Goal: Task Accomplishment & Management: Use online tool/utility

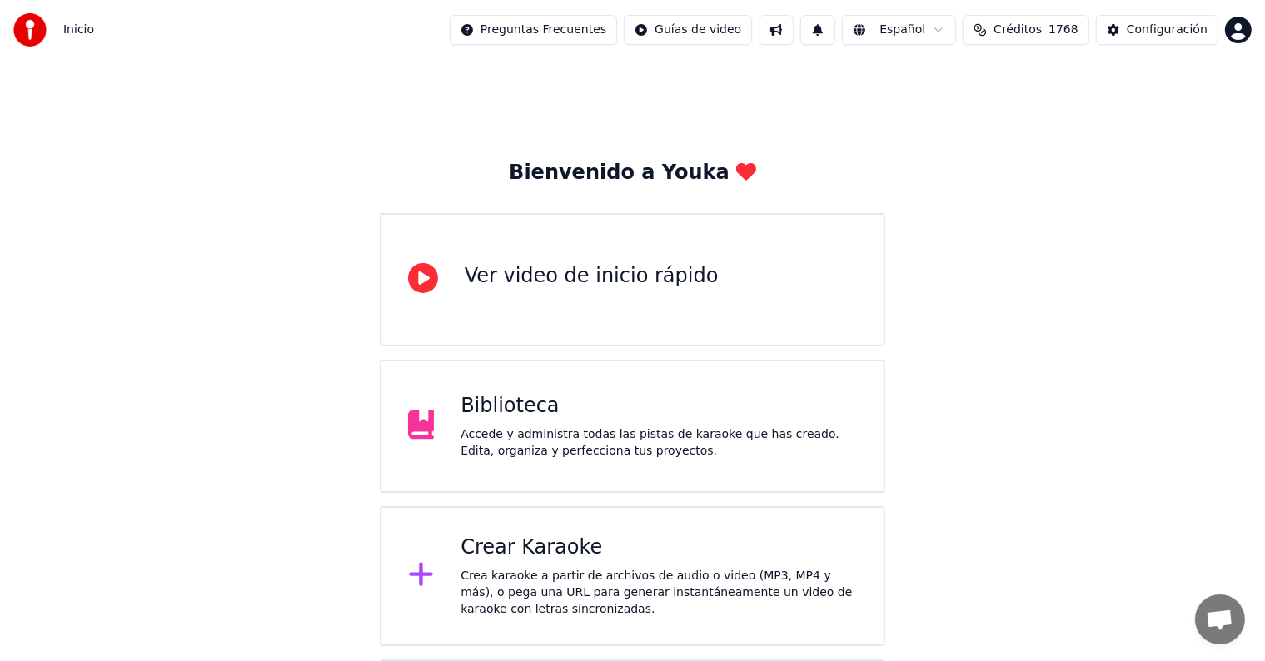
click at [584, 539] on div "Crear Karaoke" at bounding box center [658, 547] width 396 height 27
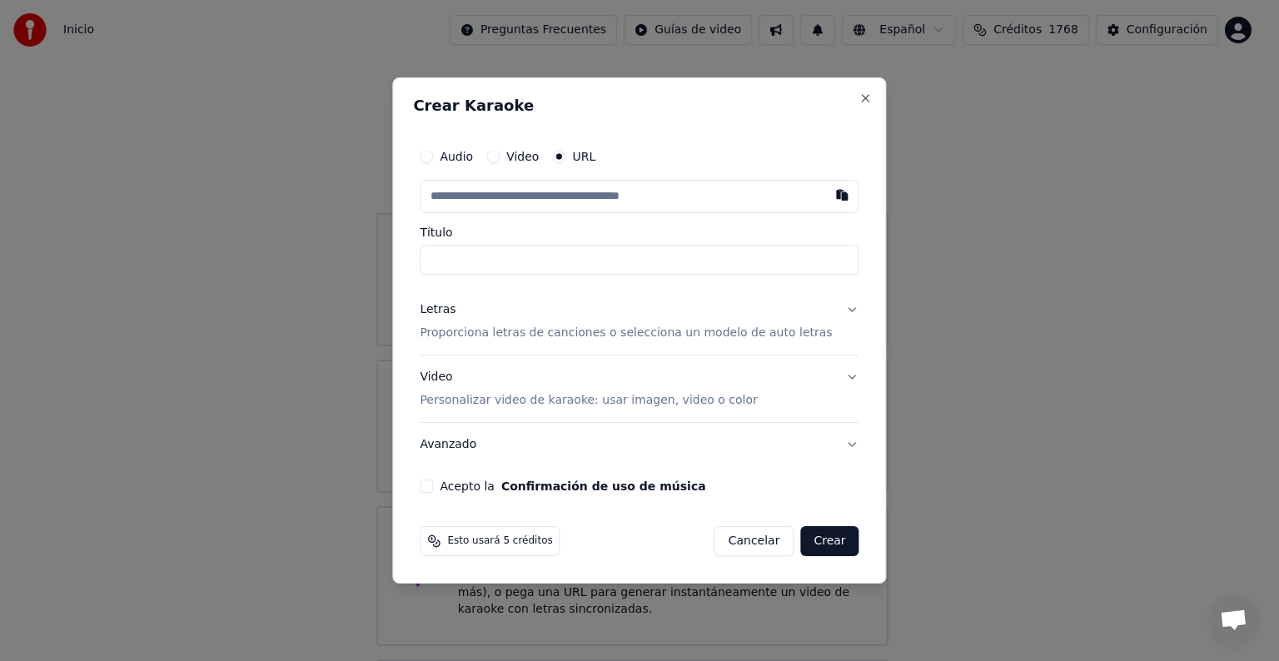
paste input "**********"
type input "**********"
type input "*********"
type input "**********"
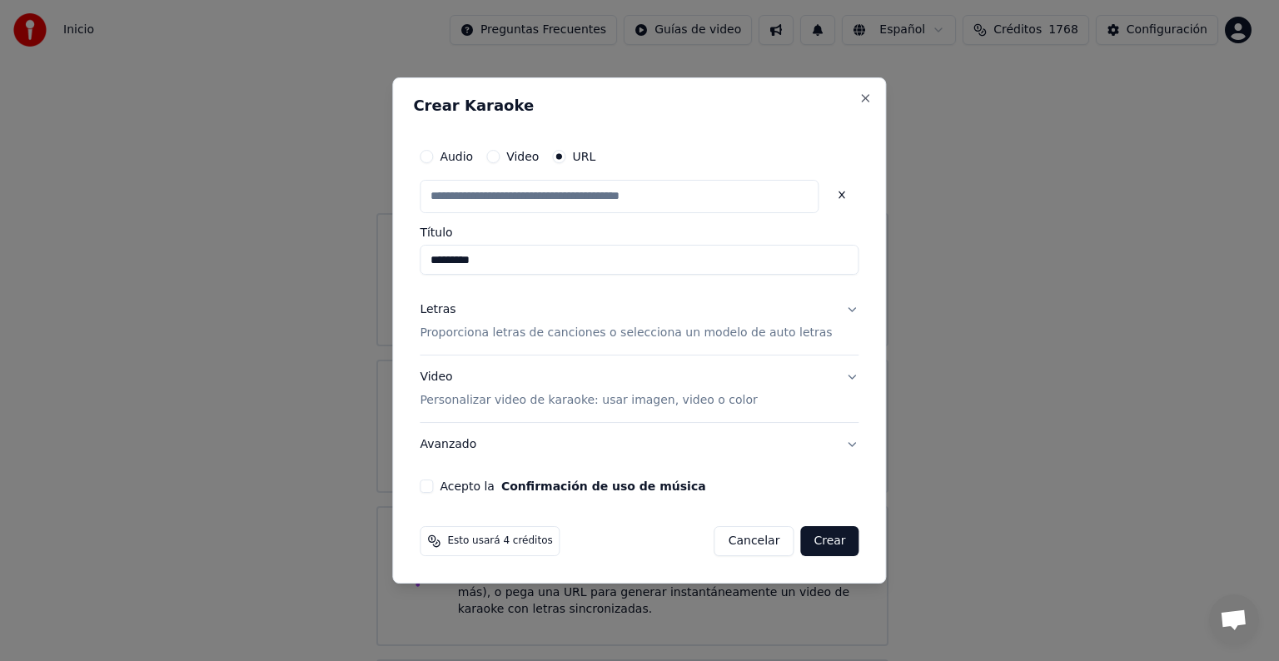
click at [433, 490] on button "Acepto la Confirmación de uso de música" at bounding box center [426, 486] width 13 height 13
click at [523, 333] on p "Proporciona letras de canciones o selecciona un modelo de auto letras" at bounding box center [626, 333] width 412 height 17
type input "**********"
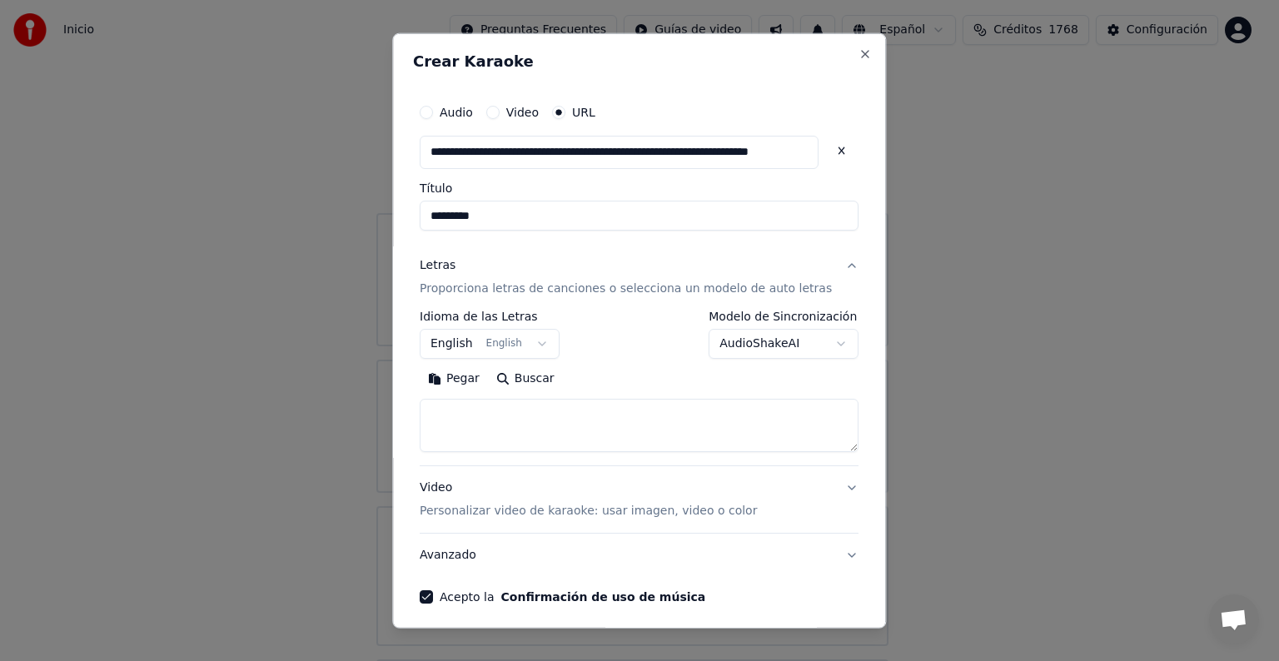
click at [797, 353] on body "**********" at bounding box center [632, 408] width 1265 height 816
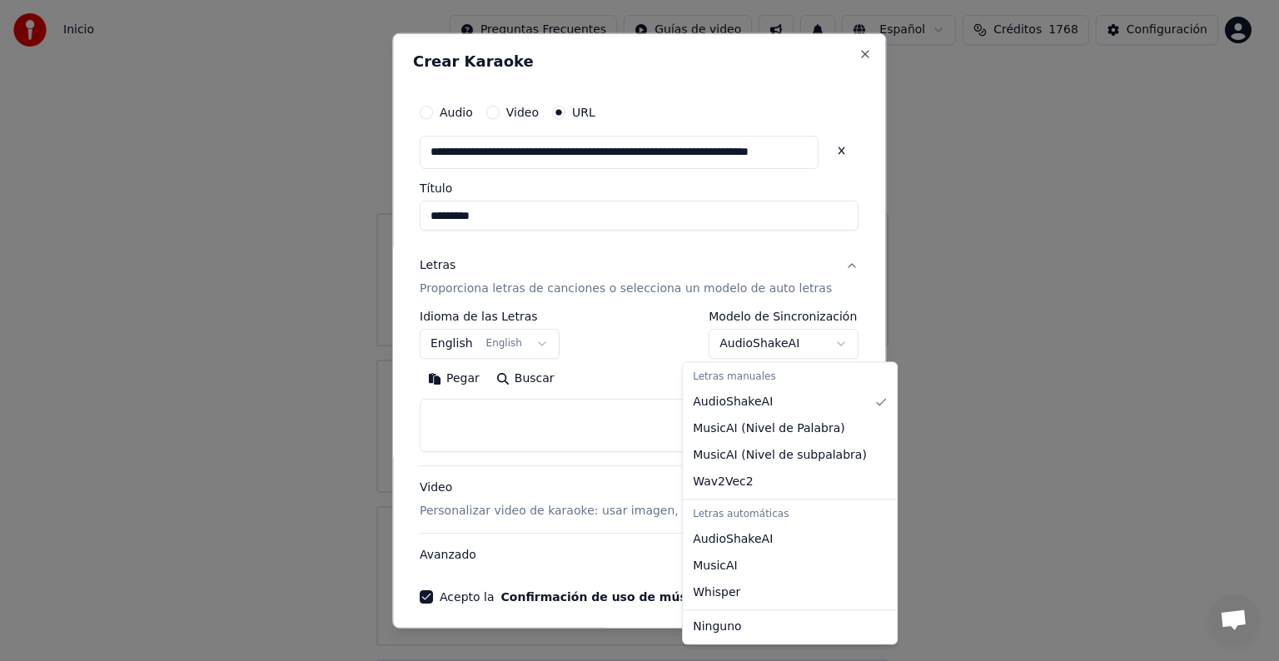
select select "**********"
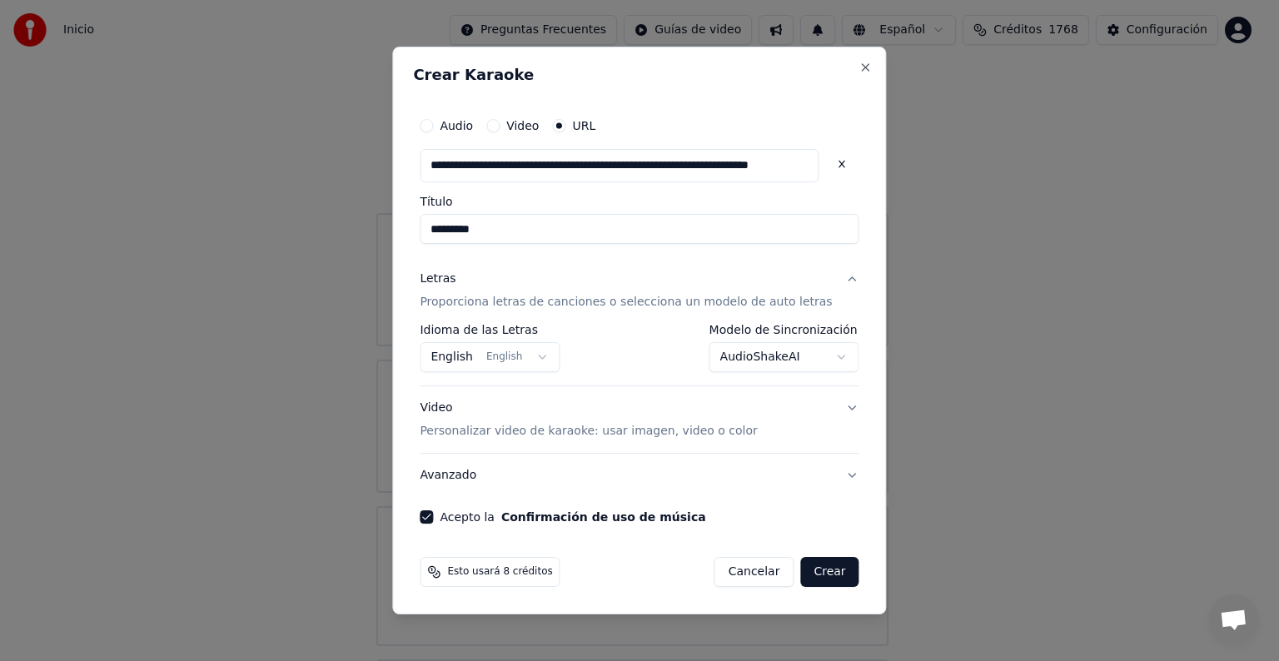
click at [806, 566] on button "Crear" at bounding box center [829, 572] width 58 height 30
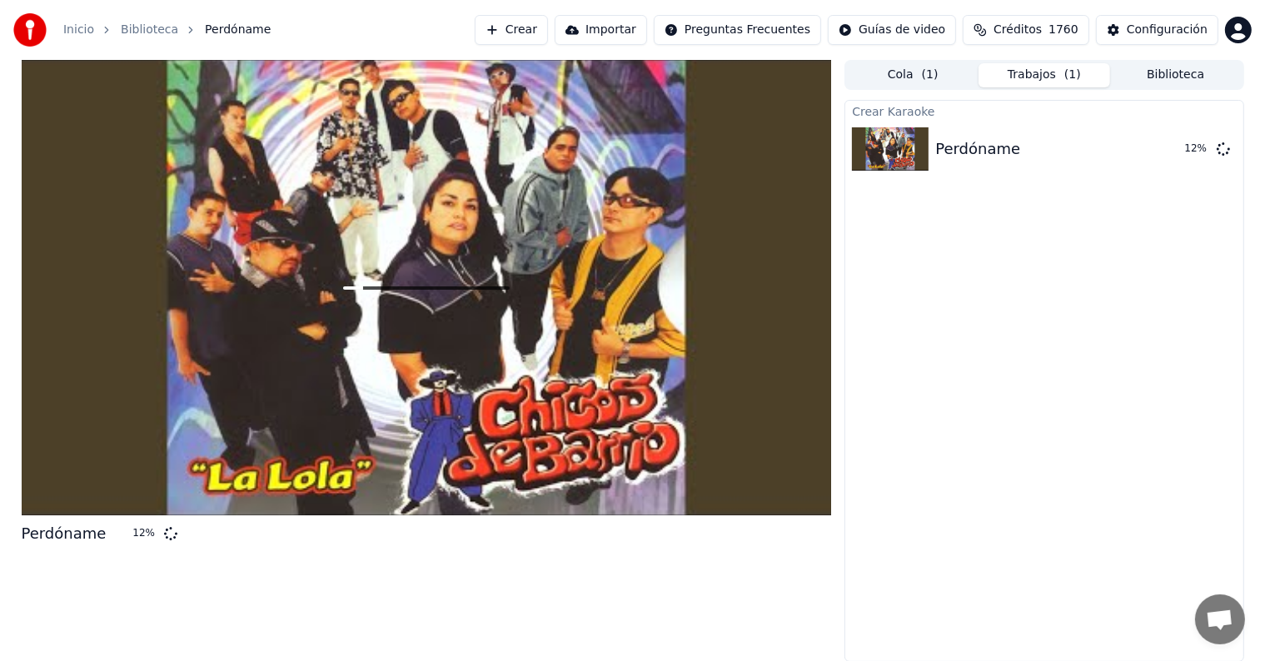
click at [517, 26] on button "Crear" at bounding box center [511, 30] width 73 height 30
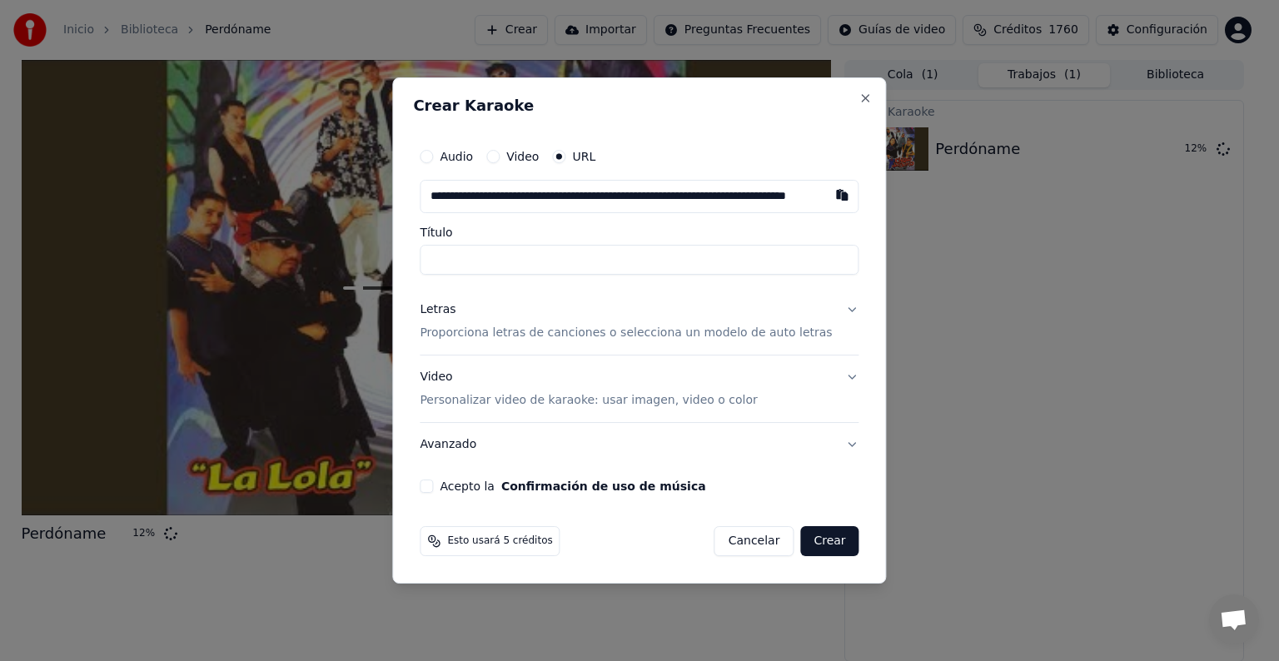
scroll to position [0, 133]
type input "**********"
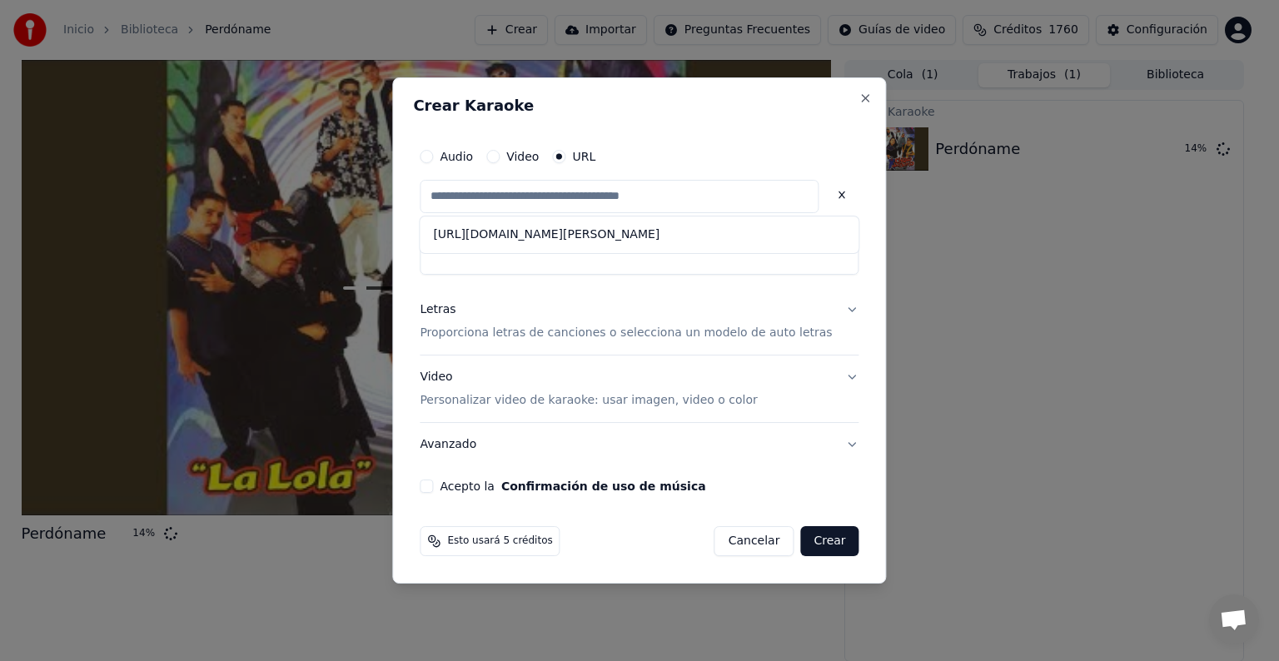
scroll to position [0, 0]
click at [576, 315] on div "Letras Proporciona letras de canciones o selecciona un modelo de auto letras" at bounding box center [626, 321] width 412 height 40
type input "**********"
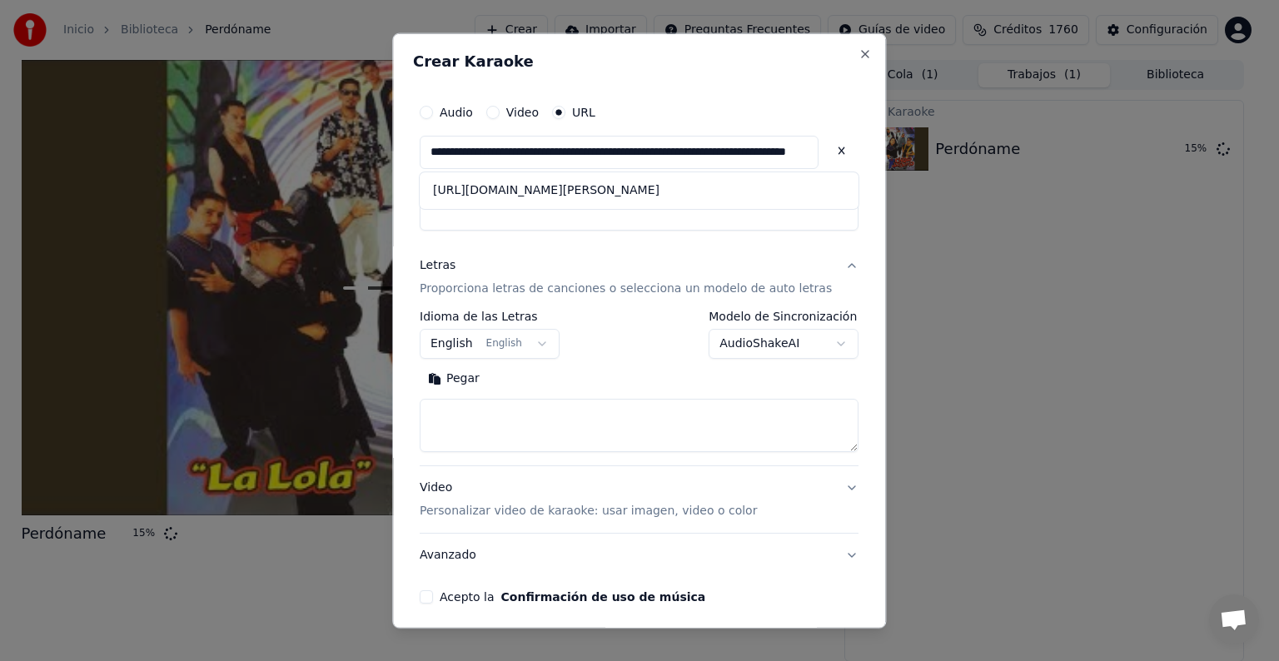
scroll to position [0, 133]
drag, startPoint x: 445, startPoint y: 157, endPoint x: 1188, endPoint y: 146, distance: 743.5
click at [1188, 146] on body "**********" at bounding box center [632, 330] width 1265 height 661
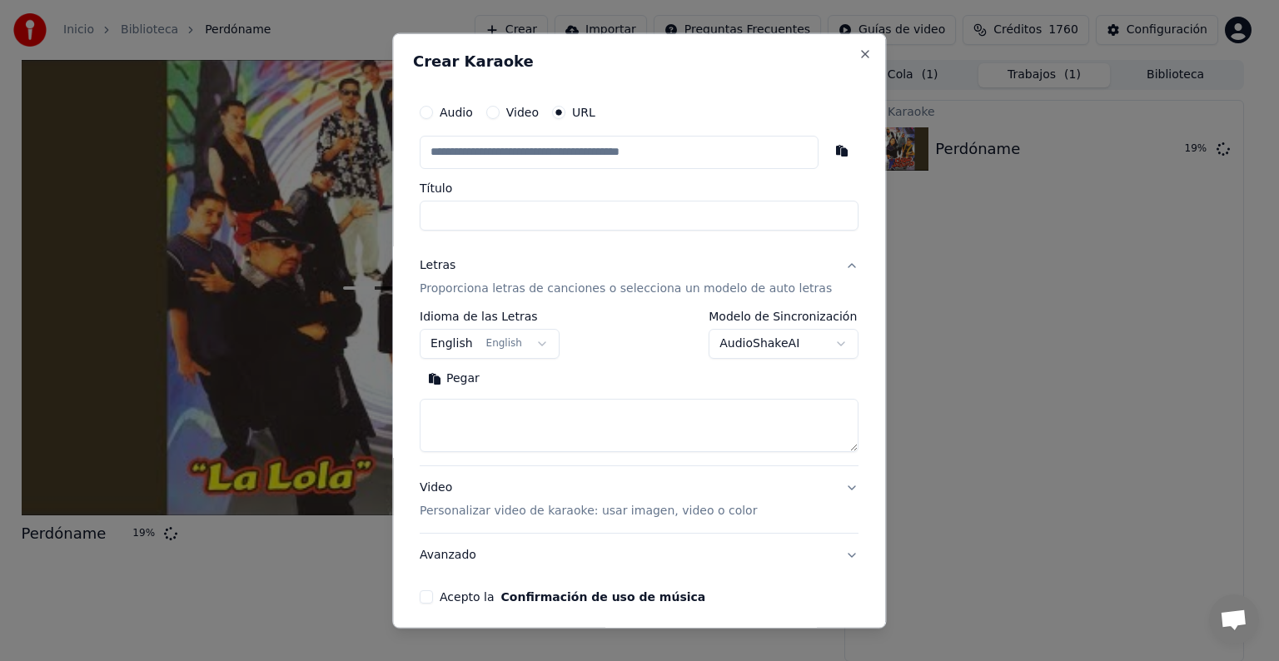
paste input "**********"
type input "**********"
click at [522, 338] on button "English English" at bounding box center [490, 344] width 140 height 30
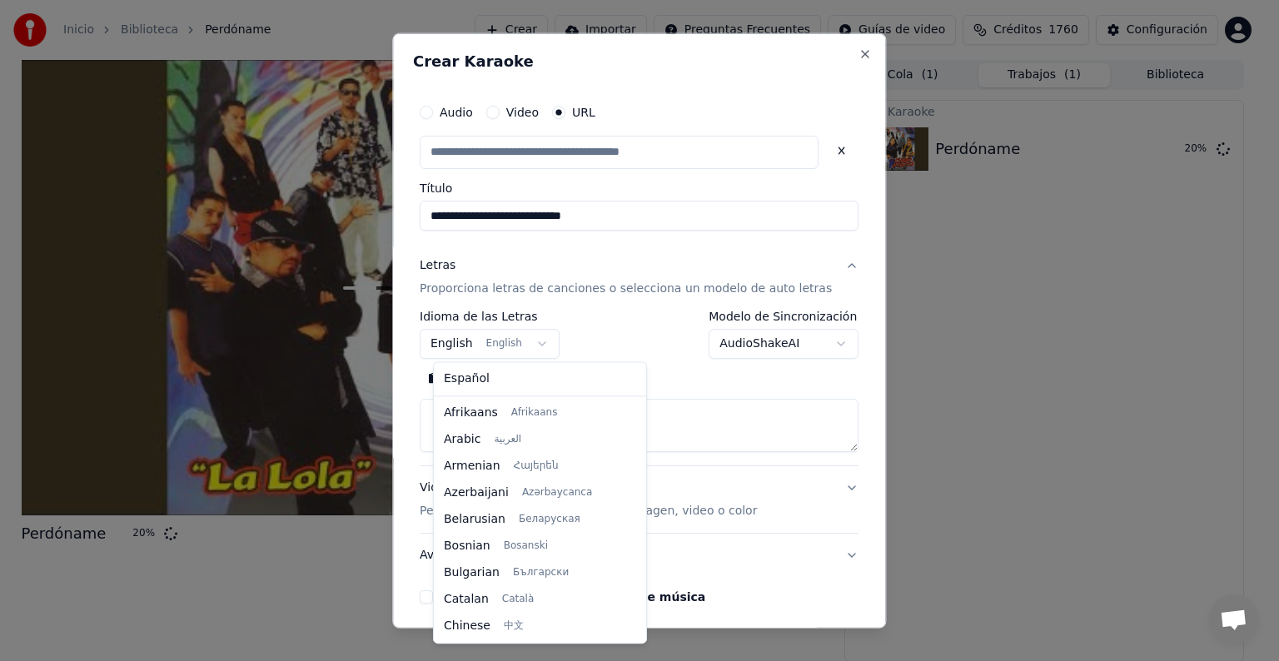
scroll to position [133, 0]
select select "**"
type input "**********"
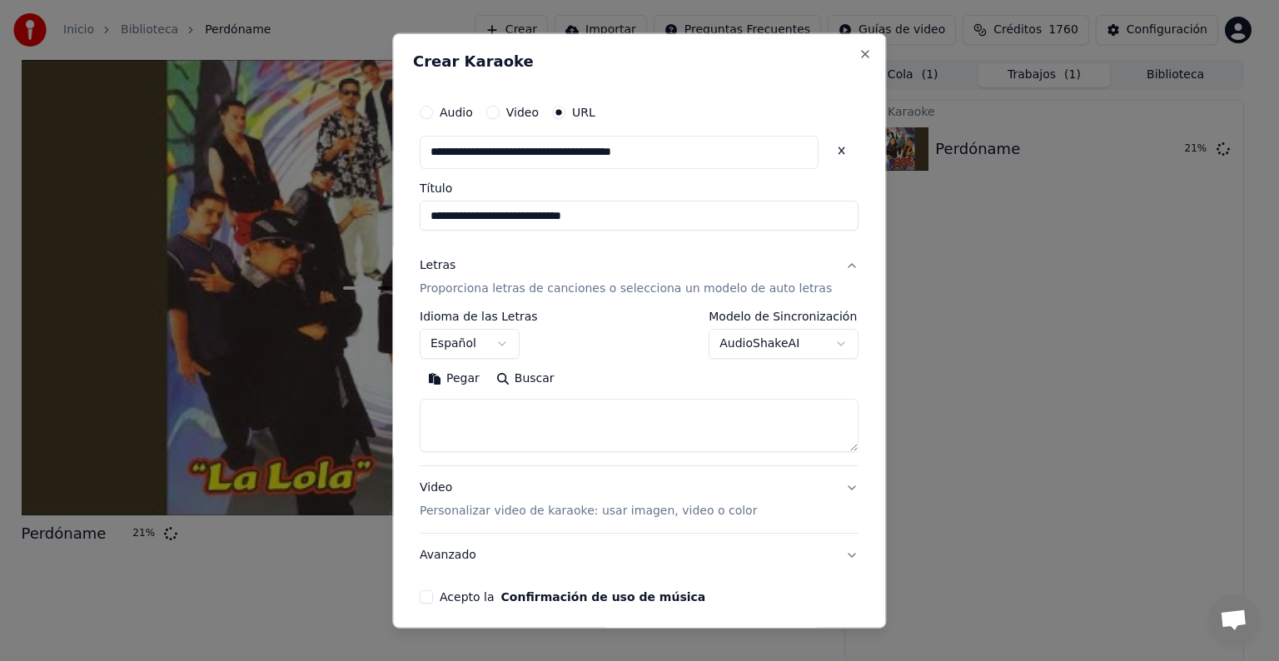
click at [786, 349] on body "**********" at bounding box center [632, 330] width 1265 height 661
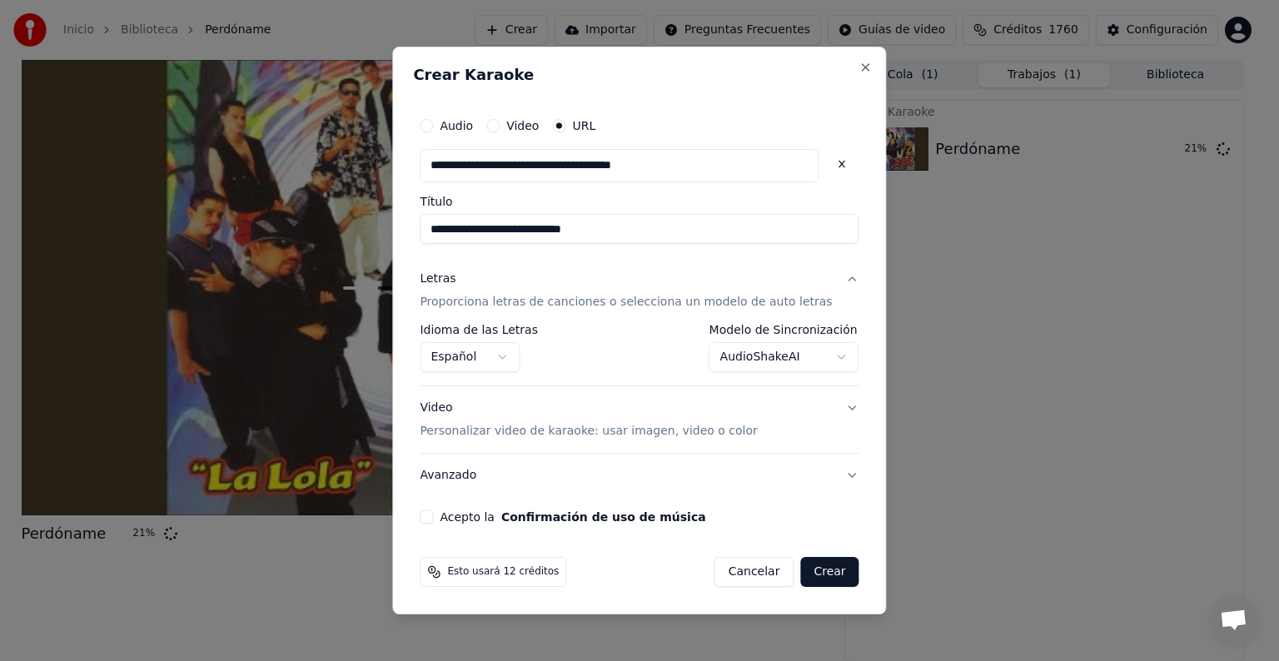
click at [433, 518] on button "Acepto la Confirmación de uso de música" at bounding box center [426, 516] width 13 height 13
click at [817, 579] on button "Crear" at bounding box center [829, 572] width 58 height 30
select select "**********"
select select
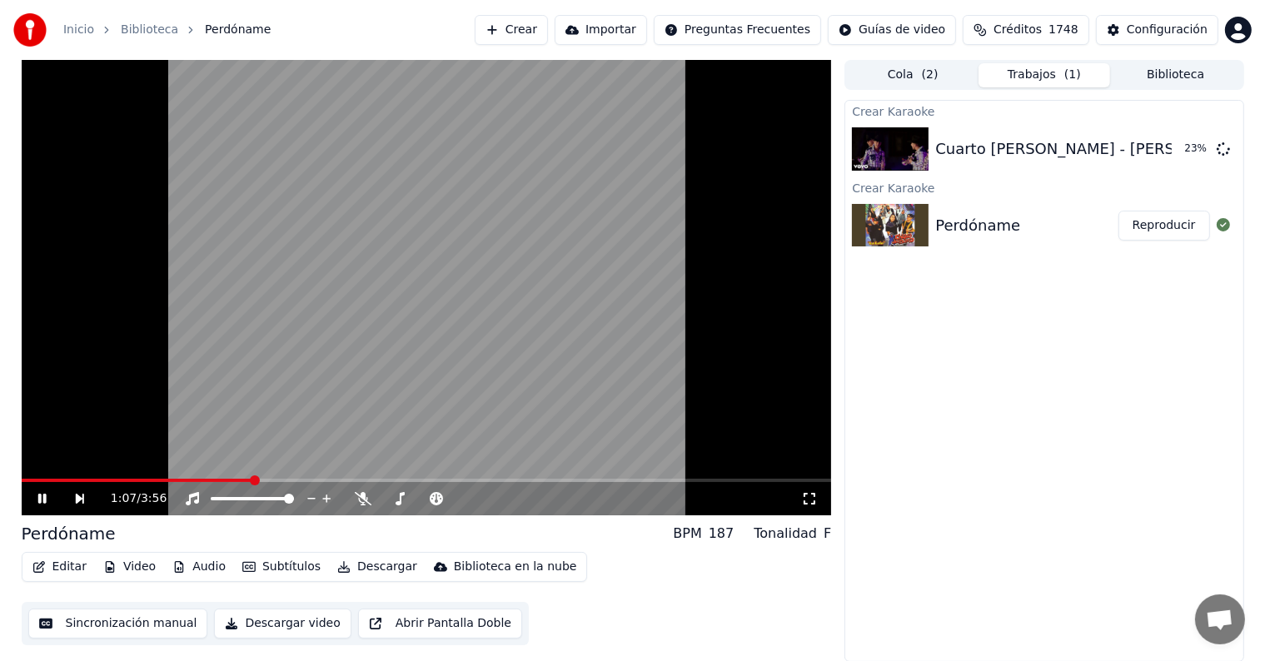
click at [526, 27] on button "Crear" at bounding box center [511, 30] width 73 height 30
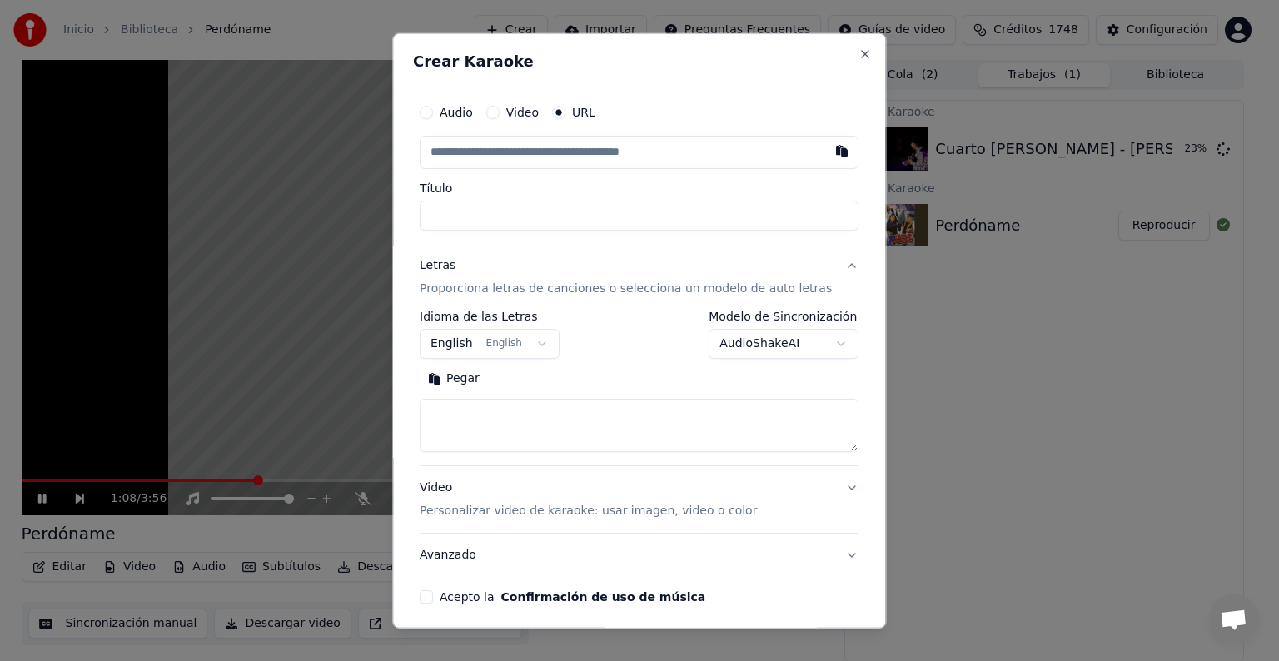
click at [508, 148] on input "text" at bounding box center [639, 152] width 439 height 33
type input "**********"
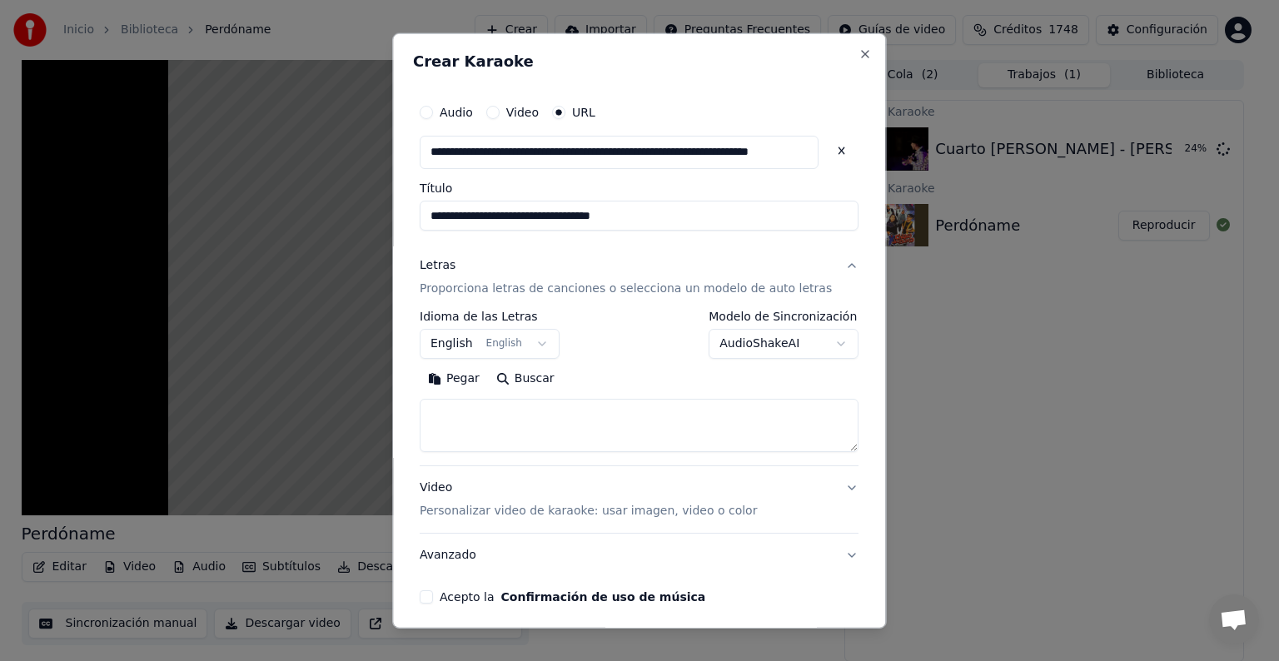
type input "**********"
click at [532, 353] on body "**********" at bounding box center [632, 330] width 1265 height 661
type input "**********"
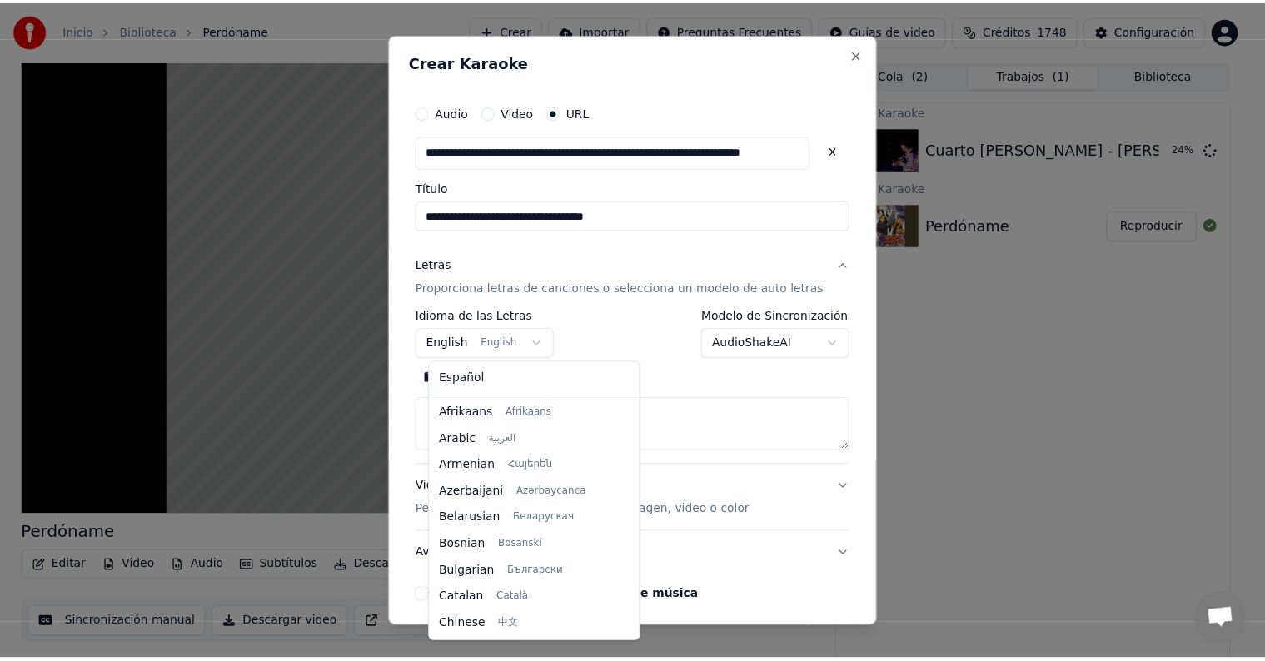
scroll to position [133, 0]
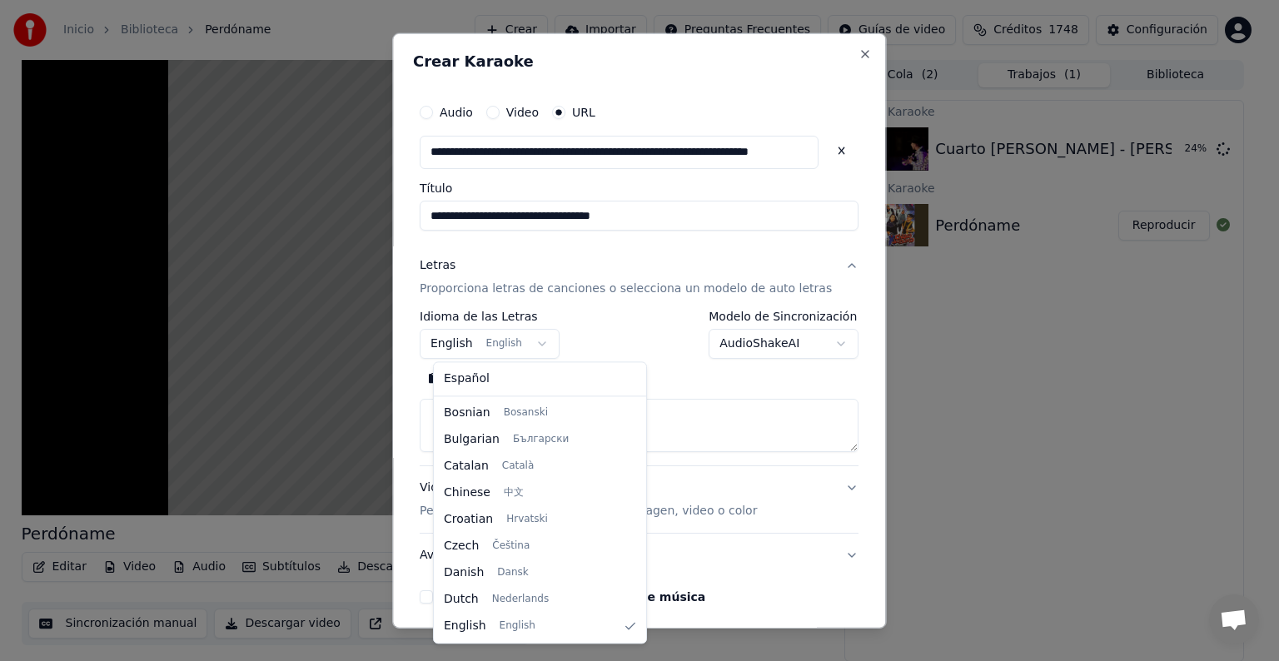
select select "**"
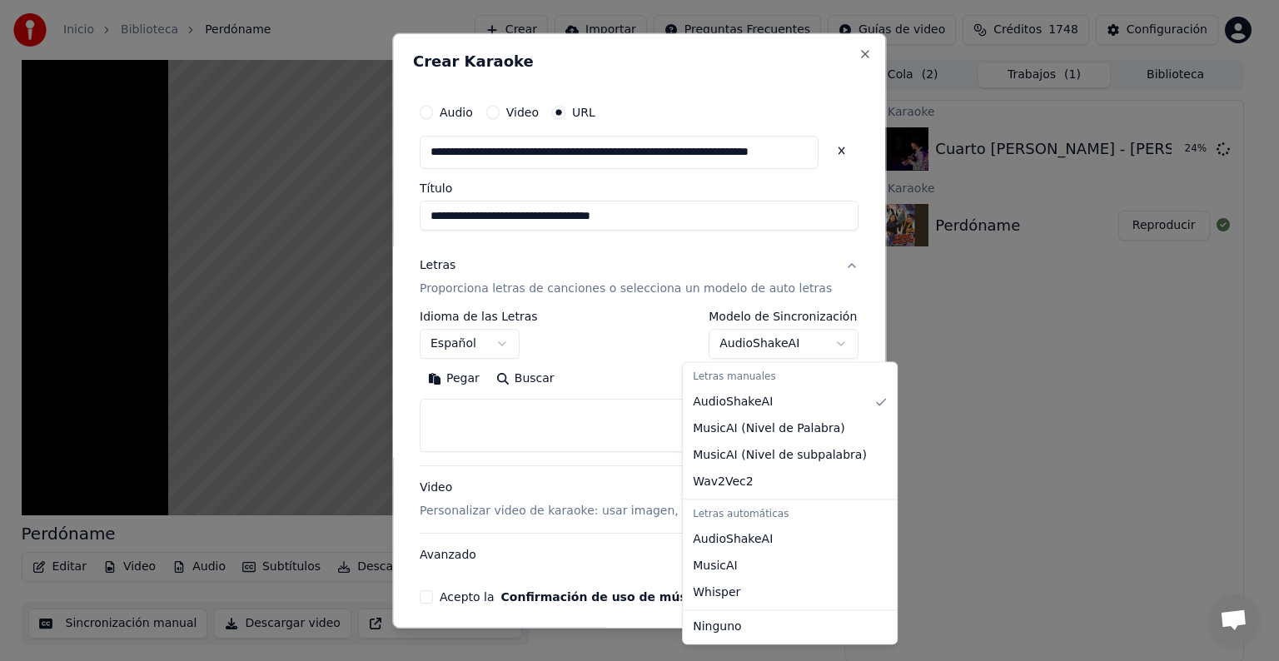
click at [720, 340] on body "**********" at bounding box center [632, 330] width 1265 height 661
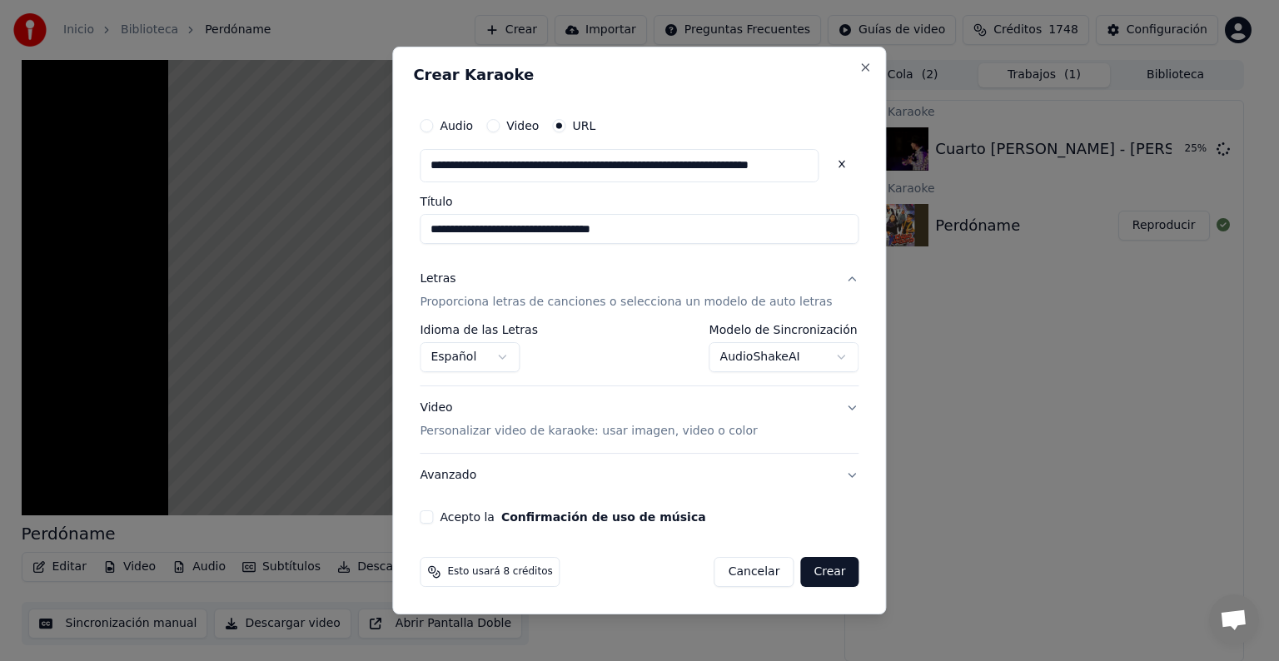
click at [433, 519] on button "Acepto la Confirmación de uso de música" at bounding box center [426, 516] width 13 height 13
click at [813, 571] on button "Crear" at bounding box center [829, 572] width 58 height 30
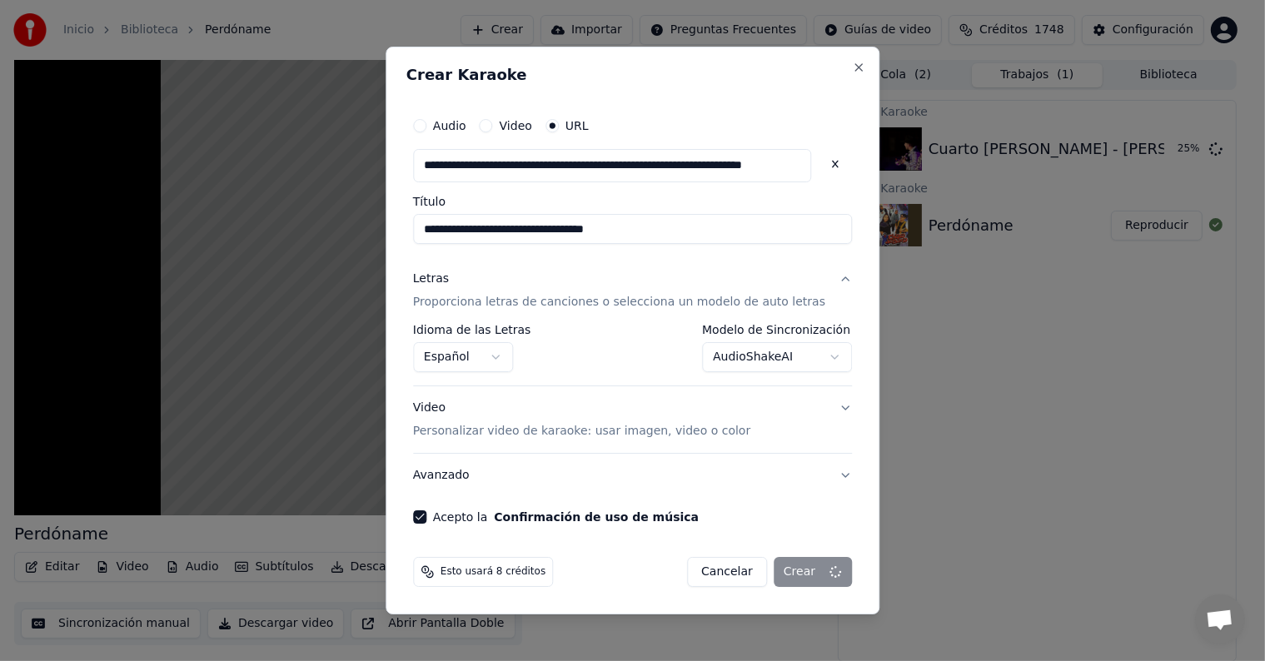
select select "**********"
select select
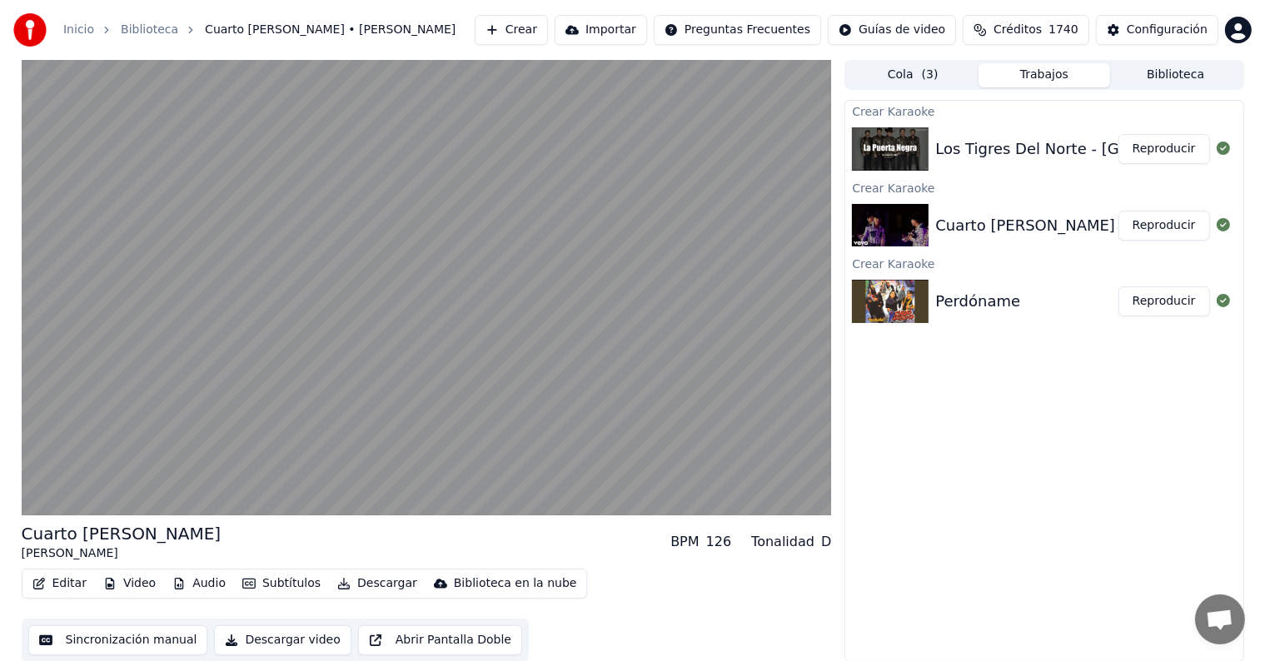
scroll to position [1, 0]
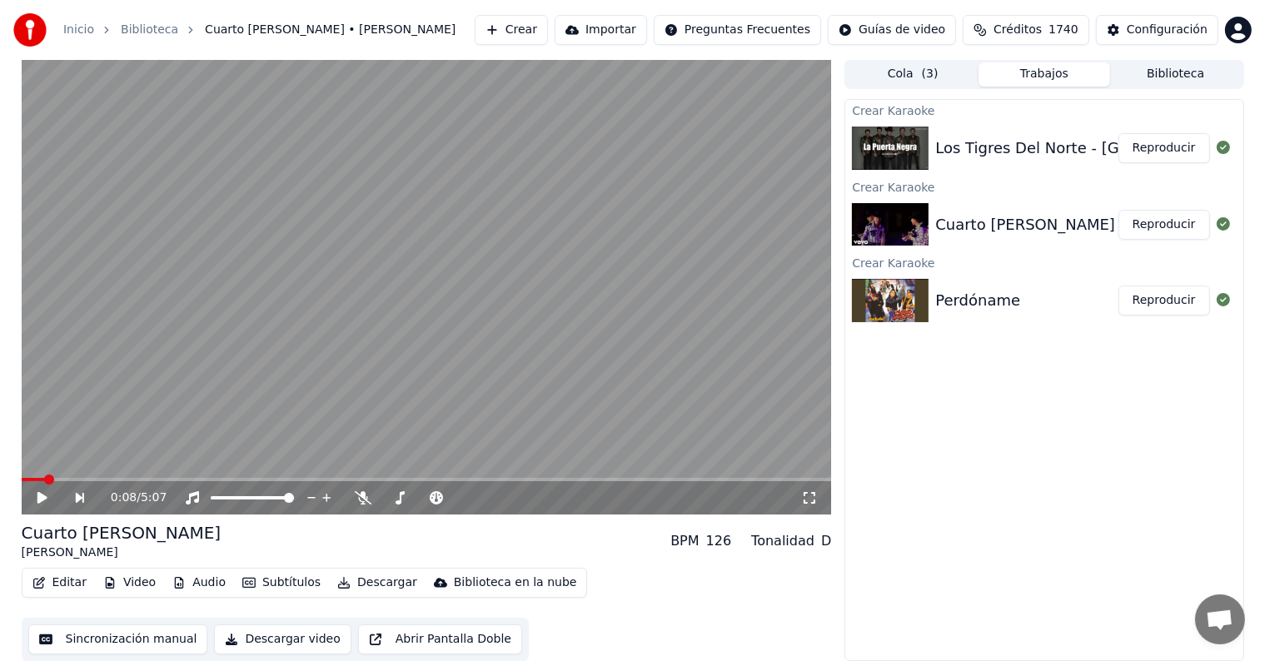
click at [1178, 298] on button "Reproducir" at bounding box center [1164, 301] width 92 height 30
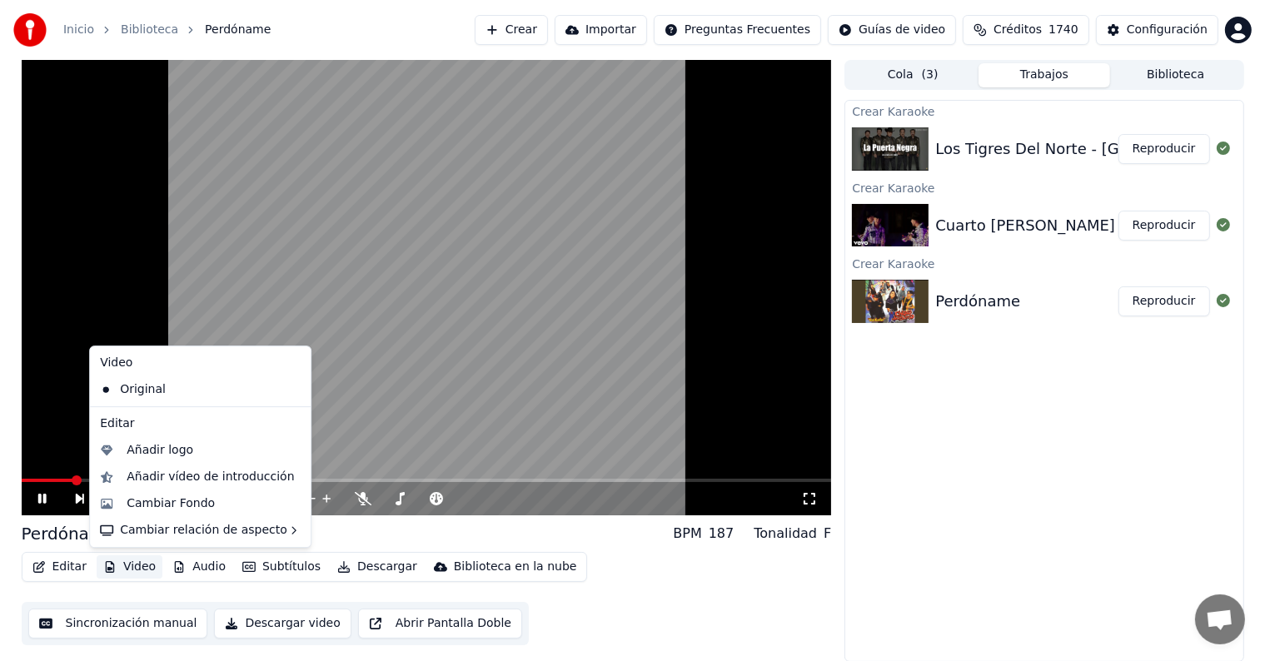
click at [136, 566] on button "Video" at bounding box center [130, 566] width 66 height 23
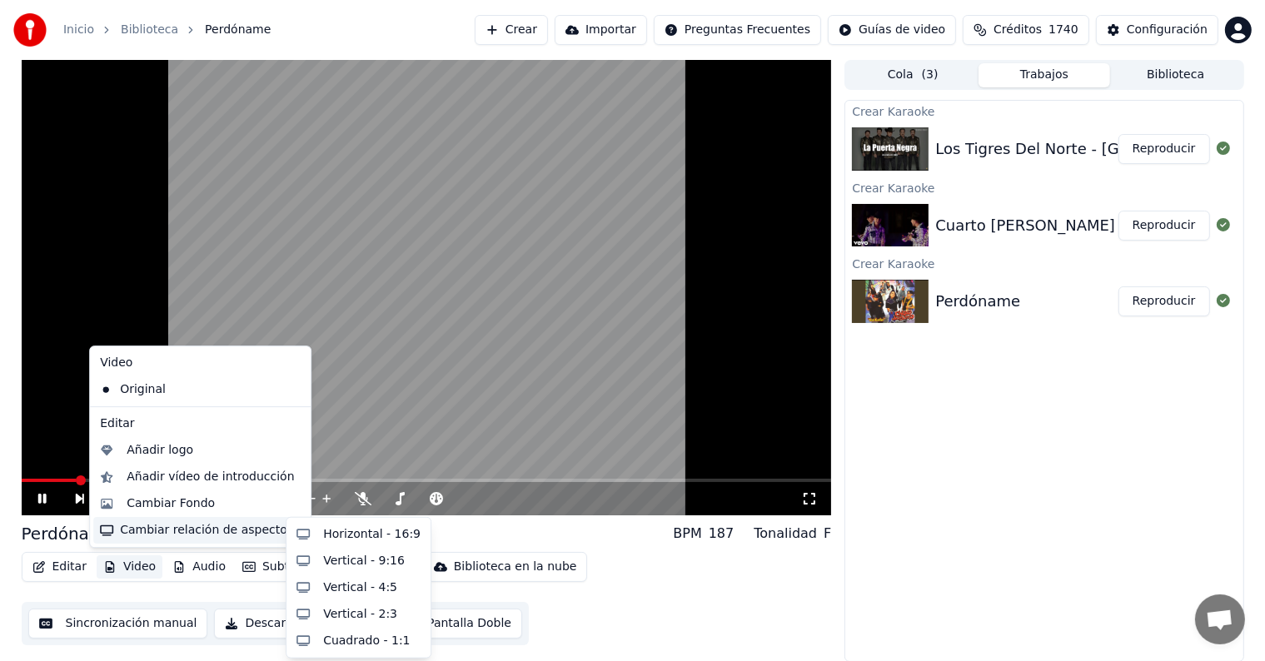
click at [204, 539] on div "Cambiar relación de aspecto" at bounding box center [200, 530] width 214 height 27
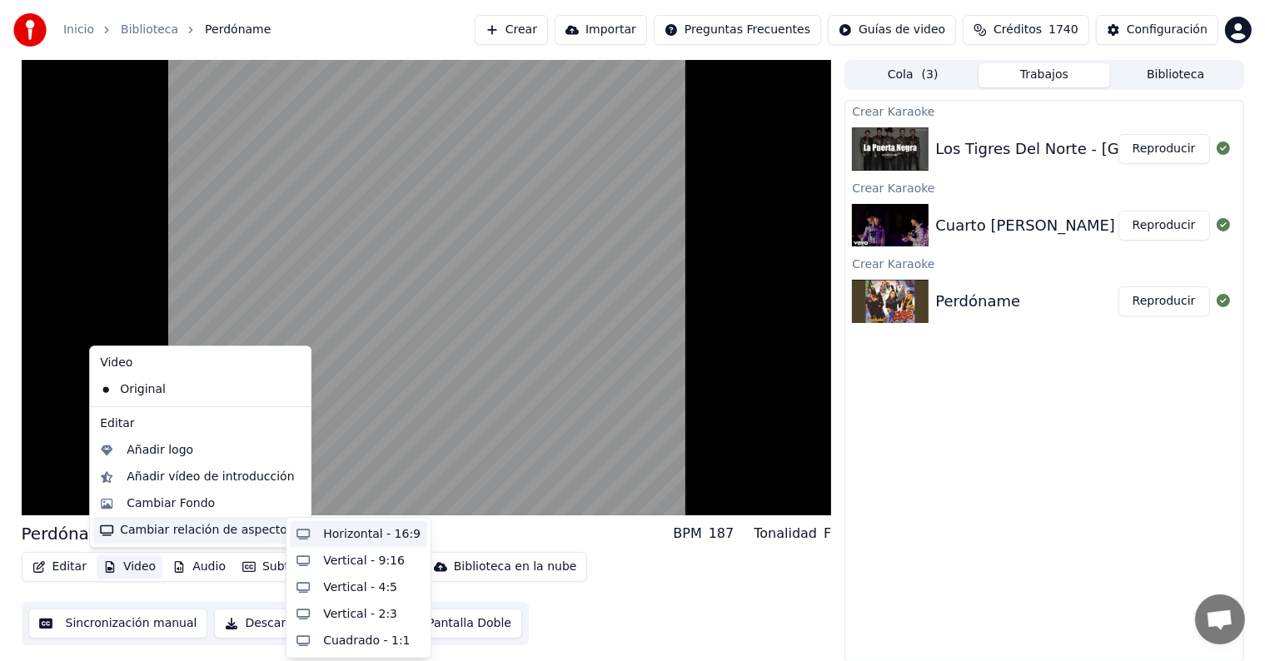
click at [376, 535] on div "Horizontal - 16:9" at bounding box center [371, 534] width 97 height 17
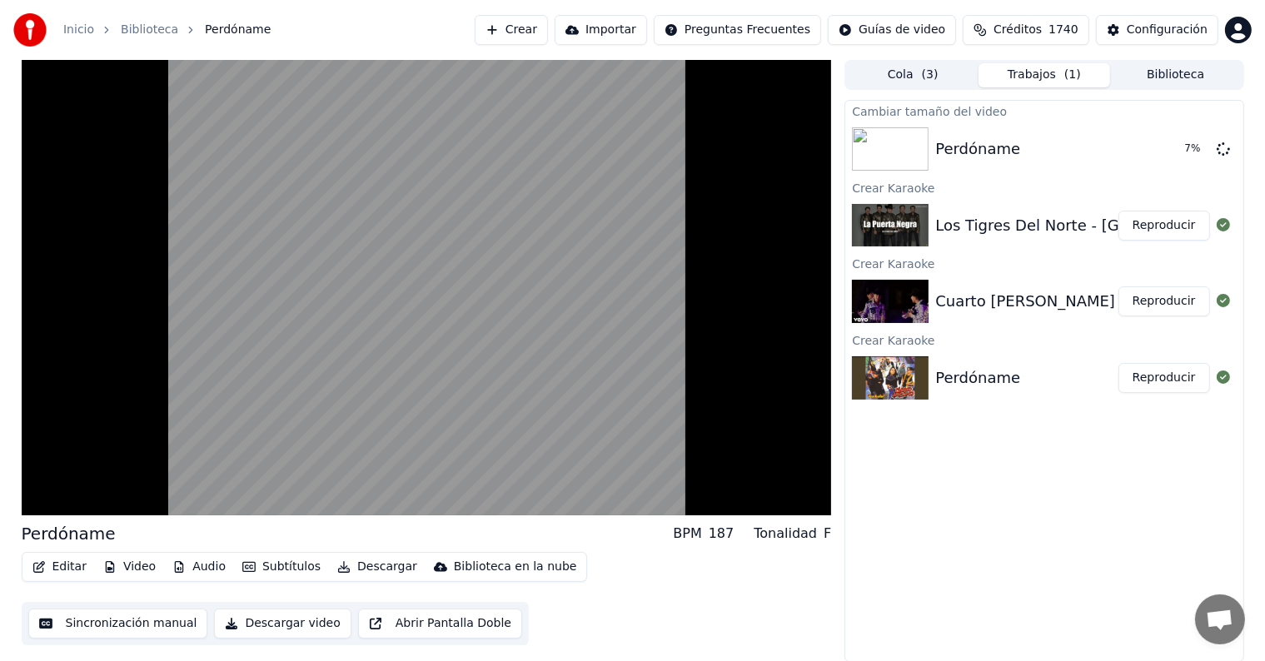
click at [251, 563] on button "Subtítulos" at bounding box center [282, 566] width 92 height 23
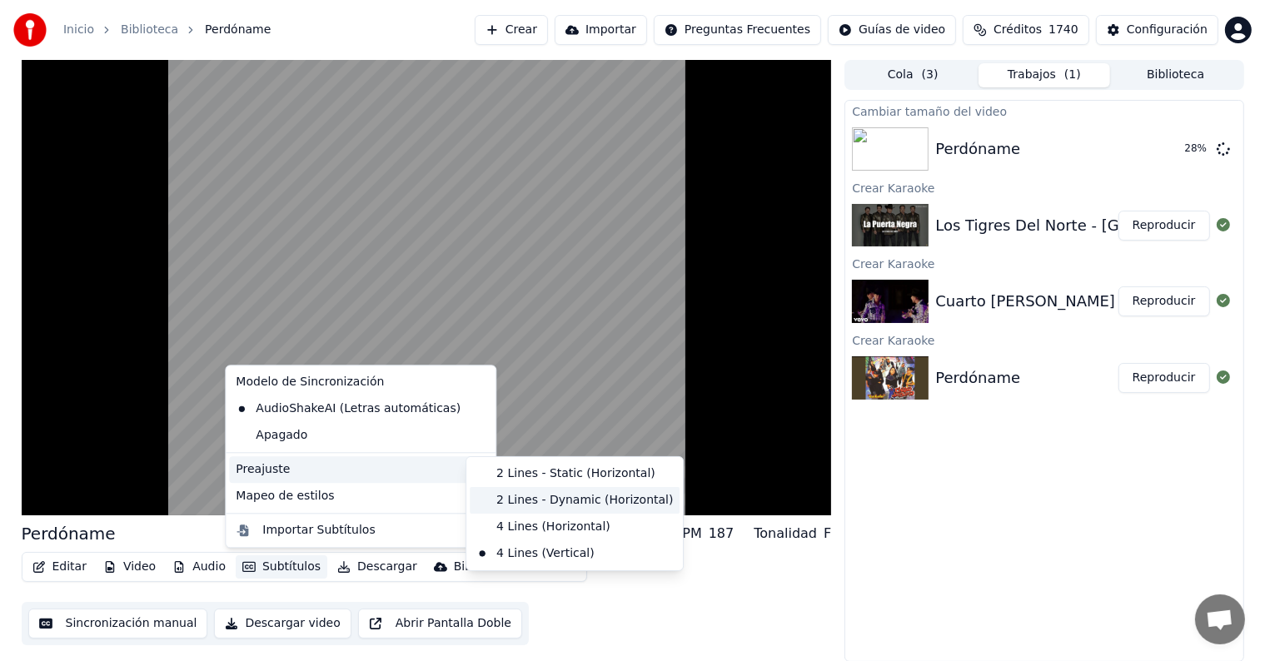
click at [532, 504] on div "2 Lines - Dynamic (Horizontal)" at bounding box center [575, 500] width 210 height 27
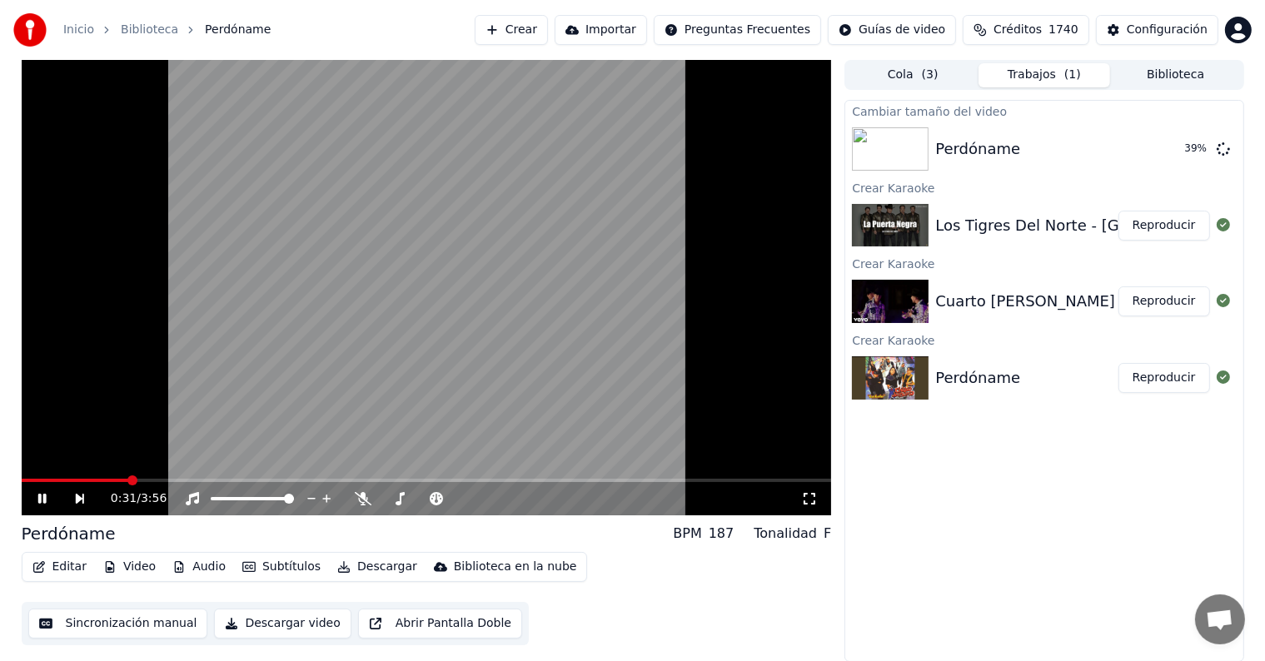
click at [133, 566] on button "Video" at bounding box center [130, 566] width 66 height 23
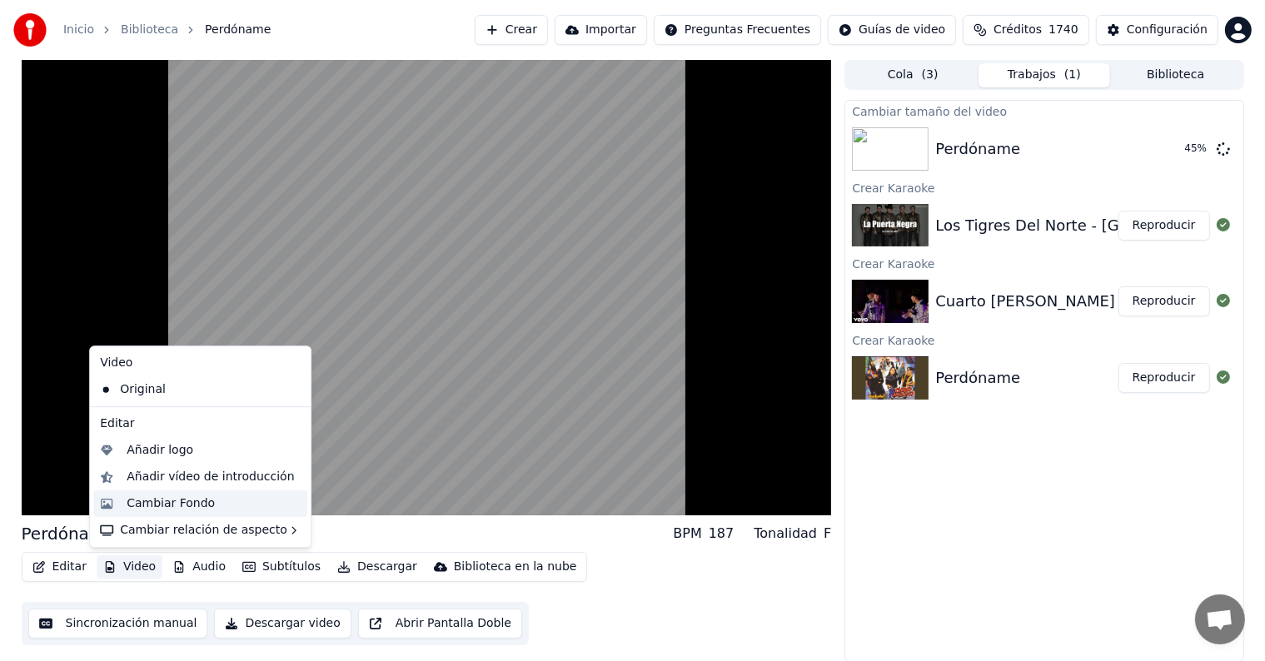
click at [204, 509] on div "Cambiar Fondo" at bounding box center [171, 503] width 88 height 17
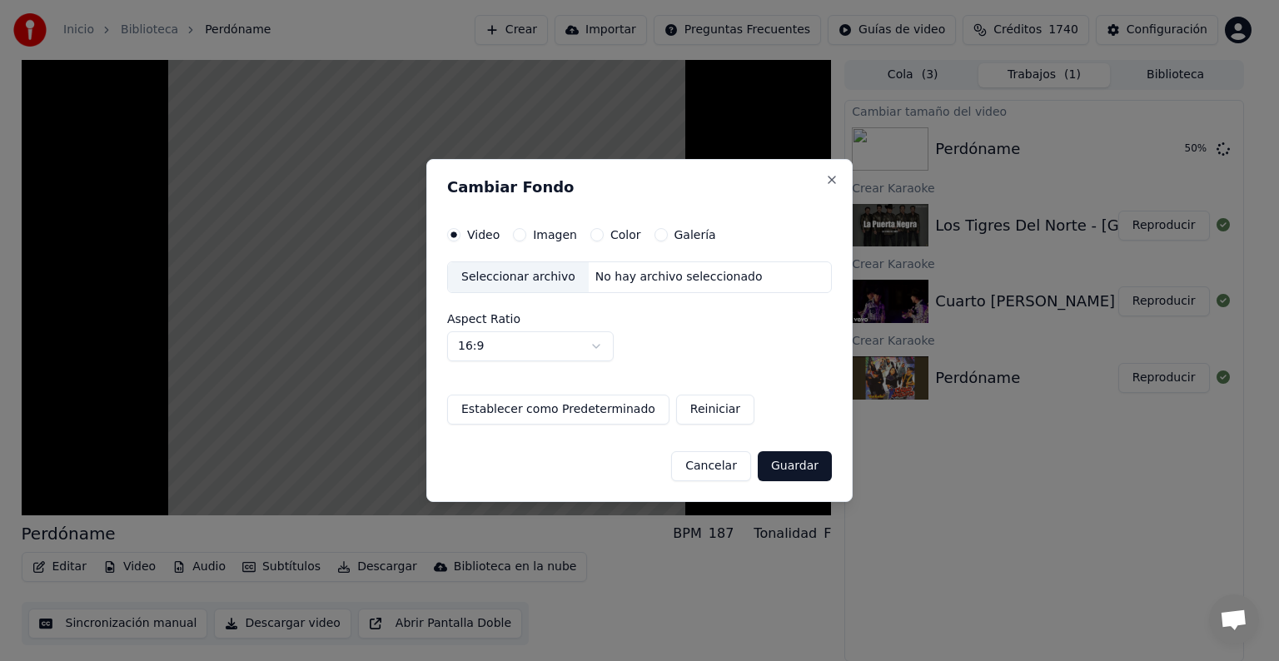
click at [539, 241] on label "Imagen" at bounding box center [555, 235] width 44 height 12
click at [526, 241] on button "Imagen" at bounding box center [519, 234] width 13 height 13
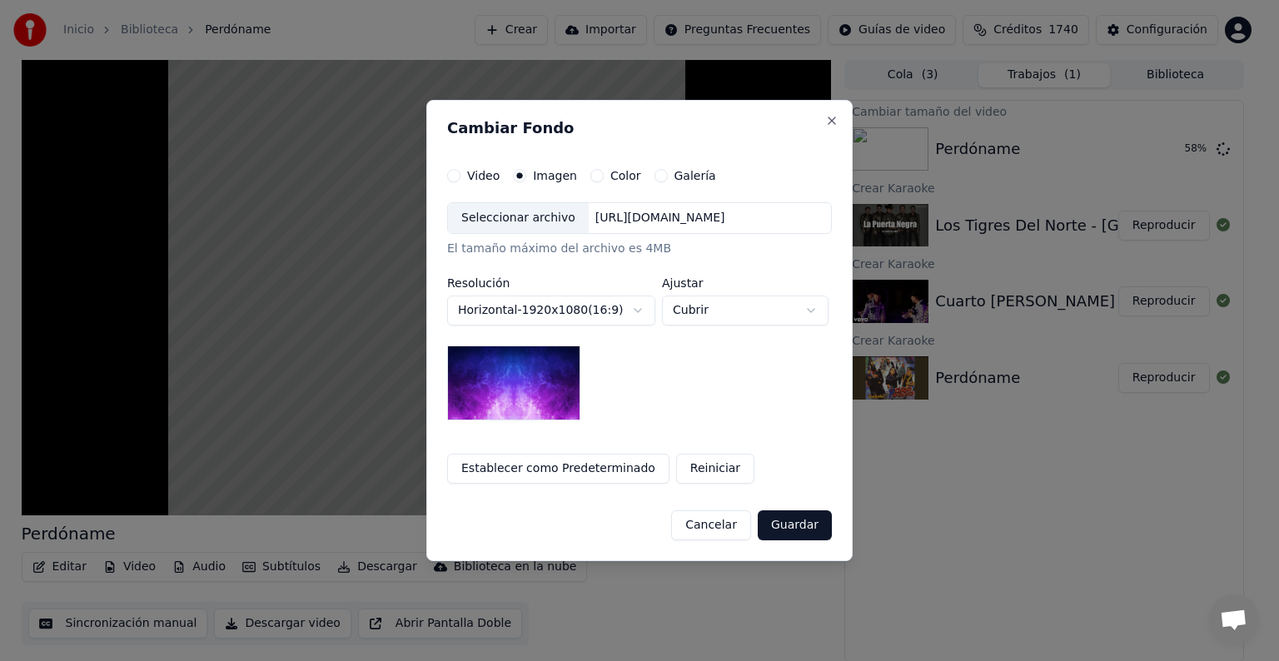
click at [610, 172] on label "Color" at bounding box center [625, 176] width 31 height 12
click at [604, 172] on button "Color" at bounding box center [596, 175] width 13 height 13
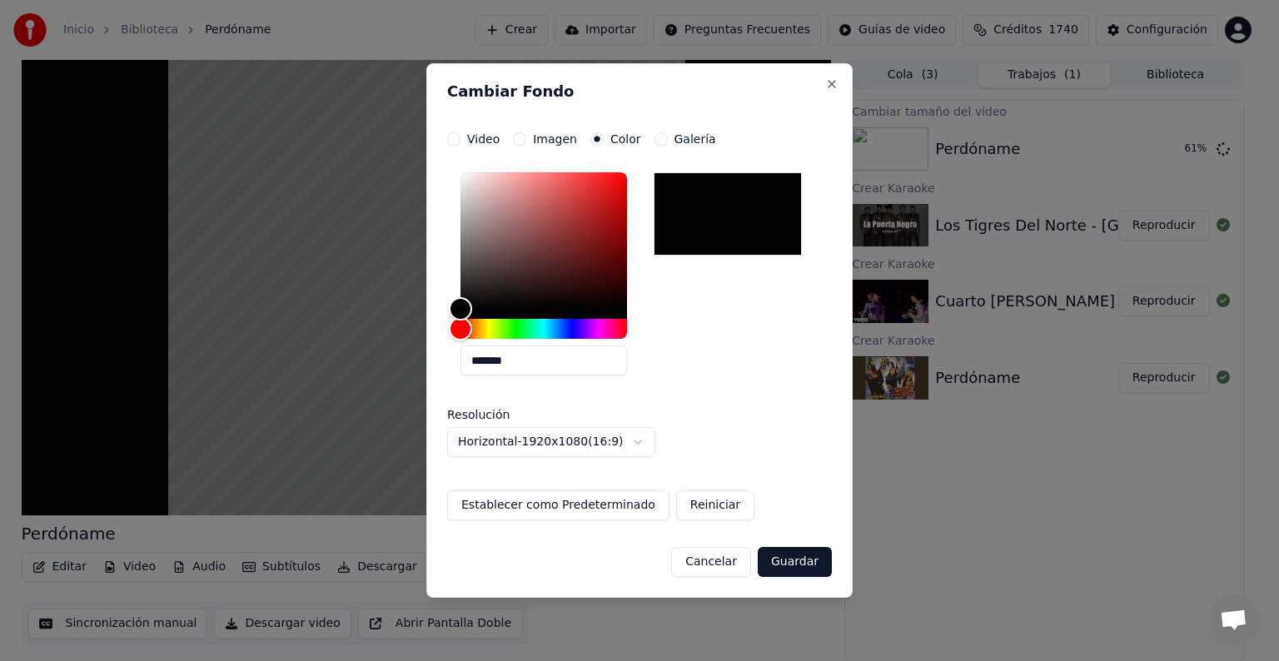
click at [551, 146] on div "**********" at bounding box center [639, 326] width 385 height 388
click at [549, 140] on label "Imagen" at bounding box center [555, 139] width 44 height 12
click at [526, 140] on button "Imagen" at bounding box center [519, 138] width 13 height 13
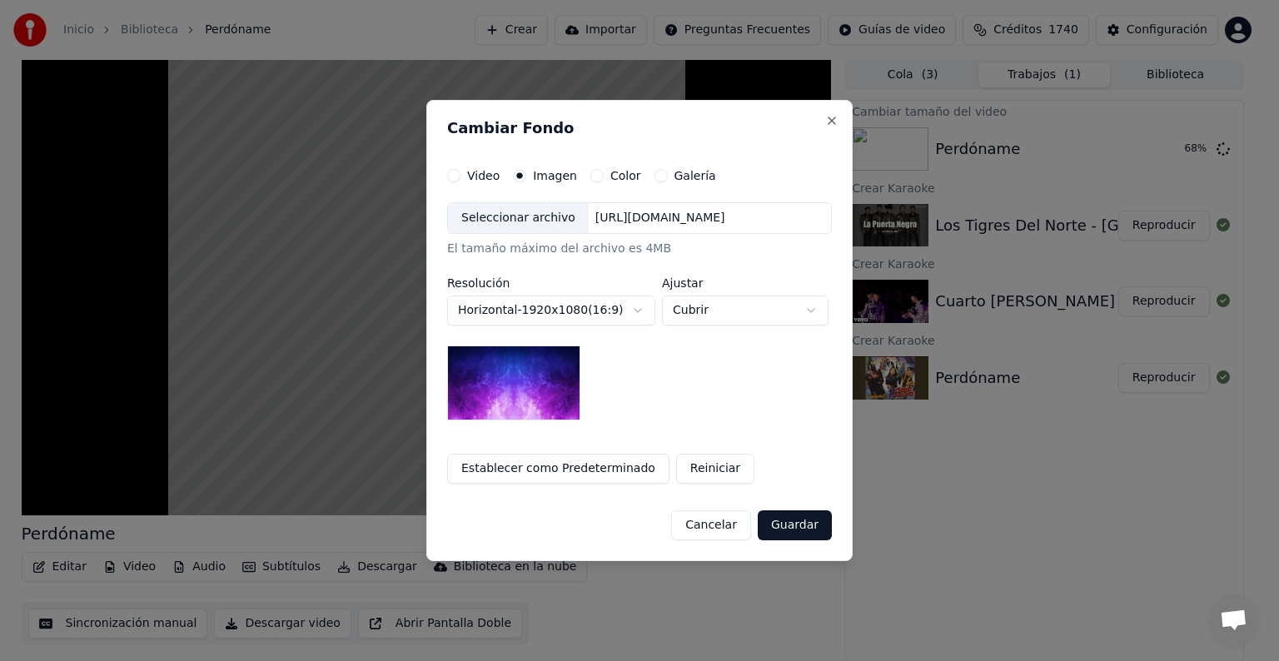
click at [610, 176] on label "Color" at bounding box center [625, 176] width 31 height 12
click at [604, 176] on button "Color" at bounding box center [596, 175] width 13 height 13
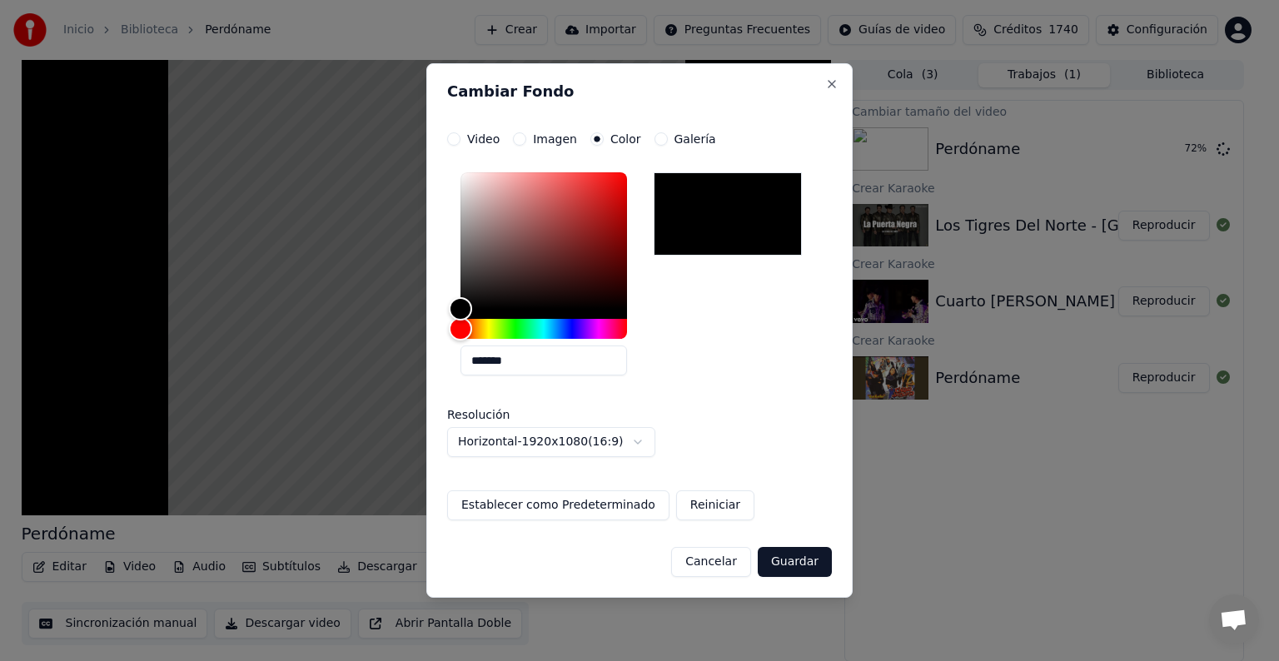
click at [693, 143] on label "Galería" at bounding box center [695, 139] width 42 height 12
click at [668, 143] on button "Galería" at bounding box center [660, 138] width 13 height 13
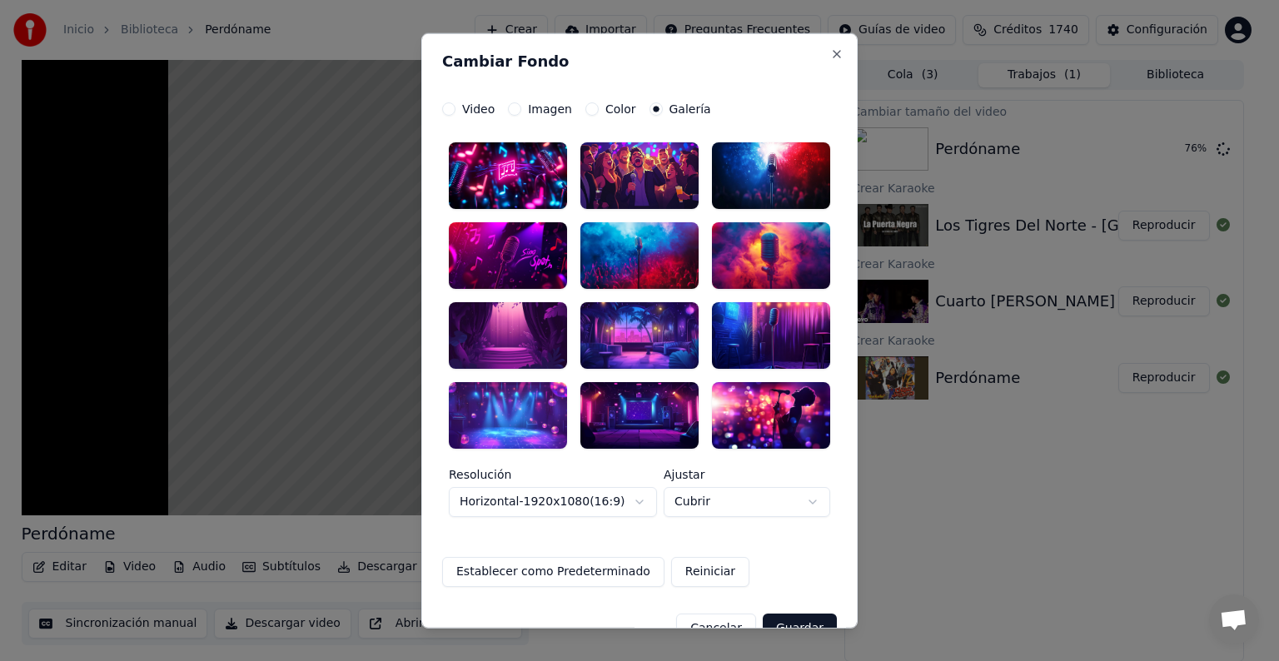
click at [605, 107] on label "Color" at bounding box center [620, 109] width 31 height 12
click at [599, 107] on button "Color" at bounding box center [591, 108] width 13 height 13
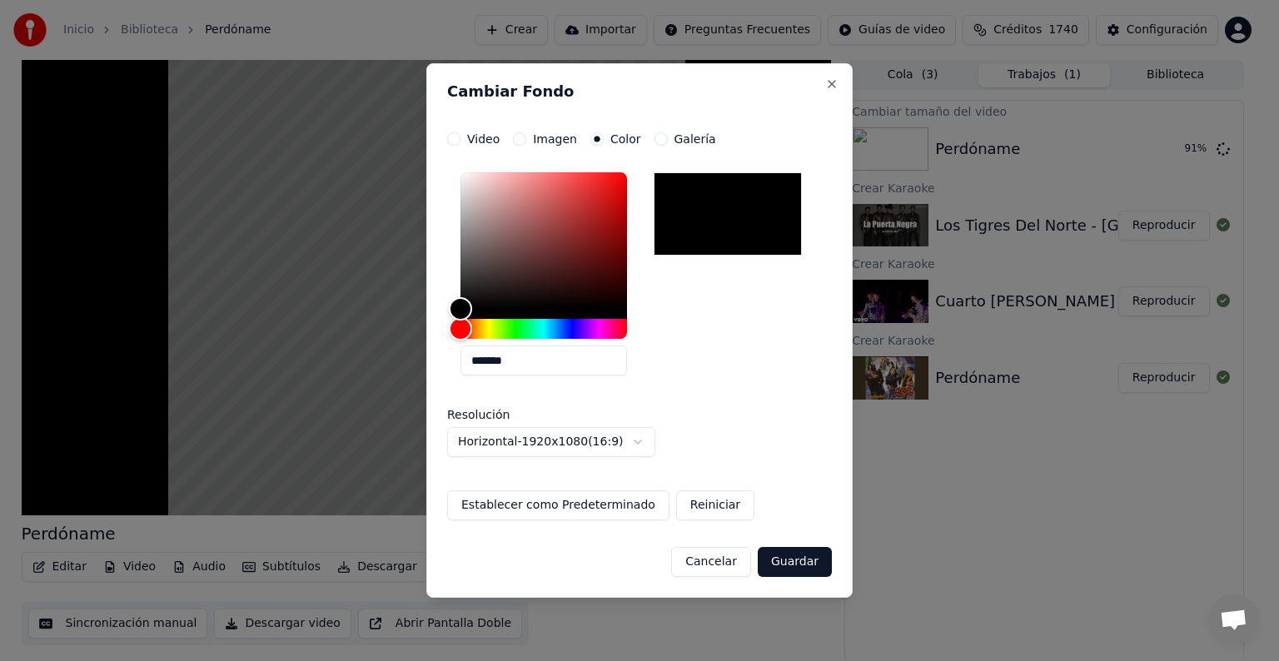
click at [809, 559] on button "Guardar" at bounding box center [795, 562] width 74 height 30
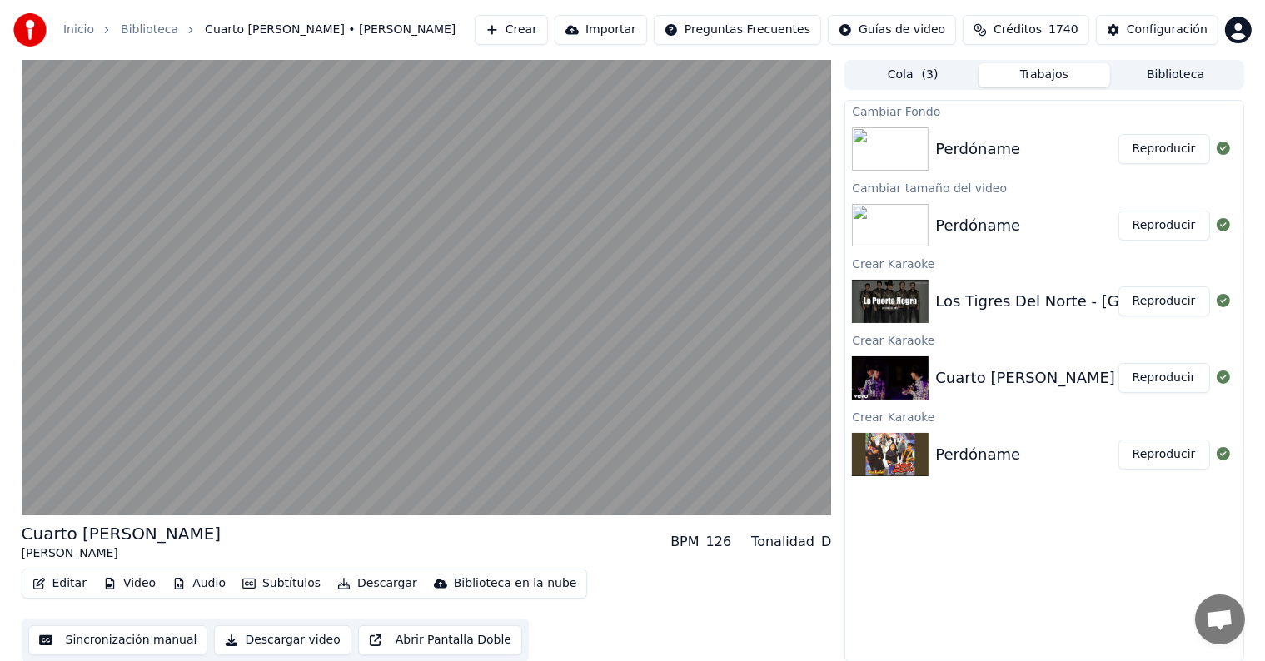
click at [1180, 157] on button "Reproducir" at bounding box center [1164, 149] width 92 height 30
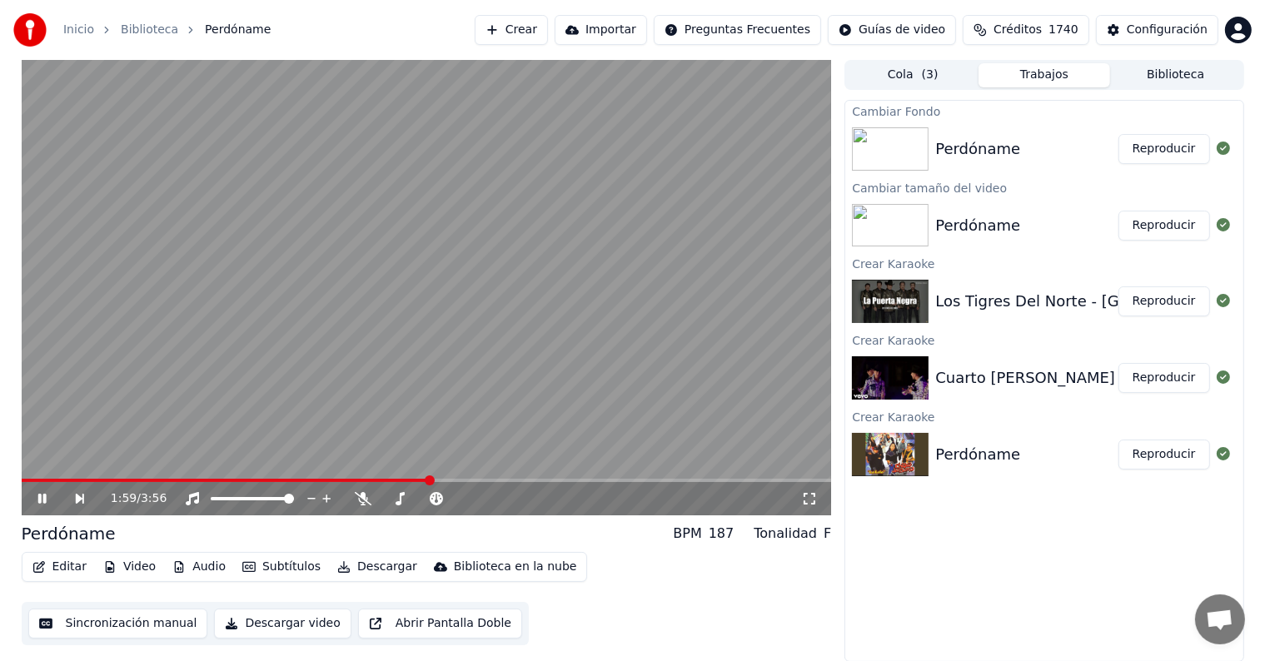
click at [73, 570] on button "Editar" at bounding box center [59, 566] width 67 height 23
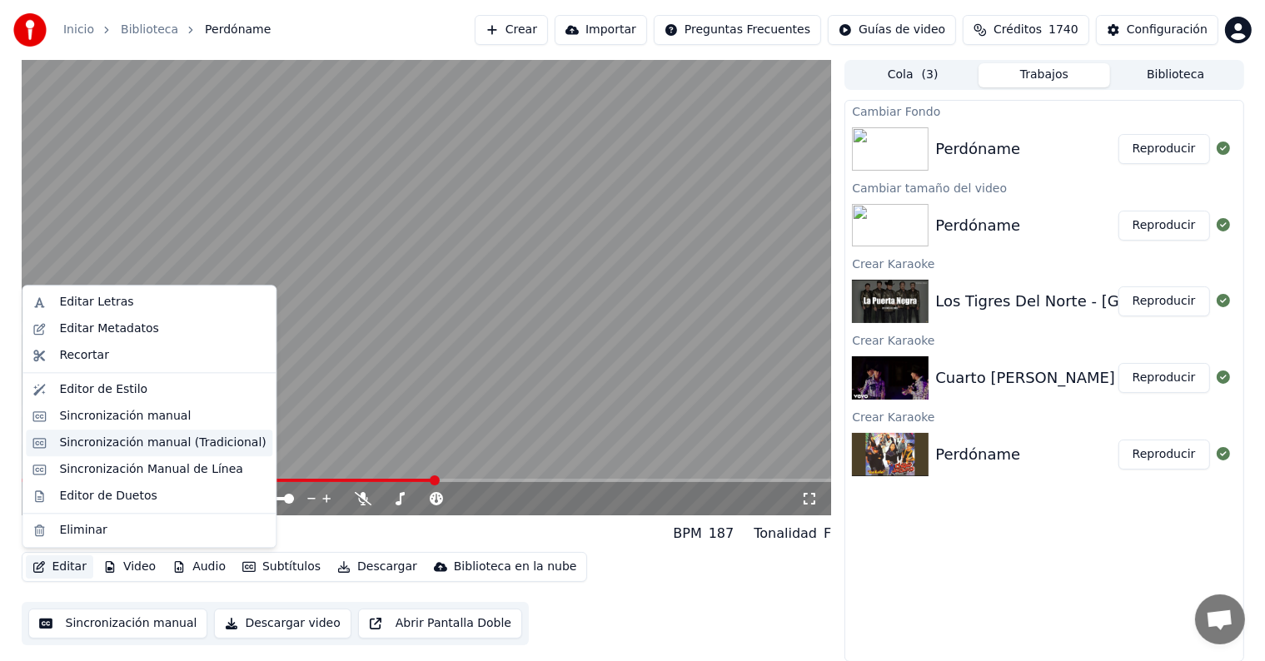
click at [140, 445] on div "Sincronización manual (Tradicional)" at bounding box center [162, 443] width 206 height 17
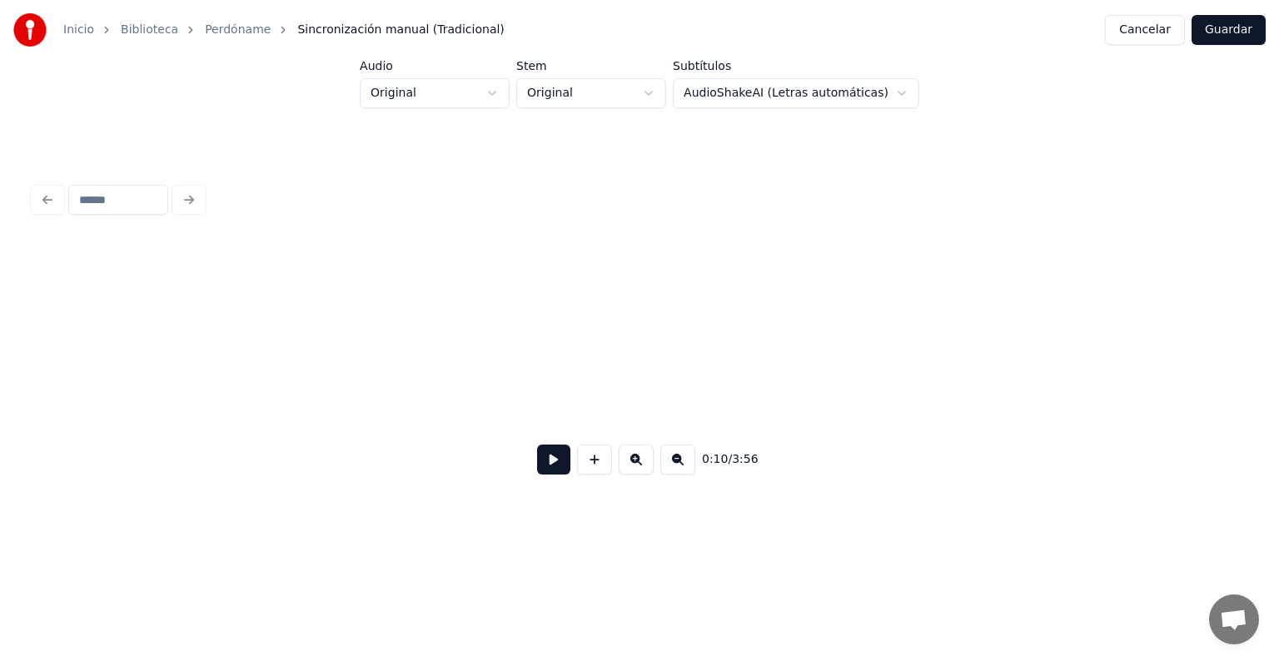
scroll to position [0, 2115]
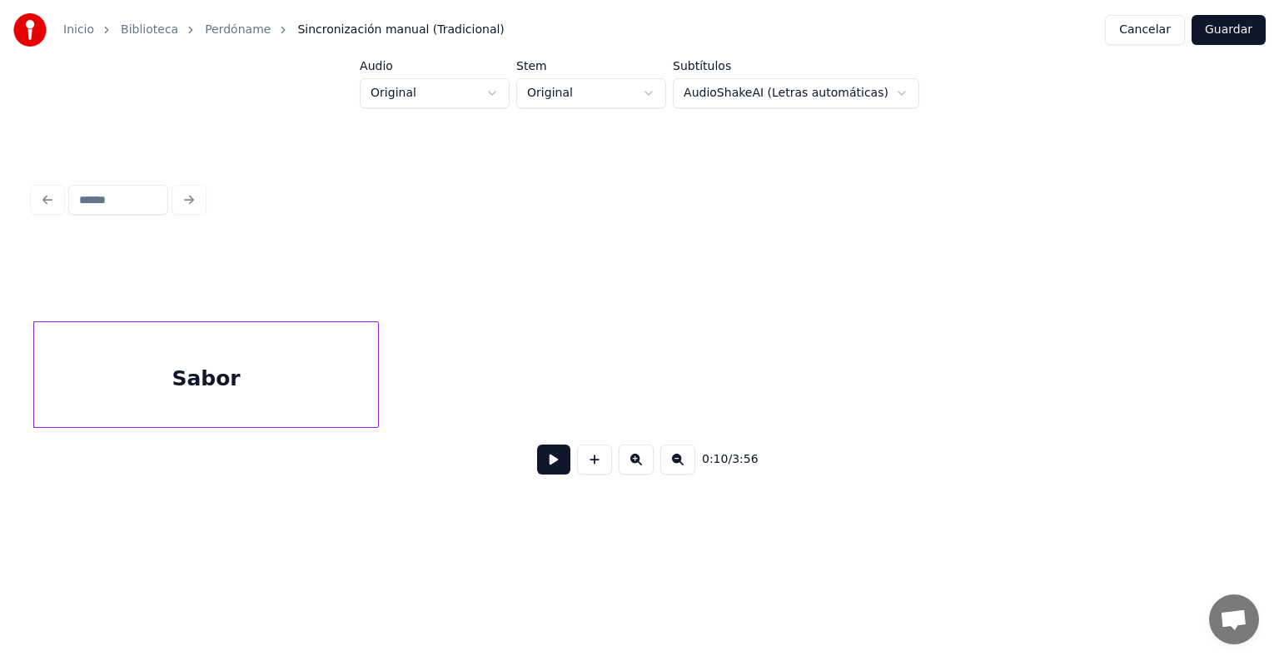
click at [537, 463] on button at bounding box center [553, 460] width 33 height 30
click at [537, 459] on button at bounding box center [553, 460] width 33 height 30
click at [293, 331] on div "Sabor" at bounding box center [206, 378] width 344 height 113
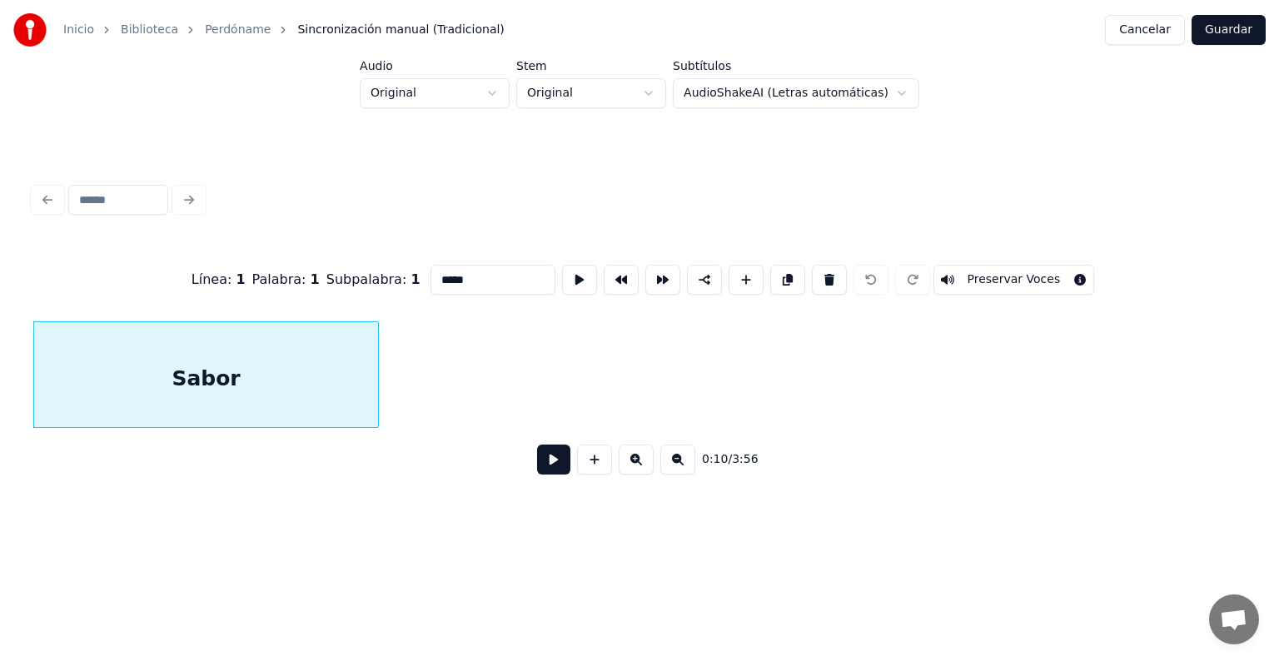
click at [474, 275] on input "*****" at bounding box center [492, 280] width 125 height 30
type input "*******"
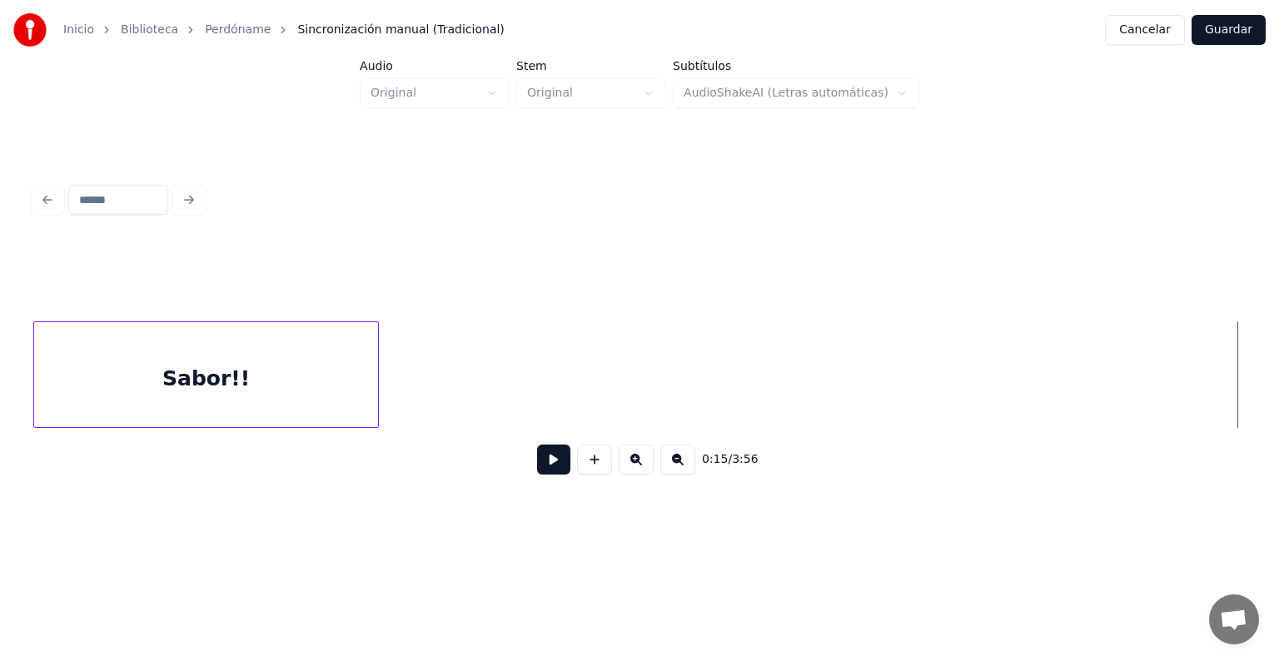
click at [554, 468] on button at bounding box center [553, 460] width 33 height 30
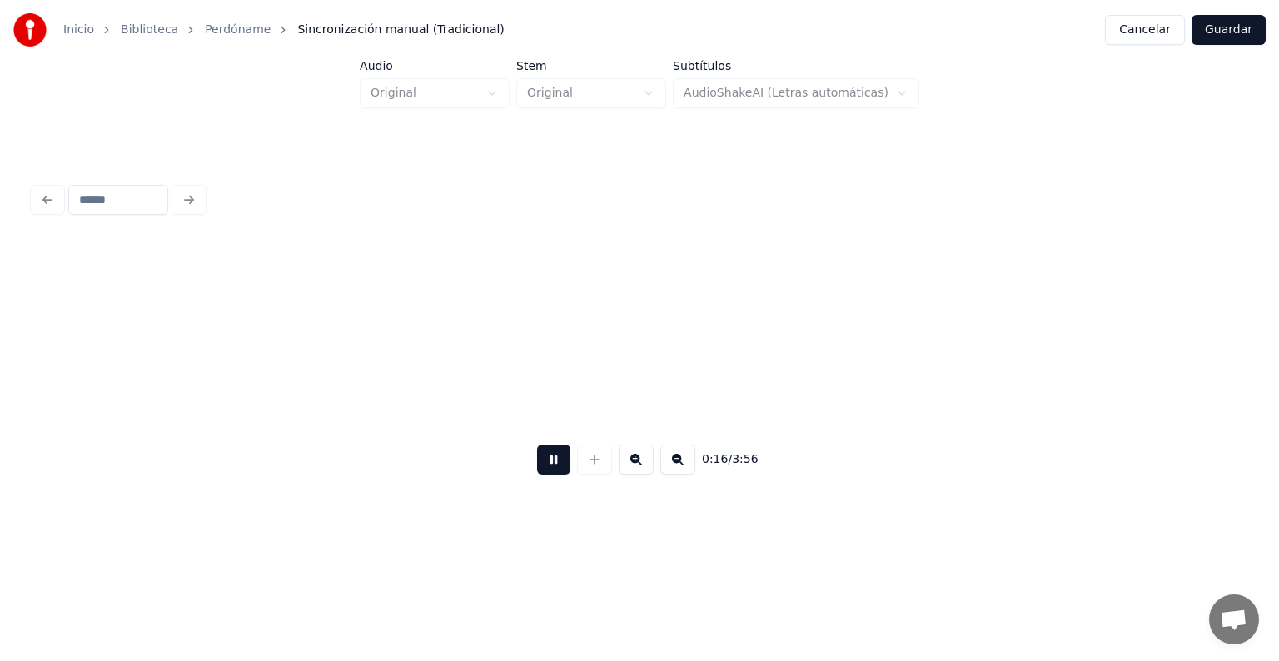
scroll to position [0, 3328]
click at [688, 472] on button at bounding box center [677, 460] width 35 height 30
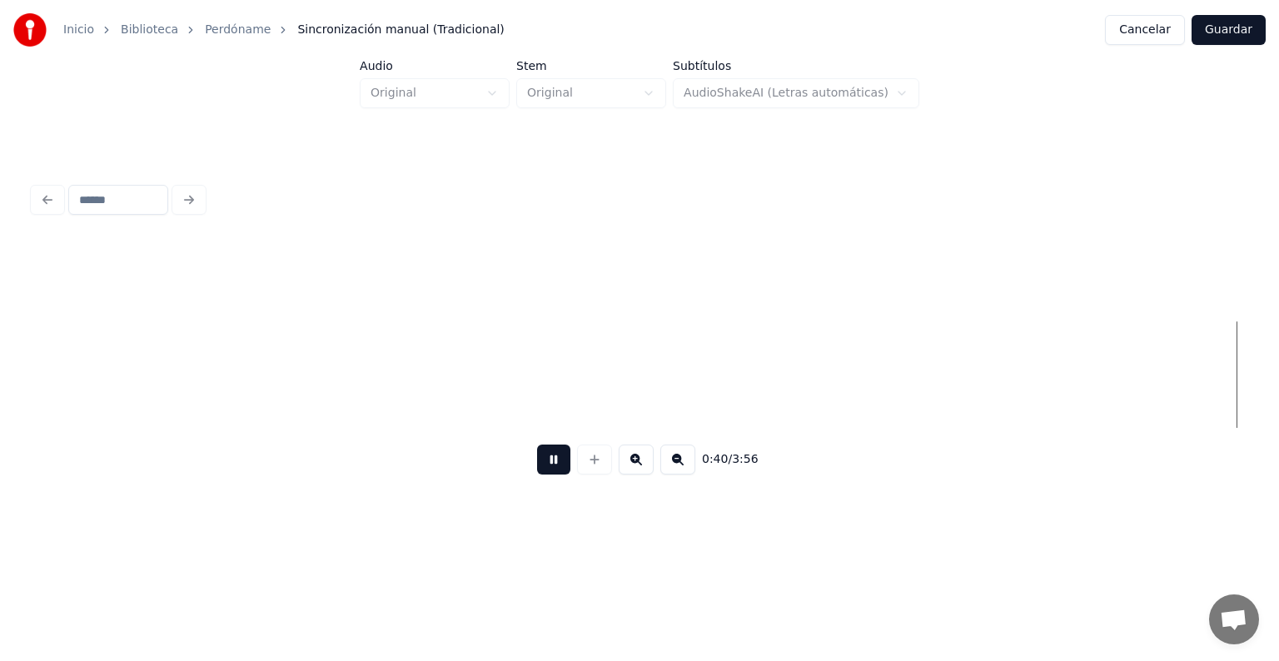
scroll to position [0, 5095]
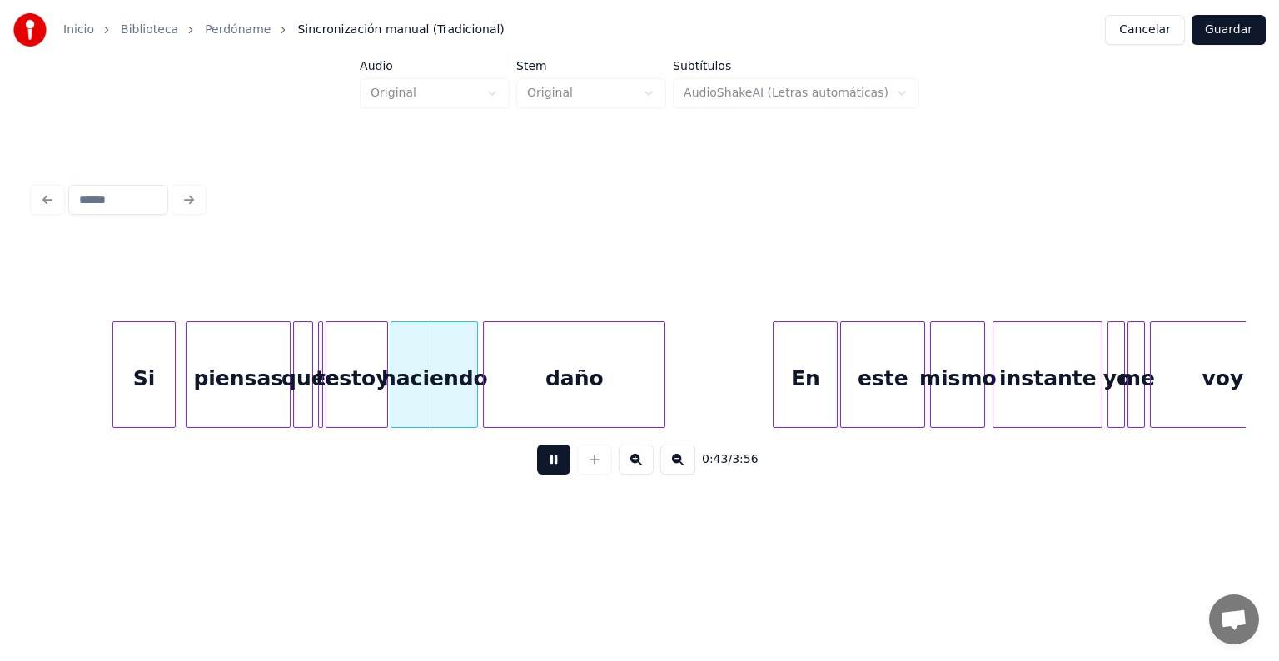
click at [113, 343] on div at bounding box center [115, 374] width 5 height 105
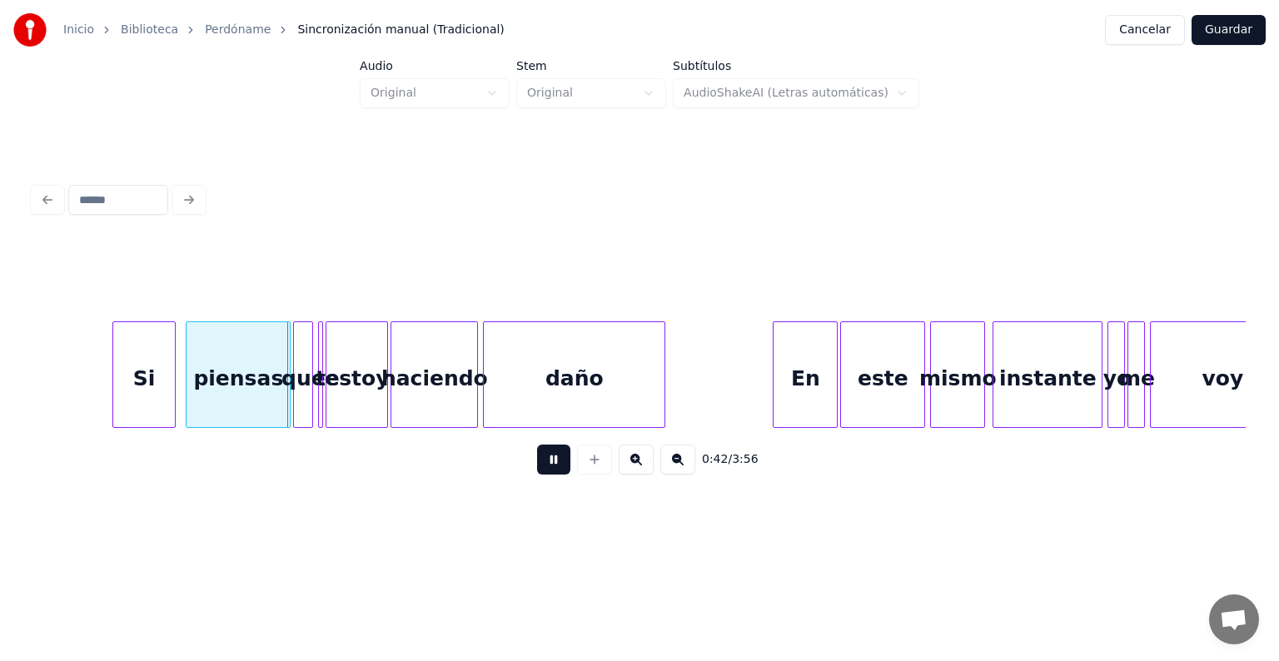
click at [643, 473] on button at bounding box center [636, 460] width 35 height 30
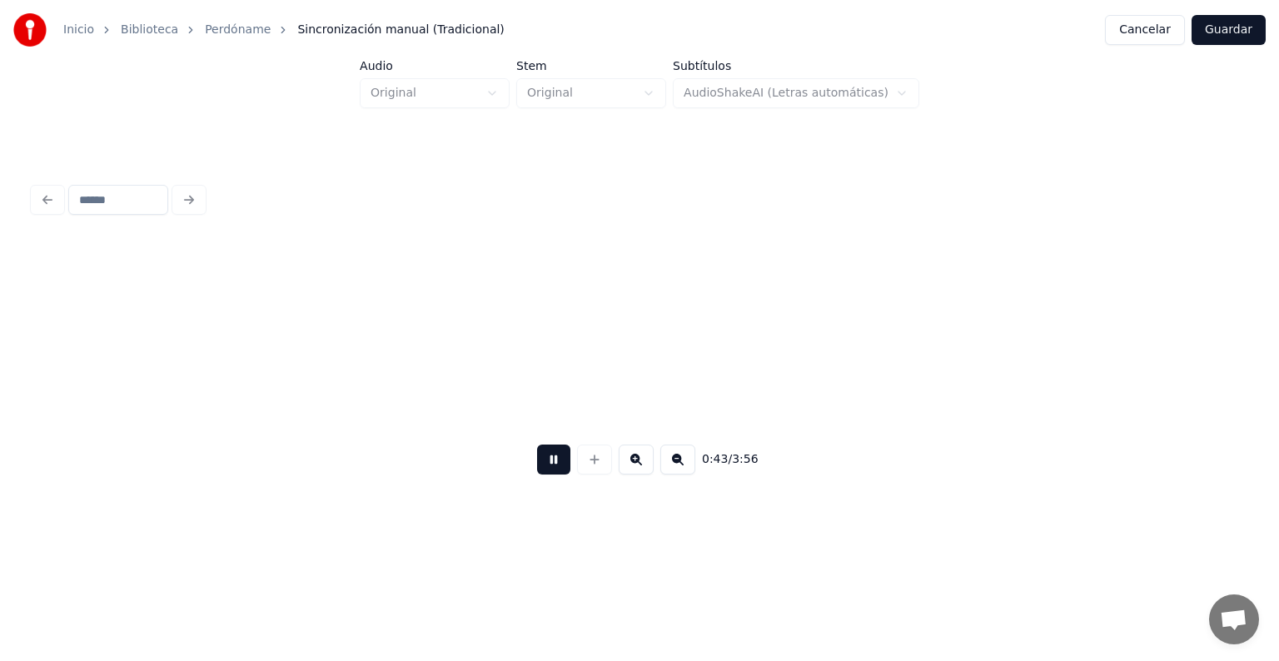
scroll to position [0, 6886]
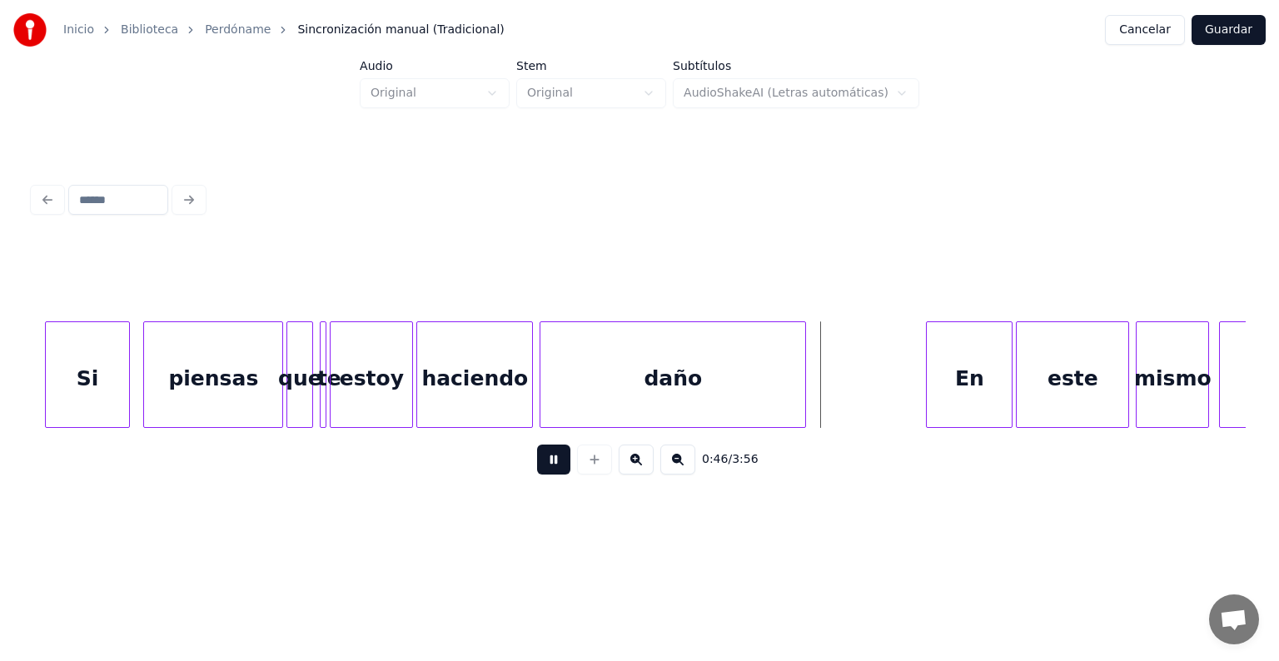
click at [805, 346] on div at bounding box center [802, 374] width 5 height 105
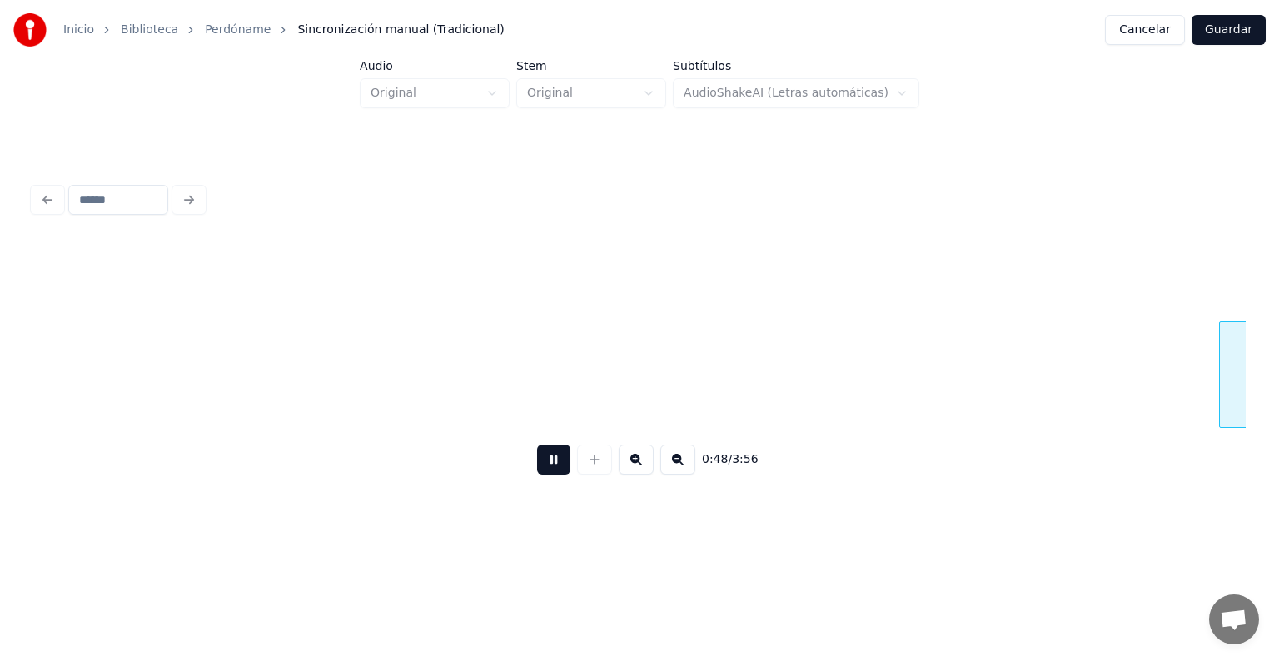
scroll to position [0, 8100]
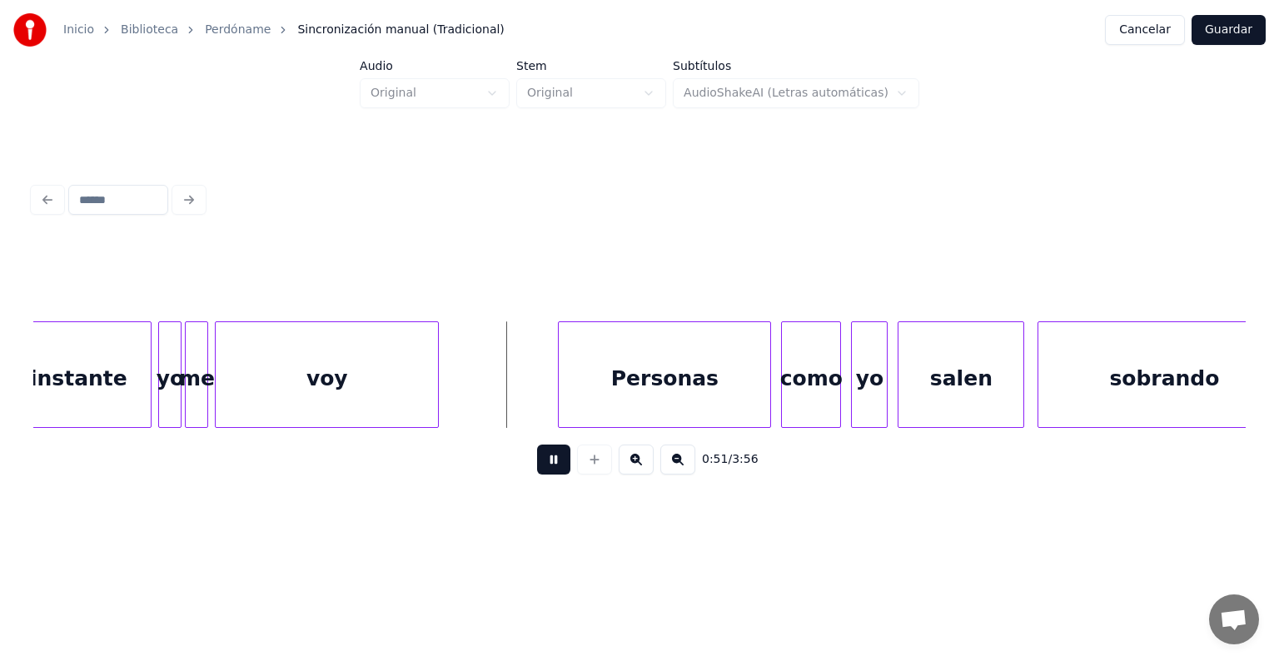
click at [438, 355] on div at bounding box center [435, 374] width 5 height 105
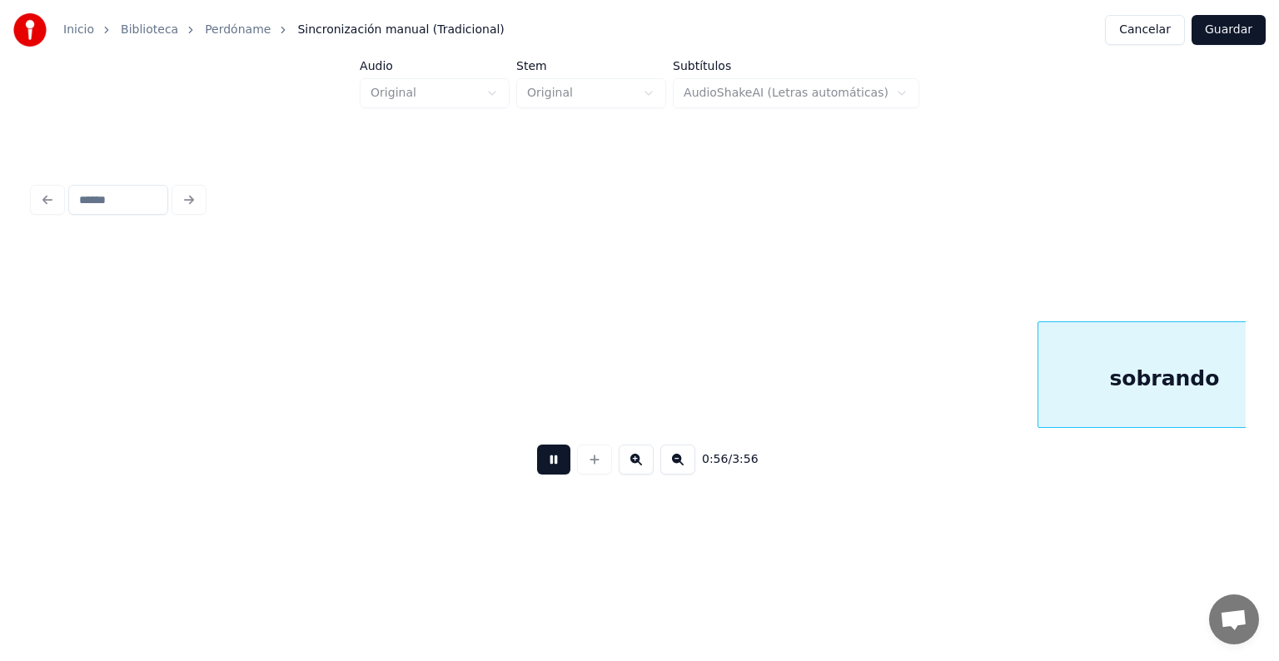
scroll to position [0, 9314]
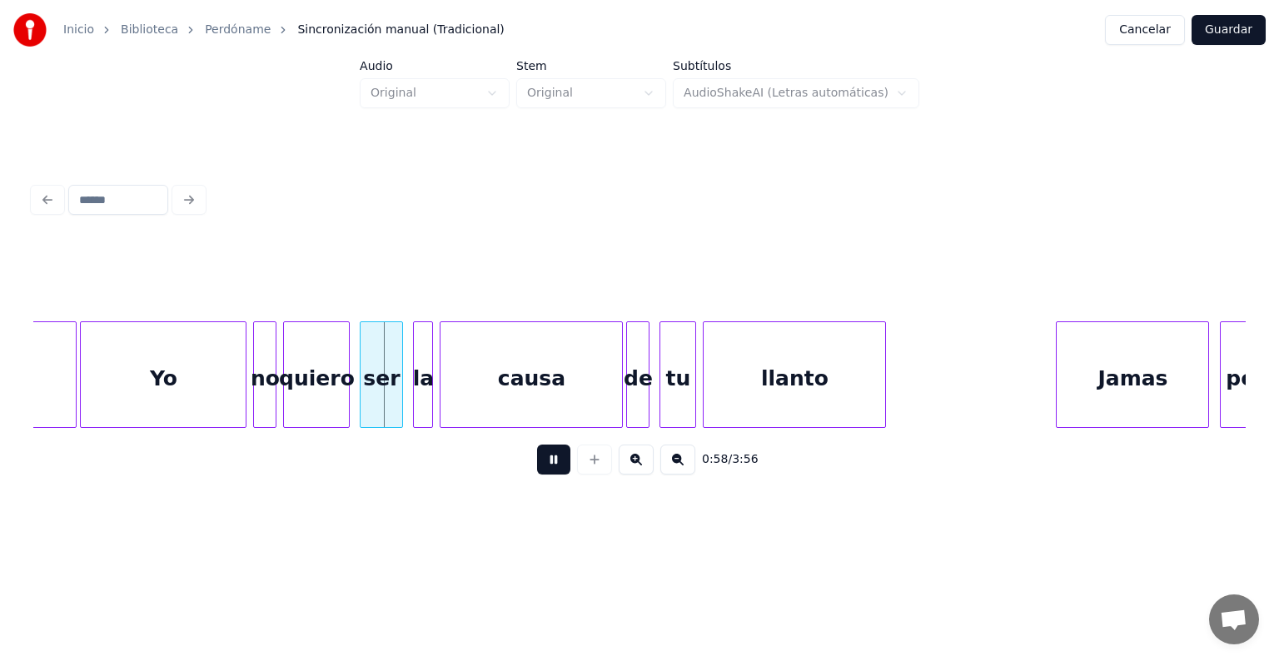
click at [553, 461] on button at bounding box center [553, 460] width 33 height 30
click at [157, 353] on div "Yo" at bounding box center [163, 378] width 165 height 113
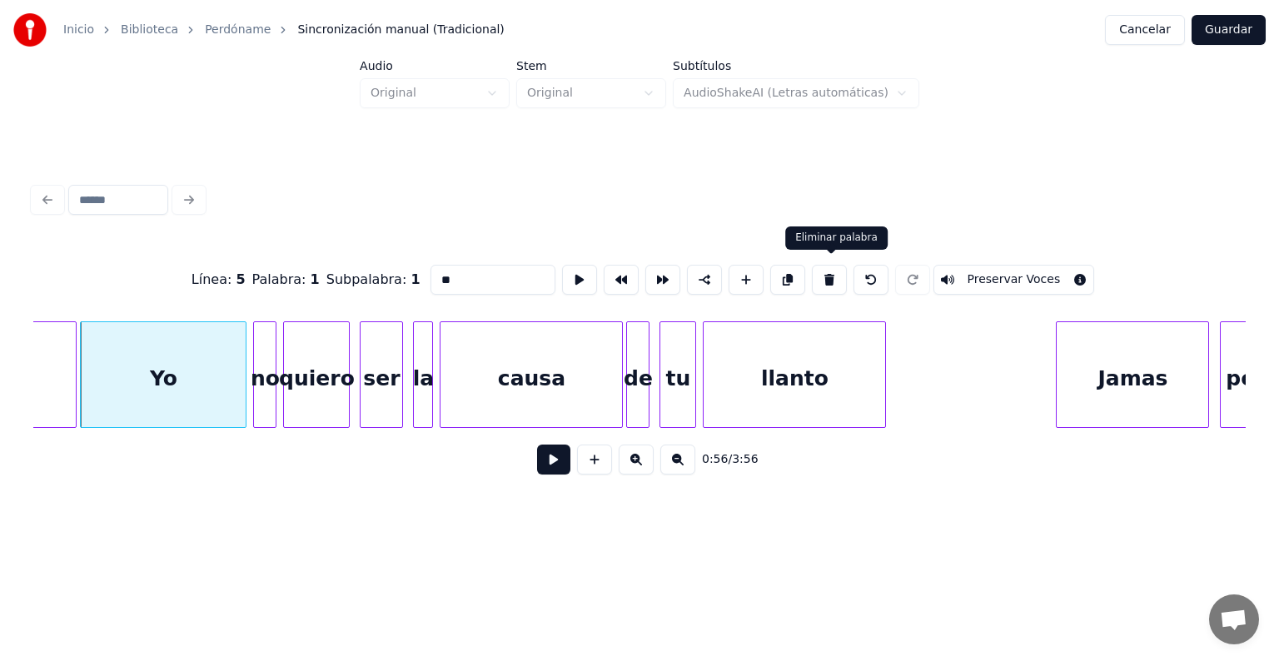
click at [821, 267] on button at bounding box center [829, 280] width 35 height 30
type input "********"
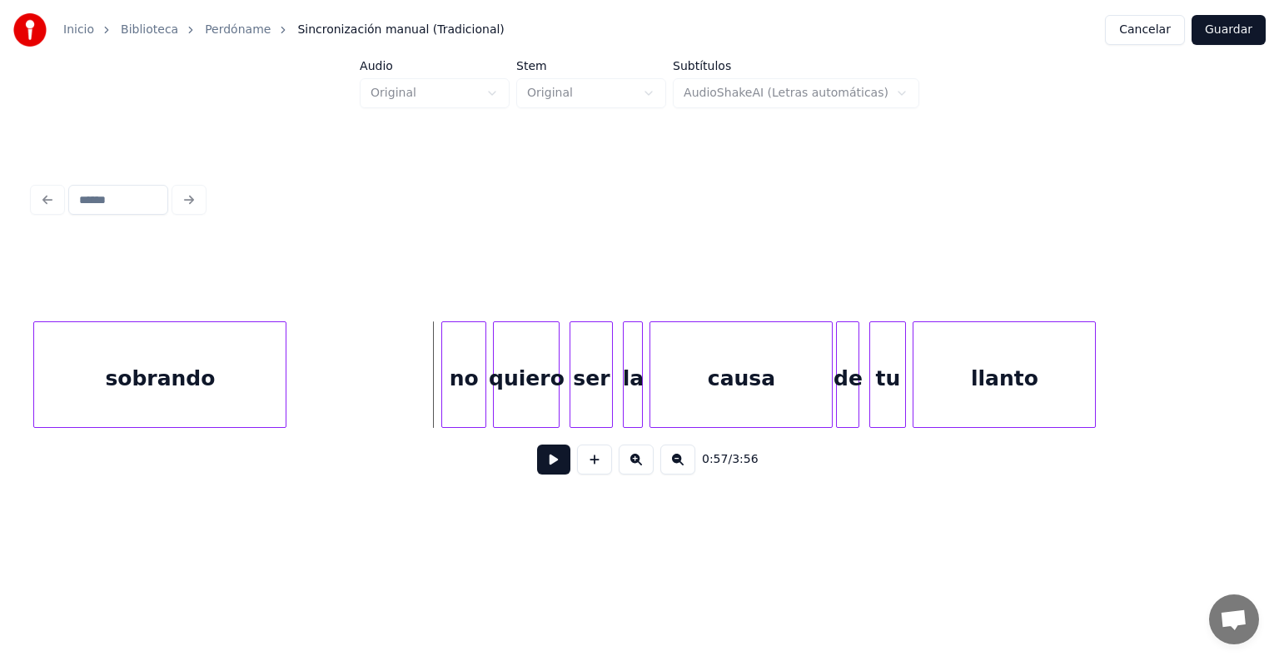
click at [442, 380] on div at bounding box center [444, 374] width 5 height 105
click at [537, 461] on button at bounding box center [553, 460] width 33 height 30
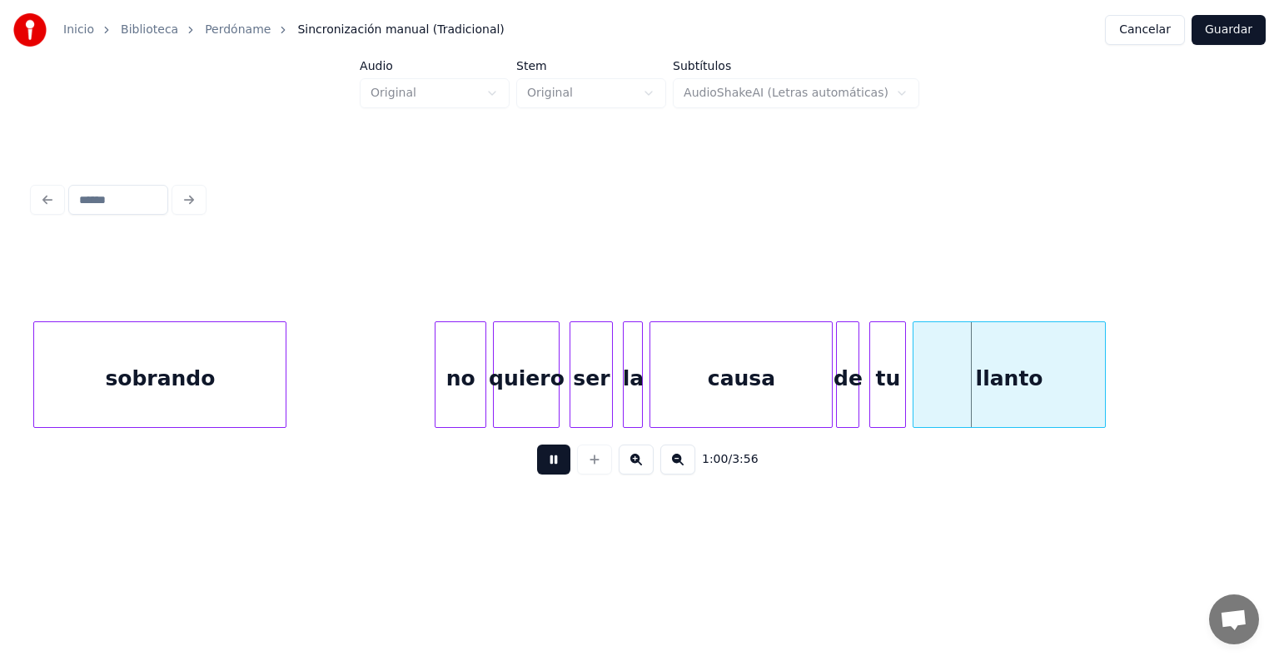
click at [1105, 352] on div at bounding box center [1102, 374] width 5 height 105
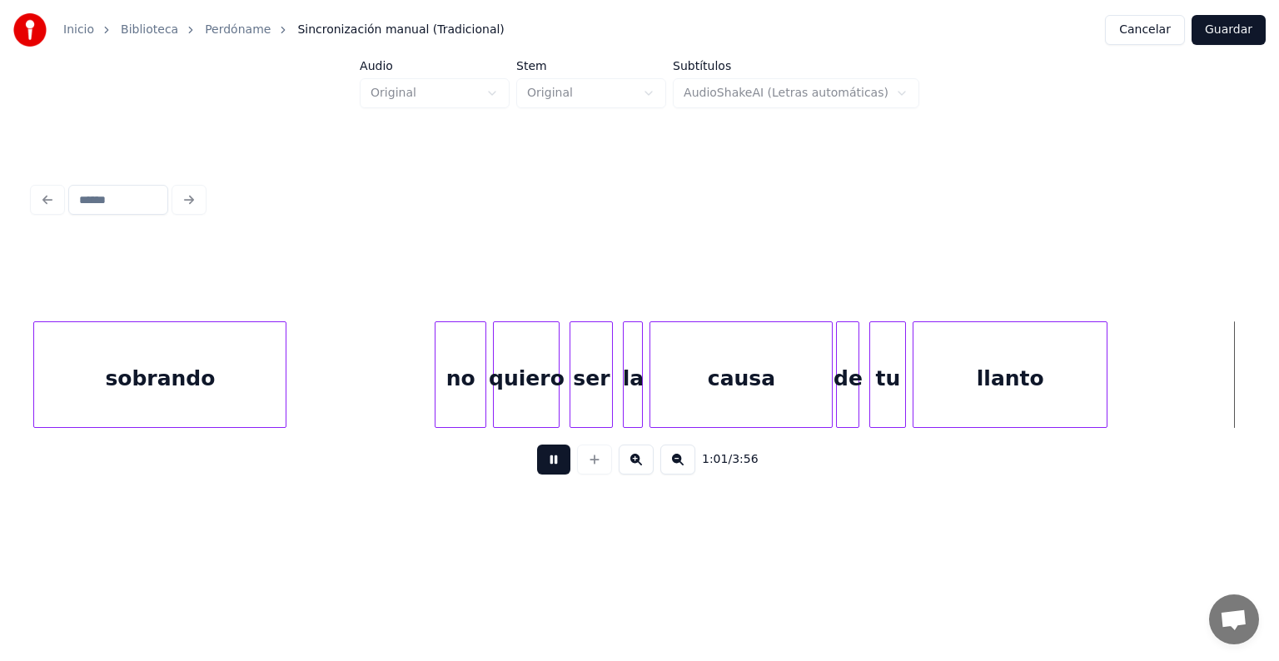
scroll to position [0, 10318]
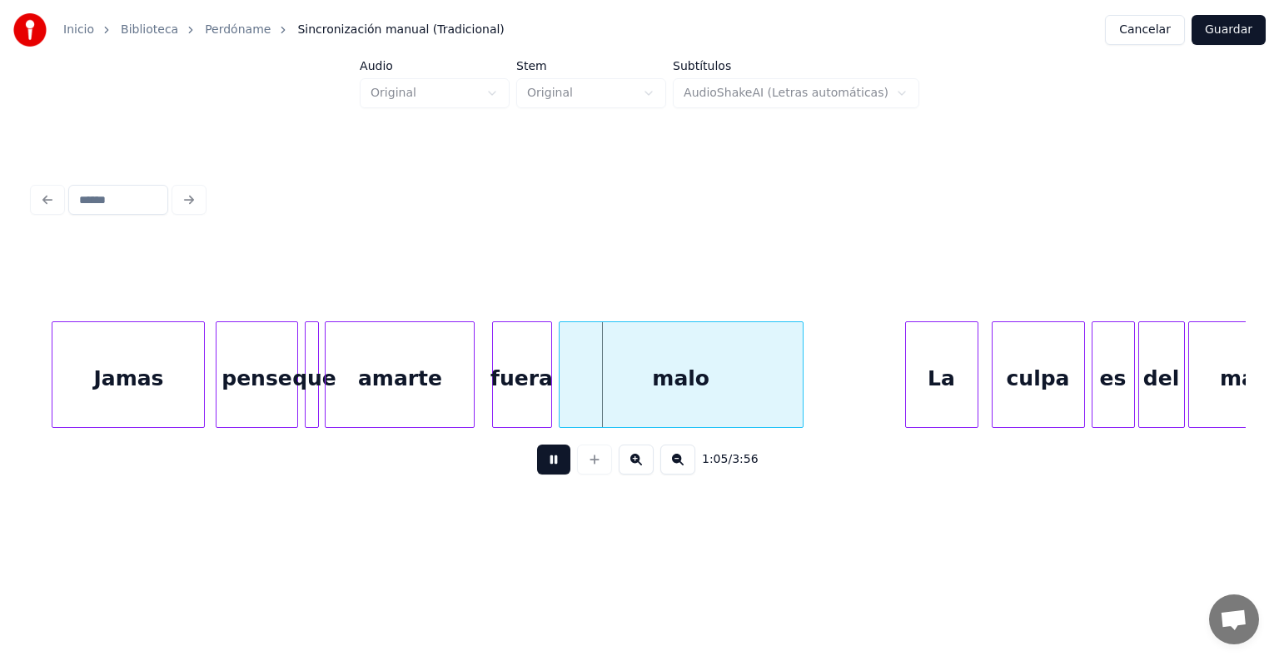
click at [803, 361] on div at bounding box center [800, 374] width 5 height 105
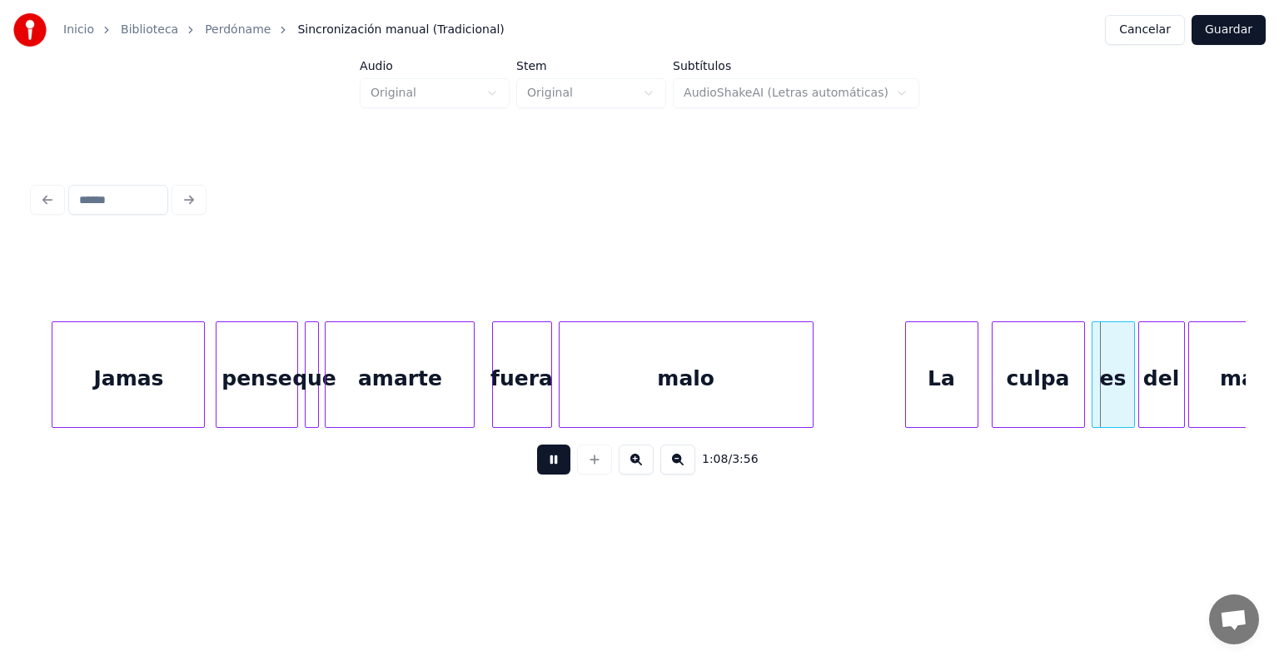
click at [906, 353] on div at bounding box center [908, 374] width 5 height 105
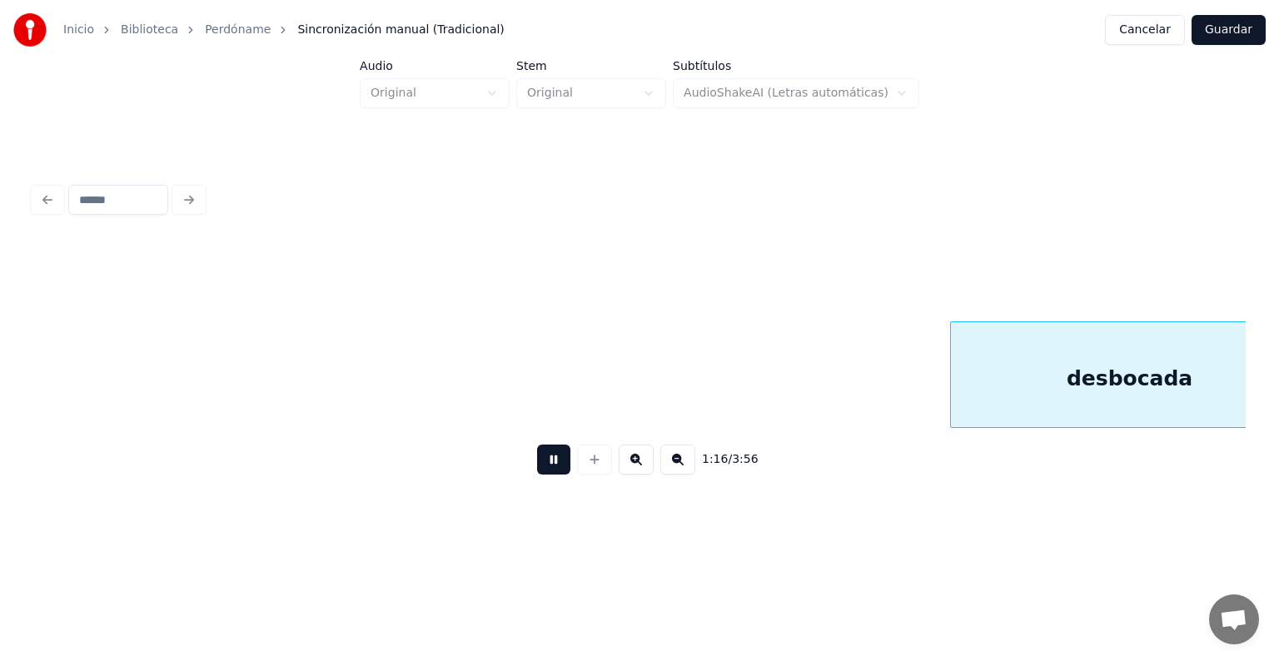
scroll to position [0, 12745]
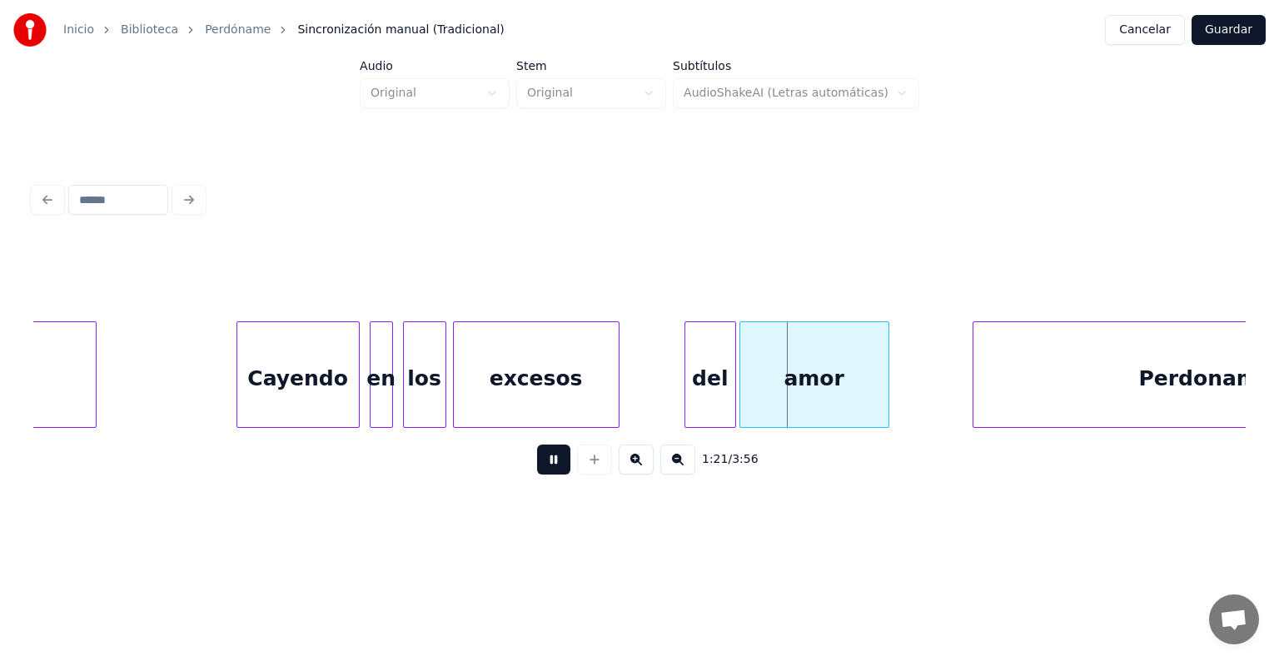
click at [687, 356] on div at bounding box center [687, 374] width 5 height 105
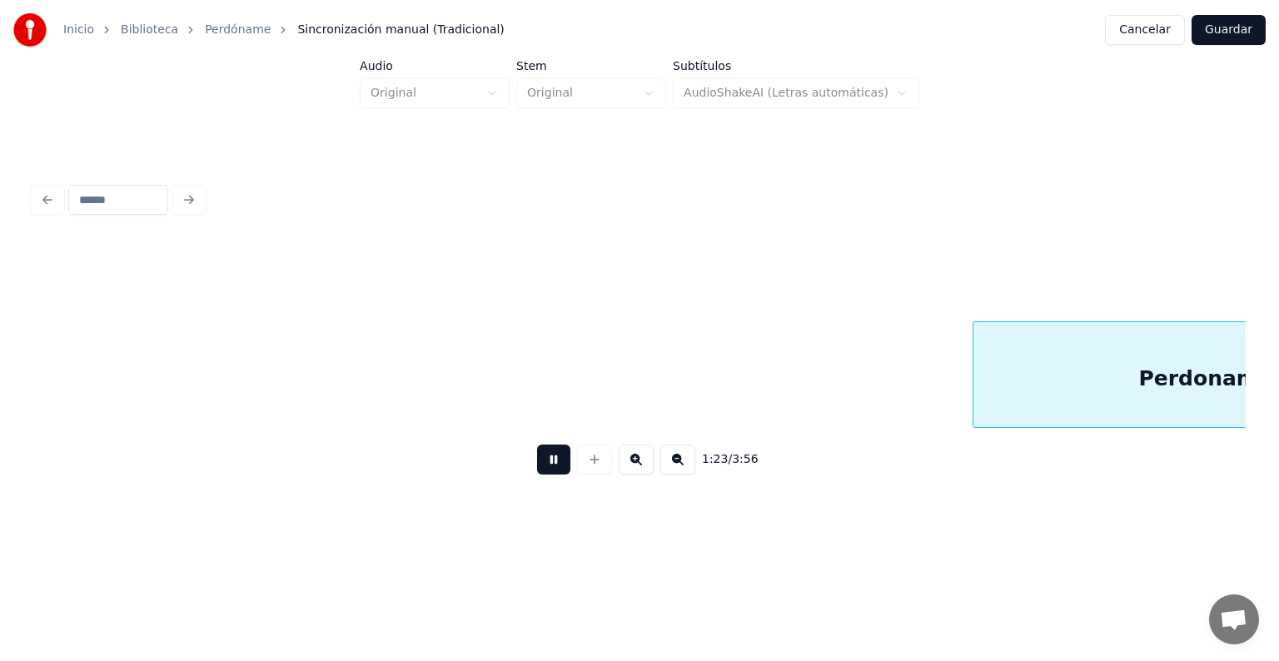
scroll to position [0, 13959]
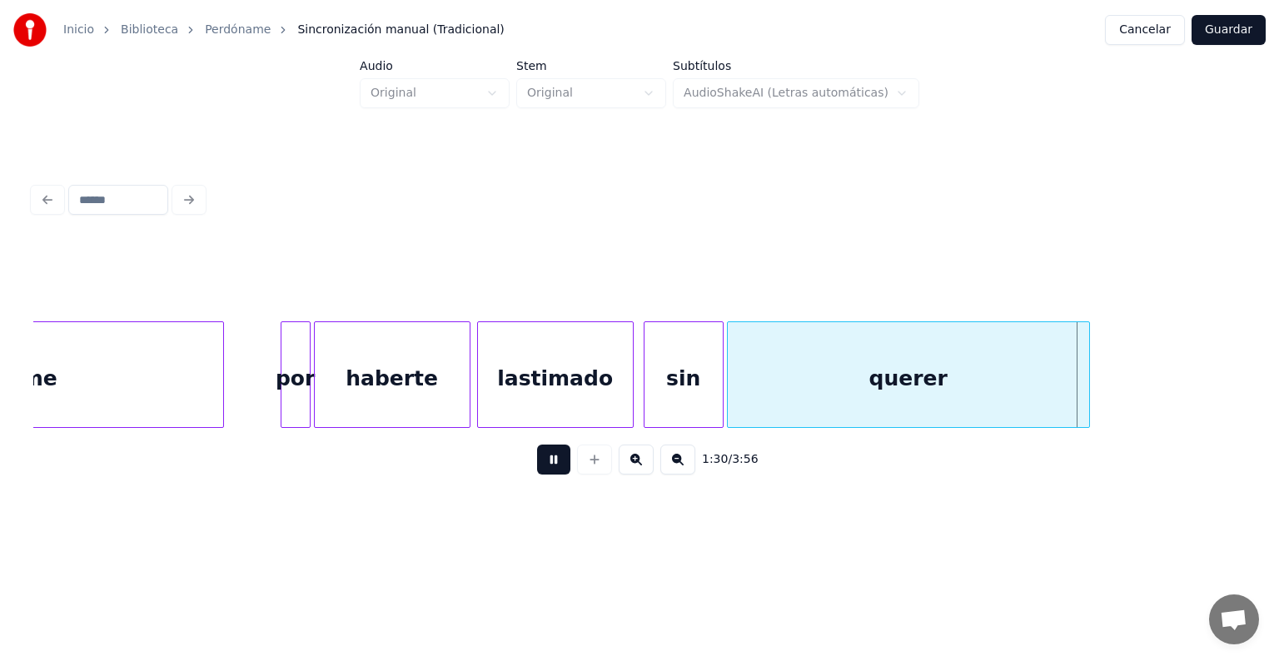
click at [1089, 354] on div at bounding box center [1086, 374] width 5 height 105
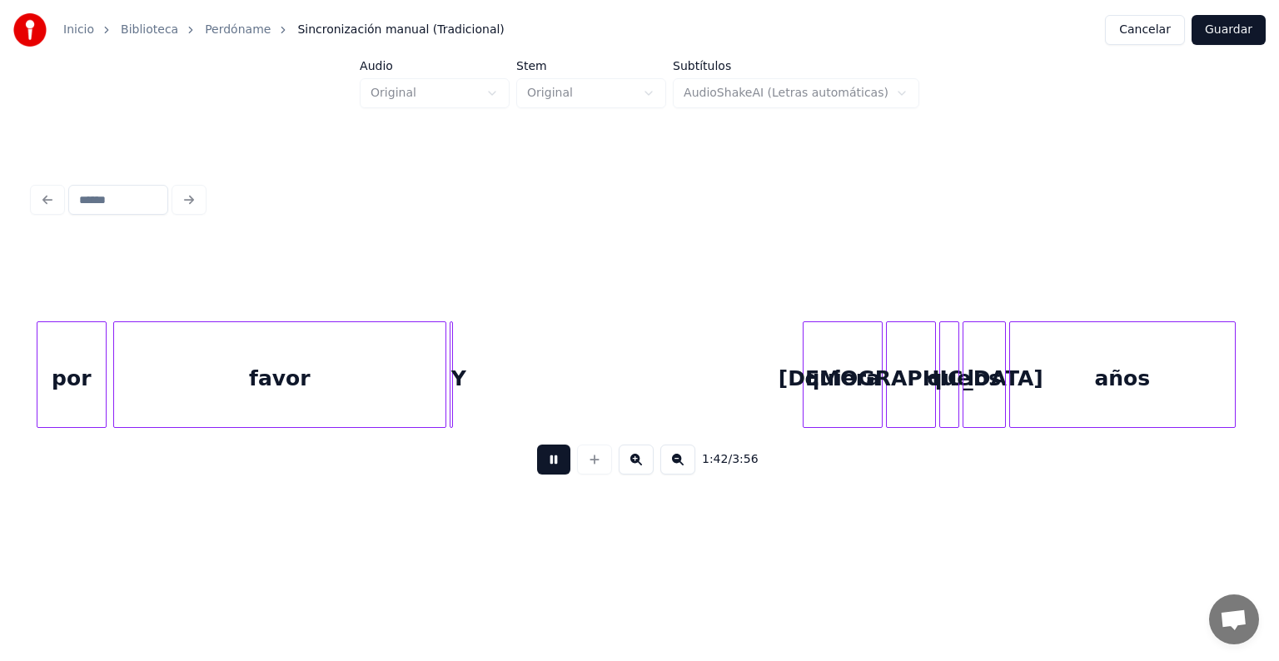
scroll to position [0, 17156]
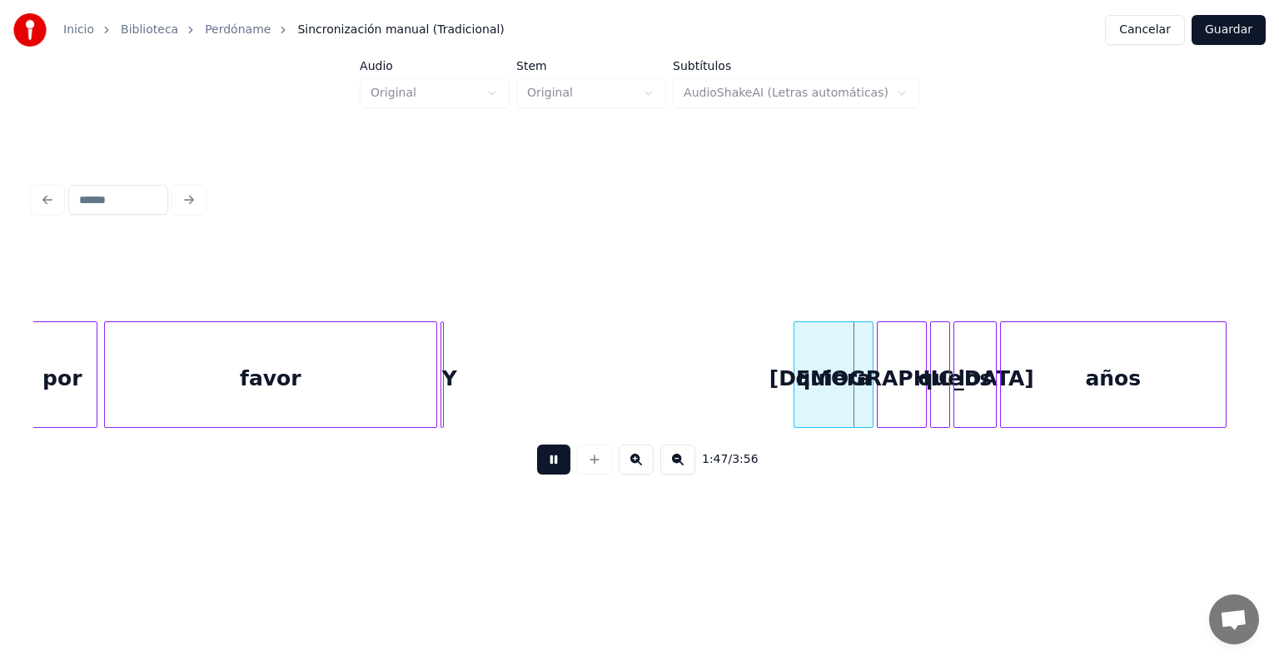
click at [549, 460] on button at bounding box center [553, 460] width 33 height 30
click at [443, 345] on div at bounding box center [443, 374] width 5 height 105
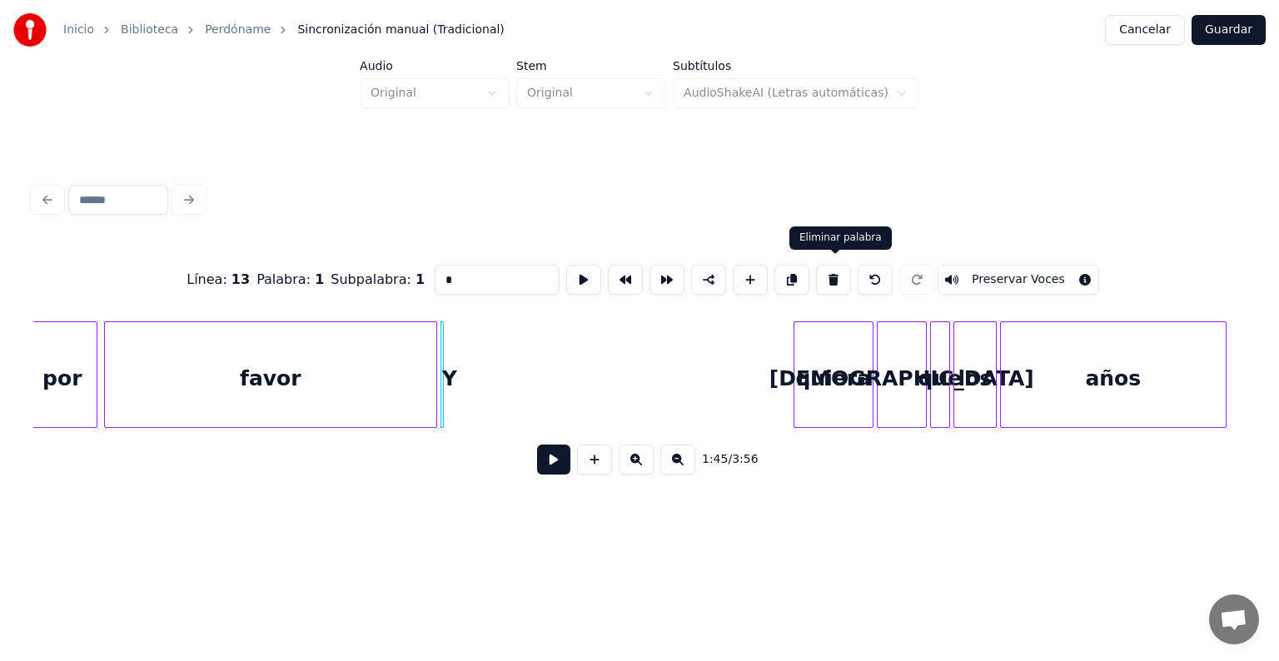
click at [838, 265] on button at bounding box center [833, 280] width 35 height 30
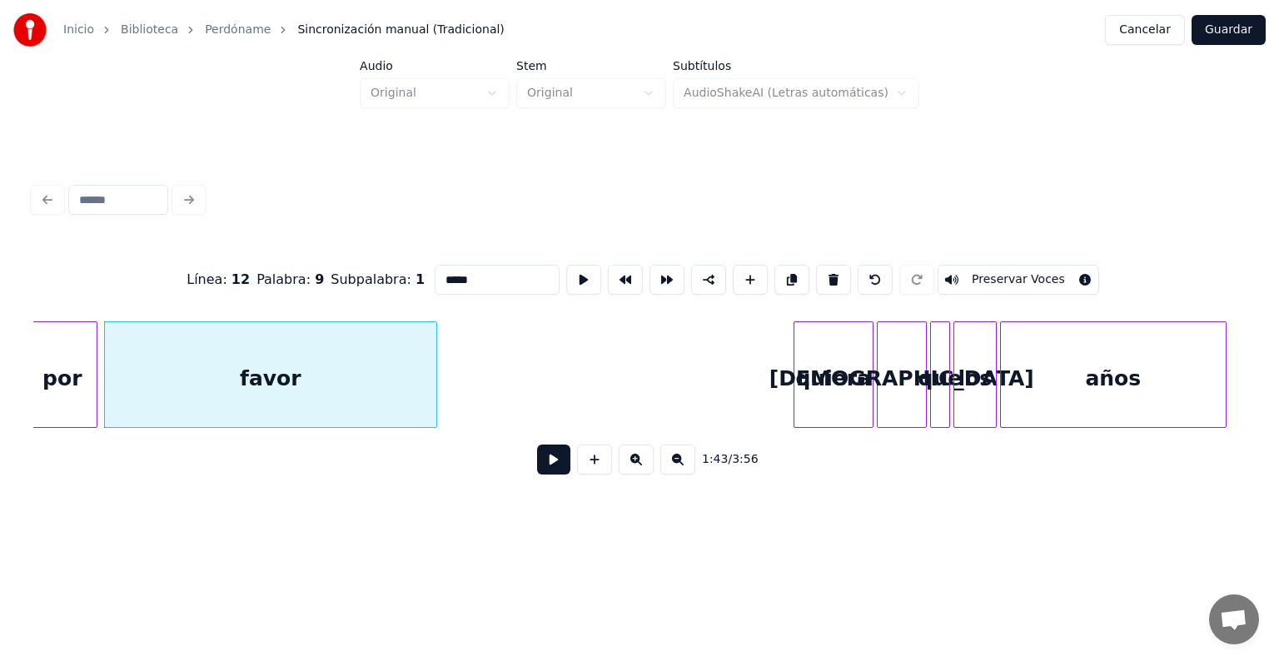
click at [816, 356] on div "quiera" at bounding box center [833, 378] width 78 height 113
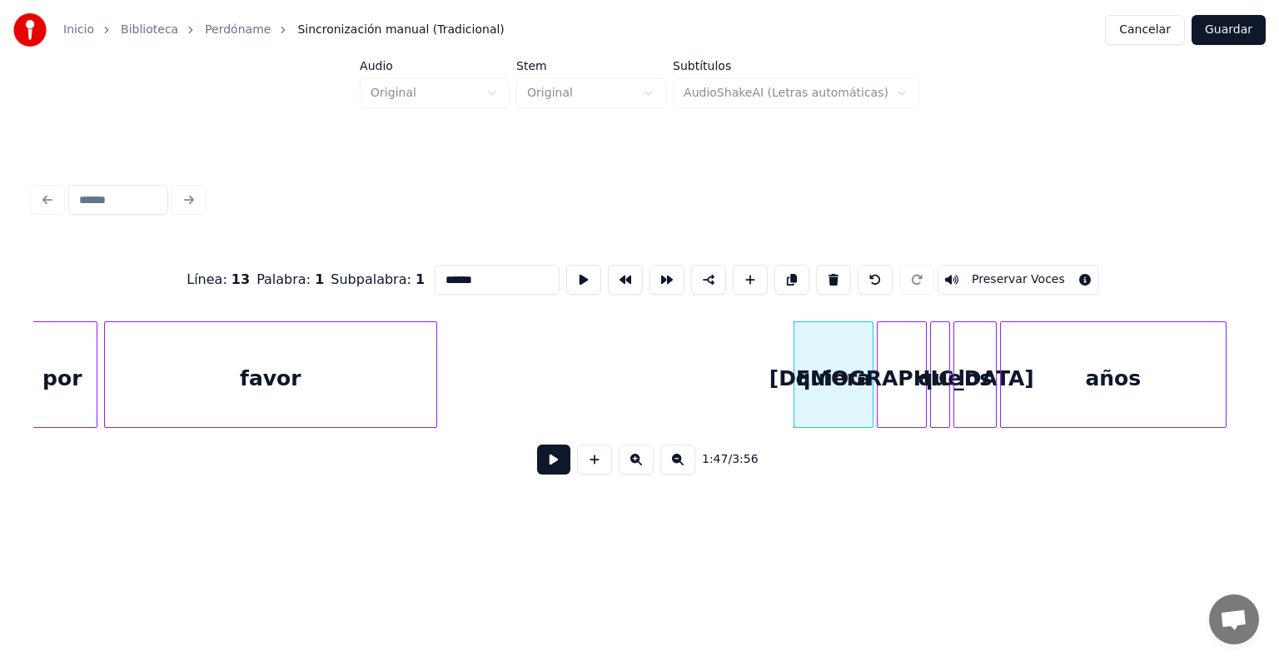
click at [880, 365] on div at bounding box center [879, 374] width 5 height 105
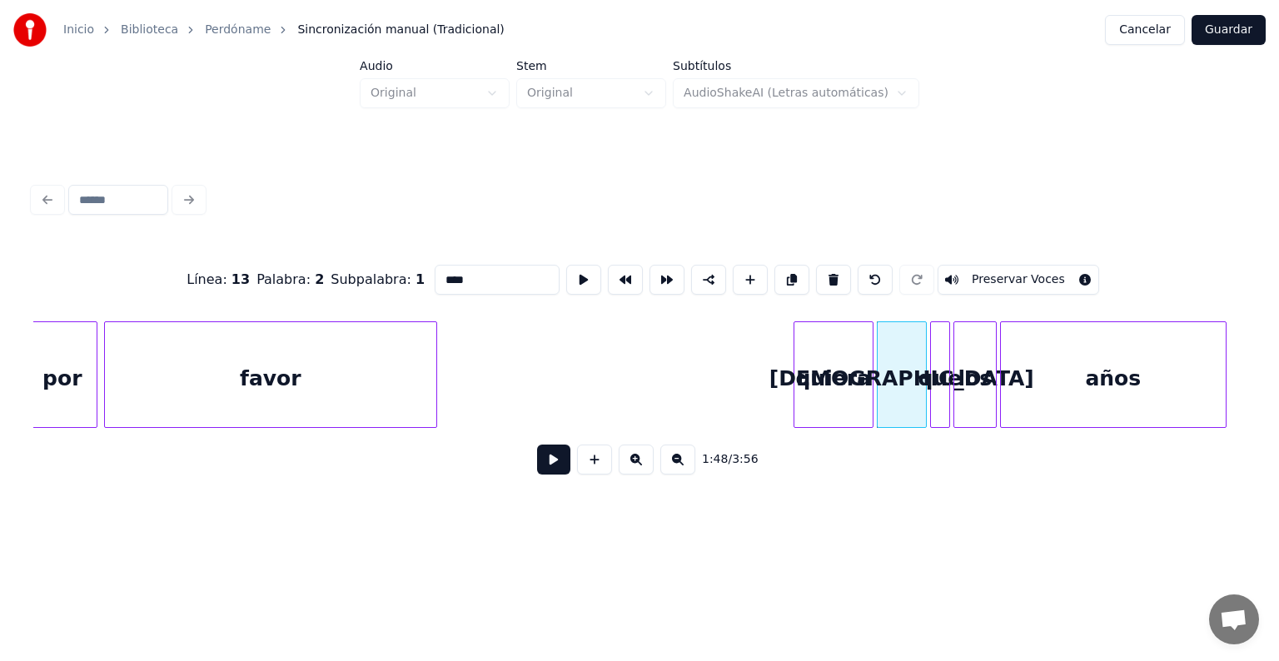
drag, startPoint x: 410, startPoint y: 269, endPoint x: 410, endPoint y: 290, distance: 20.8
click at [435, 270] on input "****" at bounding box center [497, 280] width 125 height 30
type input "****"
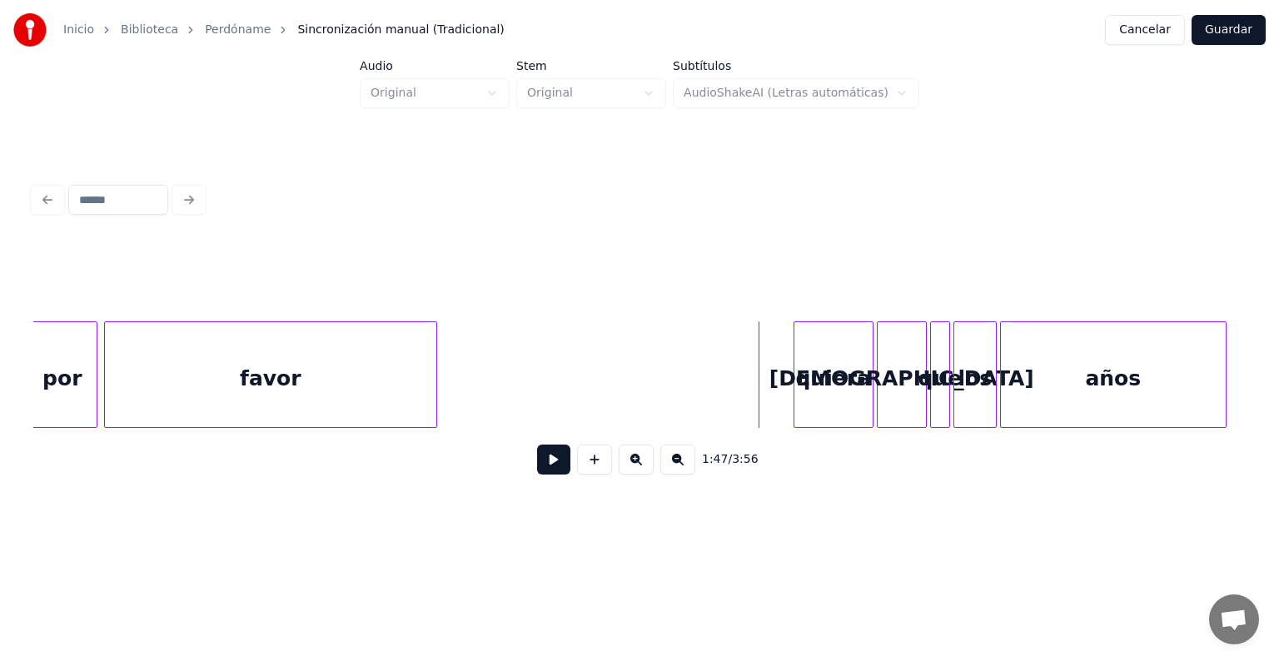
click at [547, 462] on button at bounding box center [553, 460] width 33 height 30
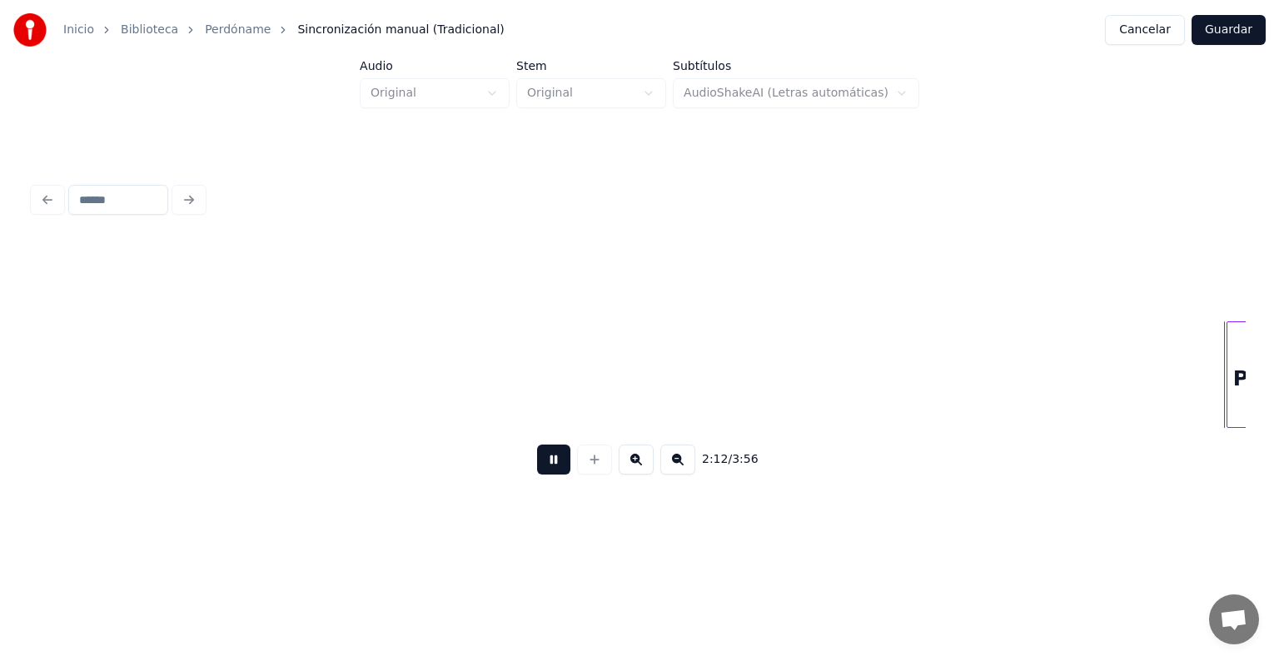
scroll to position [0, 22008]
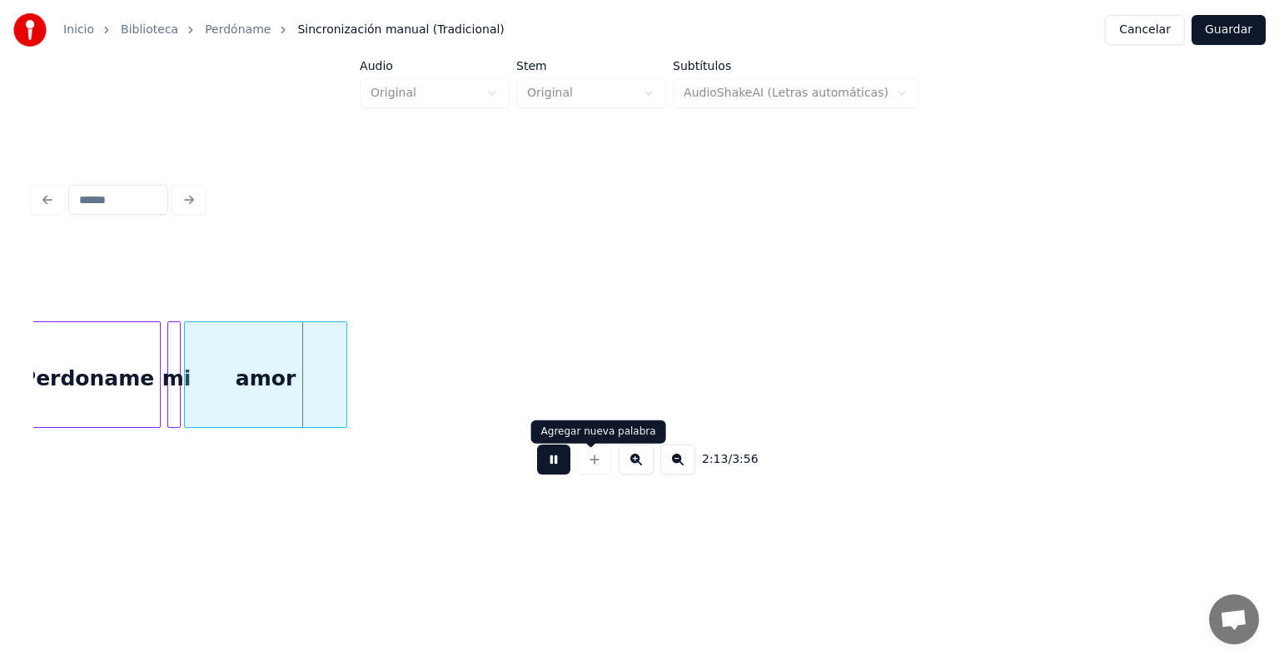
click at [554, 470] on button at bounding box center [553, 460] width 33 height 30
click at [268, 365] on div "amor" at bounding box center [266, 378] width 162 height 113
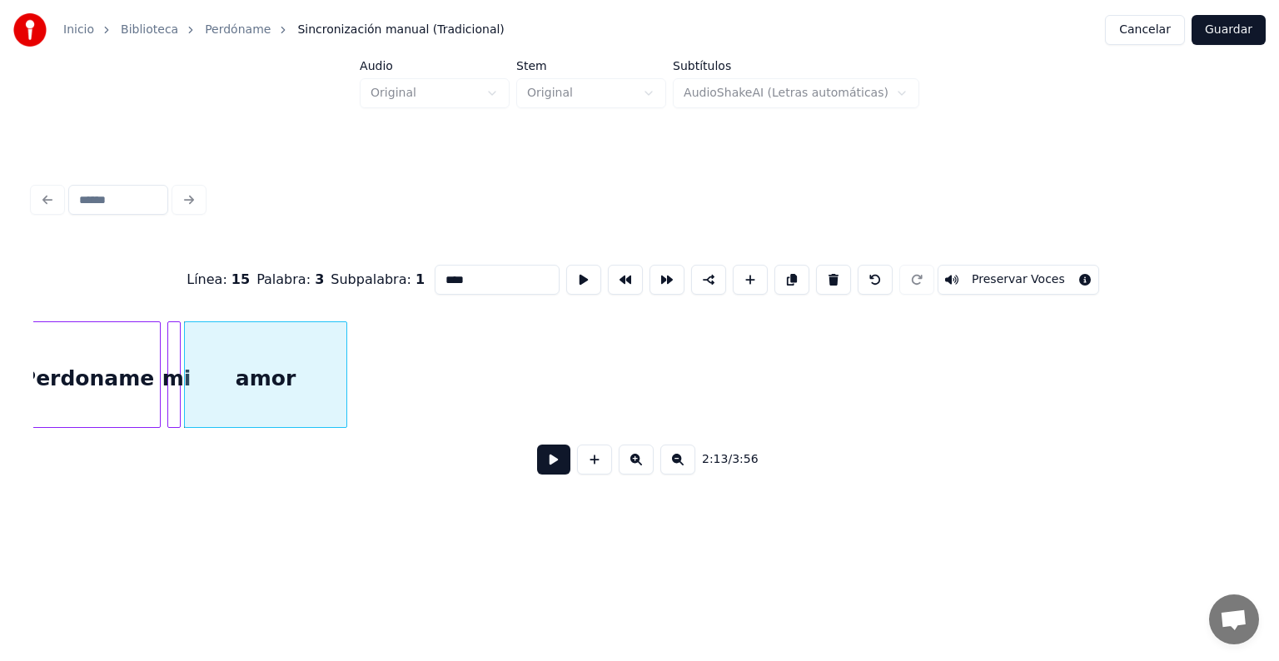
click at [473, 277] on input "****" at bounding box center [497, 280] width 125 height 30
type input "*******"
click at [539, 475] on button at bounding box center [553, 460] width 33 height 30
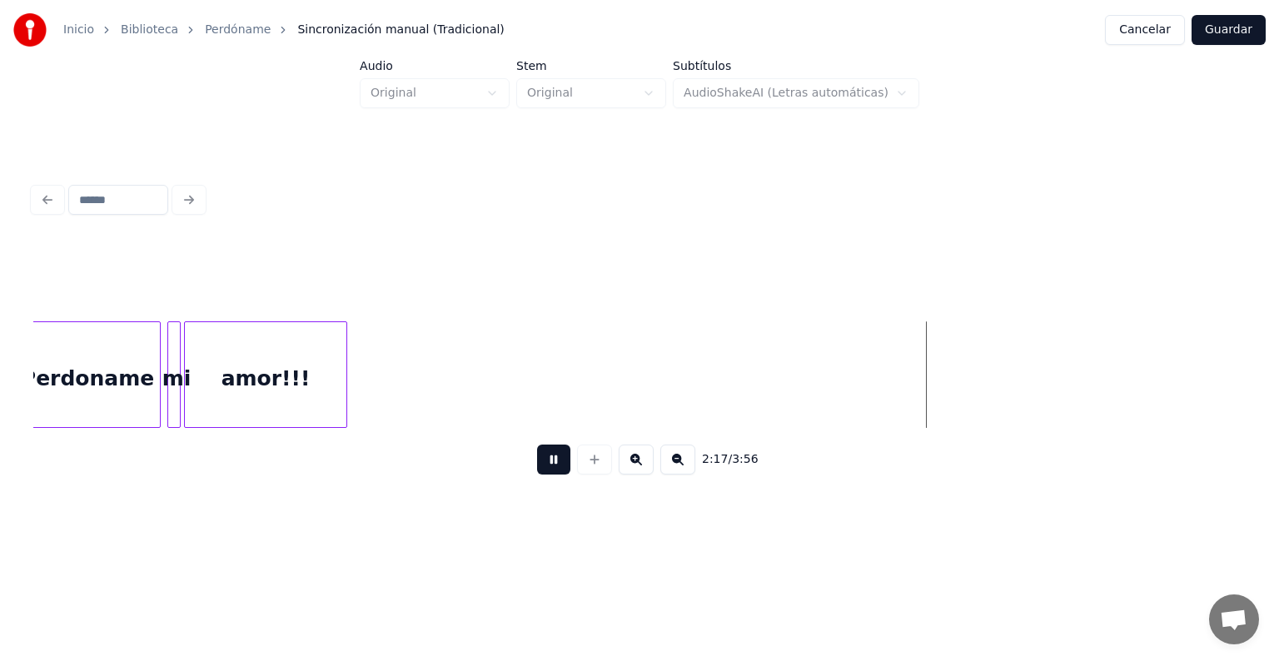
drag, startPoint x: 544, startPoint y: 465, endPoint x: 553, endPoint y: 432, distance: 33.5
click at [544, 465] on button at bounding box center [553, 460] width 33 height 30
click at [287, 356] on div "amor!!!" at bounding box center [266, 378] width 162 height 113
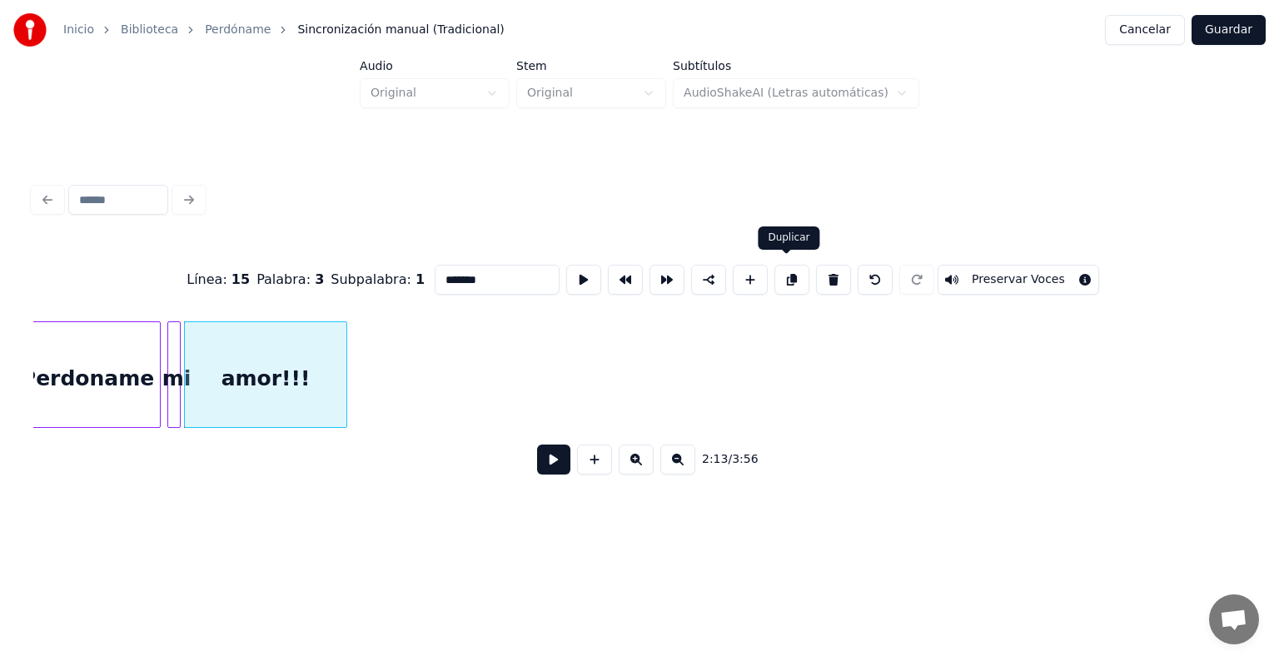
click at [792, 265] on button at bounding box center [791, 280] width 35 height 30
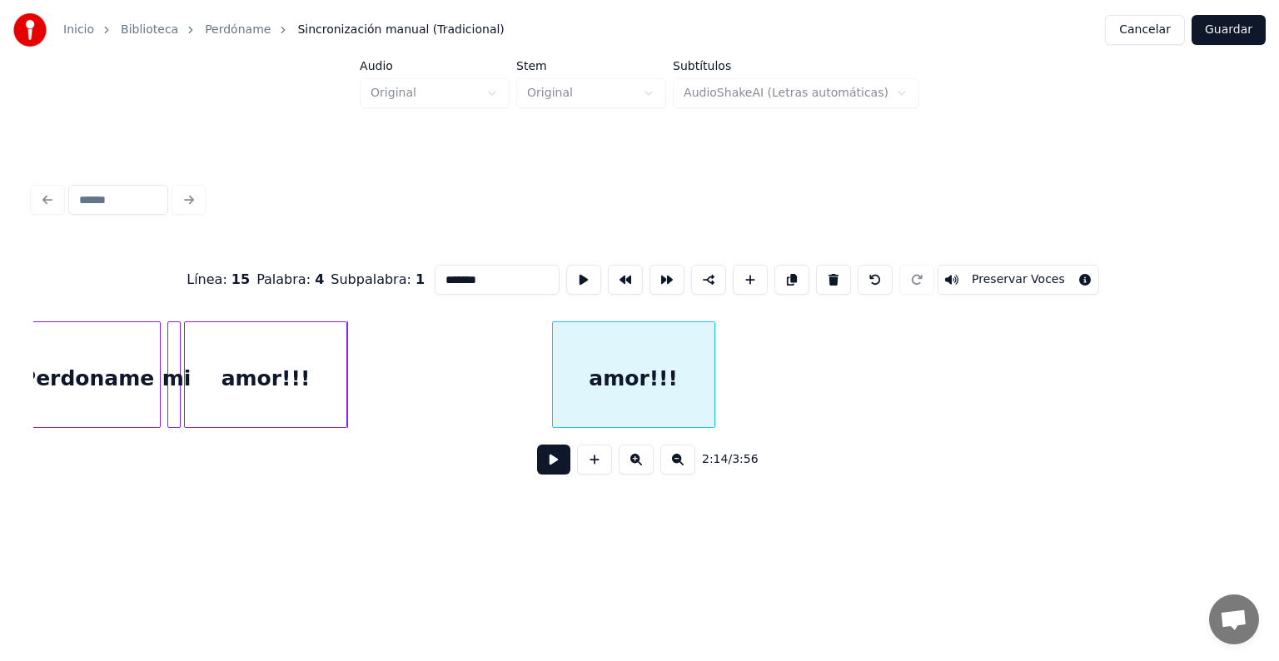
click at [607, 396] on div "amor!!!" at bounding box center [634, 378] width 162 height 113
click at [606, 396] on div "amor!!!" at bounding box center [632, 378] width 162 height 113
drag, startPoint x: 430, startPoint y: 276, endPoint x: 314, endPoint y: 277, distance: 115.7
click at [314, 277] on div "Línea : 15 Palabra : 4 Subpalabra : 1 ******* Preservar Voces" at bounding box center [639, 279] width 1212 height 83
click at [735, 380] on div at bounding box center [732, 374] width 5 height 105
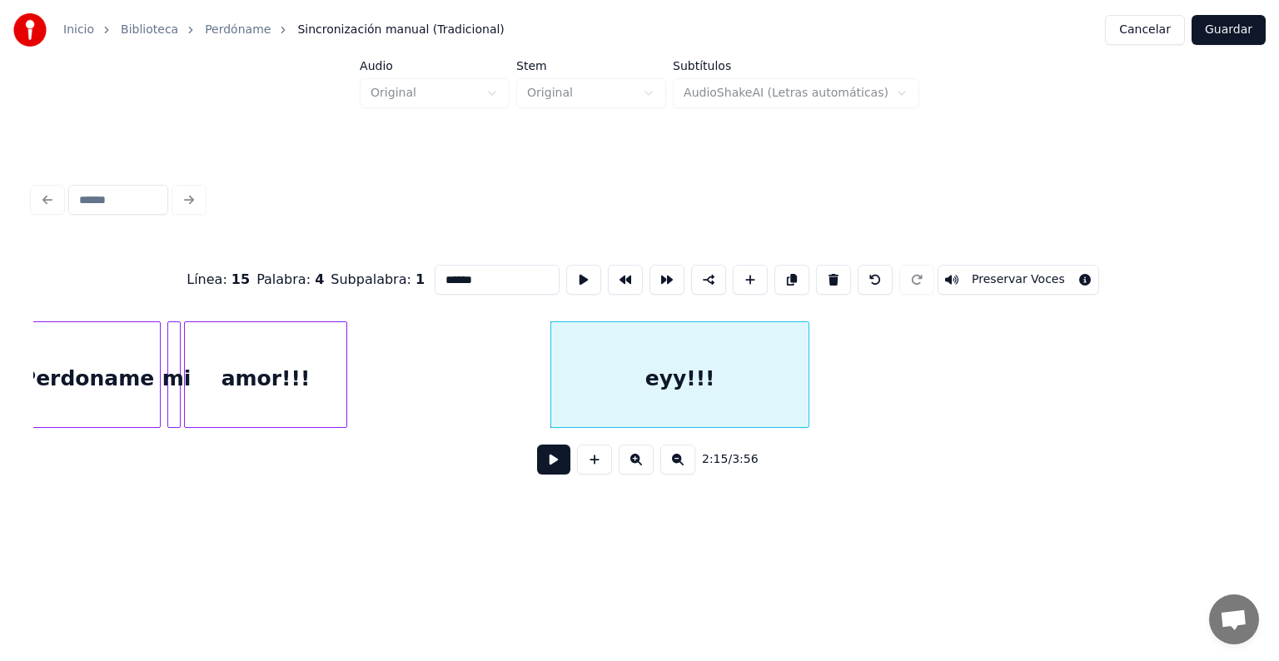
type input "******"
click at [540, 456] on button at bounding box center [553, 460] width 33 height 30
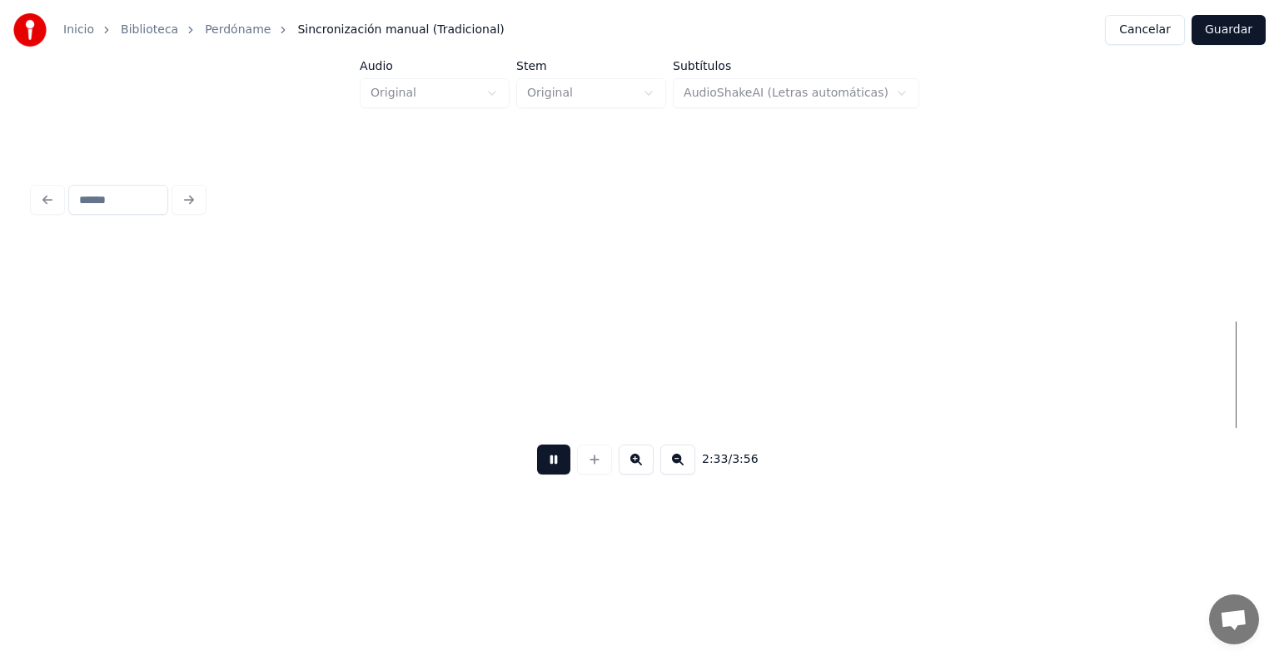
scroll to position [0, 25649]
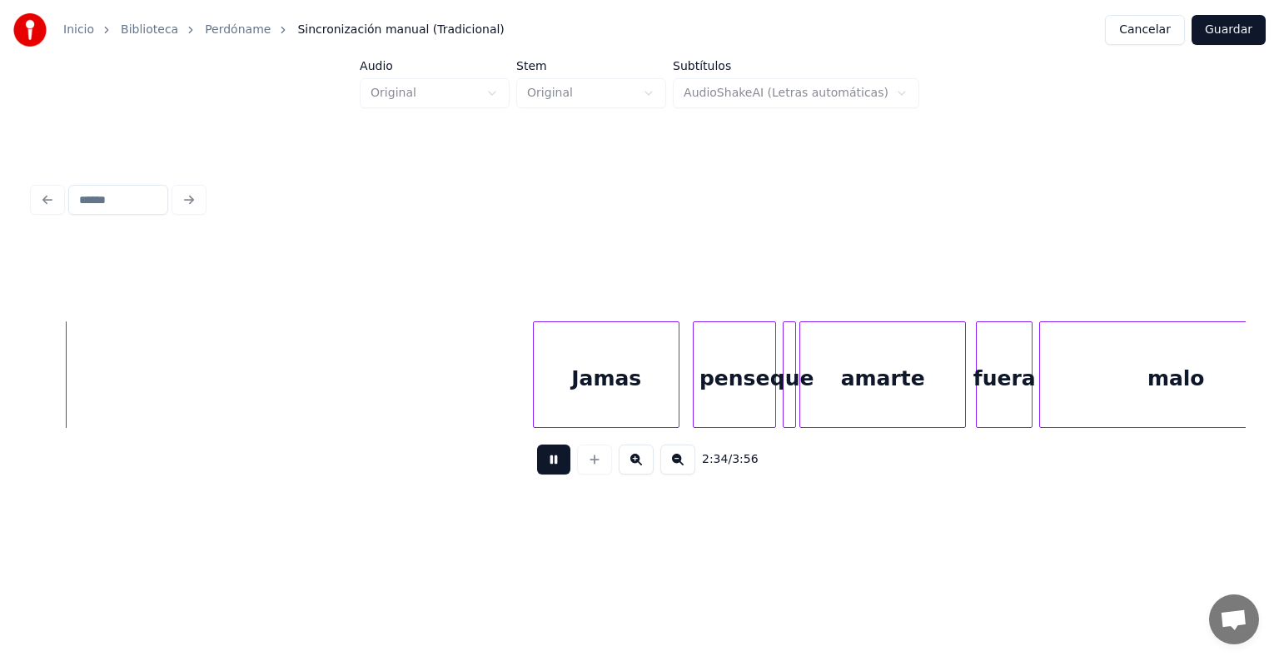
click at [1192, 370] on div "malo" at bounding box center [1175, 378] width 271 height 113
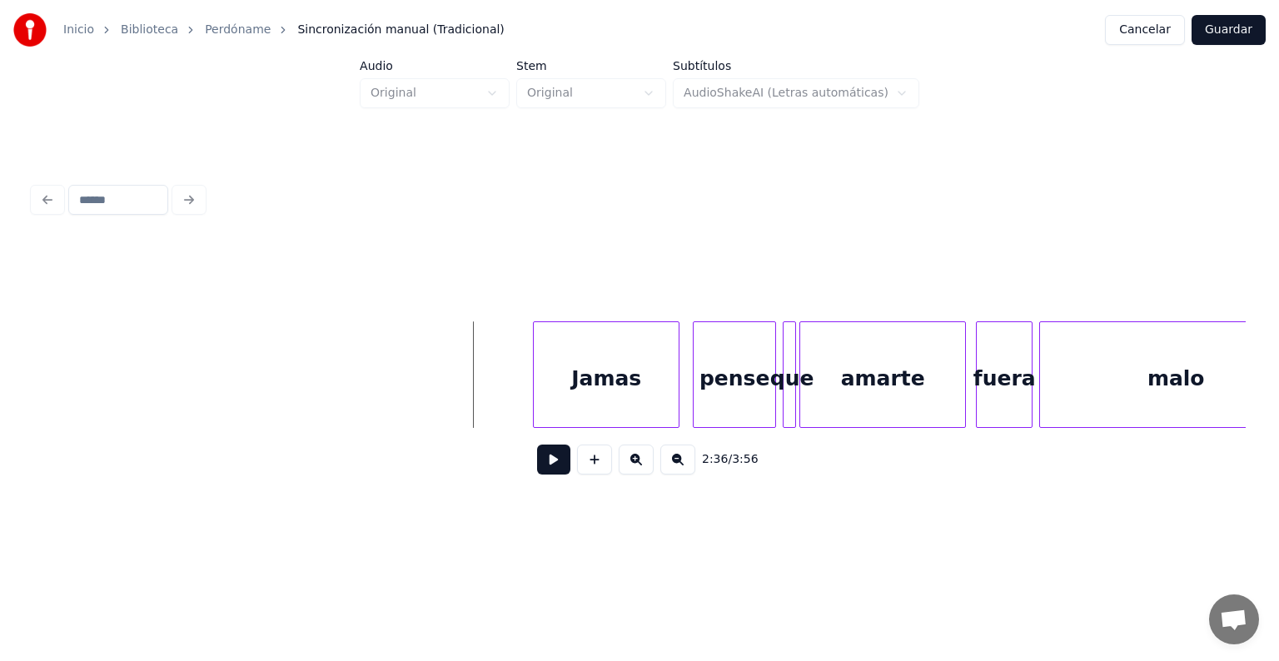
click at [546, 470] on button at bounding box center [553, 460] width 33 height 30
click at [640, 470] on button at bounding box center [636, 460] width 35 height 30
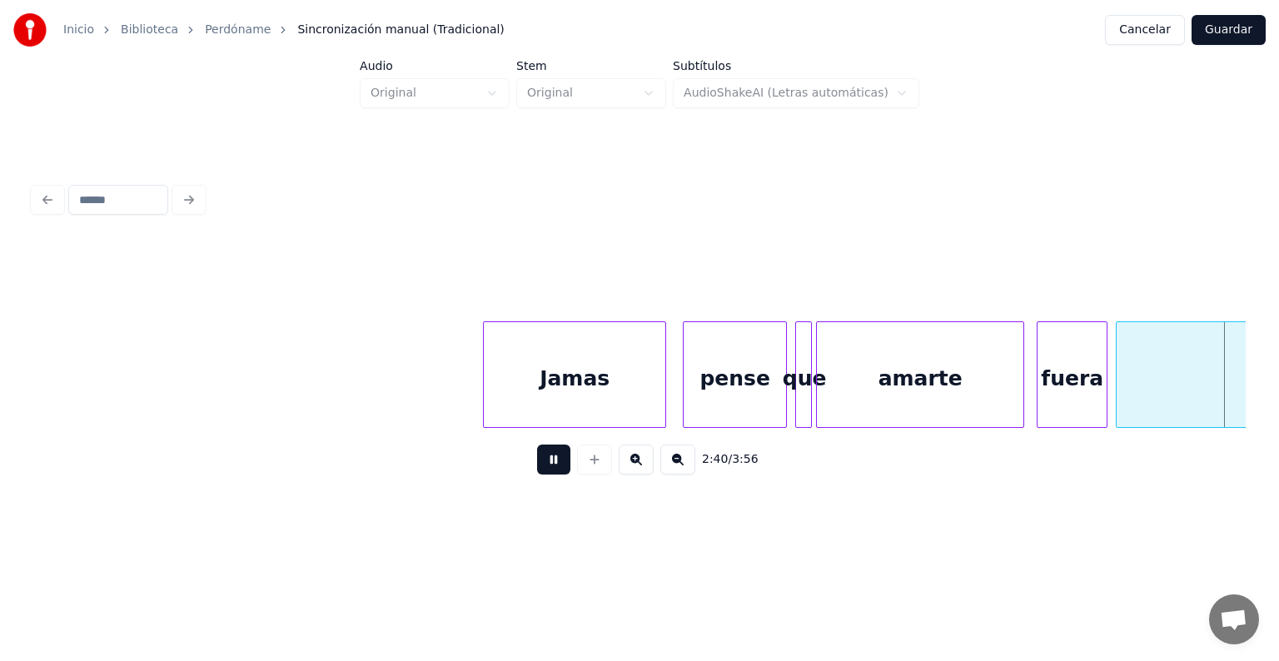
scroll to position [0, 33451]
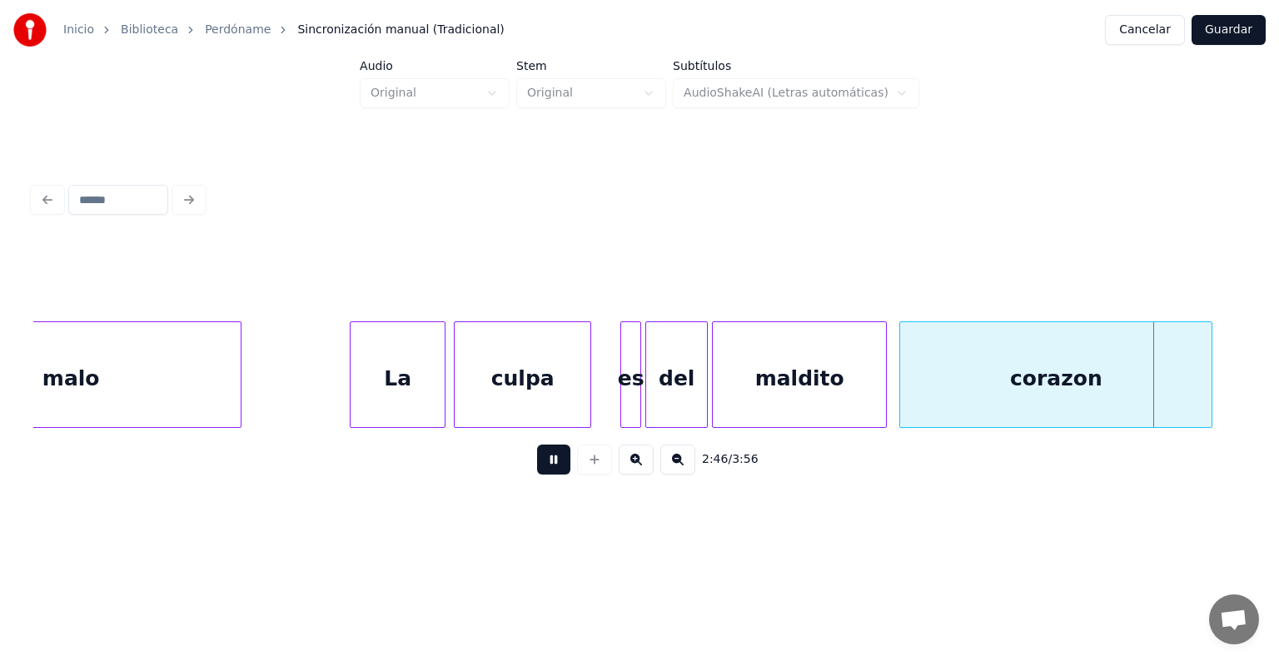
click at [1208, 369] on div at bounding box center [1208, 374] width 5 height 105
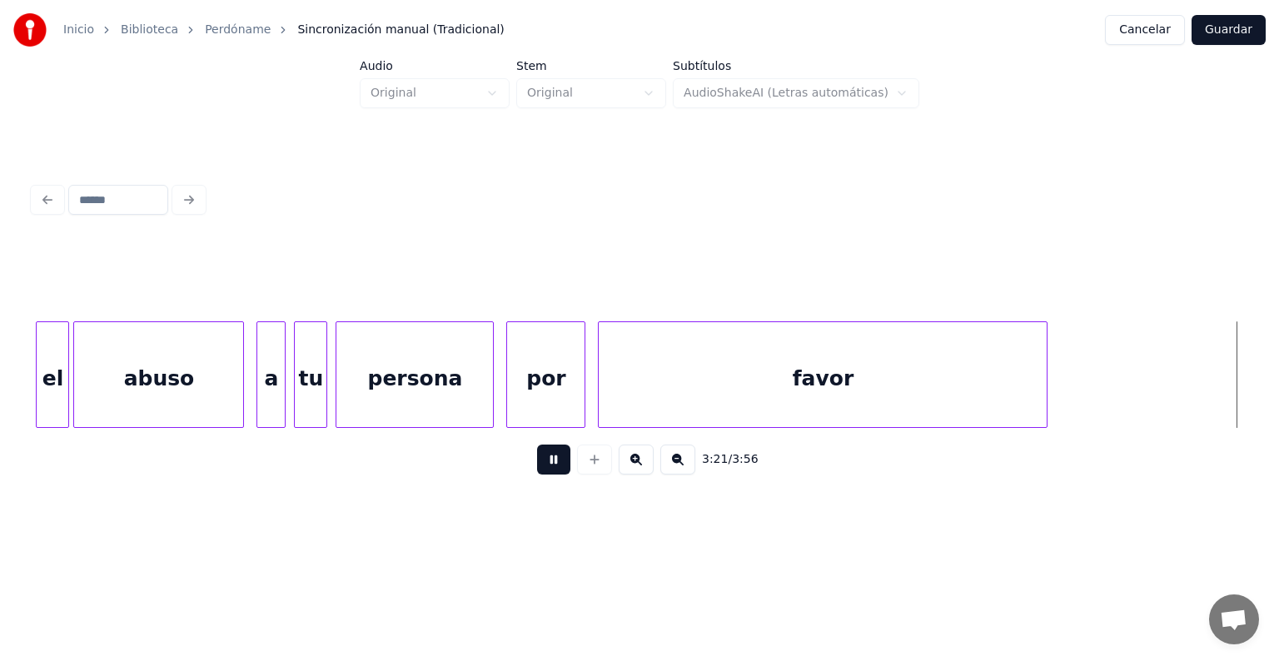
scroll to position [0, 41945]
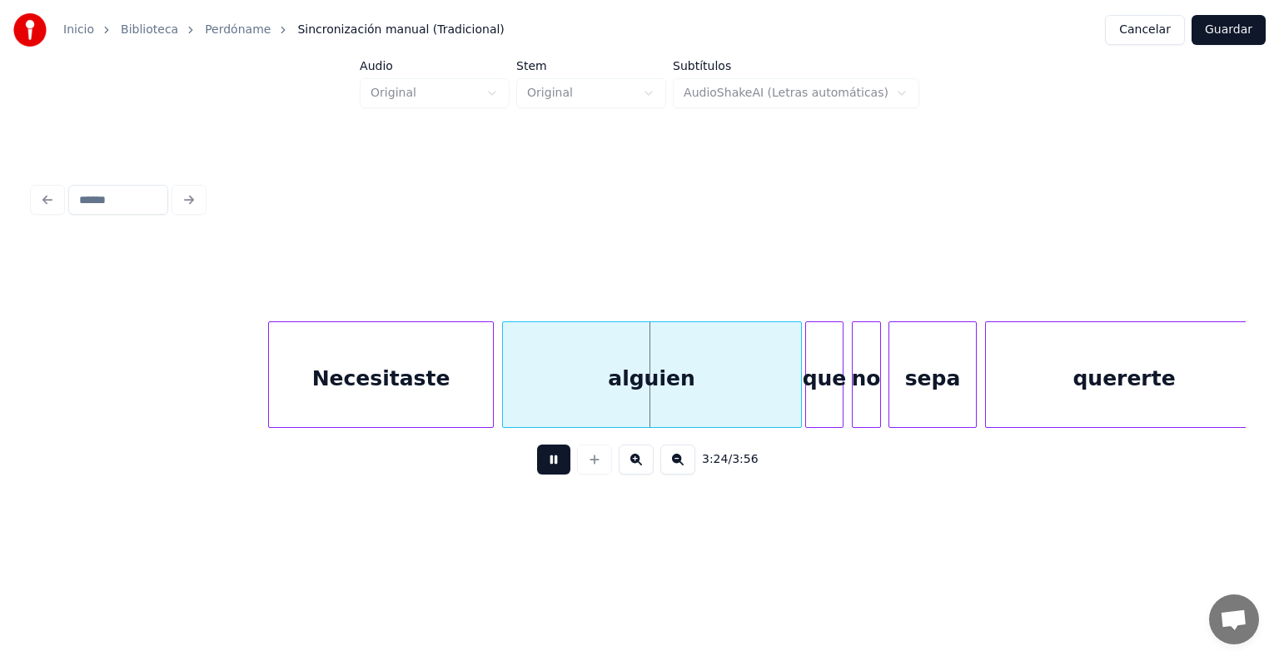
click at [546, 473] on button at bounding box center [553, 460] width 33 height 30
click at [435, 370] on div "Necesitaste" at bounding box center [380, 378] width 223 height 113
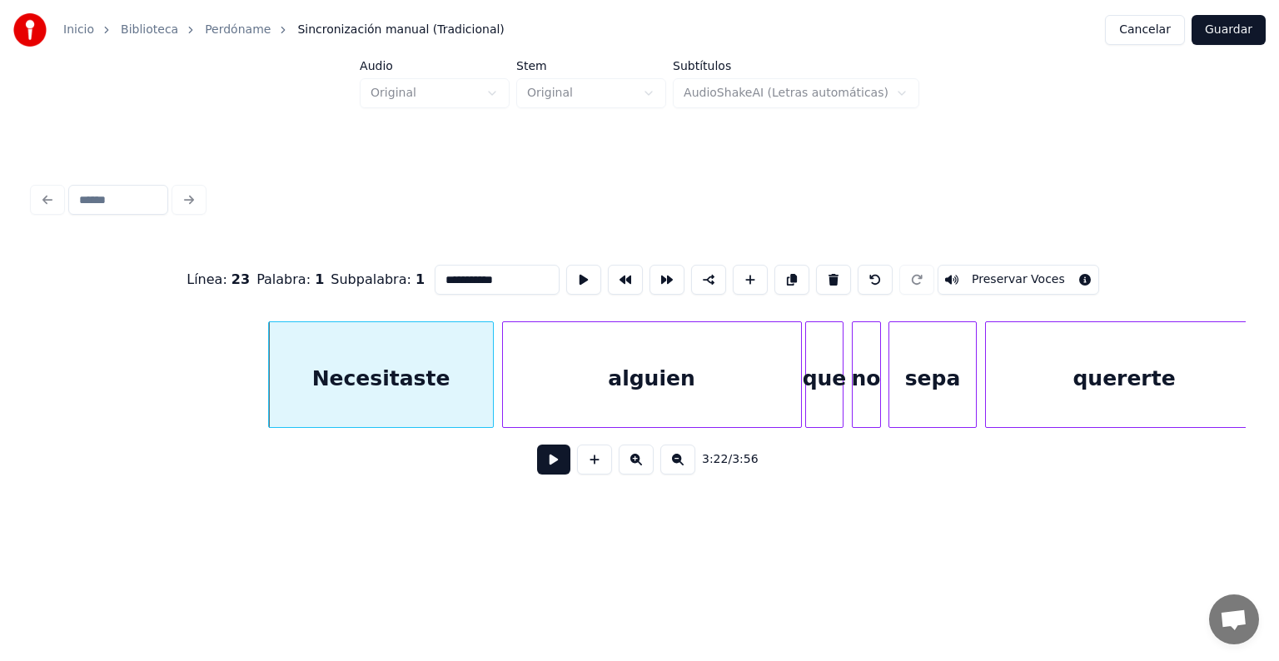
click at [493, 277] on input "**********" at bounding box center [497, 280] width 125 height 30
type input "*********"
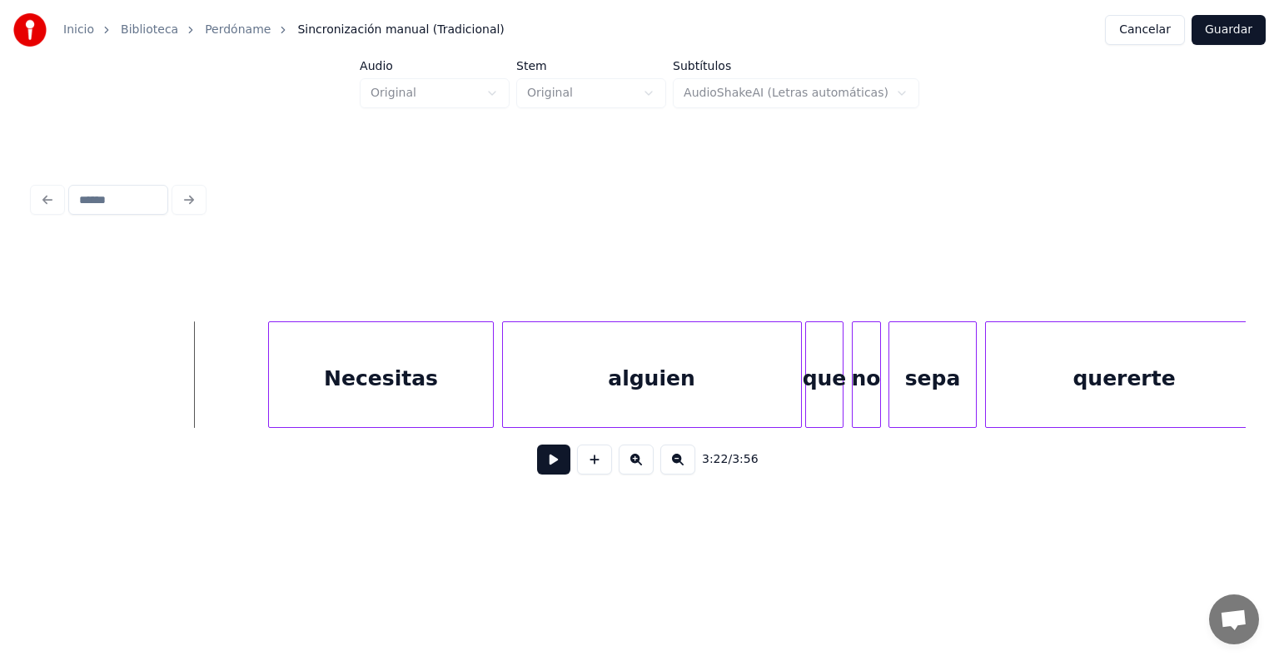
click at [537, 475] on button at bounding box center [553, 460] width 33 height 30
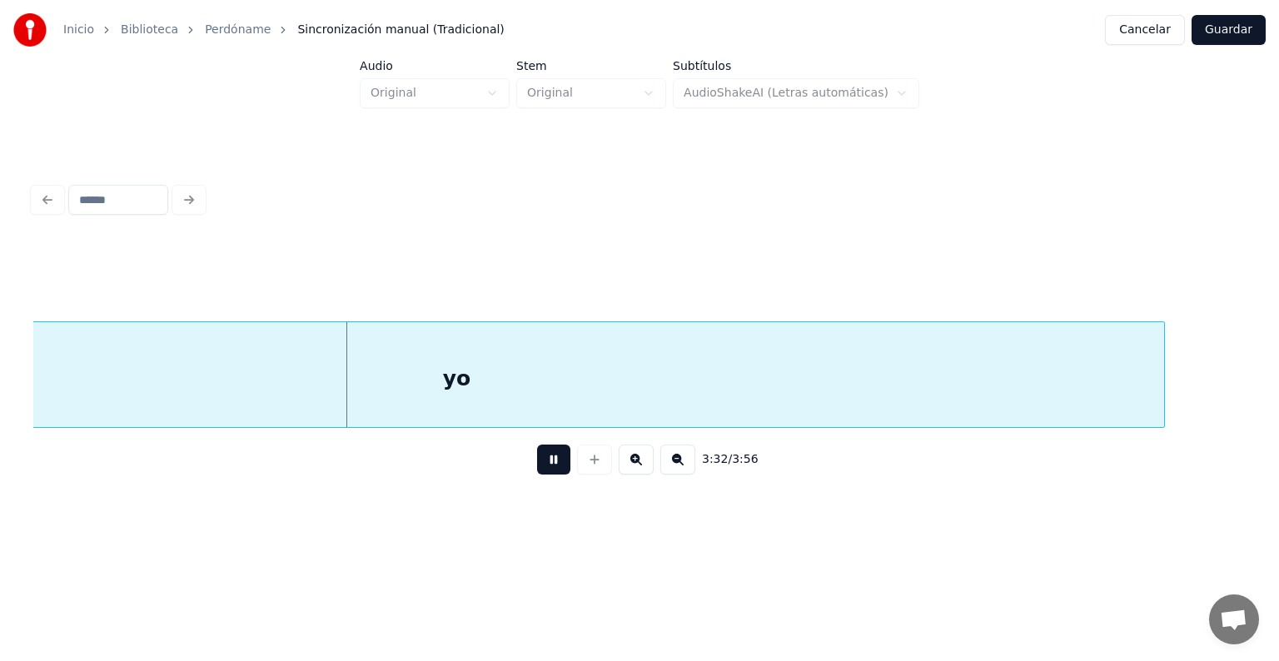
scroll to position [0, 43963]
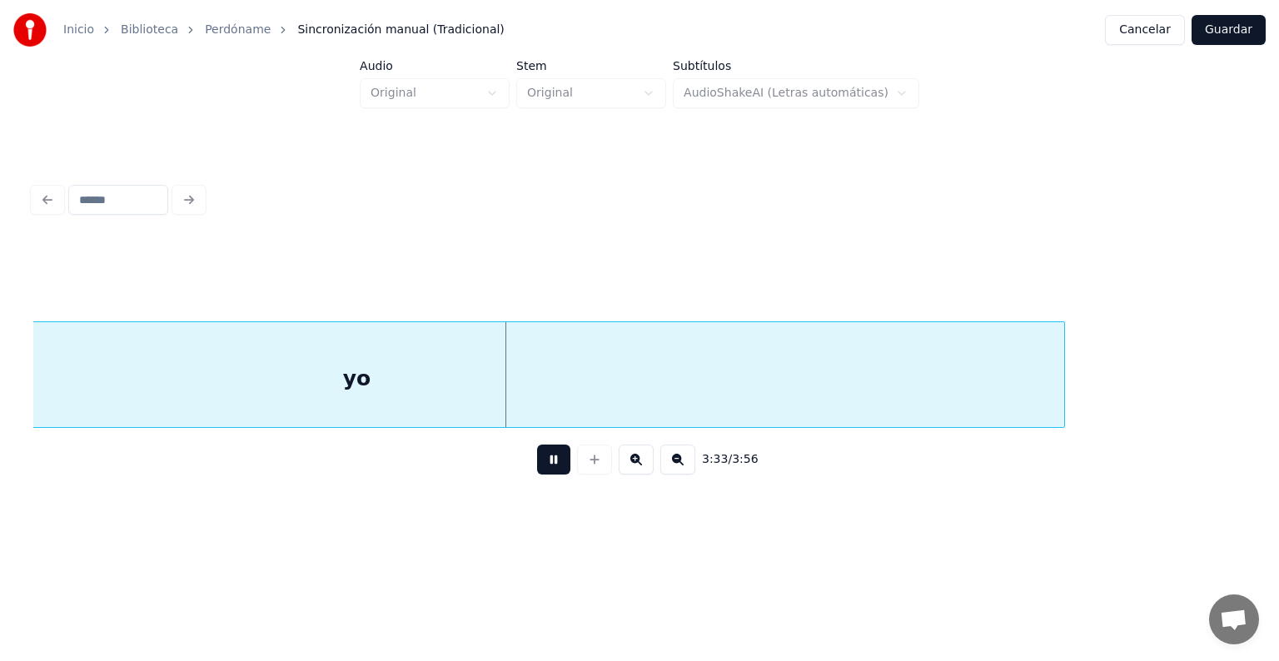
click at [545, 460] on button at bounding box center [553, 460] width 33 height 30
click at [486, 363] on div "yo" at bounding box center [357, 378] width 1414 height 113
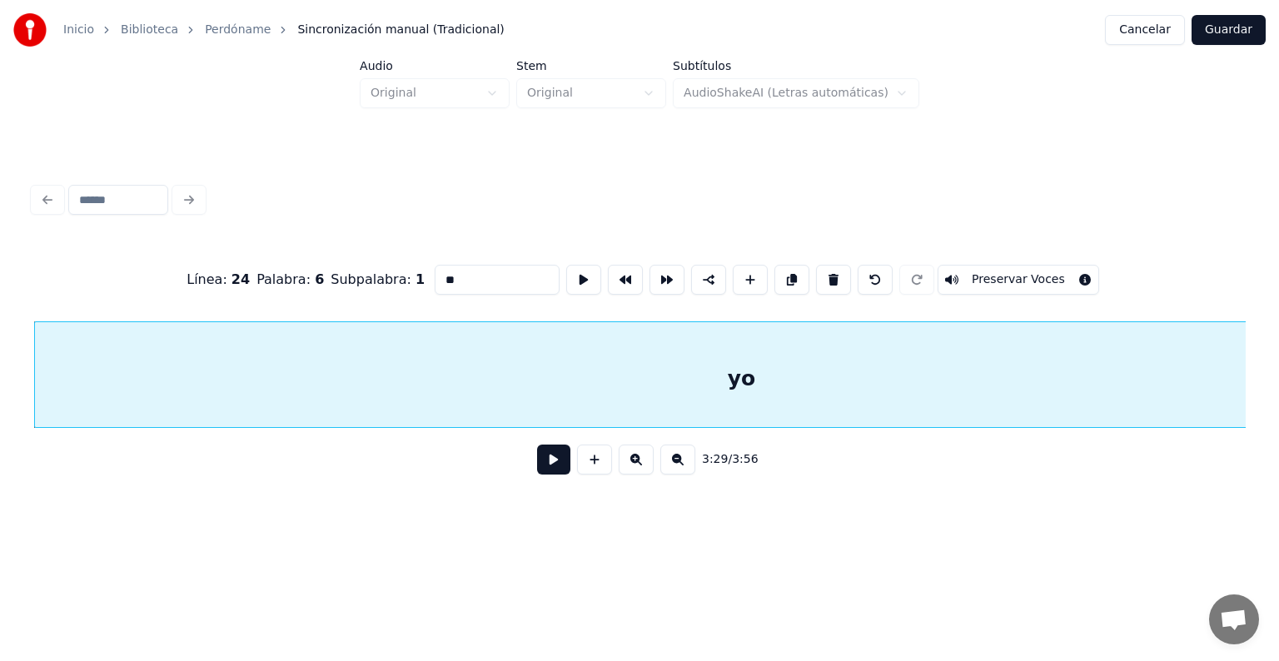
click at [474, 271] on input "**" at bounding box center [497, 280] width 125 height 30
type input "**********"
click at [546, 465] on button at bounding box center [553, 460] width 33 height 30
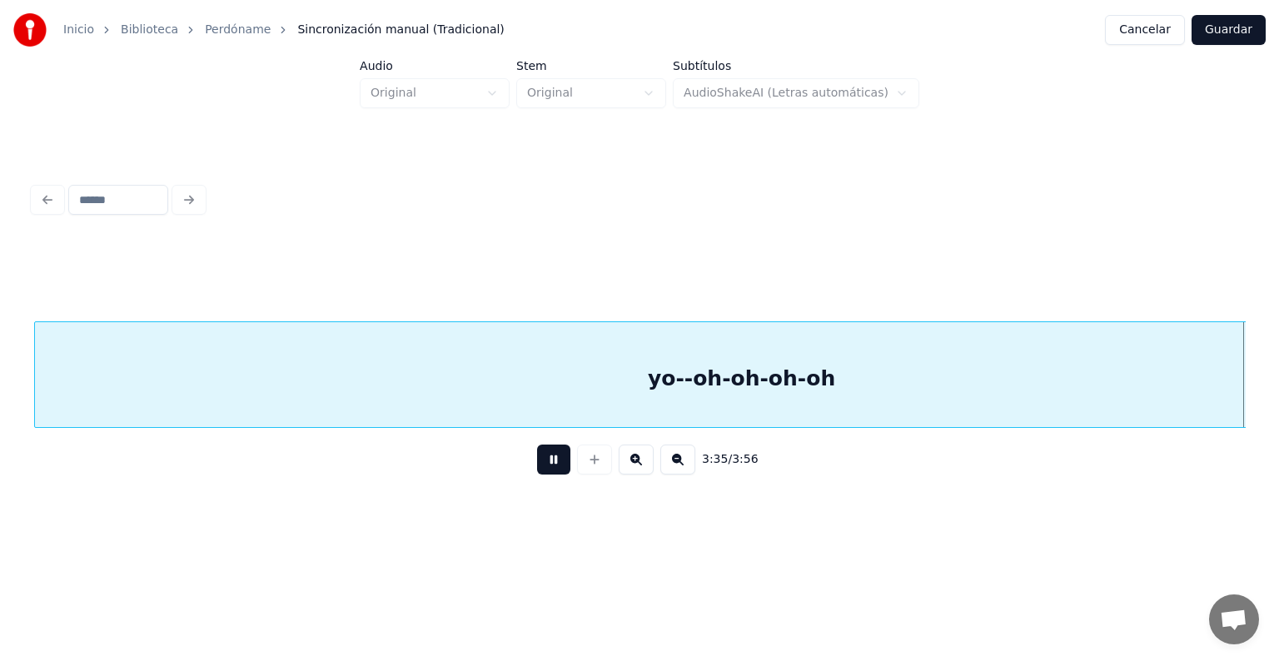
scroll to position [0, 44792]
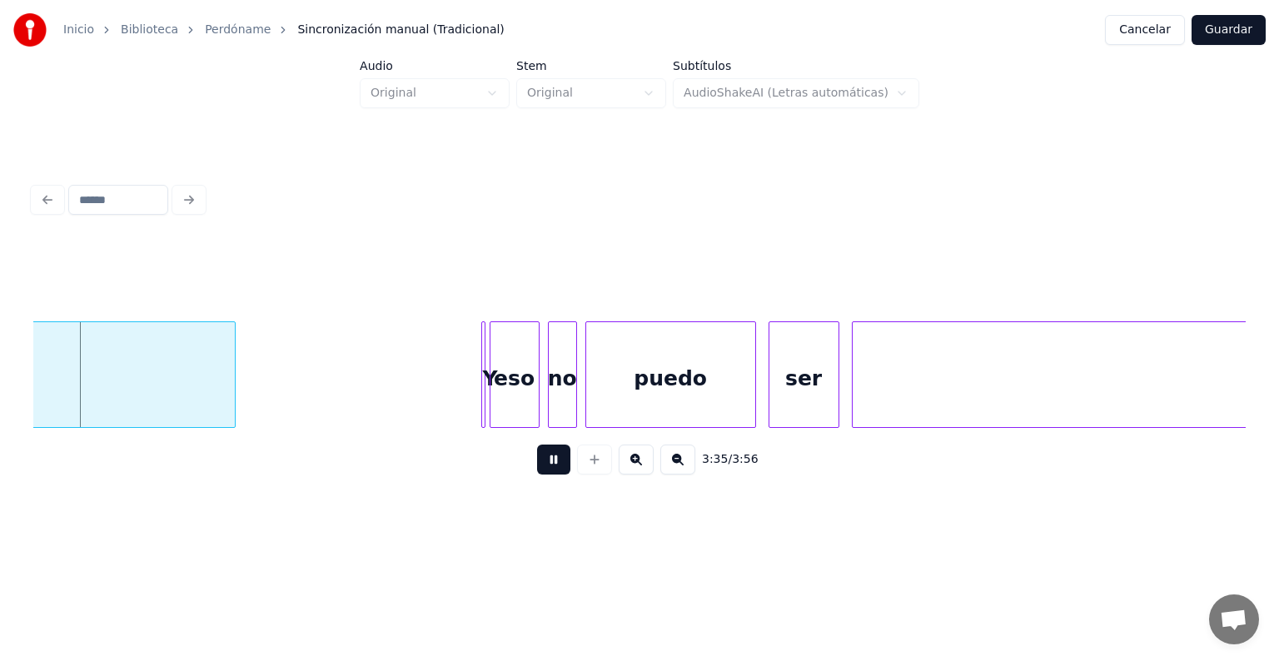
click at [546, 465] on button at bounding box center [553, 460] width 33 height 30
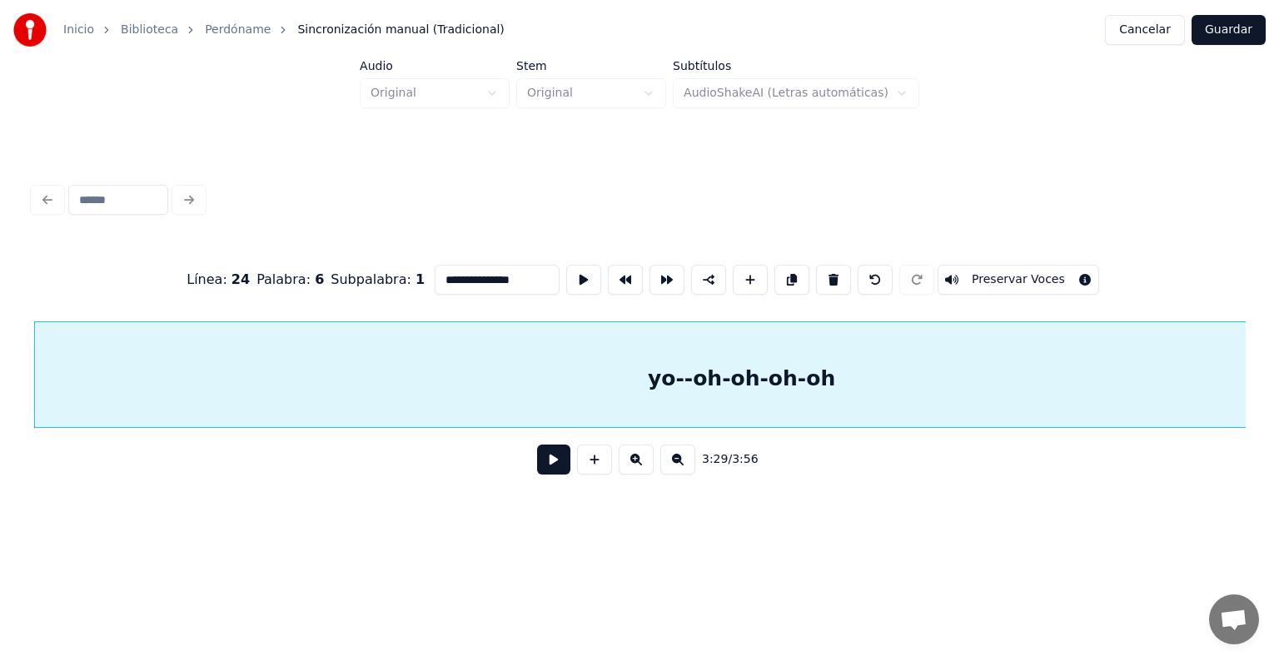
click at [495, 281] on input "**********" at bounding box center [497, 280] width 125 height 30
type input "**********"
click at [544, 470] on button at bounding box center [553, 460] width 33 height 30
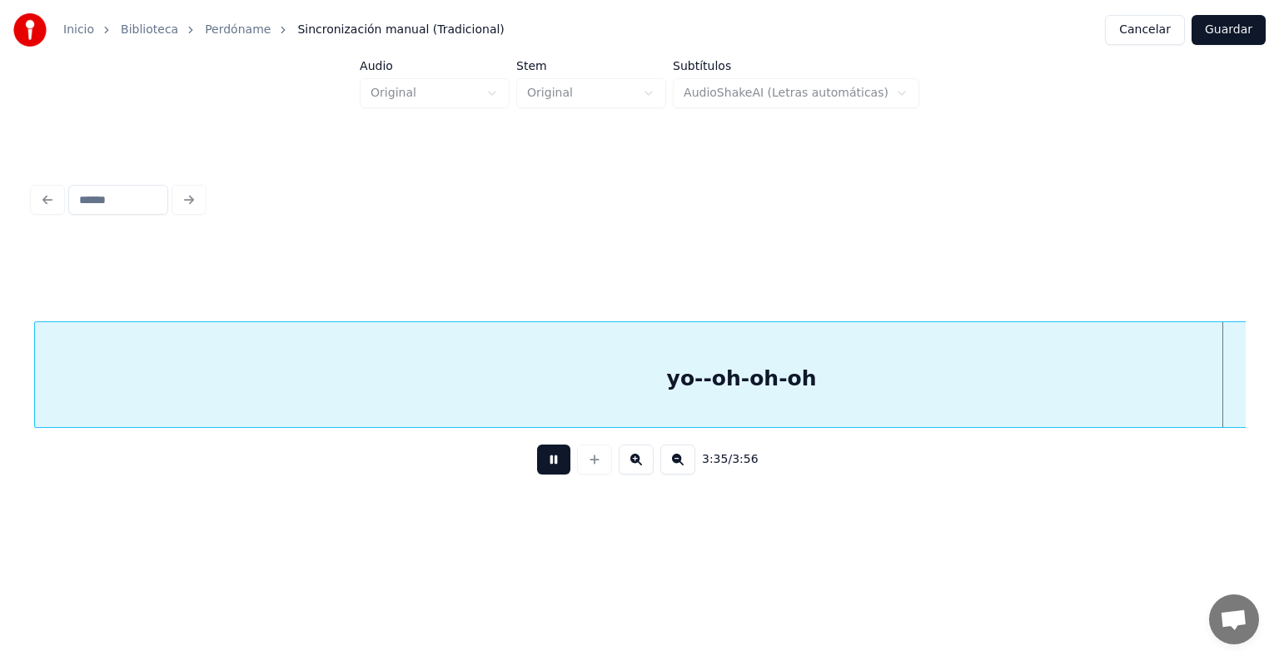
click at [544, 470] on button at bounding box center [553, 460] width 33 height 30
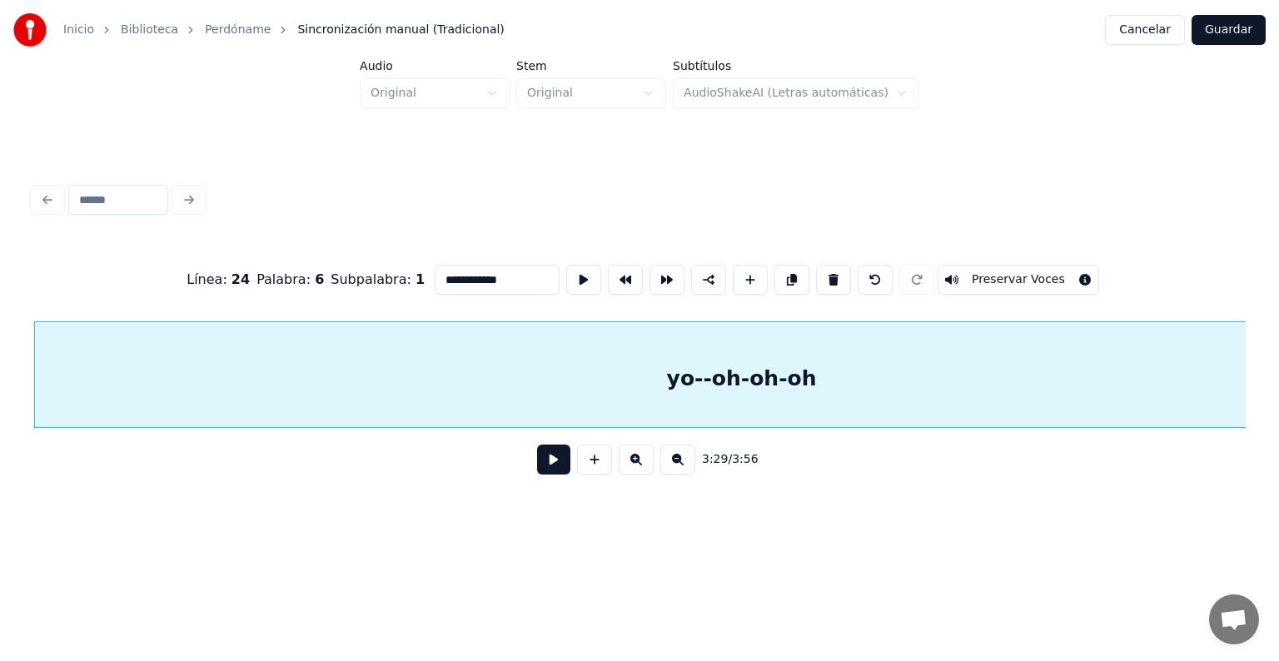
click at [490, 274] on input "**********" at bounding box center [497, 280] width 125 height 30
type input "*********"
click at [559, 473] on button at bounding box center [553, 460] width 33 height 30
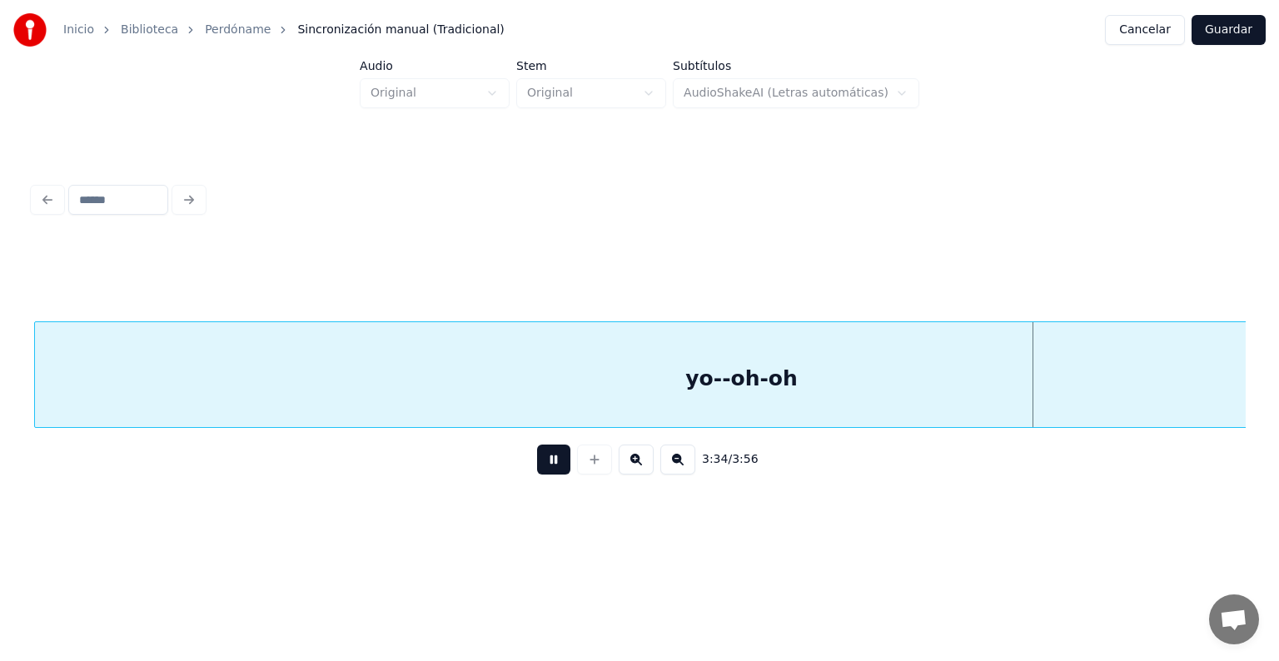
click at [559, 473] on button at bounding box center [553, 460] width 33 height 30
click at [505, 360] on div "yo--oh-oh" at bounding box center [742, 378] width 1414 height 113
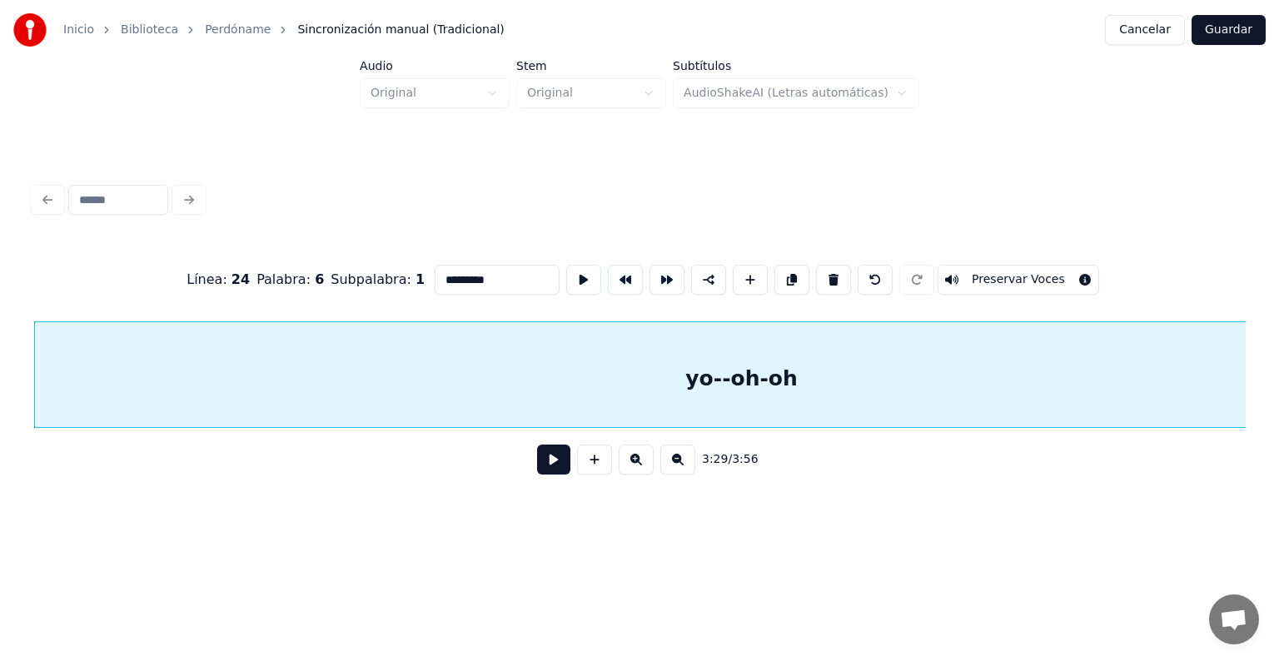
click at [483, 265] on input "*********" at bounding box center [497, 280] width 125 height 30
type input "**********"
click at [546, 463] on button at bounding box center [553, 460] width 33 height 30
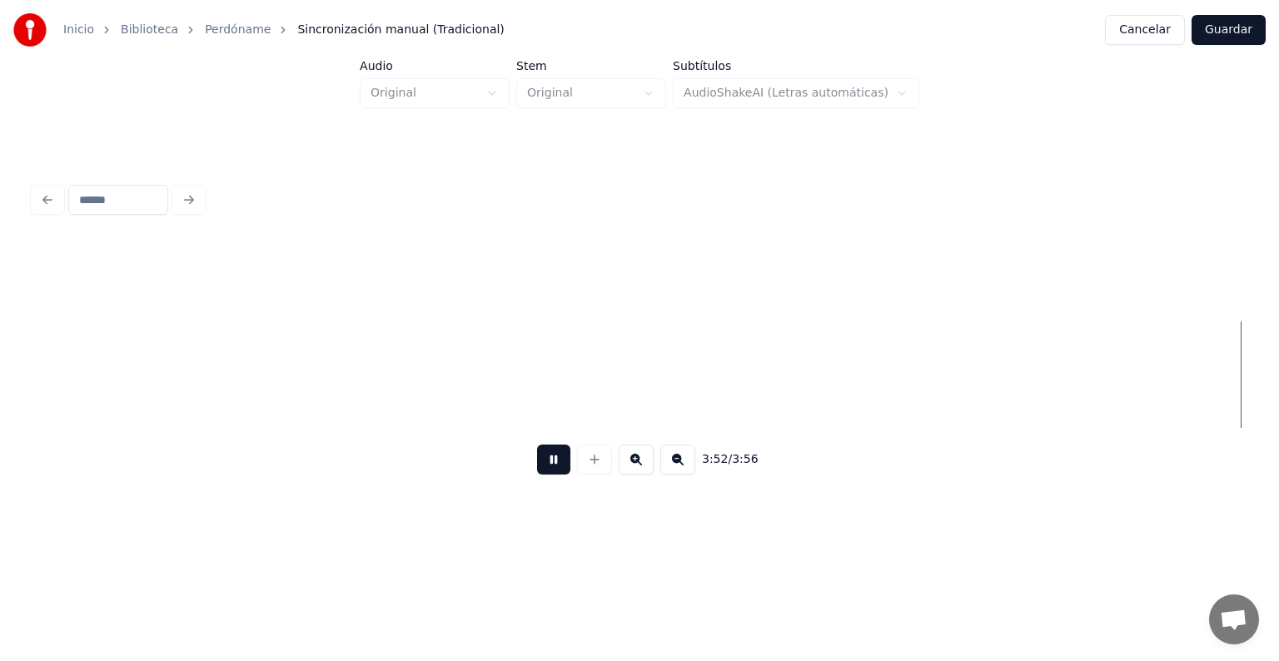
scroll to position [0, 48074]
click at [548, 466] on button at bounding box center [553, 460] width 33 height 30
click at [686, 472] on button at bounding box center [677, 460] width 35 height 30
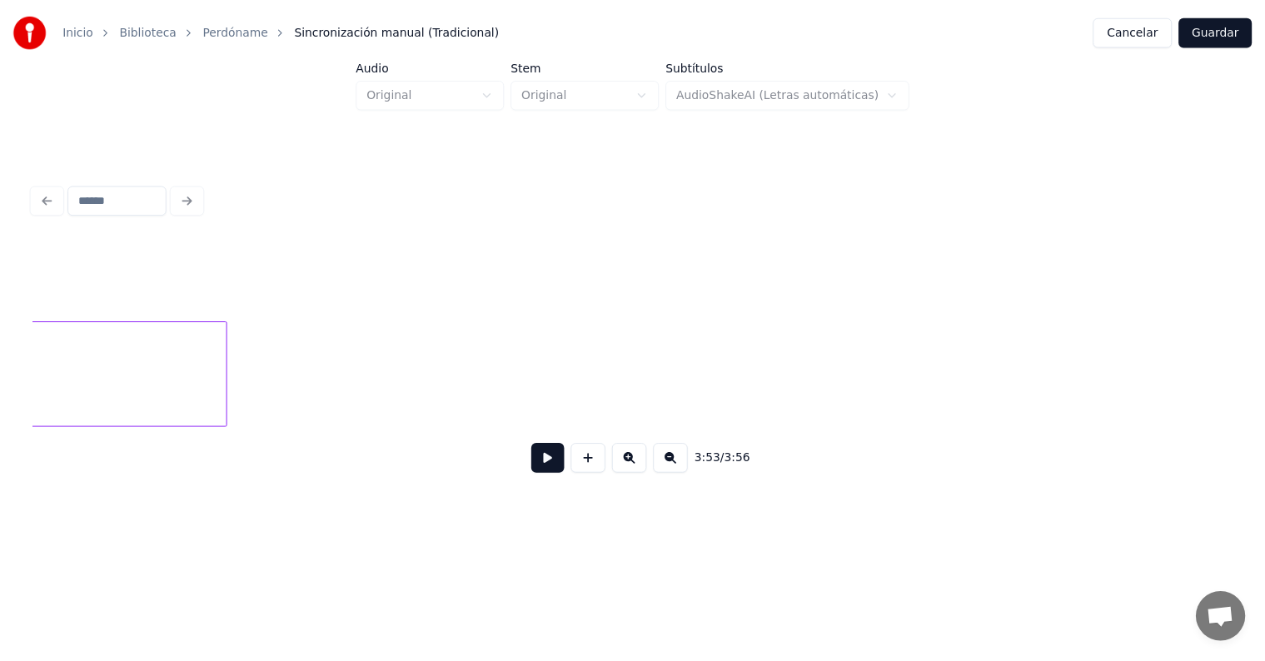
scroll to position [0, 36488]
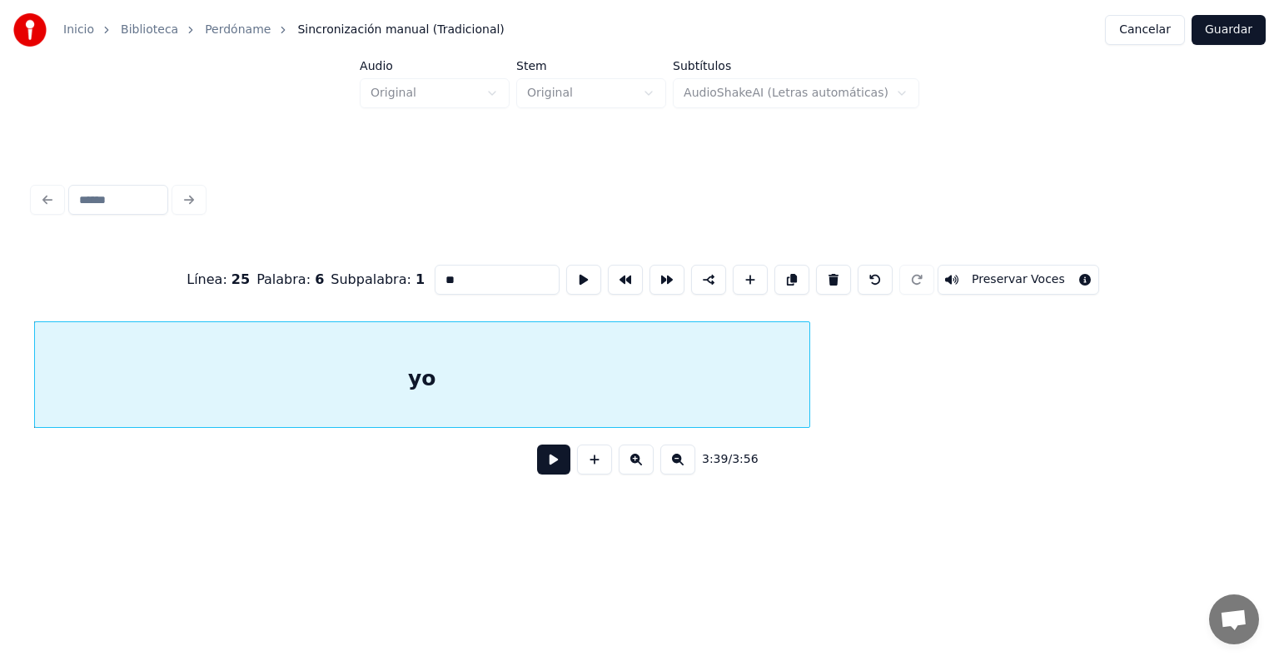
click at [483, 276] on input "**" at bounding box center [497, 280] width 125 height 30
type input "***"
click at [1245, 27] on button "Guardar" at bounding box center [1228, 30] width 74 height 30
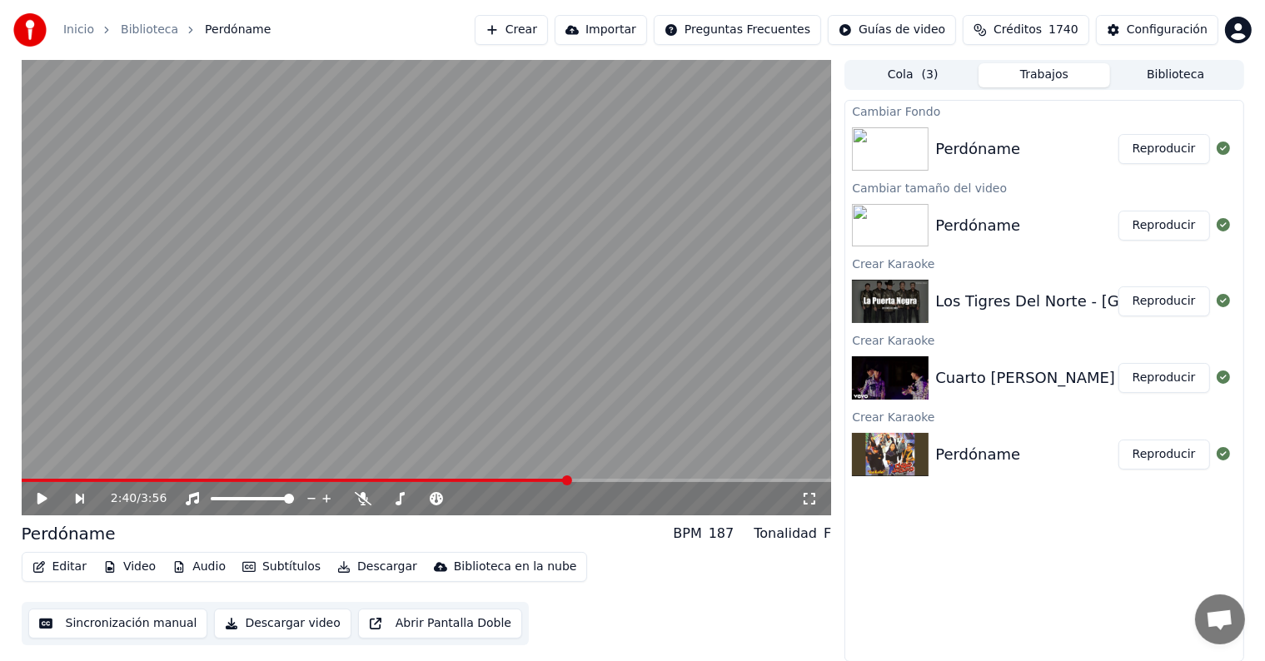
click at [1180, 157] on button "Reproducir" at bounding box center [1164, 149] width 92 height 30
click at [84, 479] on span at bounding box center [427, 480] width 810 height 3
click at [508, 480] on span at bounding box center [427, 480] width 810 height 3
click at [527, 480] on span at bounding box center [427, 480] width 810 height 3
click at [553, 480] on span at bounding box center [427, 480] width 810 height 3
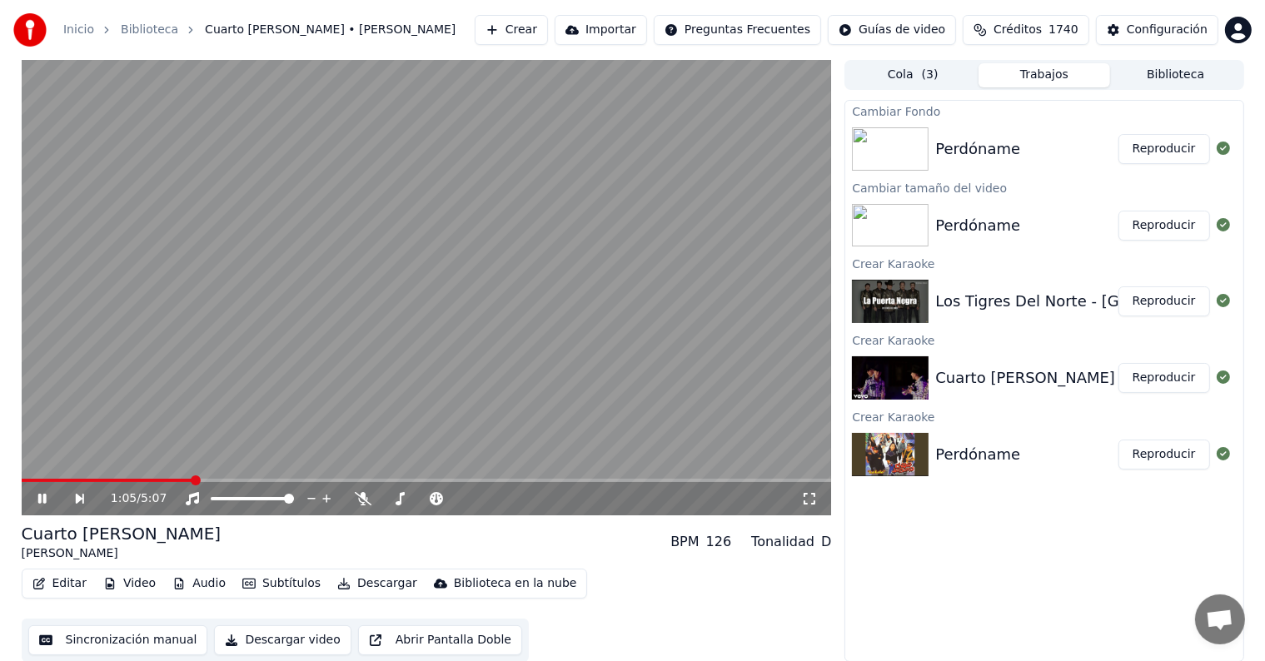
click at [1176, 147] on button "Reproducir" at bounding box center [1164, 149] width 92 height 30
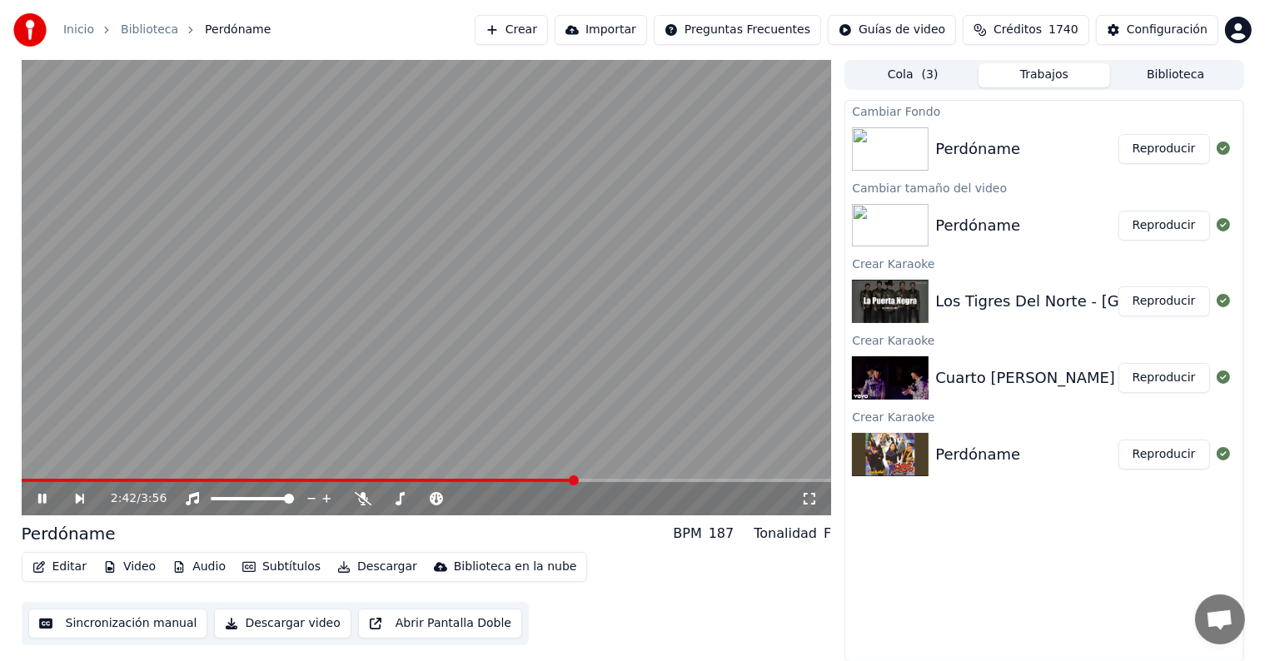
click at [574, 475] on span at bounding box center [574, 480] width 10 height 10
click at [40, 503] on icon at bounding box center [41, 499] width 8 height 10
click at [365, 572] on button "Descargar" at bounding box center [377, 566] width 93 height 23
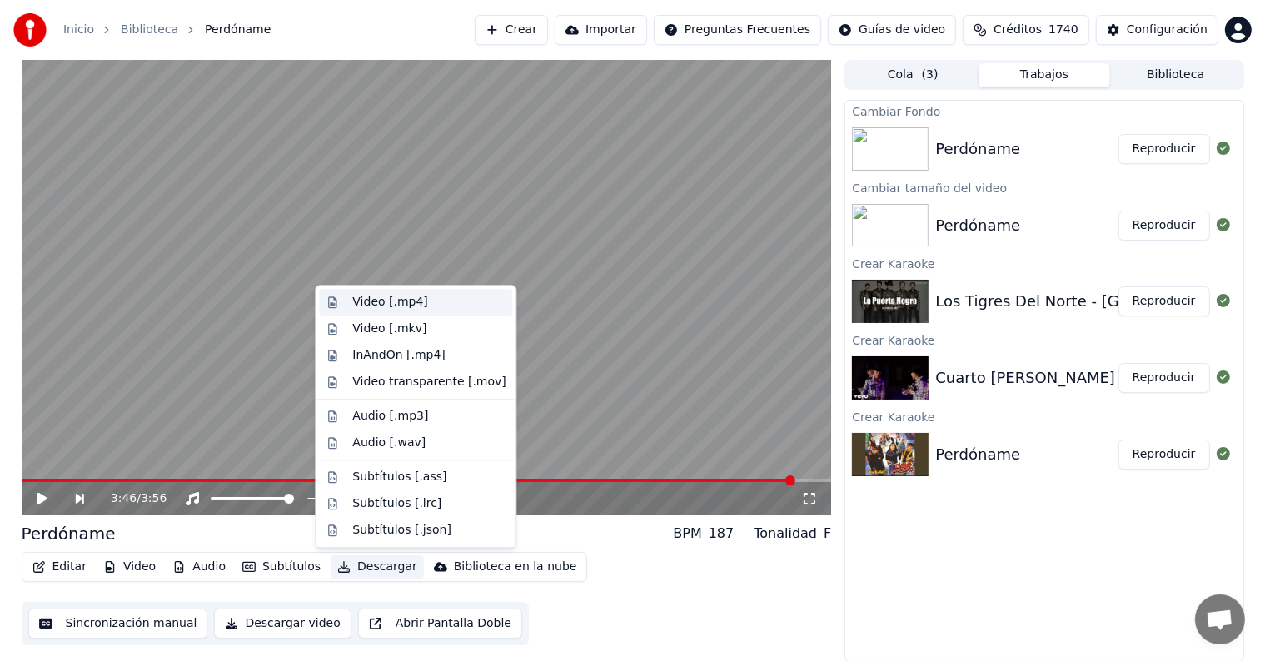
click at [431, 303] on div "Video [.mp4]" at bounding box center [428, 302] width 153 height 17
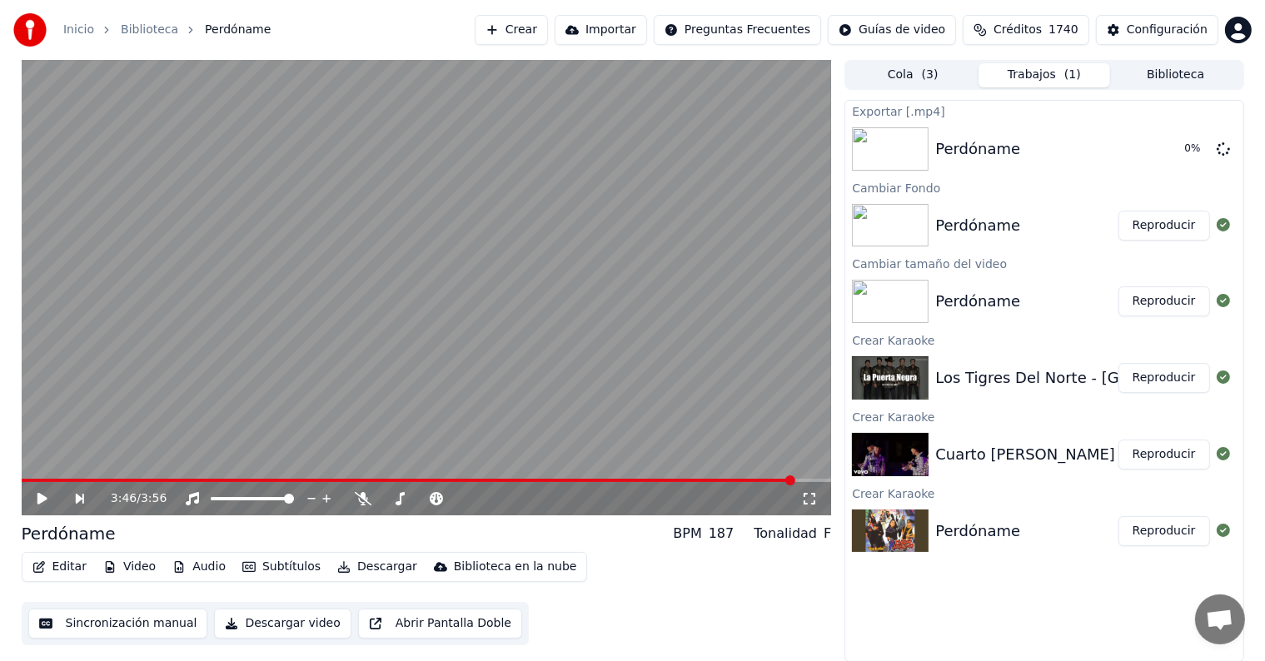
click at [365, 503] on icon at bounding box center [363, 498] width 17 height 13
click at [390, 564] on button "Descargar" at bounding box center [377, 566] width 93 height 23
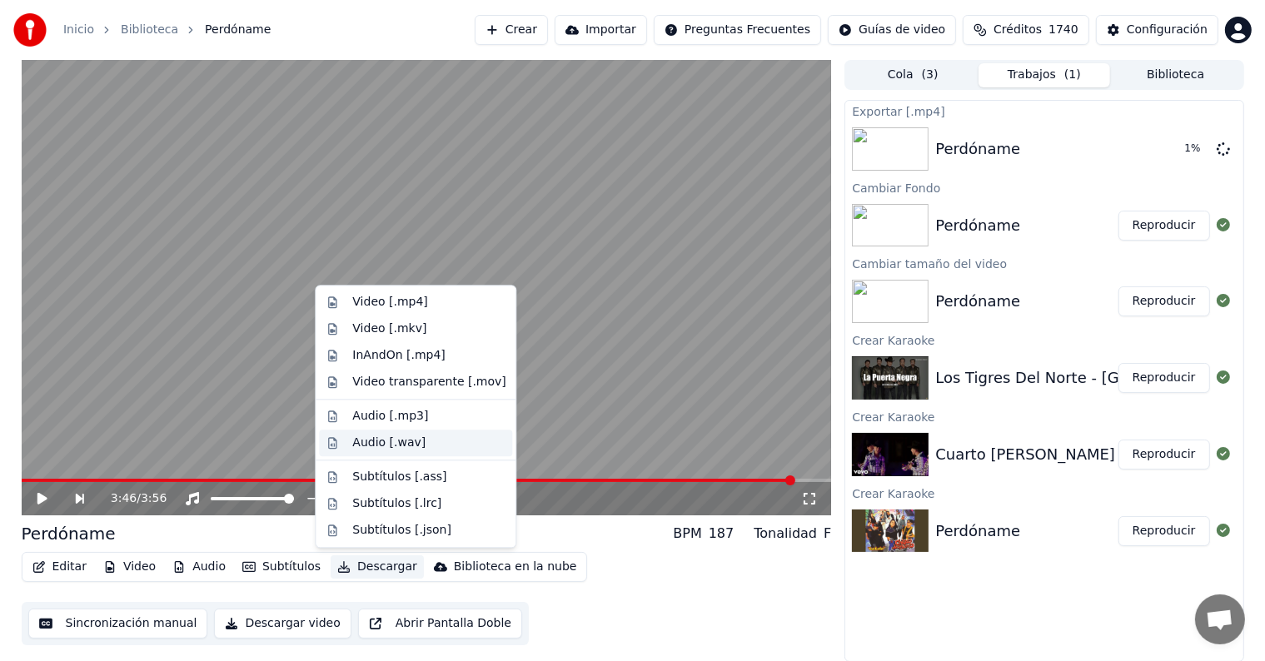
click at [406, 440] on div "Audio [.wav]" at bounding box center [388, 443] width 73 height 17
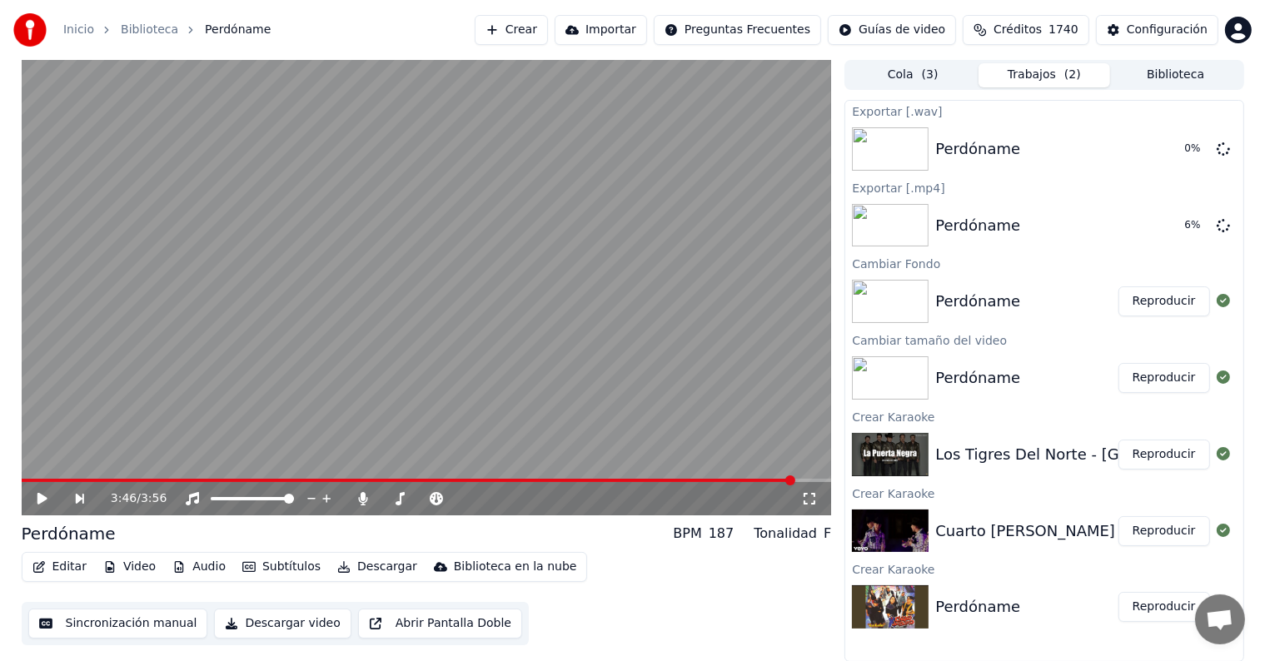
click at [1185, 529] on button "Reproducir" at bounding box center [1164, 531] width 92 height 30
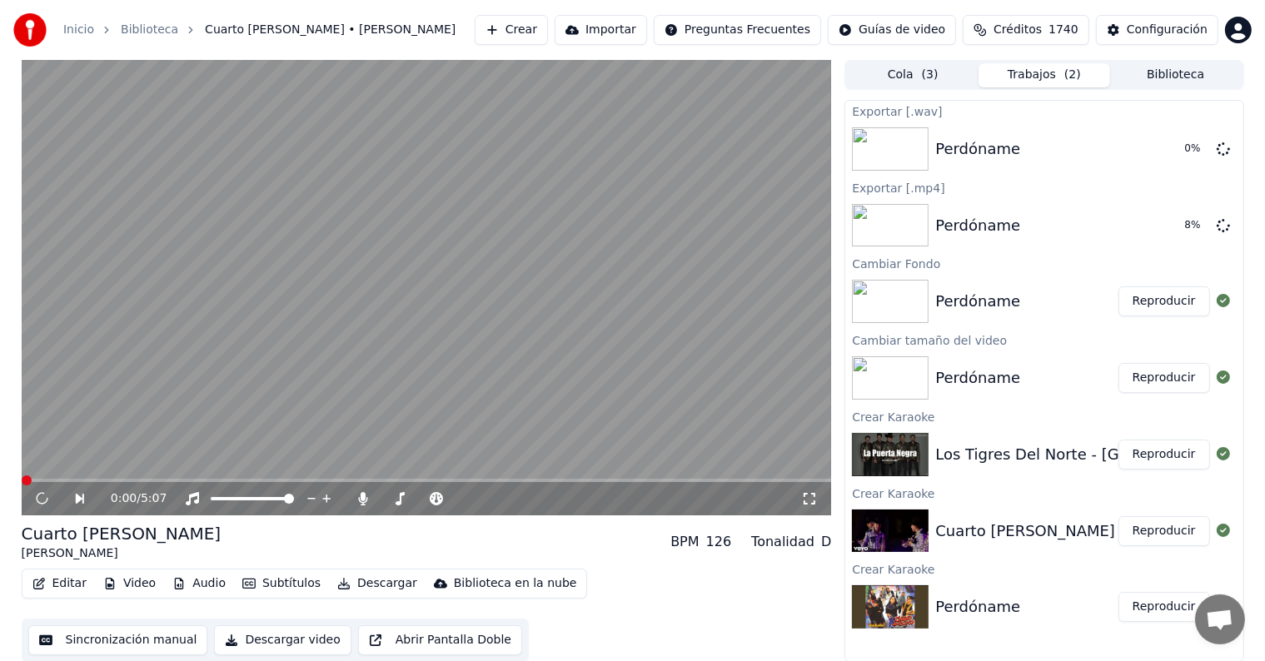
click at [136, 577] on button "Video" at bounding box center [130, 583] width 66 height 23
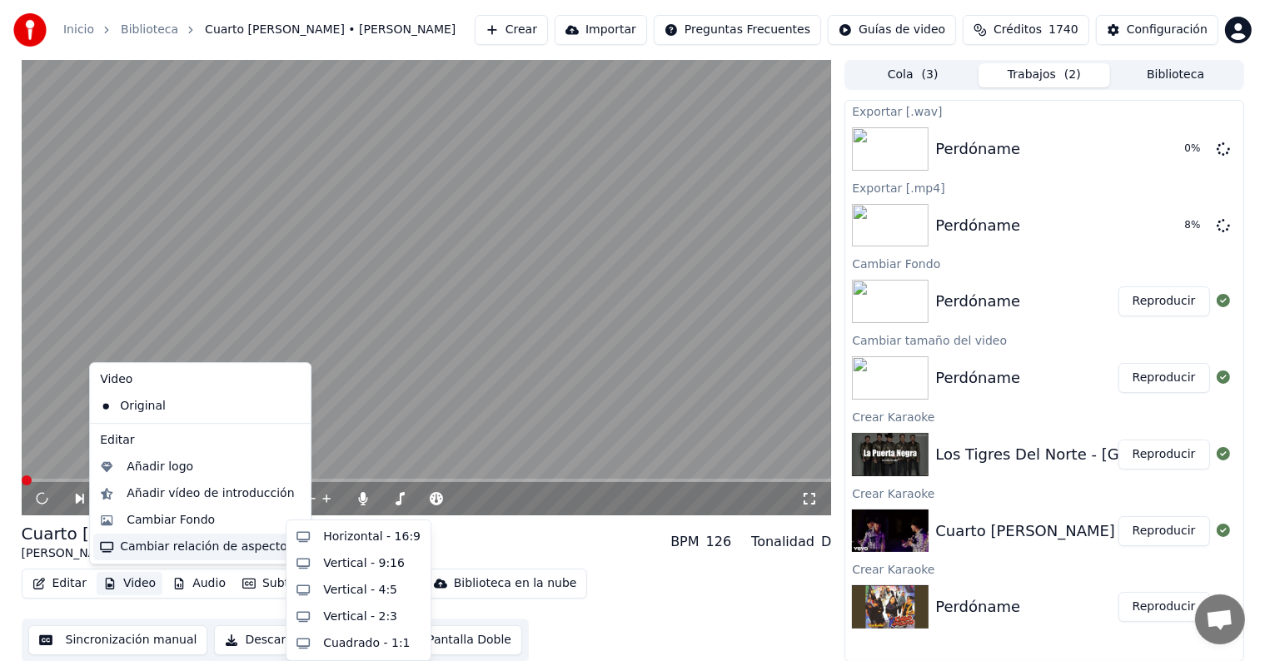
click at [240, 546] on div "Cambiar relación de aspecto" at bounding box center [200, 547] width 214 height 27
click at [346, 540] on div "Horizontal - 16:9" at bounding box center [371, 537] width 97 height 17
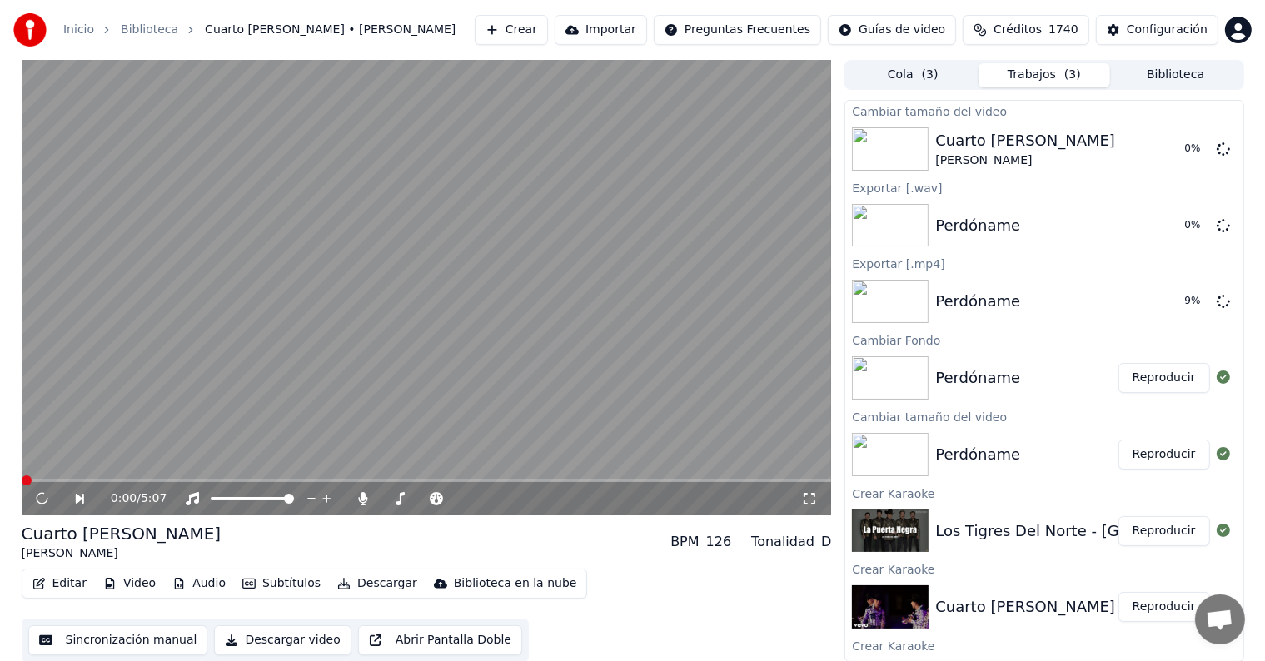
click at [276, 583] on button "Subtítulos" at bounding box center [282, 583] width 92 height 23
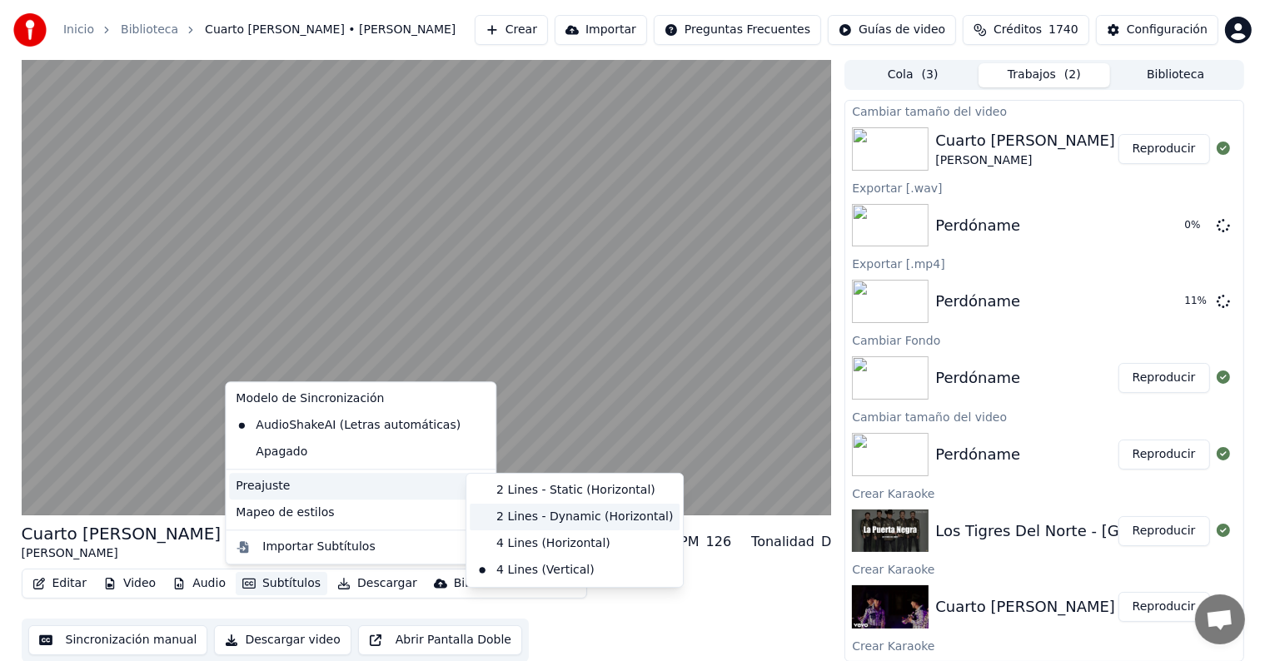
click at [526, 514] on div "2 Lines - Dynamic (Horizontal)" at bounding box center [575, 517] width 210 height 27
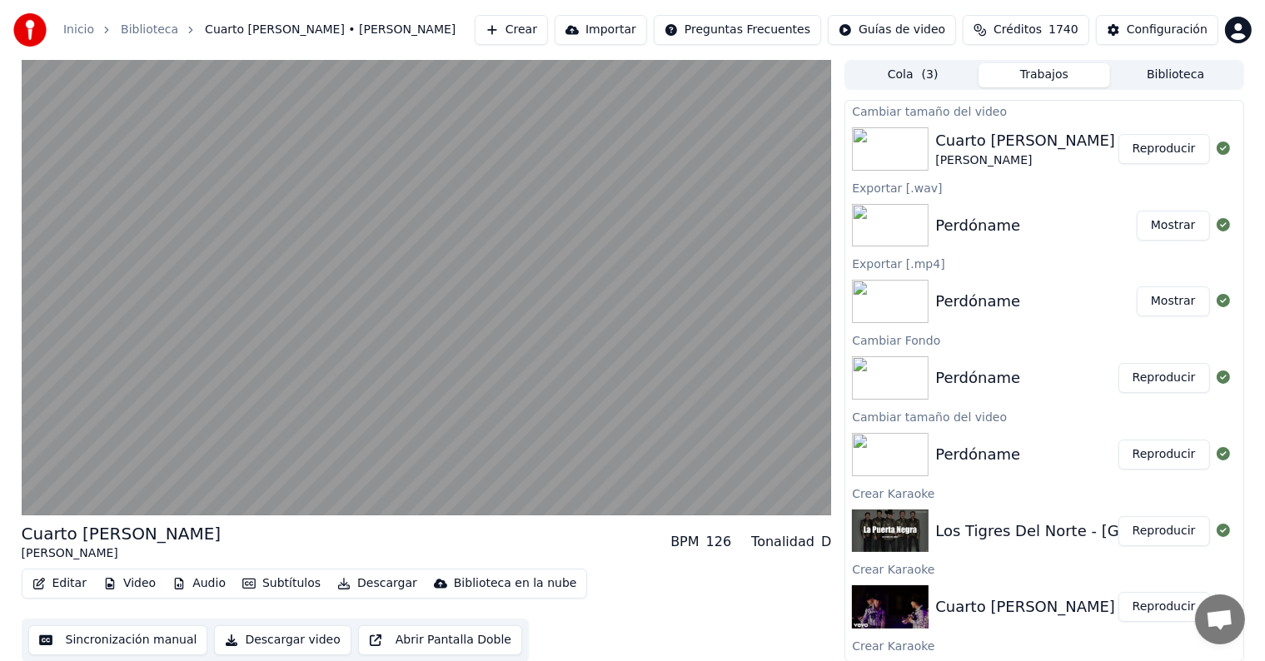
click at [0, 466] on div "Cuarto De [PERSON_NAME] BPM 126 Tonalidad D Editar Video Audio Subtítulos Desca…" at bounding box center [632, 361] width 1265 height 602
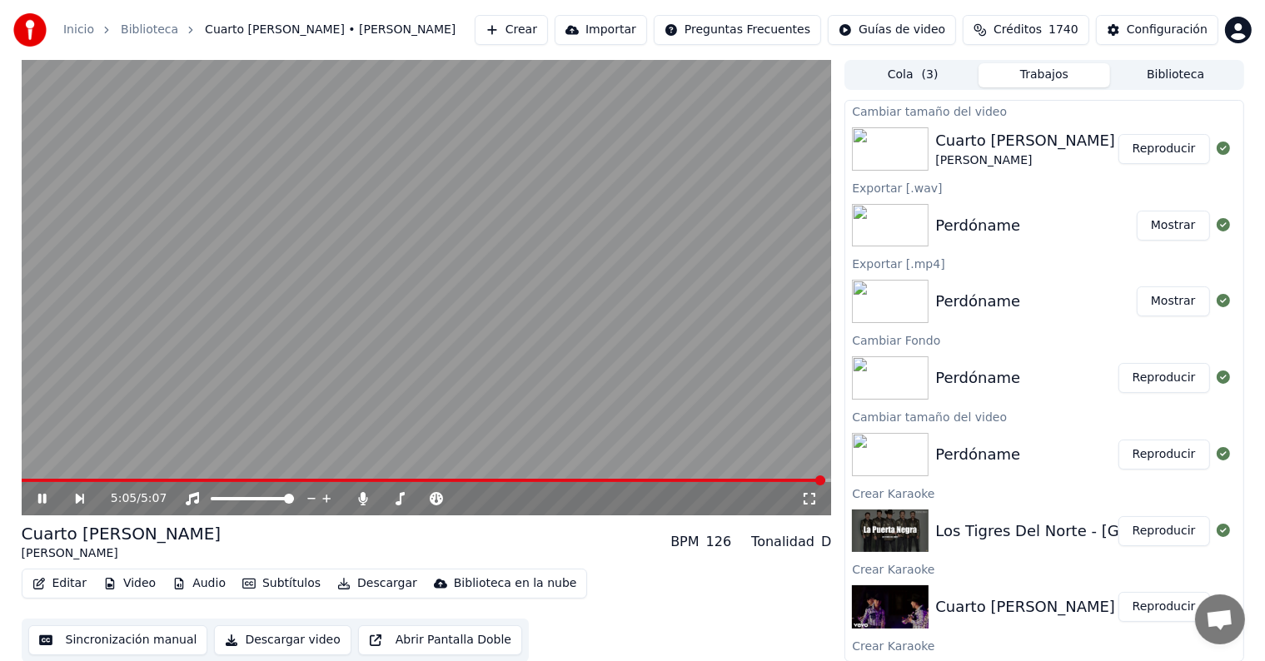
click at [72, 586] on button "Editar" at bounding box center [59, 583] width 67 height 23
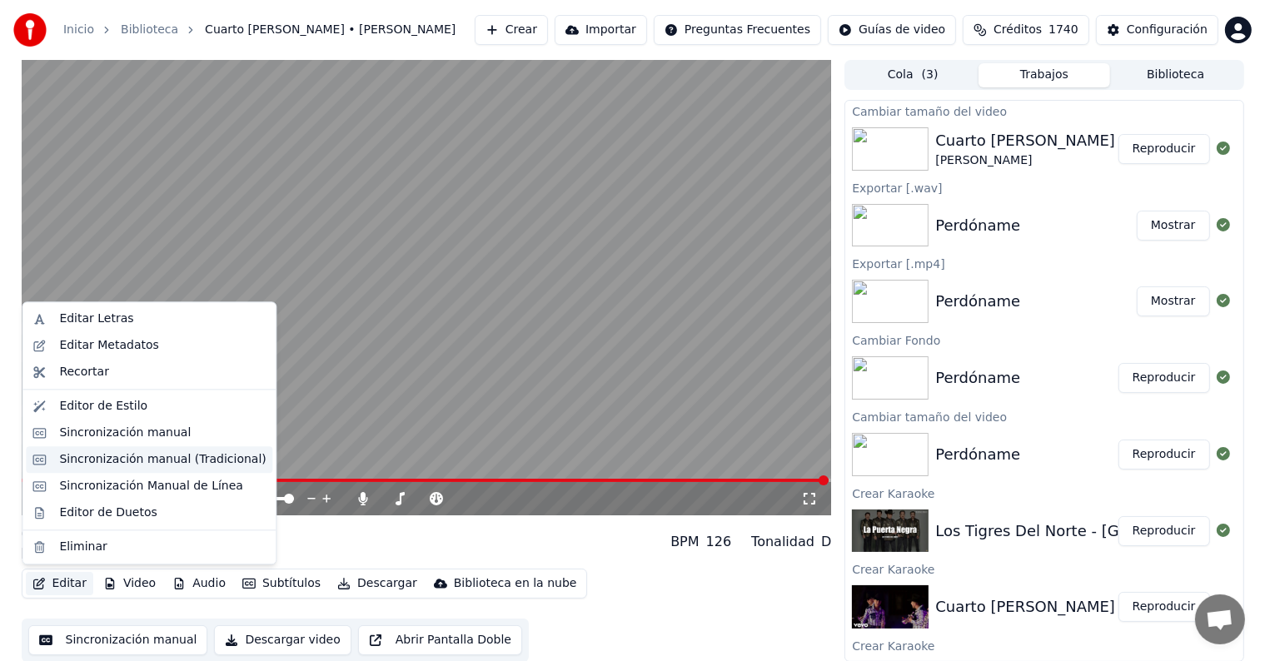
click at [203, 466] on div "Sincronización manual (Tradicional)" at bounding box center [162, 459] width 206 height 17
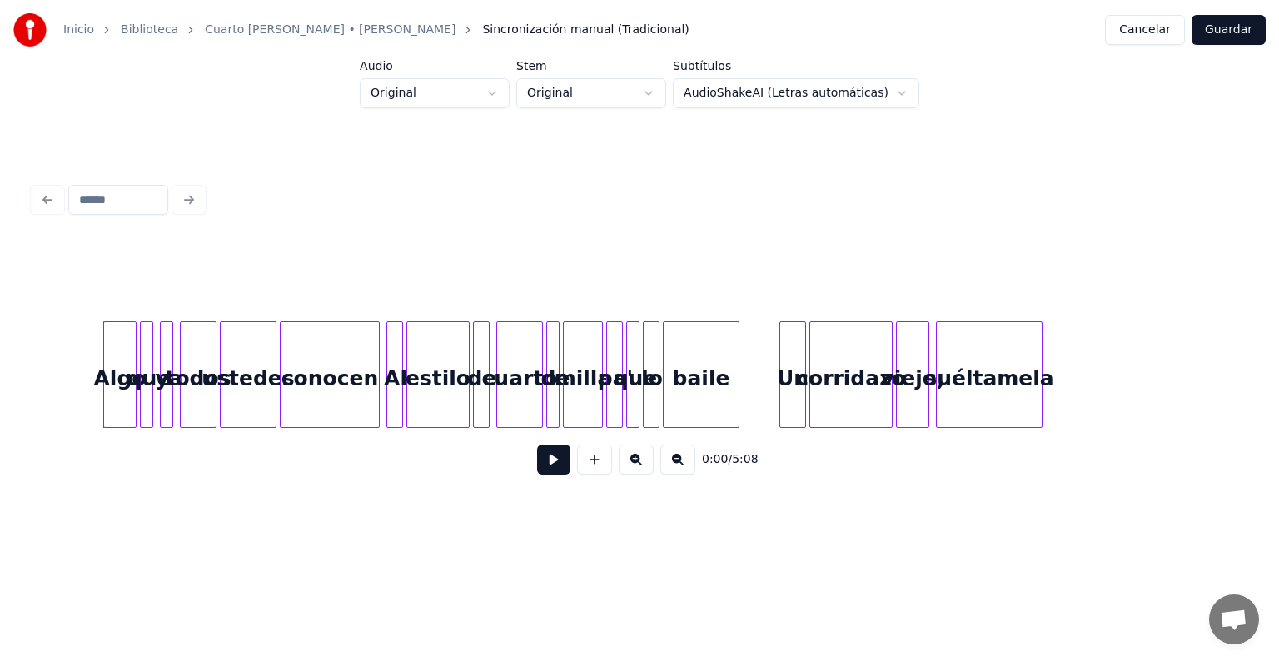
click at [641, 460] on button at bounding box center [636, 460] width 35 height 30
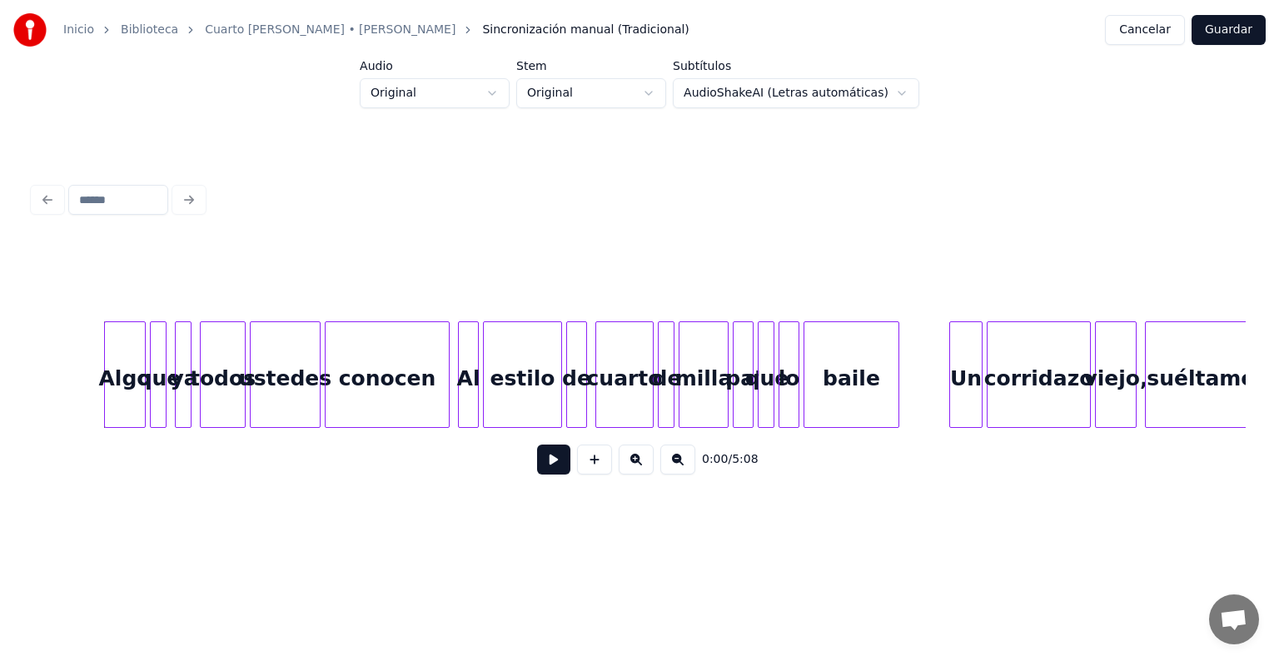
click at [641, 460] on button at bounding box center [636, 460] width 35 height 30
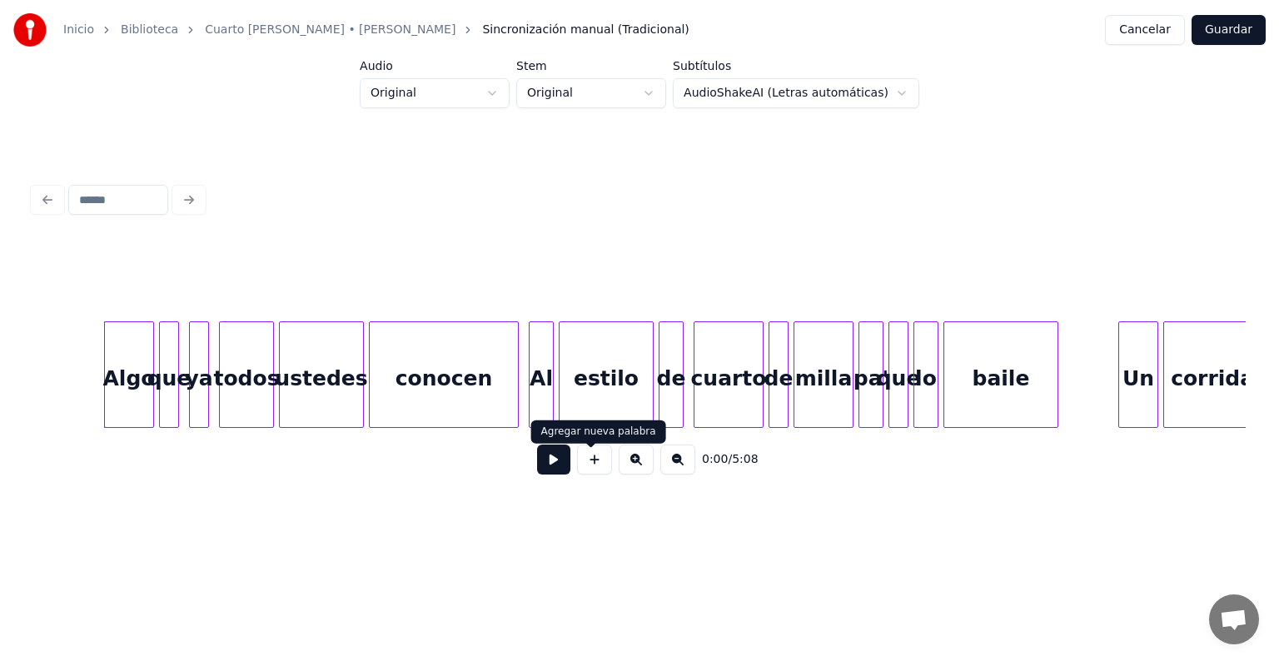
click at [554, 472] on button at bounding box center [553, 460] width 33 height 30
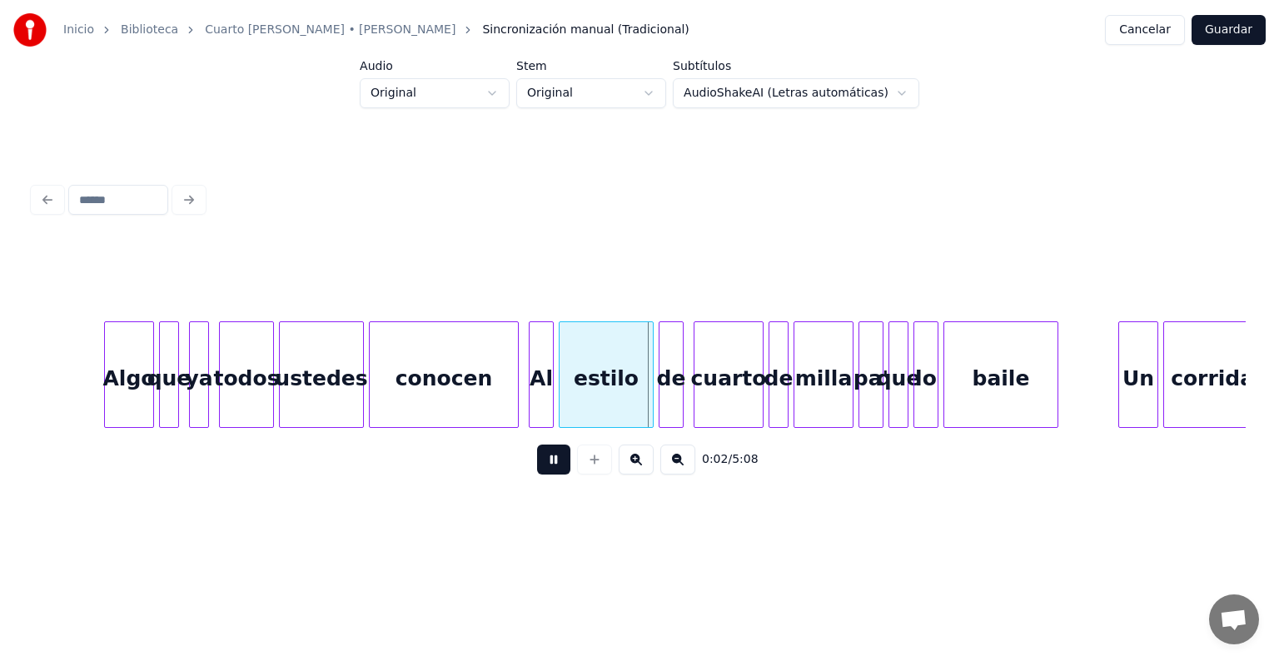
click at [554, 472] on button at bounding box center [553, 460] width 33 height 30
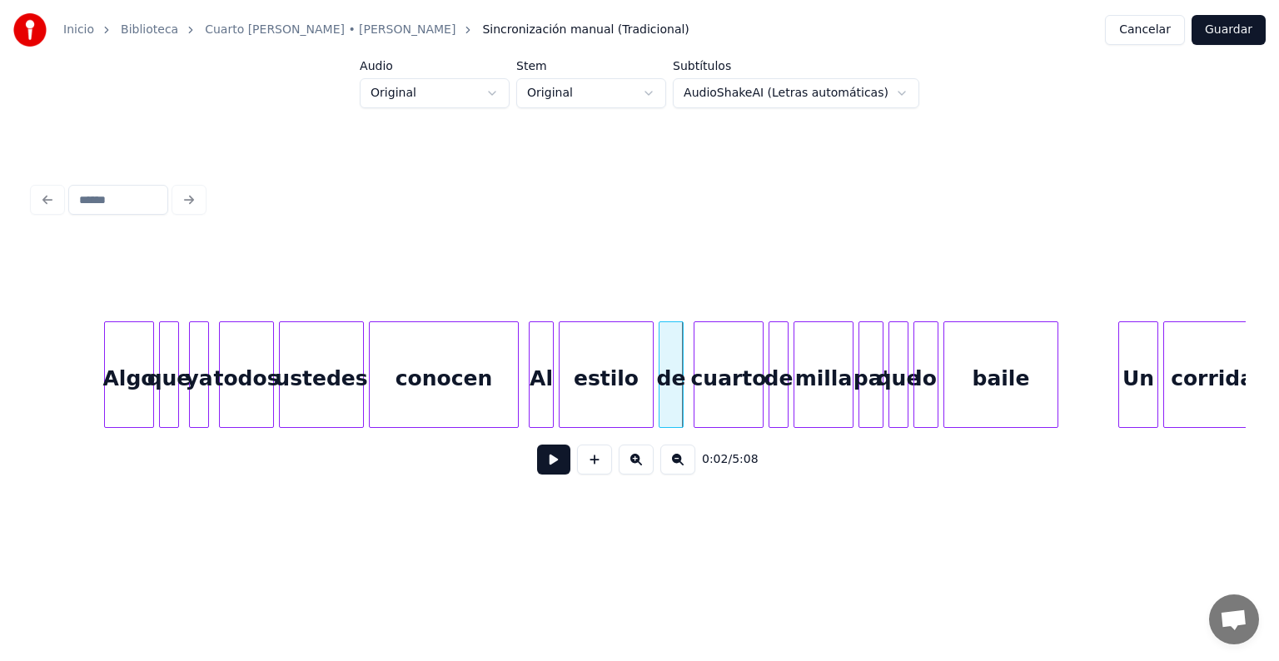
click at [161, 367] on div at bounding box center [162, 374] width 5 height 105
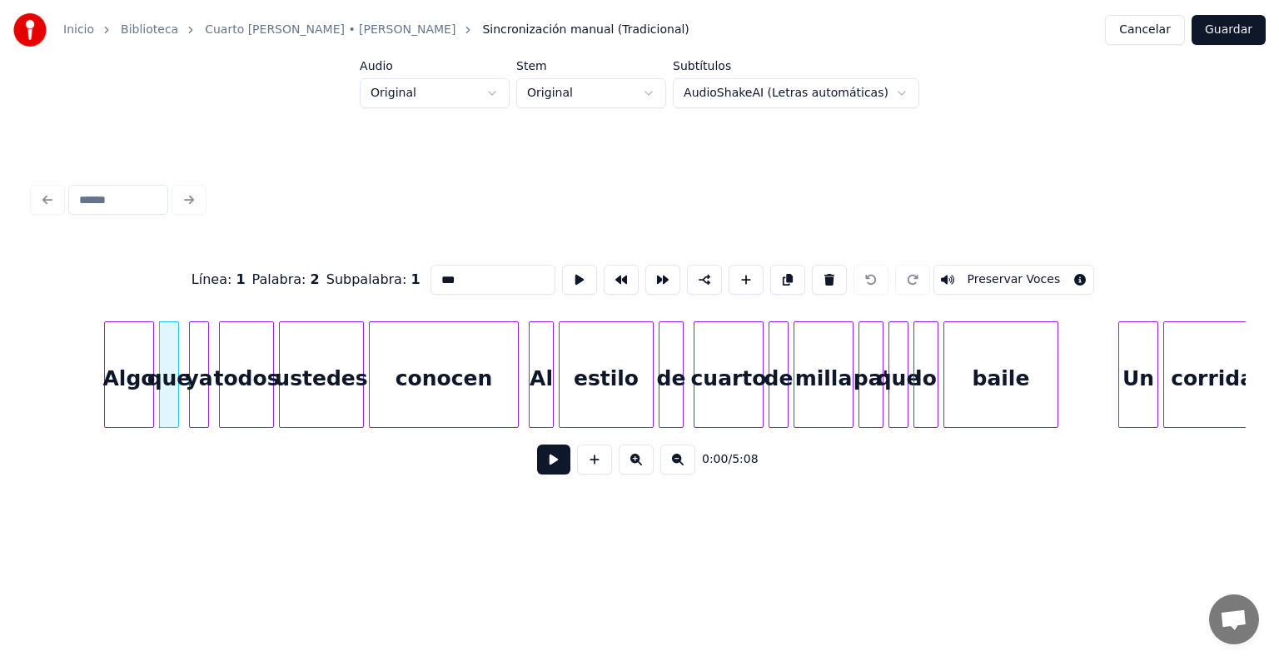
click at [137, 370] on div "Algo" at bounding box center [129, 378] width 48 height 113
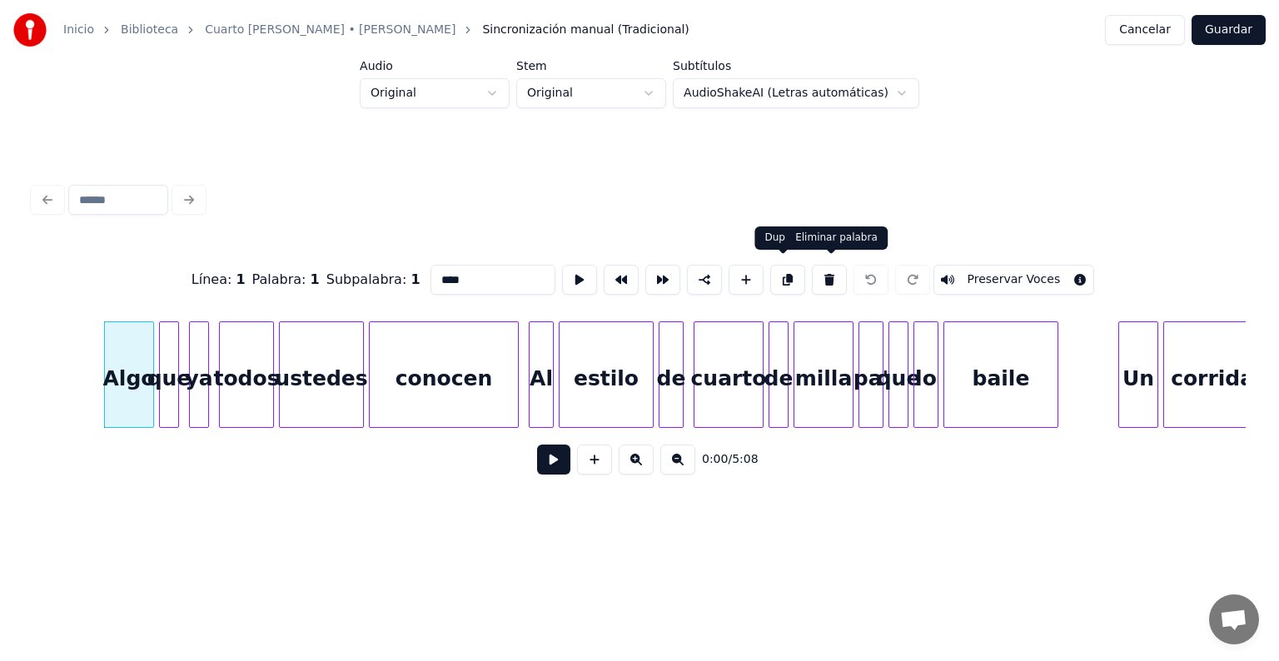
click at [822, 277] on button at bounding box center [829, 280] width 35 height 30
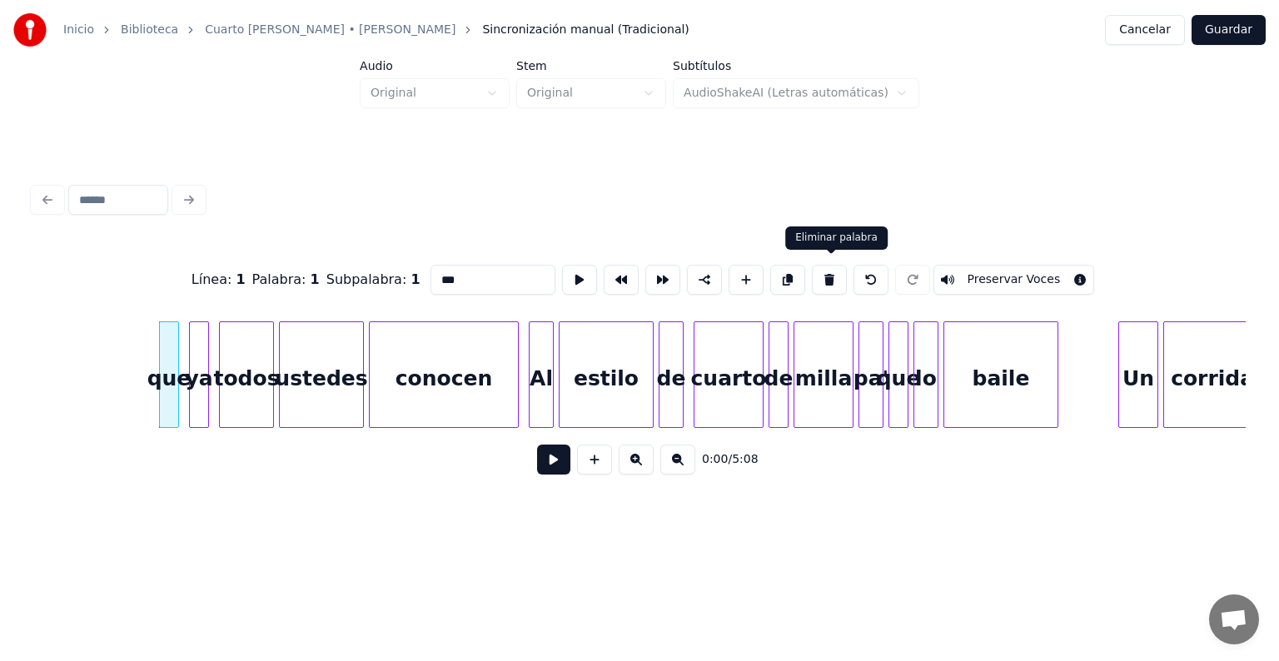
click at [822, 277] on button at bounding box center [829, 280] width 35 height 30
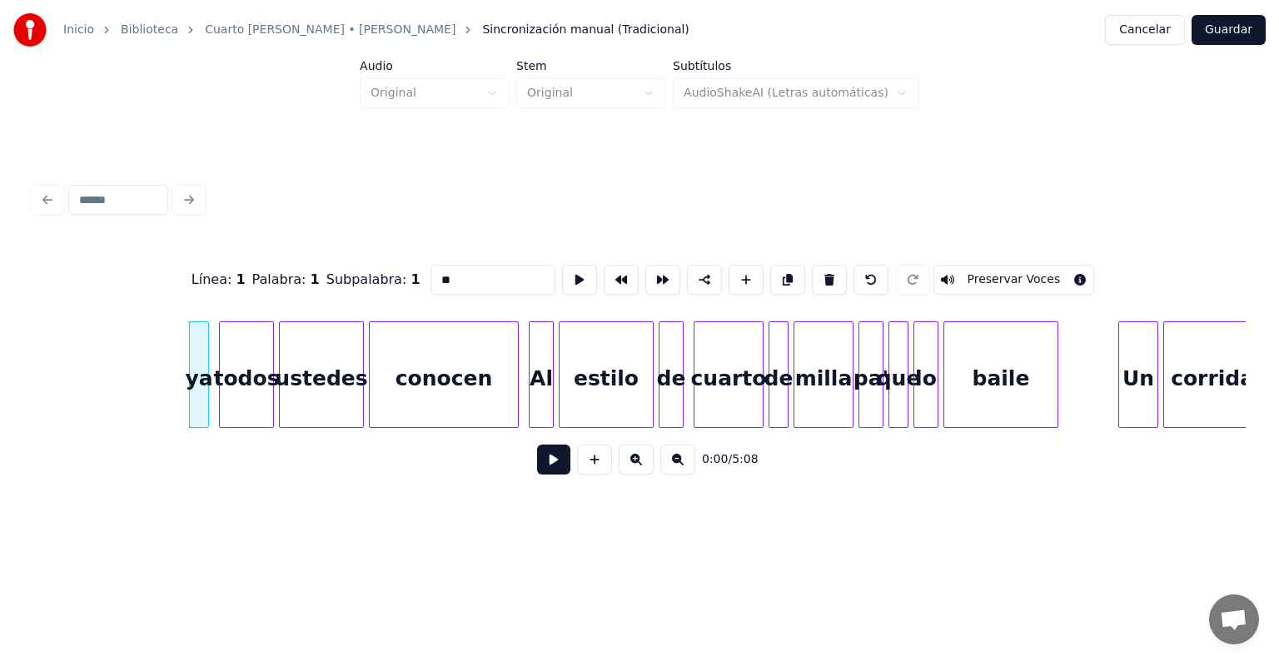
click at [822, 277] on button at bounding box center [829, 280] width 35 height 30
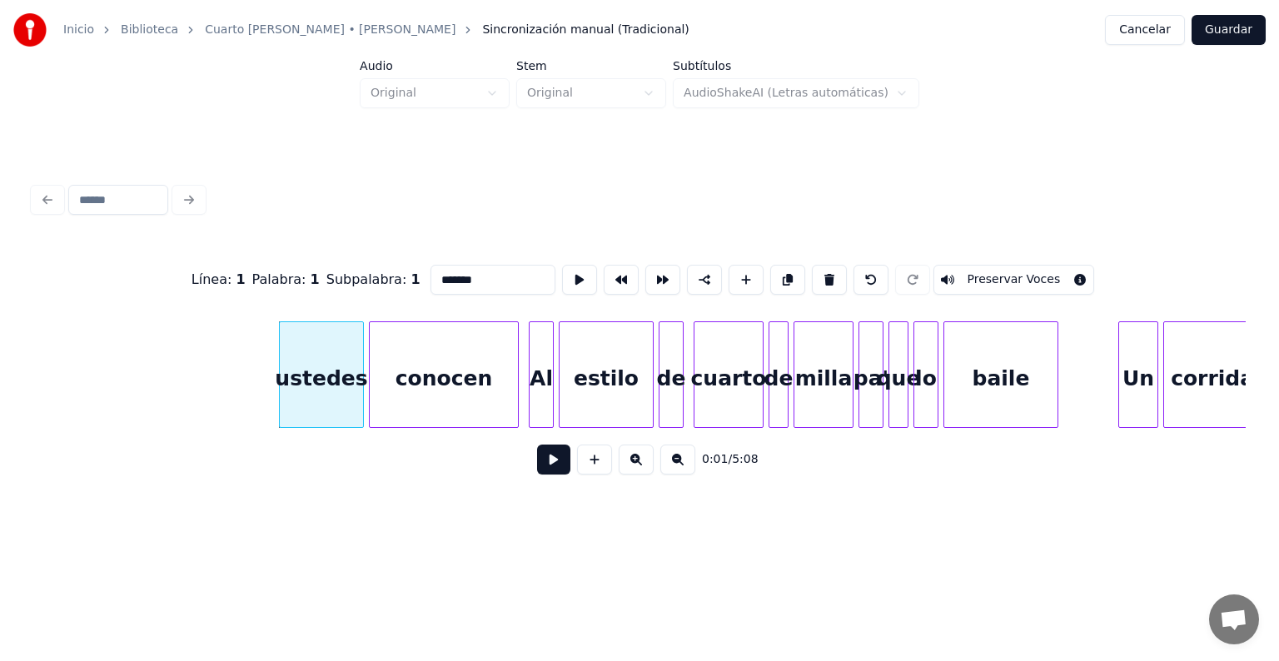
click at [822, 277] on button at bounding box center [829, 280] width 35 height 30
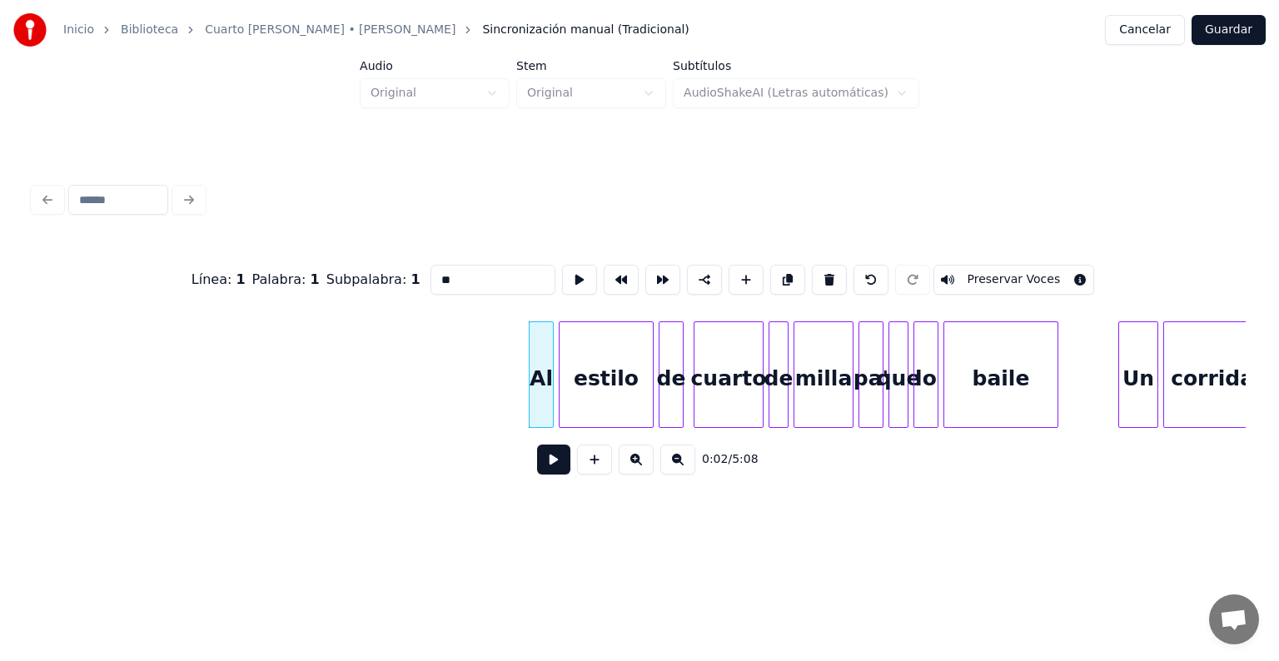
click at [822, 277] on button at bounding box center [829, 280] width 35 height 30
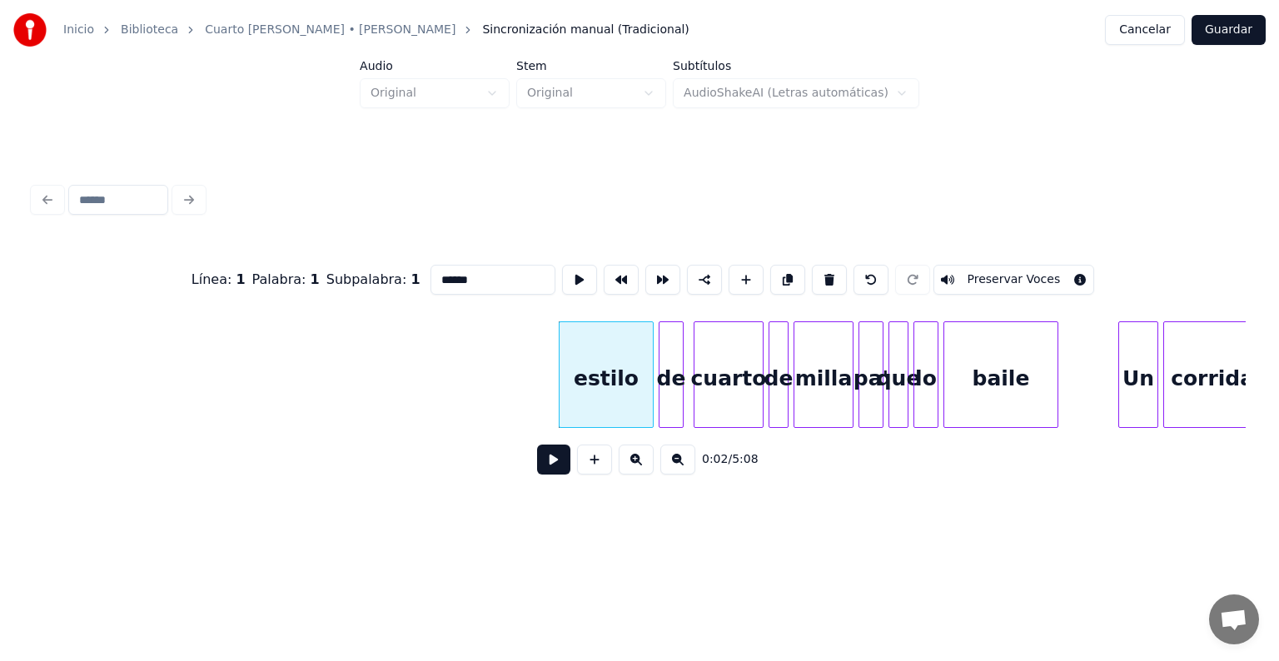
click at [822, 277] on button at bounding box center [829, 280] width 35 height 30
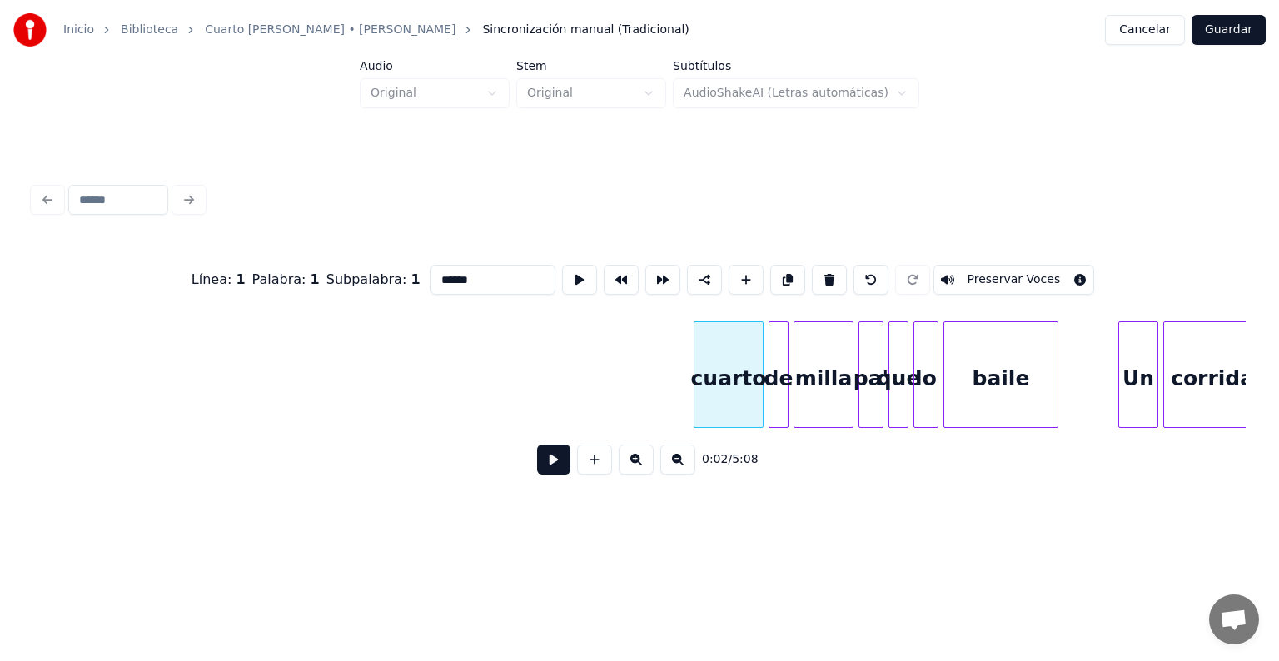
click at [822, 277] on button at bounding box center [829, 280] width 35 height 30
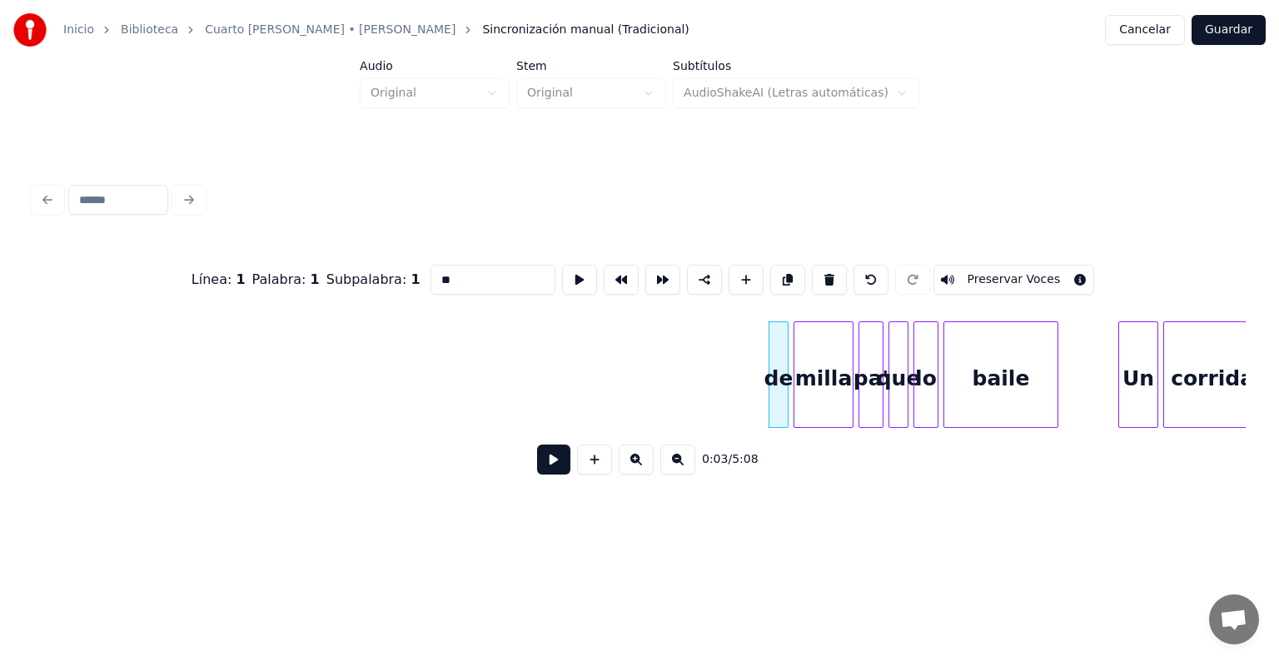
click at [822, 277] on button at bounding box center [829, 280] width 35 height 30
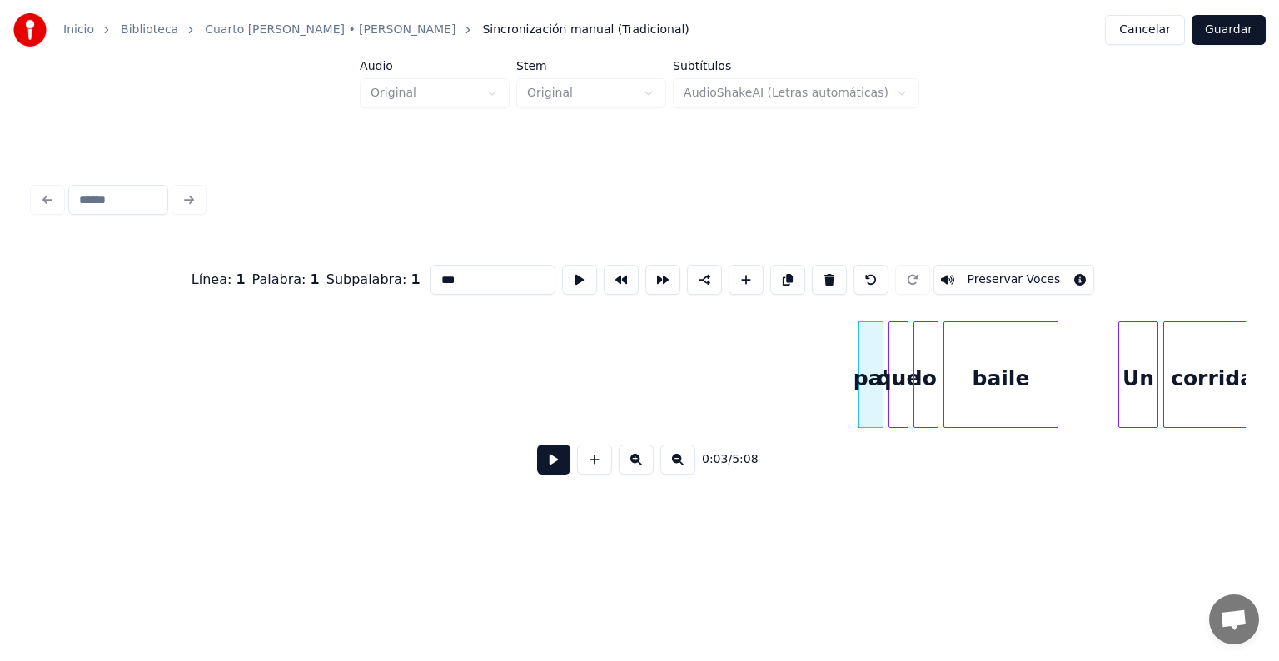
click at [822, 277] on button at bounding box center [829, 280] width 35 height 30
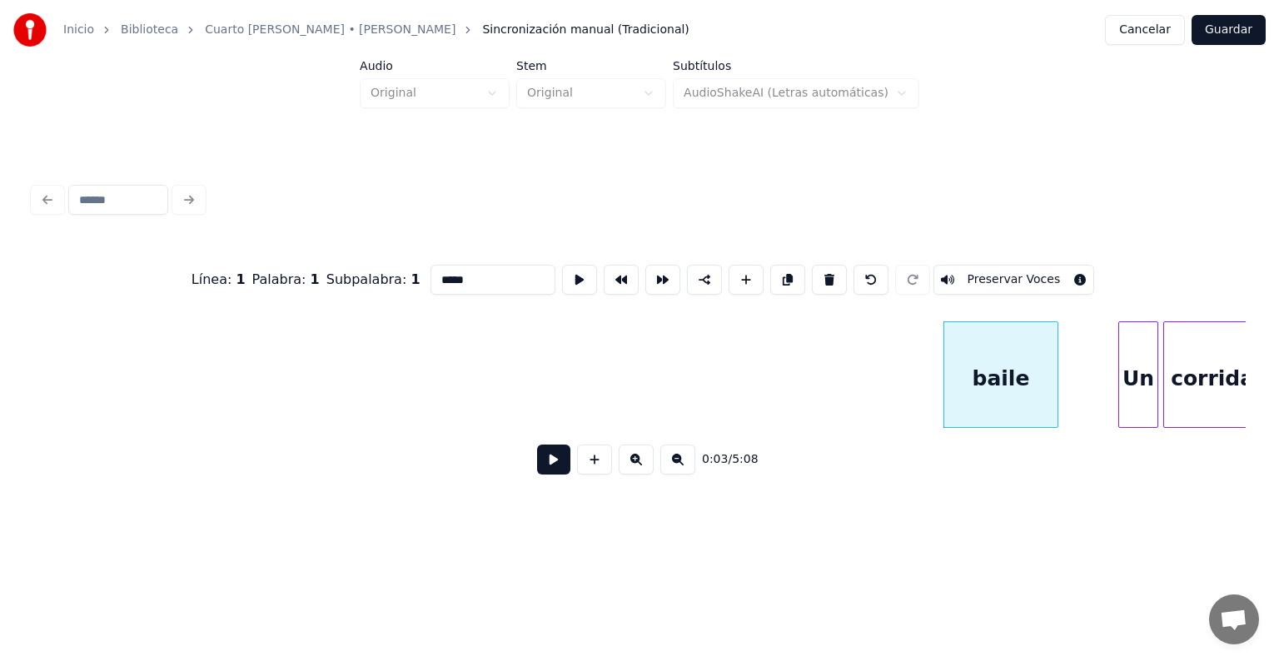
click at [822, 277] on button at bounding box center [829, 280] width 35 height 30
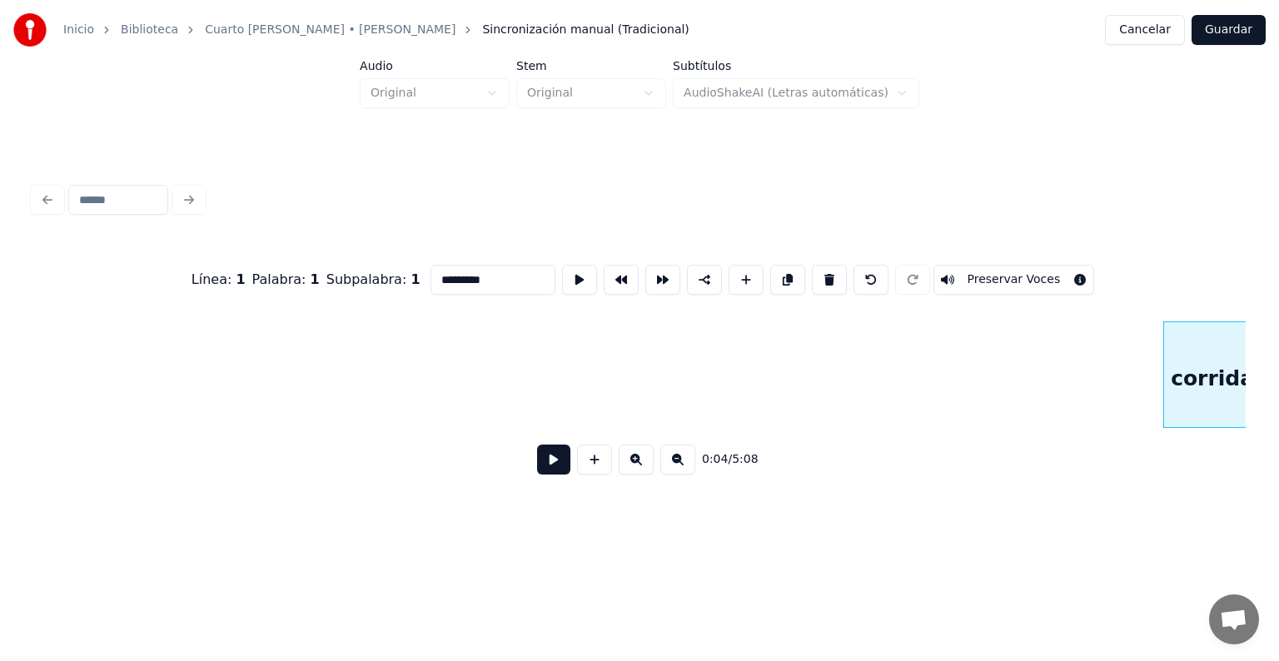
click at [822, 277] on button at bounding box center [829, 280] width 35 height 30
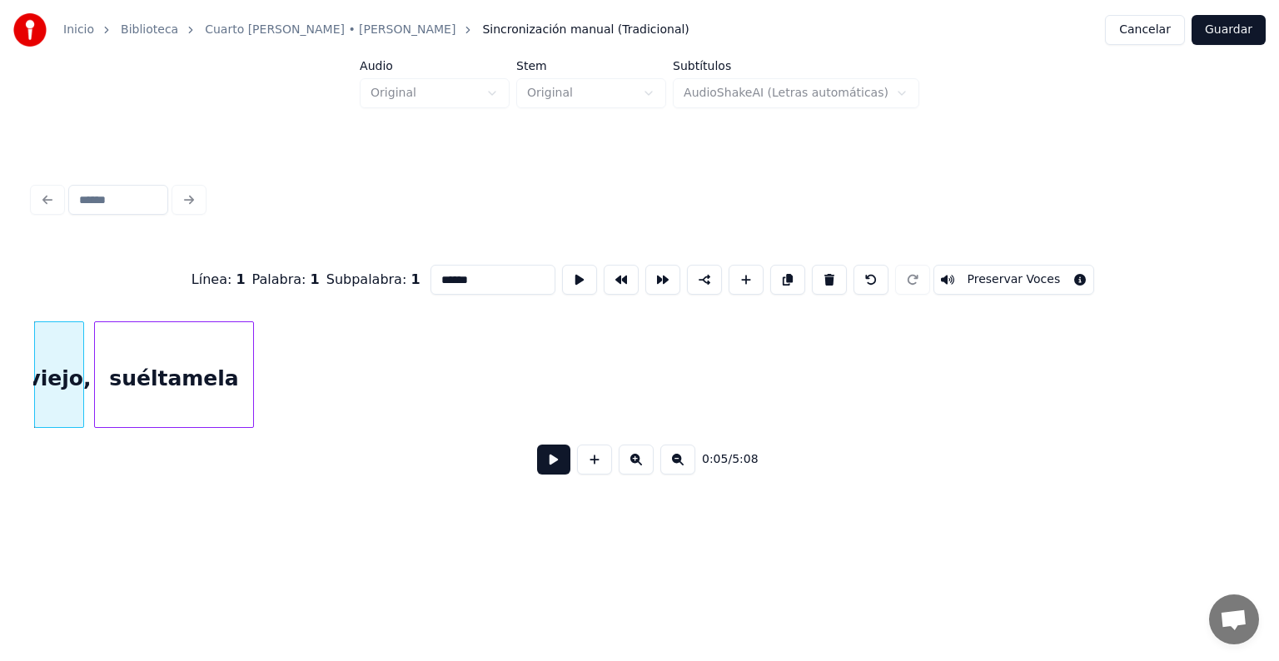
click at [822, 277] on button at bounding box center [829, 280] width 35 height 30
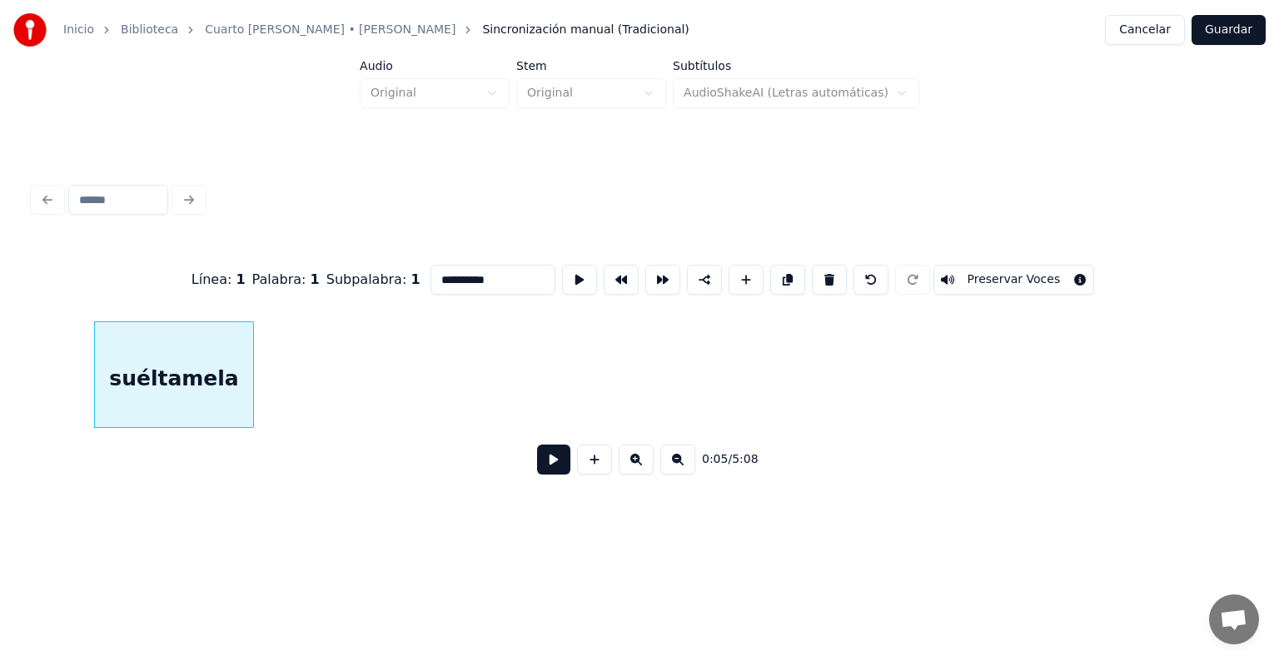
click at [822, 277] on button at bounding box center [829, 280] width 35 height 30
type input "**"
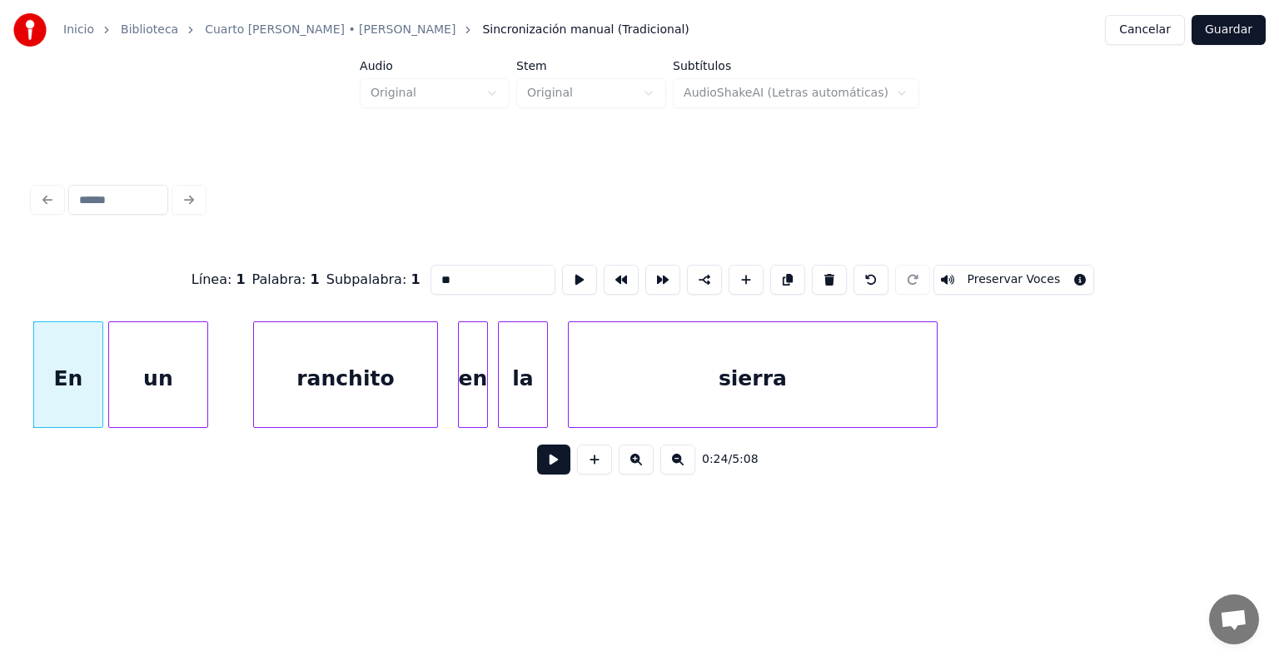
click at [542, 470] on button at bounding box center [553, 460] width 33 height 30
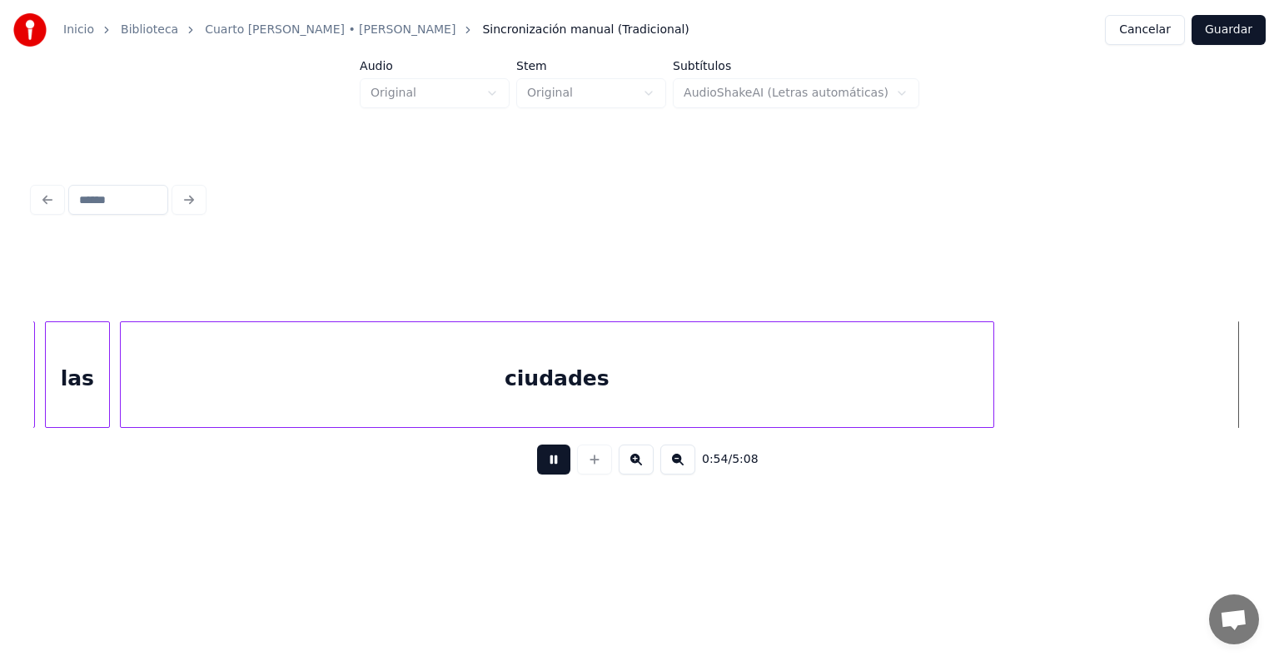
scroll to position [0, 13510]
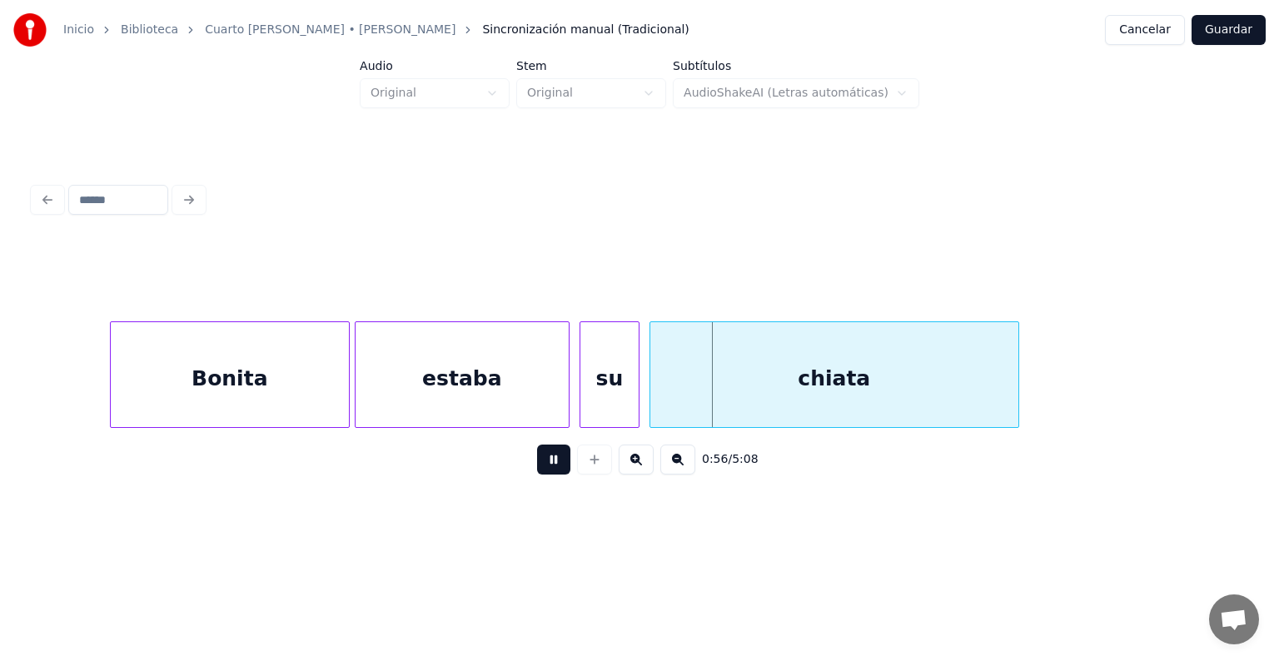
click at [549, 468] on button at bounding box center [553, 460] width 33 height 30
click at [746, 377] on div "chiata" at bounding box center [834, 378] width 368 height 113
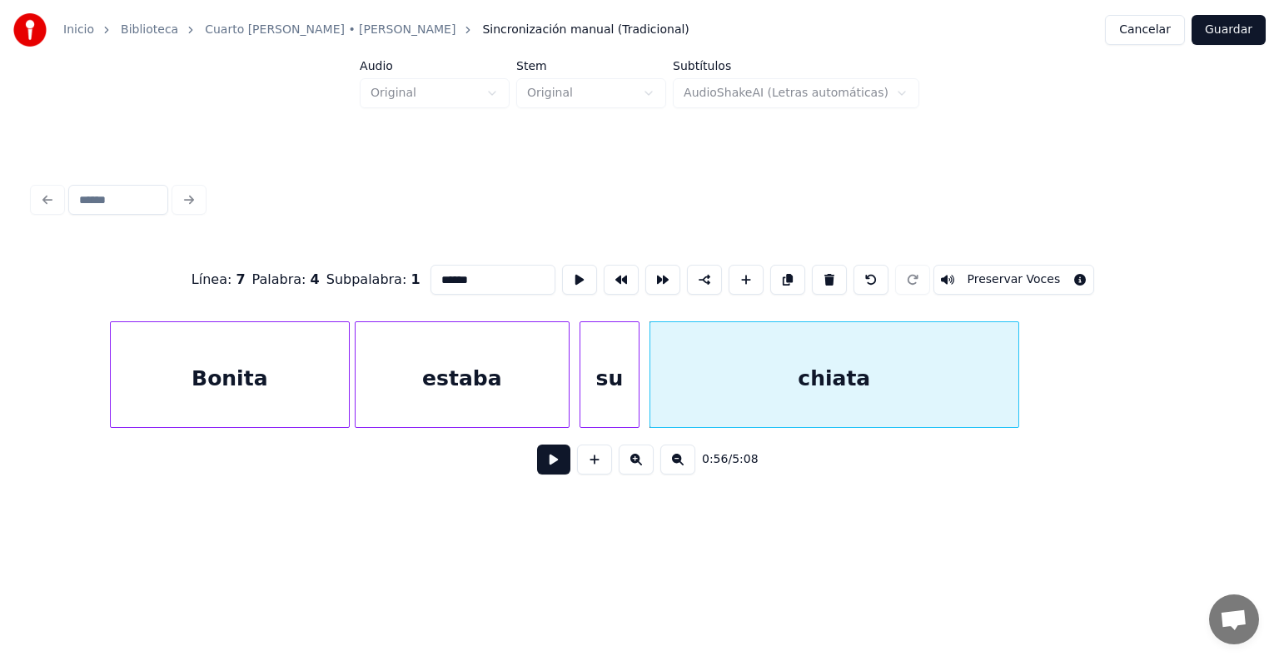
click at [430, 276] on input "******" at bounding box center [492, 280] width 125 height 30
type input "*****"
click at [549, 473] on button at bounding box center [553, 460] width 33 height 30
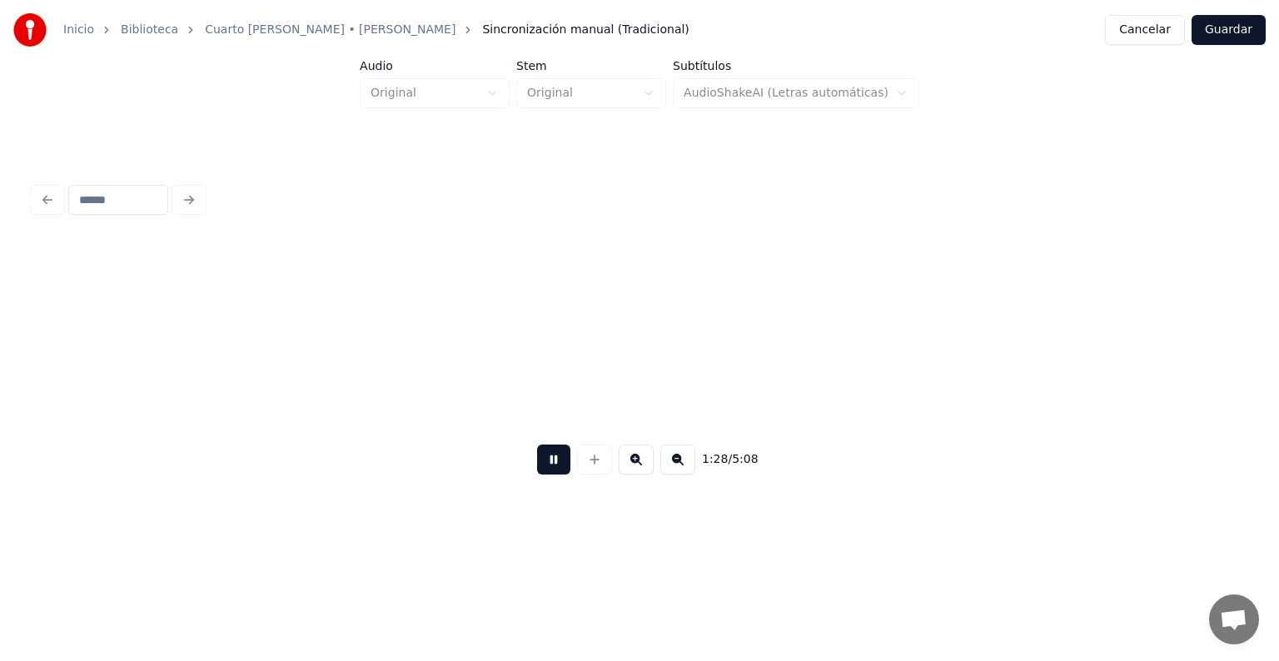
scroll to position [0, 22009]
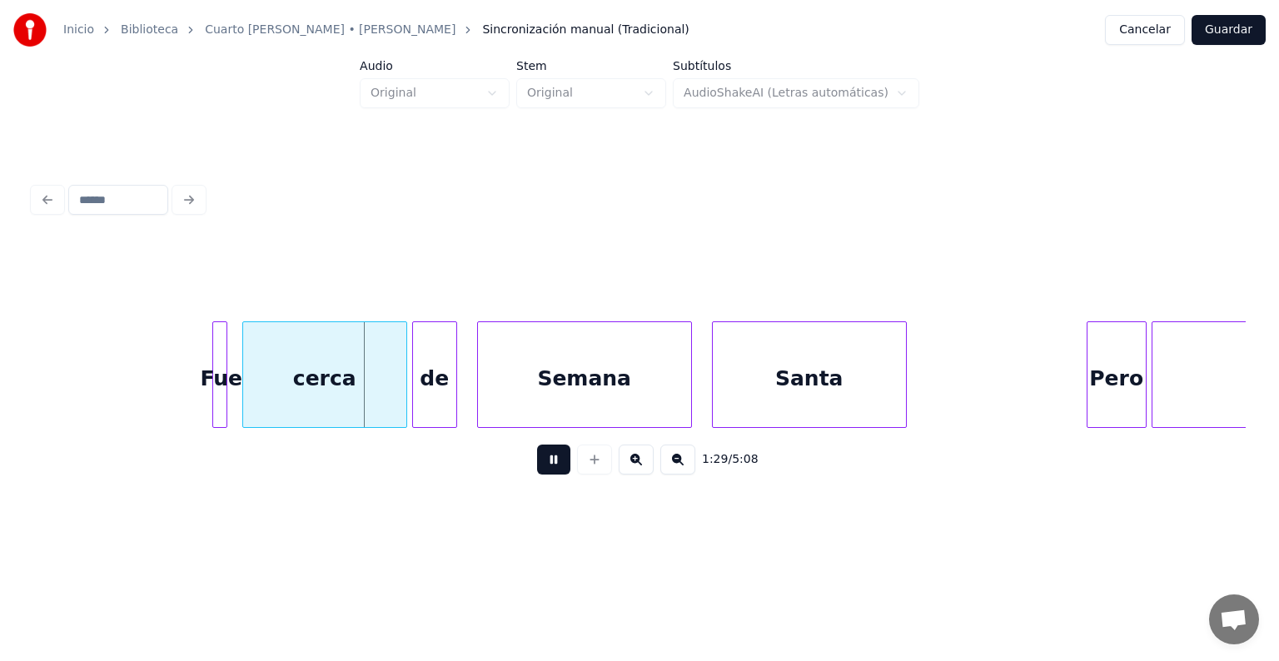
click at [1093, 301] on div at bounding box center [639, 279] width 1212 height 83
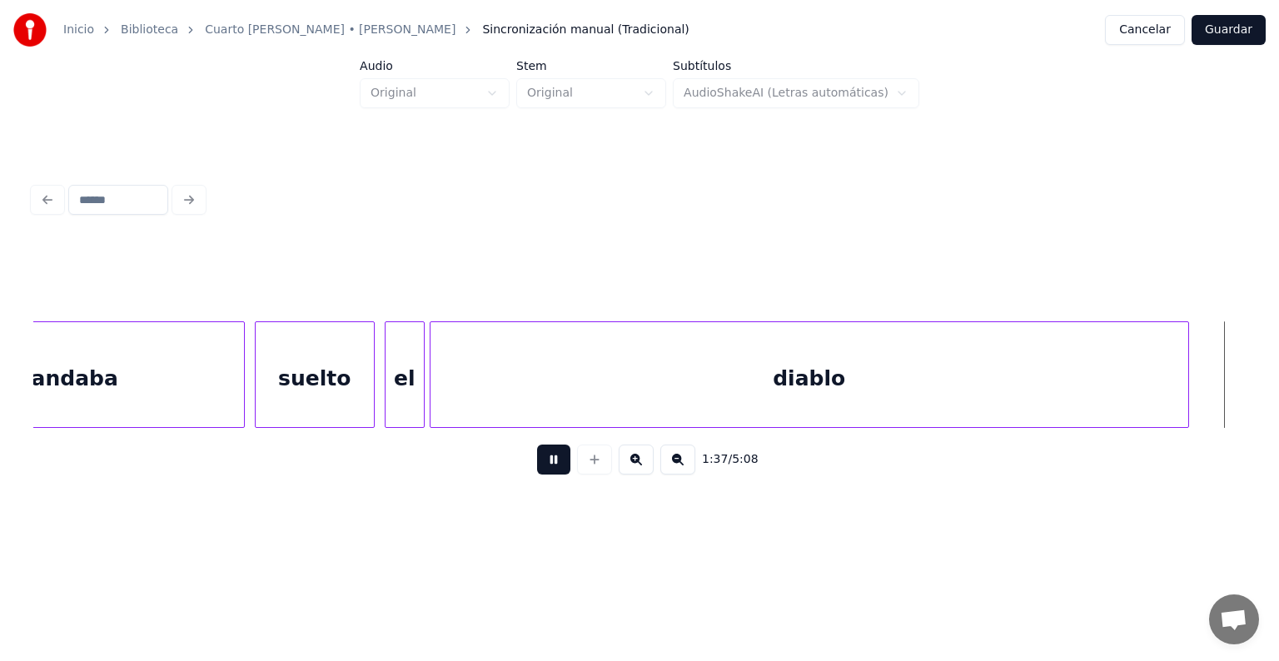
scroll to position [0, 24468]
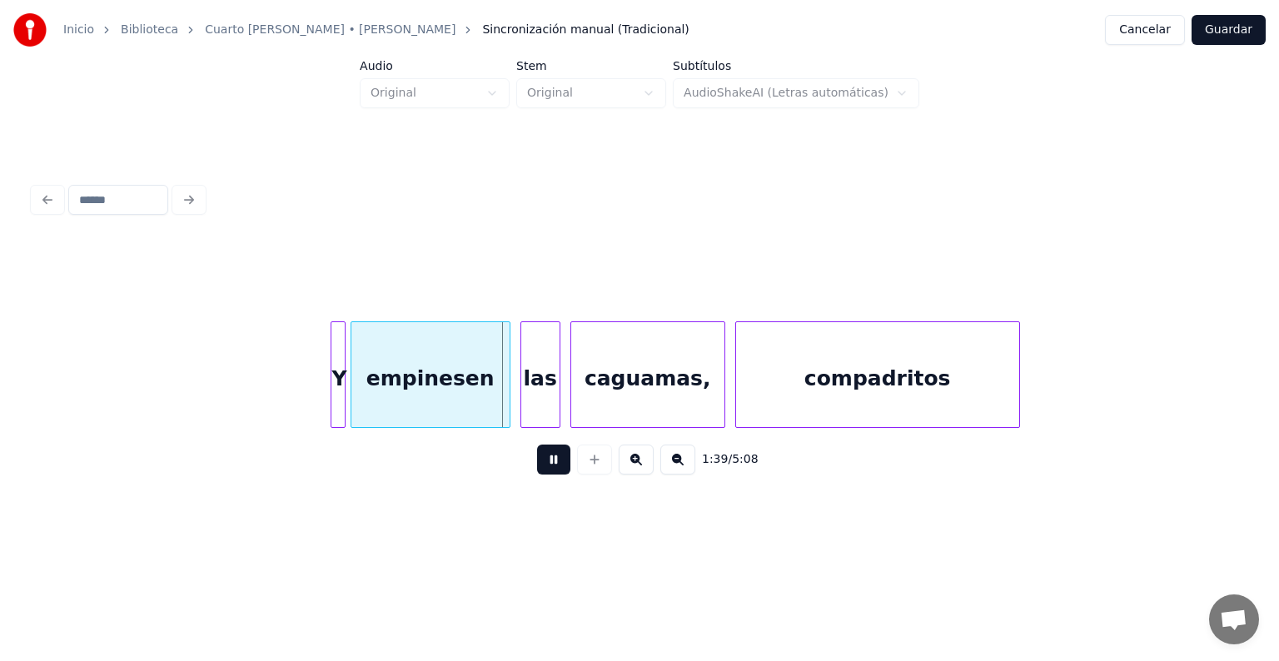
click at [545, 459] on button at bounding box center [553, 460] width 33 height 30
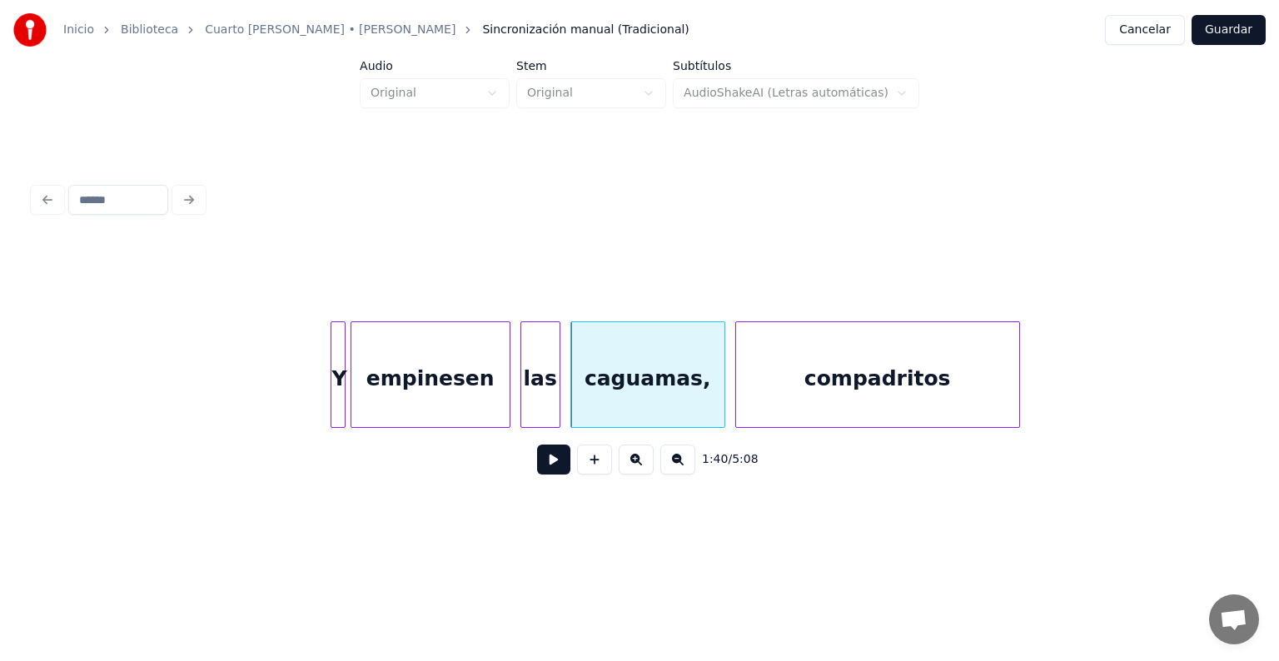
click at [456, 360] on div "empinesen" at bounding box center [430, 378] width 158 height 113
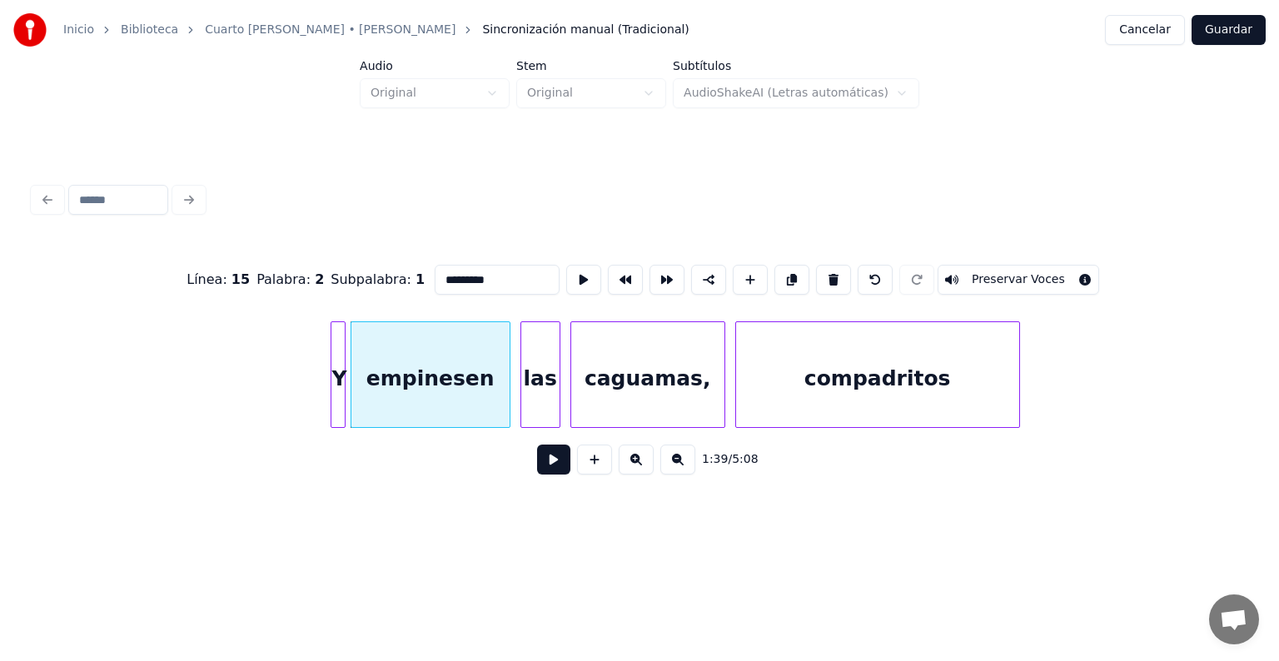
click at [466, 278] on input "*********" at bounding box center [497, 280] width 125 height 30
click at [335, 346] on div at bounding box center [333, 374] width 5 height 105
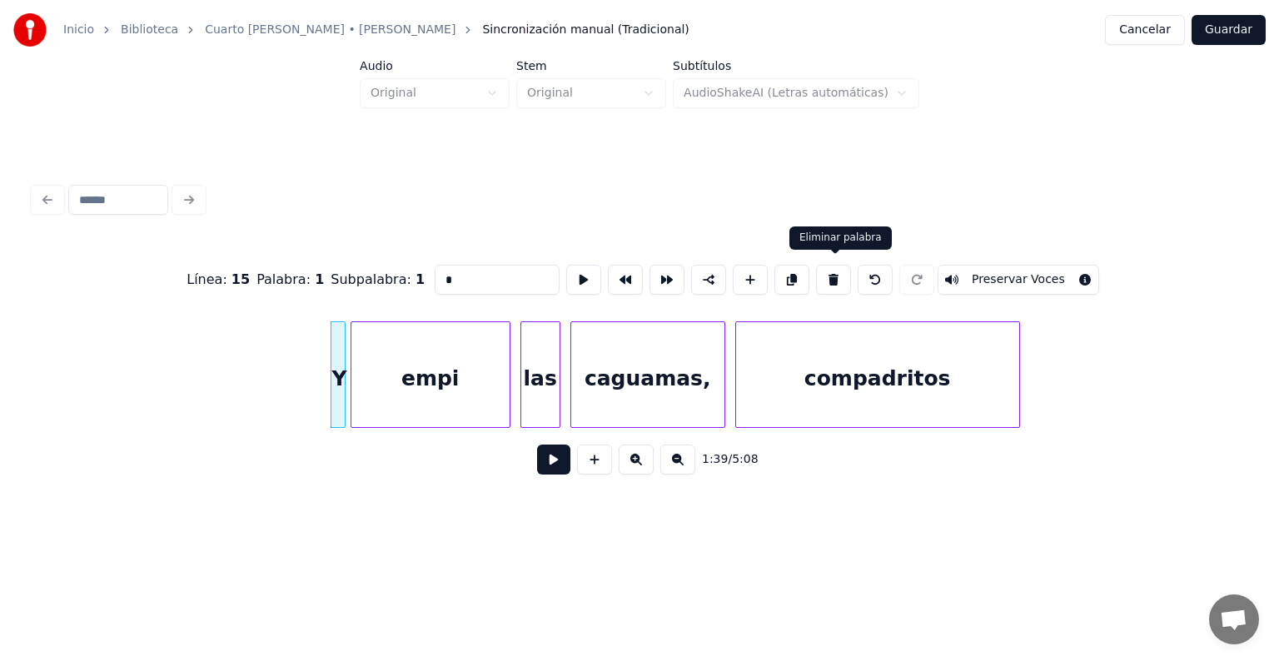
click at [831, 272] on button at bounding box center [833, 280] width 35 height 30
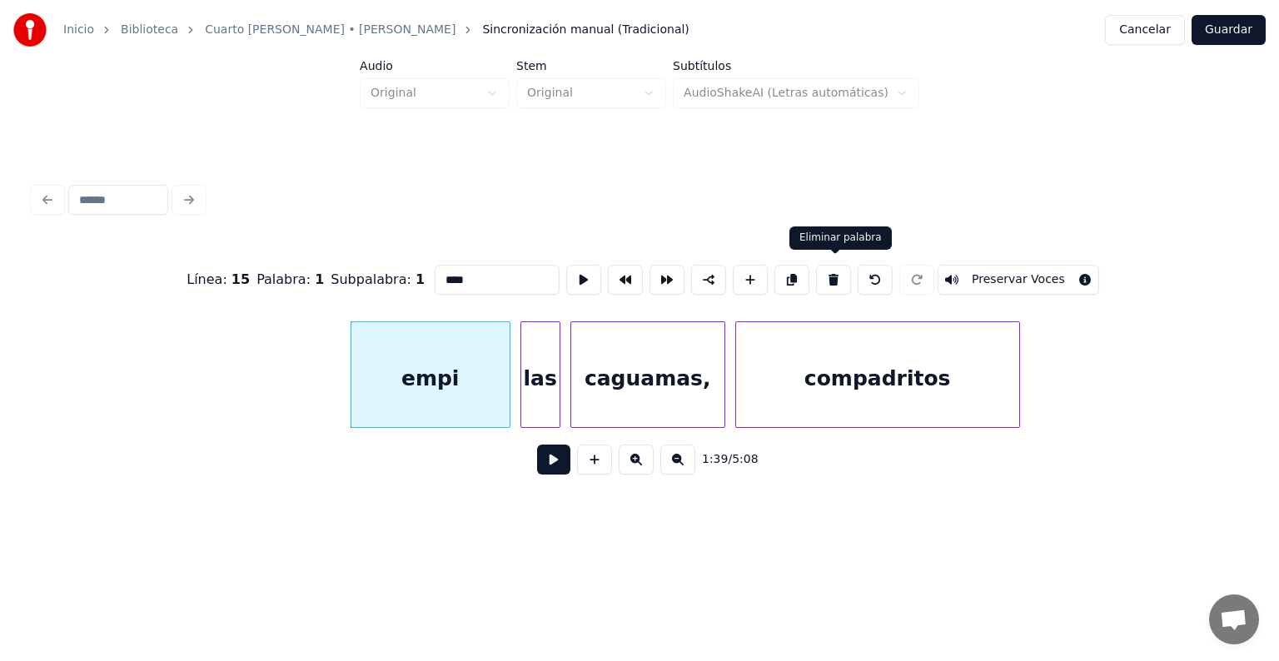
click at [831, 272] on button at bounding box center [833, 280] width 35 height 30
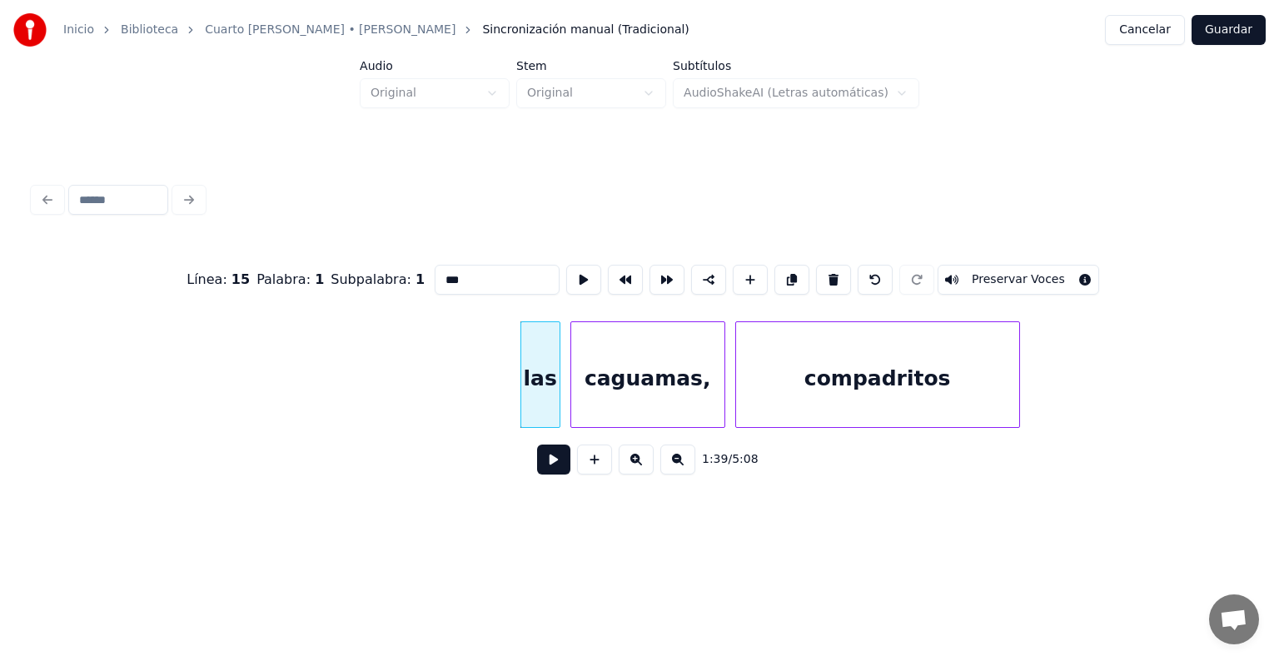
click at [831, 272] on button at bounding box center [833, 280] width 35 height 30
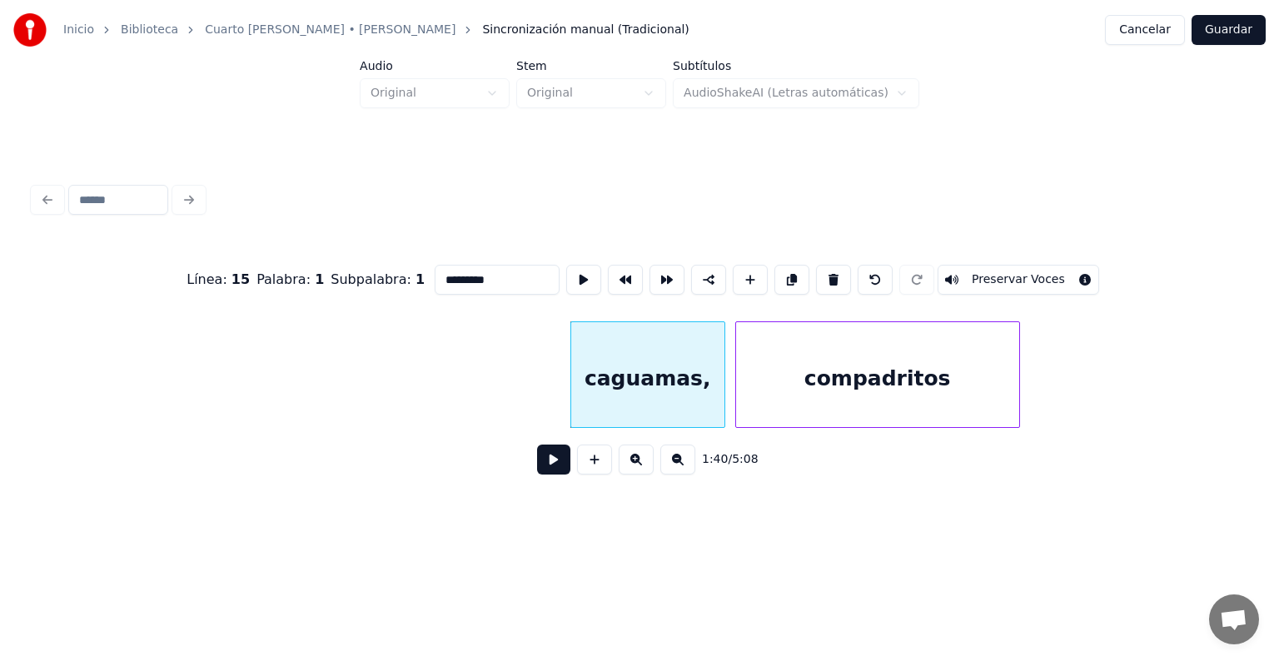
click at [831, 272] on button at bounding box center [833, 280] width 35 height 30
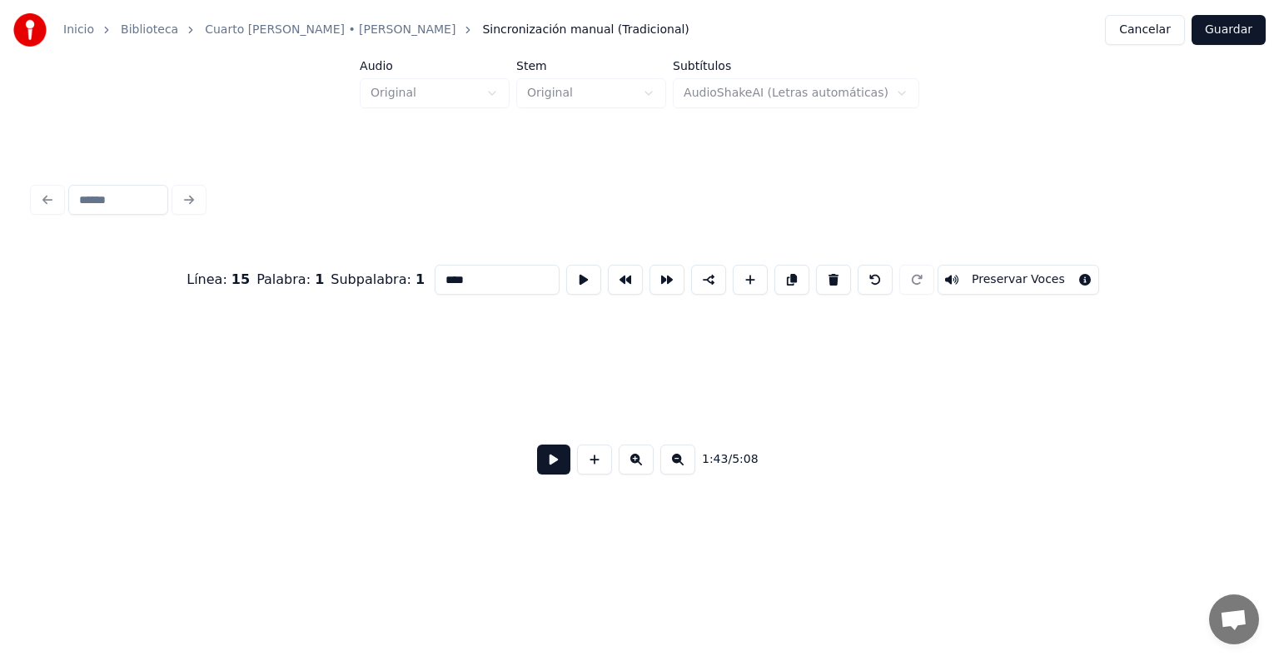
scroll to position [0, 25923]
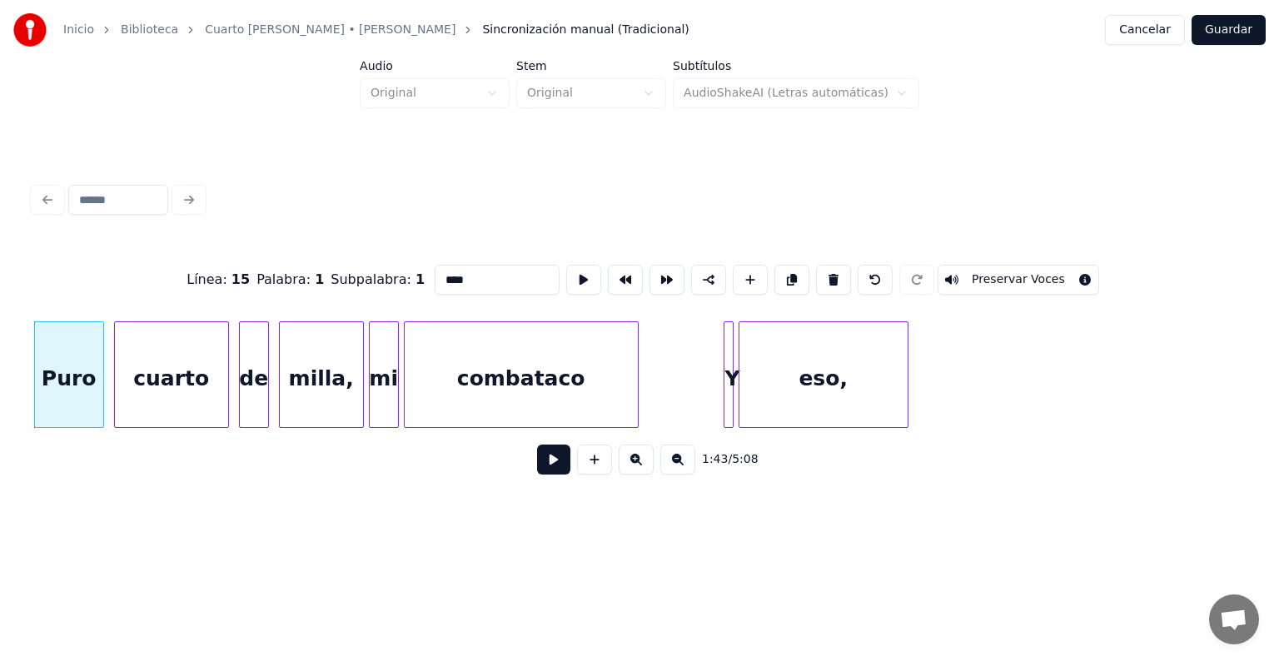
click at [831, 272] on button at bounding box center [833, 280] width 35 height 30
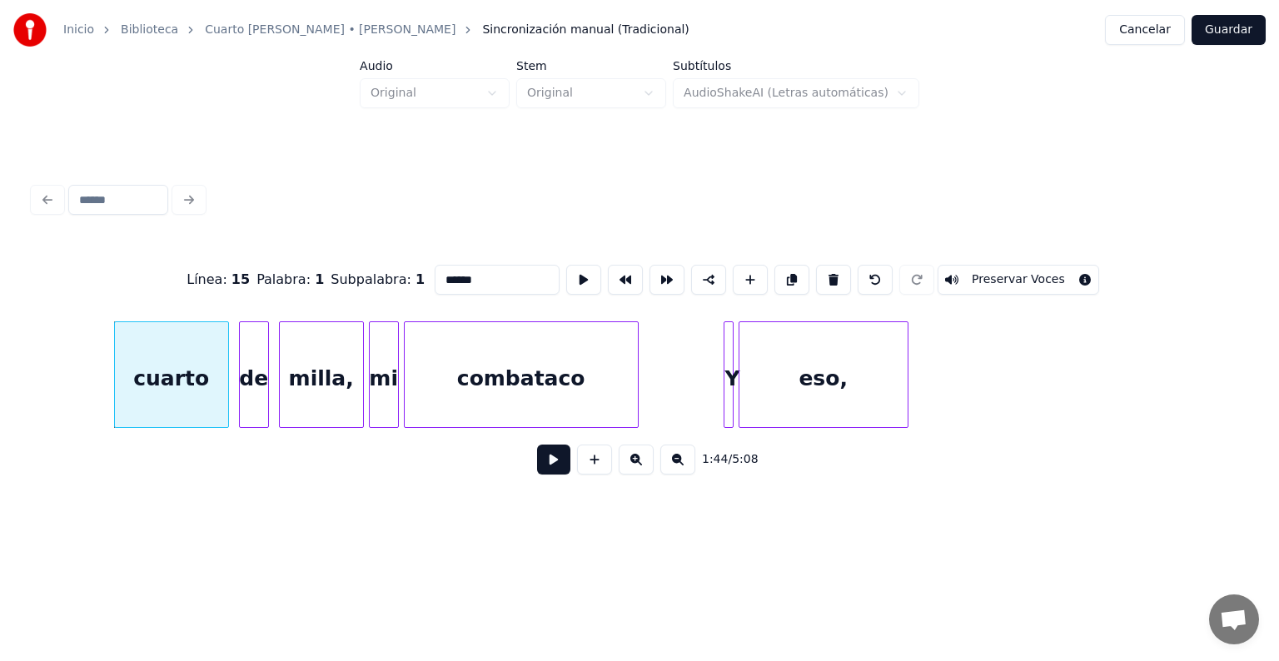
click at [831, 272] on button at bounding box center [833, 280] width 35 height 30
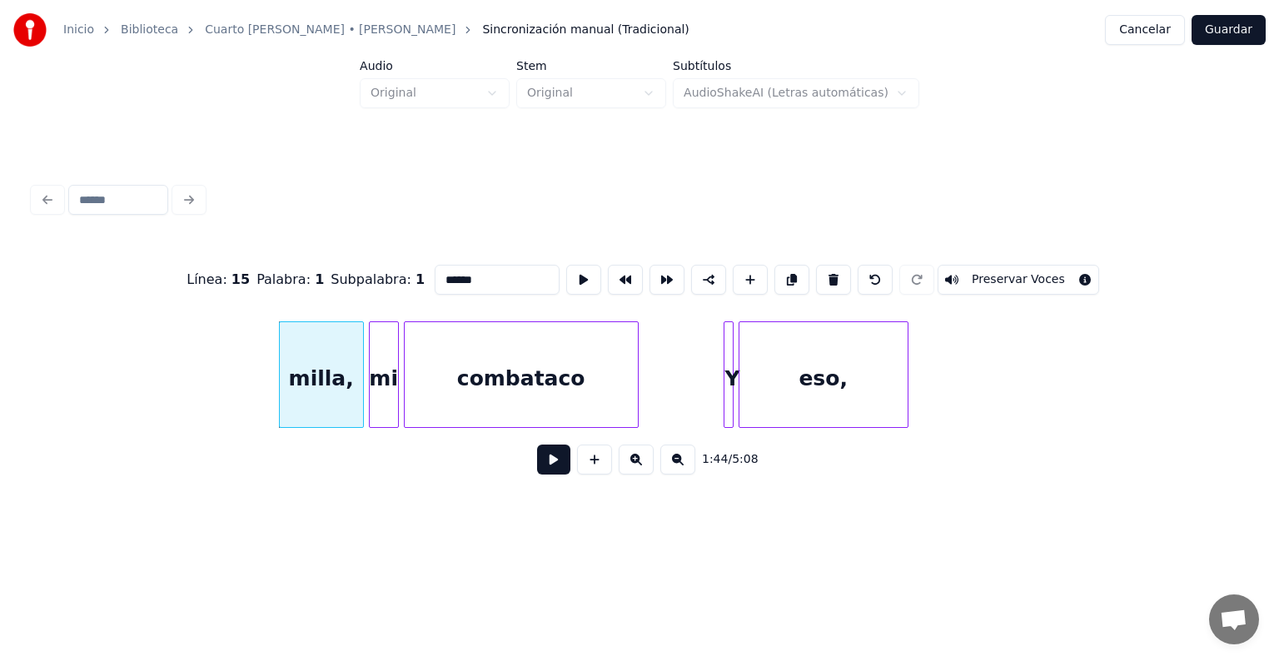
click at [831, 272] on button at bounding box center [833, 280] width 35 height 30
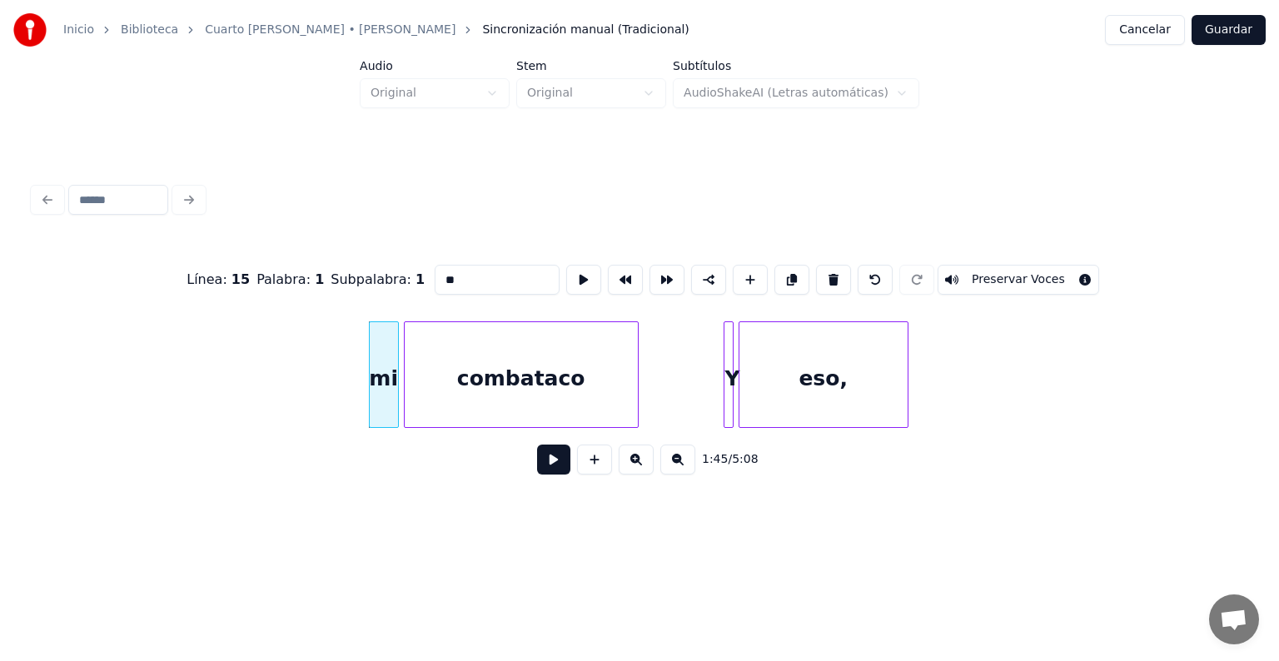
click at [831, 272] on button at bounding box center [833, 280] width 35 height 30
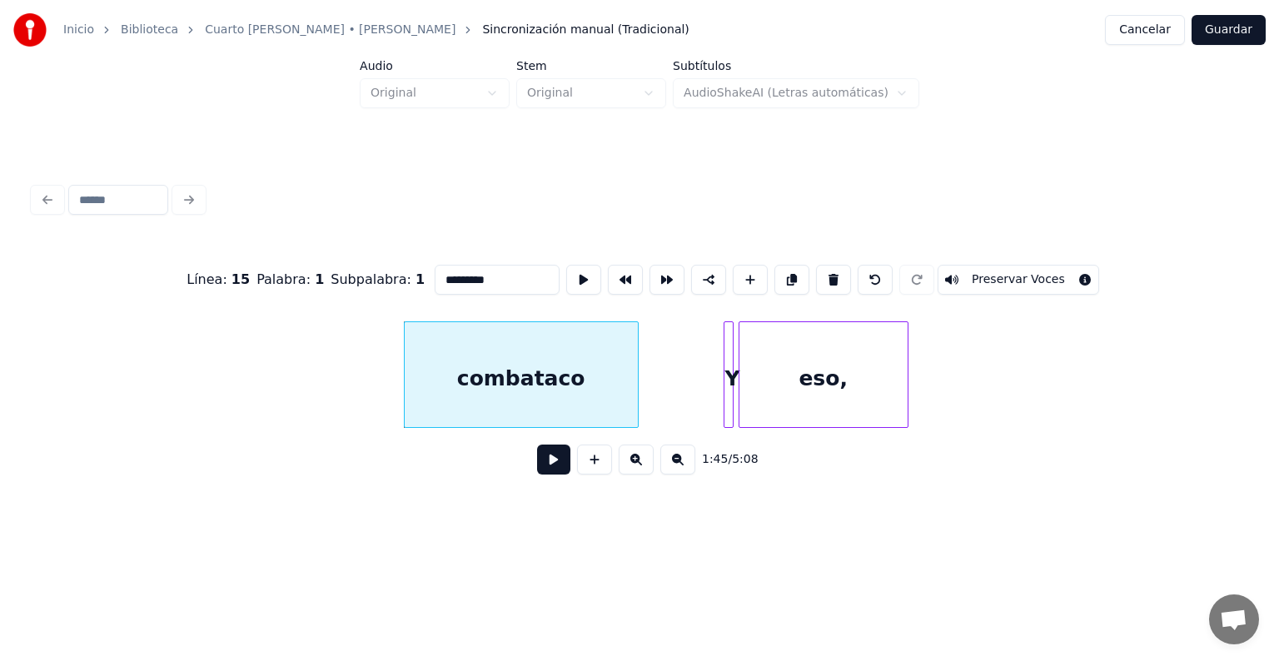
click at [831, 272] on button at bounding box center [833, 280] width 35 height 30
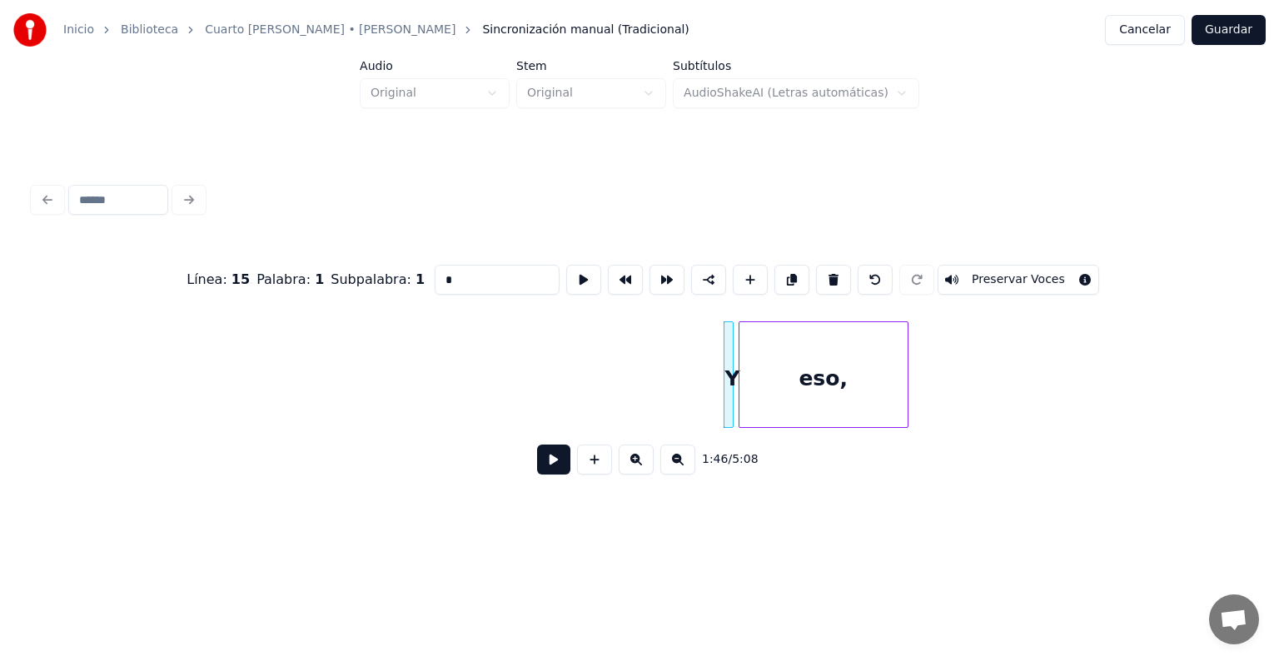
click at [831, 272] on button at bounding box center [833, 280] width 35 height 30
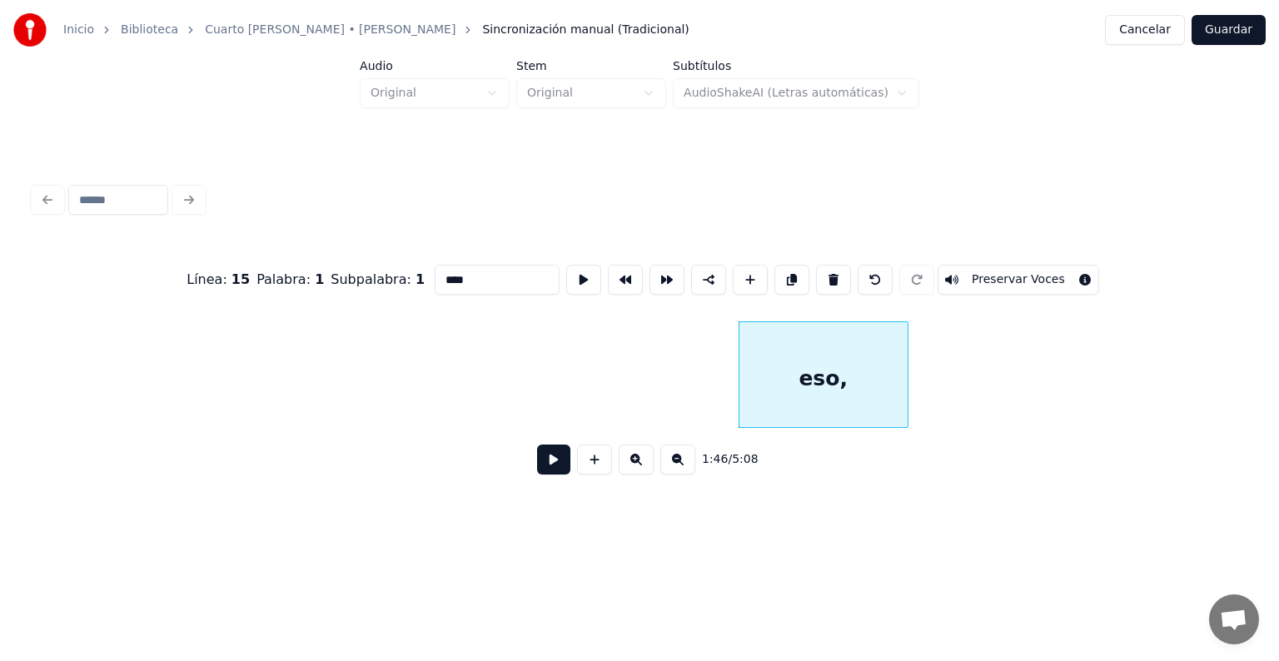
click at [831, 272] on button at bounding box center [833, 280] width 35 height 30
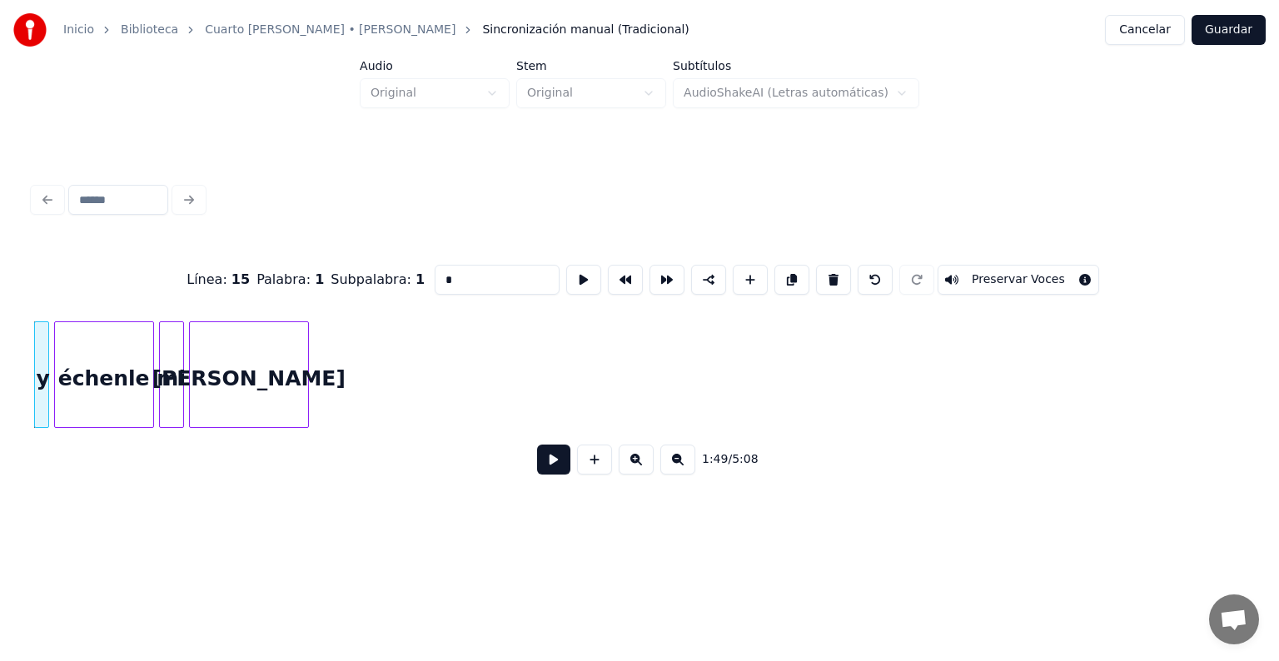
click at [831, 272] on button at bounding box center [833, 280] width 35 height 30
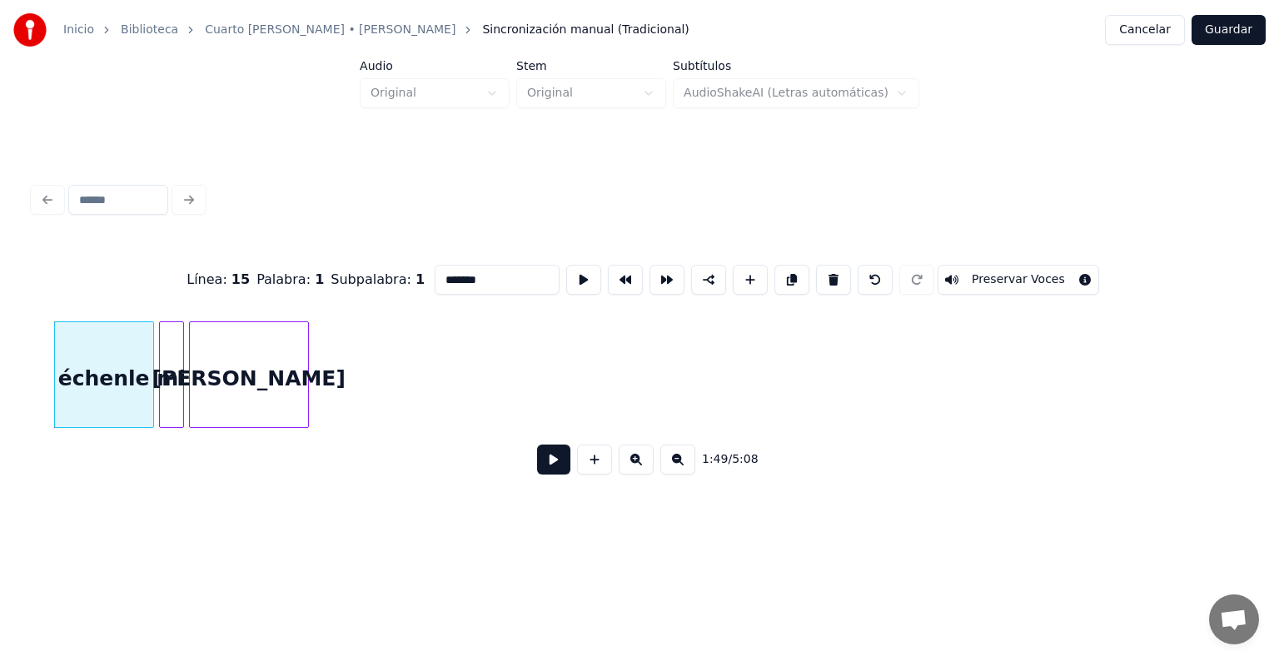
click at [831, 272] on button at bounding box center [833, 280] width 35 height 30
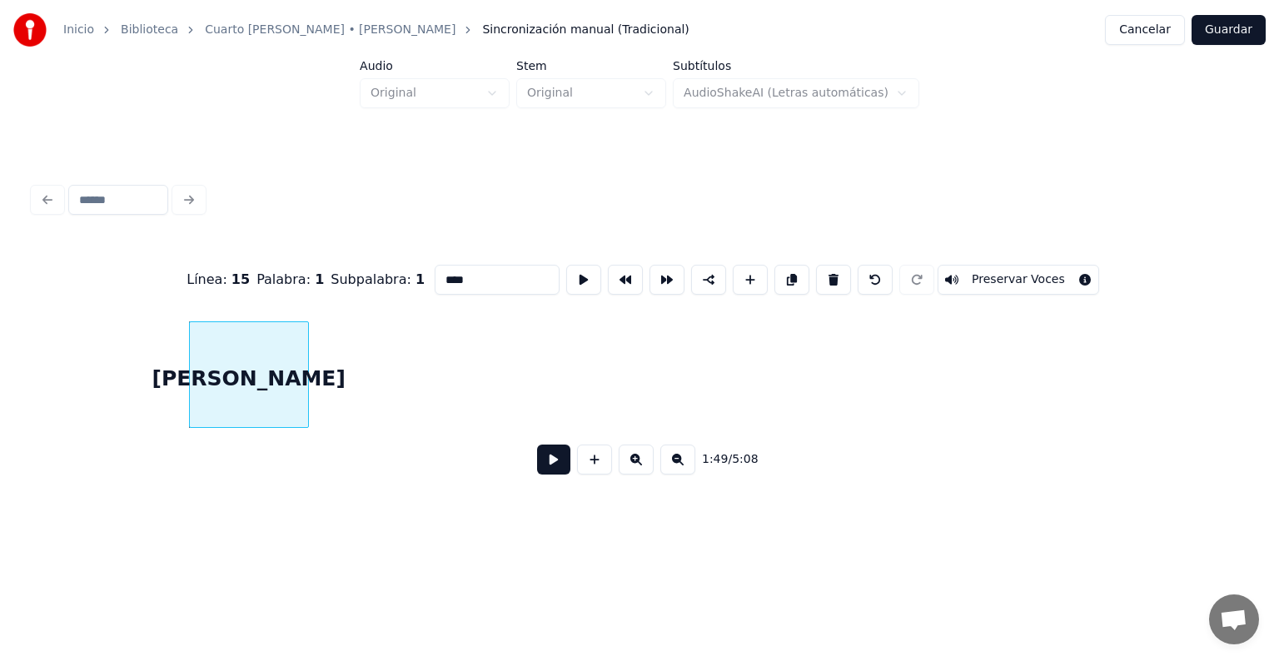
click at [831, 272] on button at bounding box center [833, 280] width 35 height 30
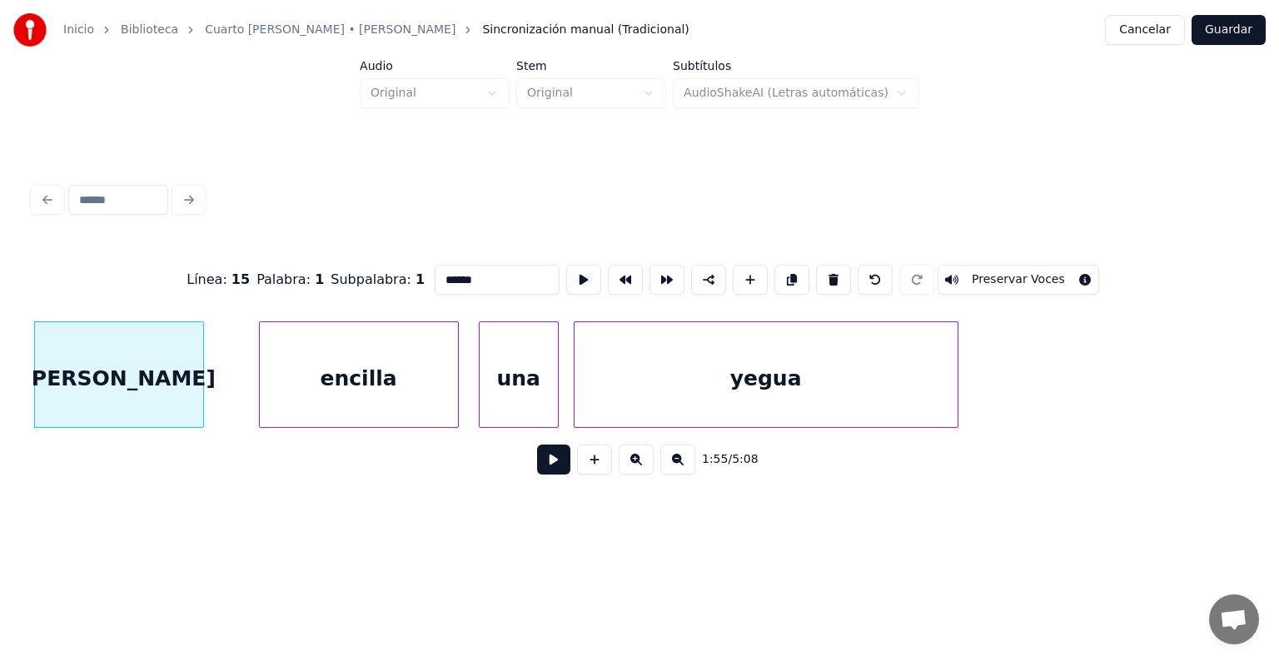
click at [385, 390] on div "encilla" at bounding box center [359, 378] width 198 height 113
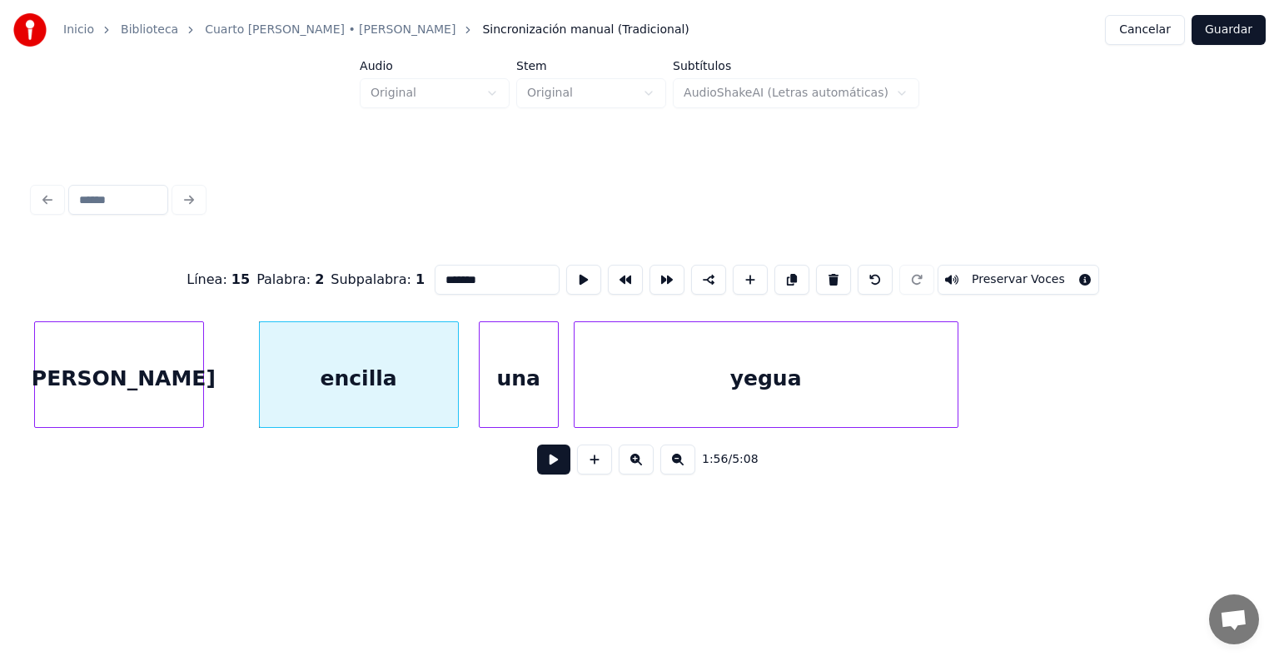
click at [435, 272] on input "*******" at bounding box center [497, 280] width 125 height 30
type input "*******"
click at [541, 475] on button at bounding box center [553, 460] width 33 height 30
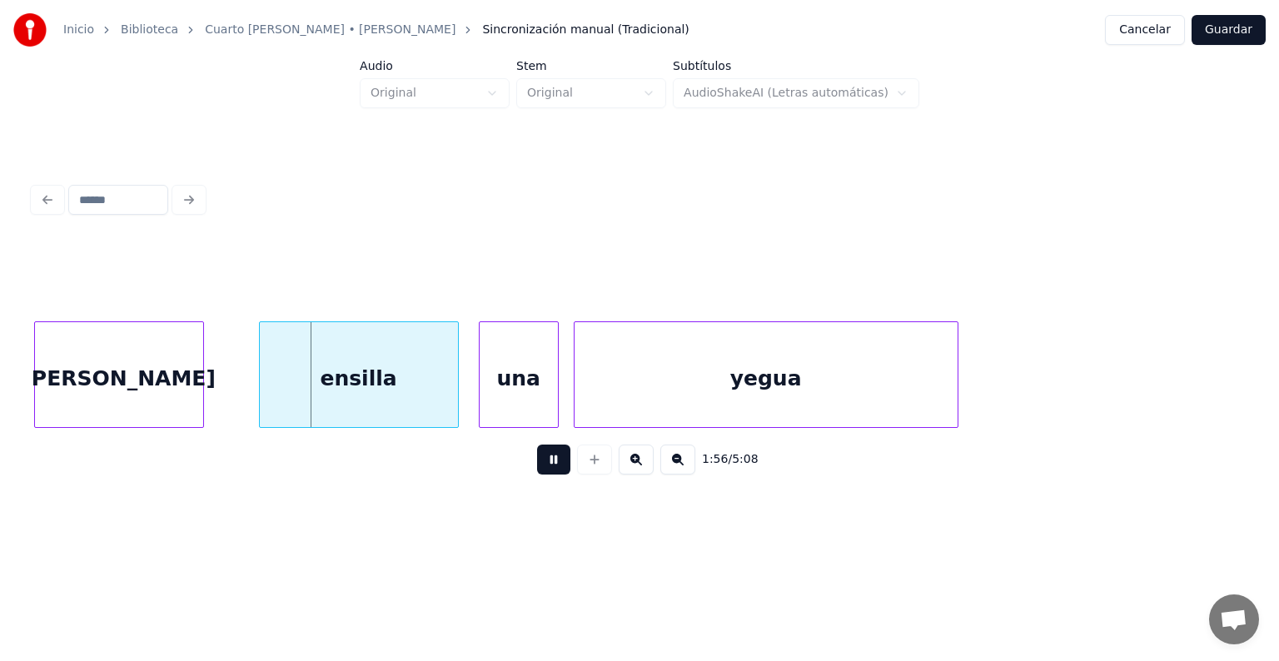
click at [543, 470] on button at bounding box center [553, 460] width 33 height 30
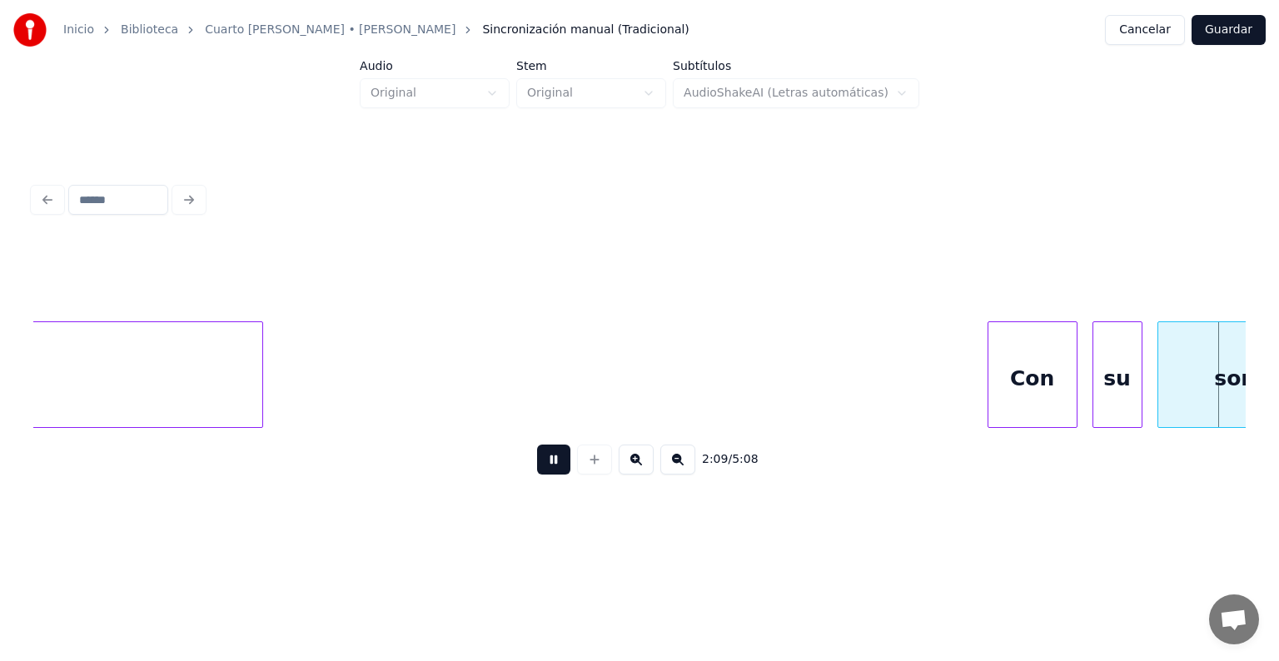
scroll to position [0, 32468]
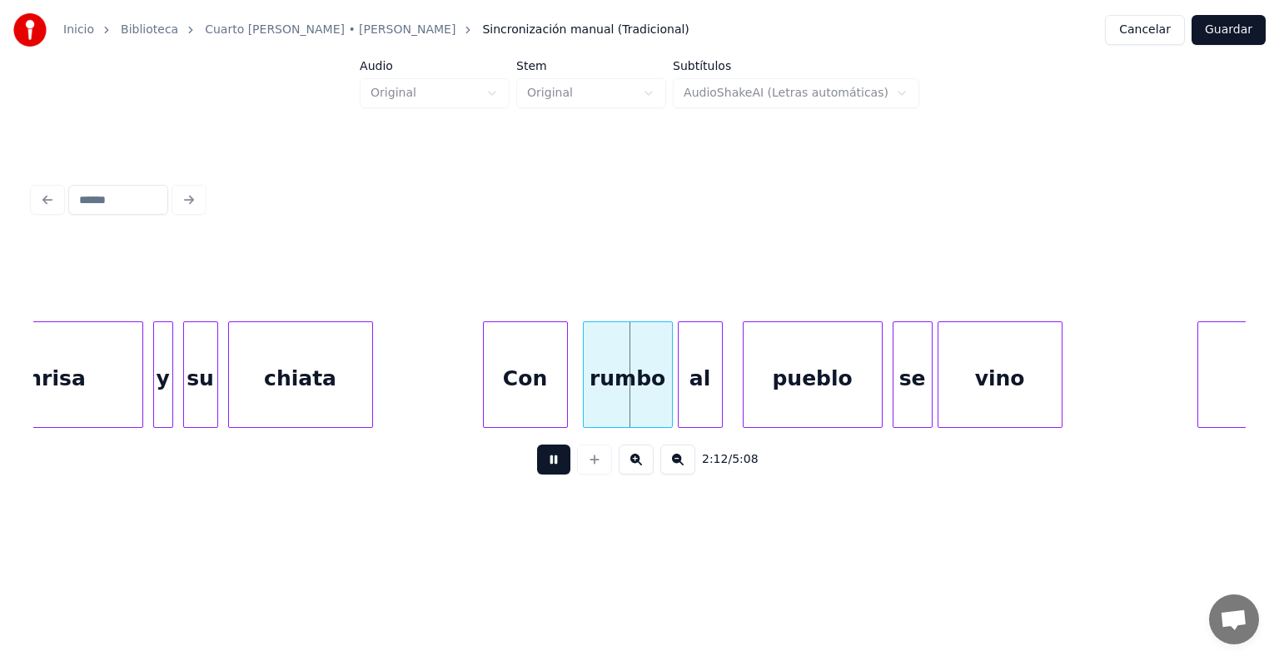
click at [549, 464] on button at bounding box center [553, 460] width 33 height 30
click at [333, 375] on div "chiata" at bounding box center [300, 378] width 143 height 113
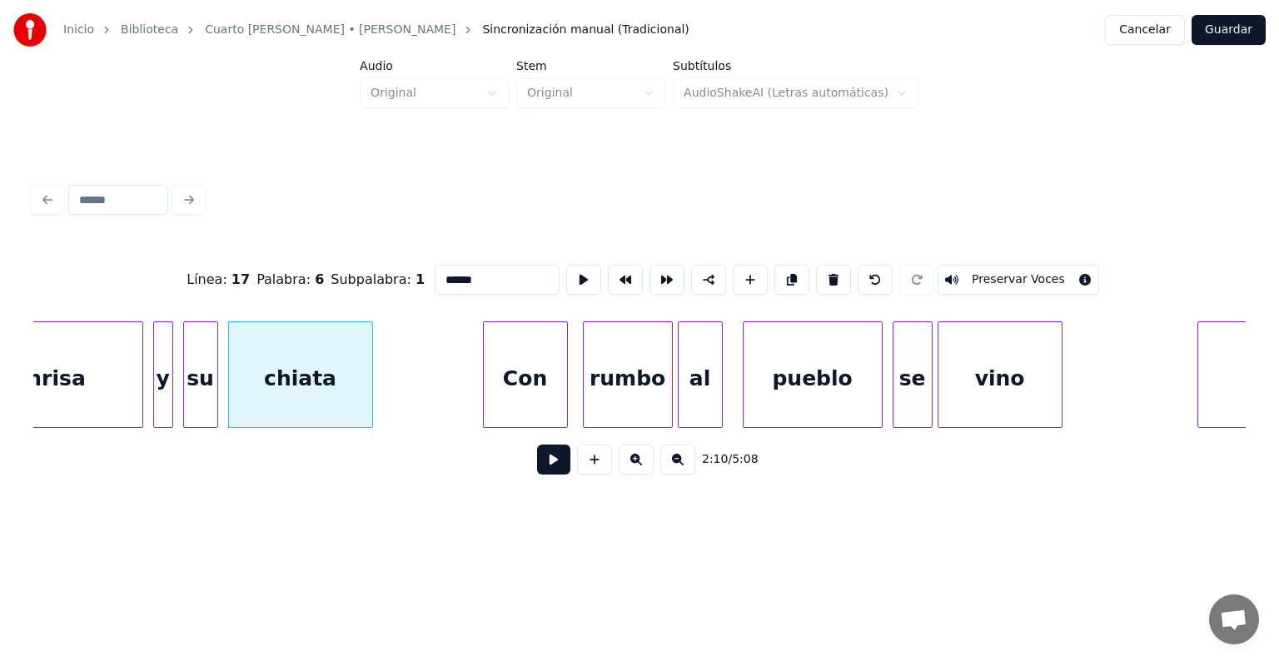
click at [435, 276] on input "******" at bounding box center [497, 280] width 125 height 30
click at [435, 278] on input "******" at bounding box center [497, 280] width 125 height 30
type input "*****"
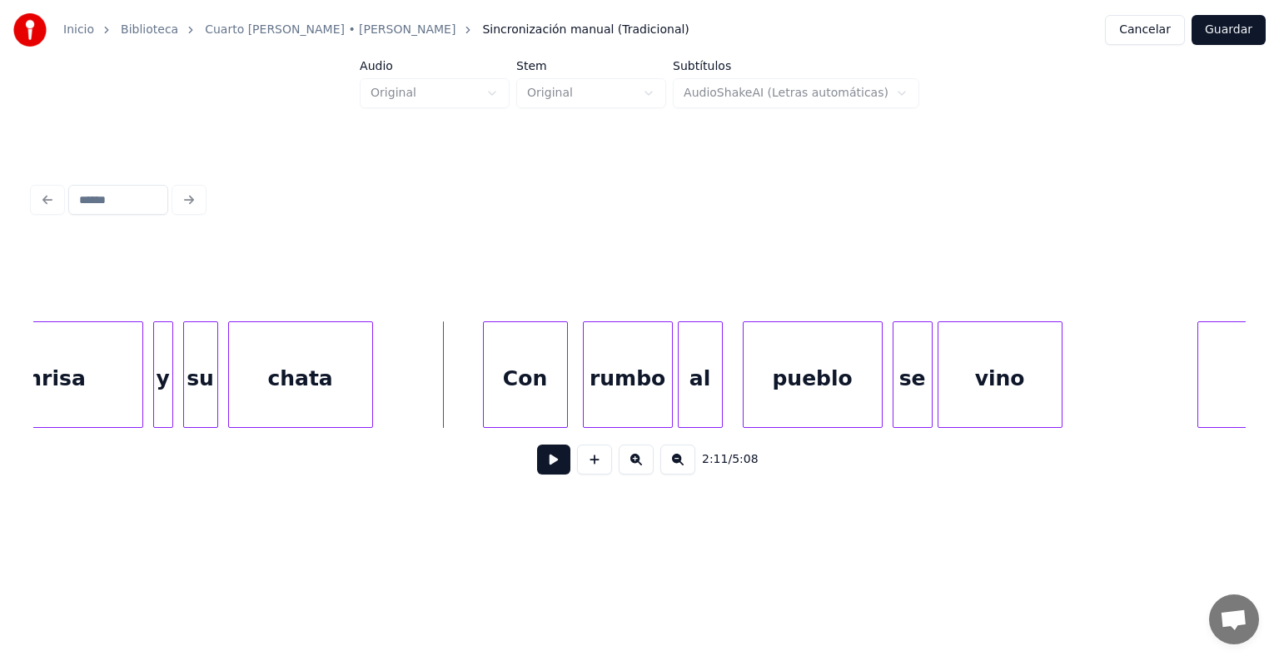
click at [542, 463] on button at bounding box center [553, 460] width 33 height 30
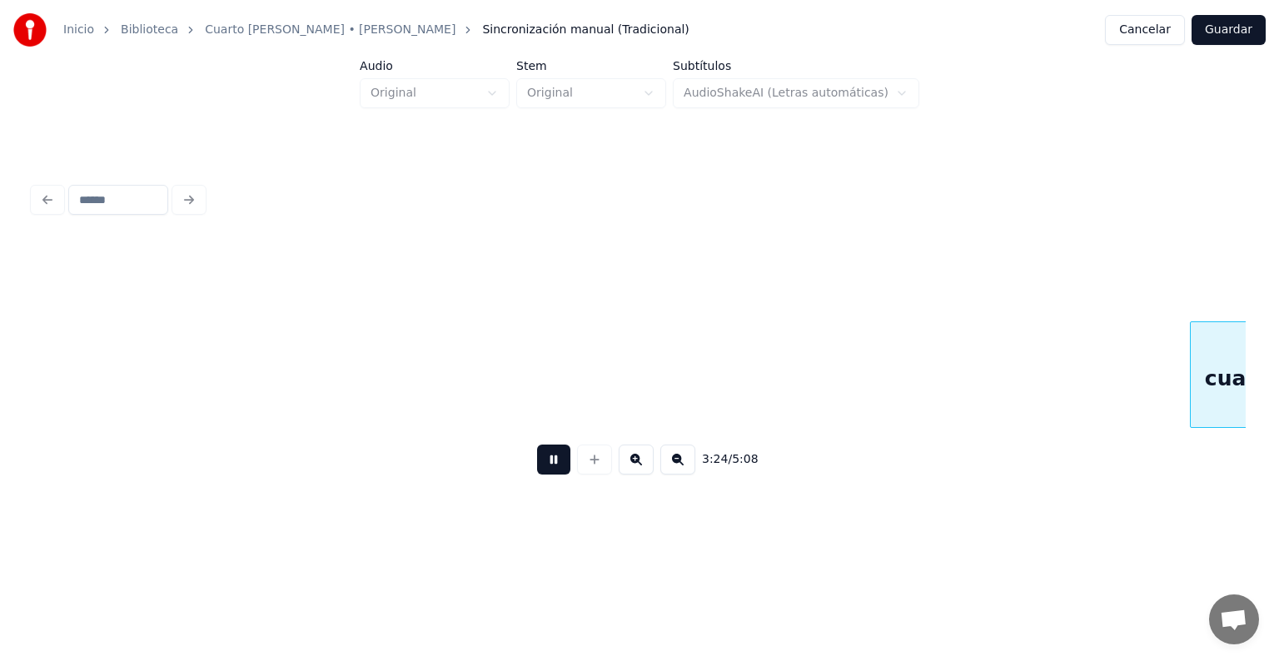
scroll to position [0, 51013]
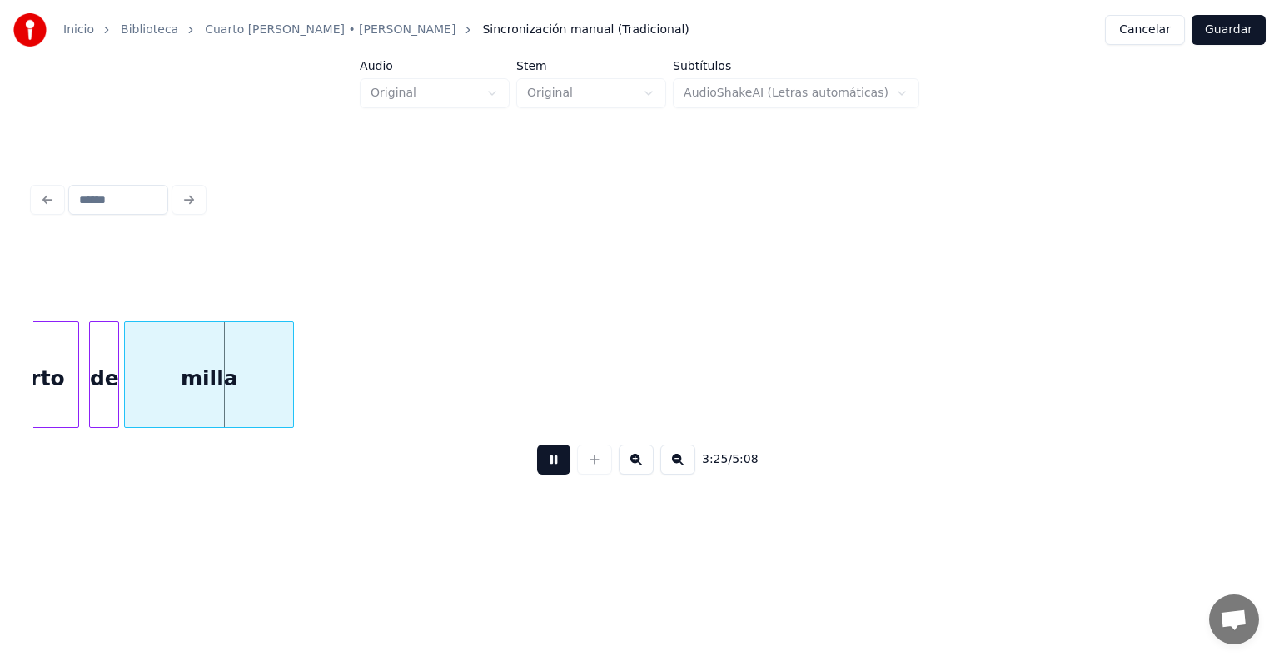
click at [549, 464] on button at bounding box center [553, 460] width 33 height 30
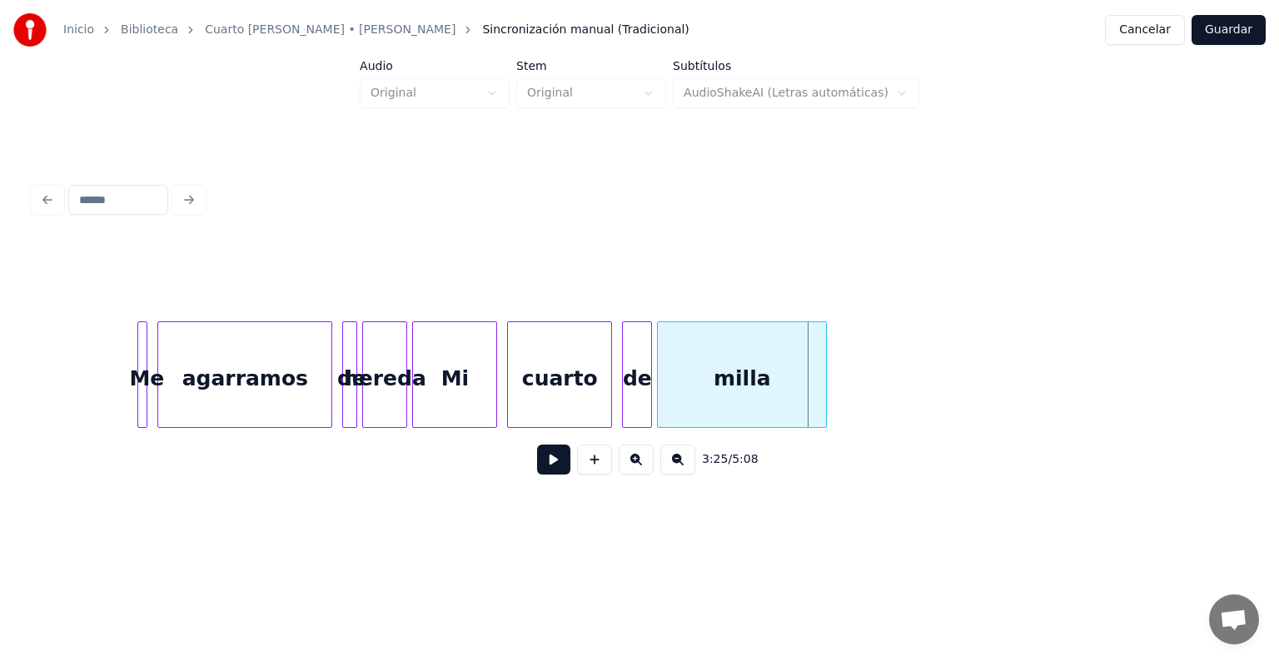
scroll to position [0, 50446]
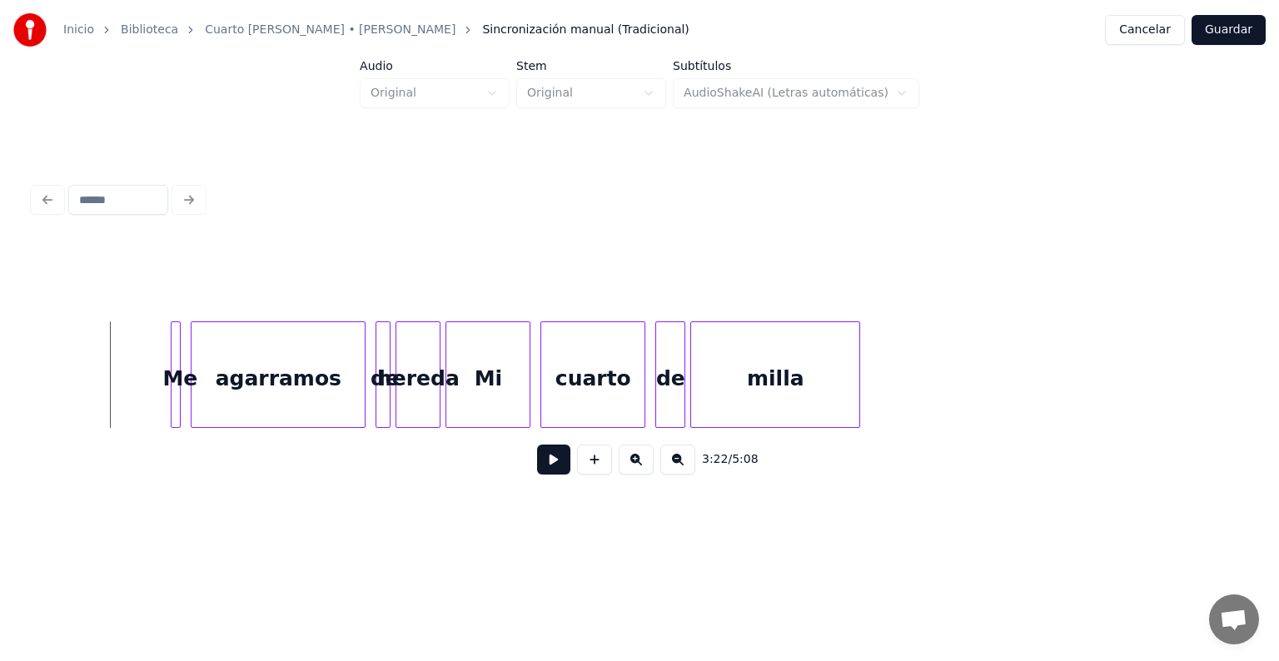
click at [540, 470] on button at bounding box center [553, 460] width 33 height 30
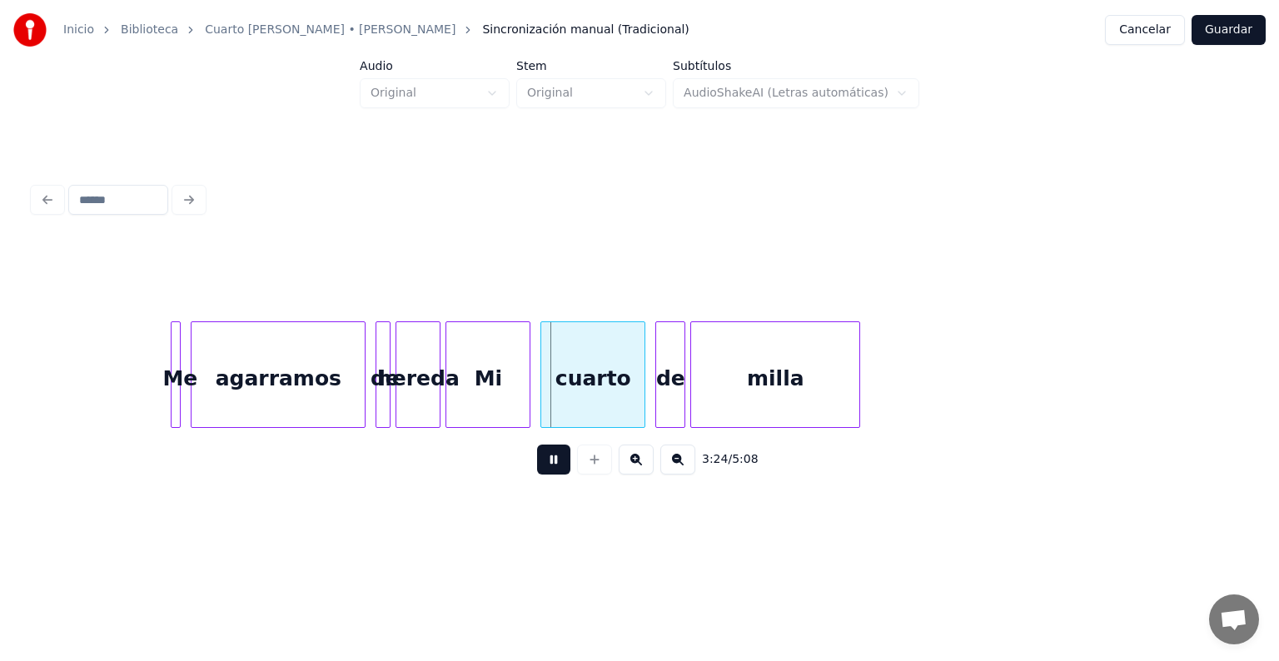
click at [540, 470] on button at bounding box center [553, 460] width 33 height 30
click at [177, 359] on div at bounding box center [177, 374] width 5 height 105
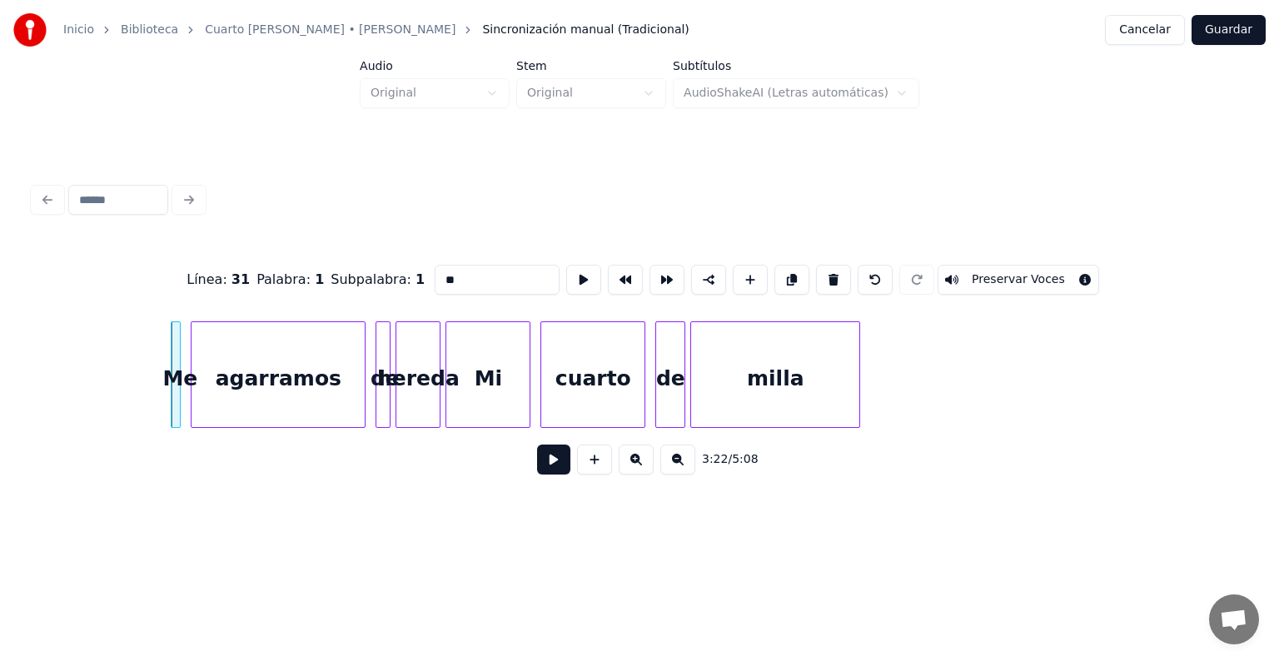
drag, startPoint x: 376, startPoint y: 265, endPoint x: 313, endPoint y: 248, distance: 65.4
click at [313, 248] on div "Línea : 31 Palabra : 1 Subpalabra : 1 ** Preservar Voces" at bounding box center [639, 279] width 1212 height 83
click at [380, 348] on div at bounding box center [378, 374] width 5 height 105
click at [832, 270] on button at bounding box center [833, 280] width 35 height 30
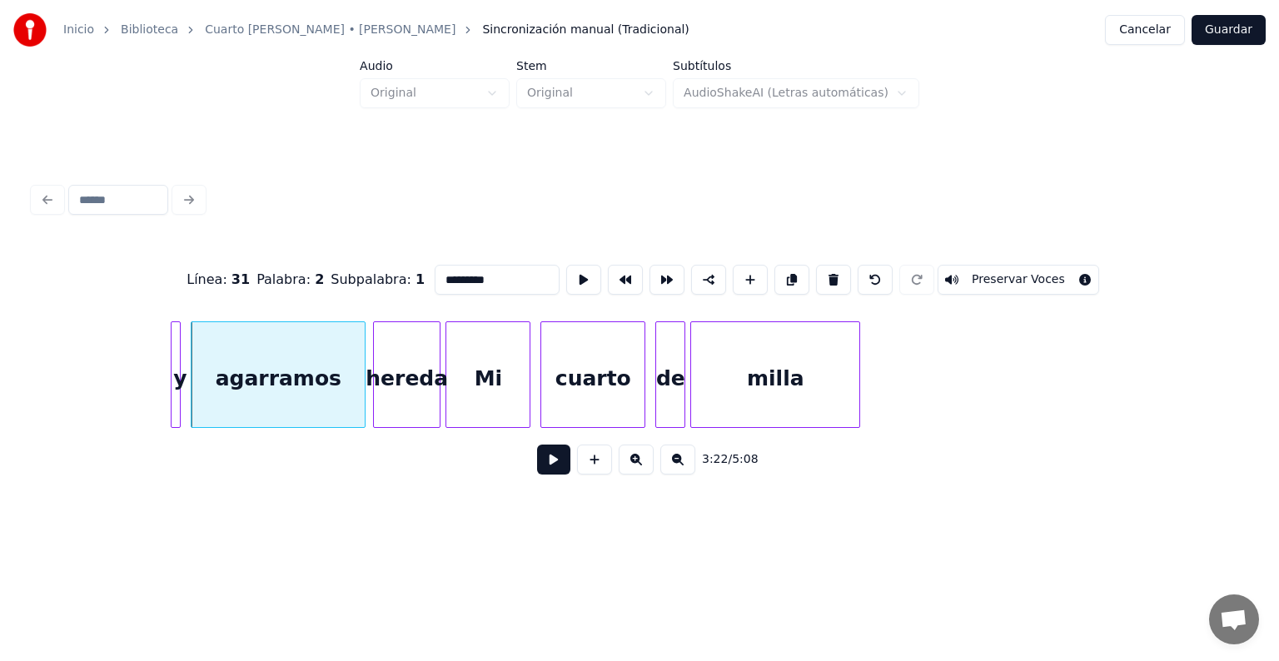
click at [375, 360] on div at bounding box center [376, 374] width 5 height 105
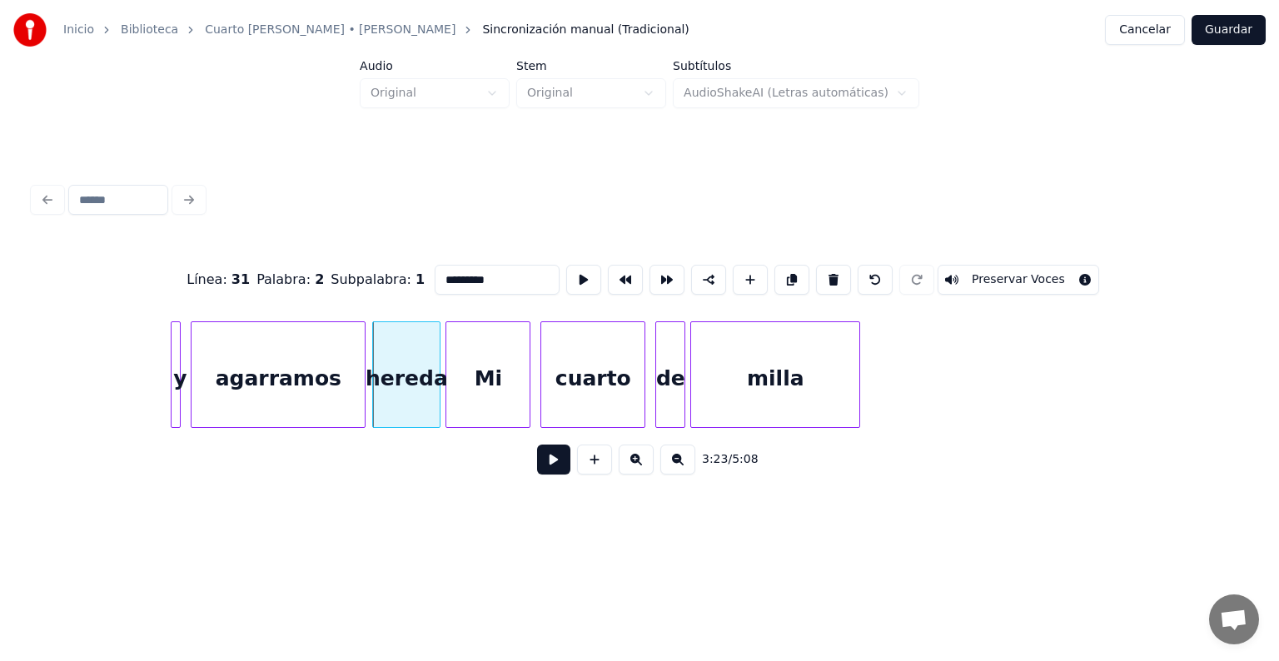
click at [398, 360] on div "hereda" at bounding box center [406, 378] width 67 height 113
drag, startPoint x: 410, startPoint y: 272, endPoint x: 371, endPoint y: 271, distance: 38.3
click at [371, 271] on div "Línea : 31 Palabra : 3 Subpalabra : 1 ****** Preservar Voces" at bounding box center [639, 279] width 1212 height 83
click at [783, 406] on div "milla" at bounding box center [775, 378] width 168 height 113
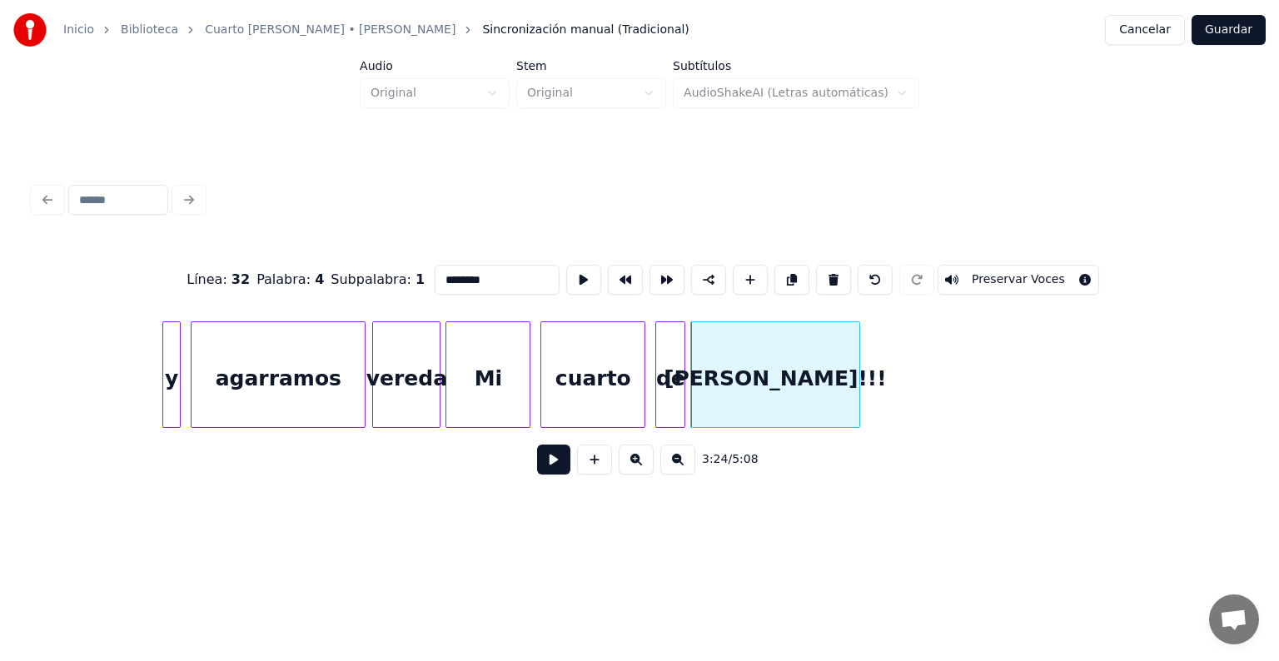
click at [163, 355] on div at bounding box center [165, 374] width 5 height 105
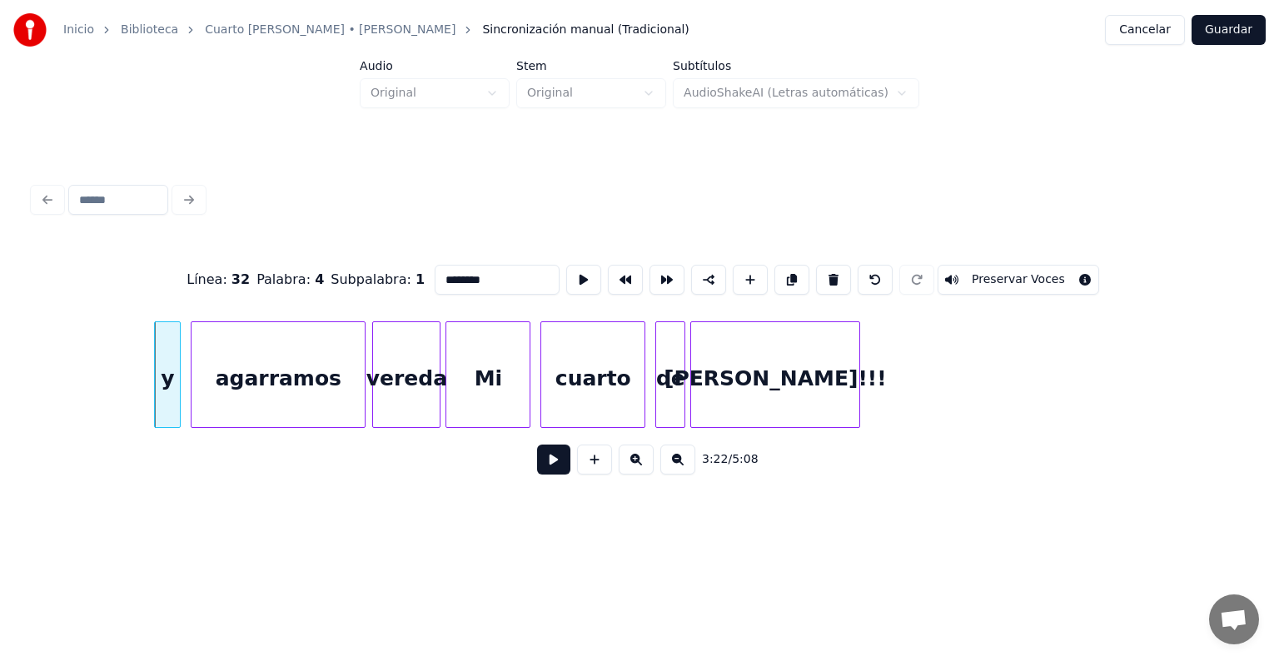
type input "********"
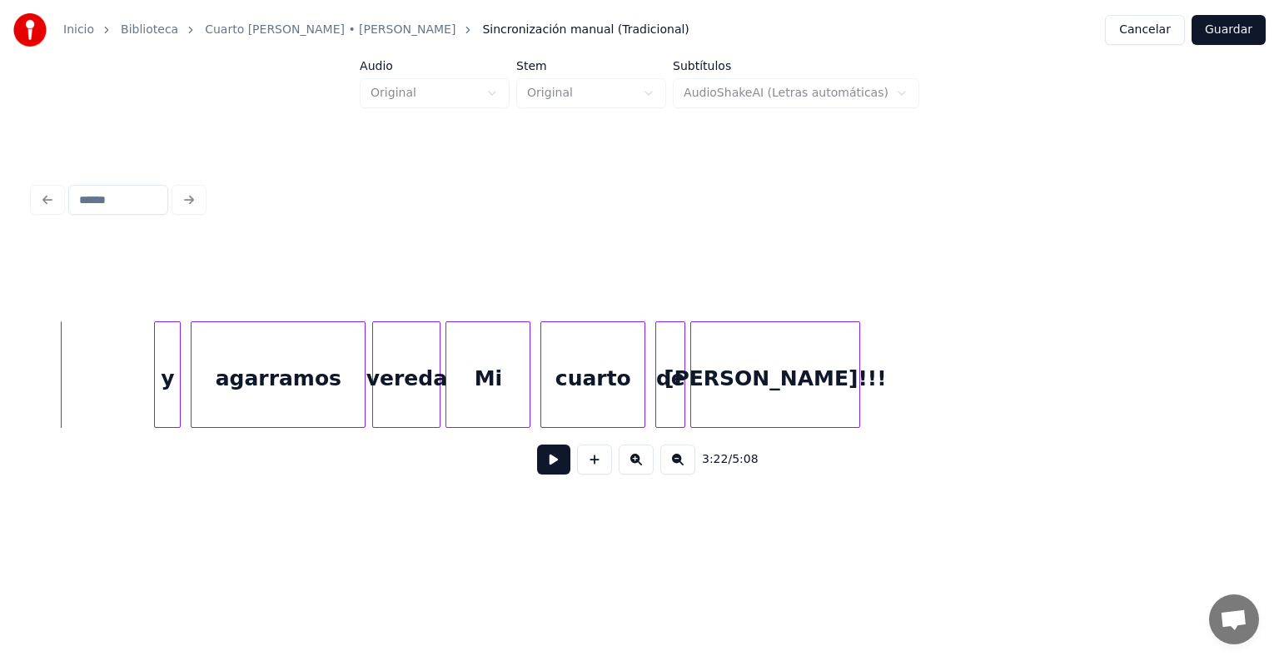
click at [539, 466] on button at bounding box center [553, 460] width 33 height 30
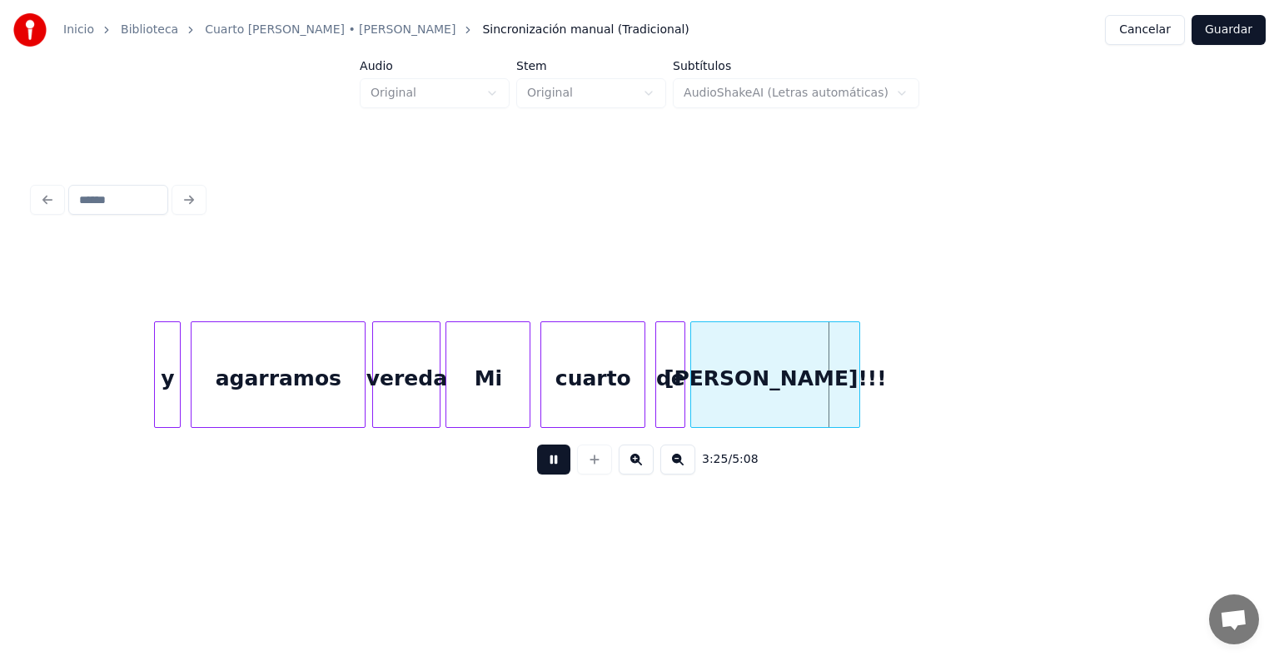
click at [1245, 376] on div "3:25 / 5:08" at bounding box center [639, 333] width 1225 height 330
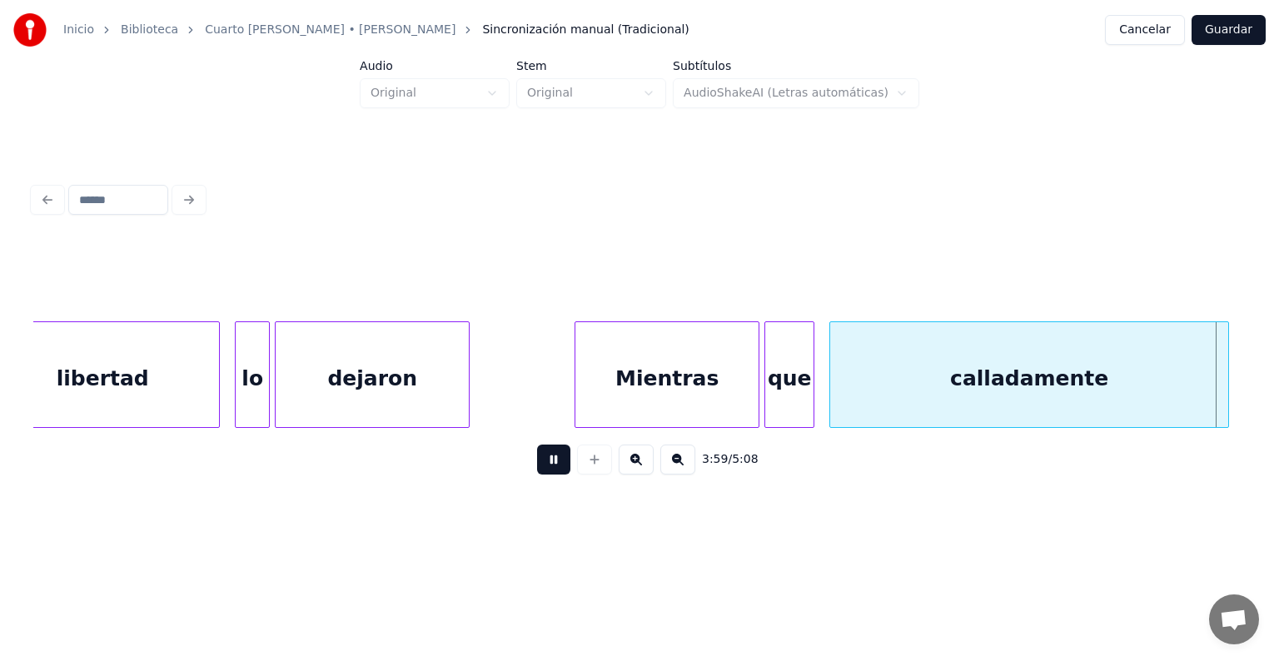
scroll to position [0, 59747]
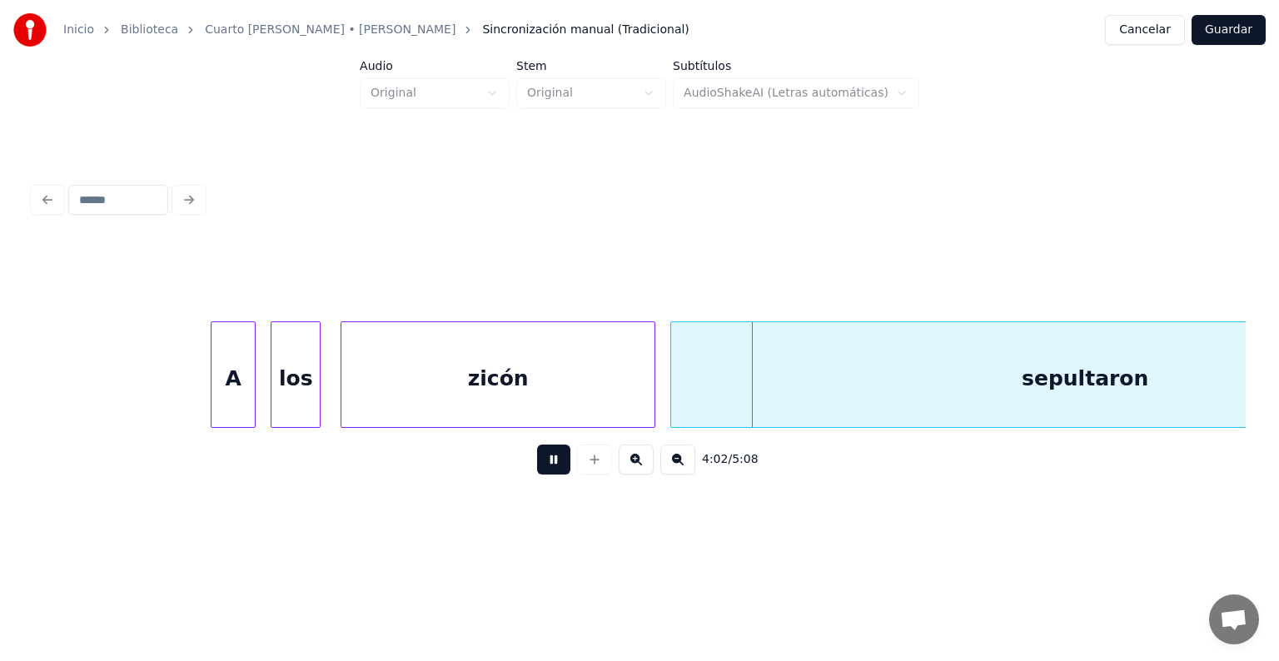
click at [553, 462] on button at bounding box center [553, 460] width 33 height 30
click at [395, 350] on div "zicón" at bounding box center [497, 378] width 313 height 113
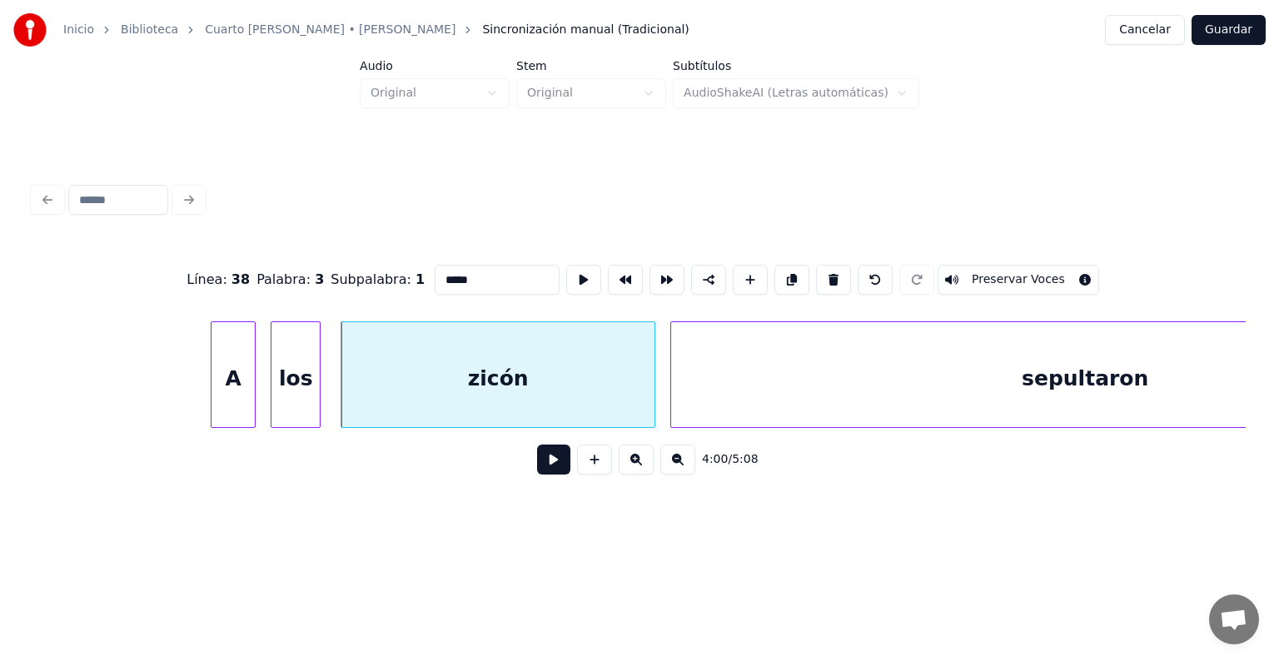
click at [435, 279] on input "*****" at bounding box center [497, 280] width 125 height 30
click at [301, 366] on div "los" at bounding box center [295, 378] width 48 height 113
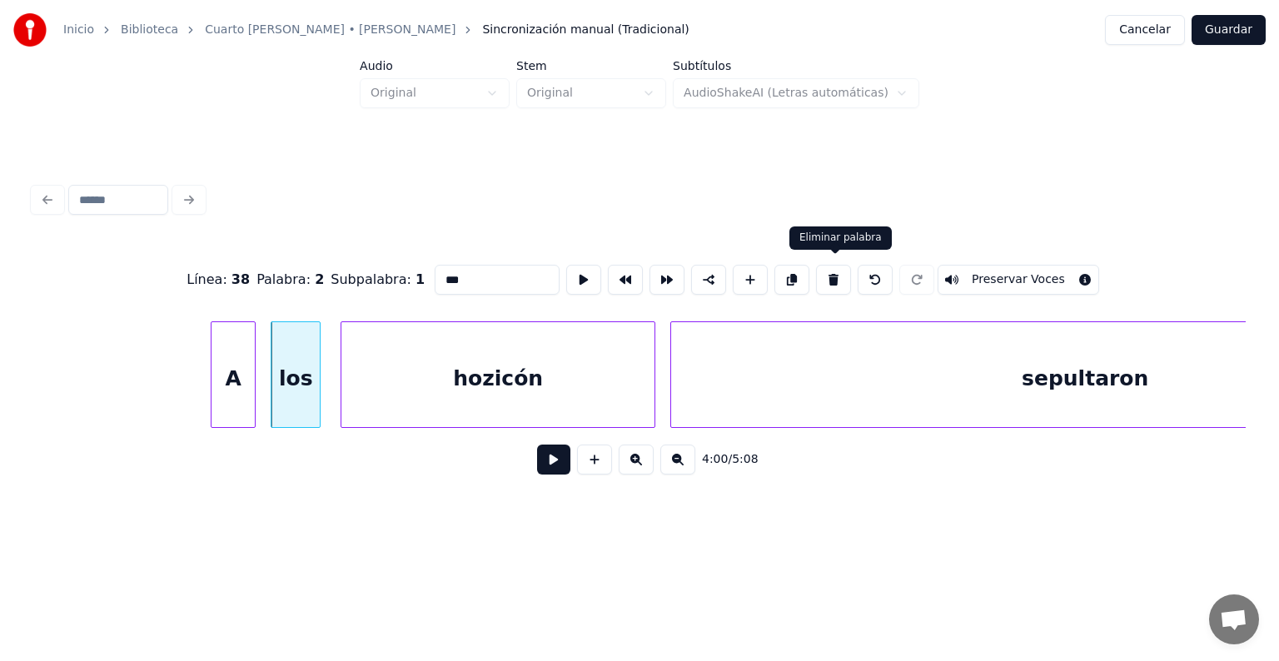
click at [843, 274] on button at bounding box center [833, 280] width 35 height 30
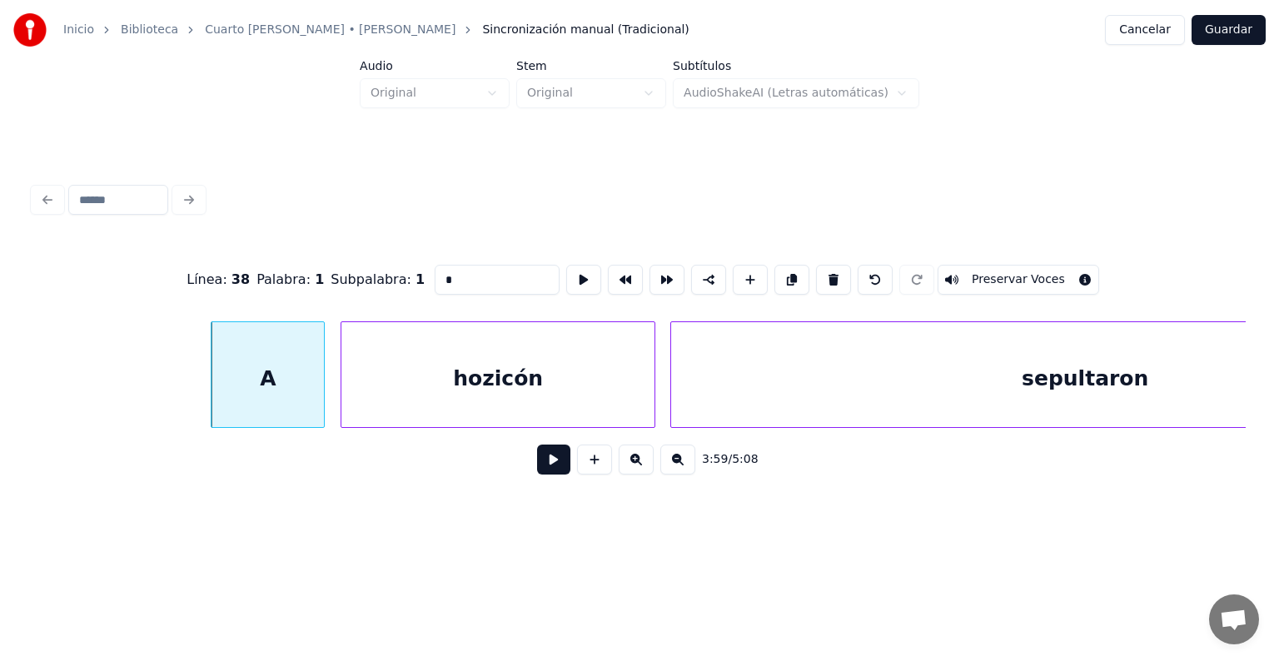
click at [320, 360] on div at bounding box center [321, 374] width 5 height 105
click at [276, 362] on div "A" at bounding box center [267, 378] width 112 height 113
click at [436, 270] on input "*" at bounding box center [497, 280] width 125 height 30
type input "**"
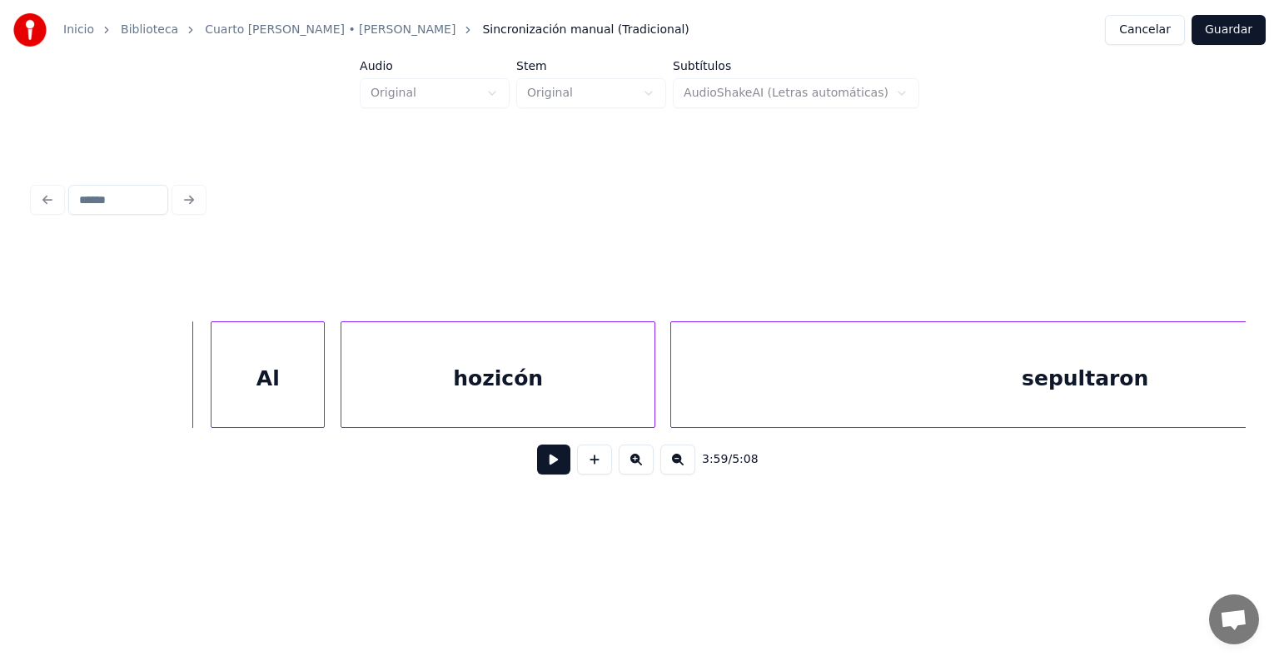
click at [539, 469] on button at bounding box center [553, 460] width 33 height 30
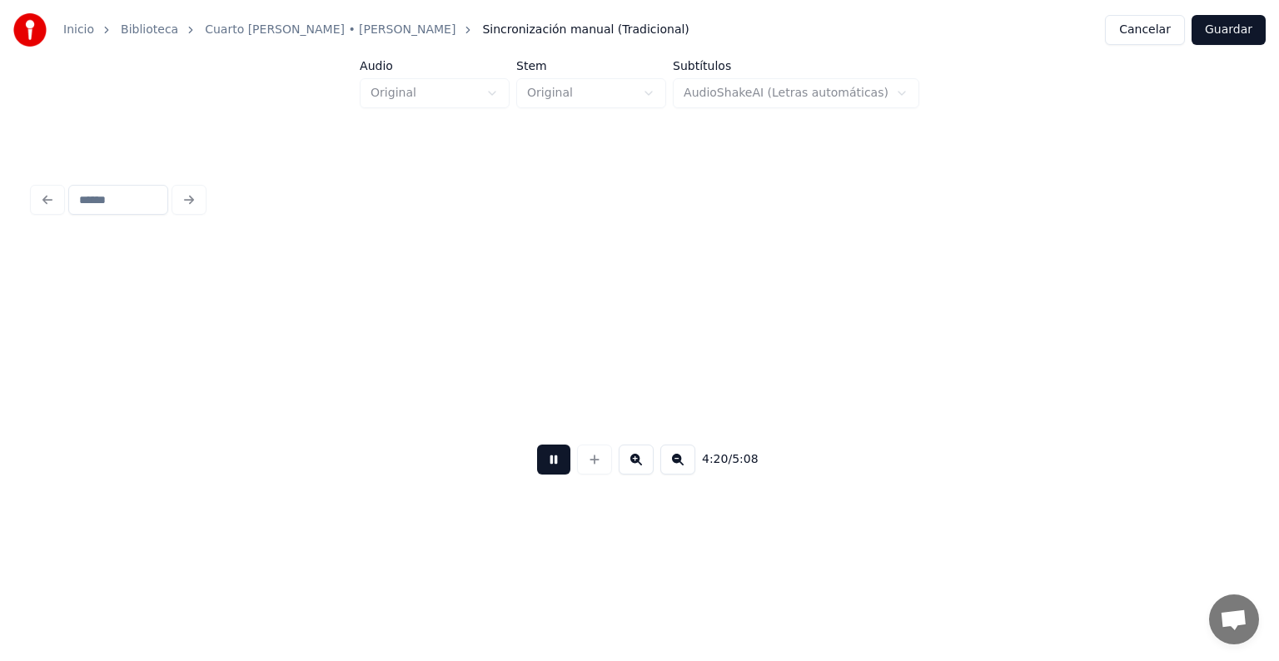
scroll to position [0, 64966]
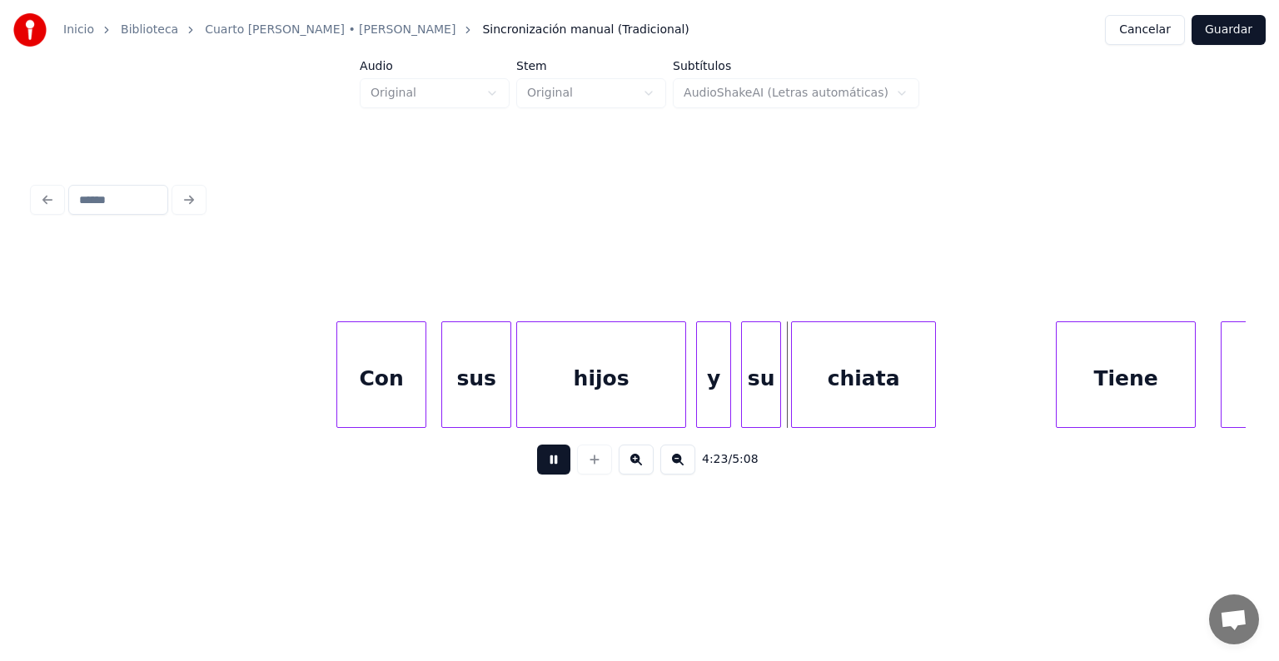
click at [545, 461] on button at bounding box center [553, 460] width 33 height 30
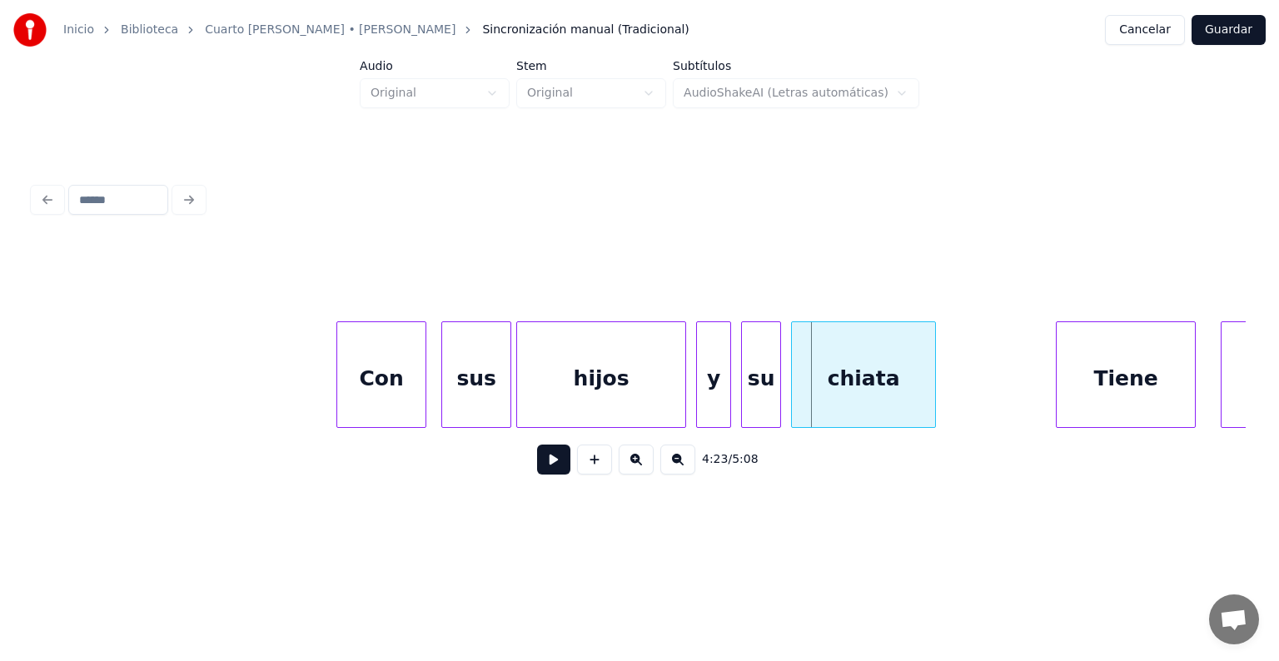
click at [827, 375] on div "chiata" at bounding box center [863, 378] width 143 height 113
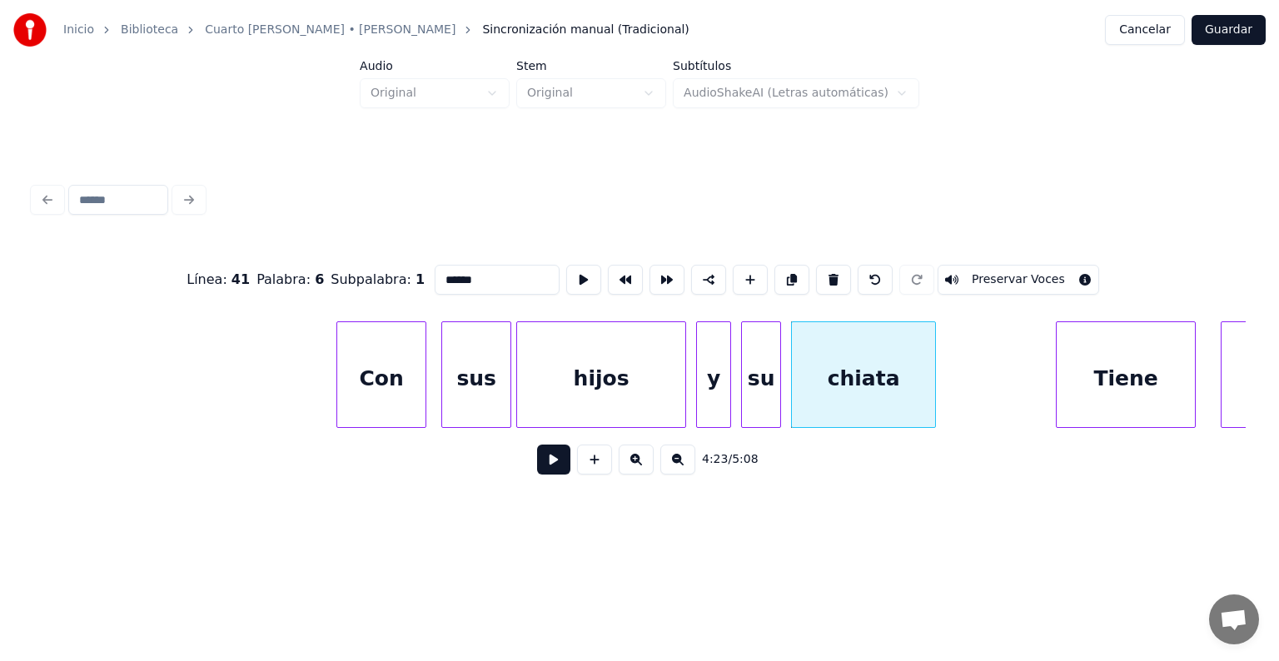
click at [435, 276] on input "******" at bounding box center [497, 280] width 125 height 30
type input "*****"
click at [546, 475] on button at bounding box center [553, 460] width 33 height 30
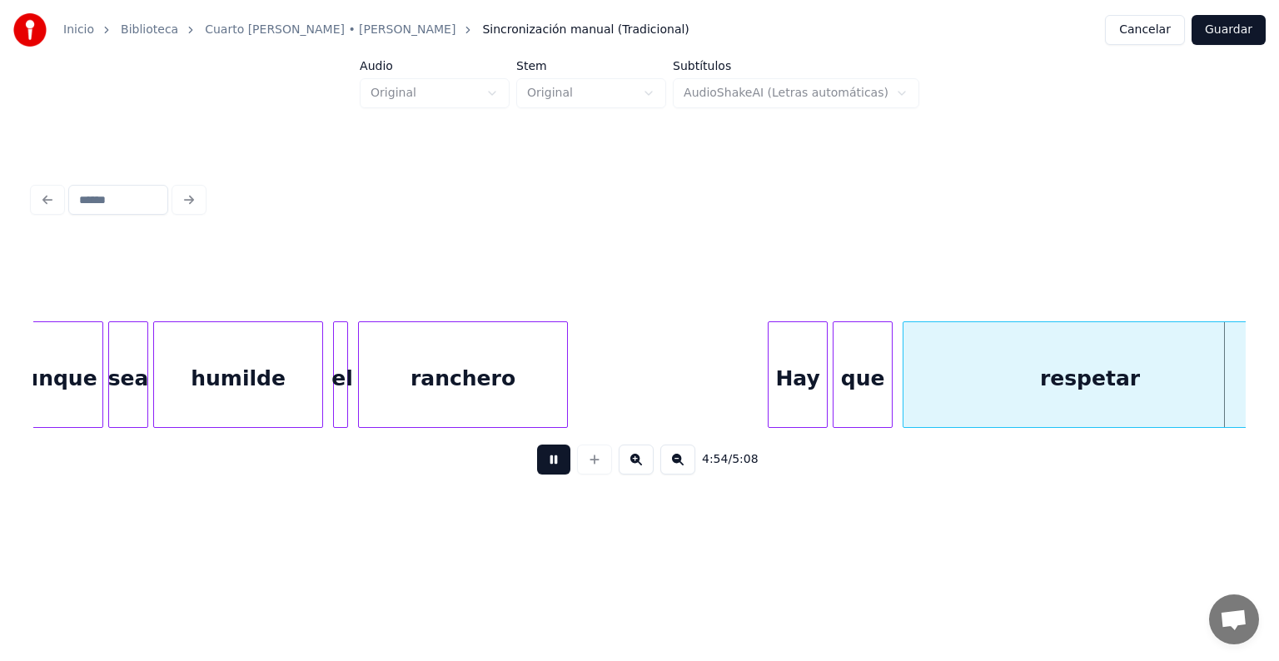
scroll to position [0, 73478]
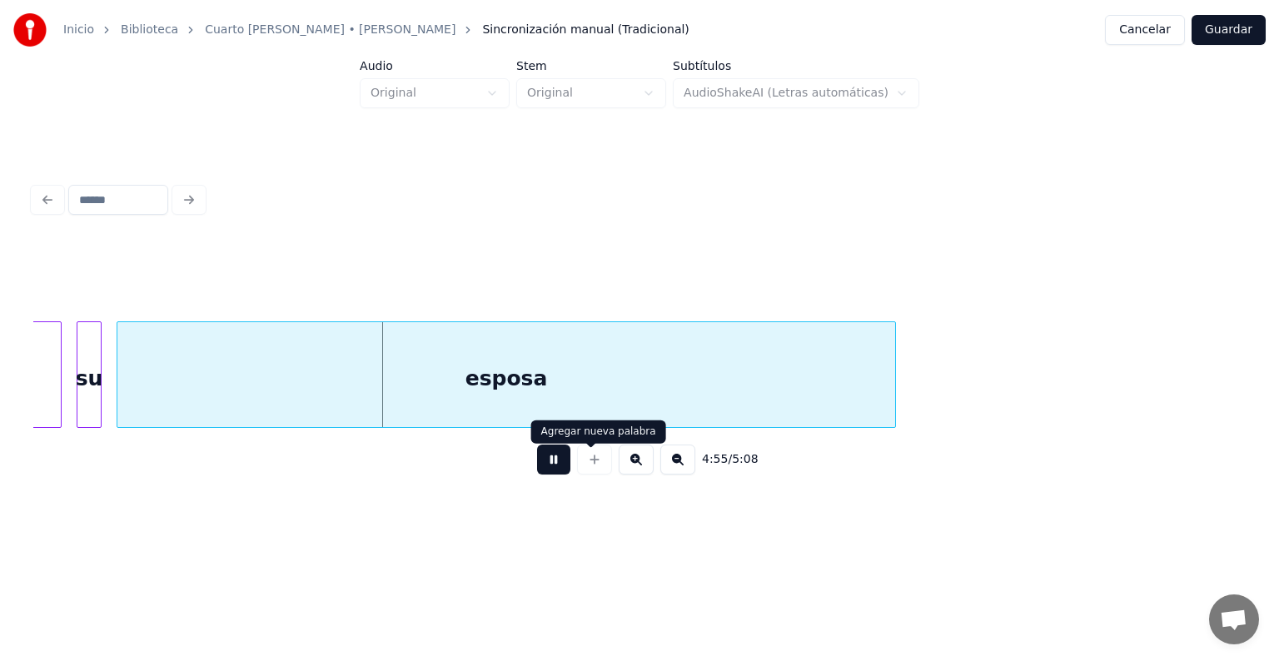
click at [540, 460] on button at bounding box center [553, 460] width 33 height 30
click at [534, 410] on div "esposa" at bounding box center [506, 378] width 778 height 113
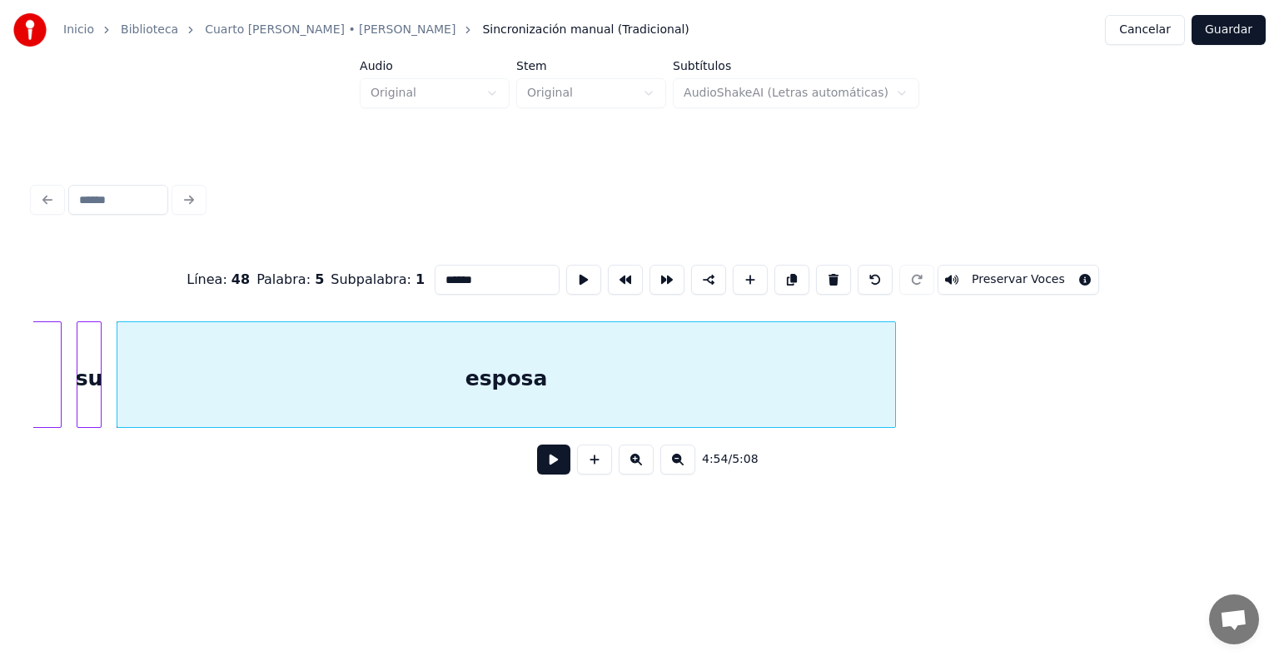
click at [495, 271] on input "******" at bounding box center [497, 280] width 125 height 30
type input "*******"
click at [548, 469] on button at bounding box center [553, 460] width 33 height 30
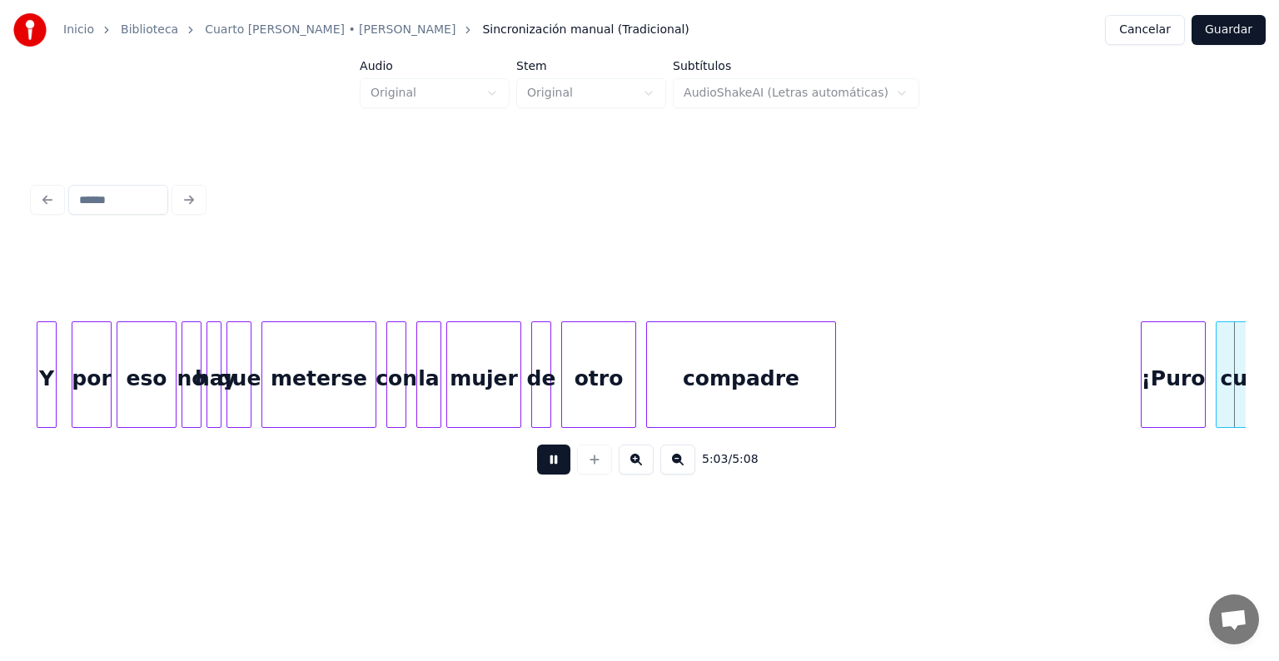
scroll to position [0, 75720]
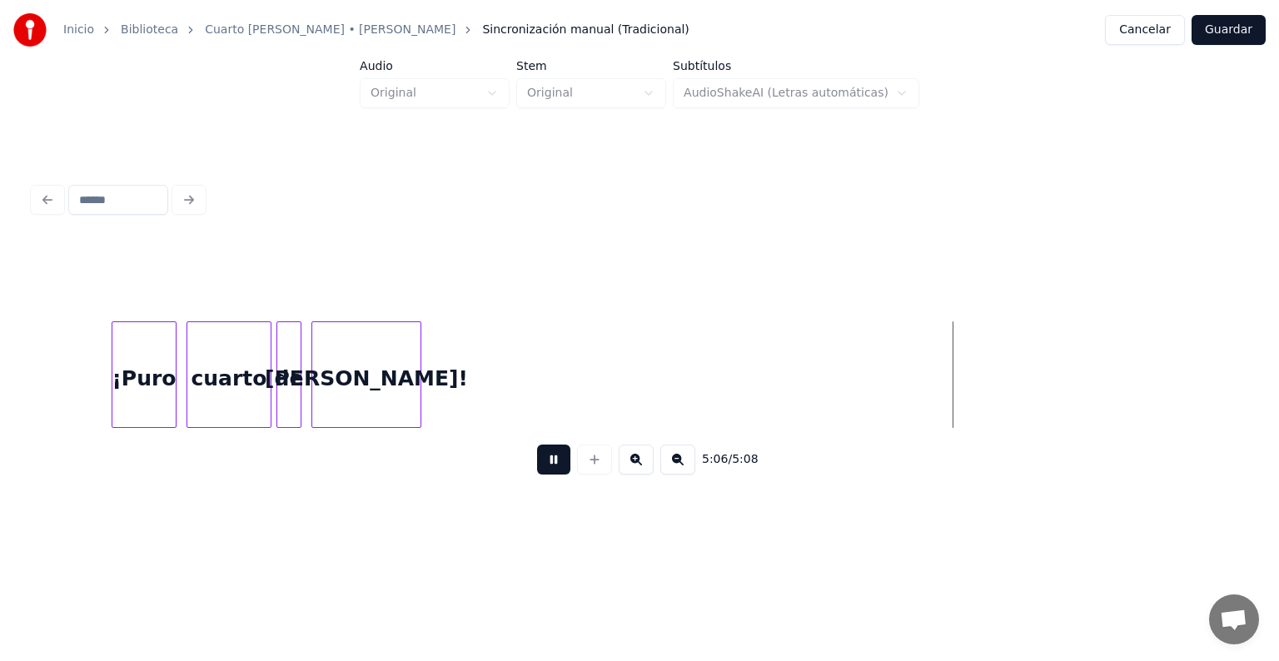
click at [546, 469] on button at bounding box center [553, 460] width 33 height 30
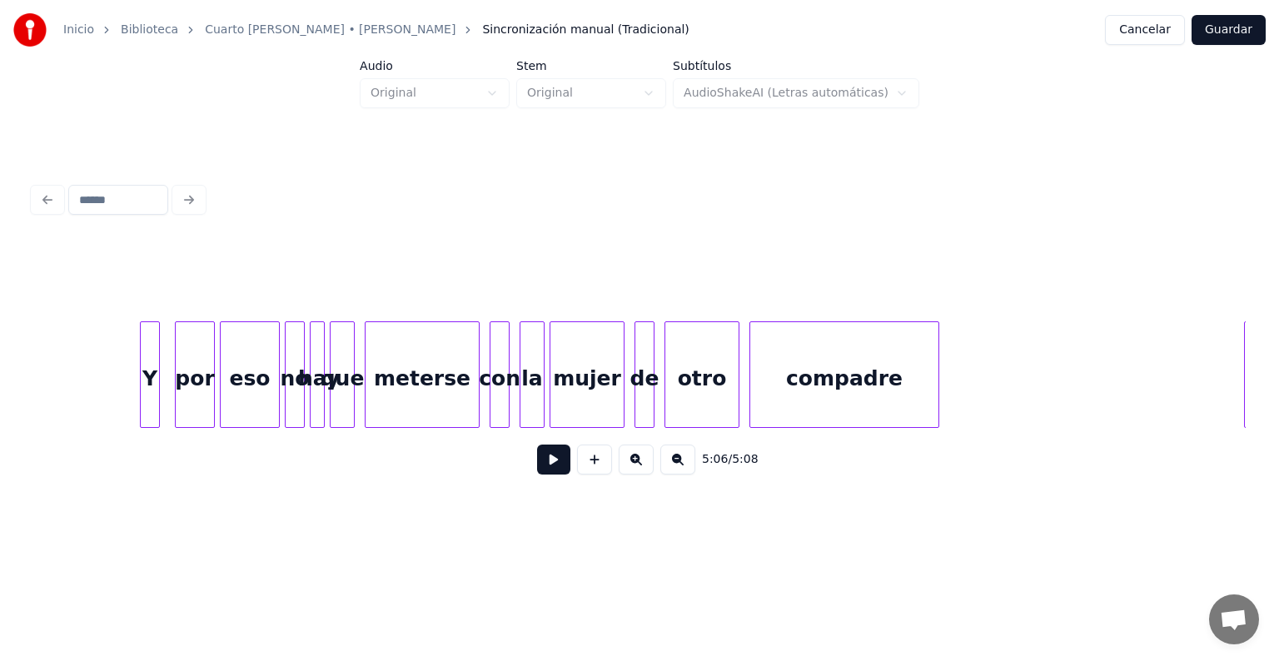
scroll to position [0, 74488]
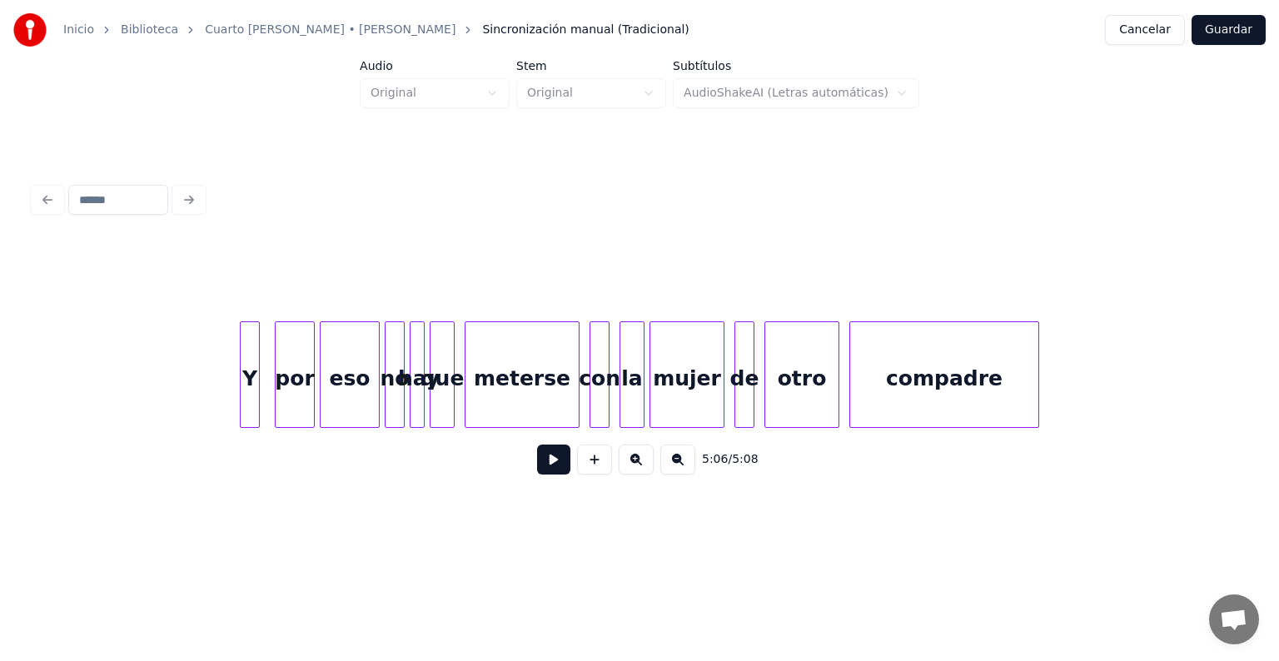
click at [254, 347] on div at bounding box center [256, 374] width 5 height 105
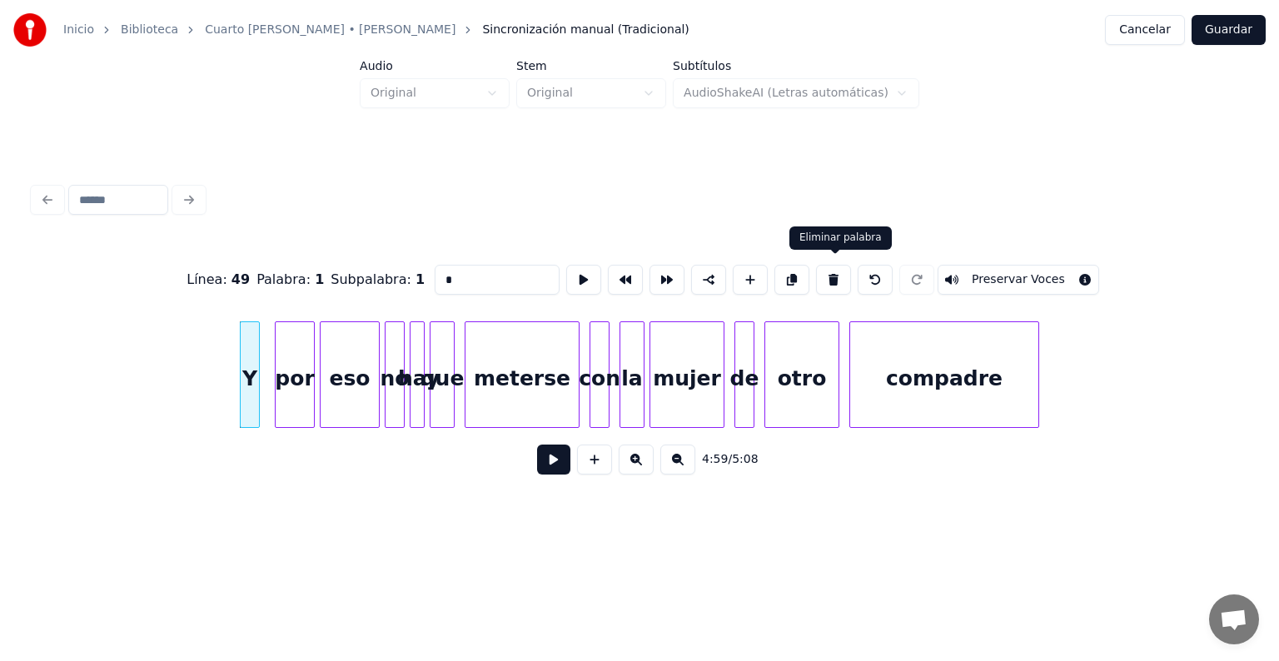
click at [829, 286] on button at bounding box center [833, 280] width 35 height 30
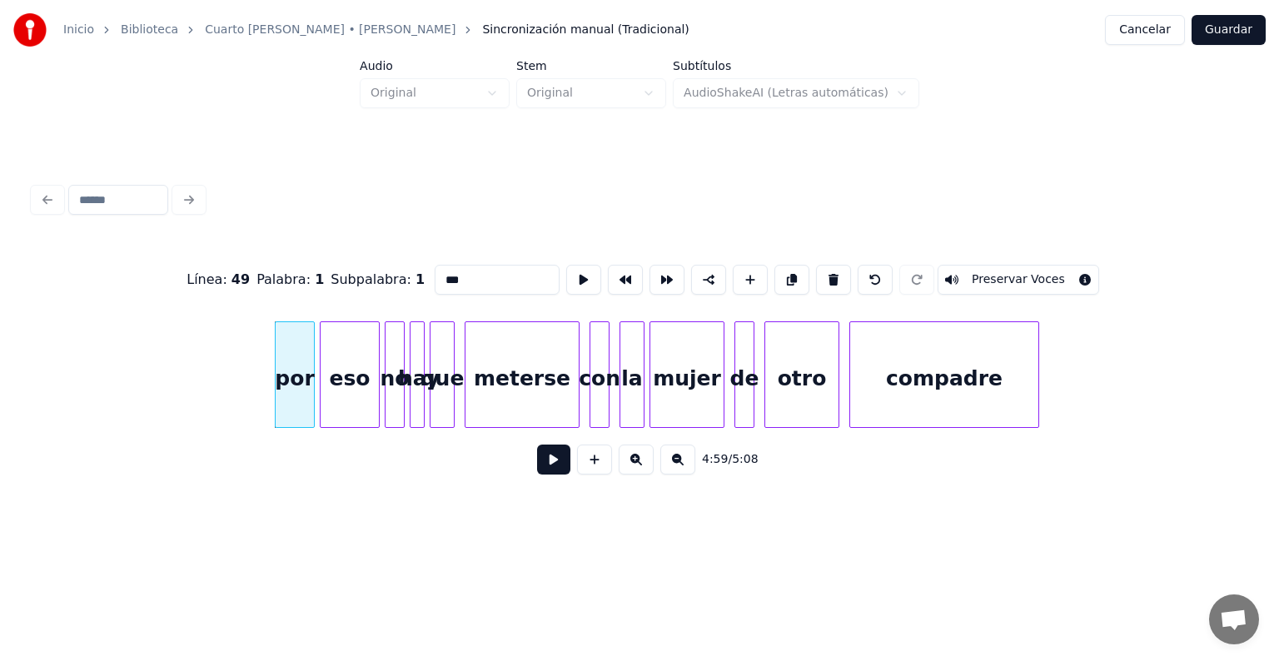
click at [837, 277] on button at bounding box center [833, 280] width 35 height 30
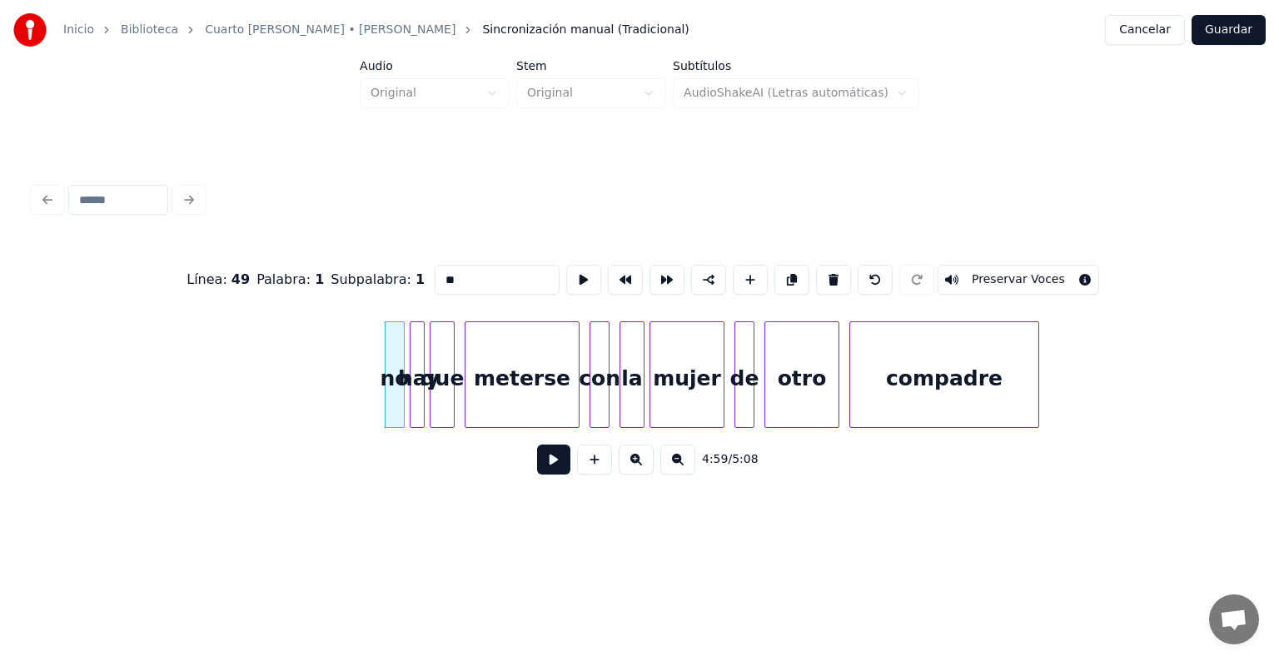
click at [837, 277] on button at bounding box center [833, 280] width 35 height 30
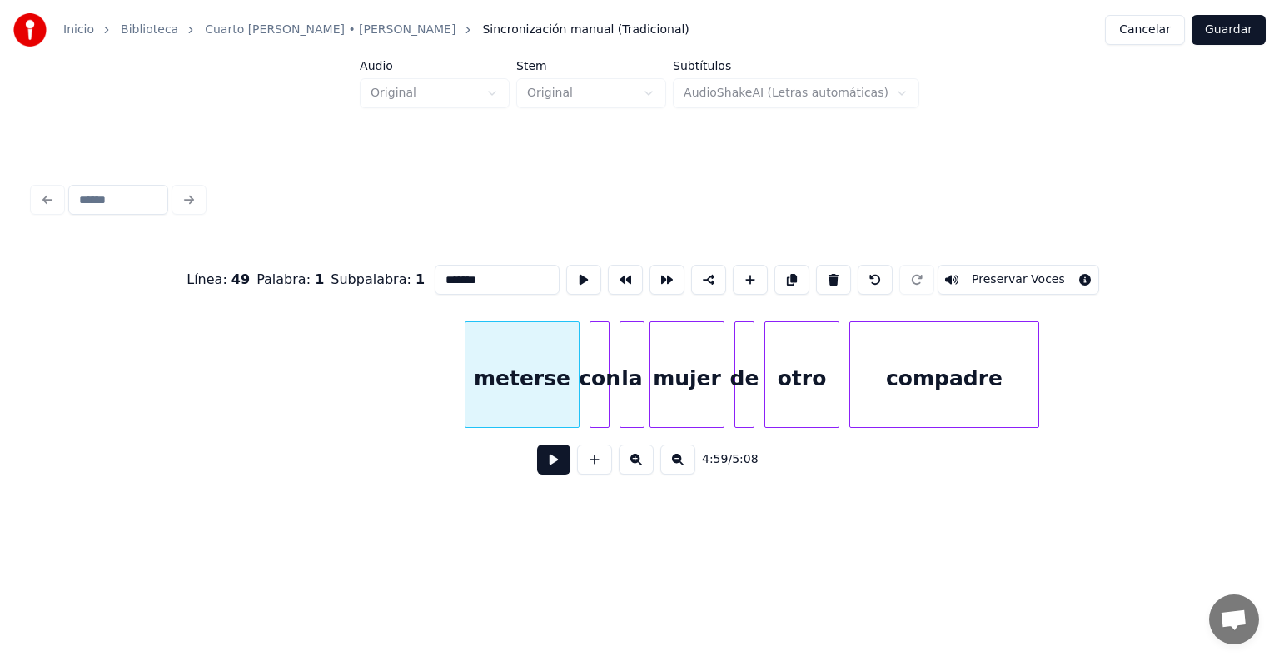
click at [837, 277] on button at bounding box center [833, 280] width 35 height 30
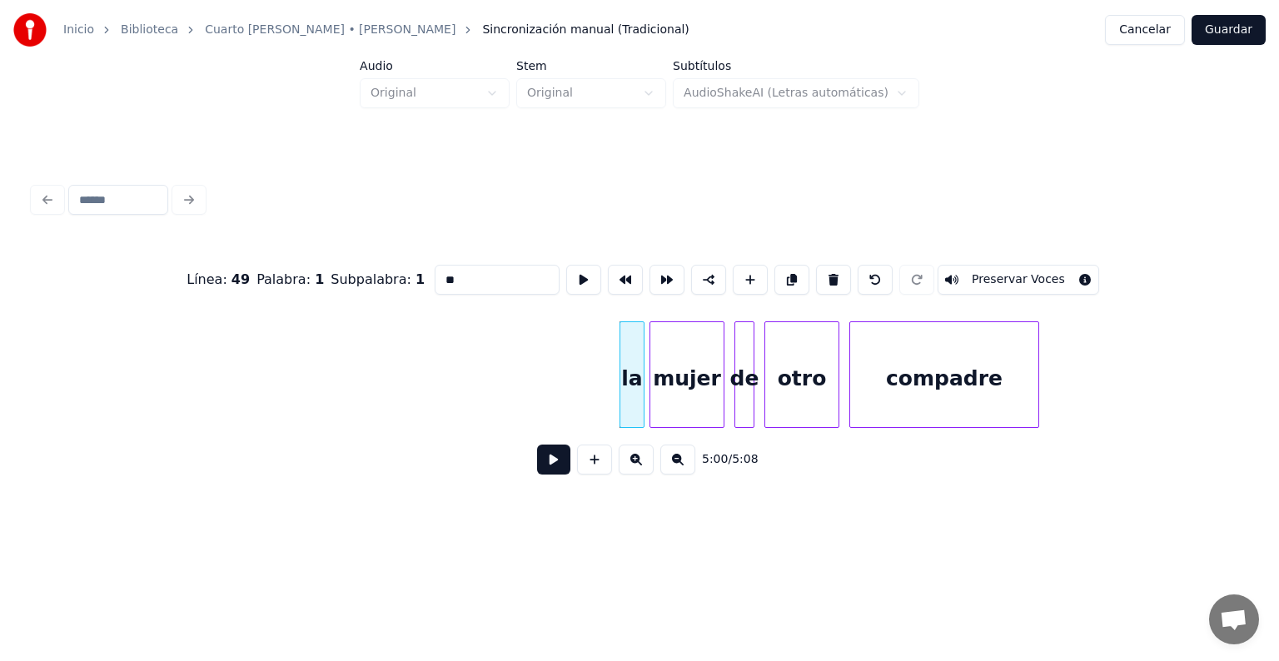
click at [837, 277] on button at bounding box center [833, 280] width 35 height 30
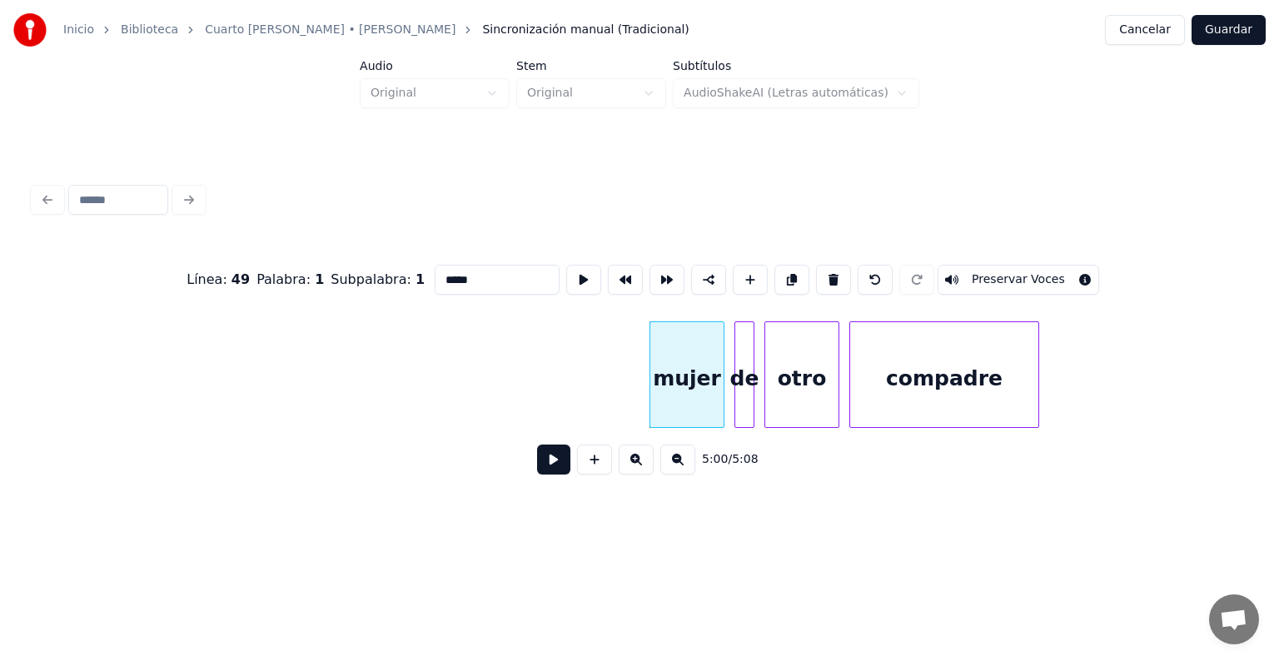
click at [837, 277] on button at bounding box center [833, 280] width 35 height 30
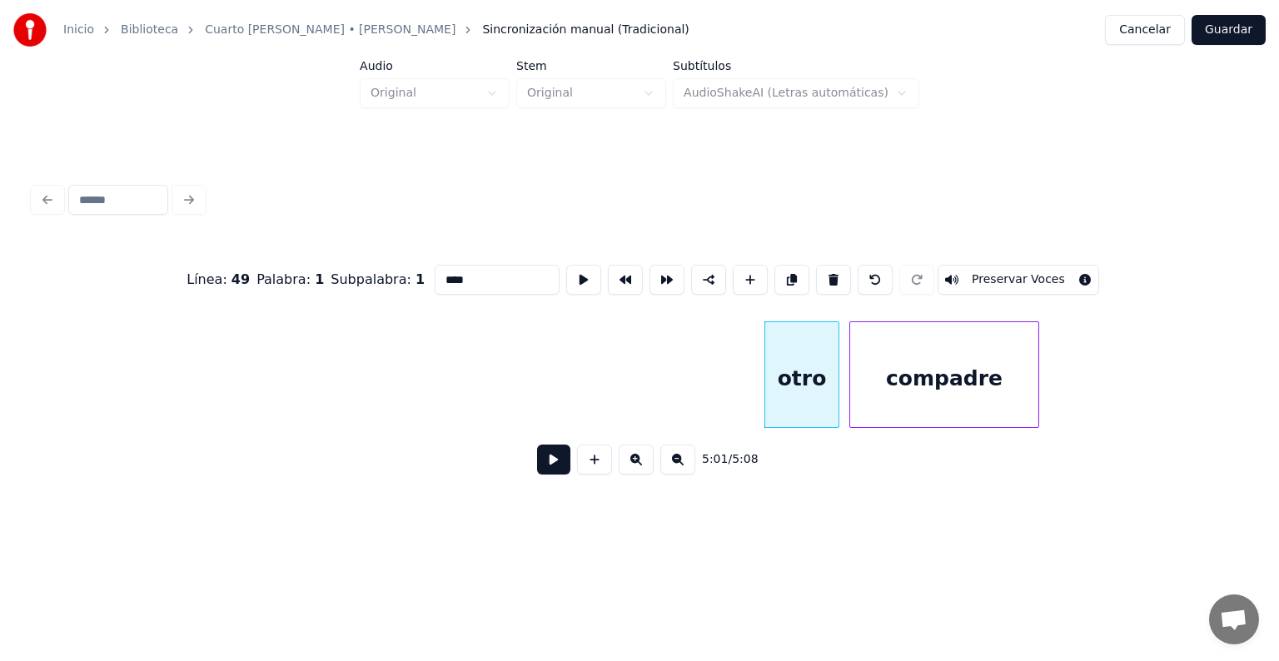
click at [837, 277] on button at bounding box center [833, 280] width 35 height 30
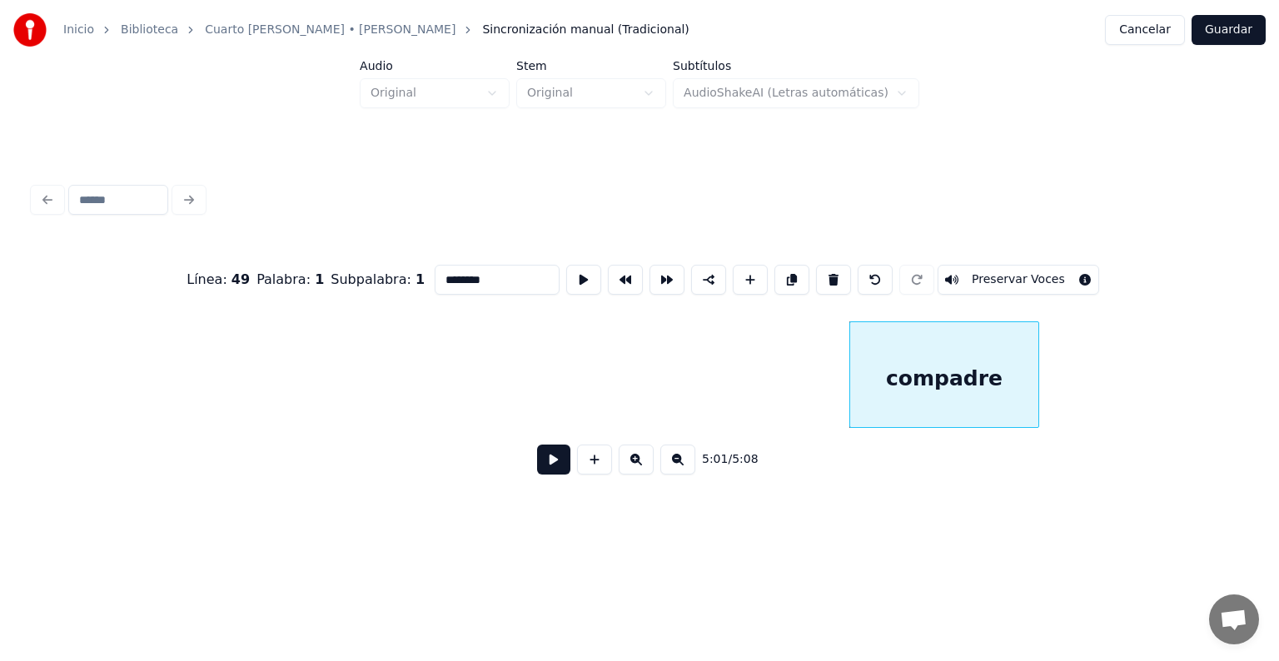
click at [837, 277] on button at bounding box center [833, 280] width 35 height 30
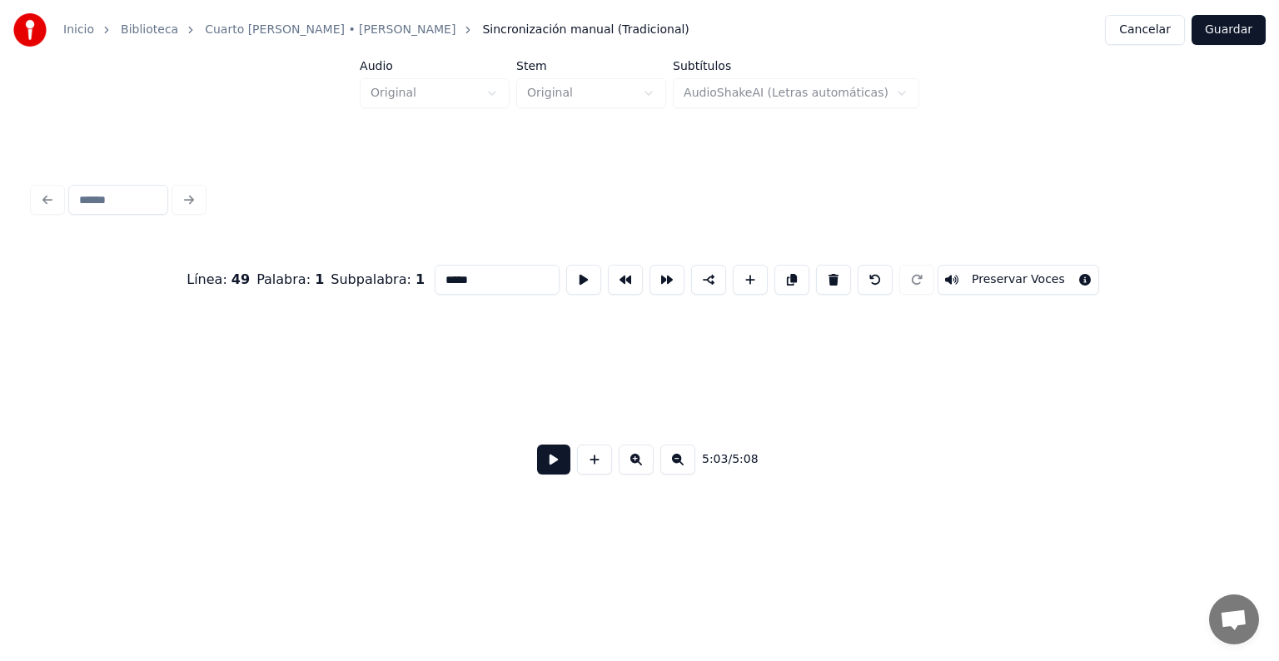
scroll to position [0, 75720]
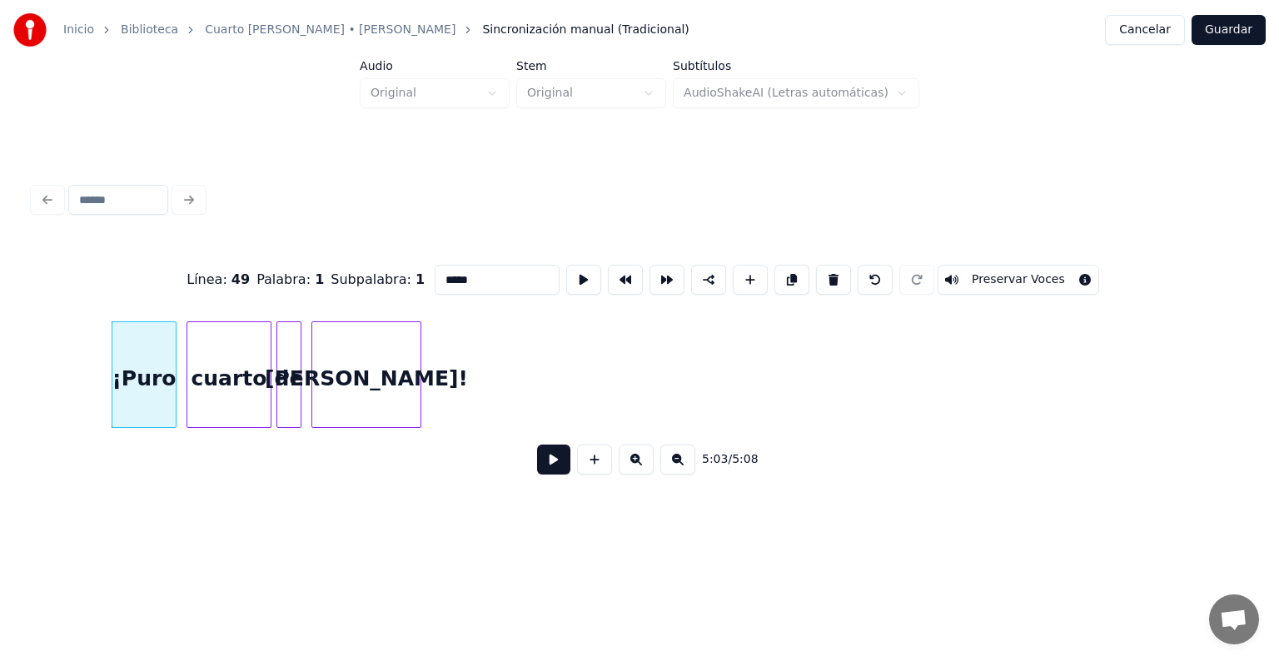
click at [837, 277] on button at bounding box center [833, 280] width 35 height 30
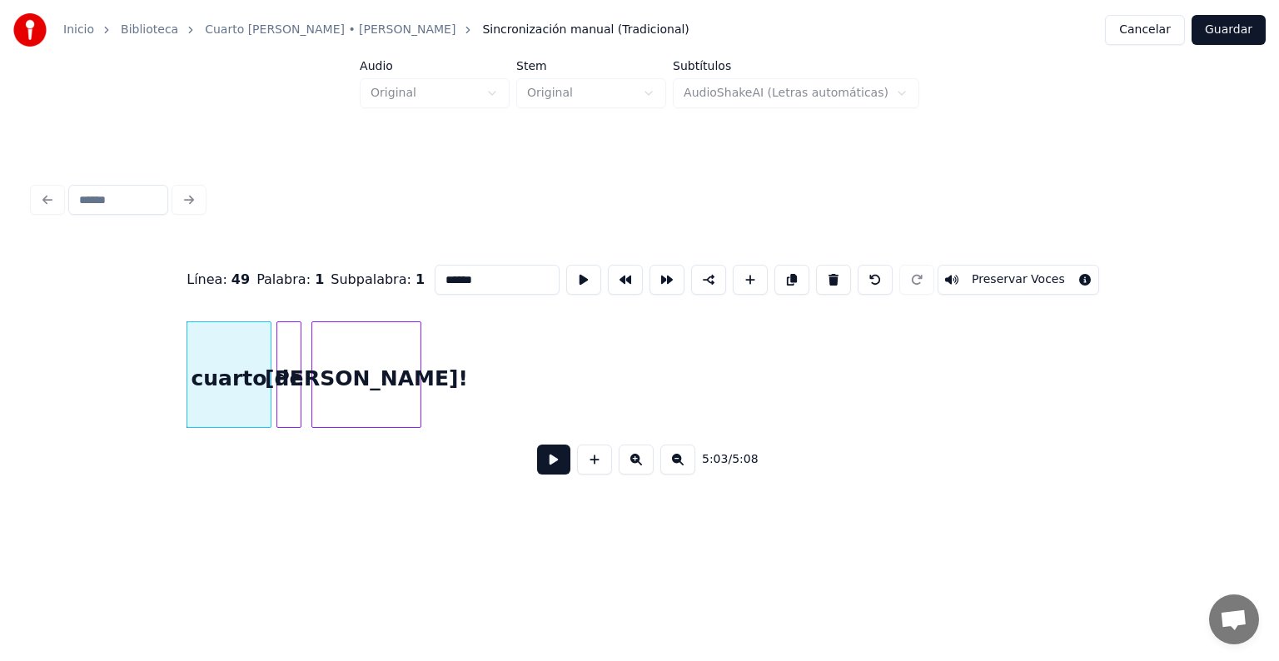
click at [837, 277] on button at bounding box center [833, 280] width 35 height 30
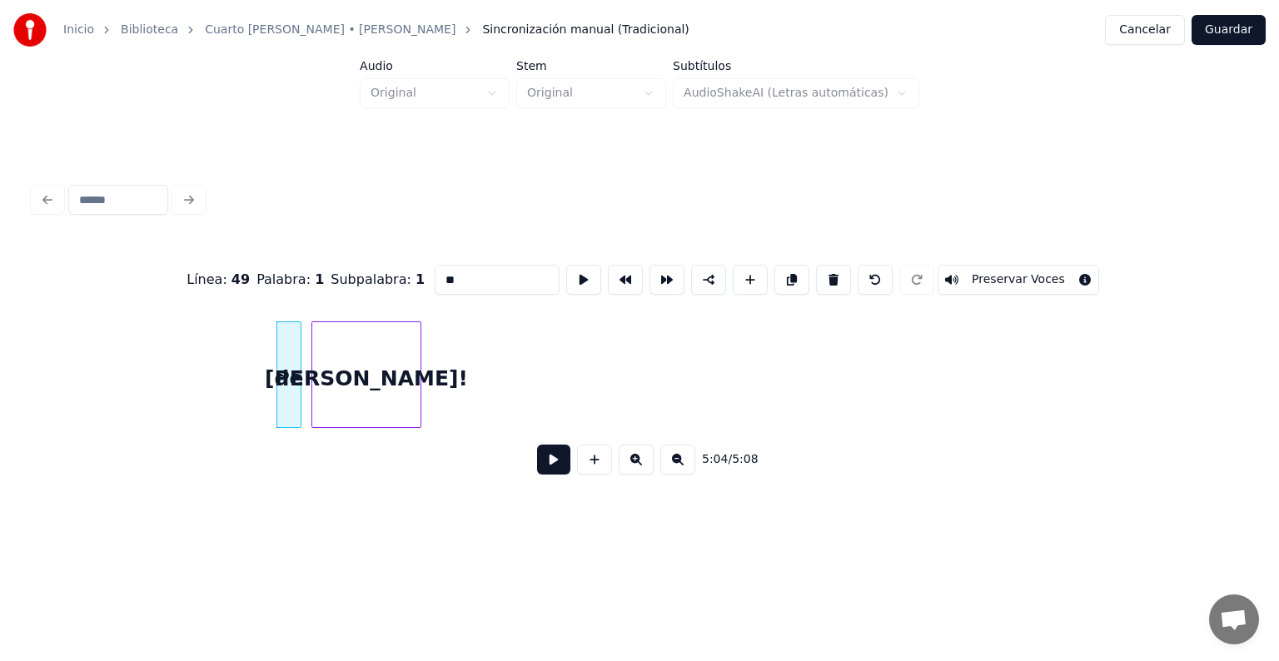
click at [837, 277] on button at bounding box center [833, 280] width 35 height 30
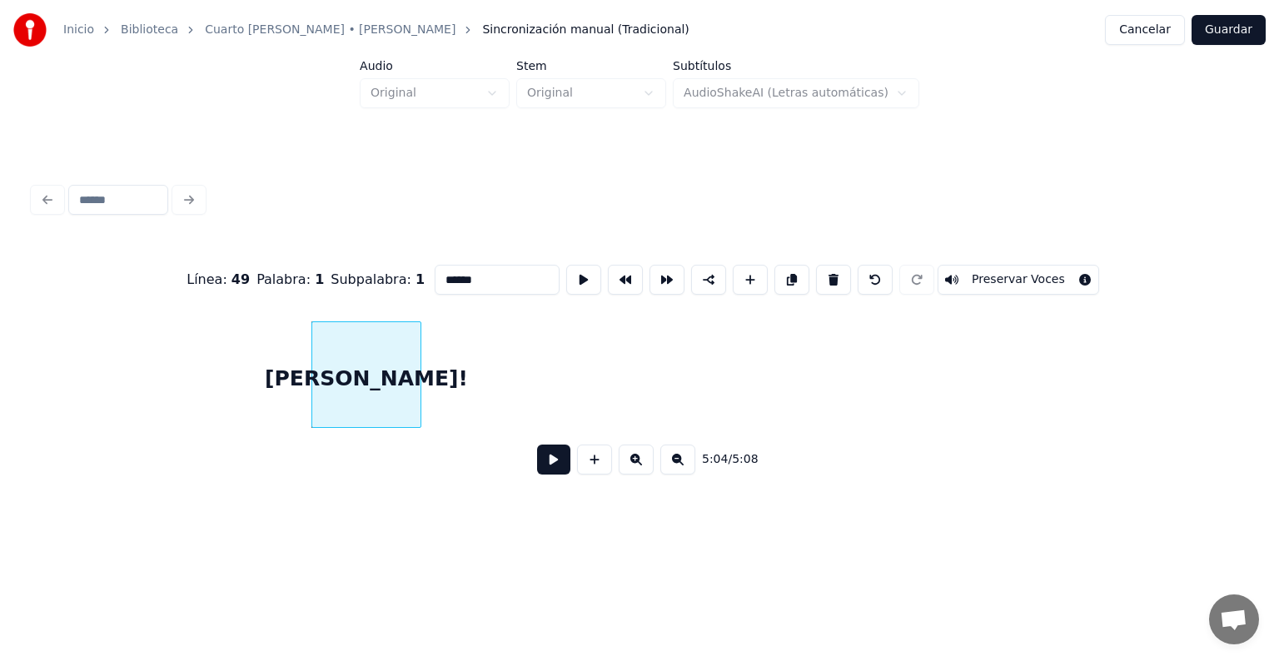
click at [837, 277] on button at bounding box center [833, 280] width 35 height 30
type input "*******"
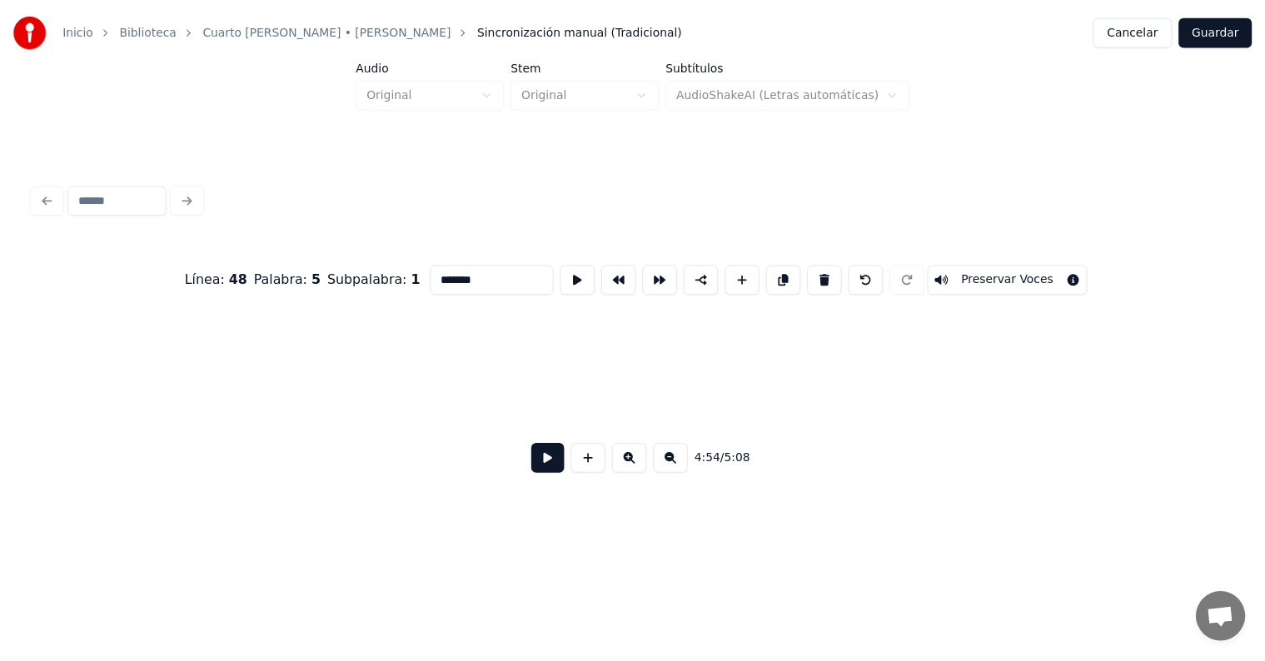
scroll to position [0, 73560]
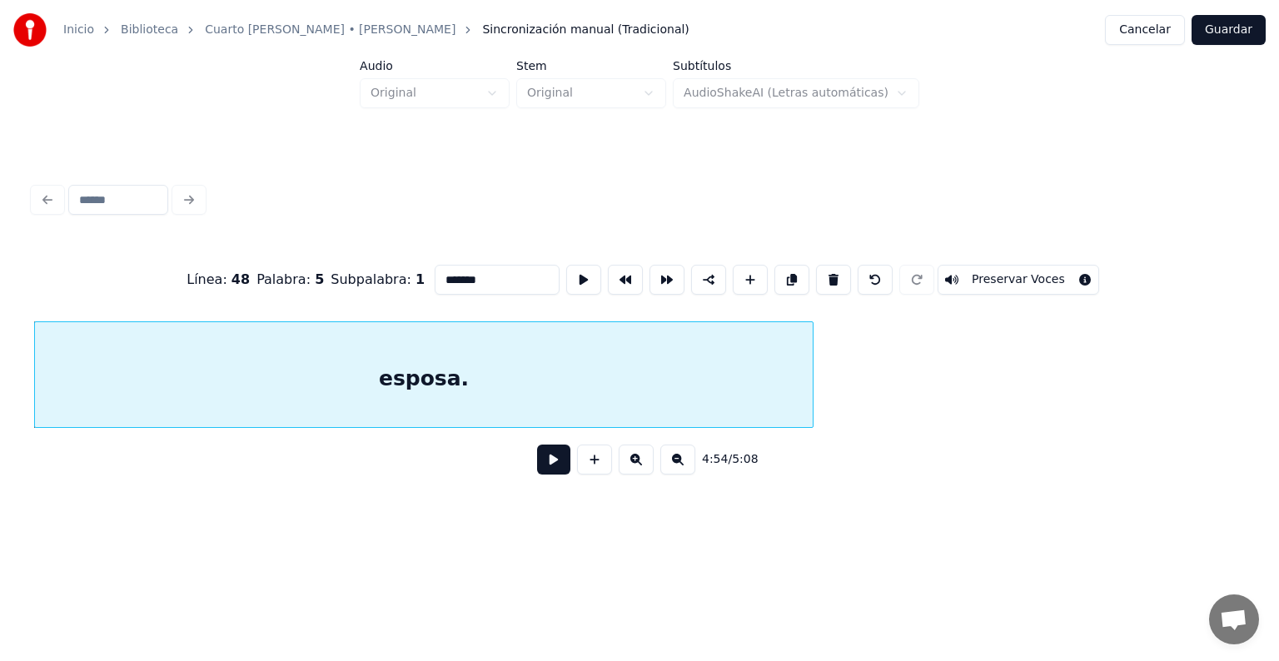
click at [1245, 36] on button "Guardar" at bounding box center [1228, 30] width 74 height 30
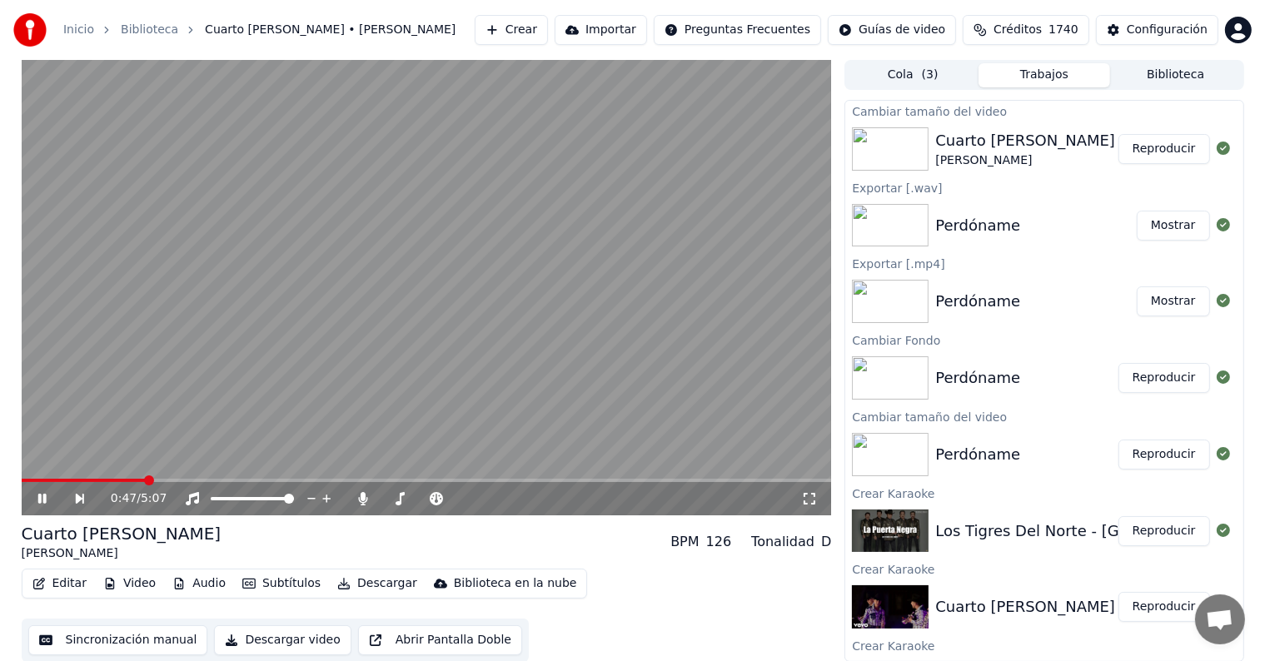
click at [44, 500] on icon at bounding box center [41, 499] width 8 height 10
click at [355, 584] on button "Descargar" at bounding box center [377, 583] width 93 height 23
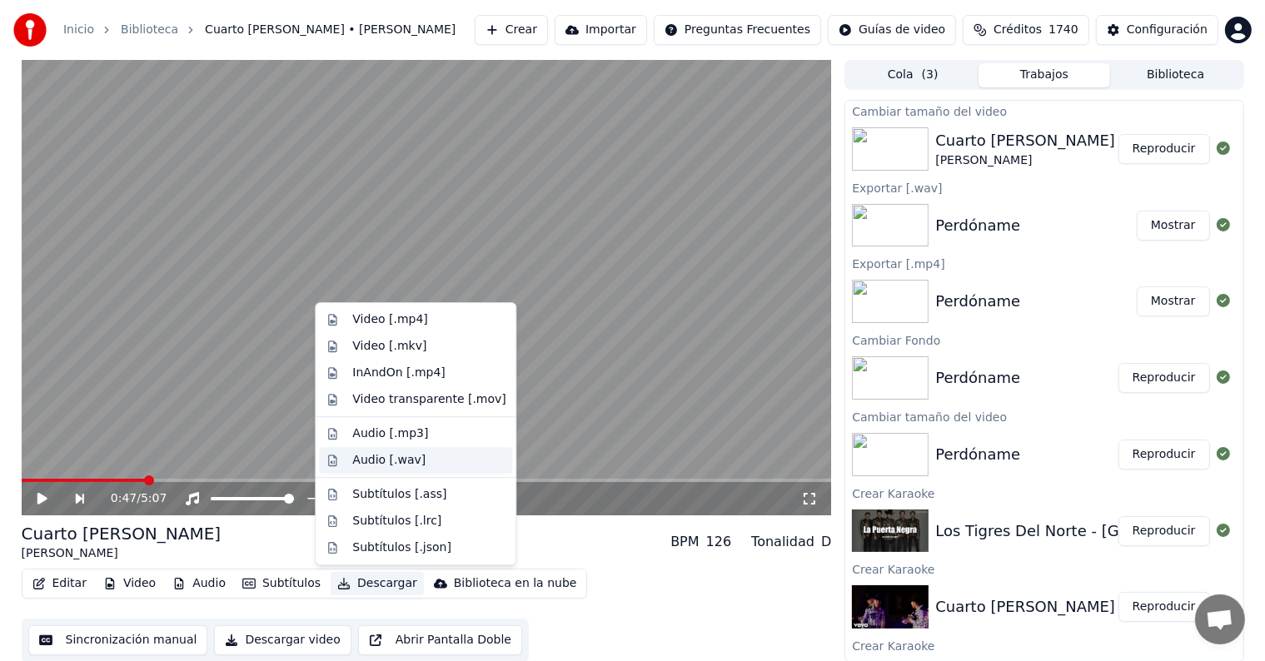
click at [407, 461] on div "Audio [.wav]" at bounding box center [388, 460] width 73 height 17
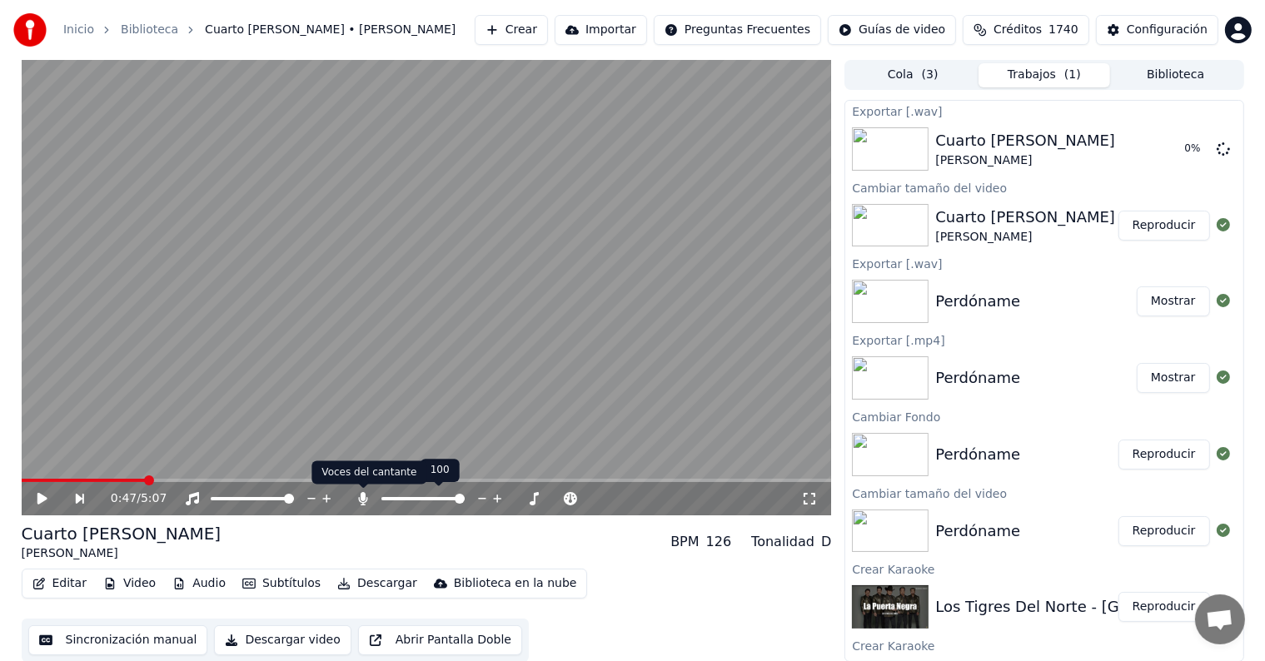
click at [364, 497] on icon at bounding box center [362, 498] width 9 height 13
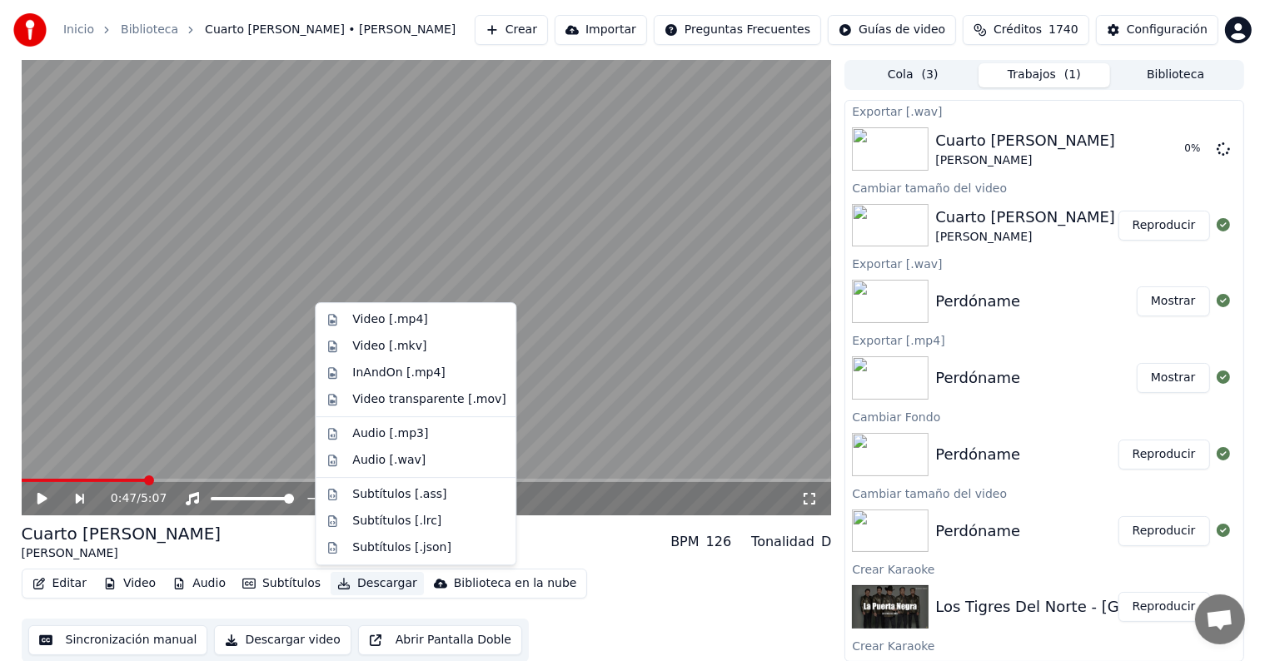
click at [372, 580] on button "Descargar" at bounding box center [377, 583] width 93 height 23
click at [420, 325] on div "Video [.mp4]" at bounding box center [428, 319] width 153 height 17
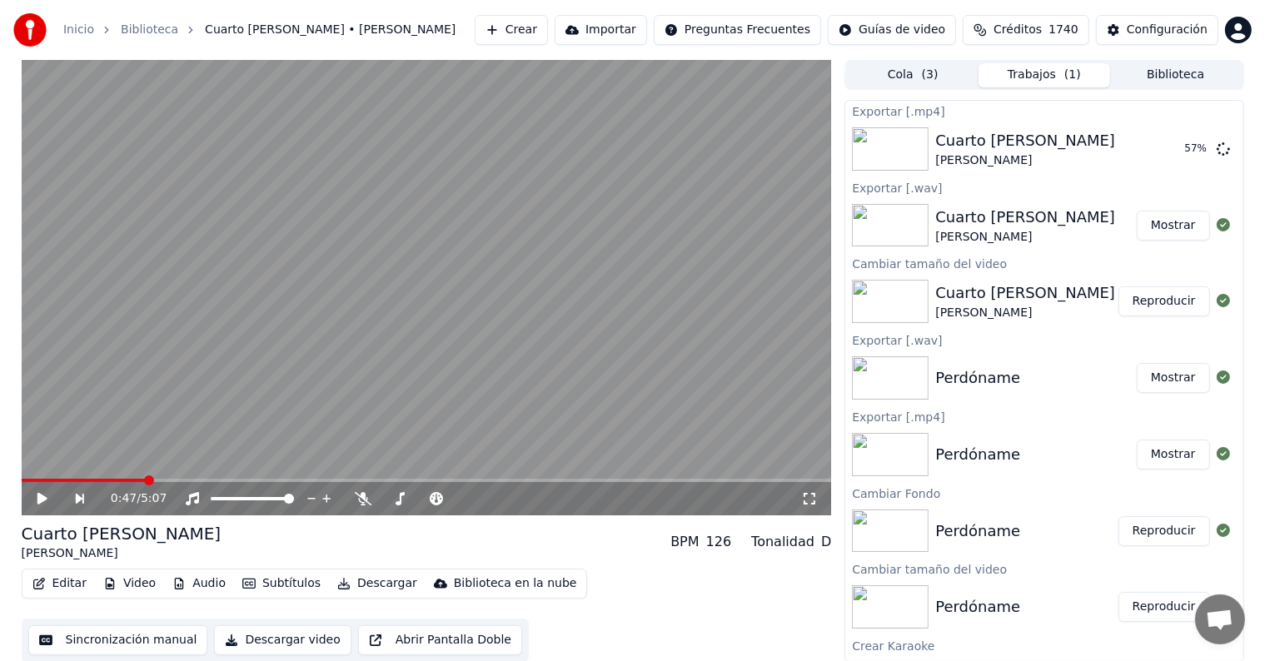
click at [31, 496] on div "0:47 / 5:07" at bounding box center [426, 498] width 797 height 17
click at [41, 500] on icon at bounding box center [42, 499] width 10 height 12
click at [43, 500] on icon at bounding box center [41, 499] width 8 height 10
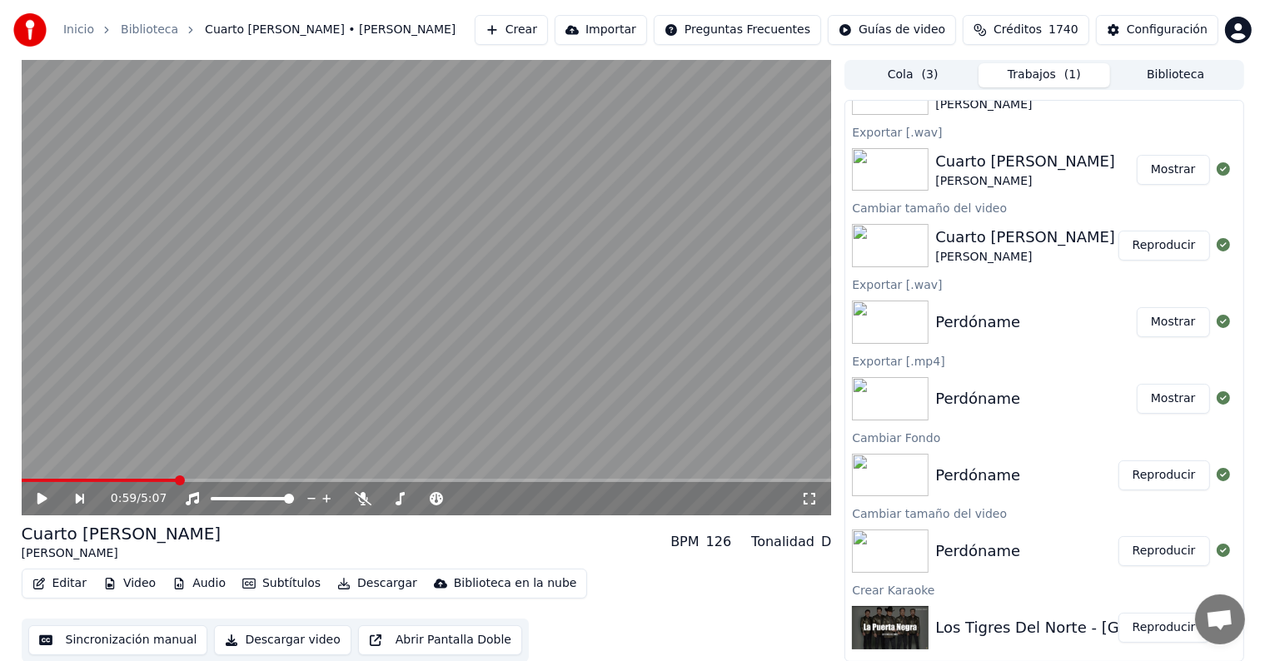
scroll to position [203, 0]
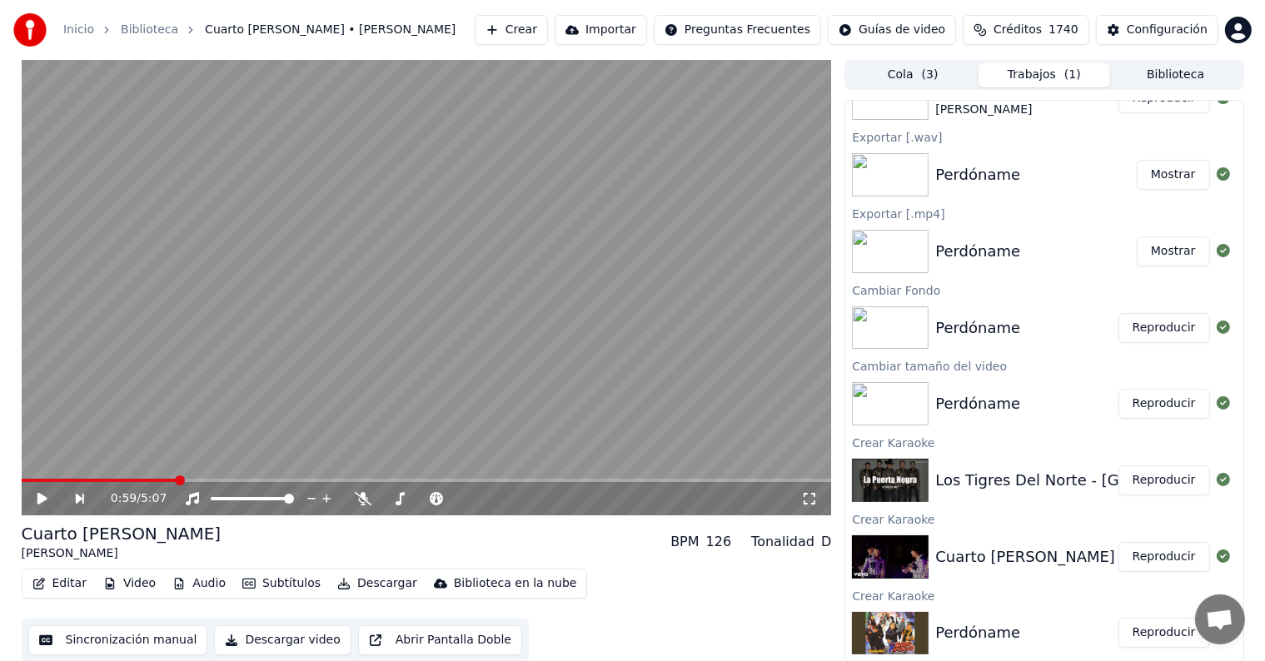
click at [1180, 475] on button "Reproducir" at bounding box center [1164, 480] width 92 height 30
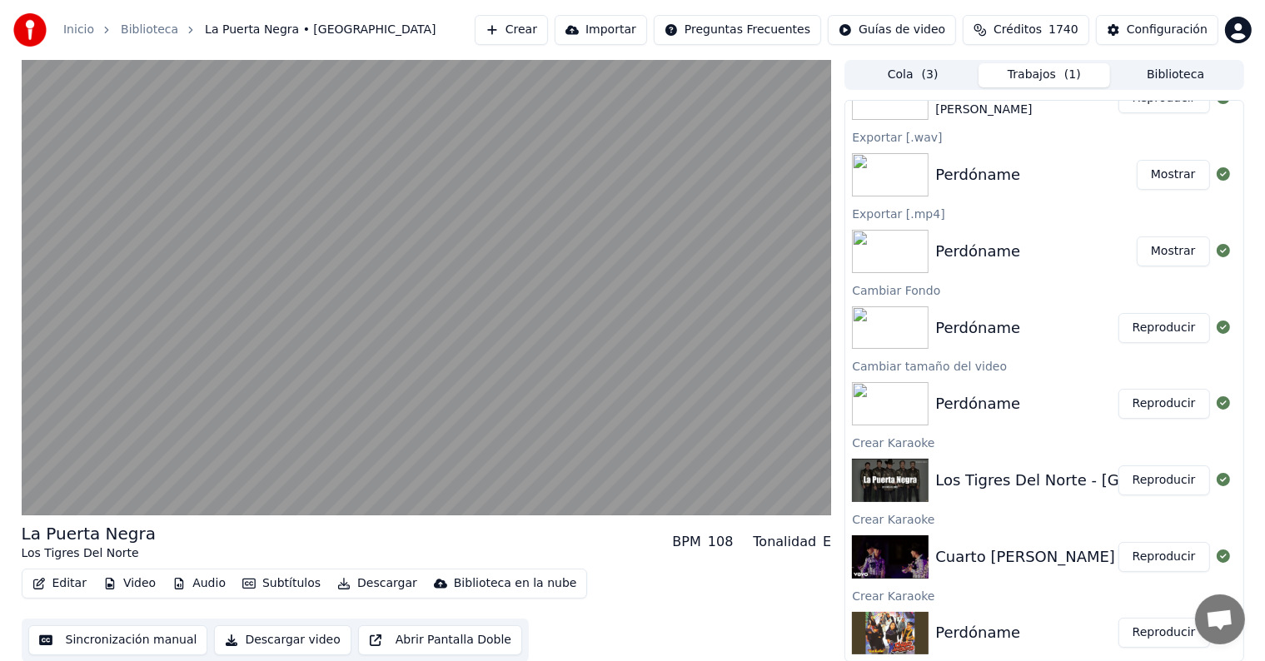
click at [272, 583] on button "Subtítulos" at bounding box center [282, 583] width 92 height 23
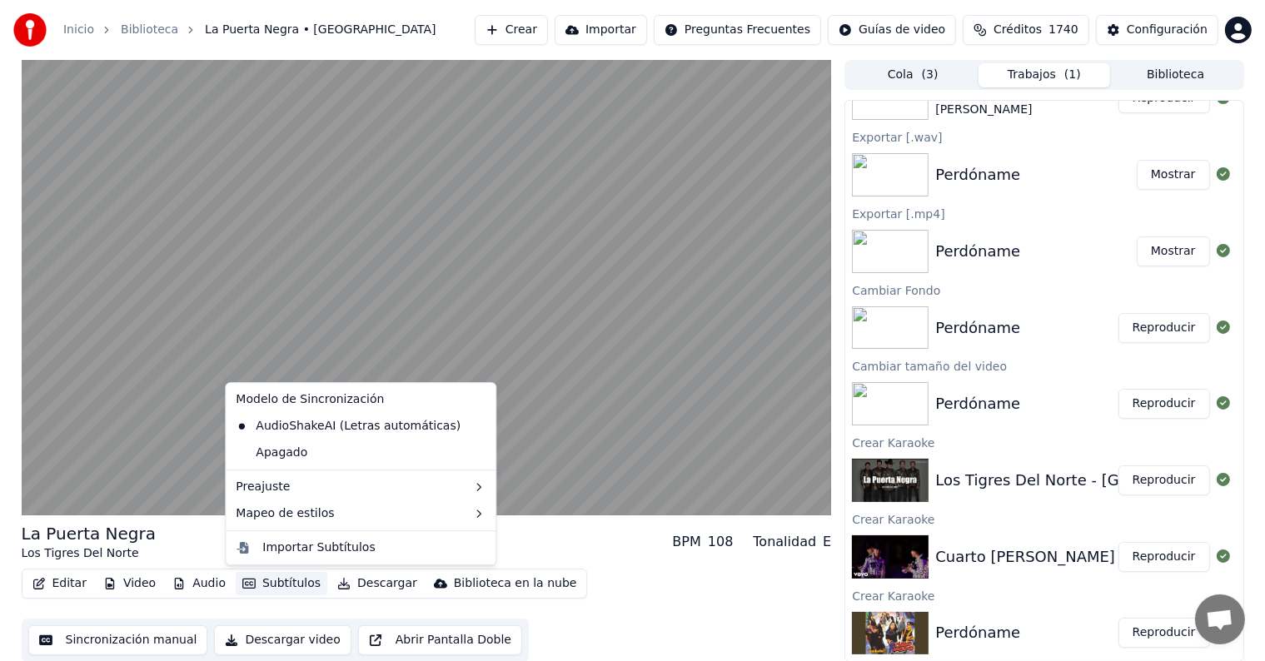
click at [0, 336] on div "La Puerta Negra Los Tigres Del Norte BPM 108 Tonalidad E Editar Video Audio Sub…" at bounding box center [632, 361] width 1265 height 602
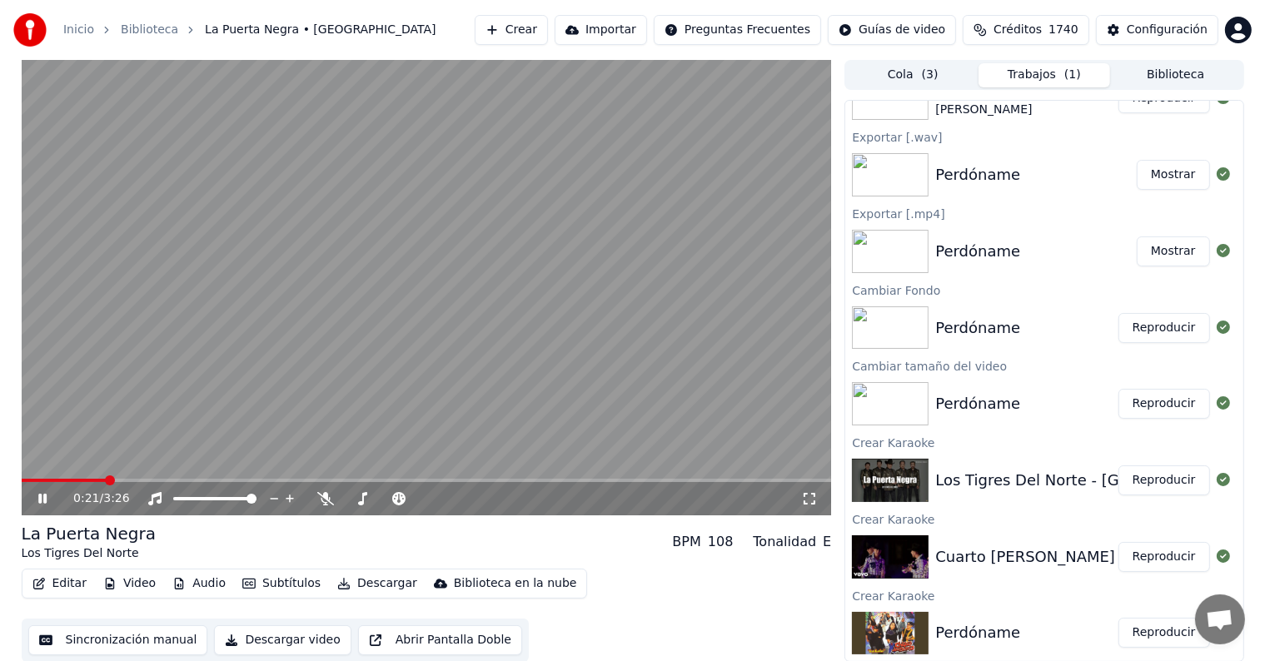
click at [42, 496] on icon at bounding box center [54, 498] width 39 height 13
click at [150, 584] on button "Video" at bounding box center [130, 583] width 66 height 23
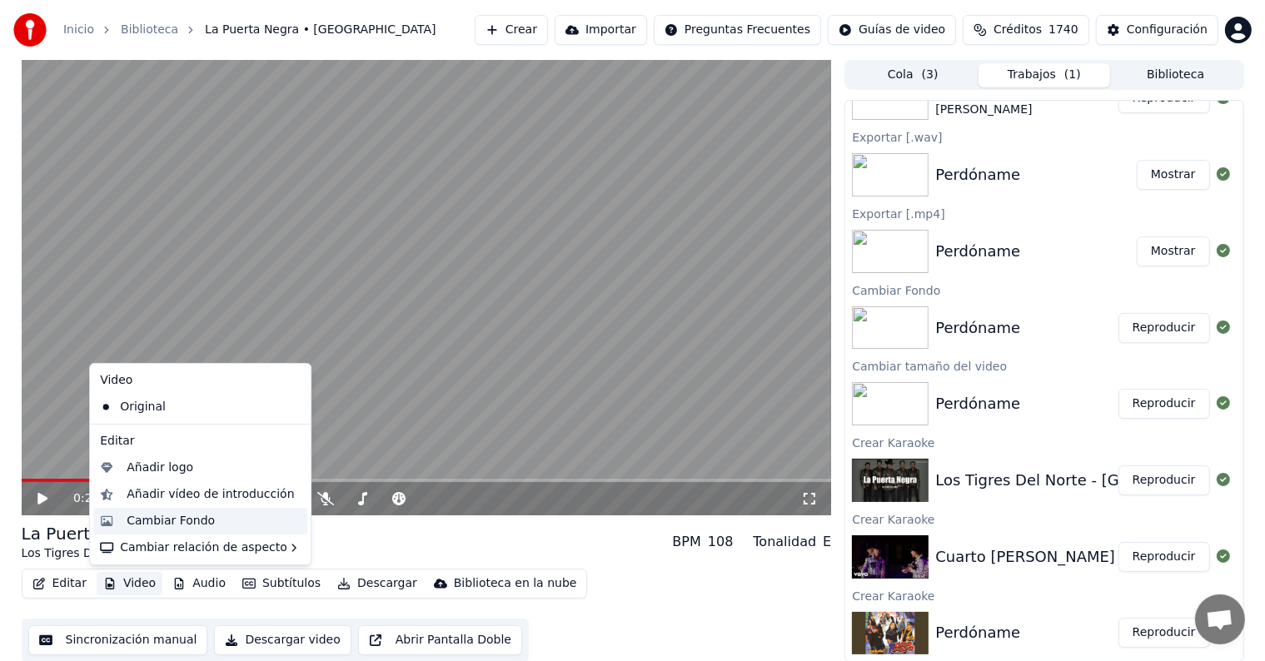
click at [211, 519] on div "Cambiar Fondo" at bounding box center [214, 521] width 174 height 17
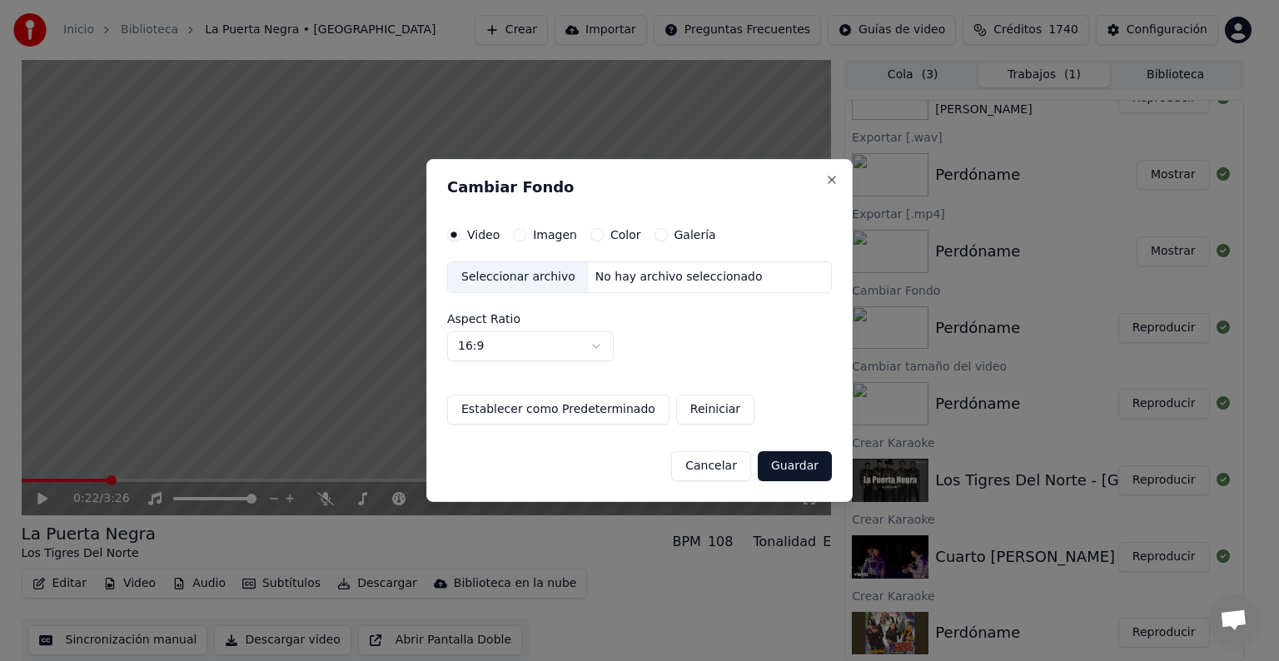
click at [674, 240] on label "Galería" at bounding box center [695, 235] width 42 height 12
click at [668, 240] on button "Galería" at bounding box center [660, 234] width 13 height 13
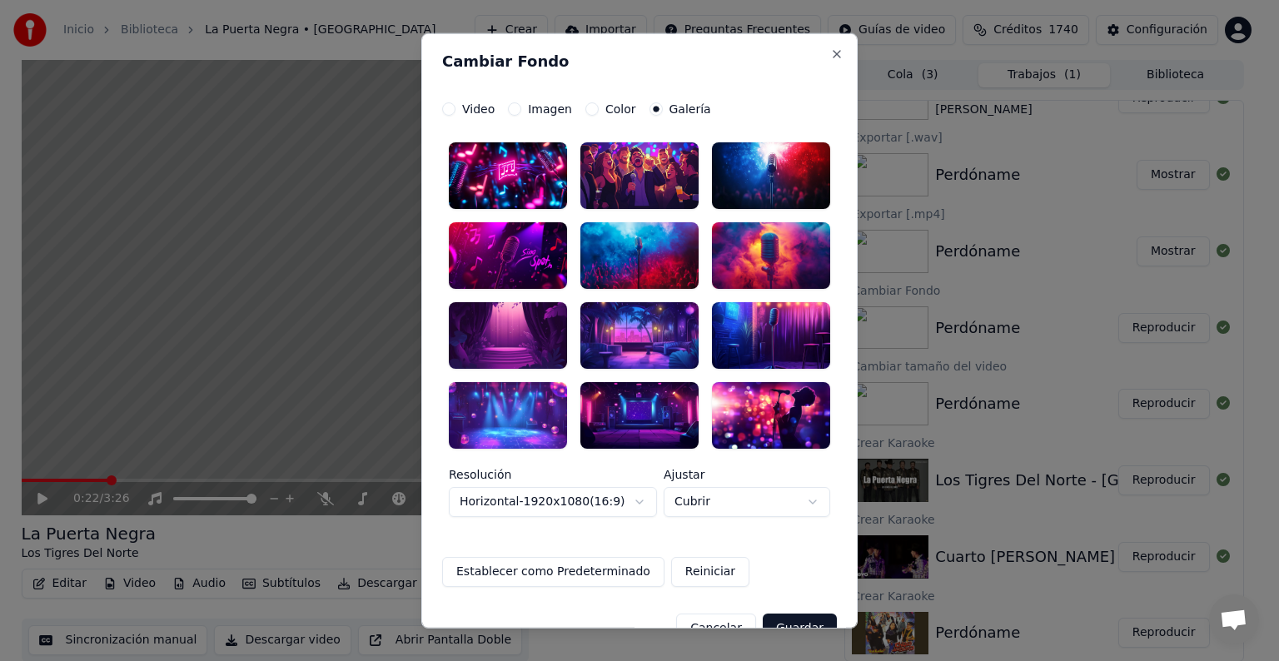
click at [768, 333] on div at bounding box center [771, 334] width 118 height 67
click at [802, 621] on button "Guardar" at bounding box center [800, 628] width 74 height 30
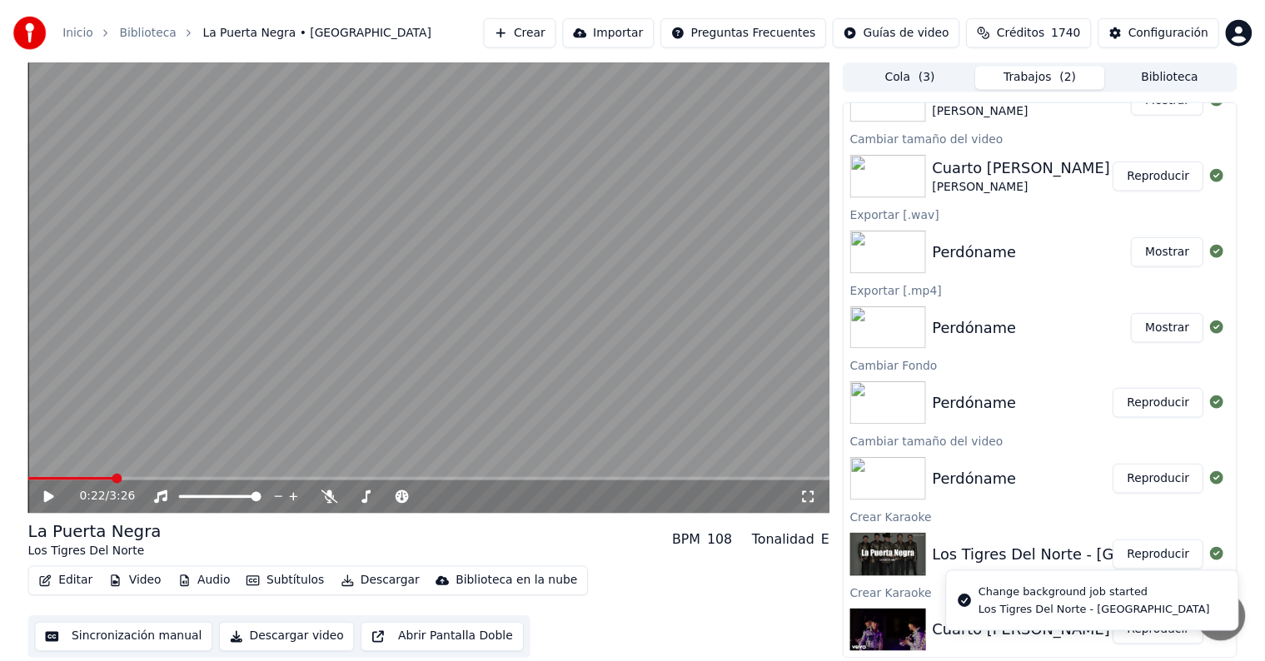
scroll to position [280, 0]
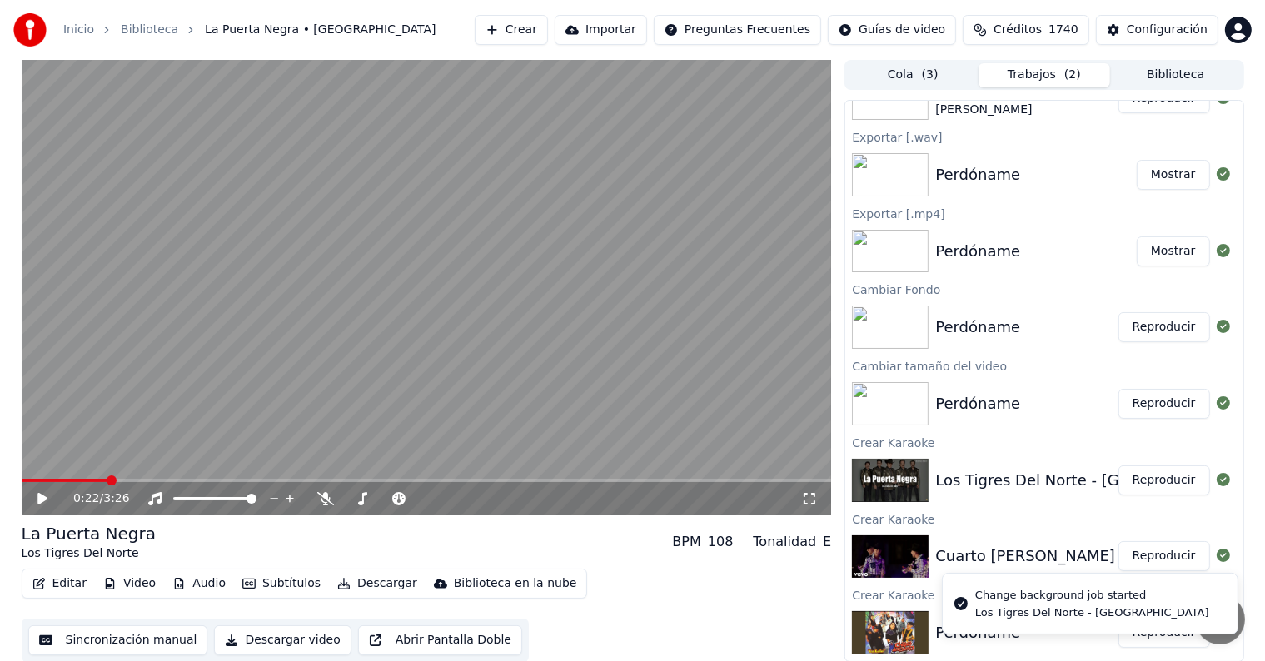
click at [144, 586] on button "Video" at bounding box center [130, 583] width 66 height 23
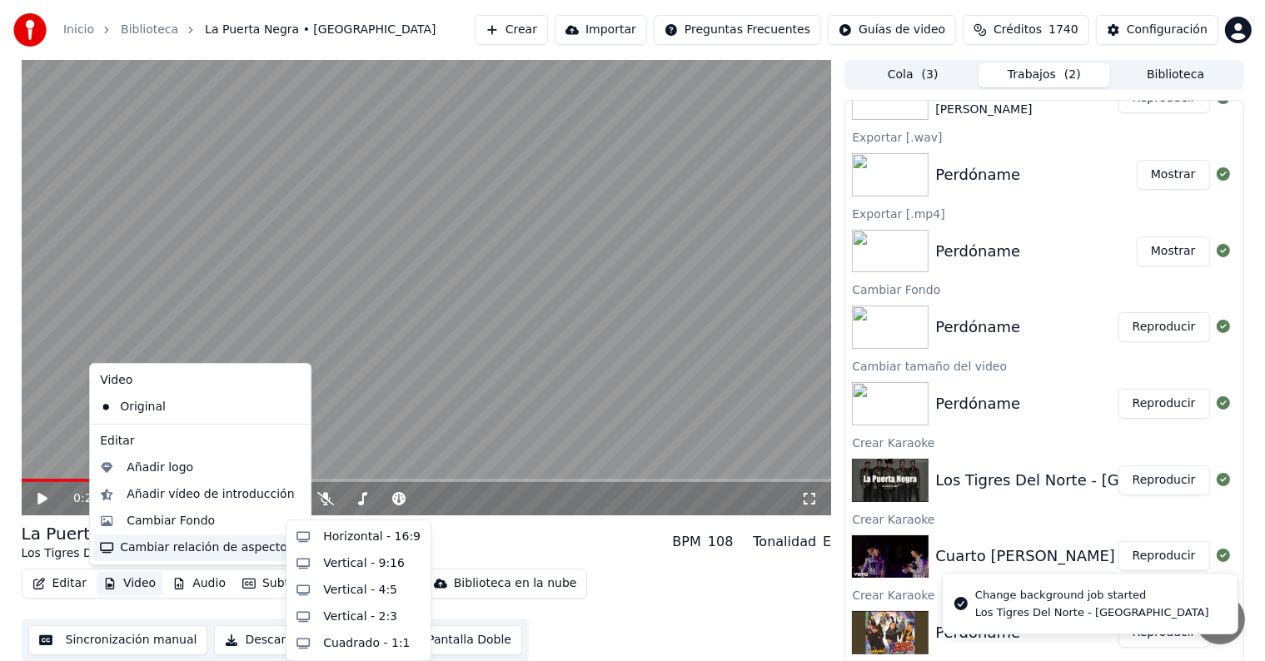
click at [249, 550] on div "Cambiar relación de aspecto" at bounding box center [200, 547] width 214 height 27
click at [327, 533] on div "Horizontal - 16:9" at bounding box center [371, 537] width 97 height 17
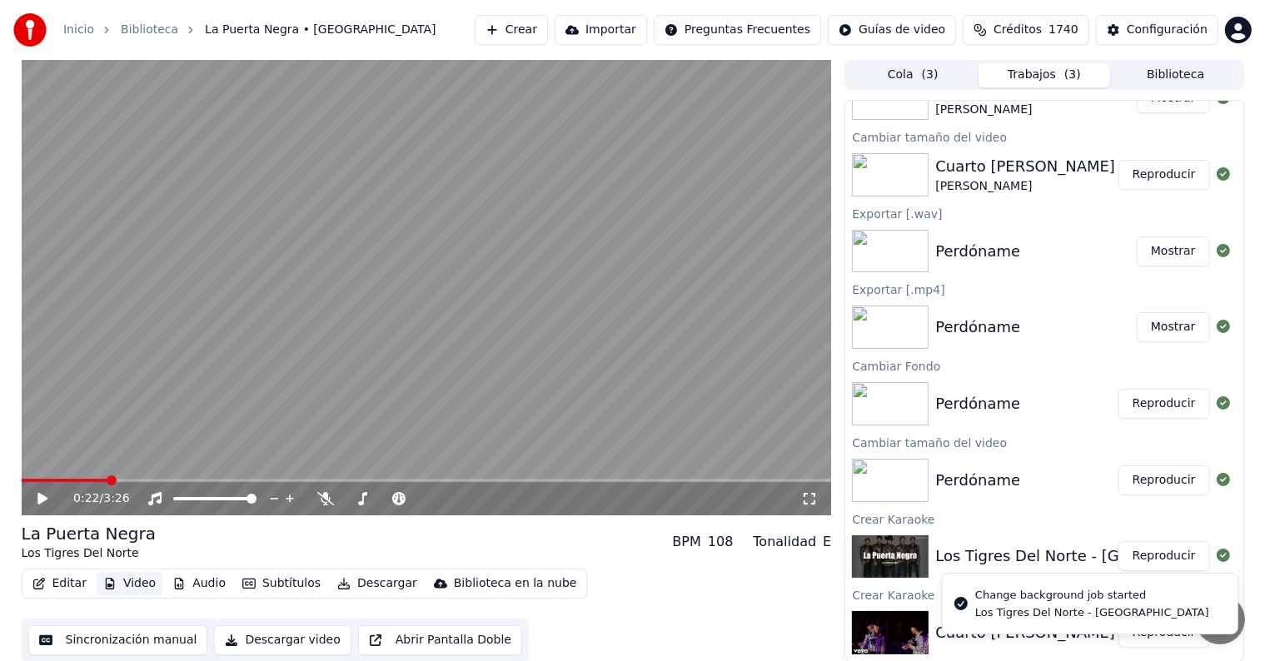
scroll to position [356, 0]
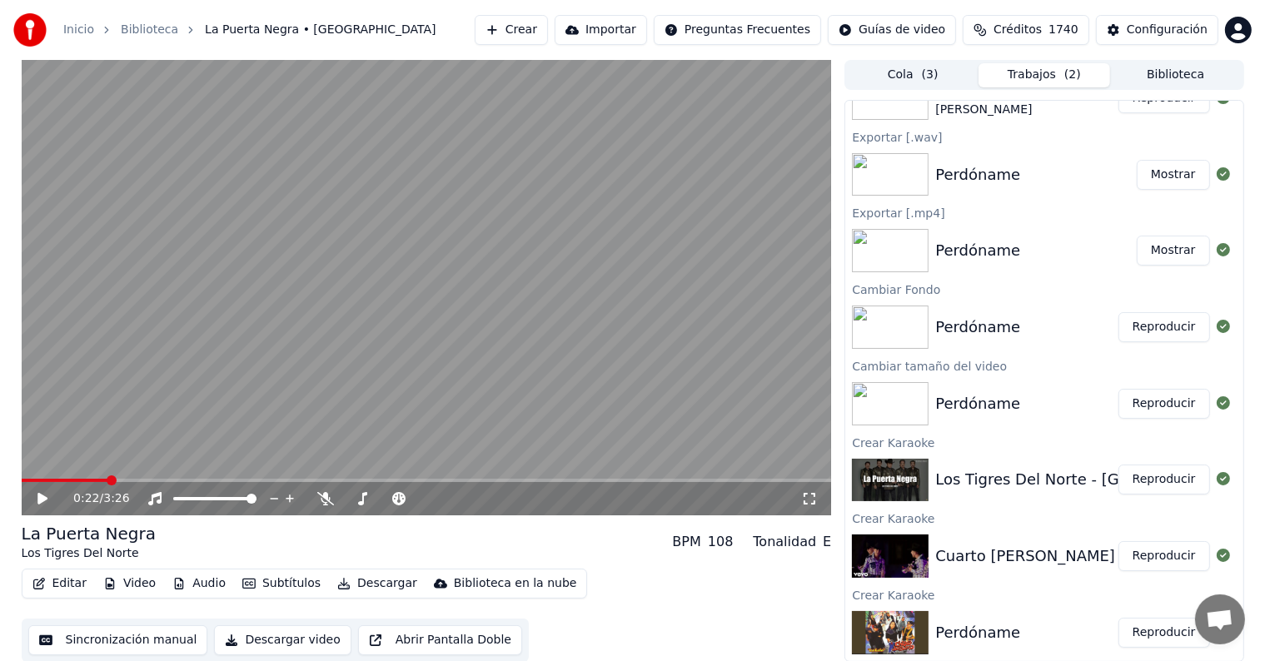
click at [261, 586] on button "Subtítulos" at bounding box center [282, 583] width 92 height 23
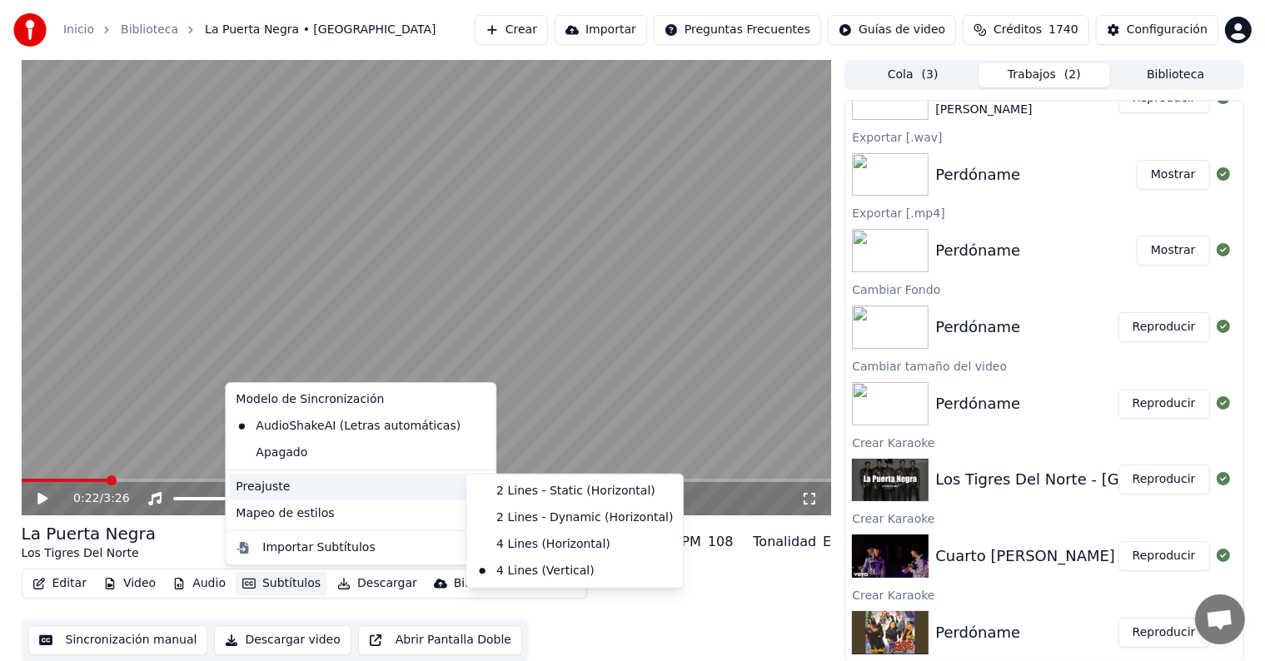
click at [425, 486] on div "Preajuste" at bounding box center [360, 487] width 263 height 27
click at [539, 517] on div "2 Lines - Dynamic (Horizontal)" at bounding box center [575, 517] width 210 height 27
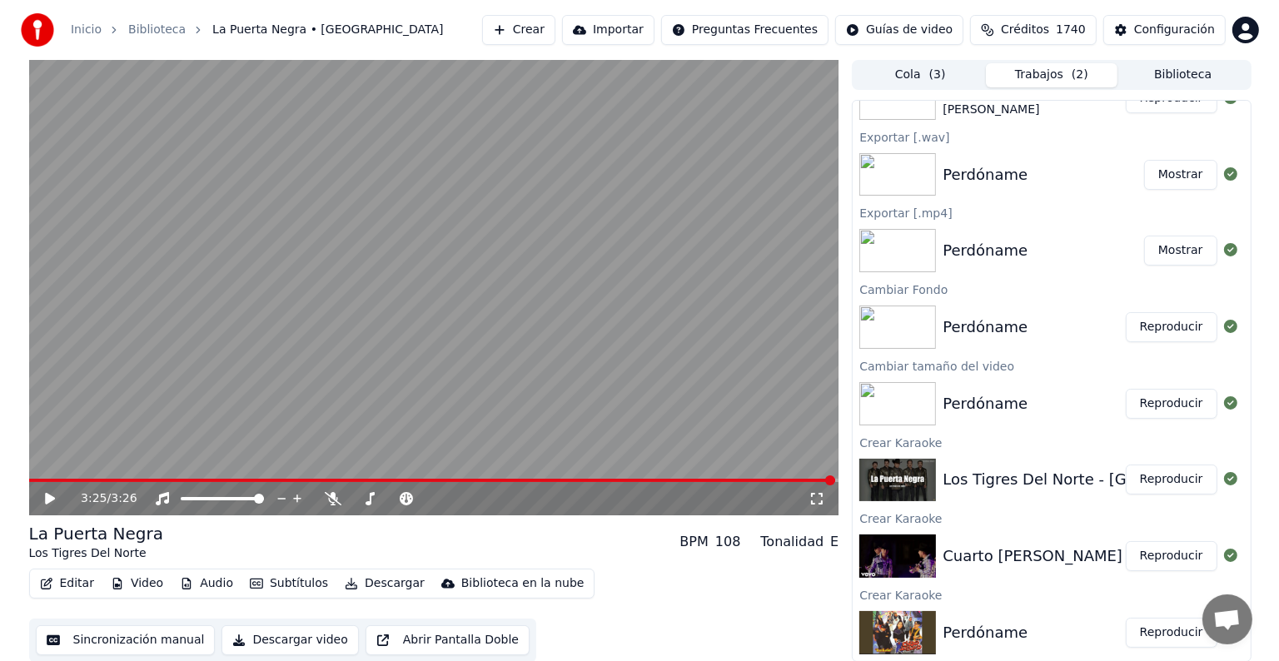
scroll to position [0, 0]
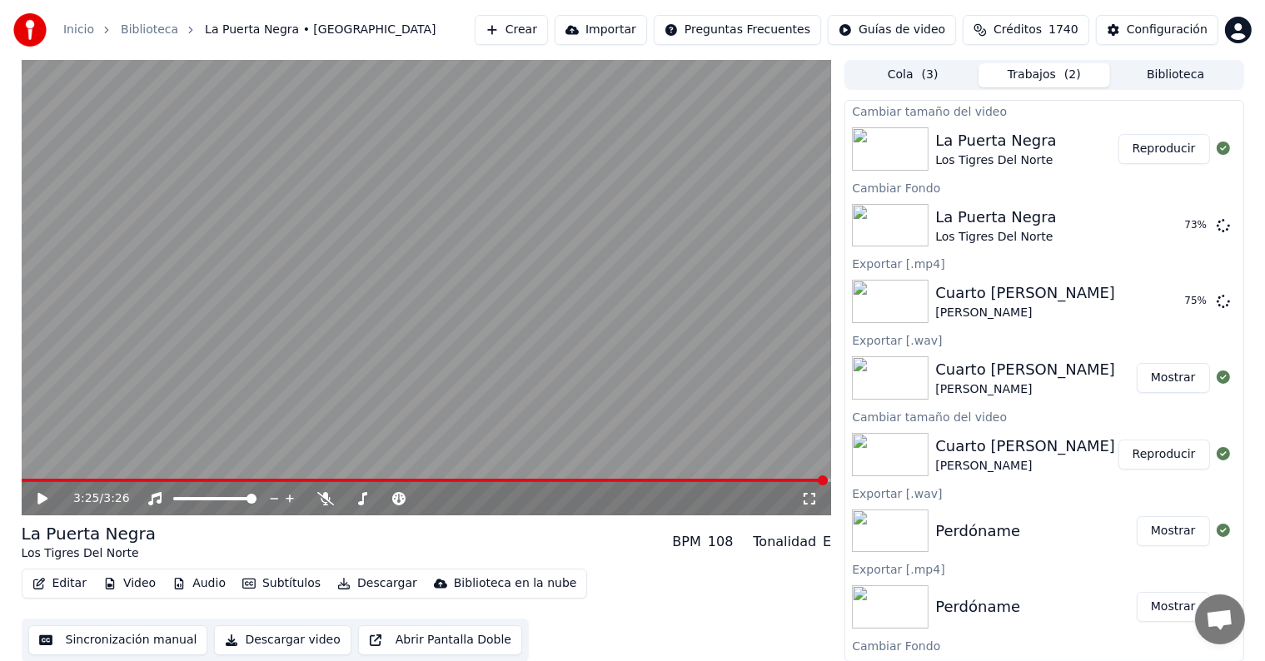
click at [1172, 142] on button "Reproducir" at bounding box center [1164, 149] width 92 height 30
click at [1176, 143] on button "Reproducir" at bounding box center [1164, 149] width 92 height 30
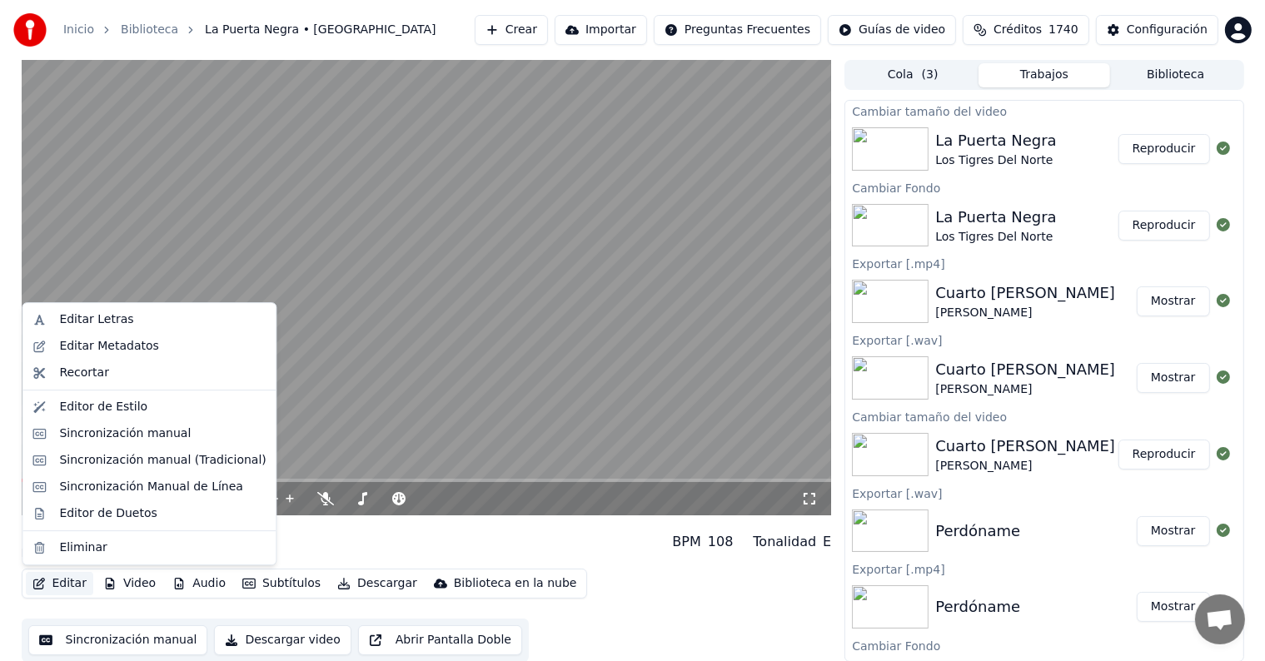
click at [67, 579] on button "Editar" at bounding box center [59, 583] width 67 height 23
click at [158, 458] on div "Sincronización manual (Tradicional)" at bounding box center [162, 460] width 206 height 17
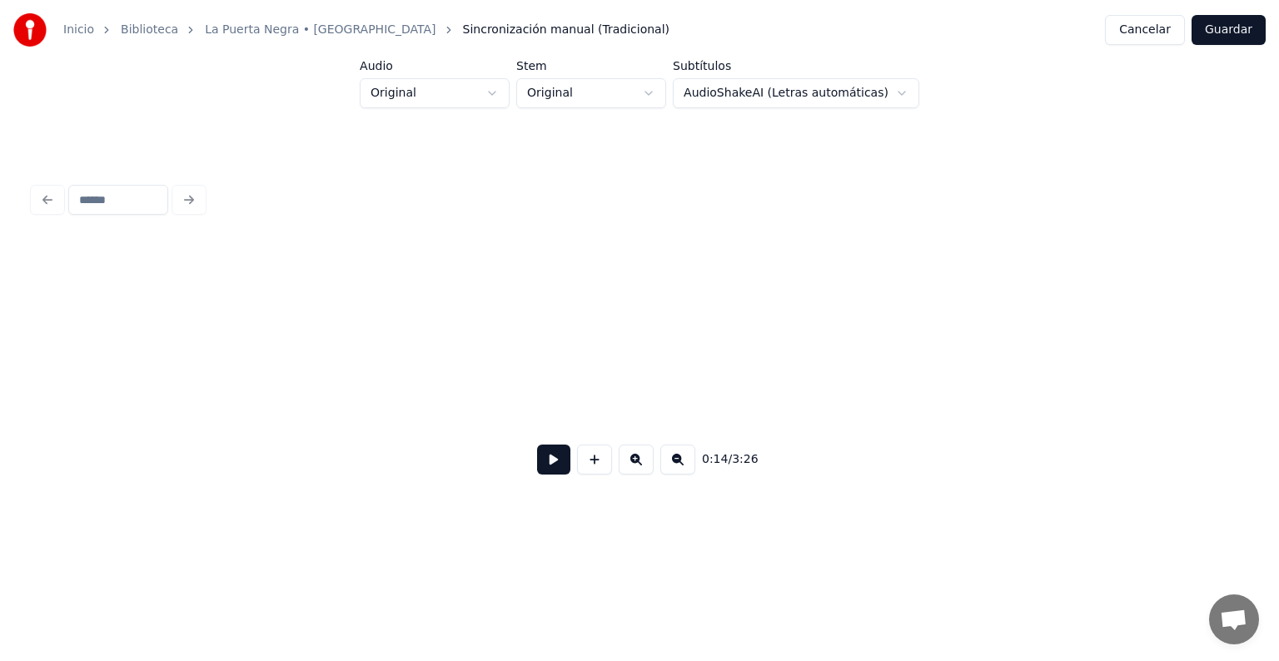
scroll to position [0, 3725]
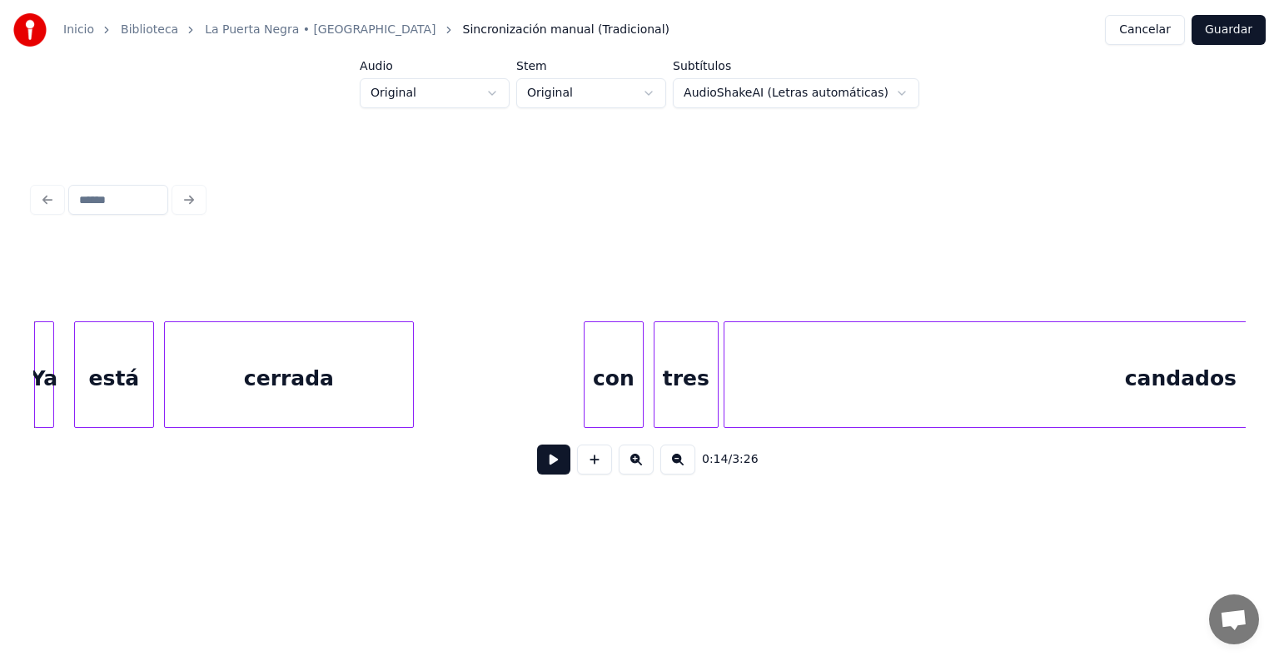
click at [41, 355] on div "Ya" at bounding box center [44, 378] width 18 height 113
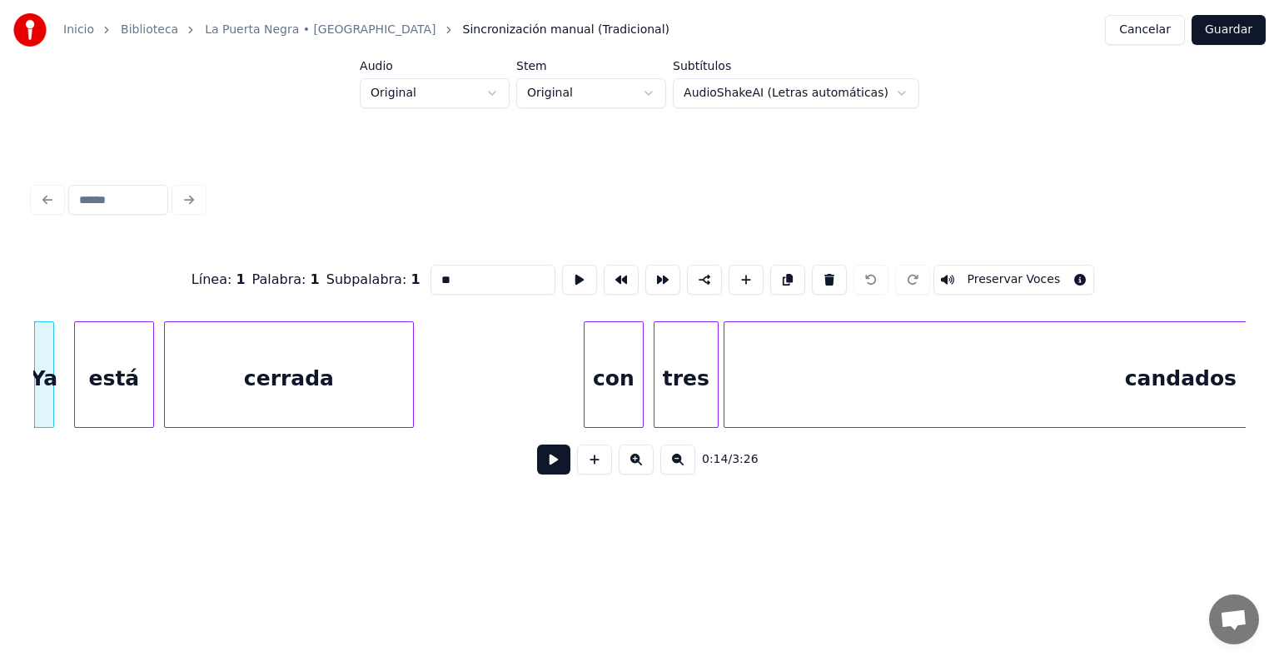
click at [542, 460] on button at bounding box center [553, 460] width 33 height 30
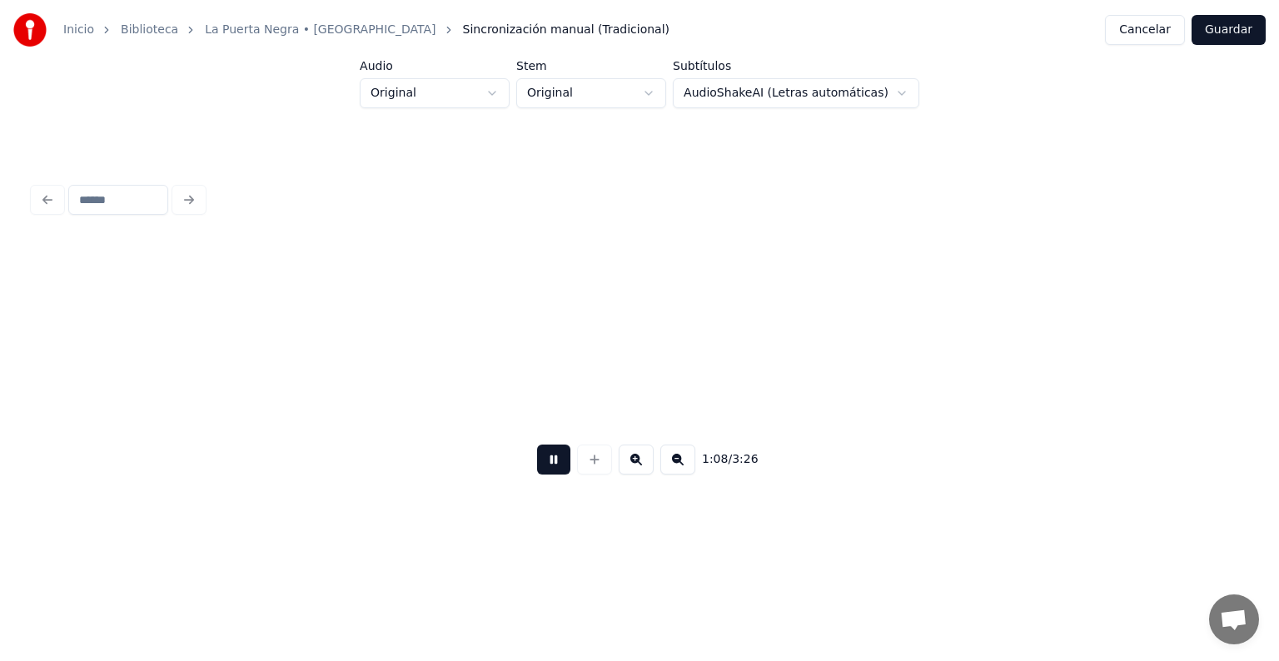
scroll to position [0, 17078]
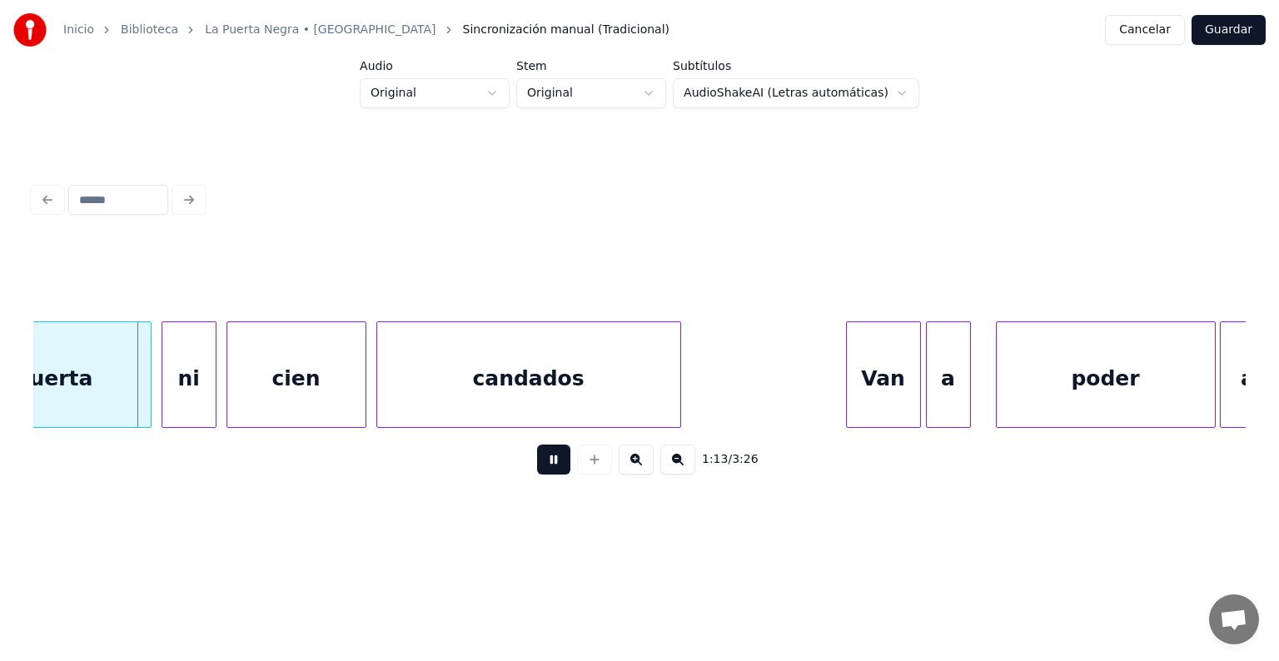
click at [689, 475] on button at bounding box center [677, 460] width 35 height 30
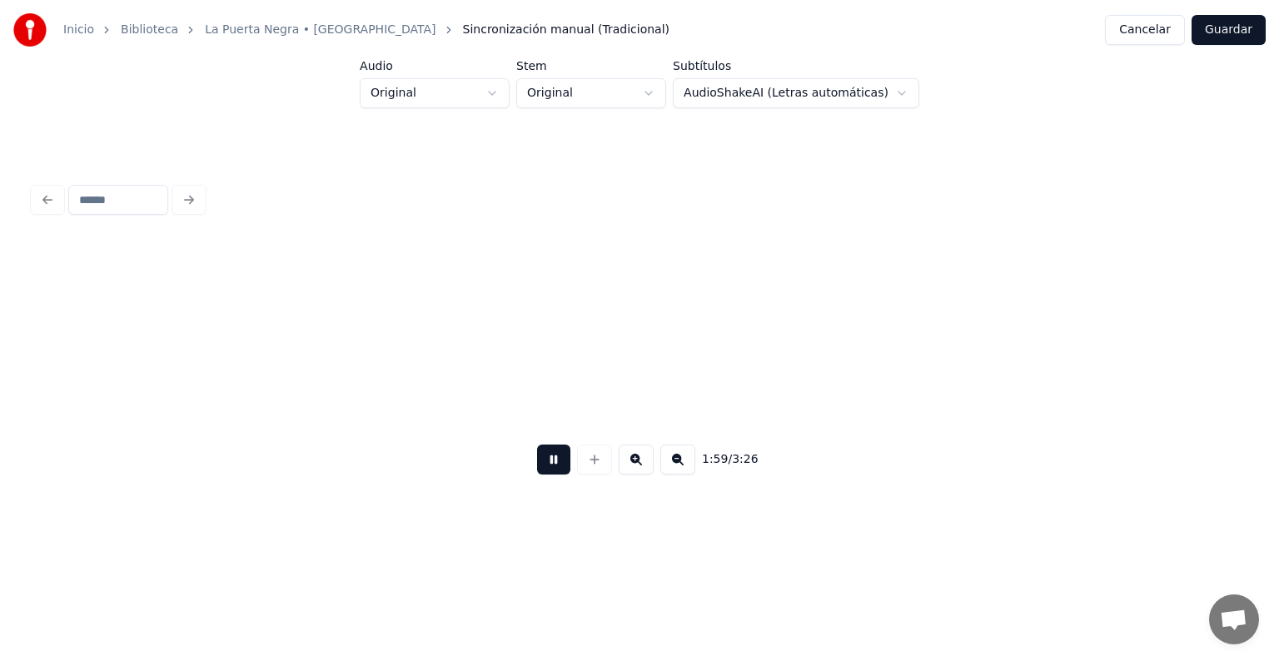
scroll to position [0, 24928]
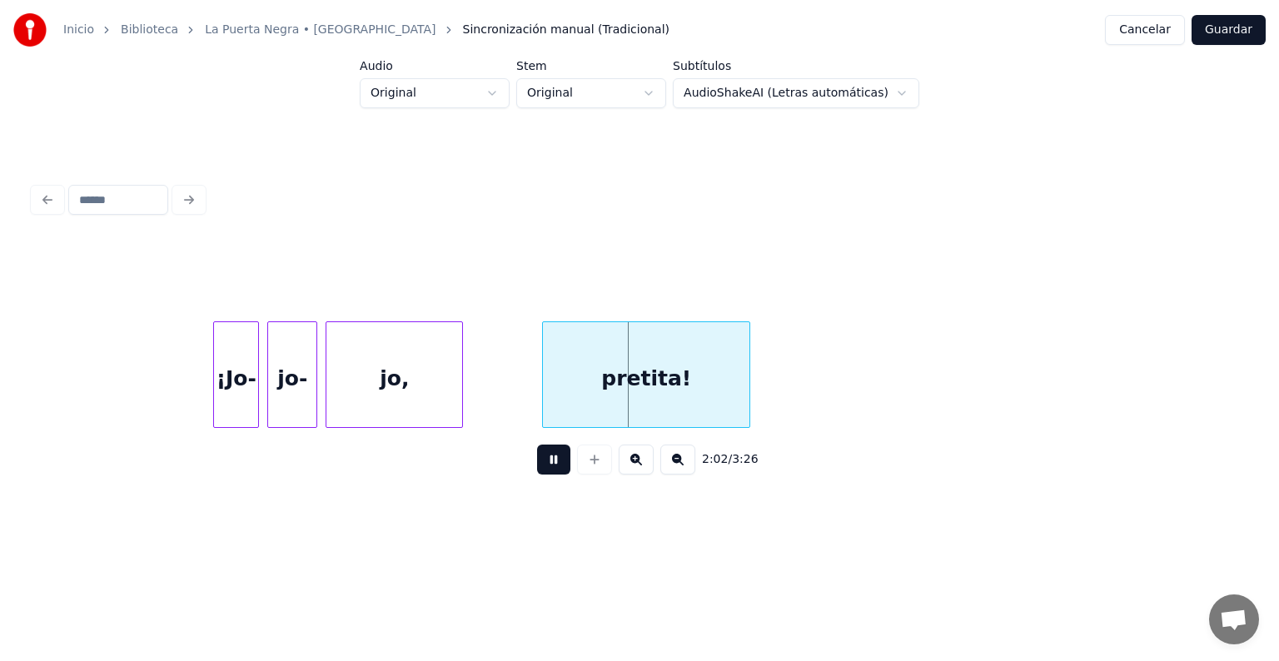
click at [561, 466] on button at bounding box center [553, 460] width 33 height 30
click at [239, 363] on div "¡Jo-" at bounding box center [236, 378] width 44 height 113
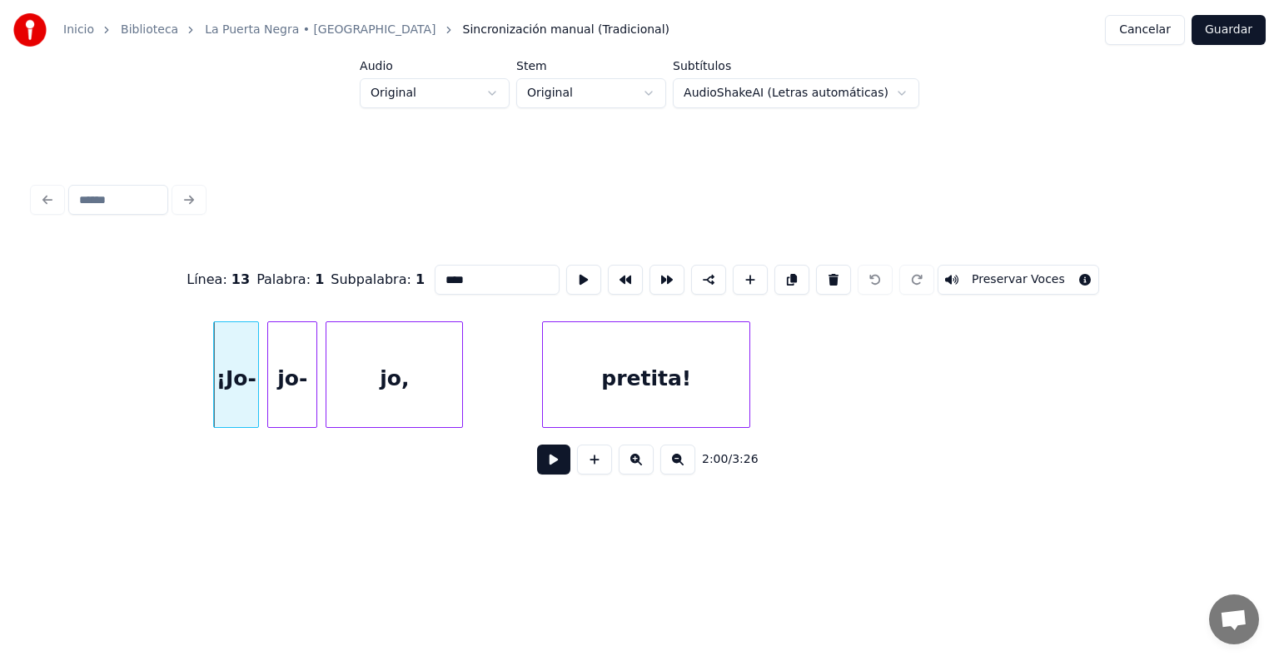
click at [435, 280] on input "****" at bounding box center [497, 280] width 125 height 30
click at [305, 359] on div "jo-" at bounding box center [292, 378] width 48 height 113
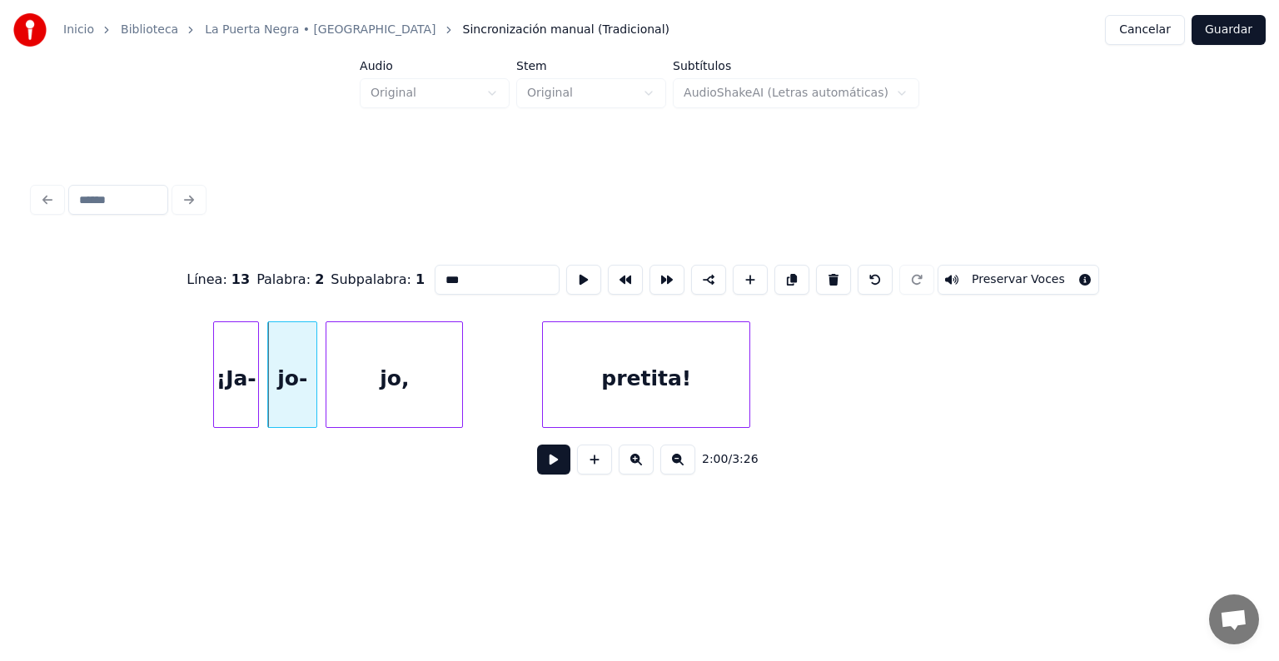
click at [435, 278] on input "***" at bounding box center [497, 280] width 125 height 30
click at [397, 332] on div "jo," at bounding box center [394, 378] width 136 height 113
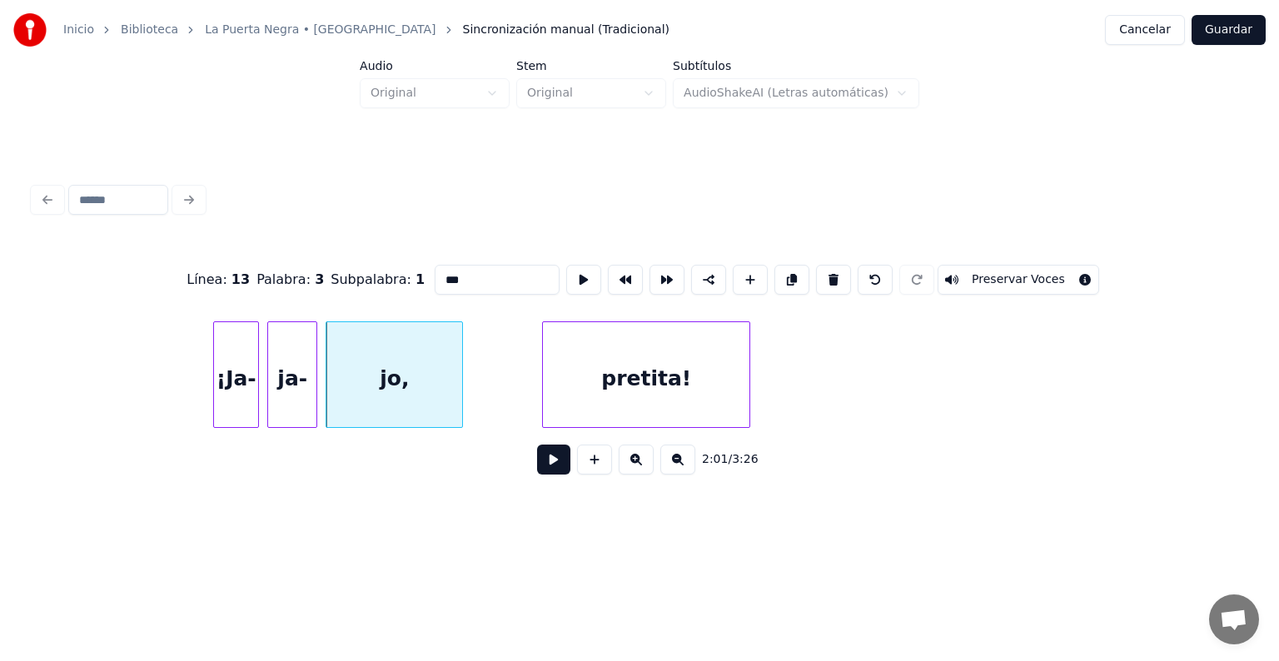
click at [435, 273] on input "***" at bounding box center [497, 280] width 125 height 30
type input "***"
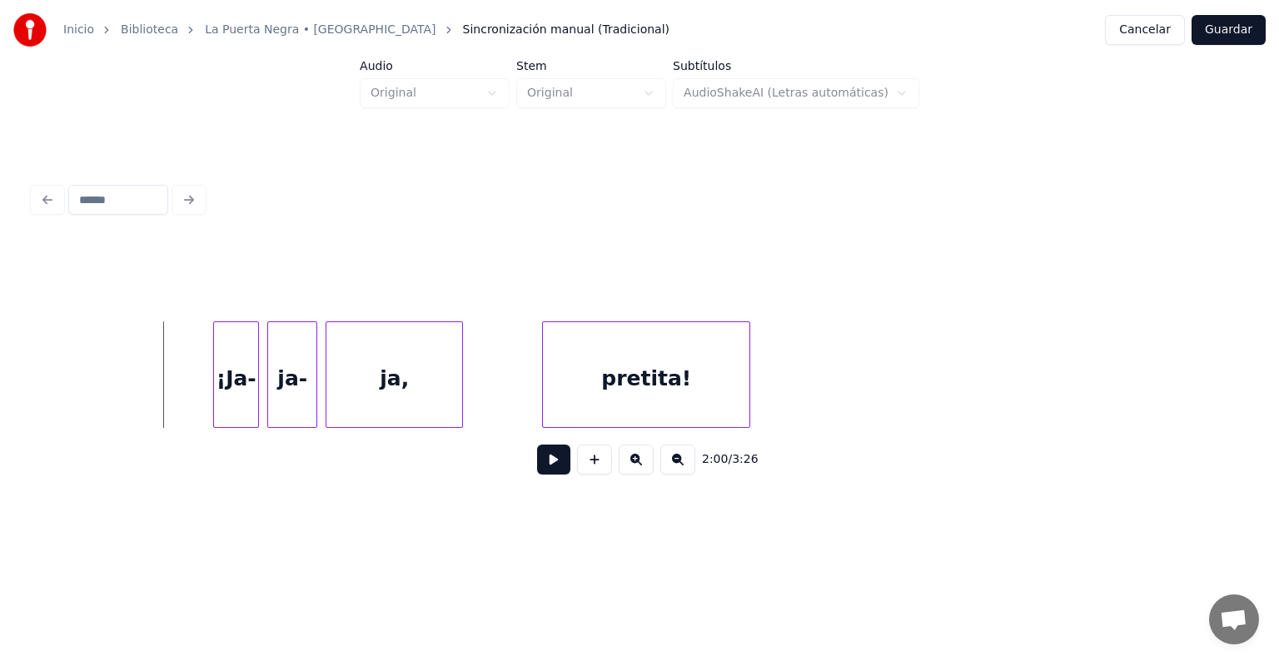
click at [549, 463] on button at bounding box center [553, 460] width 33 height 30
click at [558, 469] on button at bounding box center [553, 460] width 33 height 30
click at [598, 406] on div "pretita!" at bounding box center [646, 378] width 206 height 113
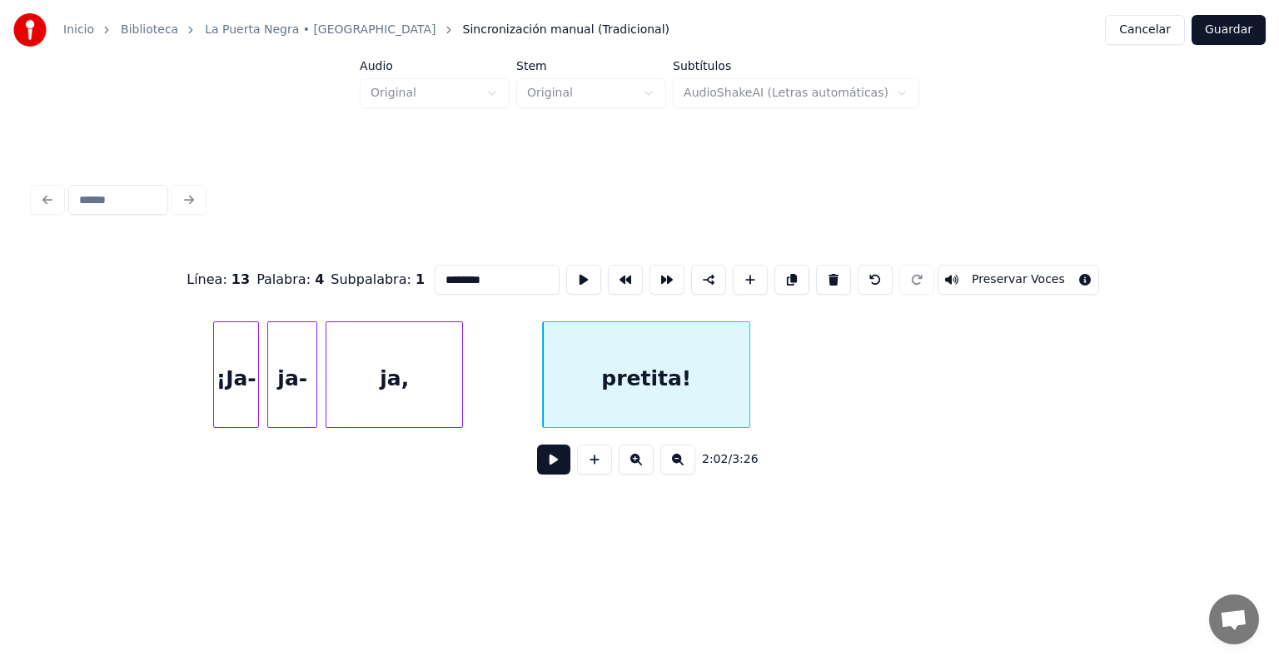
click at [435, 276] on input "********" at bounding box center [497, 280] width 125 height 30
type input "*********"
click at [537, 462] on button at bounding box center [553, 460] width 33 height 30
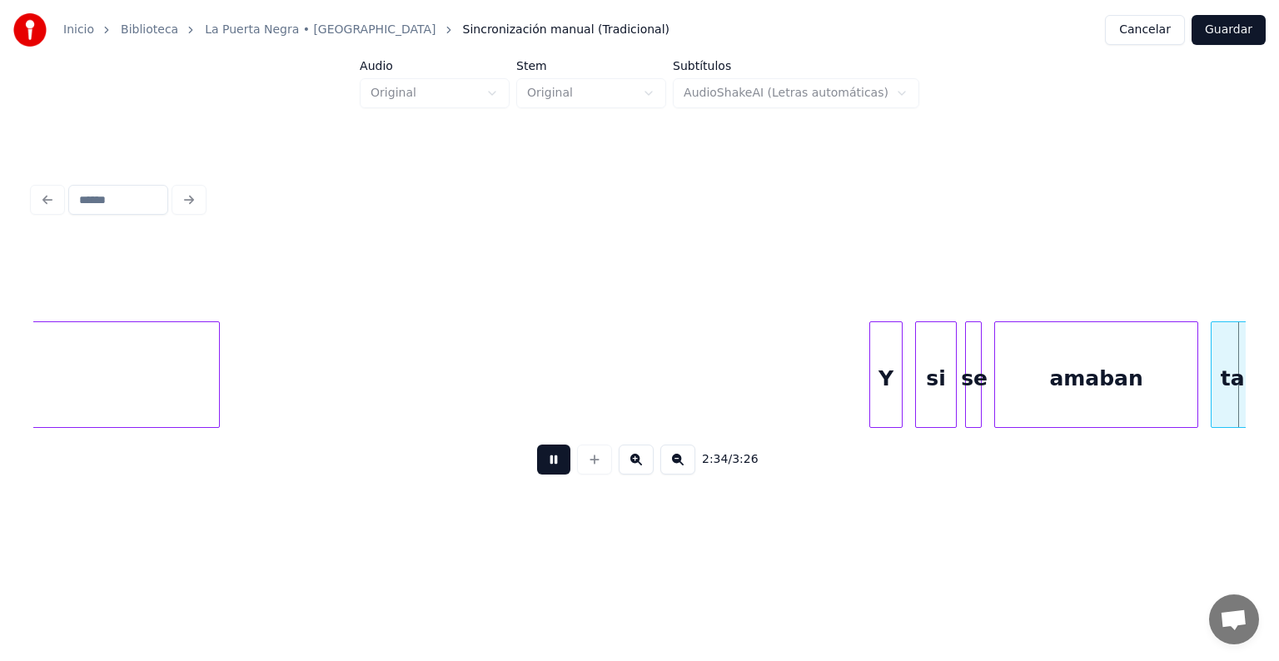
scroll to position [0, 32203]
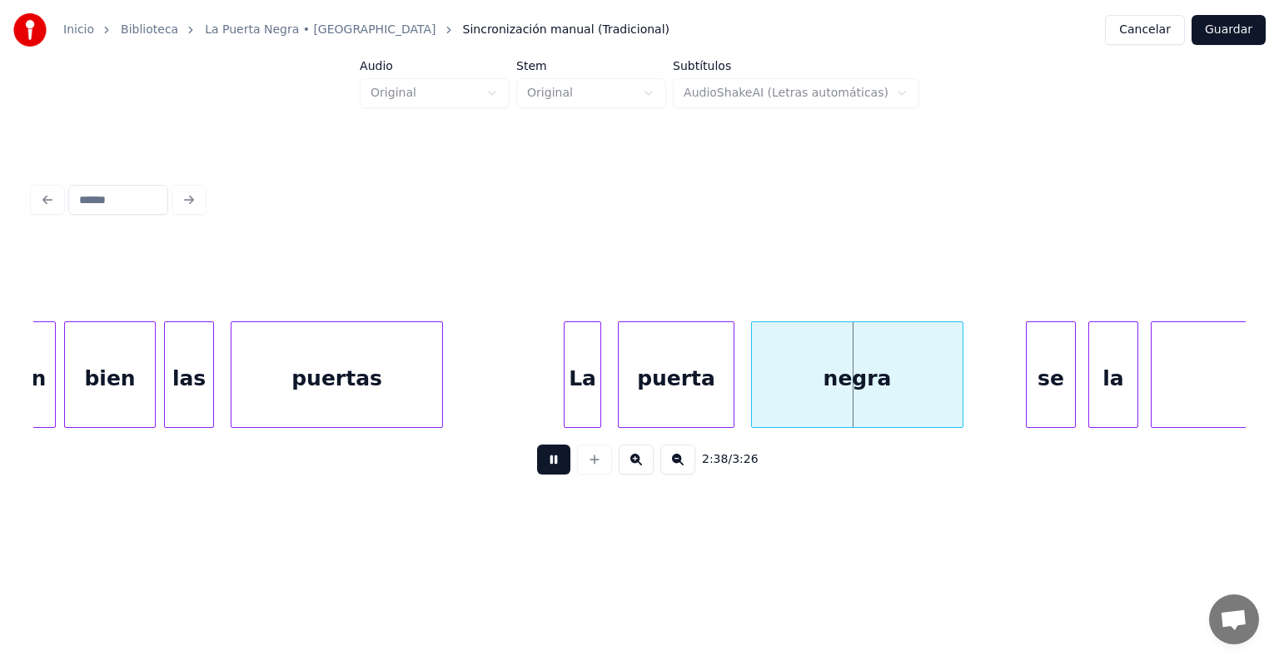
click at [543, 465] on button at bounding box center [553, 460] width 33 height 30
click at [178, 346] on div "las" at bounding box center [189, 378] width 48 height 113
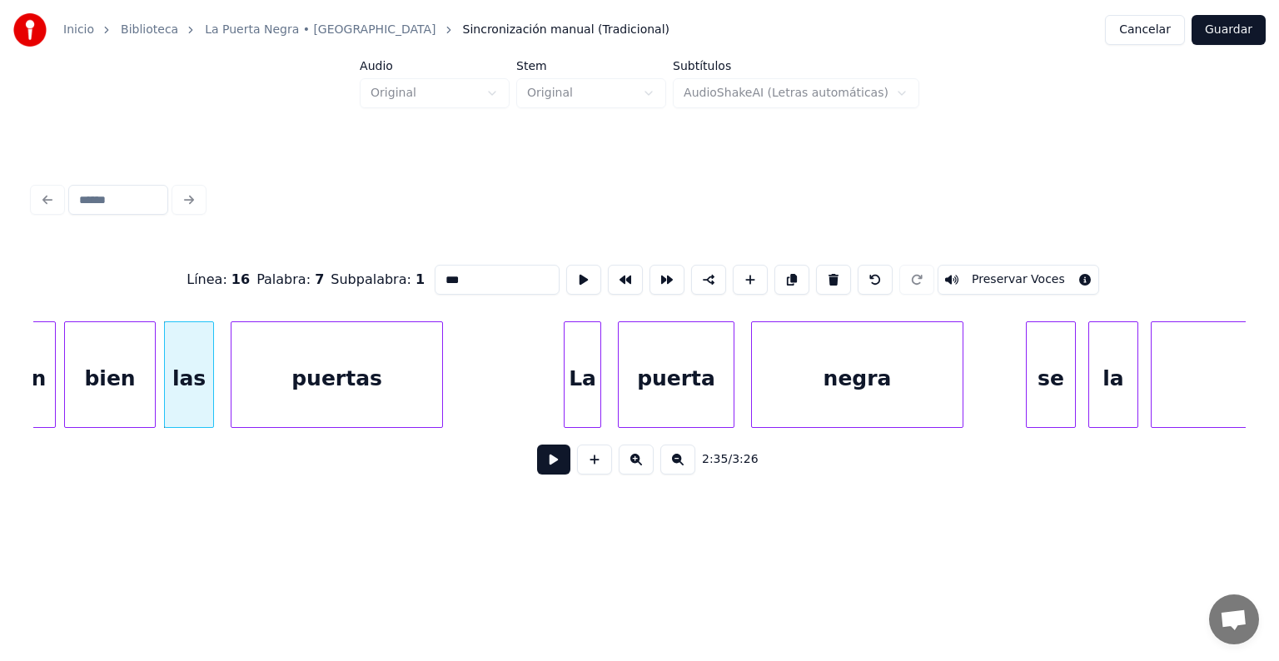
click at [437, 274] on input "***" at bounding box center [497, 280] width 125 height 30
click at [390, 388] on div "puertas" at bounding box center [336, 378] width 211 height 113
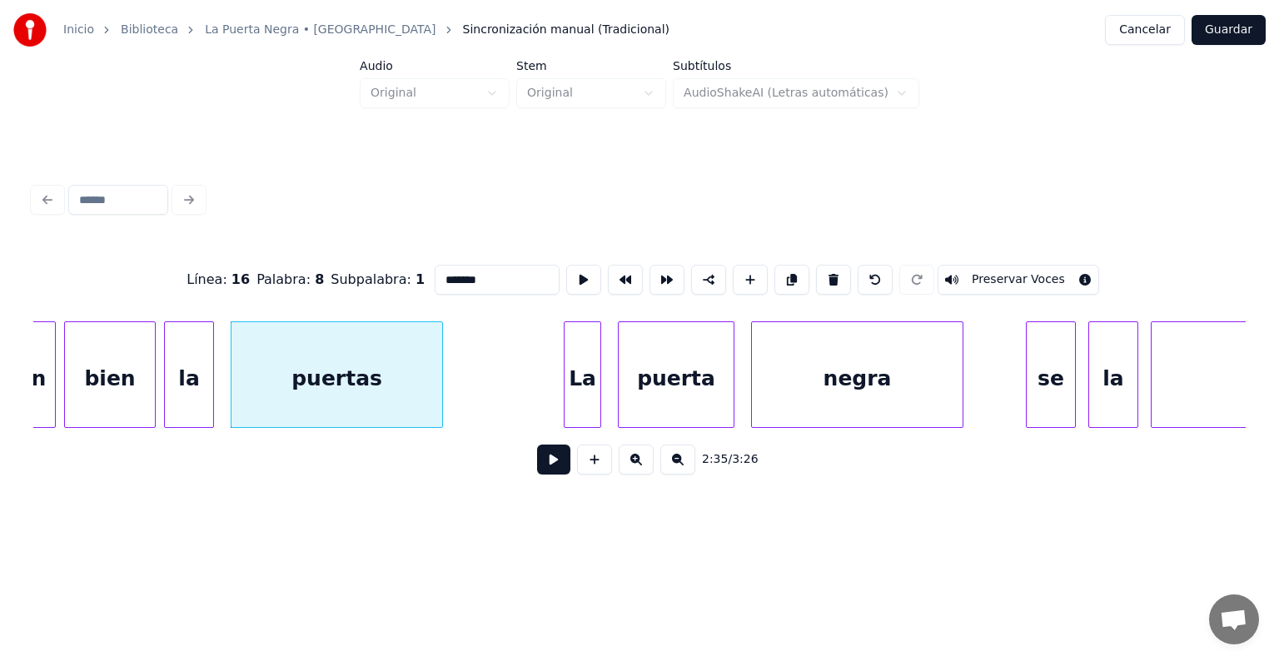
type input "******"
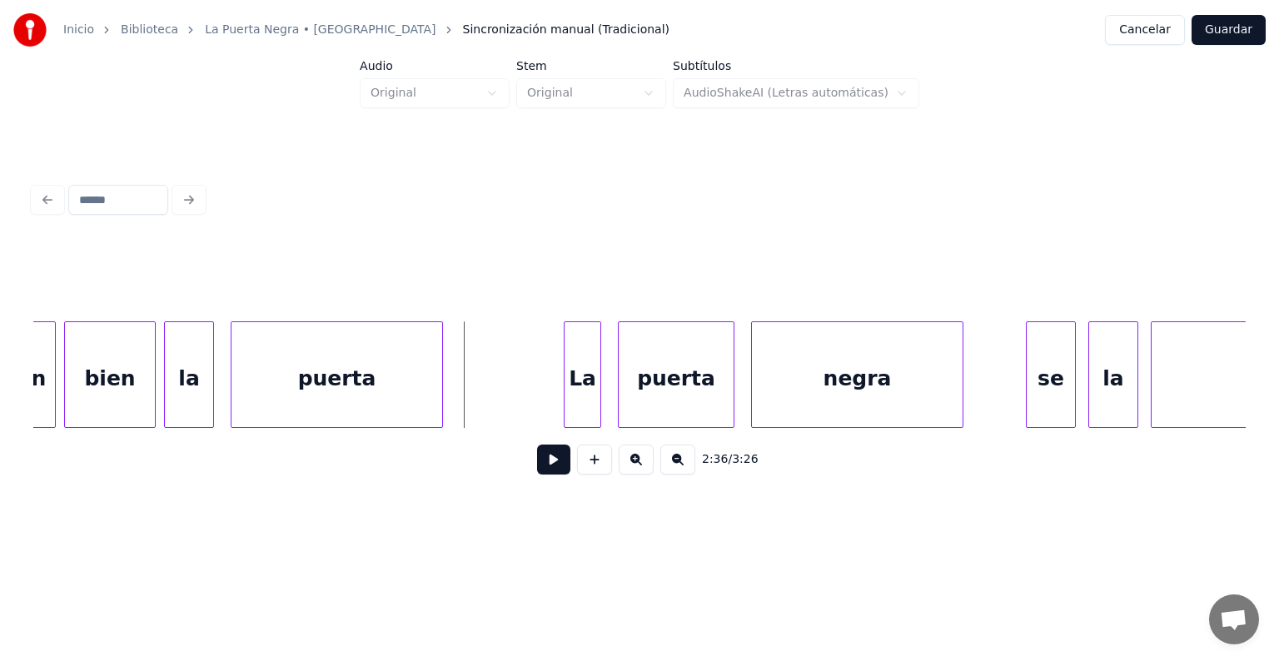
click at [537, 470] on button at bounding box center [553, 460] width 33 height 30
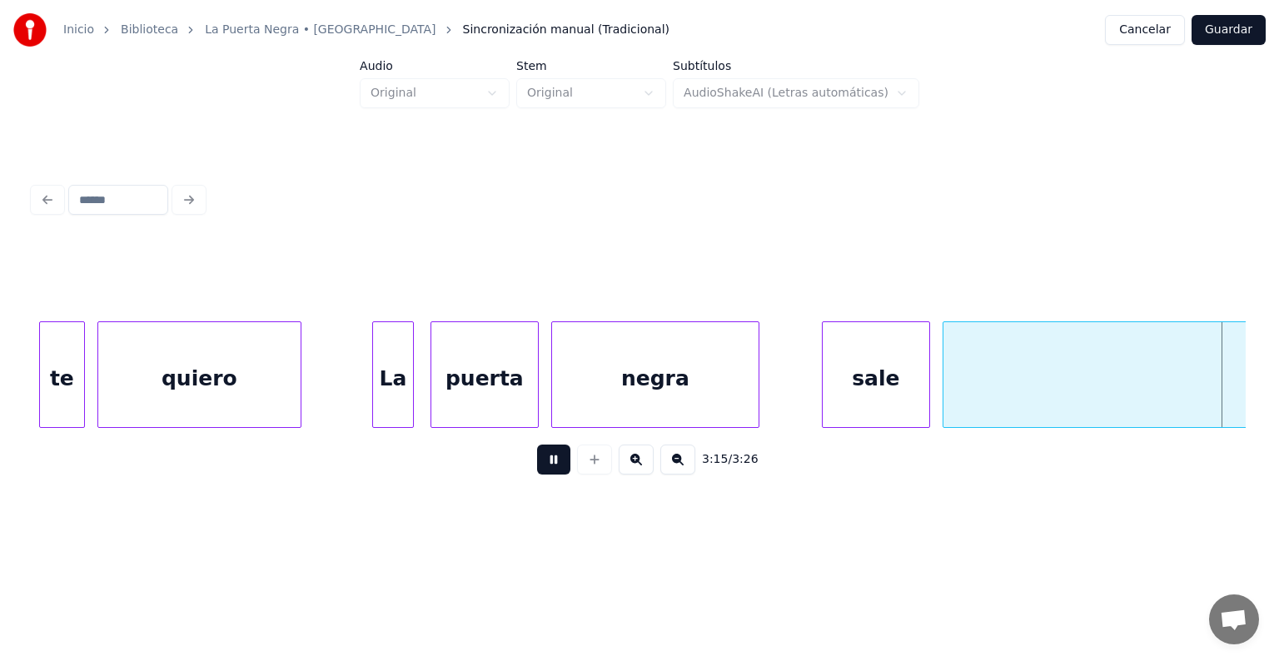
scroll to position [0, 40696]
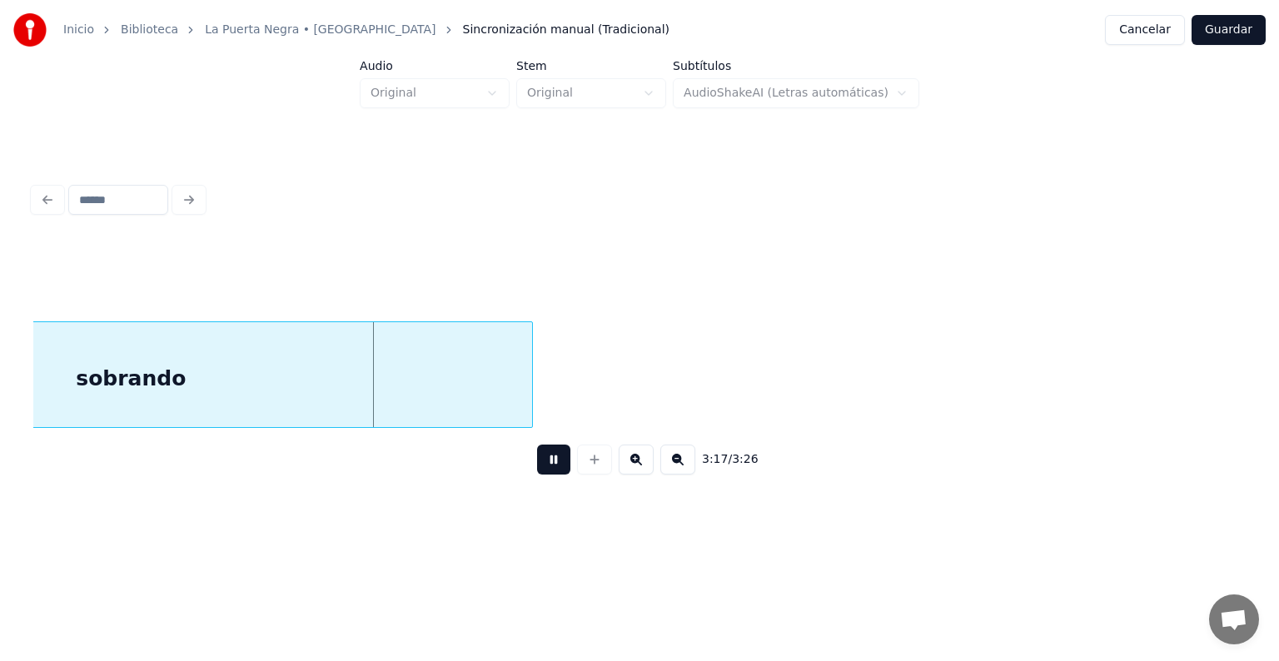
click at [549, 473] on button at bounding box center [553, 460] width 33 height 30
click at [440, 373] on div "sobrando" at bounding box center [131, 378] width 802 height 113
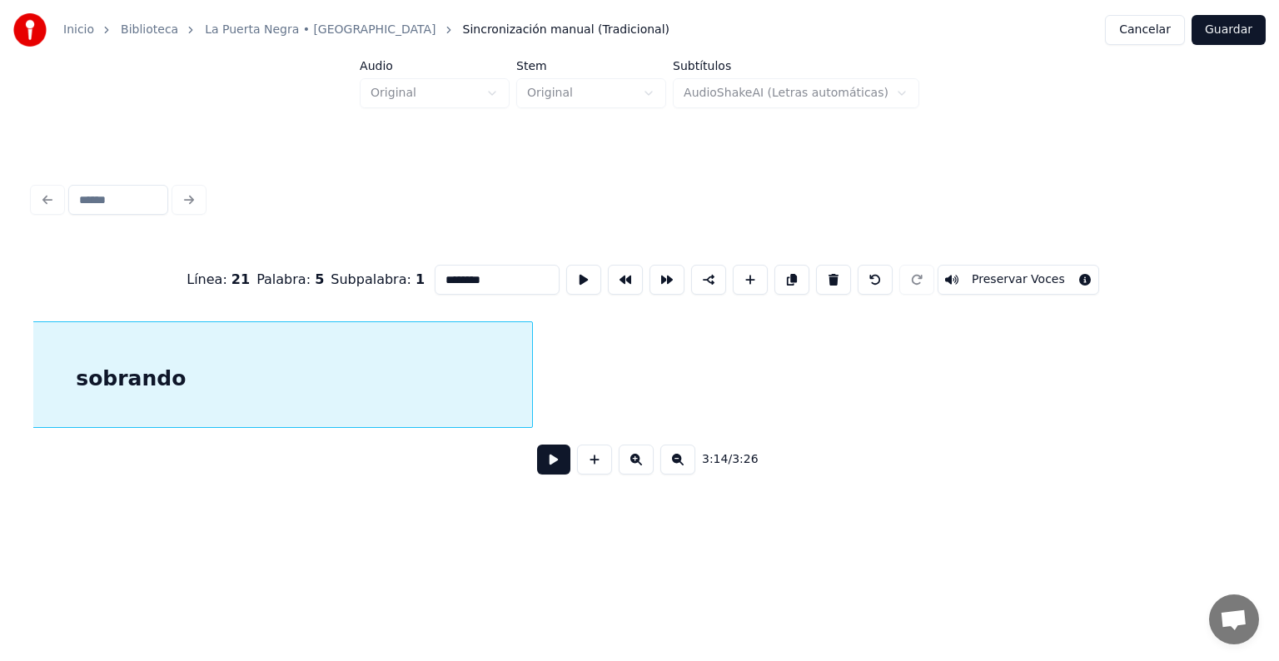
scroll to position [0, 40391]
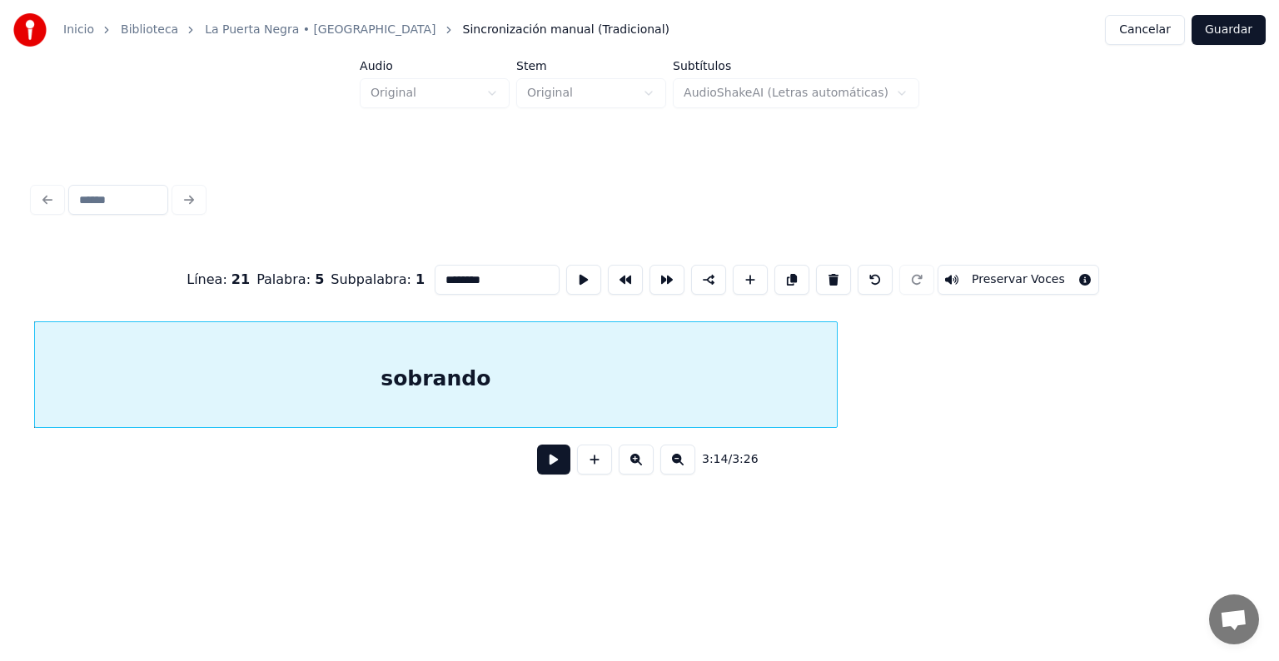
click at [490, 274] on input "********" at bounding box center [497, 280] width 125 height 30
type input "*********"
click at [1236, 38] on button "Guardar" at bounding box center [1228, 30] width 74 height 30
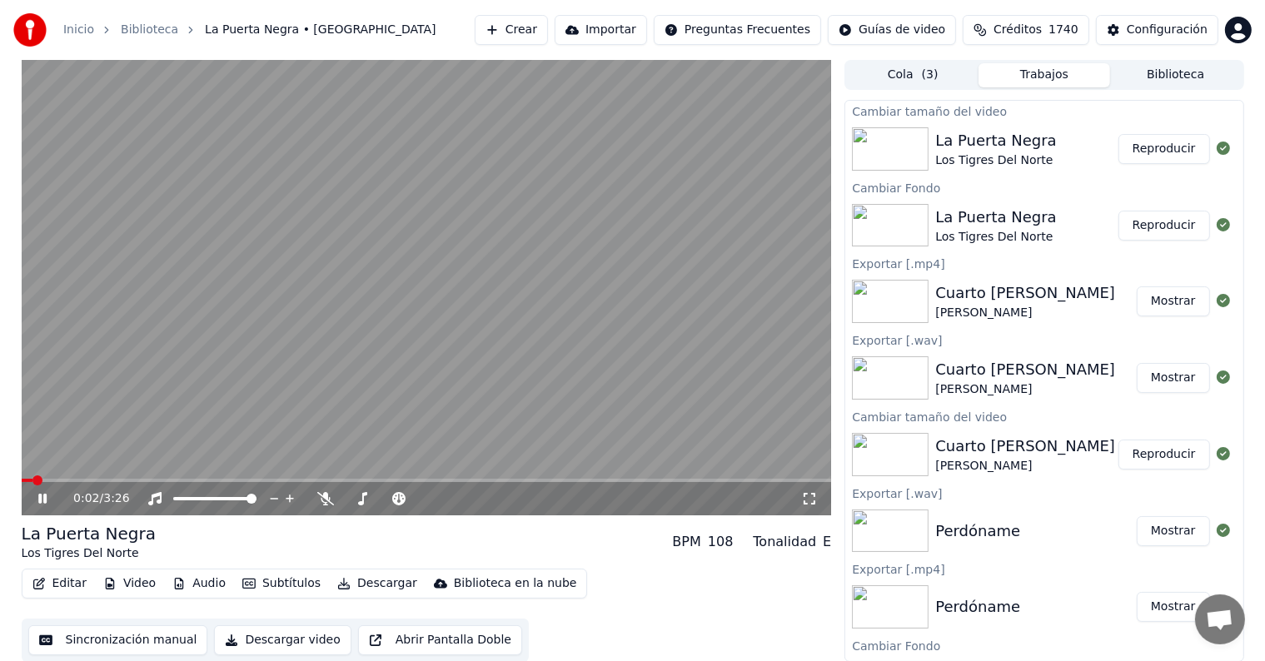
click at [38, 495] on icon at bounding box center [42, 499] width 8 height 10
click at [361, 585] on button "Descargar" at bounding box center [377, 583] width 93 height 23
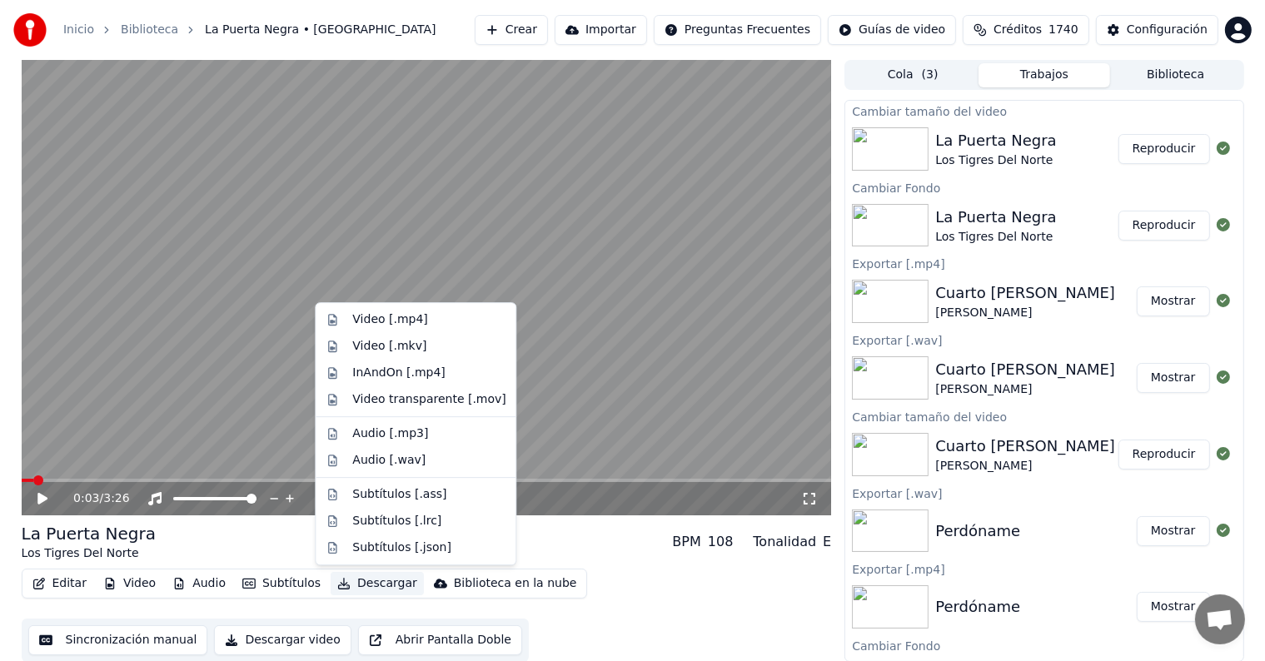
click at [629, 619] on div "Editar Video Audio Subtítulos Descargar Biblioteca en la nube Sincronización ma…" at bounding box center [427, 615] width 810 height 93
click at [360, 586] on button "Descargar" at bounding box center [377, 583] width 93 height 23
click at [421, 318] on div "Video [.mp4]" at bounding box center [428, 319] width 153 height 17
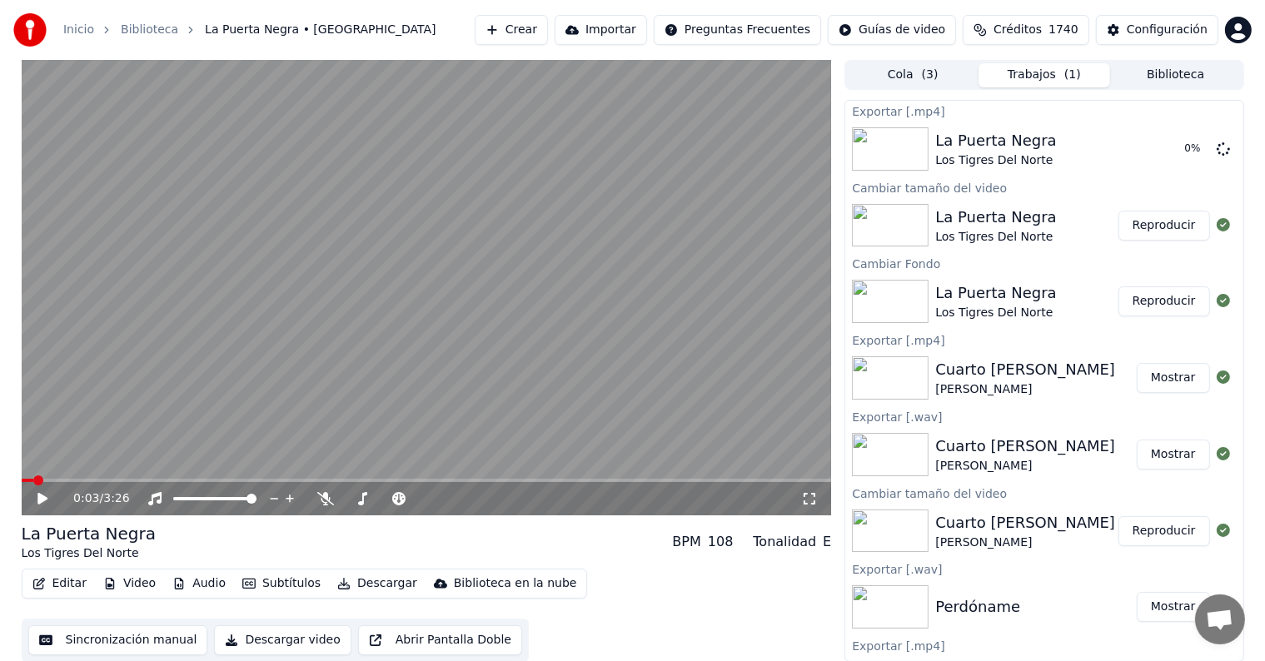
click at [326, 506] on div "0:03 / 3:26" at bounding box center [437, 498] width 728 height 17
click at [326, 499] on icon at bounding box center [325, 498] width 17 height 13
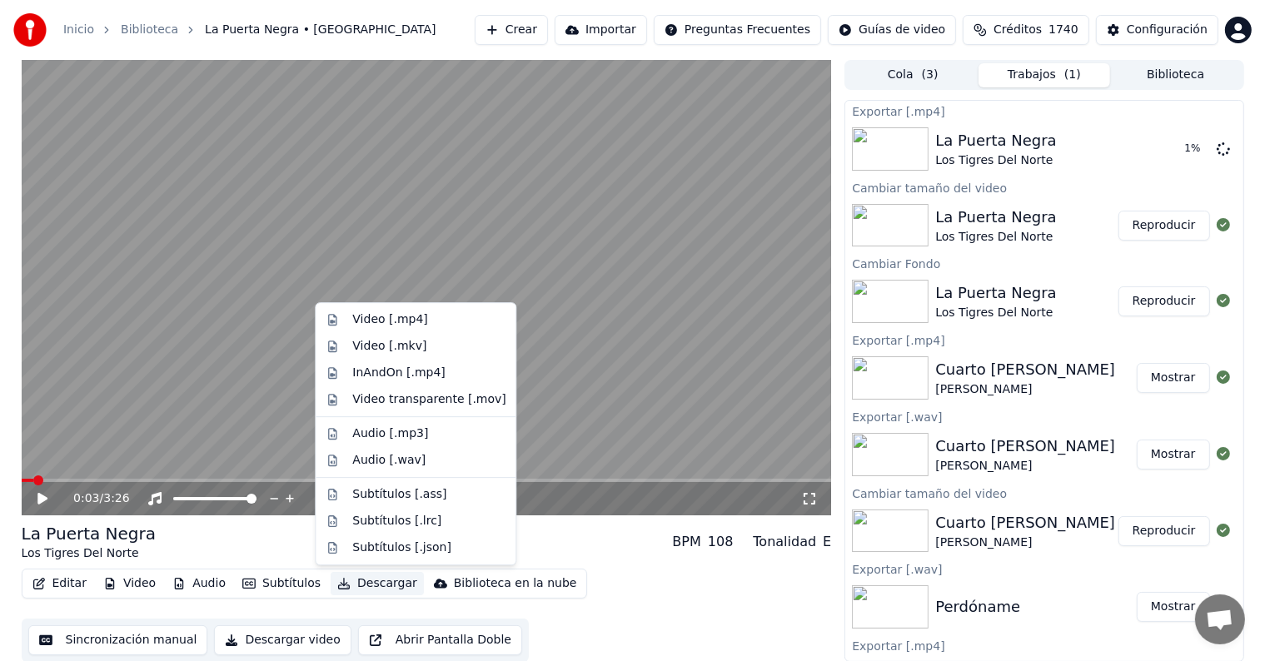
click at [386, 583] on button "Descargar" at bounding box center [377, 583] width 93 height 23
click at [410, 461] on div "Audio [.wav]" at bounding box center [388, 460] width 73 height 17
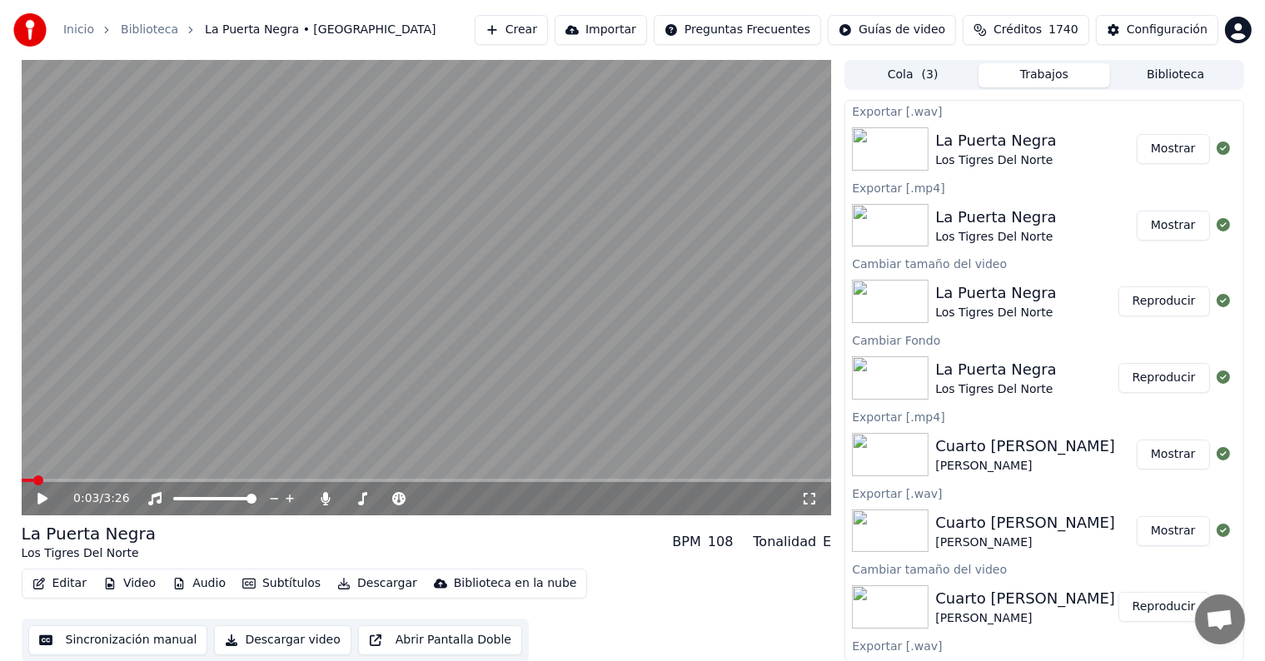
click at [520, 12] on div "Inicio Biblioteca La Puerta Negra • Los Tigres Del Norte Crear Importar Pregunt…" at bounding box center [632, 30] width 1265 height 60
click at [523, 23] on button "Crear" at bounding box center [511, 30] width 73 height 30
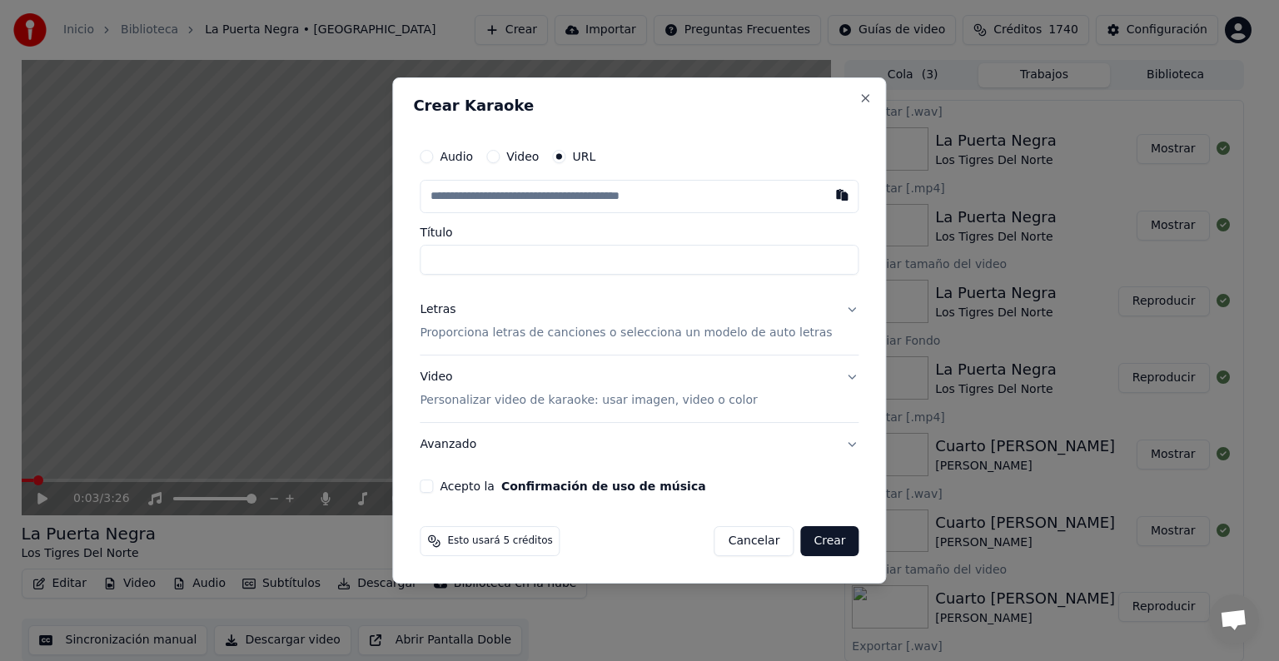
type input "**********"
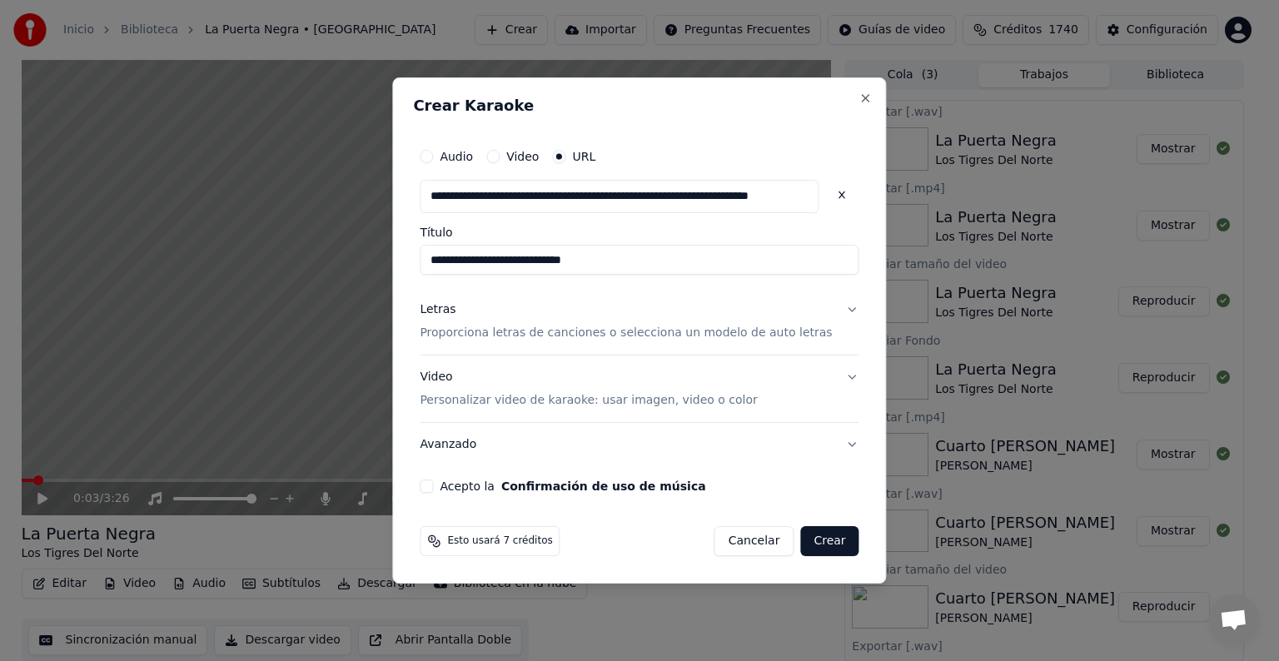
type input "**********"
click at [455, 488] on div "Acepto la Confirmación de uso de música" at bounding box center [639, 486] width 439 height 13
click at [475, 336] on p "Proporciona letras de canciones o selecciona un modelo de auto letras" at bounding box center [626, 333] width 412 height 17
type input "**********"
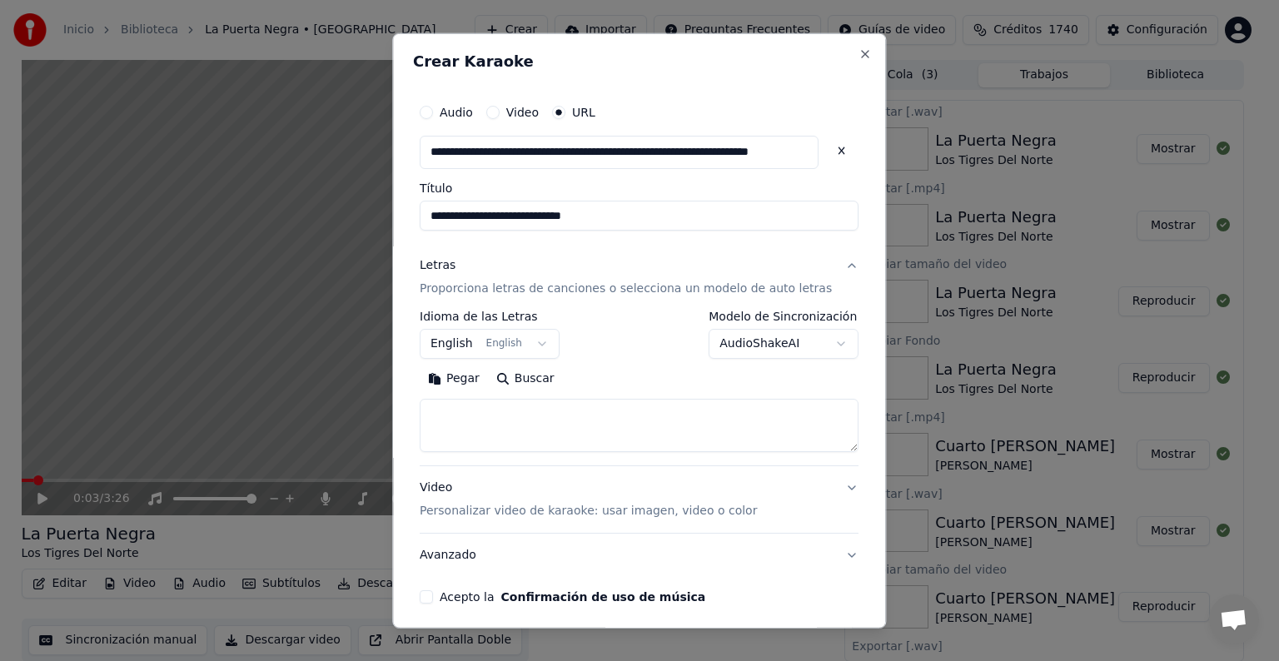
click at [746, 341] on body "Inicio Biblioteca La Puerta Negra • Los Tigres Del Norte Crear Importar Pregunt…" at bounding box center [632, 330] width 1265 height 661
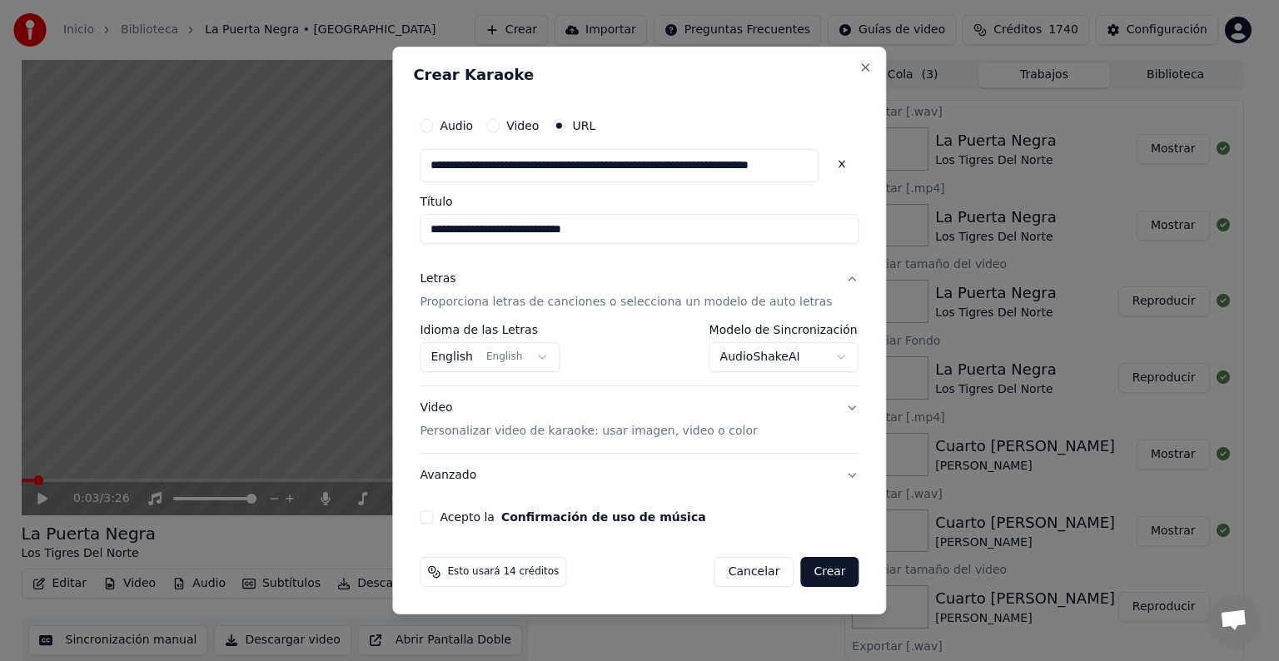
click at [813, 569] on button "Crear" at bounding box center [829, 572] width 58 height 30
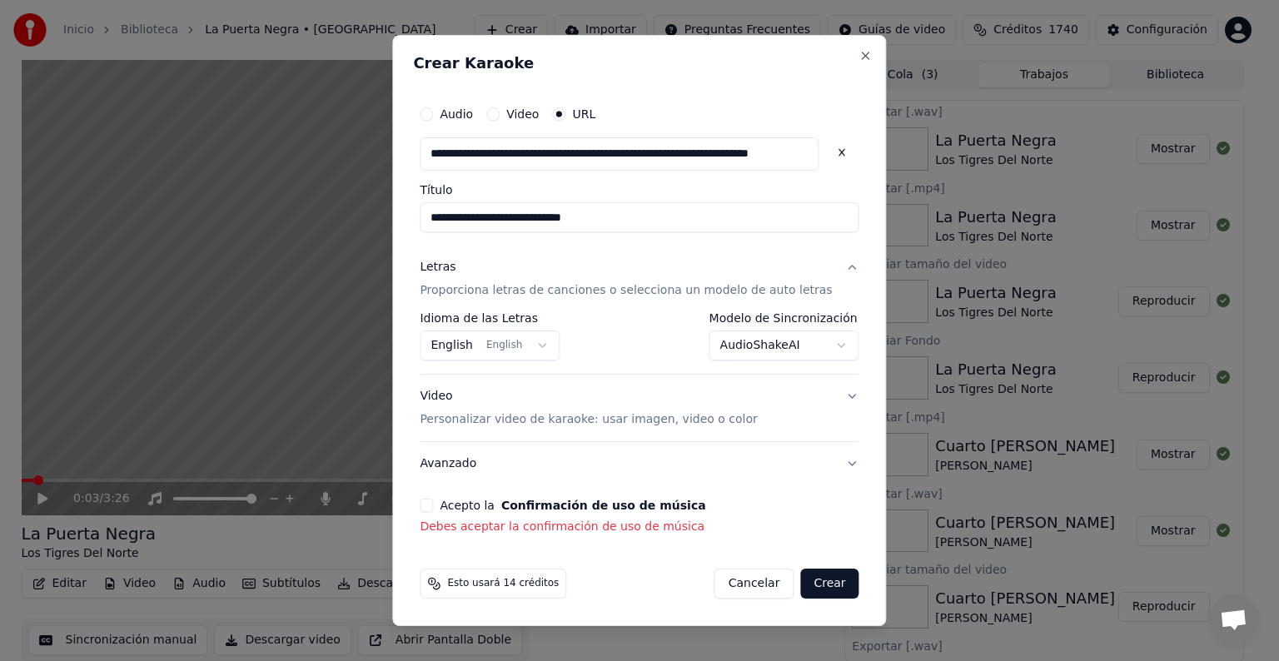
click at [433, 500] on button "Acepto la Confirmación de uso de música" at bounding box center [426, 505] width 13 height 13
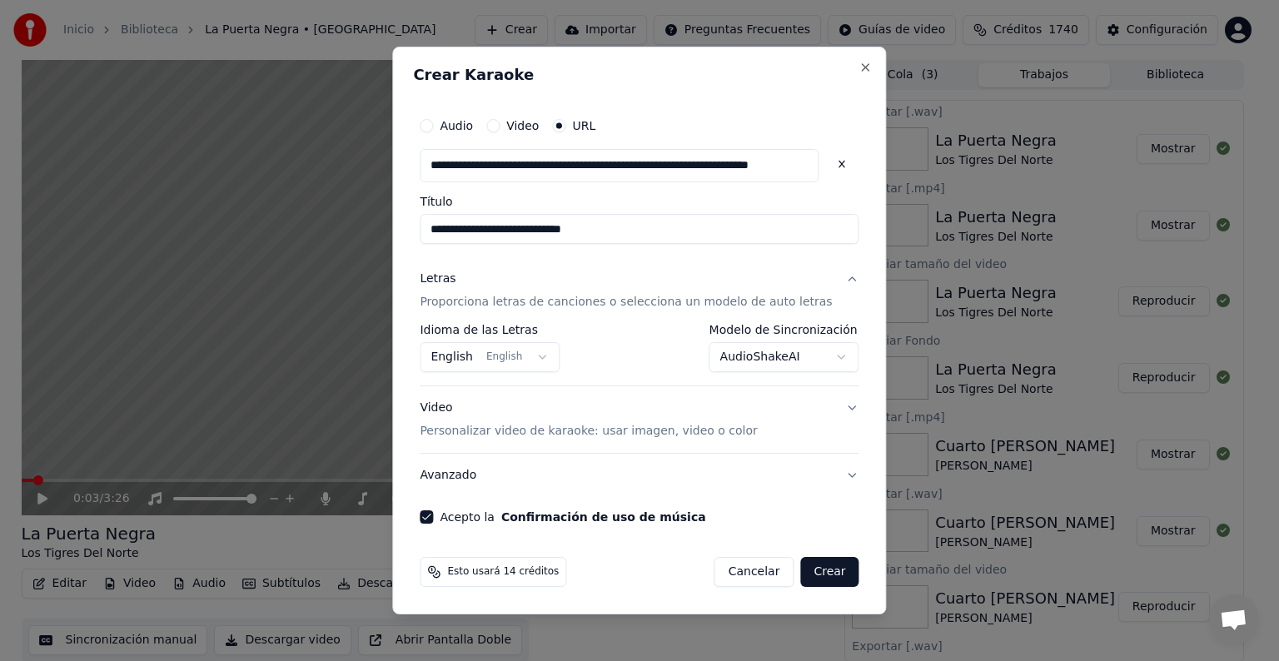
click at [801, 578] on button "Crear" at bounding box center [829, 572] width 58 height 30
select select "**********"
select select
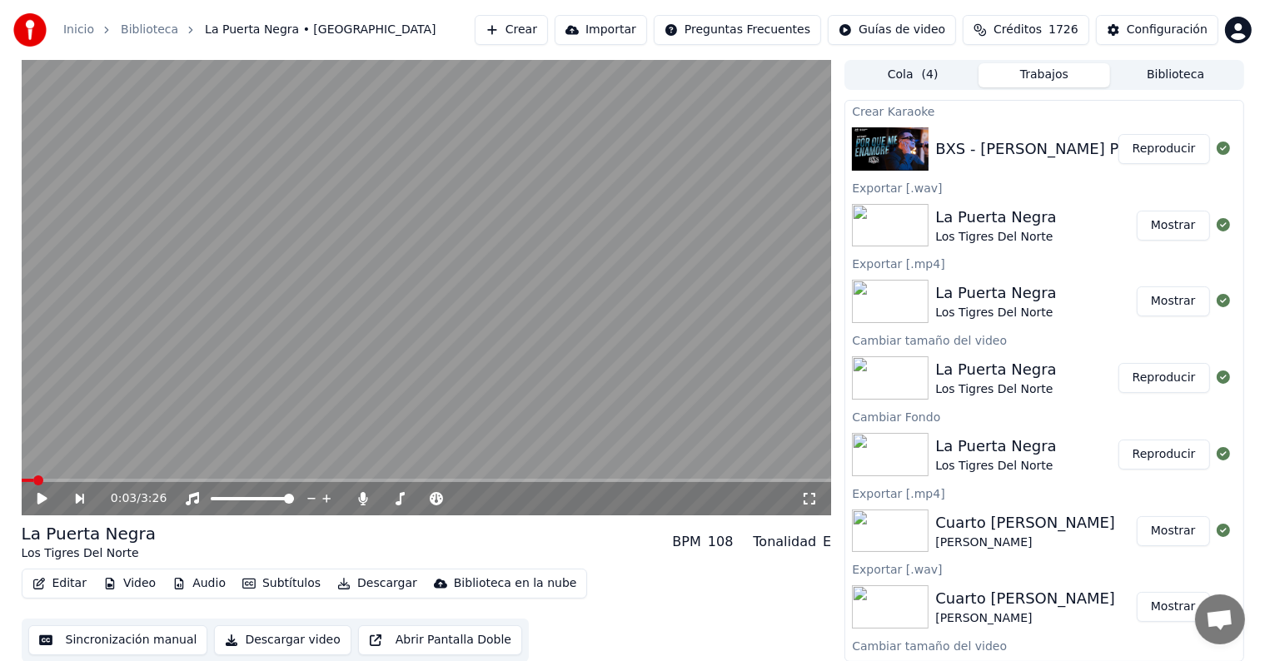
click at [1144, 176] on div "BXS - [PERSON_NAME] Por Que Me Enamore Reproducir" at bounding box center [1043, 149] width 397 height 57
click at [1161, 157] on button "Reproducir" at bounding box center [1164, 149] width 92 height 30
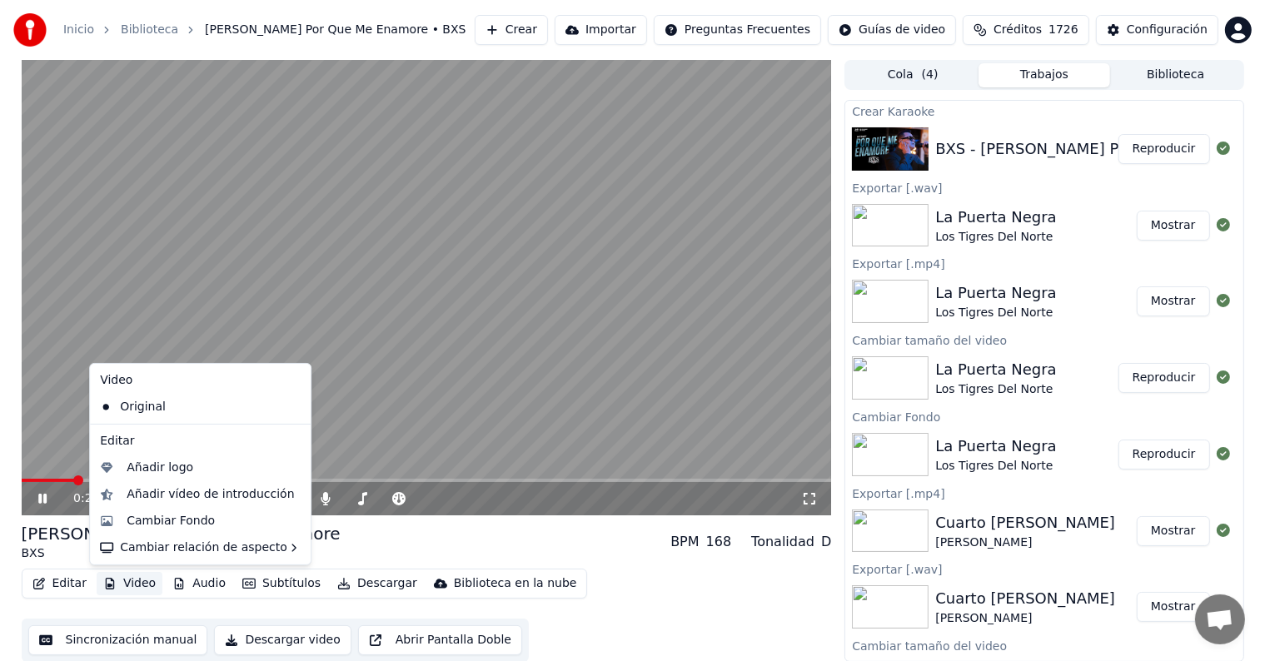
click at [132, 581] on button "Video" at bounding box center [130, 583] width 66 height 23
click at [240, 546] on div "Cambiar relación de aspecto" at bounding box center [200, 547] width 214 height 27
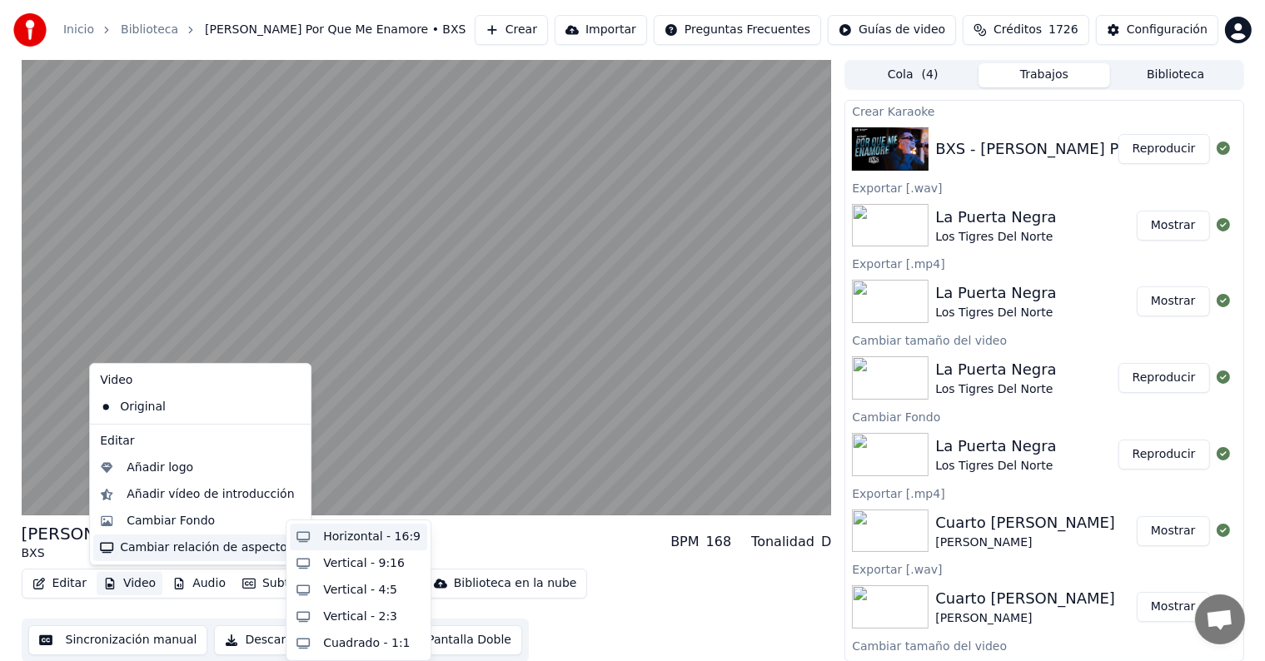
click at [337, 537] on div "Horizontal - 16:9" at bounding box center [371, 537] width 97 height 17
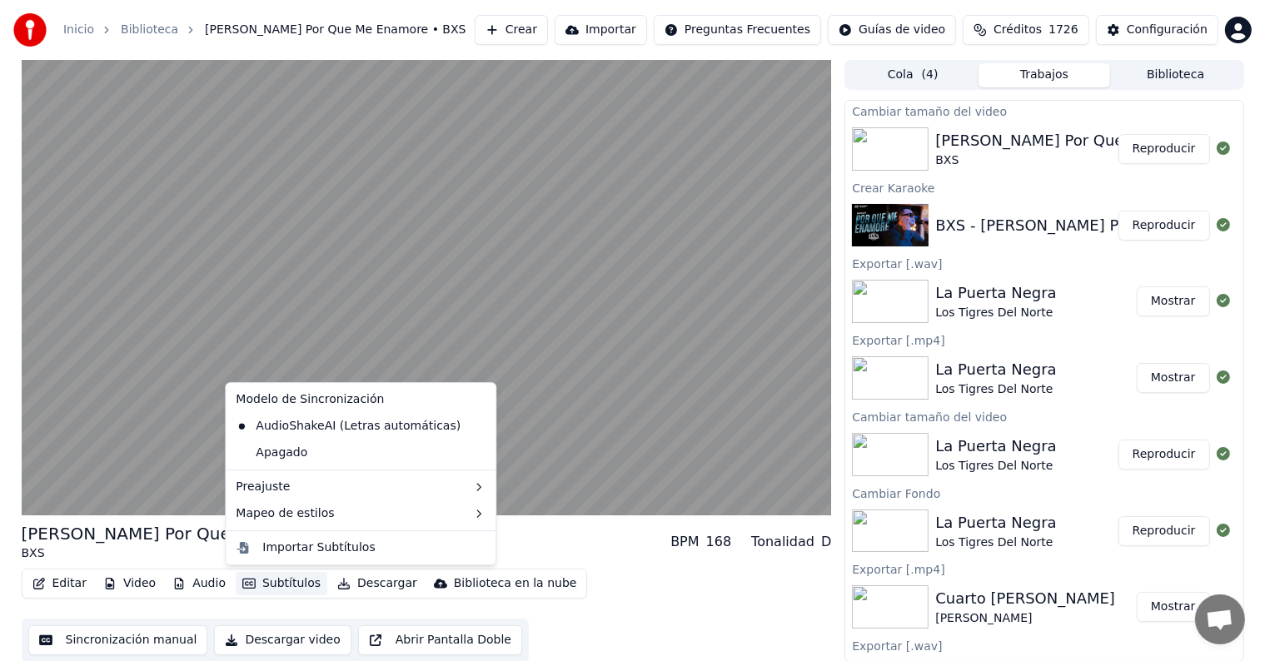
click at [271, 579] on button "Subtítulos" at bounding box center [282, 583] width 92 height 23
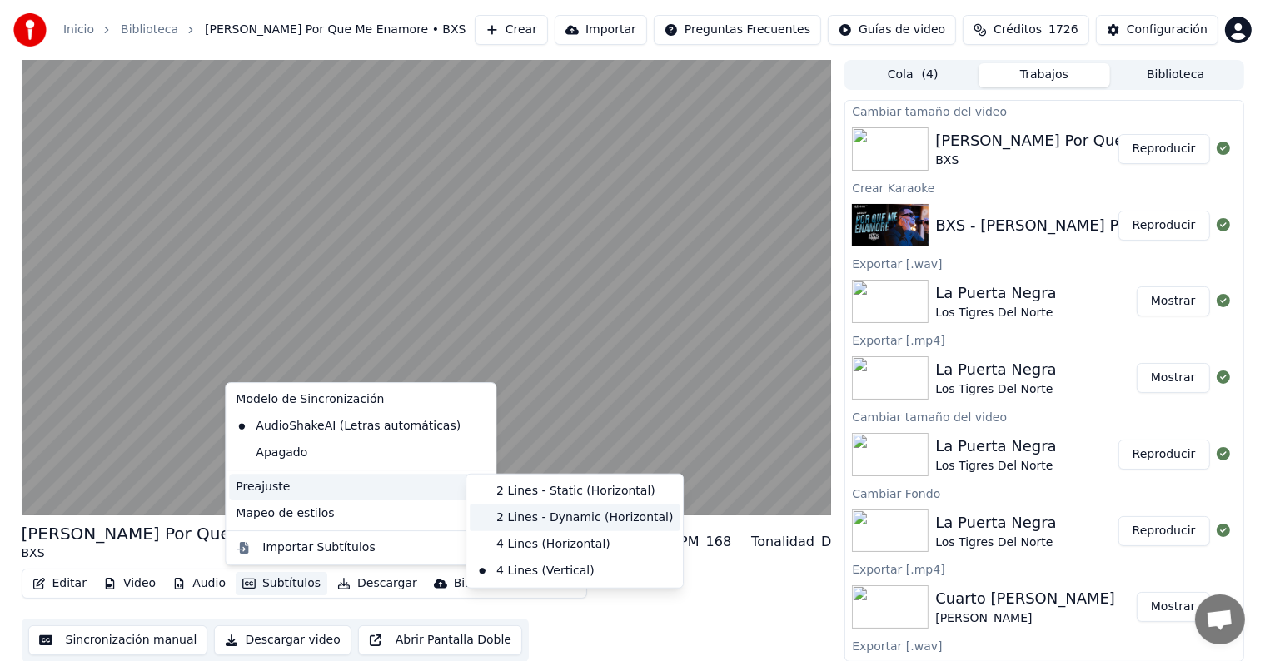
click at [515, 516] on div "2 Lines - Dynamic (Horizontal)" at bounding box center [575, 517] width 210 height 27
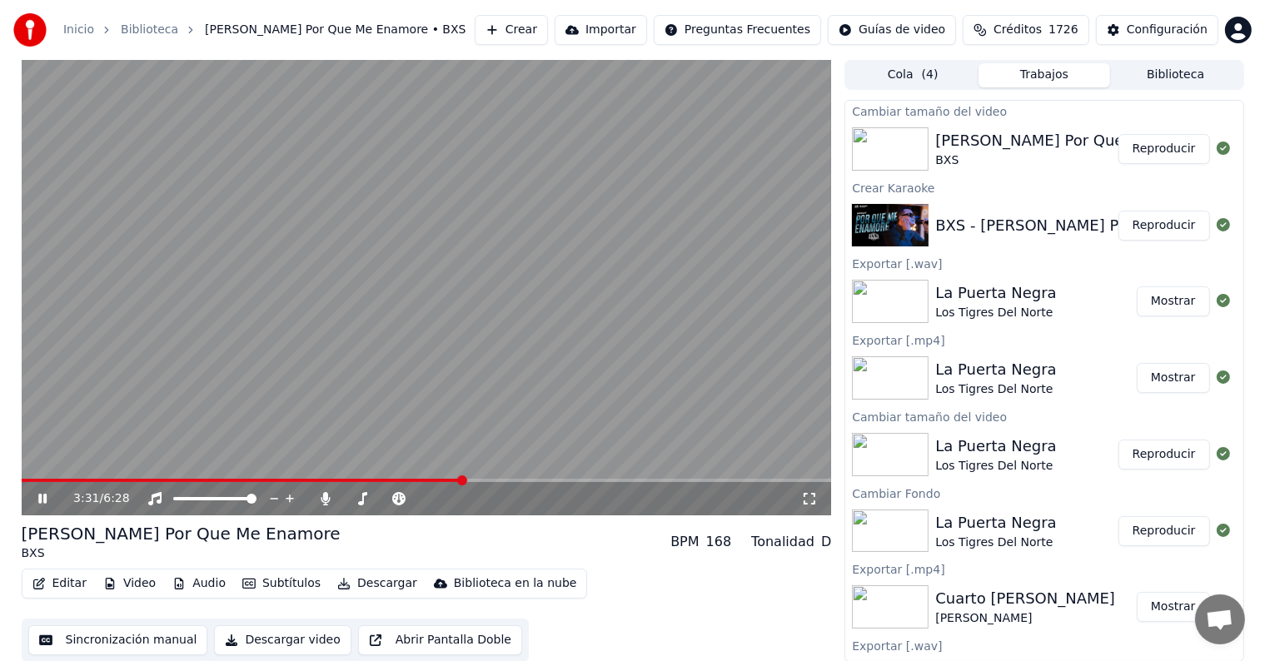
click at [74, 583] on button "Editar" at bounding box center [59, 583] width 67 height 23
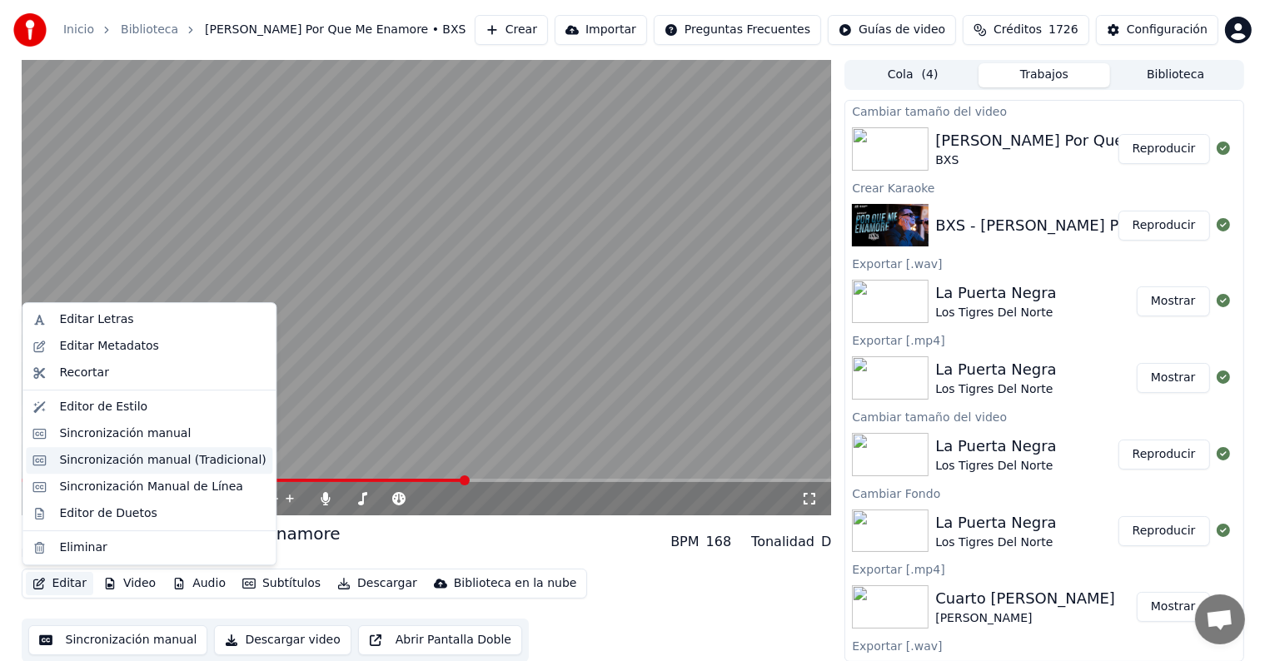
click at [195, 463] on div "Sincronización manual (Tradicional)" at bounding box center [162, 460] width 206 height 17
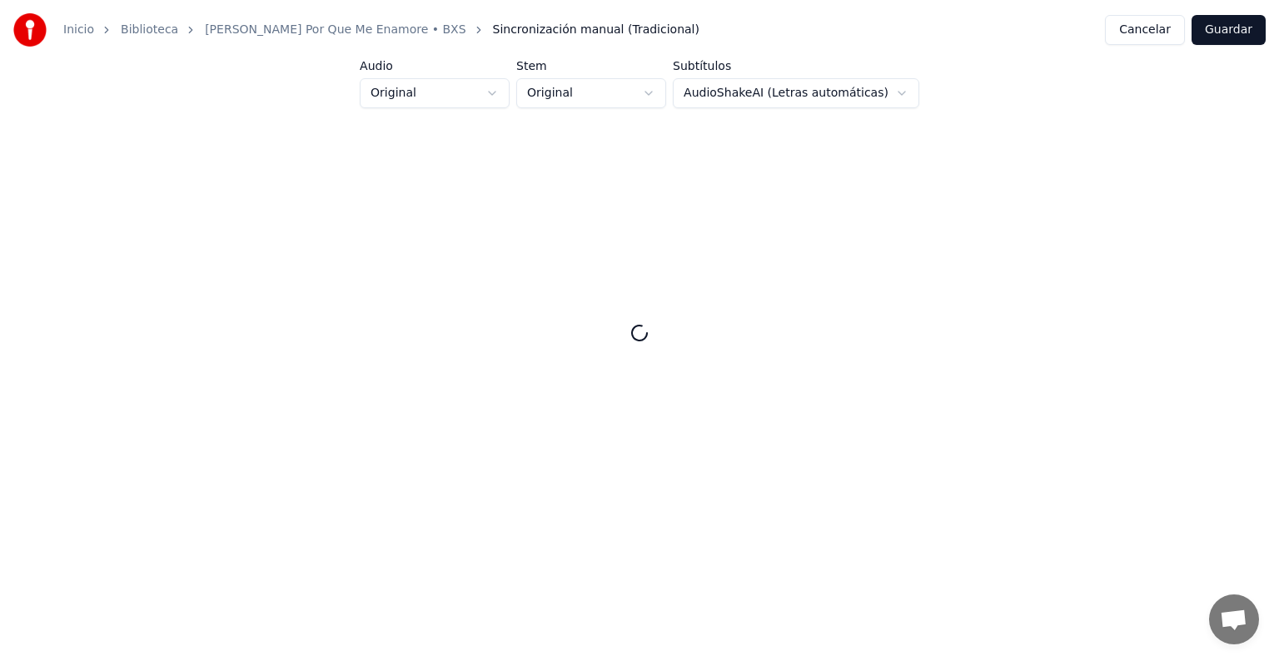
click at [720, 519] on div at bounding box center [639, 333] width 1225 height 396
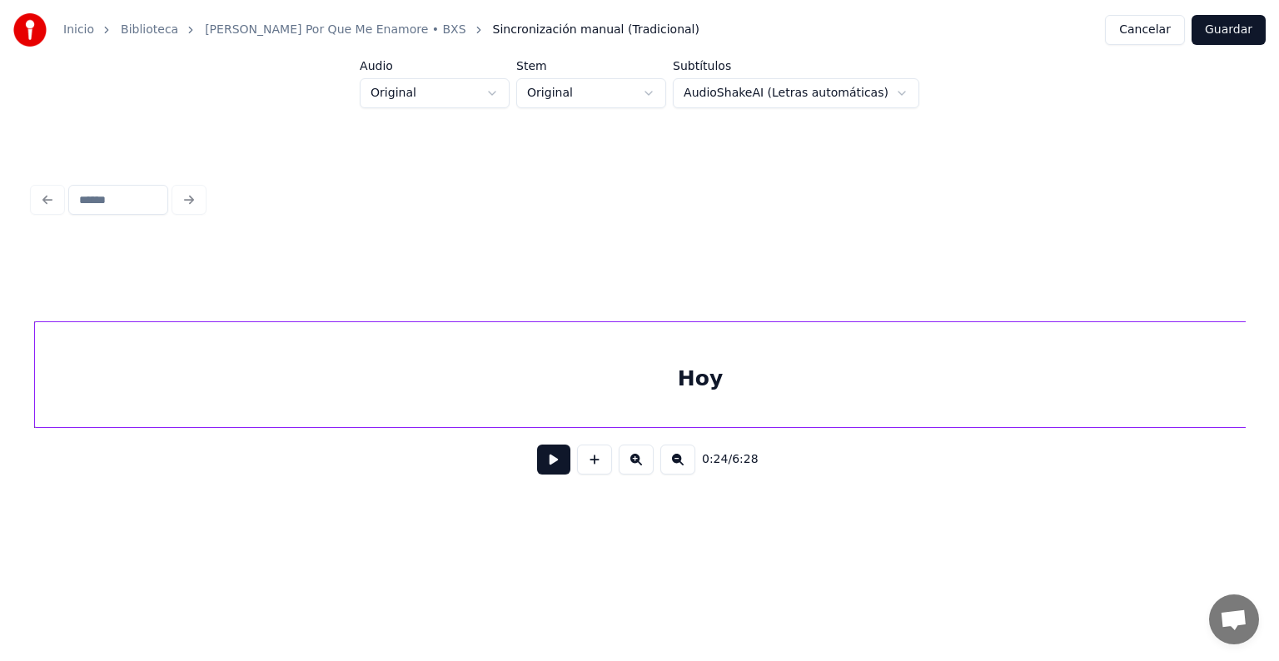
click at [549, 470] on button at bounding box center [553, 460] width 33 height 30
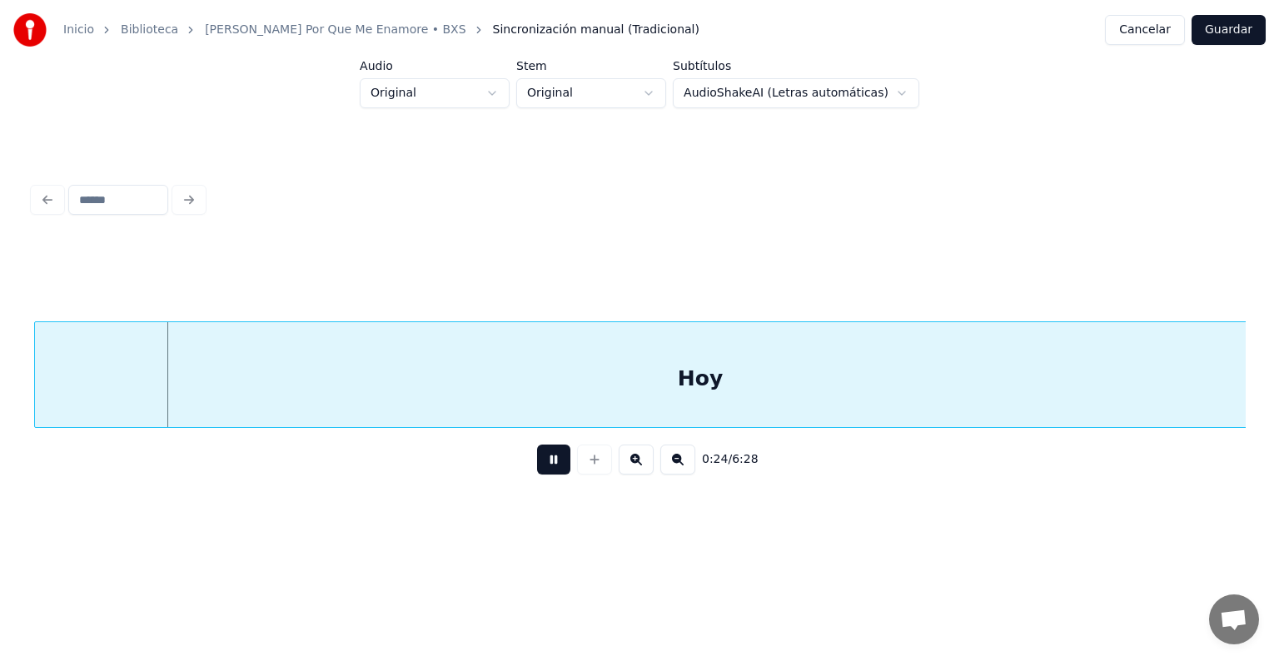
click at [682, 466] on button at bounding box center [677, 460] width 35 height 30
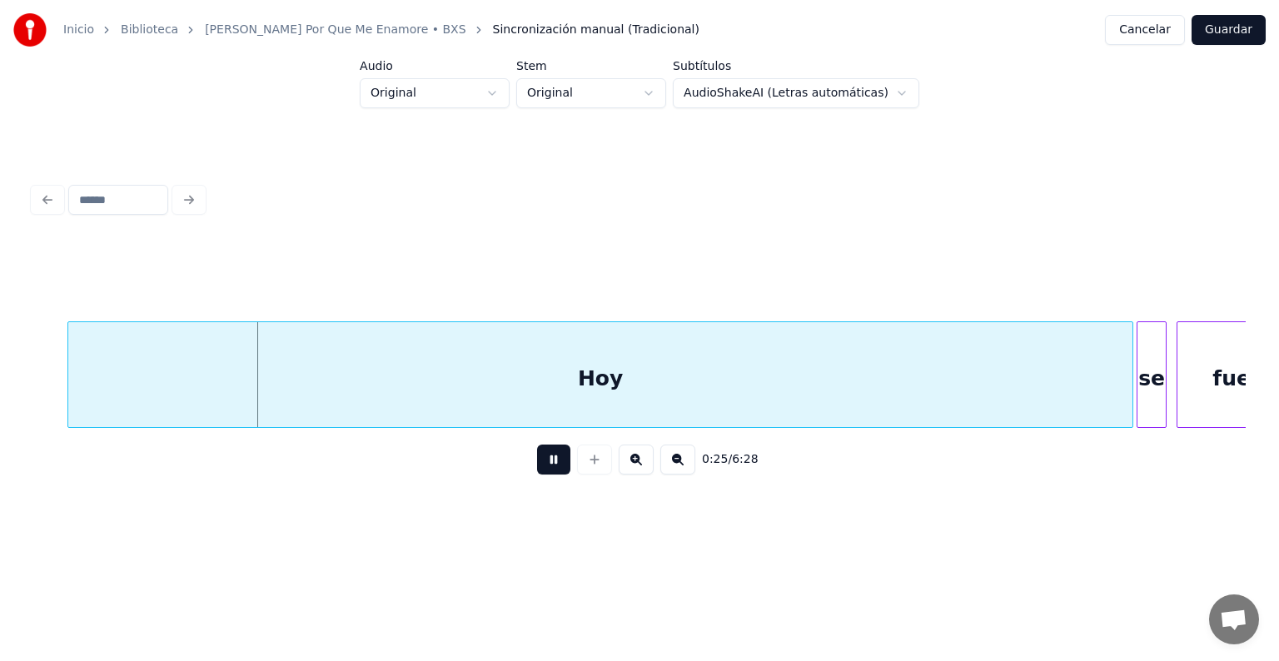
click at [682, 466] on button at bounding box center [677, 460] width 35 height 30
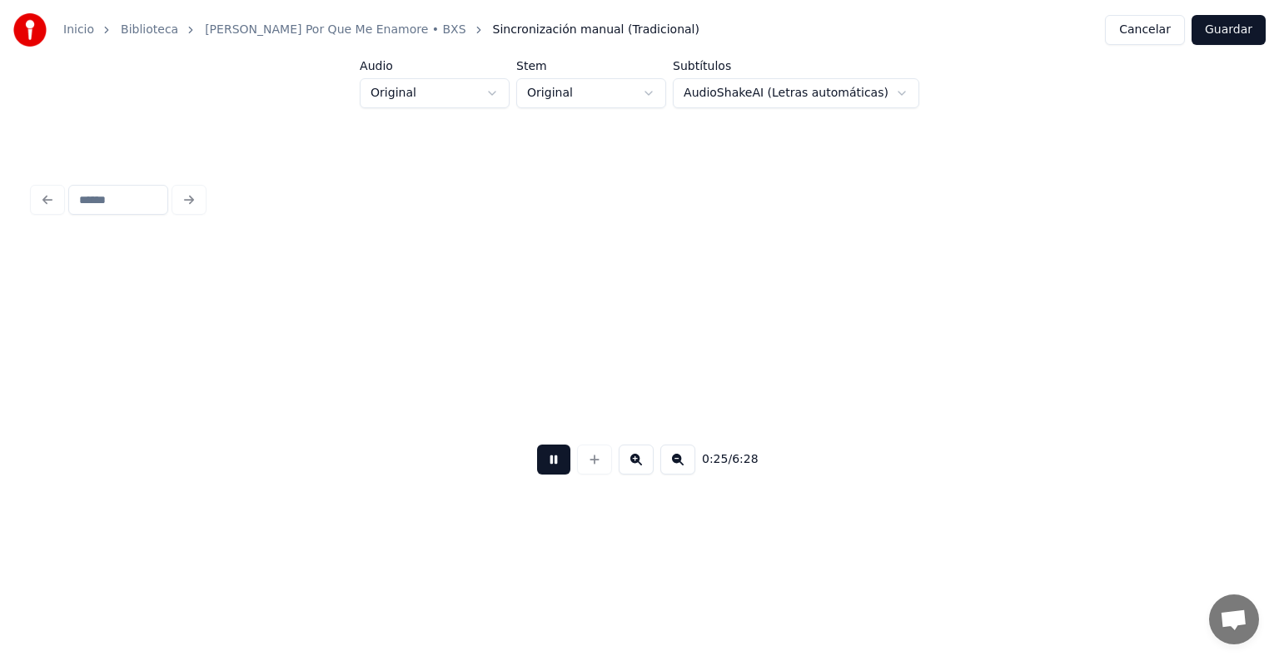
scroll to position [0, 2915]
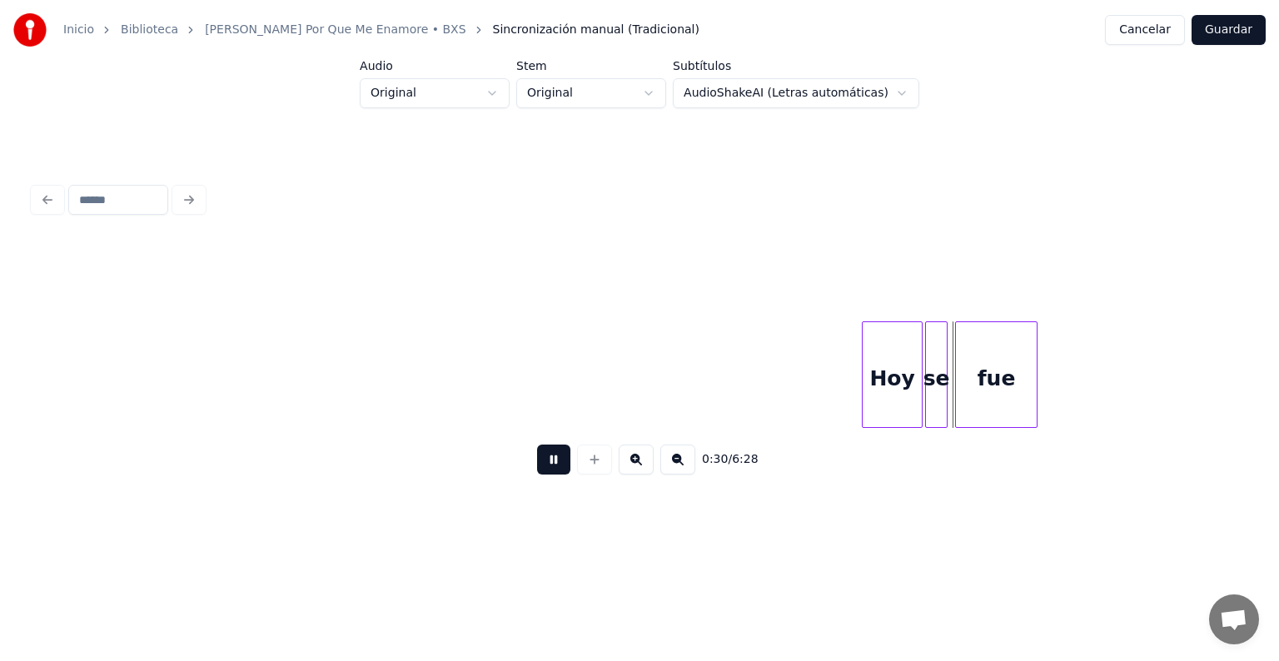
click at [866, 413] on div at bounding box center [864, 374] width 5 height 105
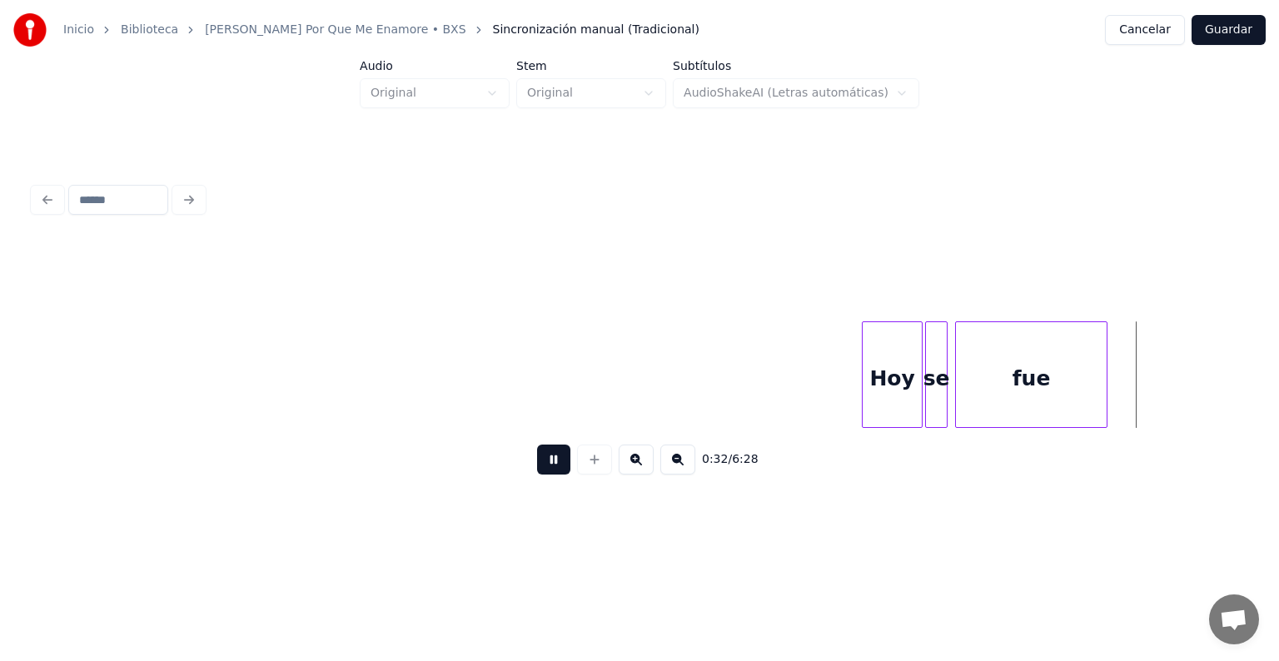
click at [1106, 359] on div at bounding box center [1103, 374] width 5 height 105
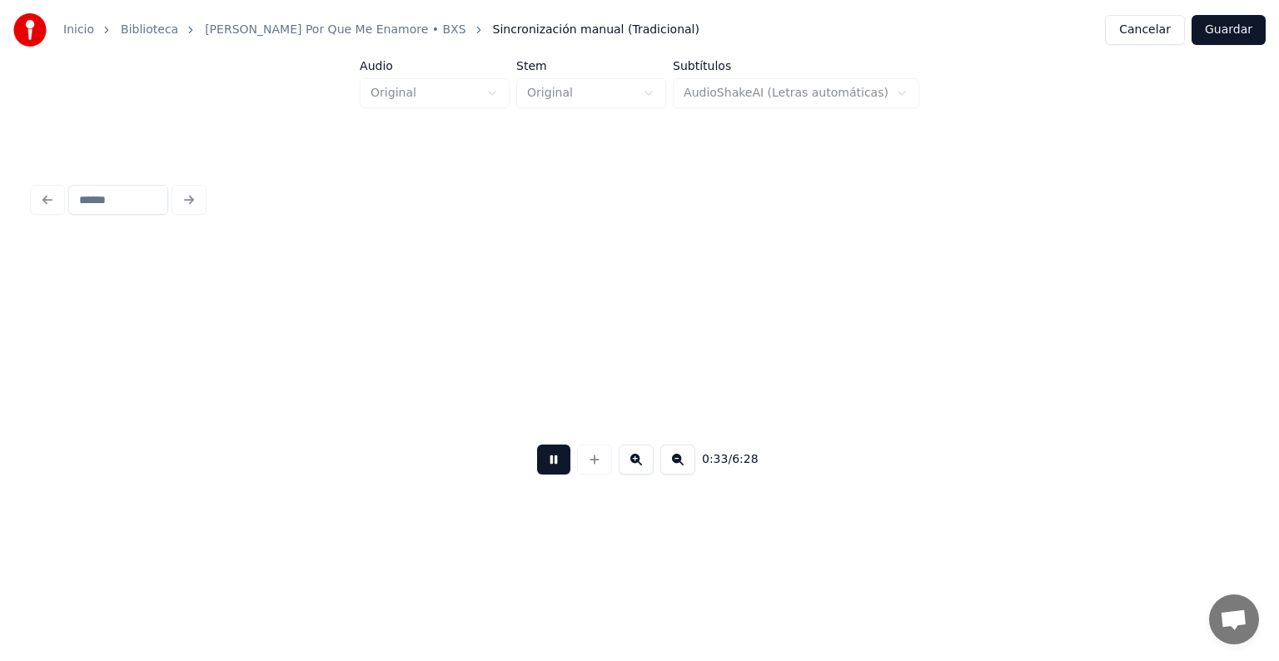
scroll to position [0, 4128]
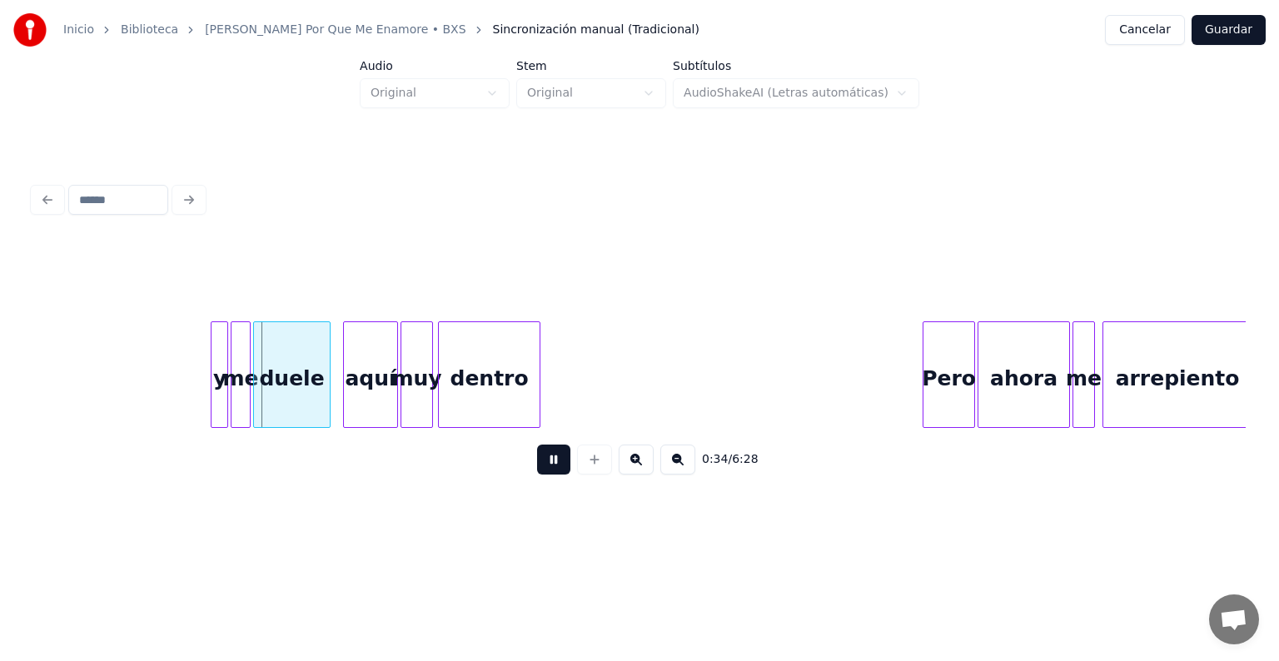
click at [640, 470] on button at bounding box center [636, 460] width 35 height 30
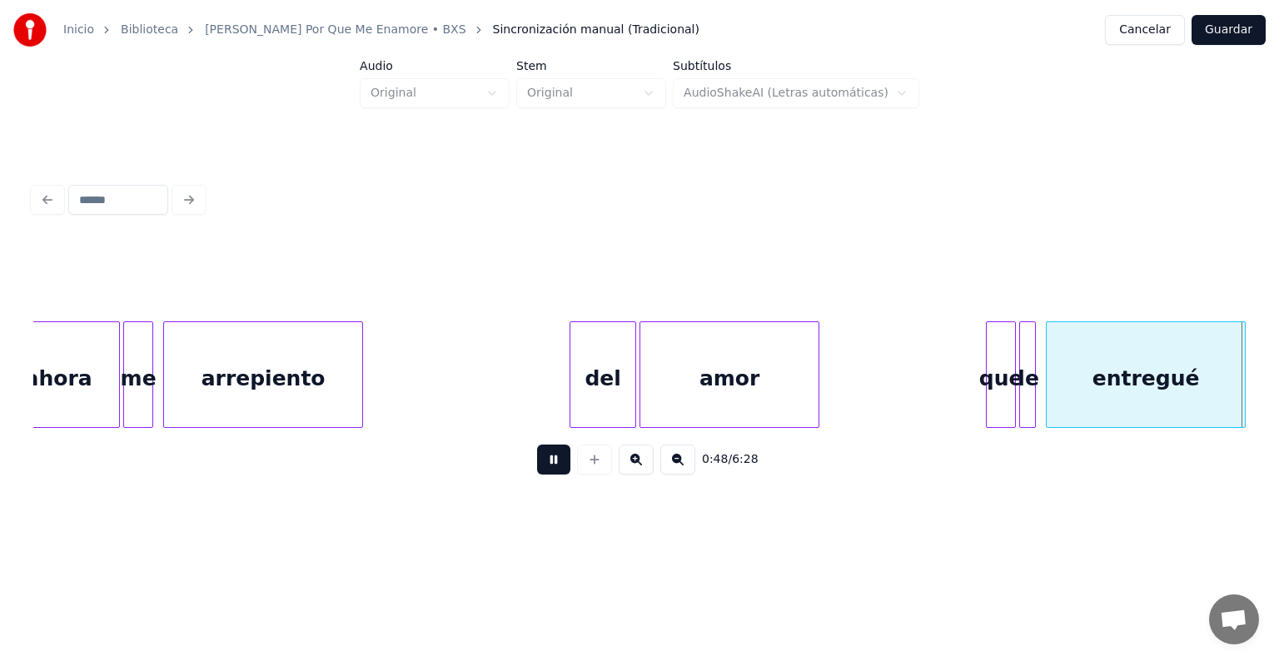
scroll to position [0, 8014]
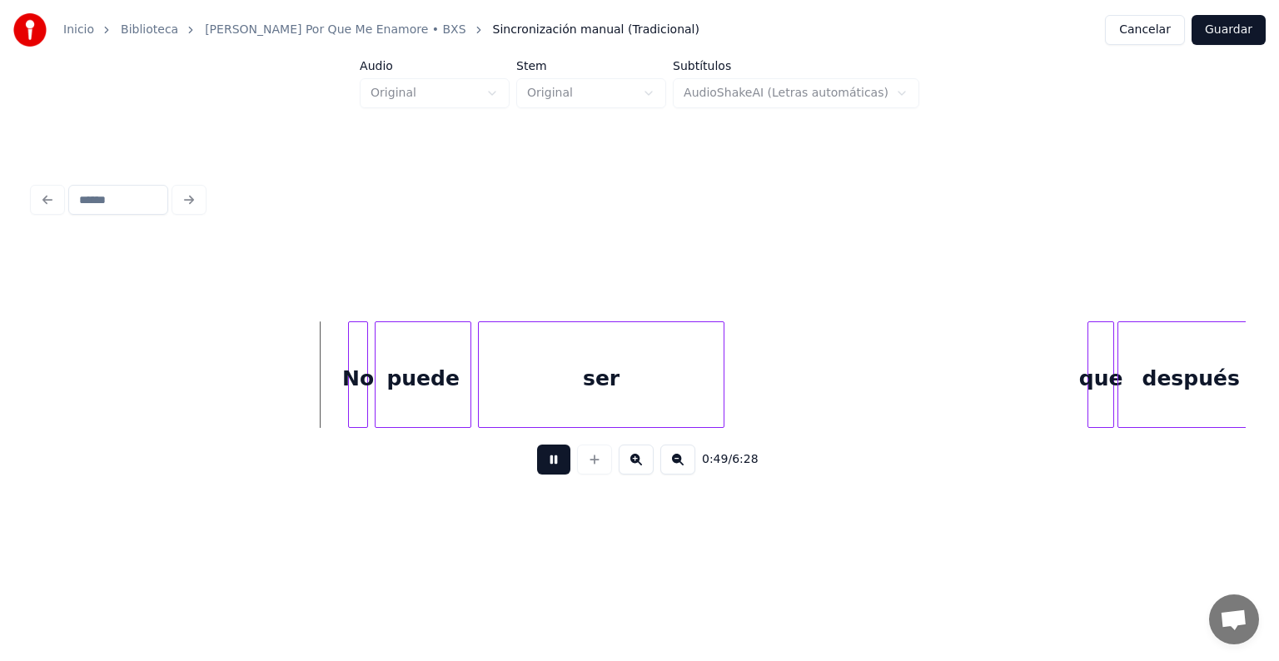
click at [539, 465] on button at bounding box center [553, 460] width 33 height 30
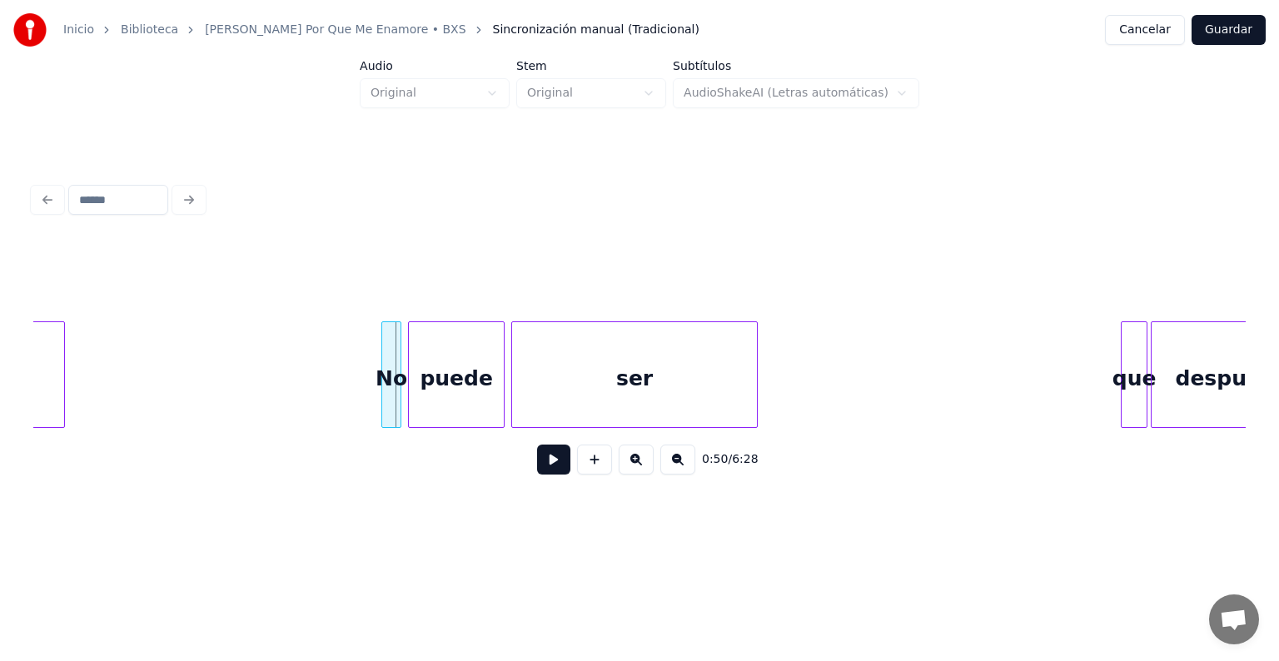
scroll to position [0, 7880]
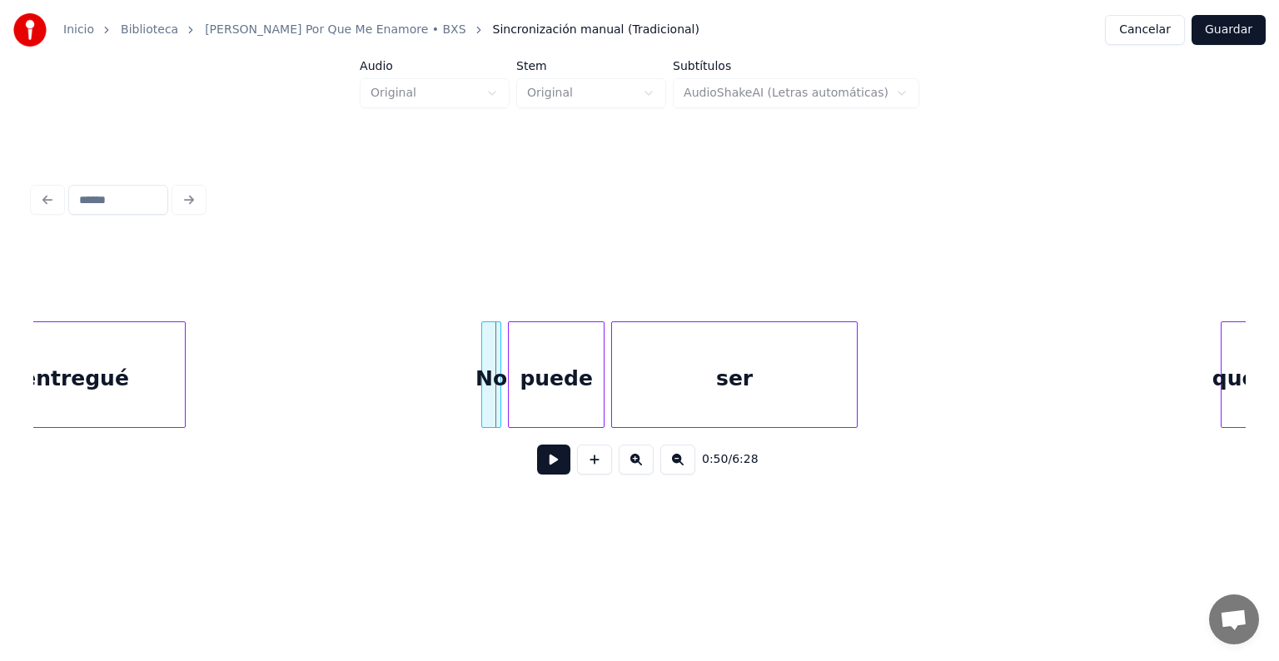
click at [183, 337] on div at bounding box center [182, 374] width 5 height 105
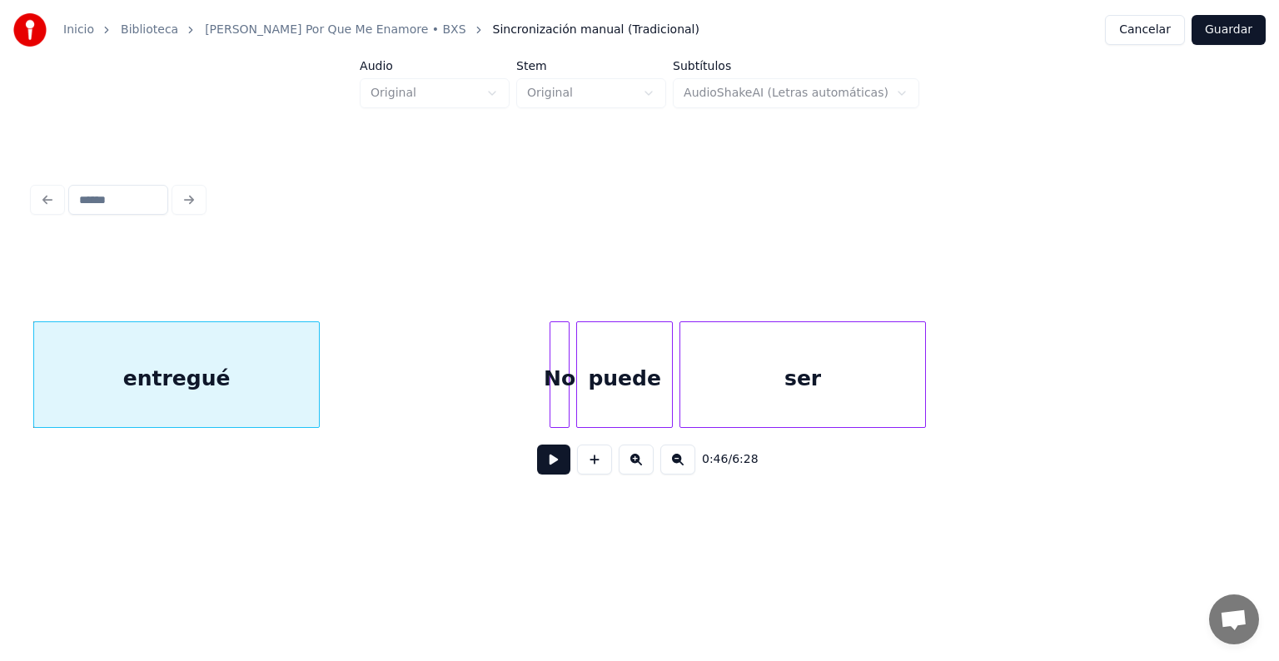
click at [316, 368] on div at bounding box center [316, 374] width 5 height 105
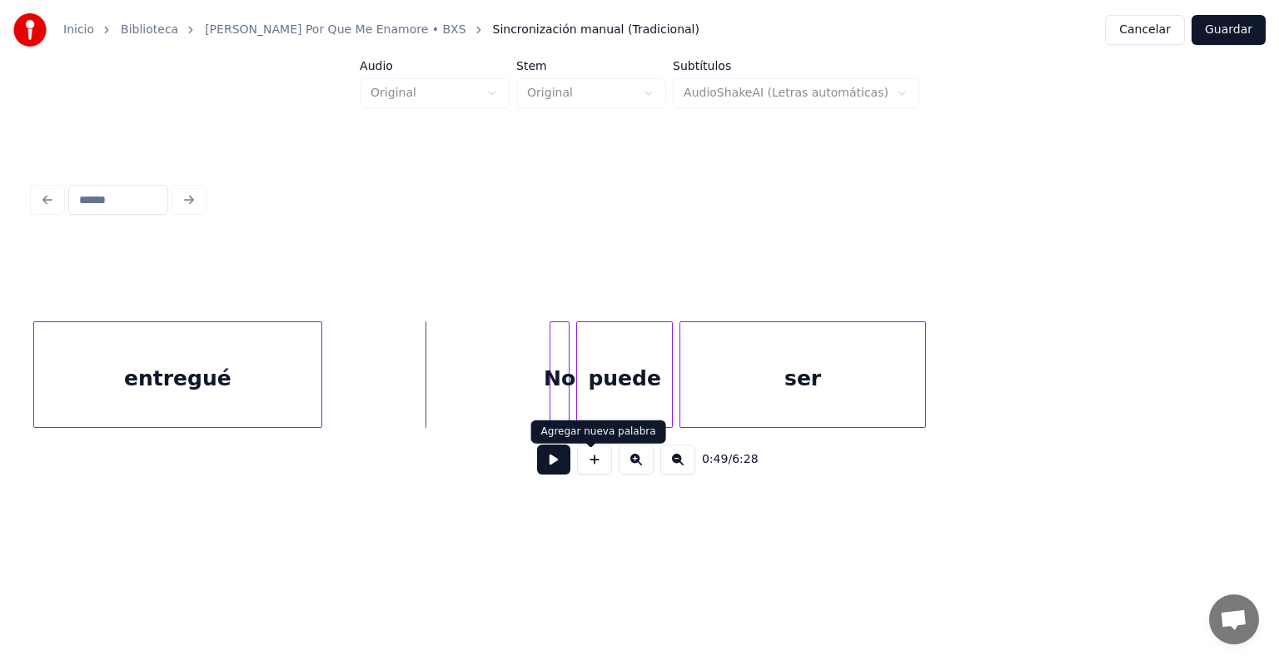
click at [555, 462] on button at bounding box center [553, 460] width 33 height 30
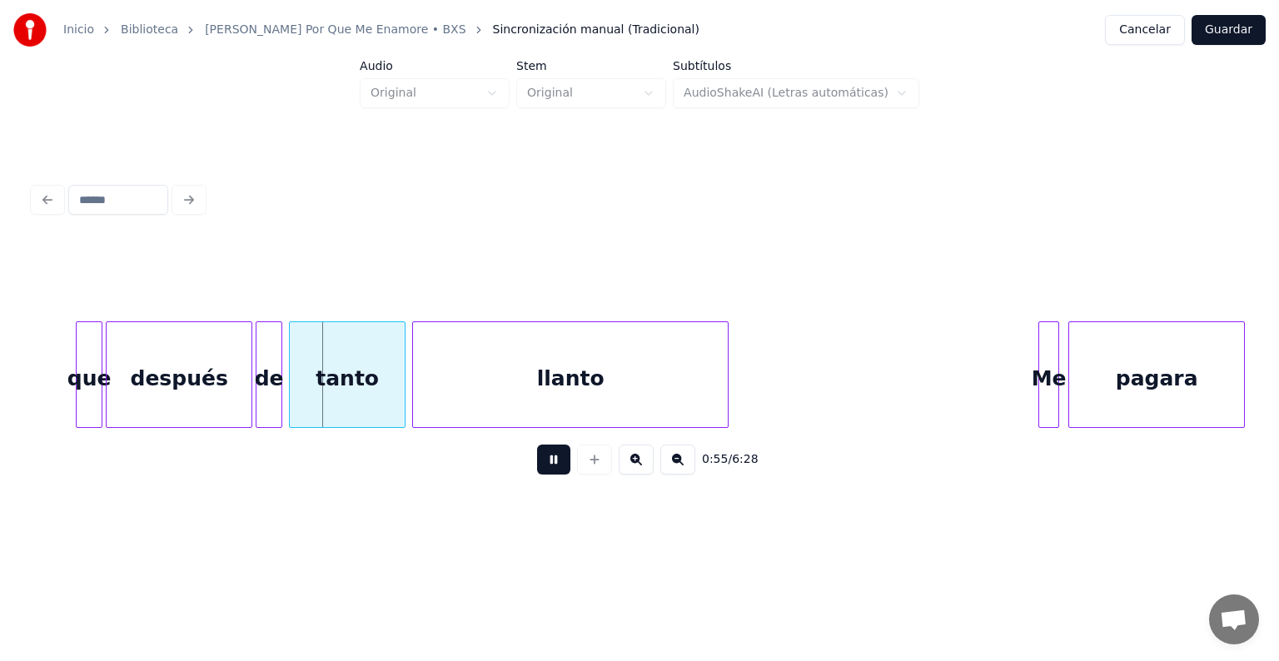
click at [1053, 375] on div at bounding box center [1055, 374] width 5 height 105
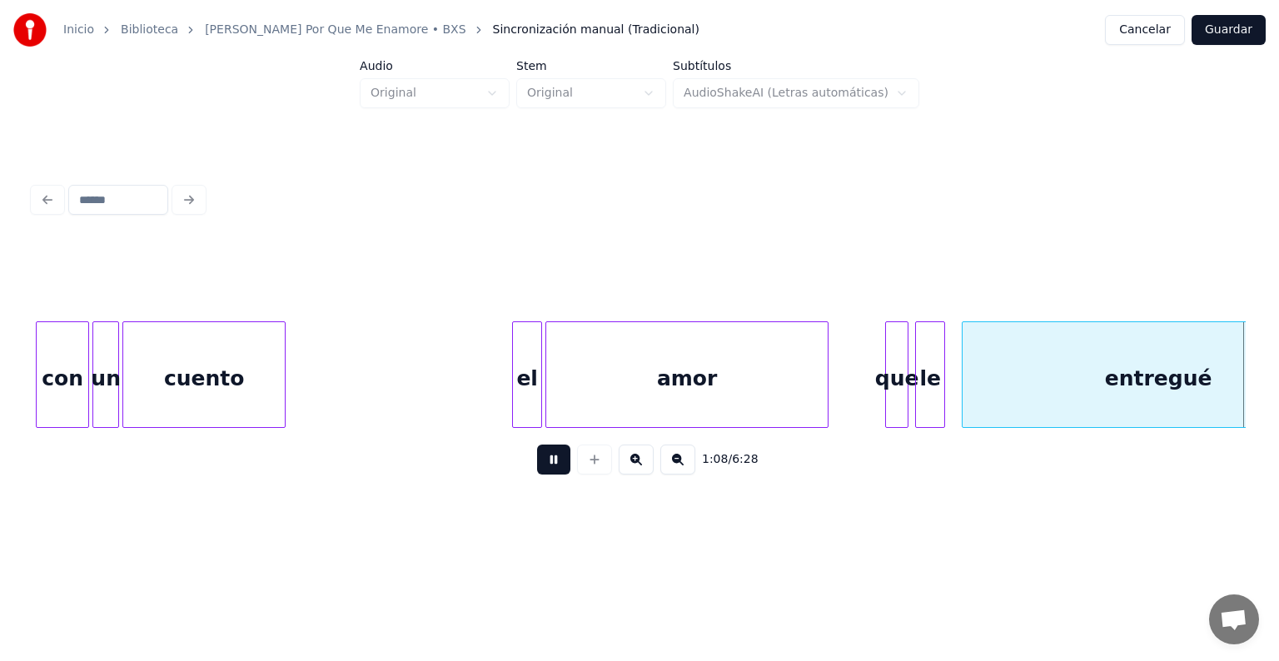
scroll to position [0, 11450]
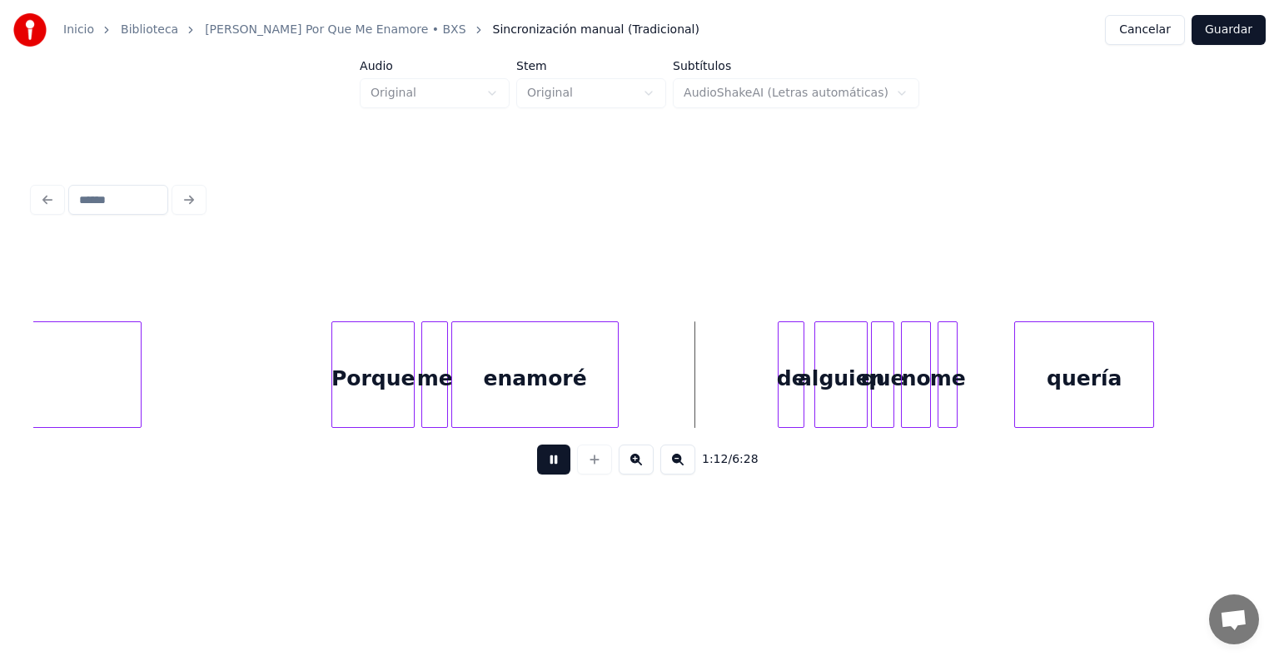
click at [618, 338] on div at bounding box center [615, 374] width 5 height 105
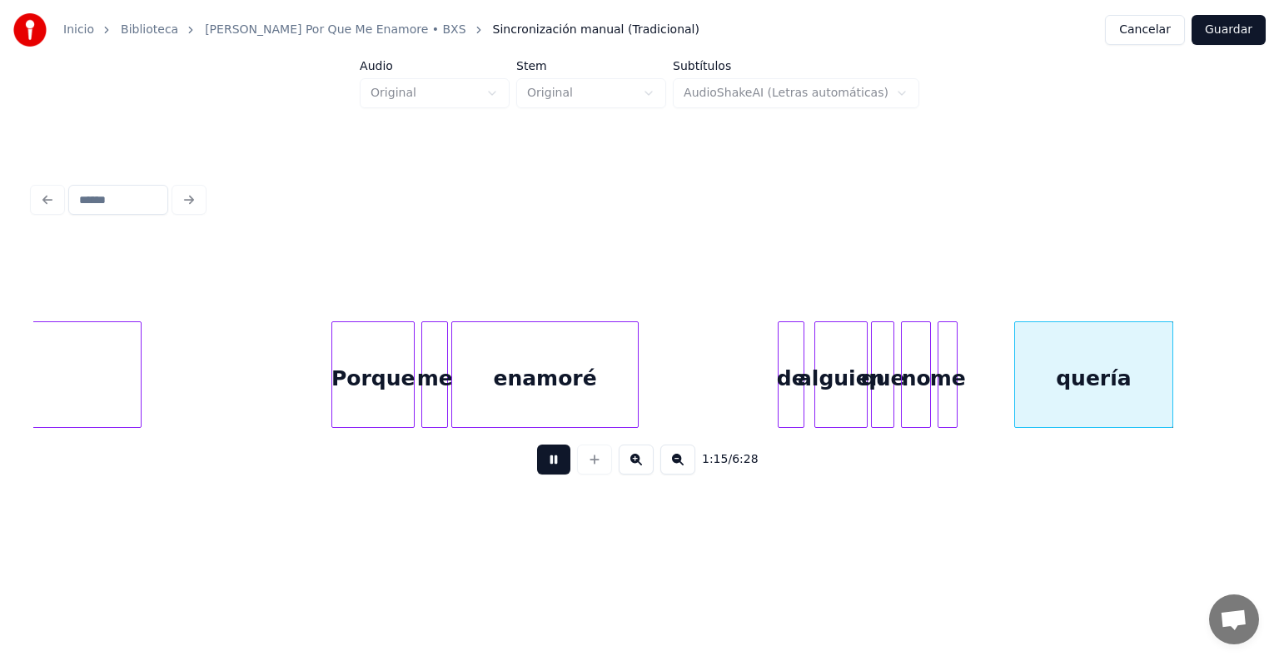
click at [1171, 350] on div at bounding box center [1169, 374] width 5 height 105
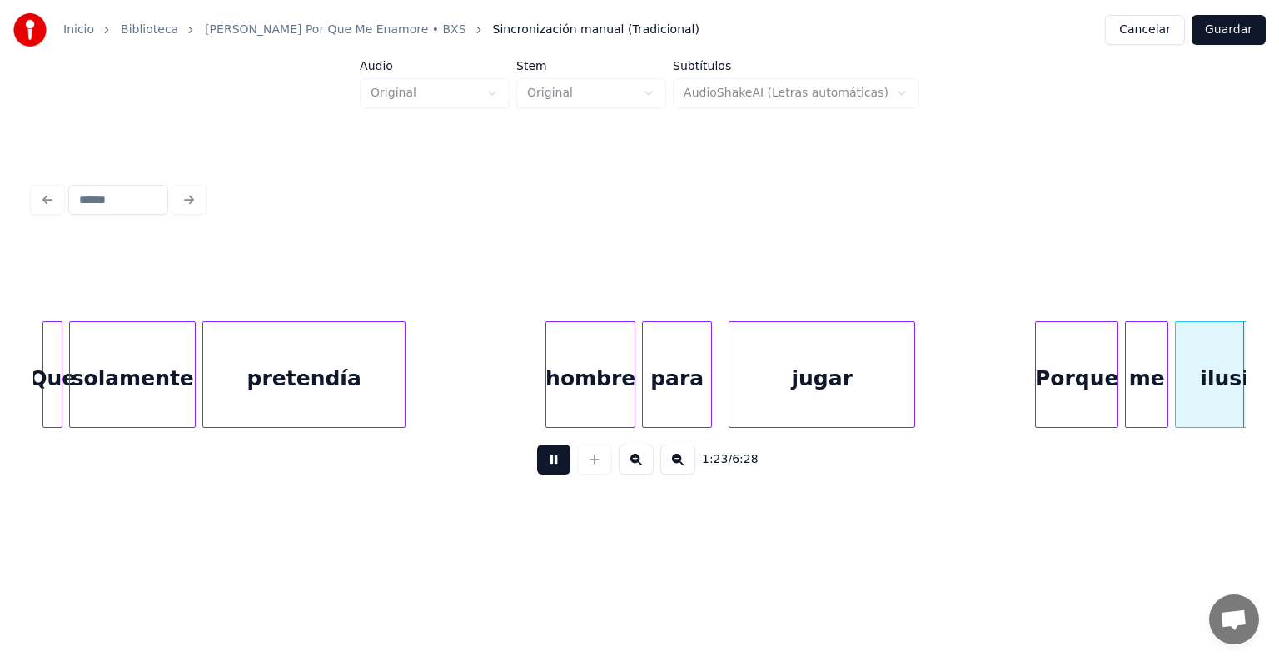
scroll to position [0, 13879]
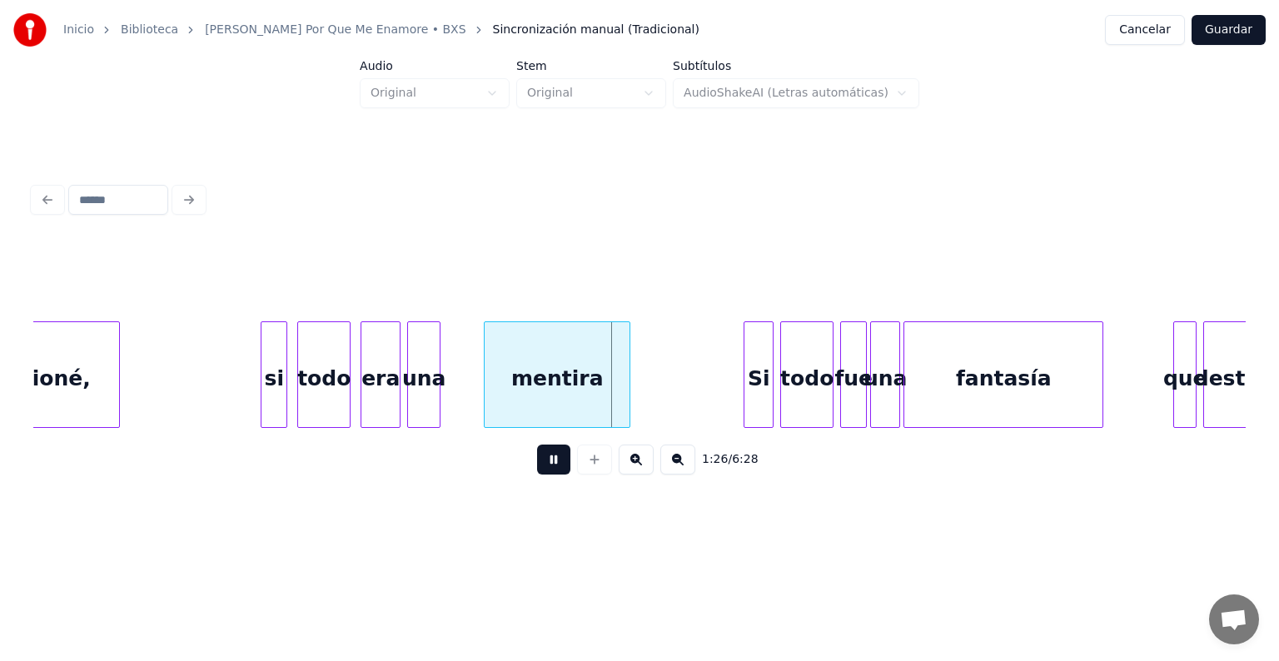
click at [119, 349] on div at bounding box center [116, 374] width 5 height 105
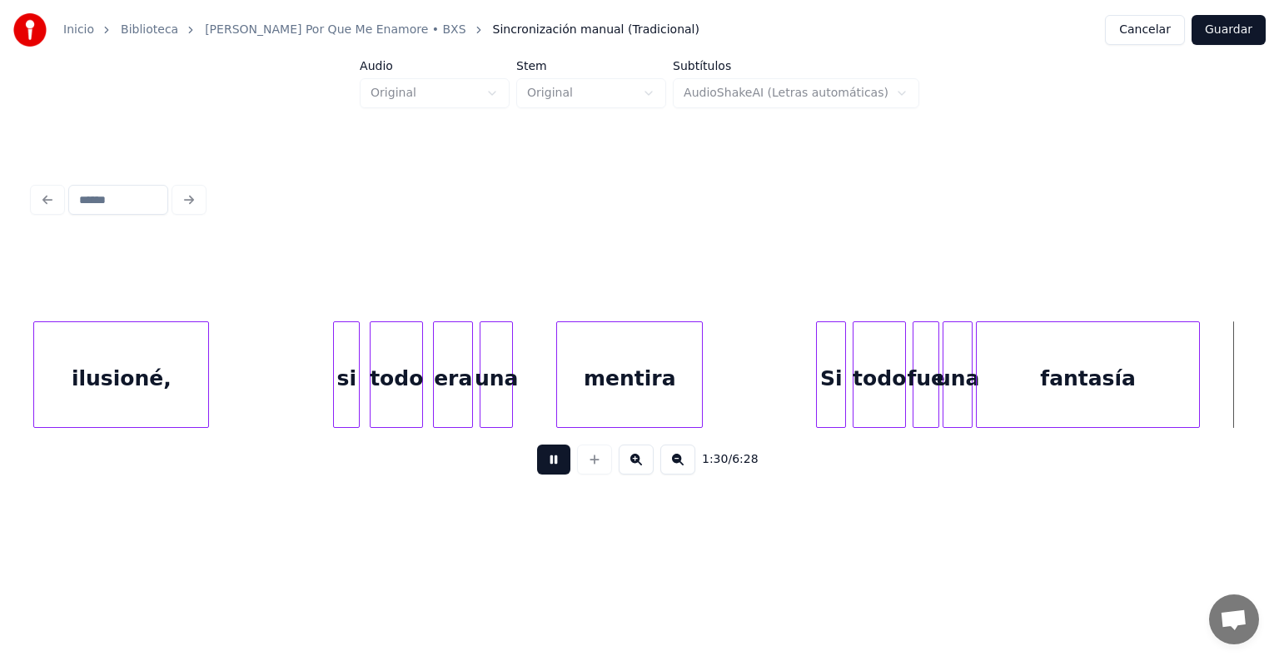
scroll to position [0, 14749]
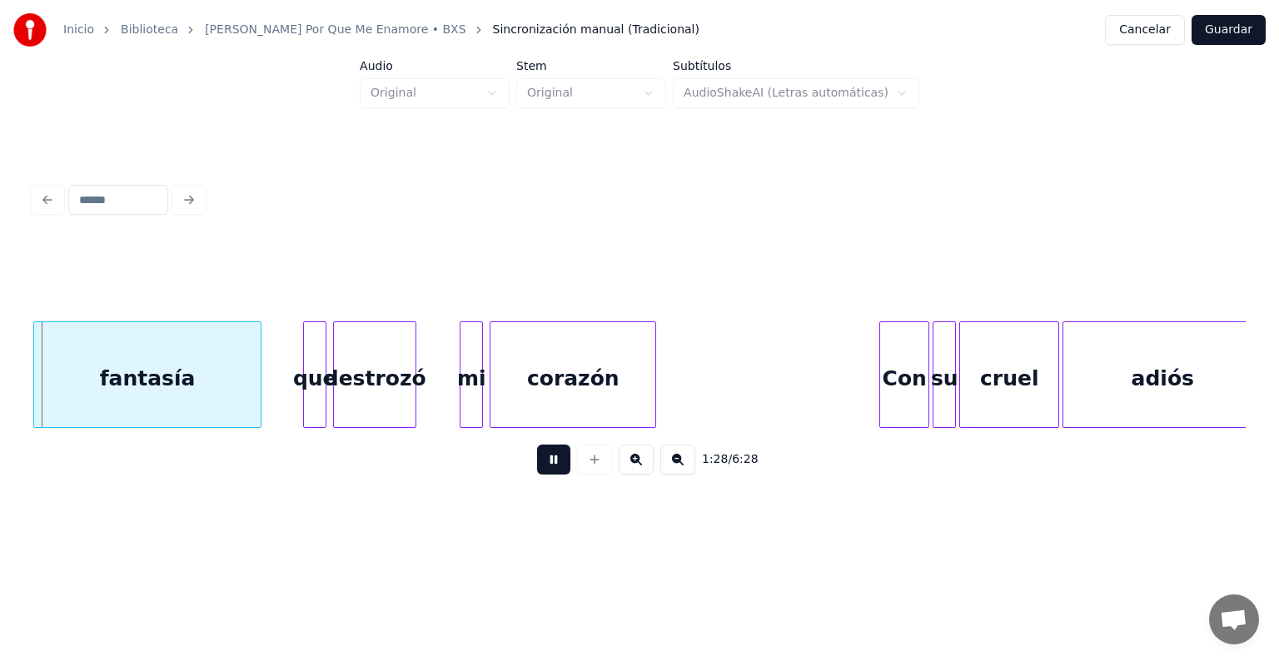
click at [1223, 370] on div "adiós" at bounding box center [1162, 378] width 198 height 113
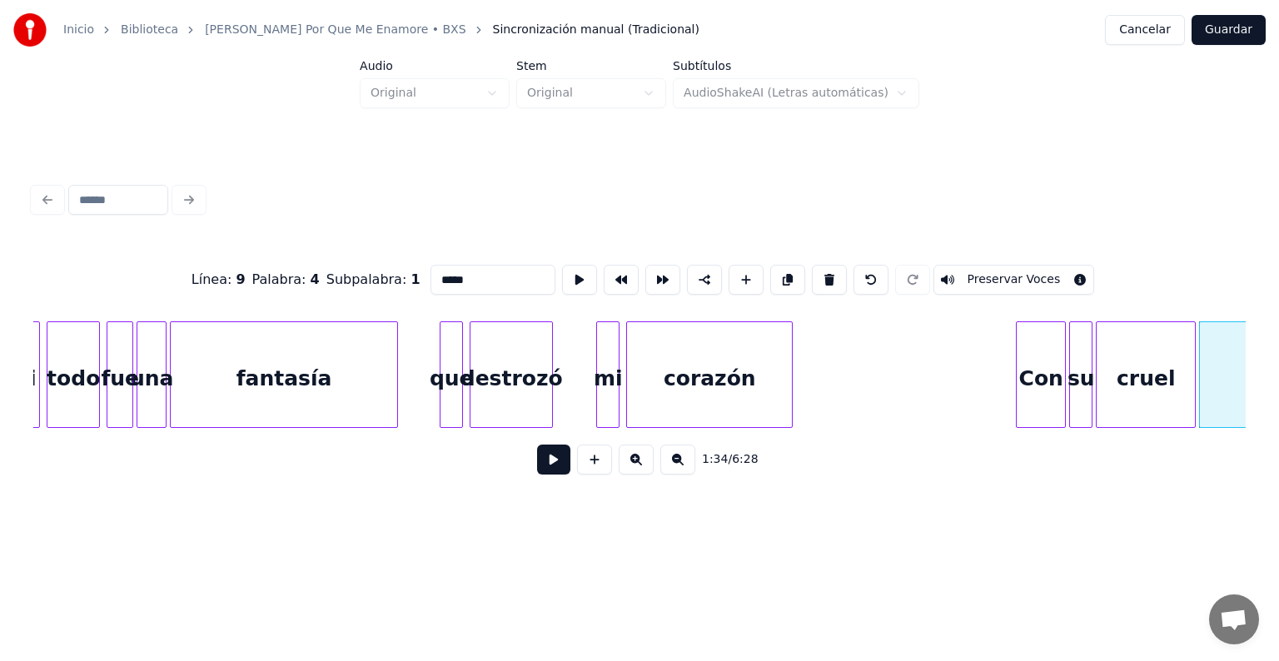
scroll to position [0, 14546]
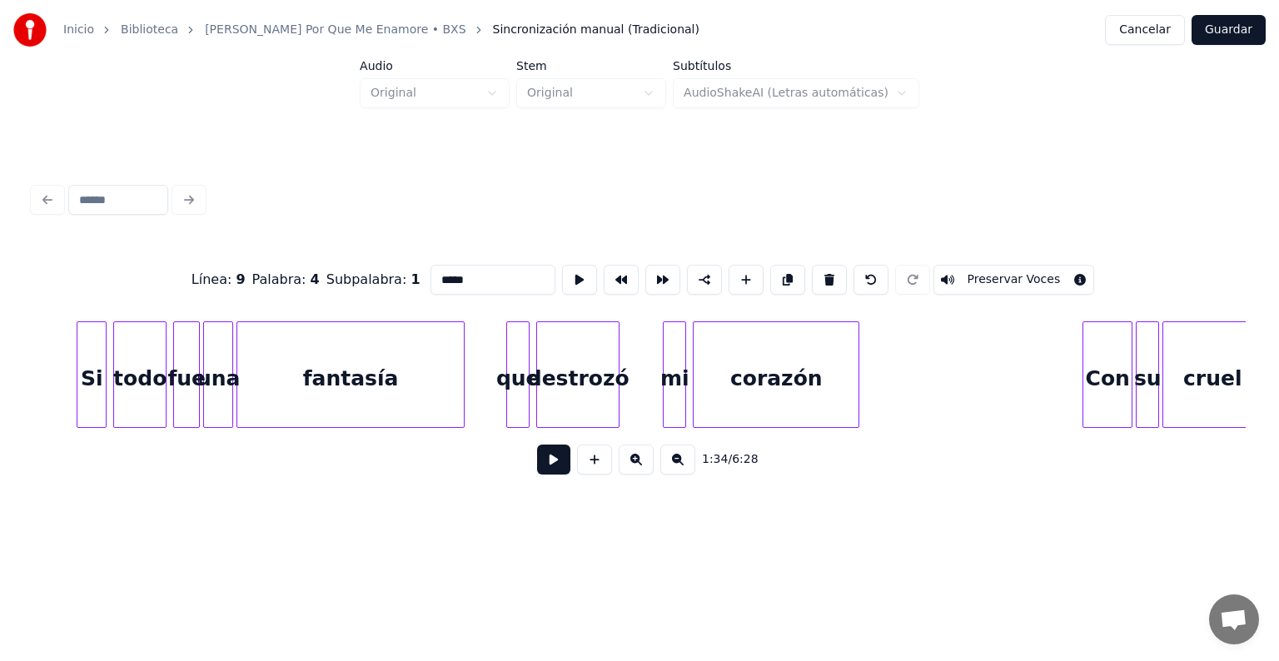
click at [330, 386] on div "fantasía" at bounding box center [350, 378] width 226 height 113
type input "********"
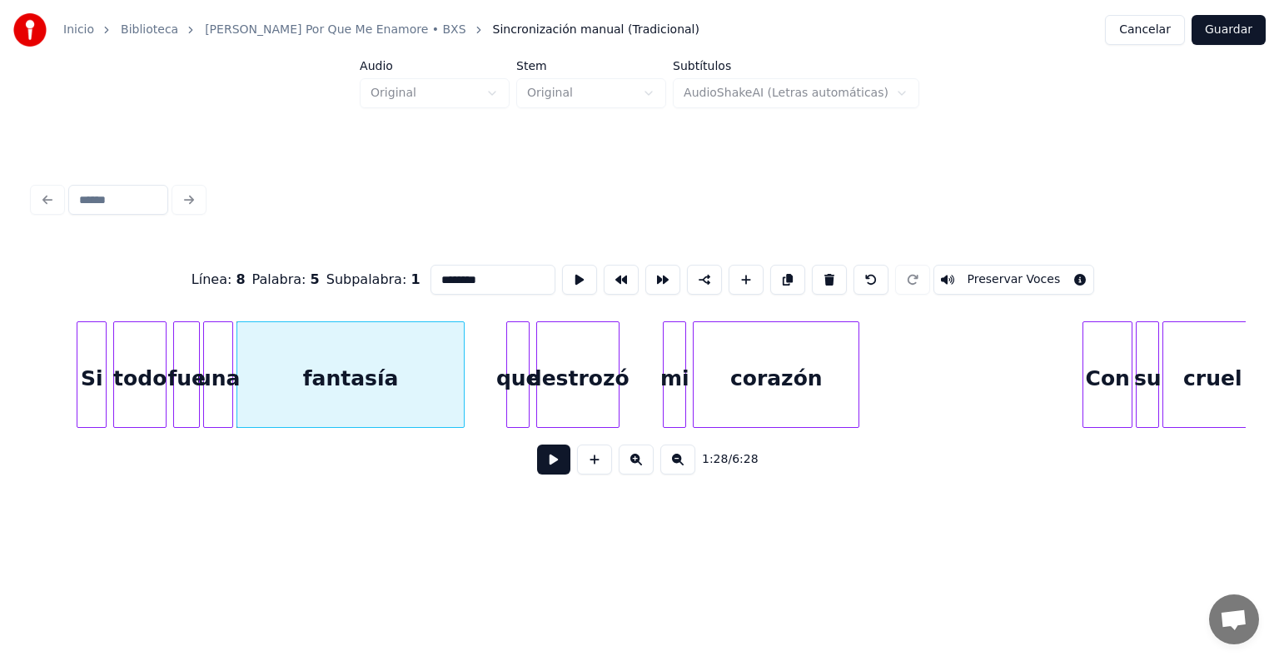
click at [545, 462] on button at bounding box center [553, 460] width 33 height 30
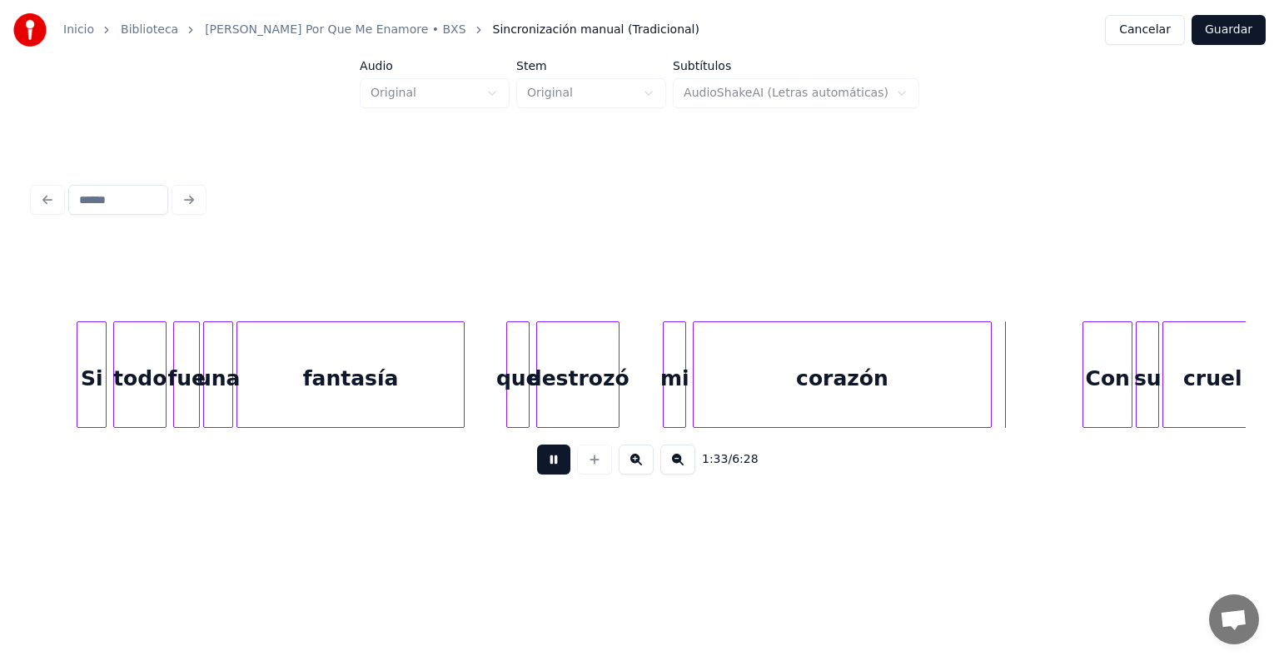
click at [991, 370] on div at bounding box center [988, 374] width 5 height 105
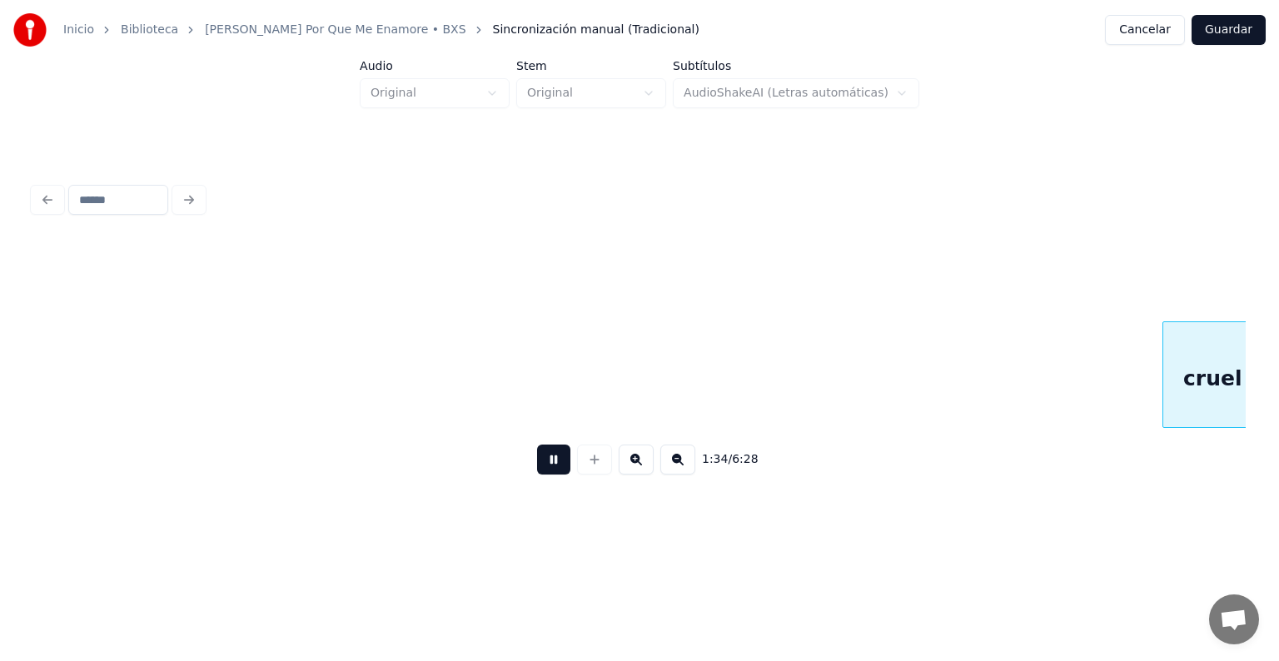
scroll to position [0, 15758]
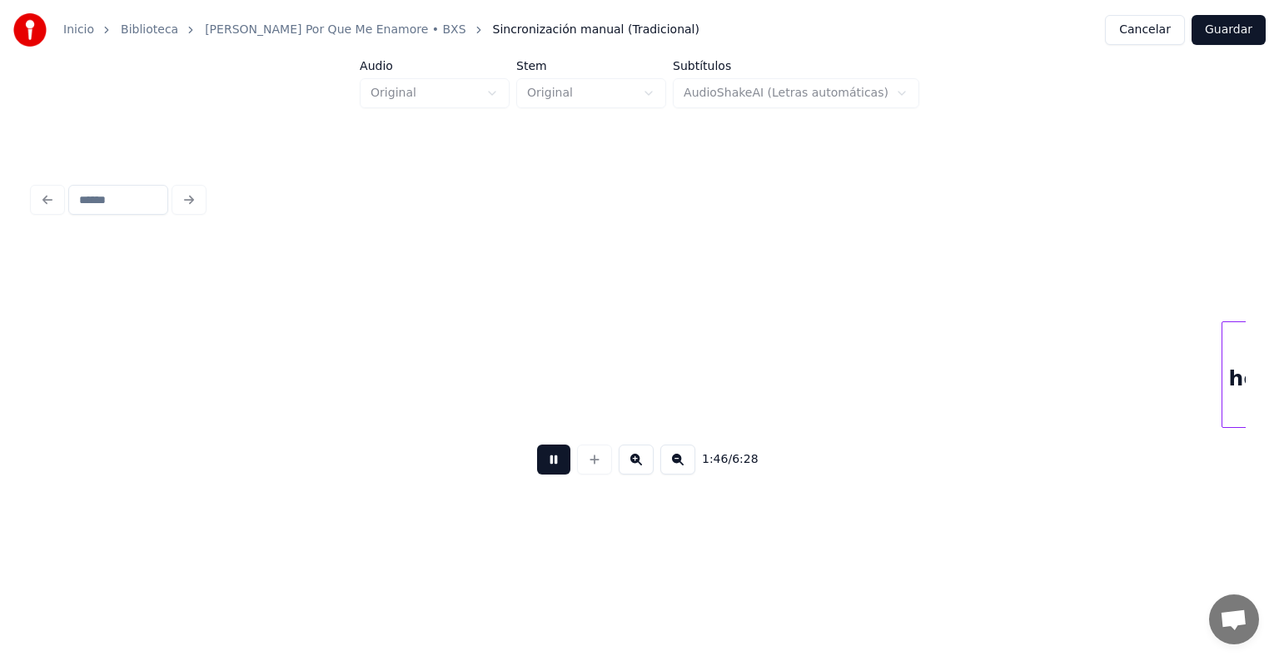
scroll to position [0, 16971]
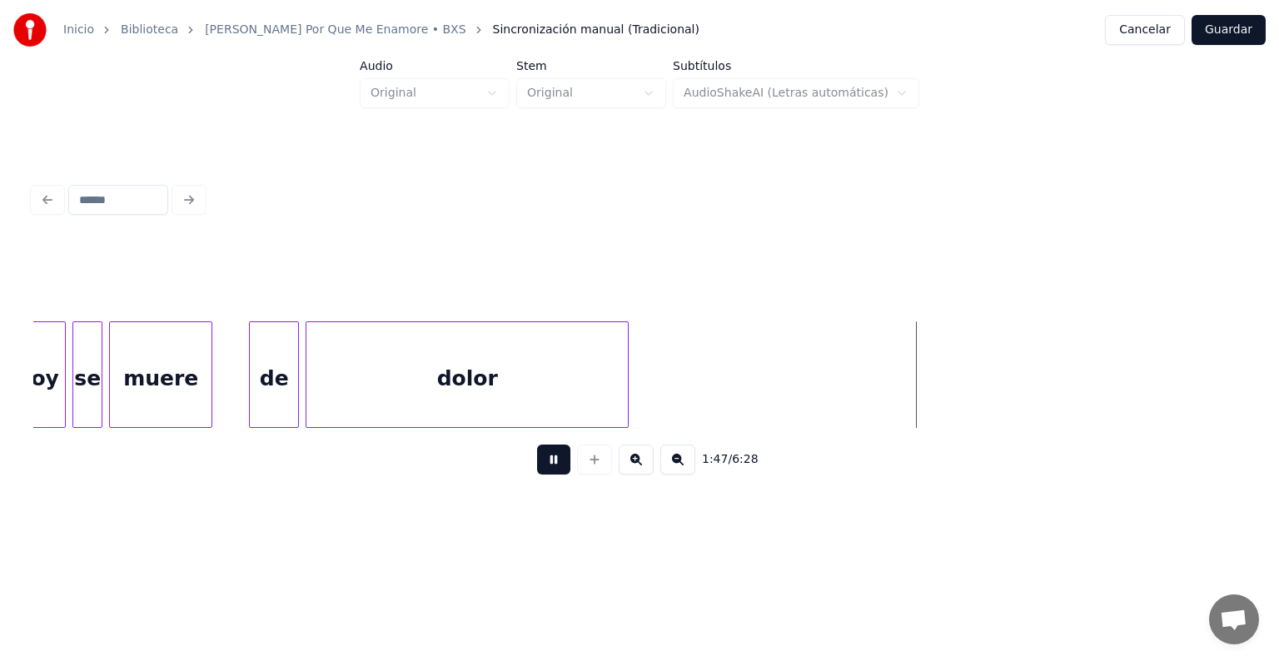
click at [544, 475] on button at bounding box center [553, 460] width 33 height 30
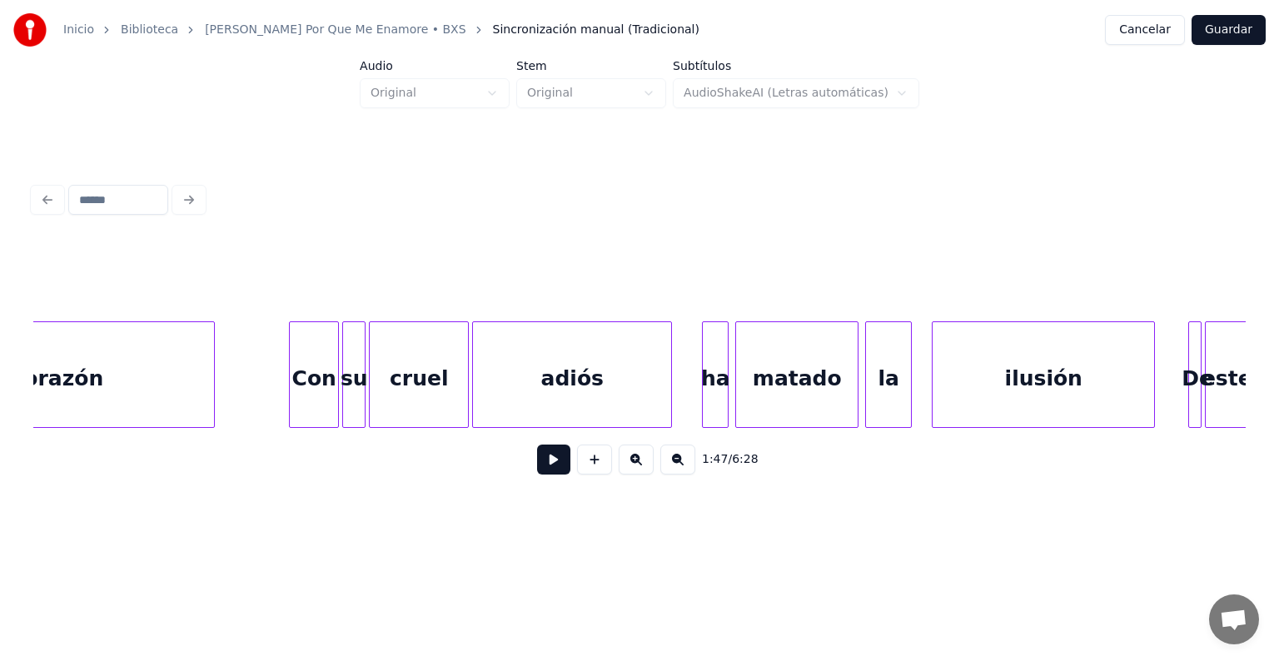
scroll to position [0, 15272]
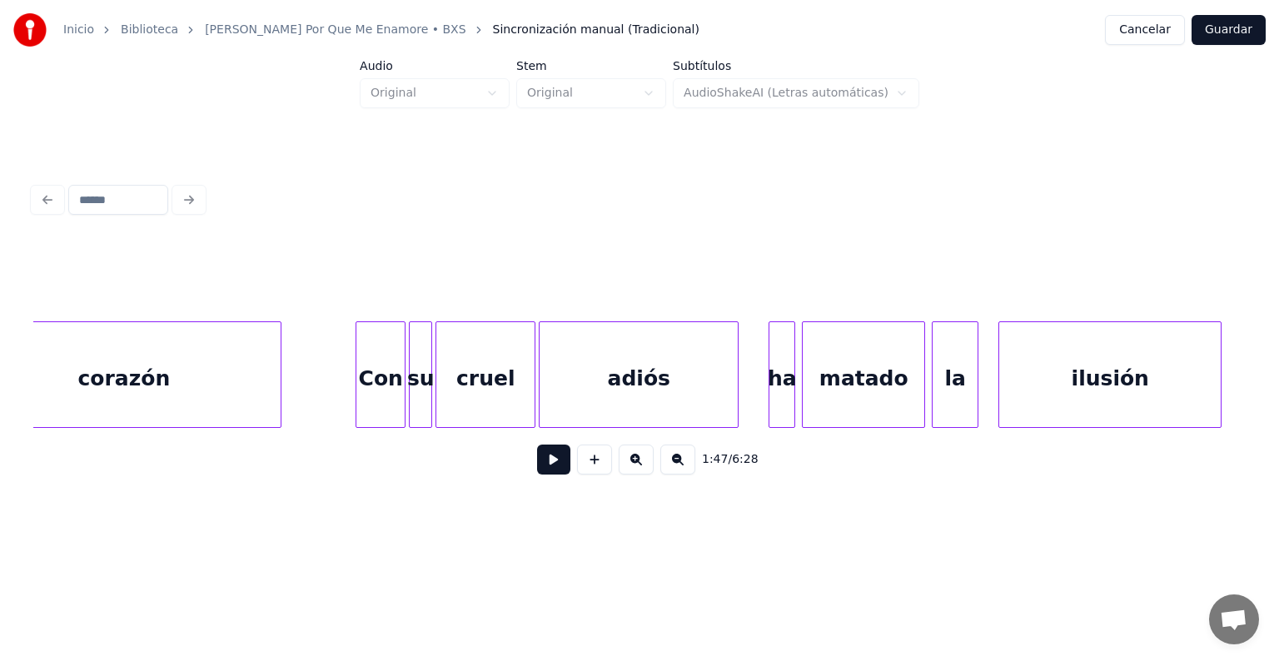
click at [537, 465] on button at bounding box center [553, 460] width 33 height 30
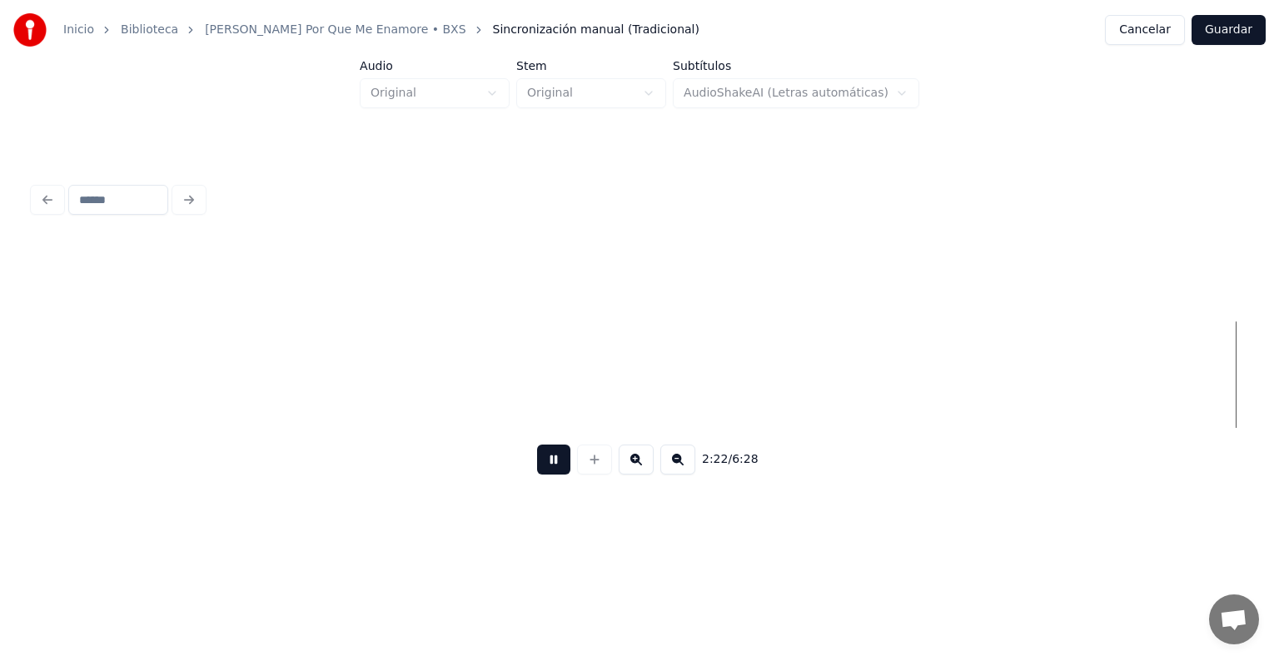
scroll to position [0, 23767]
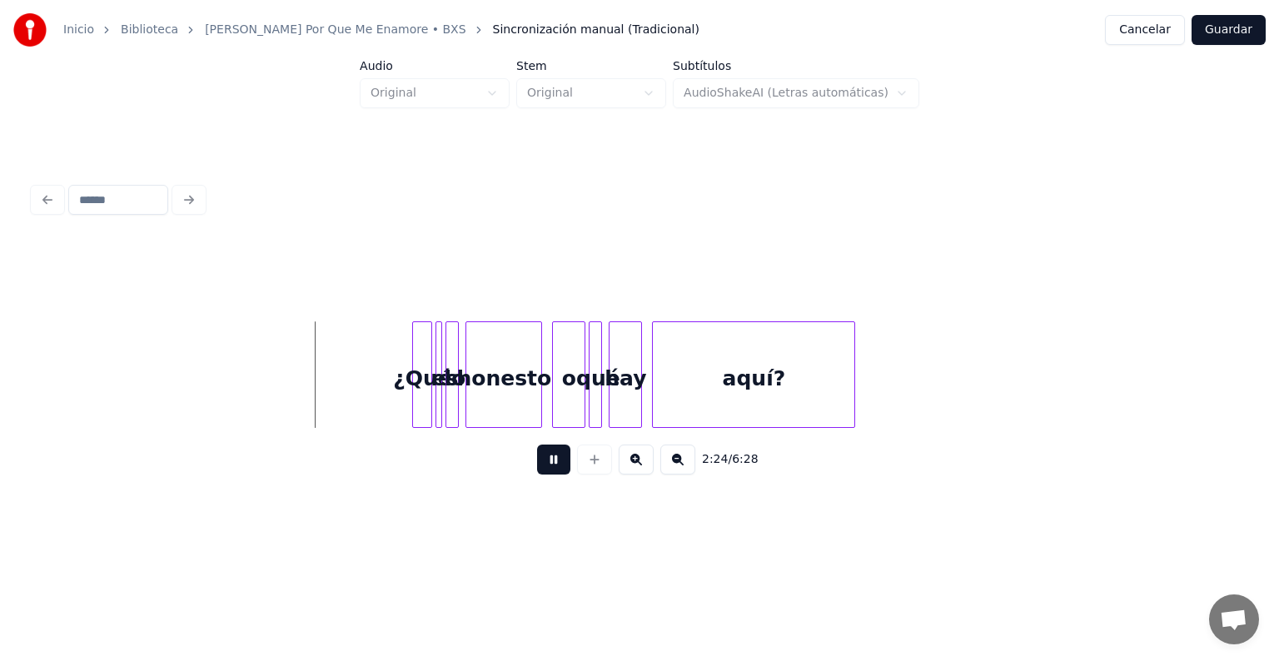
click at [639, 465] on button at bounding box center [636, 460] width 35 height 30
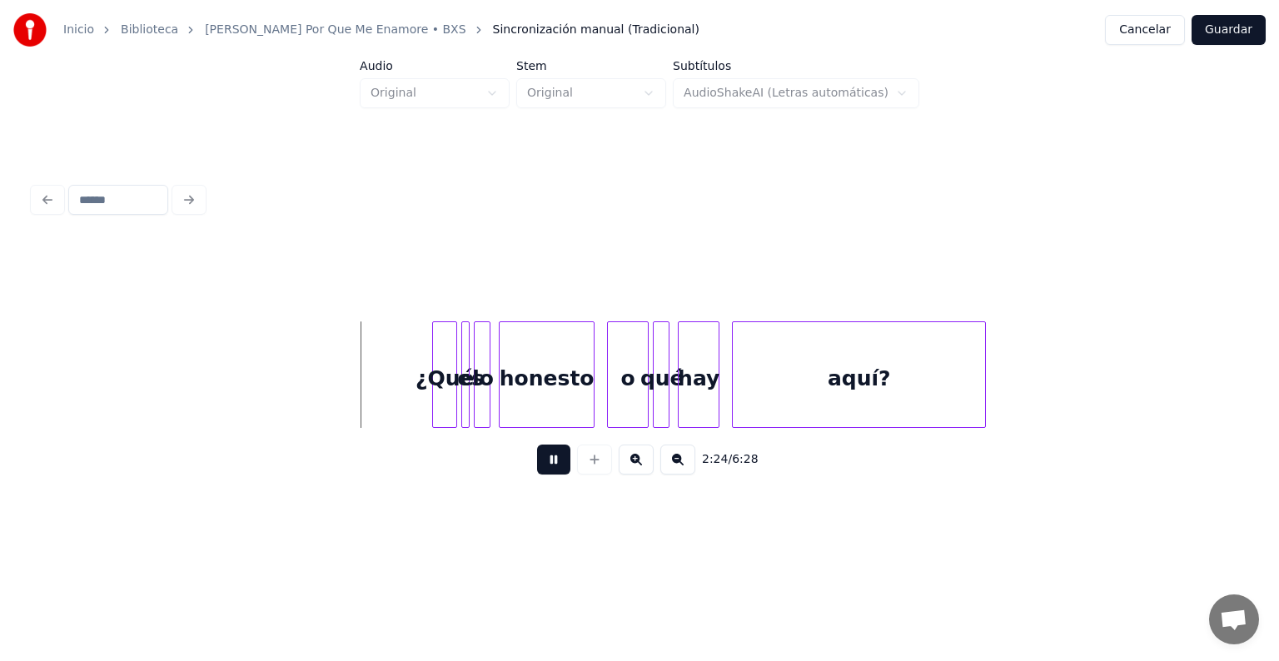
click at [639, 465] on button at bounding box center [636, 460] width 35 height 30
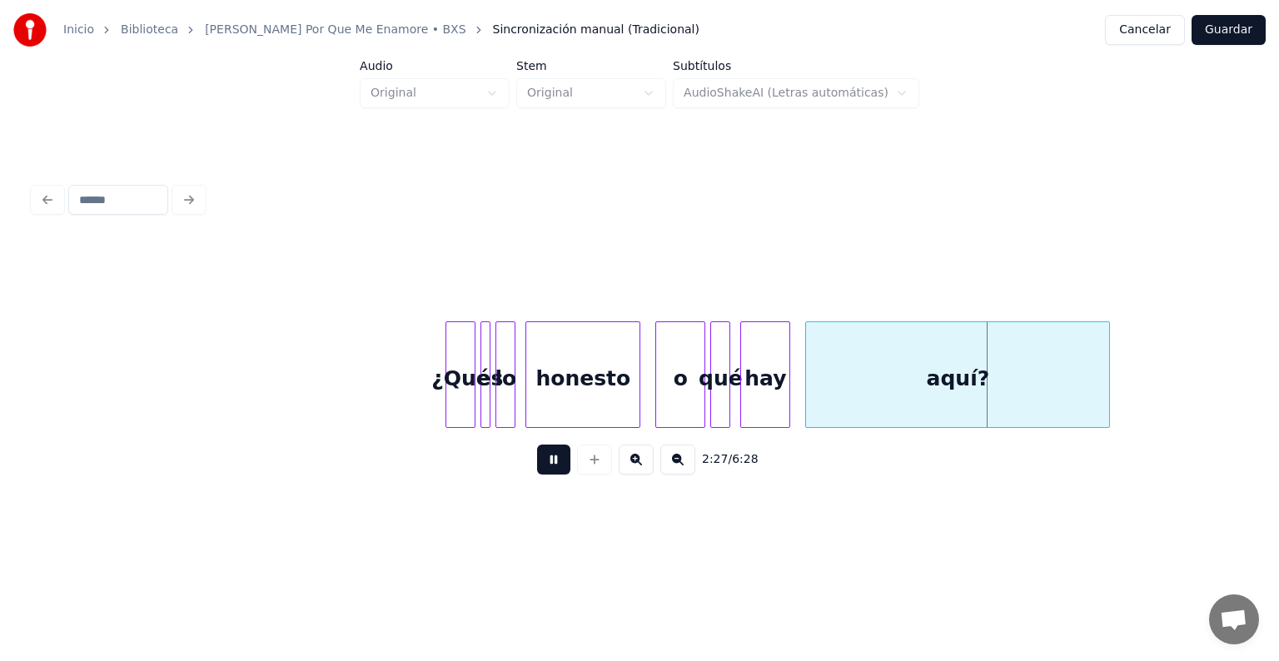
click at [539, 465] on button at bounding box center [553, 460] width 33 height 30
click at [639, 471] on button at bounding box center [636, 460] width 35 height 30
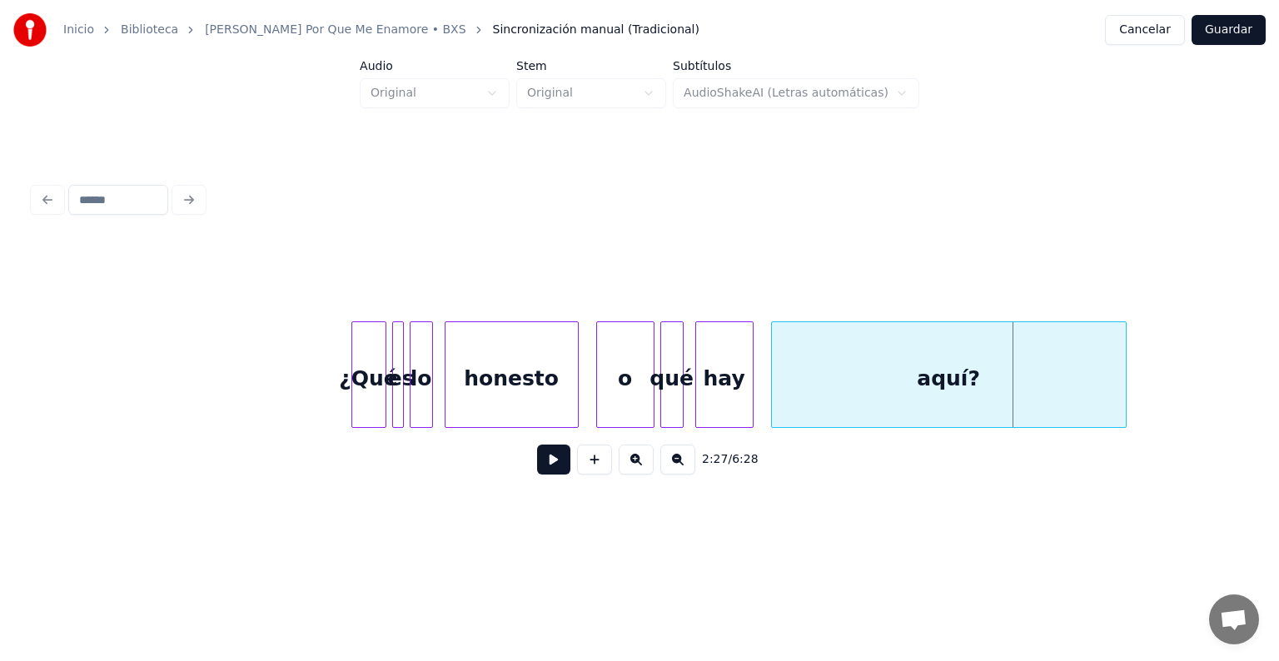
click at [639, 471] on button at bounding box center [636, 460] width 35 height 30
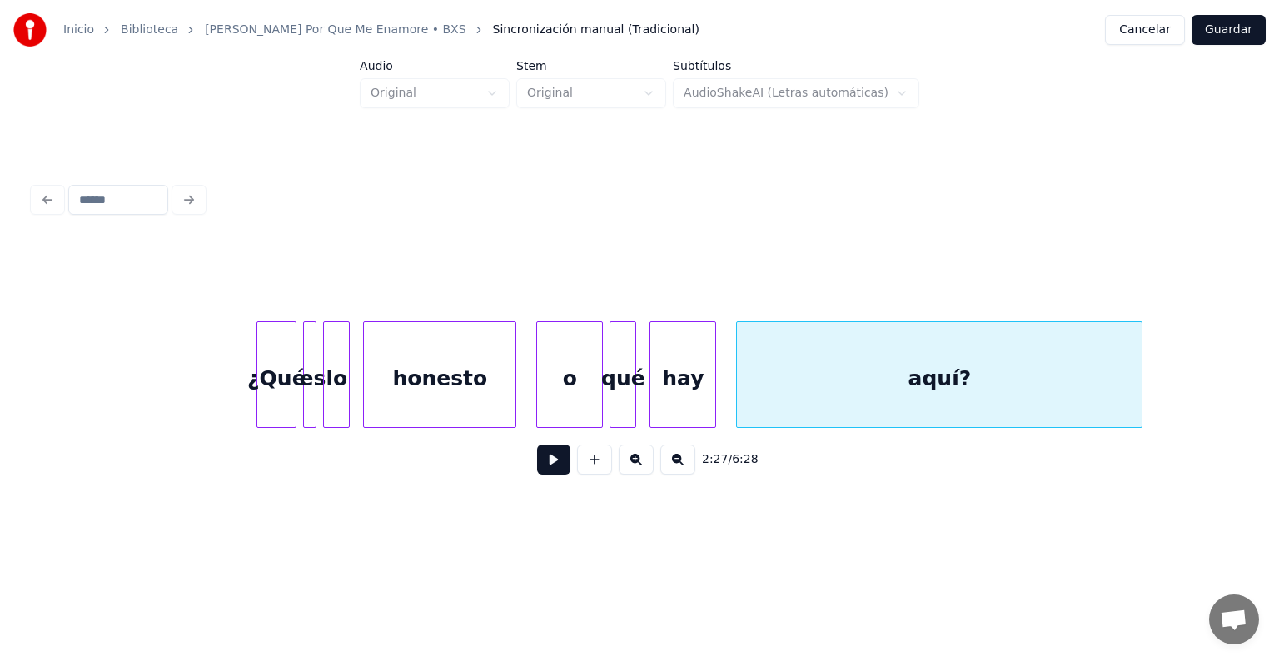
click at [639, 471] on button at bounding box center [636, 460] width 35 height 30
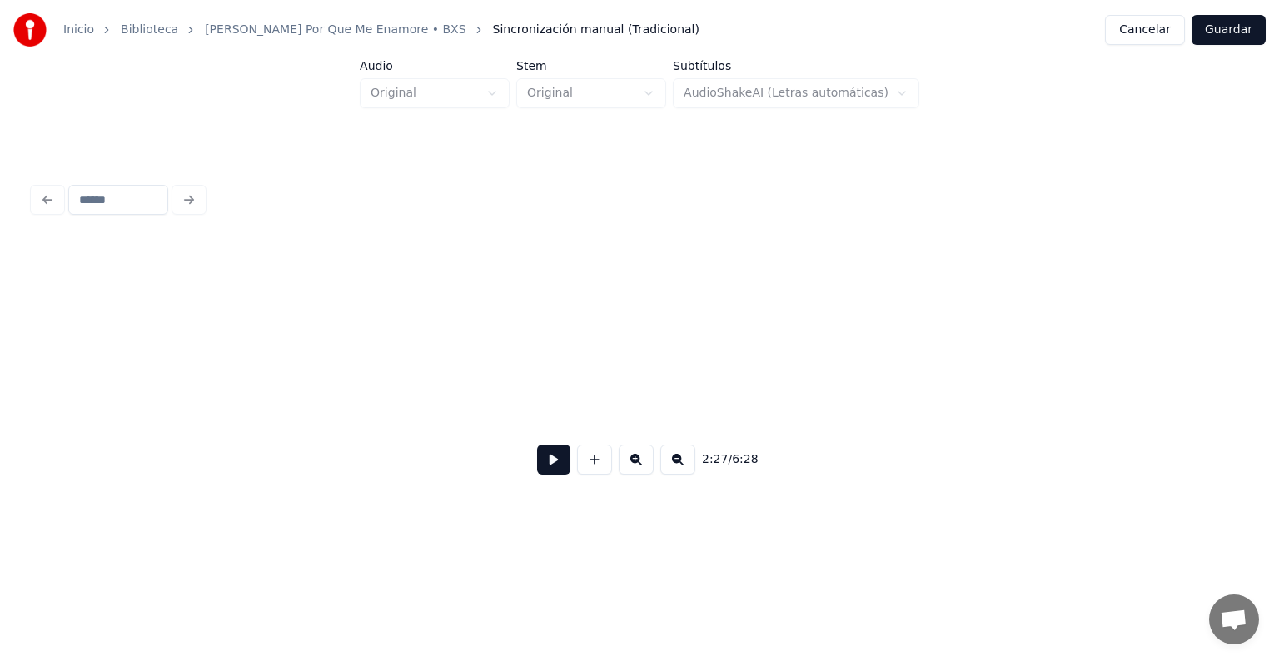
scroll to position [0, 54199]
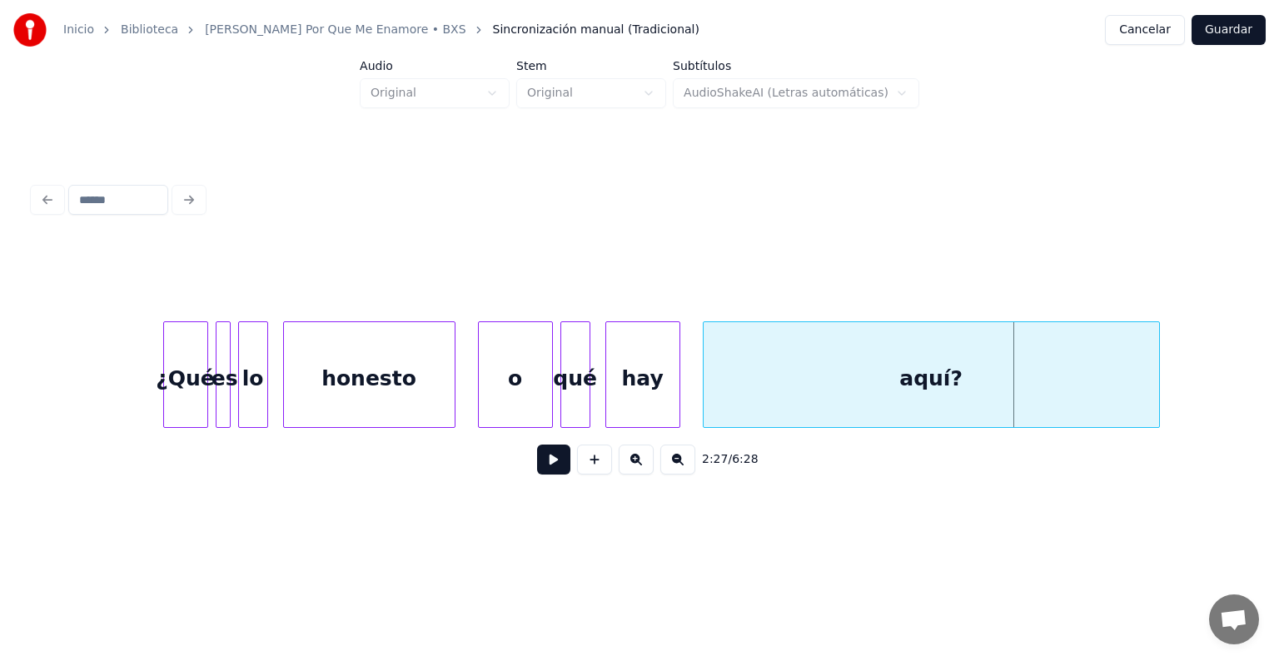
click at [221, 355] on div "es" at bounding box center [224, 378] width 17 height 113
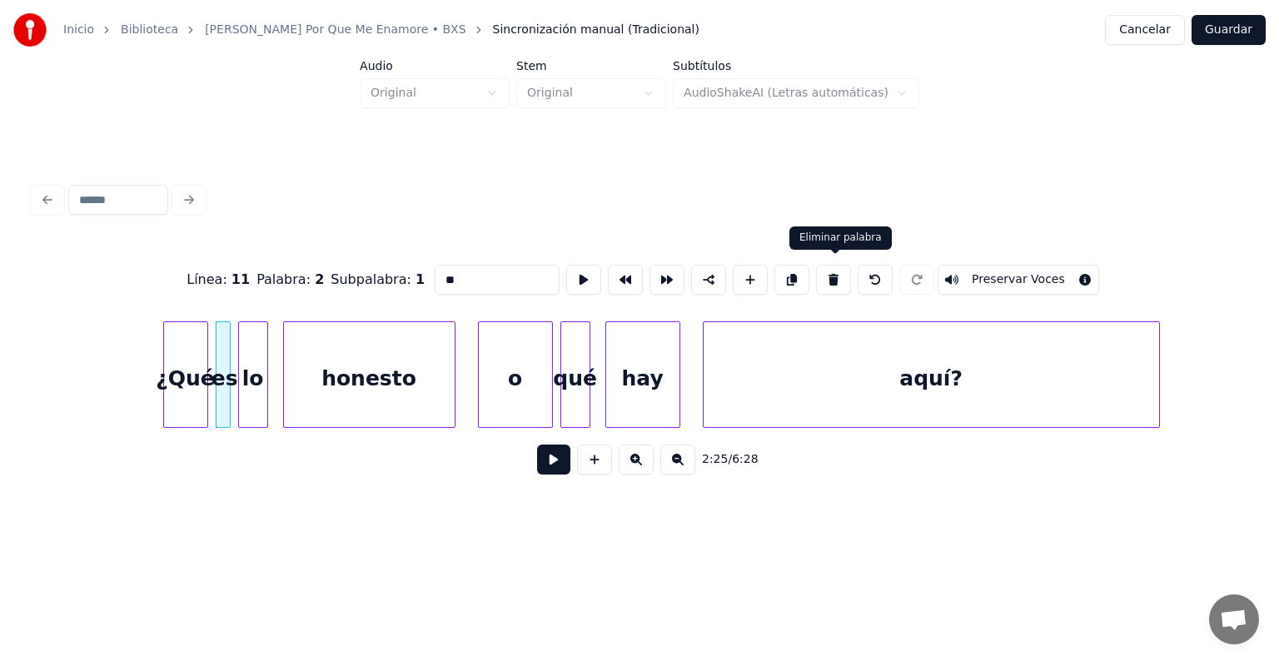
click at [821, 273] on button at bounding box center [833, 280] width 35 height 30
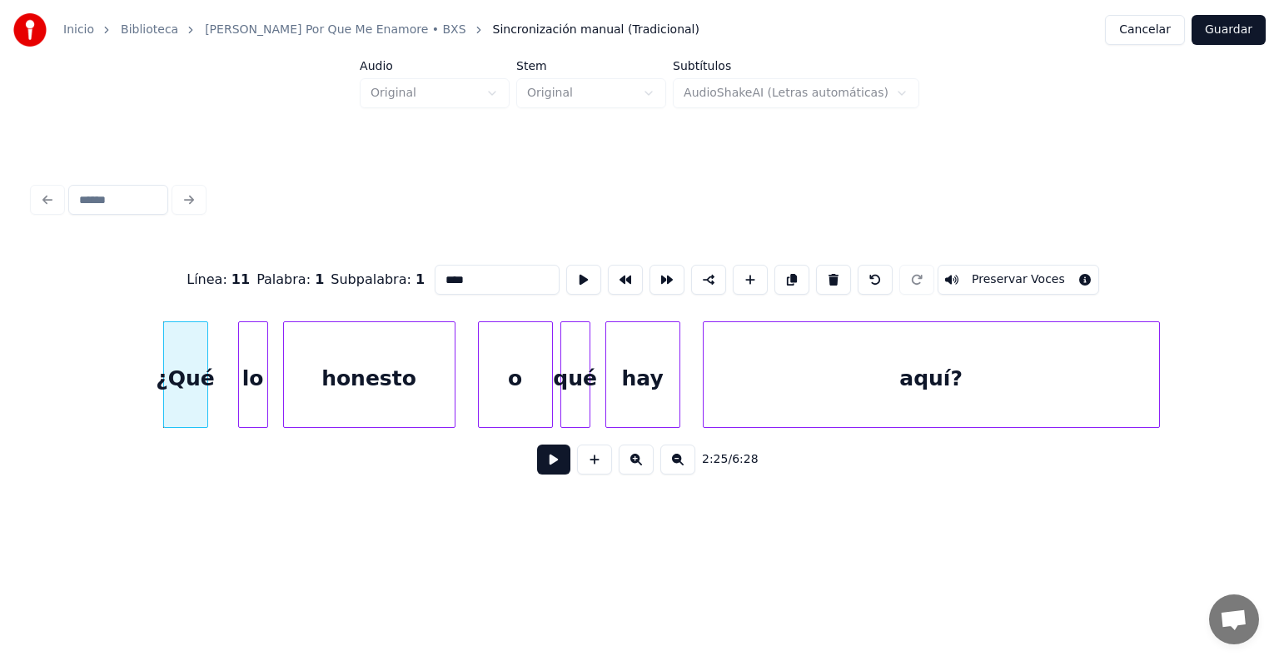
click at [251, 350] on div "lo" at bounding box center [253, 378] width 28 height 113
click at [435, 273] on input "**" at bounding box center [497, 280] width 125 height 30
click at [236, 353] on div at bounding box center [238, 374] width 5 height 105
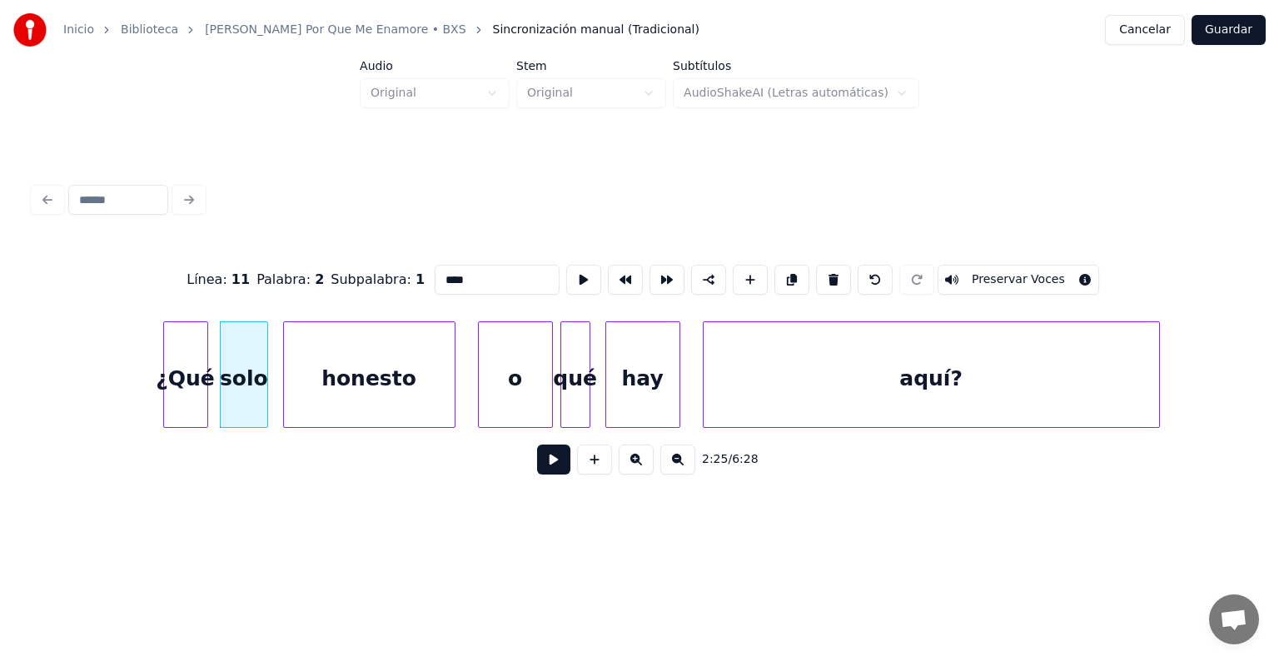
click at [374, 368] on div "honesto" at bounding box center [369, 378] width 171 height 113
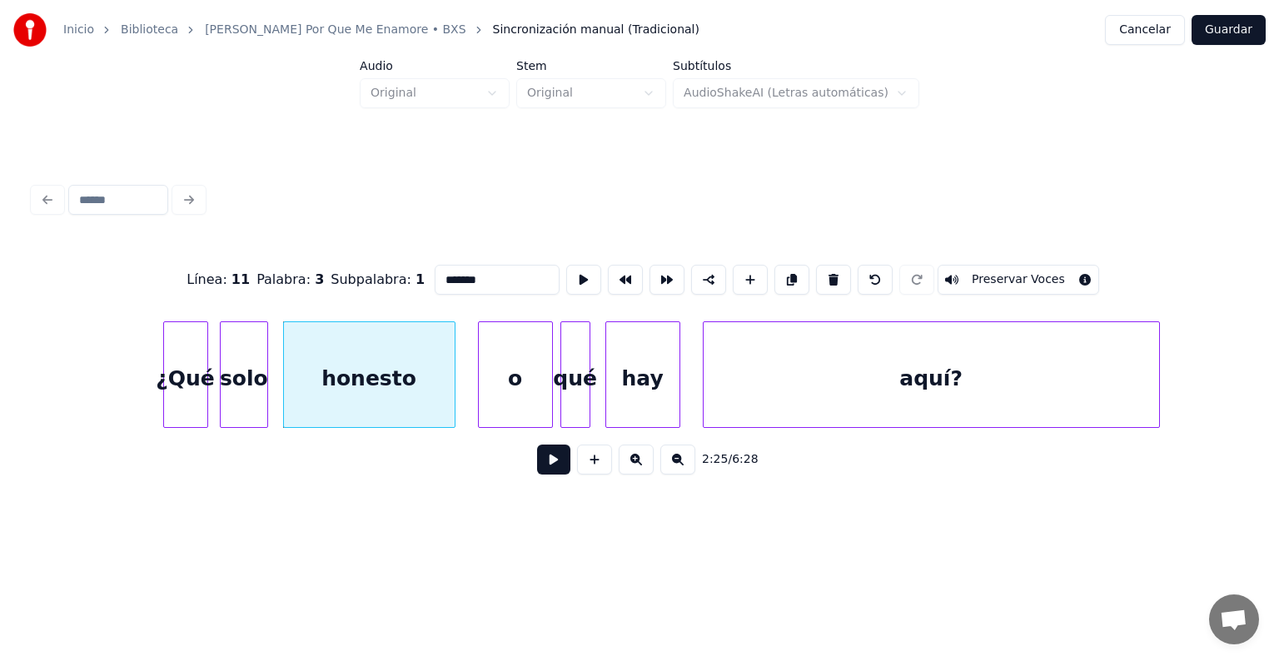
drag, startPoint x: 463, startPoint y: 281, endPoint x: 303, endPoint y: 250, distance: 162.8
click at [303, 250] on div "Línea : 11 Palabra : 3 Subpalabra : 1 ******* Preservar Voces" at bounding box center [639, 279] width 1212 height 83
click at [503, 373] on div "o" at bounding box center [515, 378] width 73 height 113
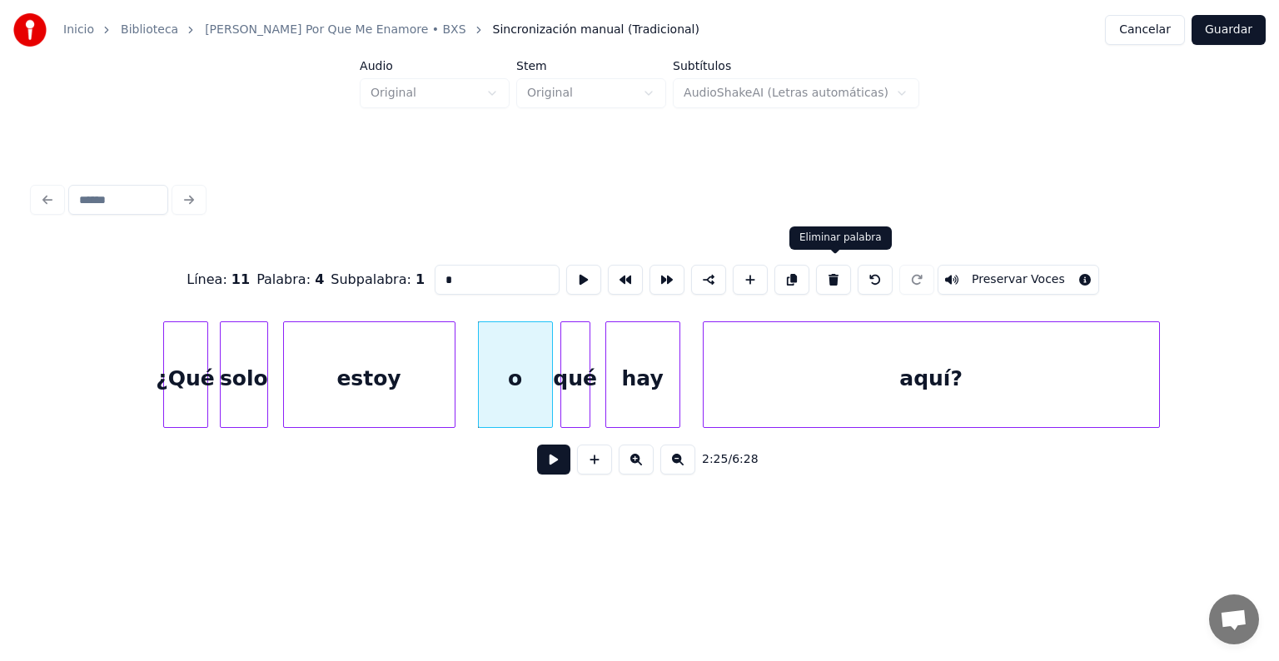
click at [834, 273] on button at bounding box center [833, 280] width 35 height 30
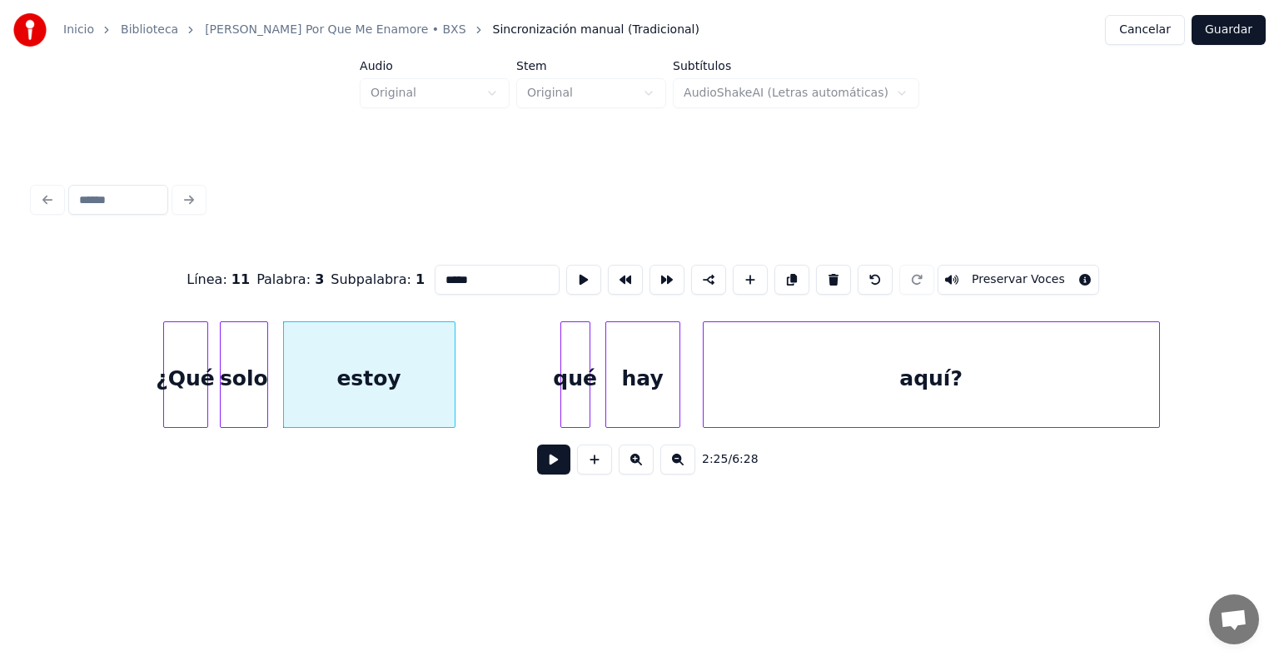
click at [573, 365] on div "qué" at bounding box center [575, 378] width 28 height 113
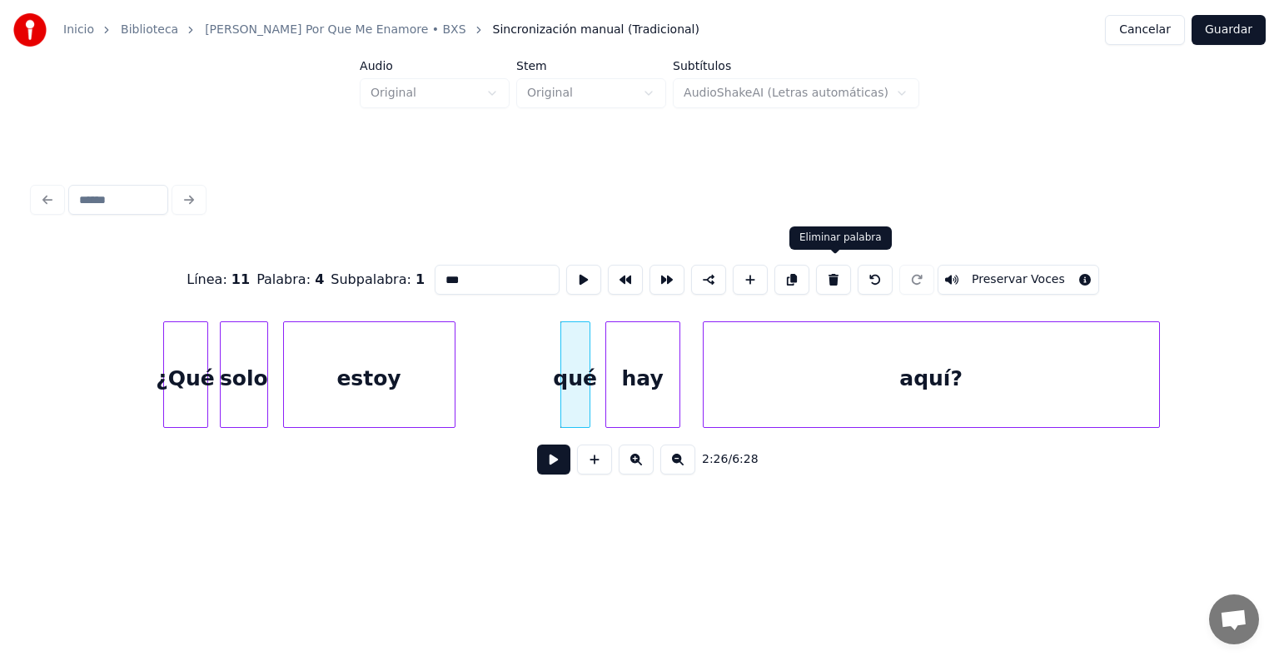
click at [839, 273] on button at bounding box center [833, 280] width 35 height 30
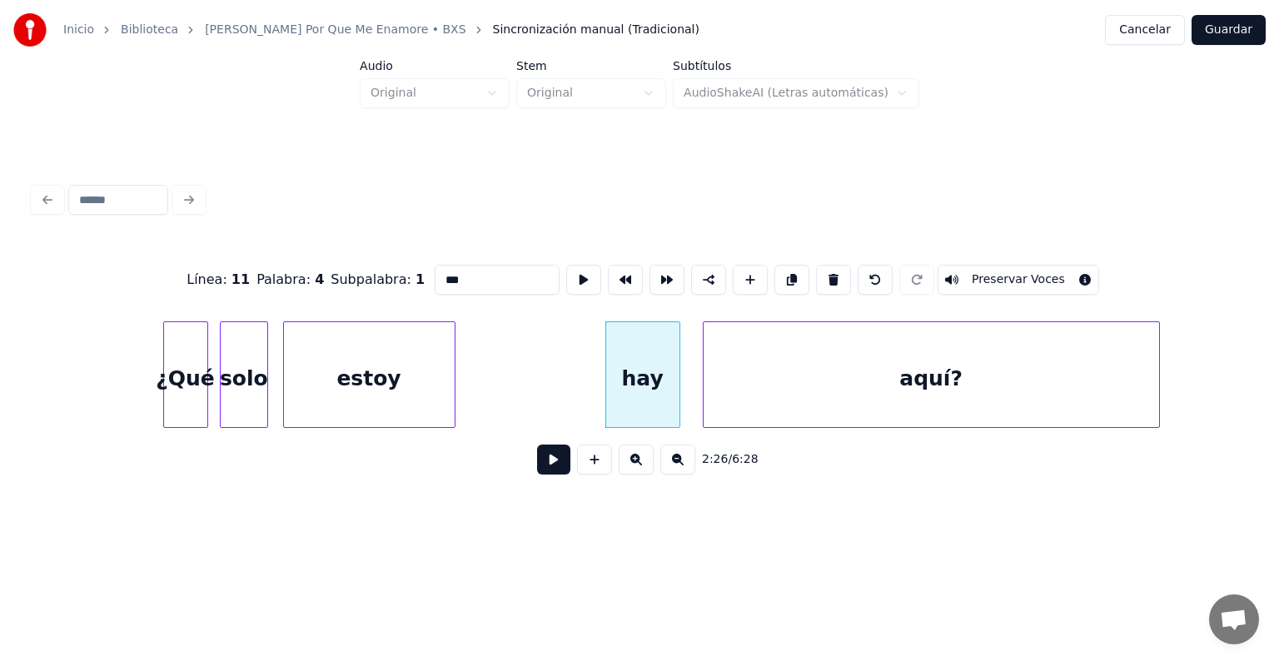
click at [628, 367] on div "hay" at bounding box center [642, 378] width 73 height 113
click at [838, 276] on button at bounding box center [833, 280] width 35 height 30
type input "*****"
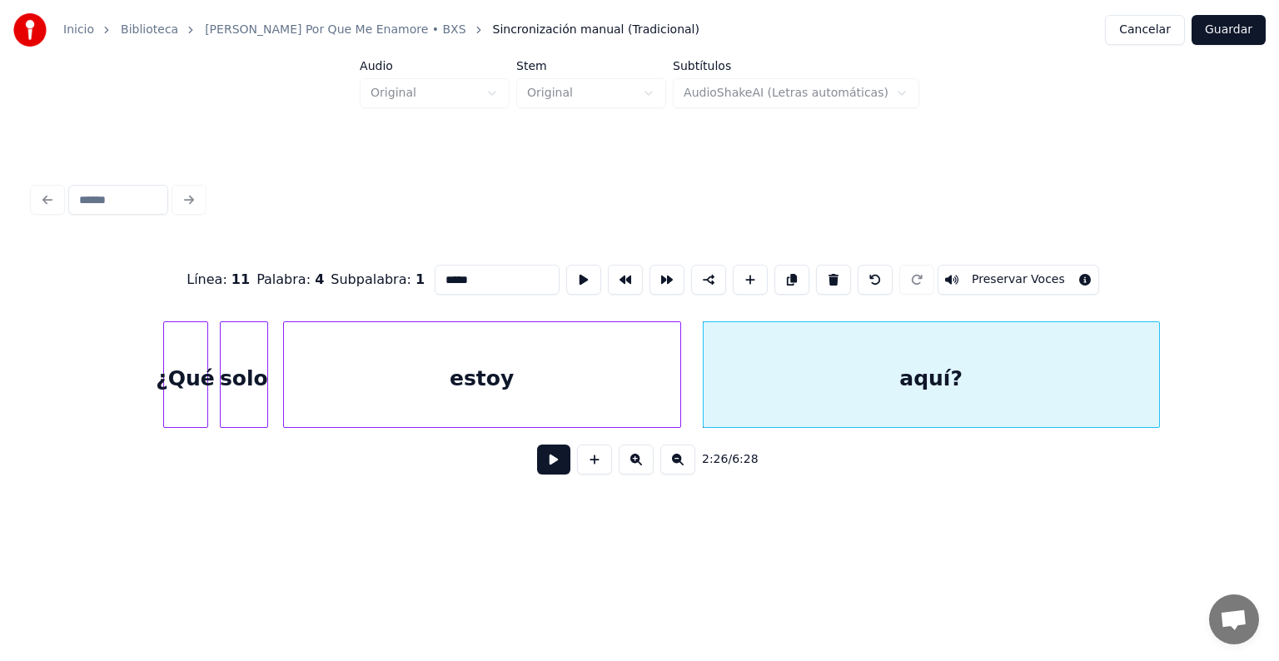
click at [677, 391] on div at bounding box center [677, 374] width 5 height 105
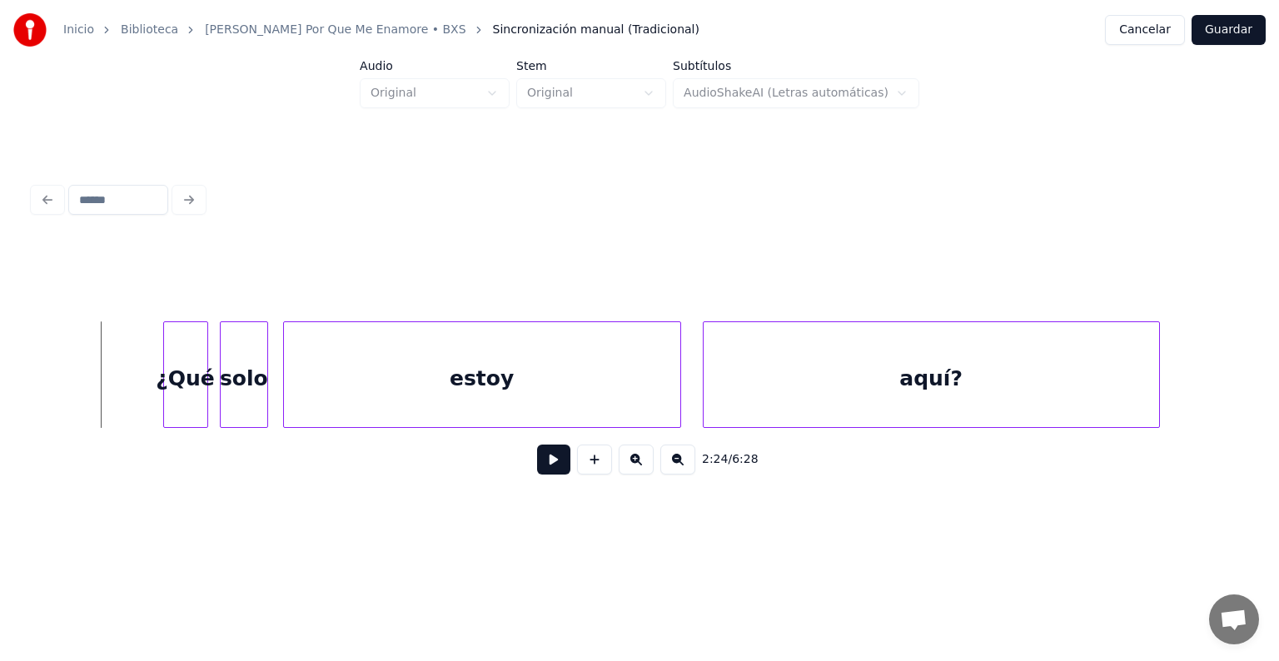
click at [537, 466] on button at bounding box center [553, 460] width 33 height 30
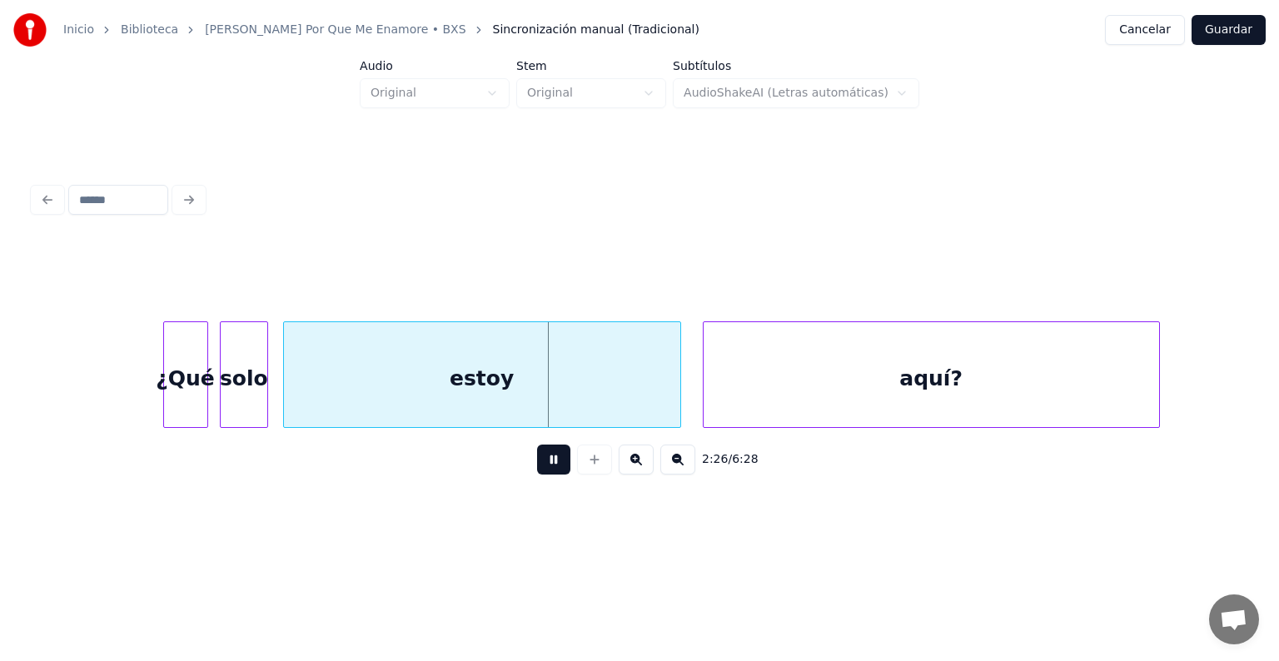
click at [537, 466] on button at bounding box center [553, 460] width 33 height 30
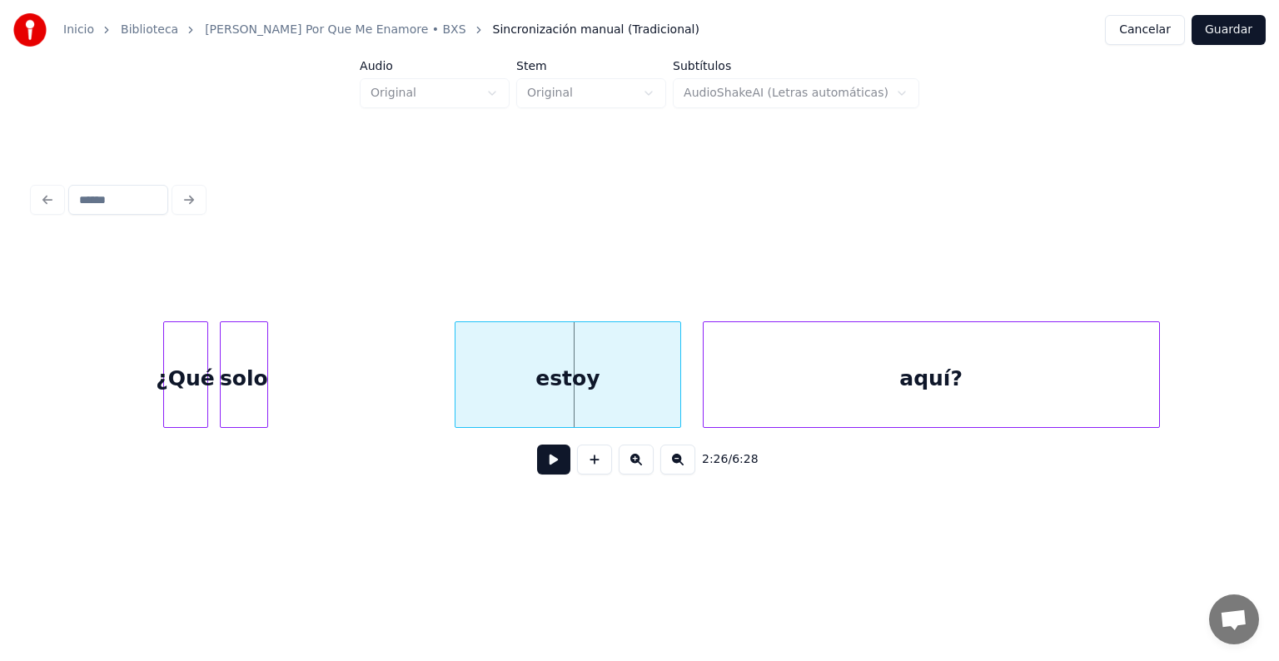
click at [458, 386] on div at bounding box center [457, 374] width 5 height 105
click at [259, 337] on div "solo" at bounding box center [244, 378] width 46 height 113
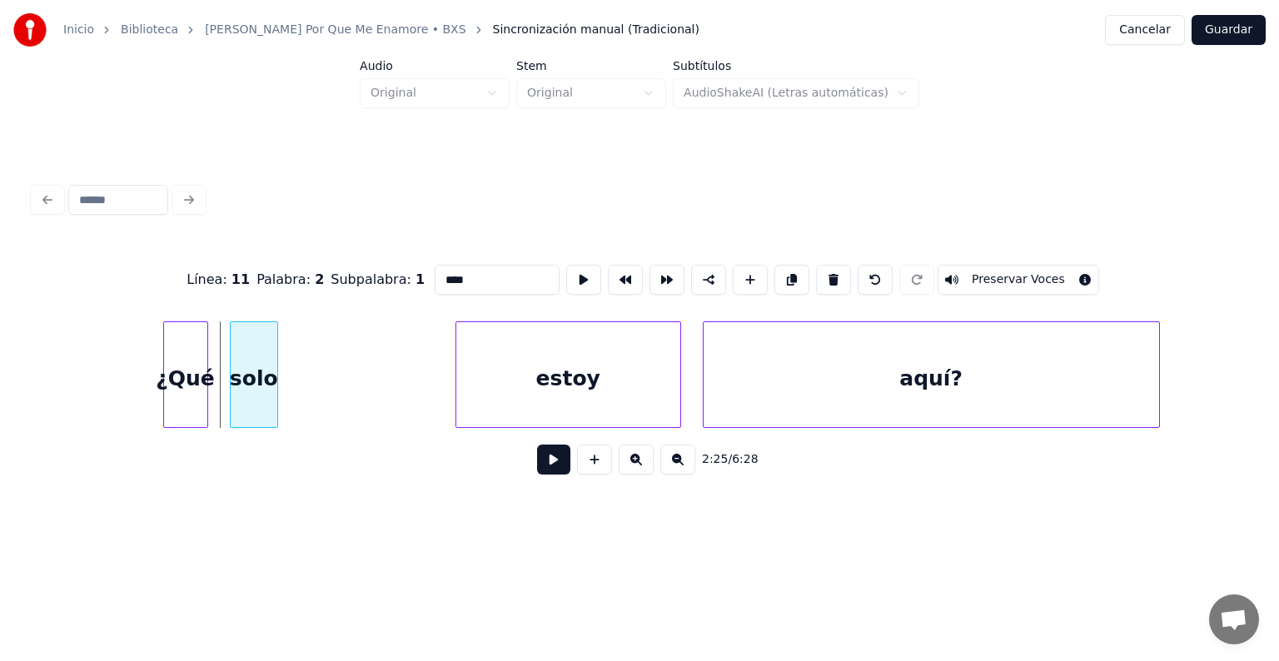
click at [273, 348] on div "solo" at bounding box center [254, 378] width 47 height 113
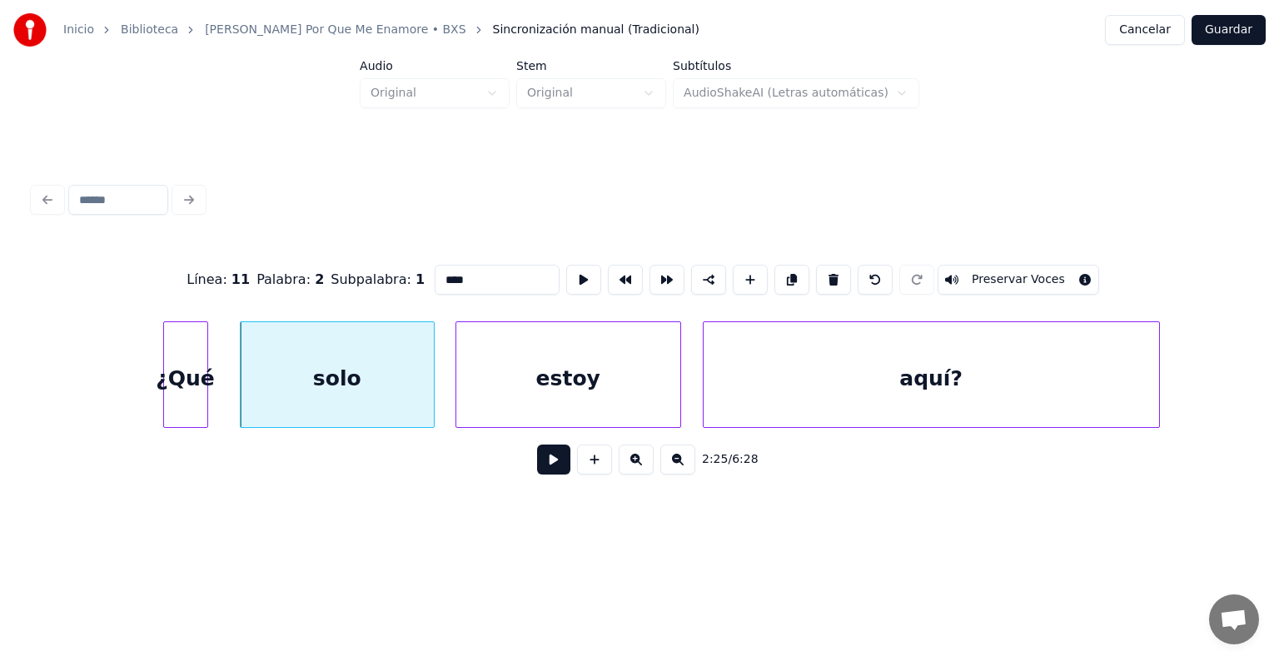
click at [429, 376] on div at bounding box center [431, 374] width 5 height 105
click at [233, 355] on div at bounding box center [231, 374] width 5 height 105
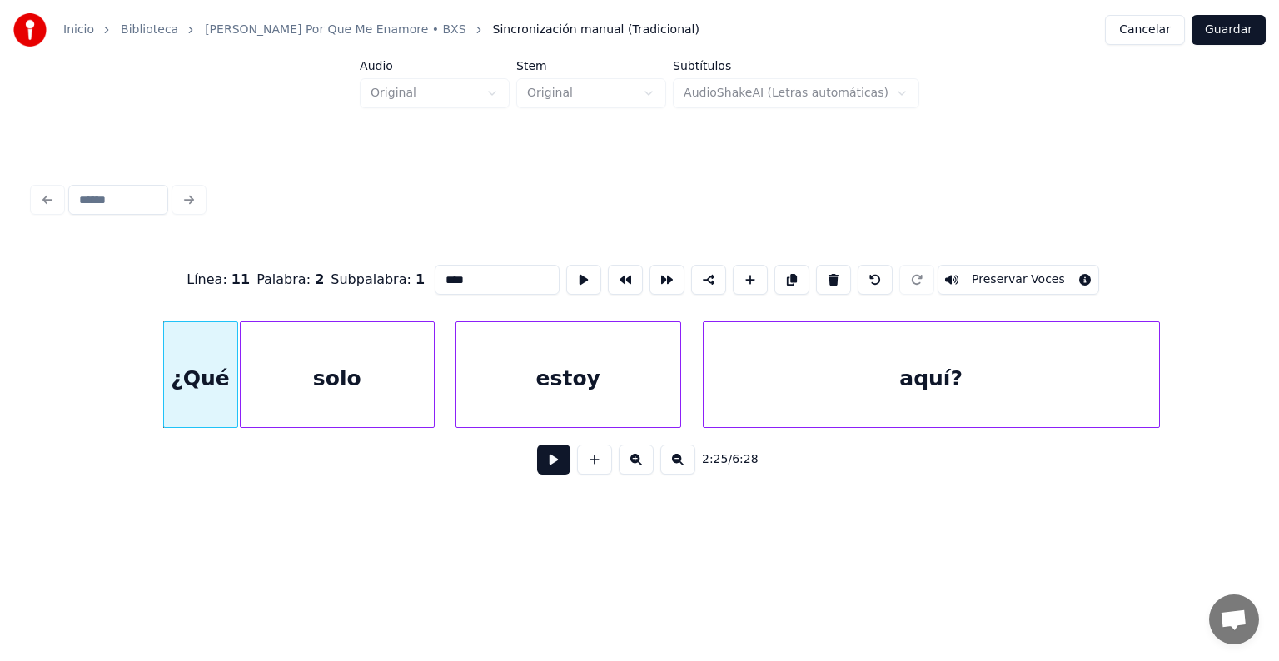
click at [221, 356] on div "¿Qué" at bounding box center [200, 378] width 73 height 113
type input "****"
click at [541, 473] on button at bounding box center [553, 460] width 33 height 30
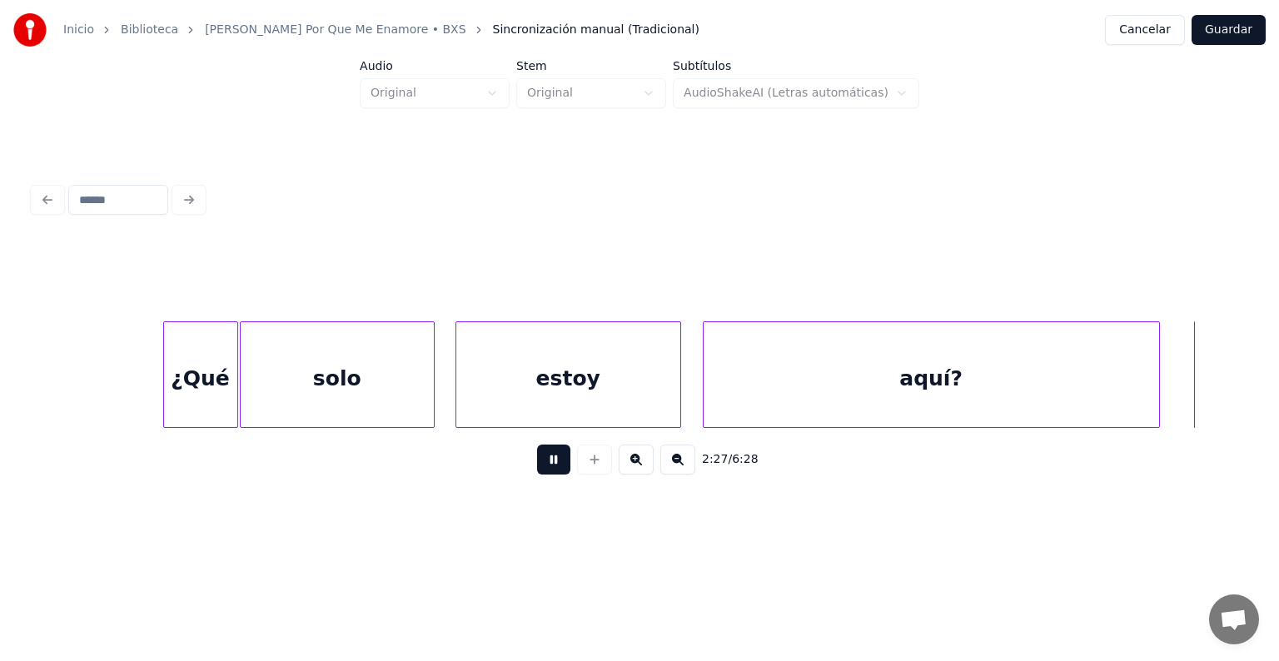
scroll to position [0, 55411]
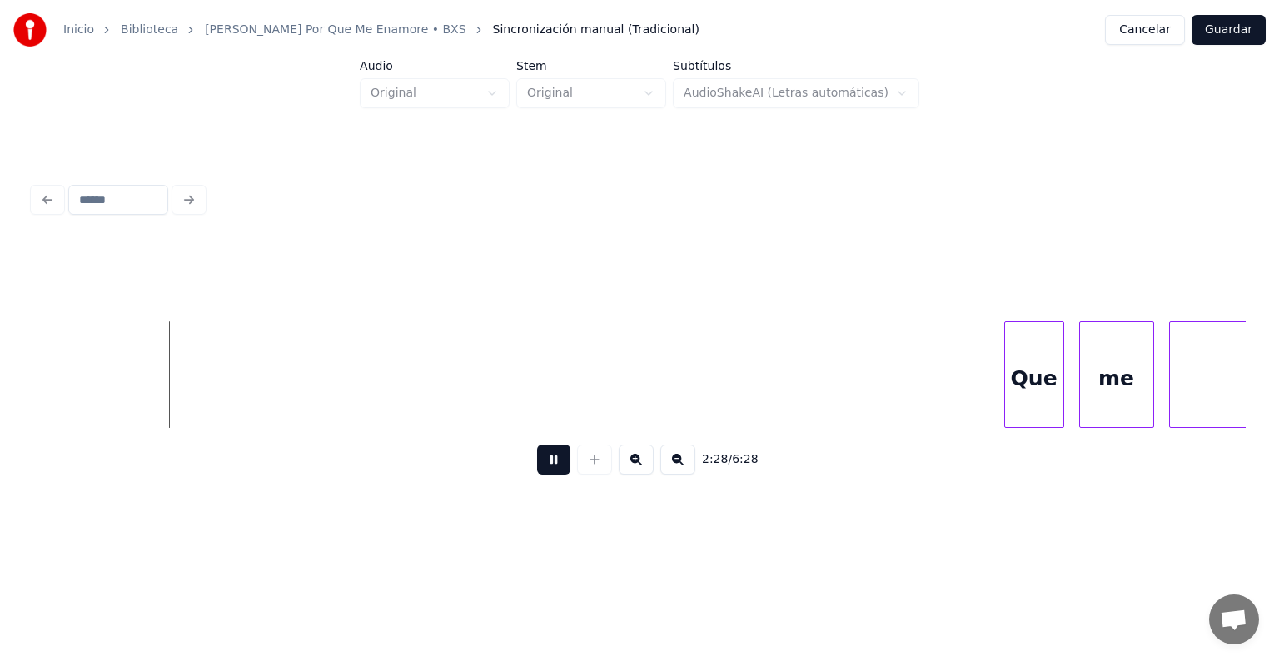
click at [541, 473] on button at bounding box center [553, 460] width 33 height 30
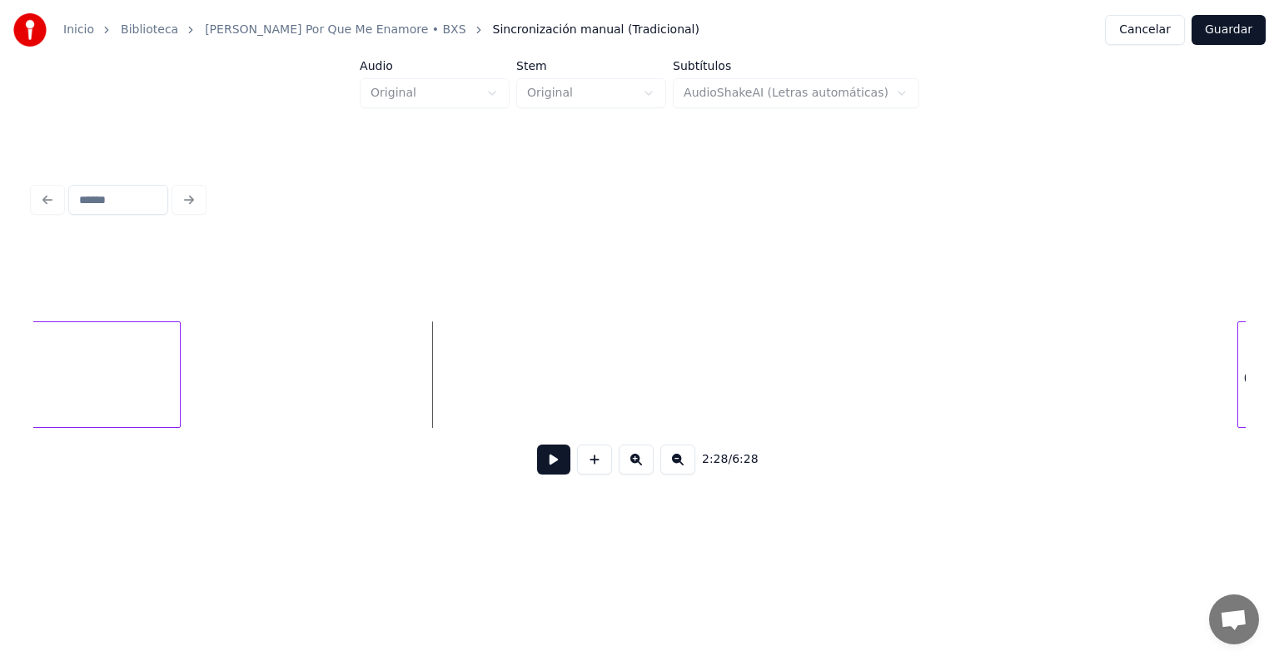
scroll to position [0, 55112]
click at [284, 340] on div at bounding box center [281, 374] width 5 height 105
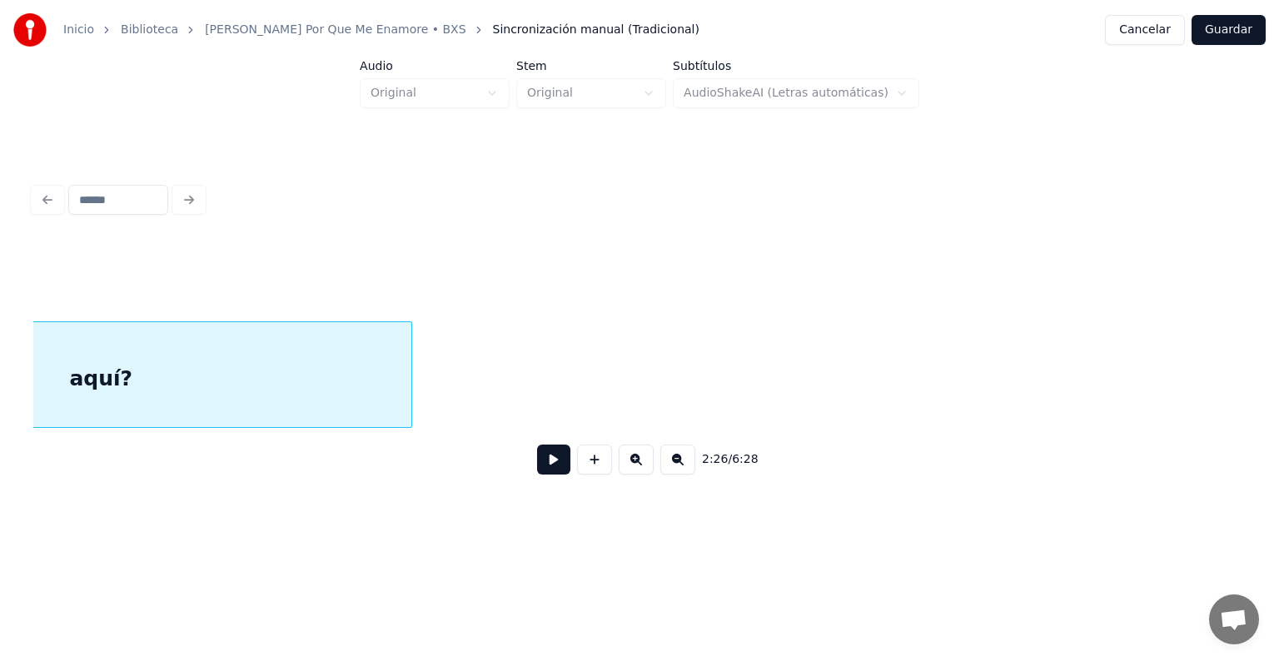
scroll to position [0, 54869]
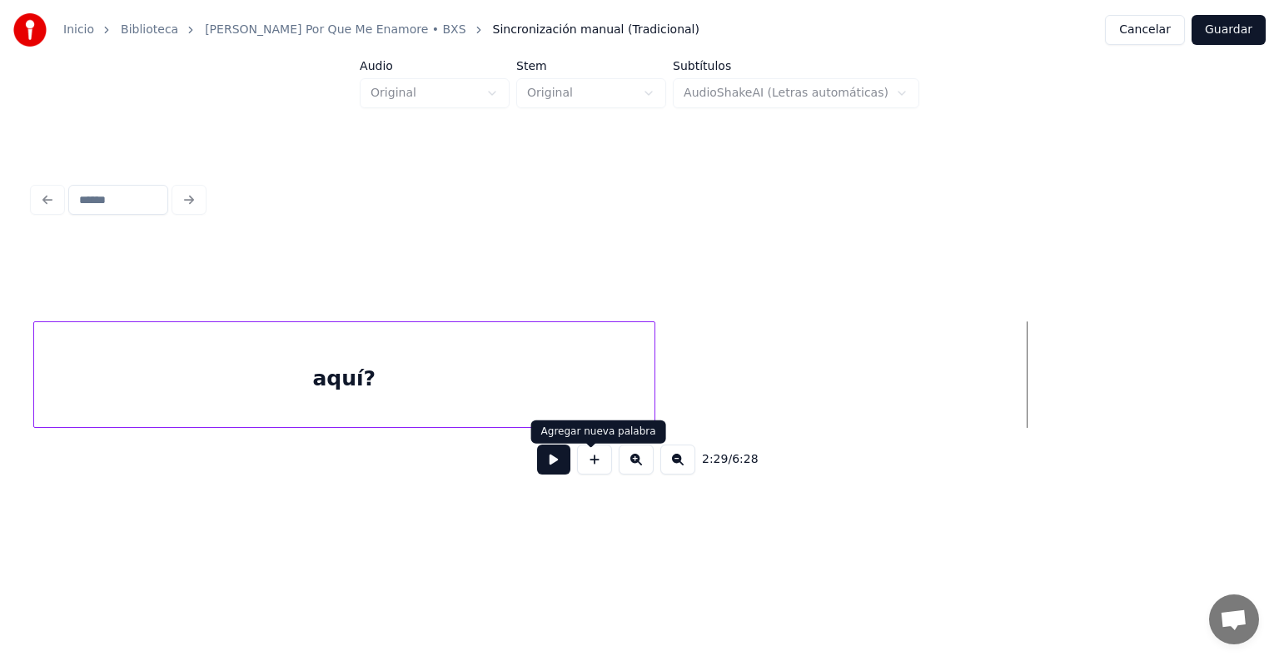
click at [538, 470] on button at bounding box center [553, 460] width 33 height 30
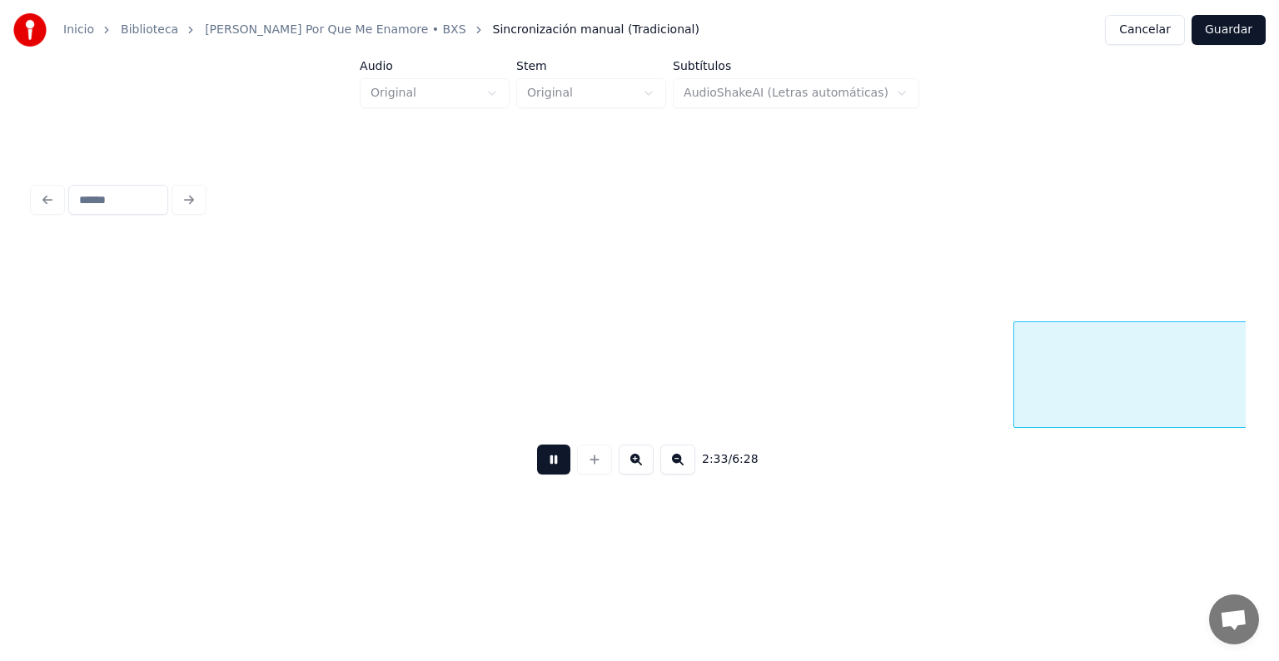
scroll to position [0, 57298]
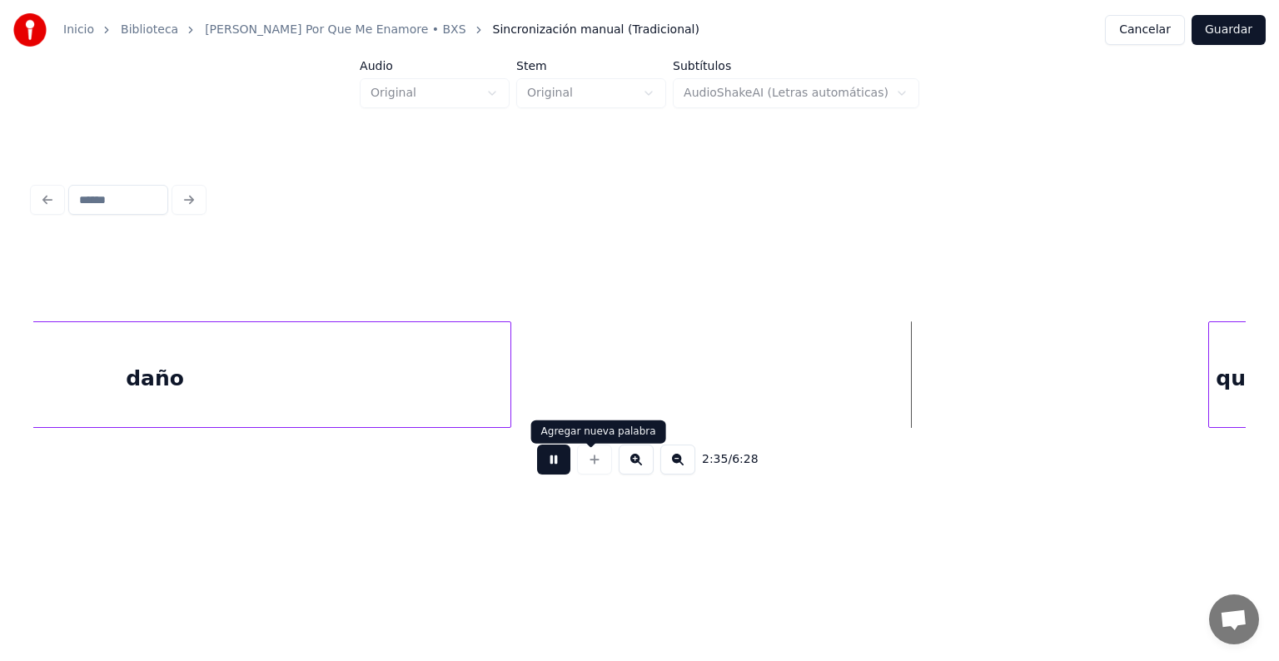
click at [551, 473] on button at bounding box center [553, 460] width 33 height 30
click at [515, 370] on div at bounding box center [512, 374] width 5 height 105
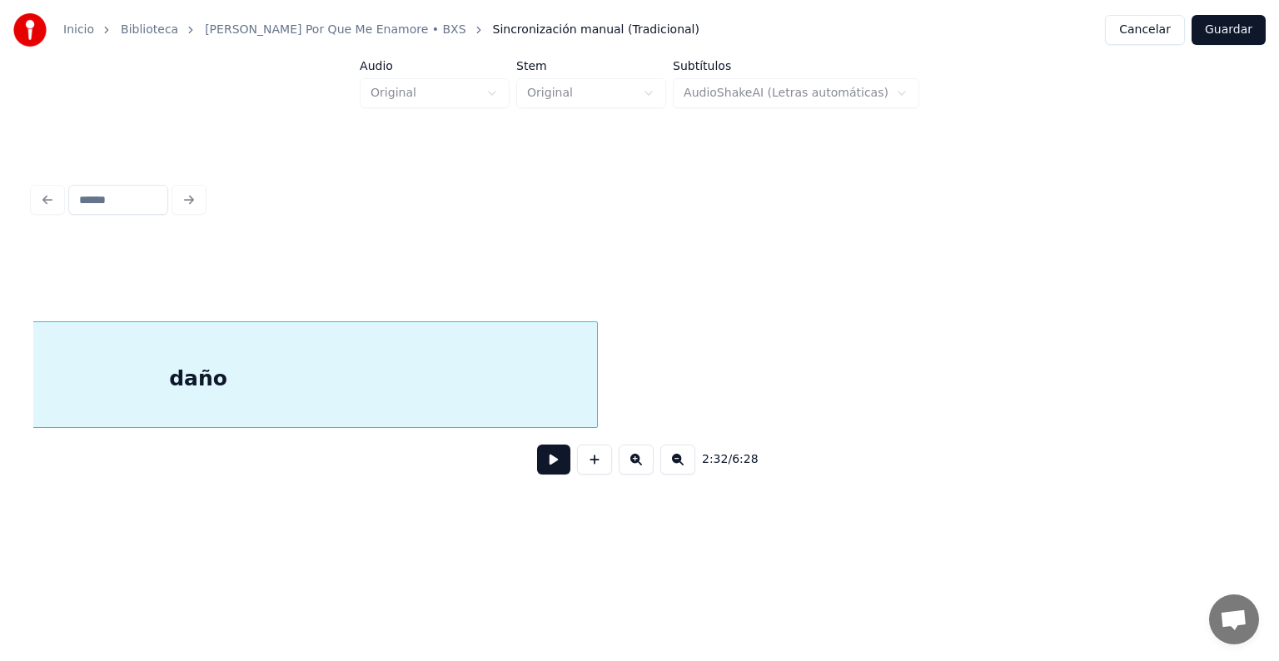
scroll to position [0, 57063]
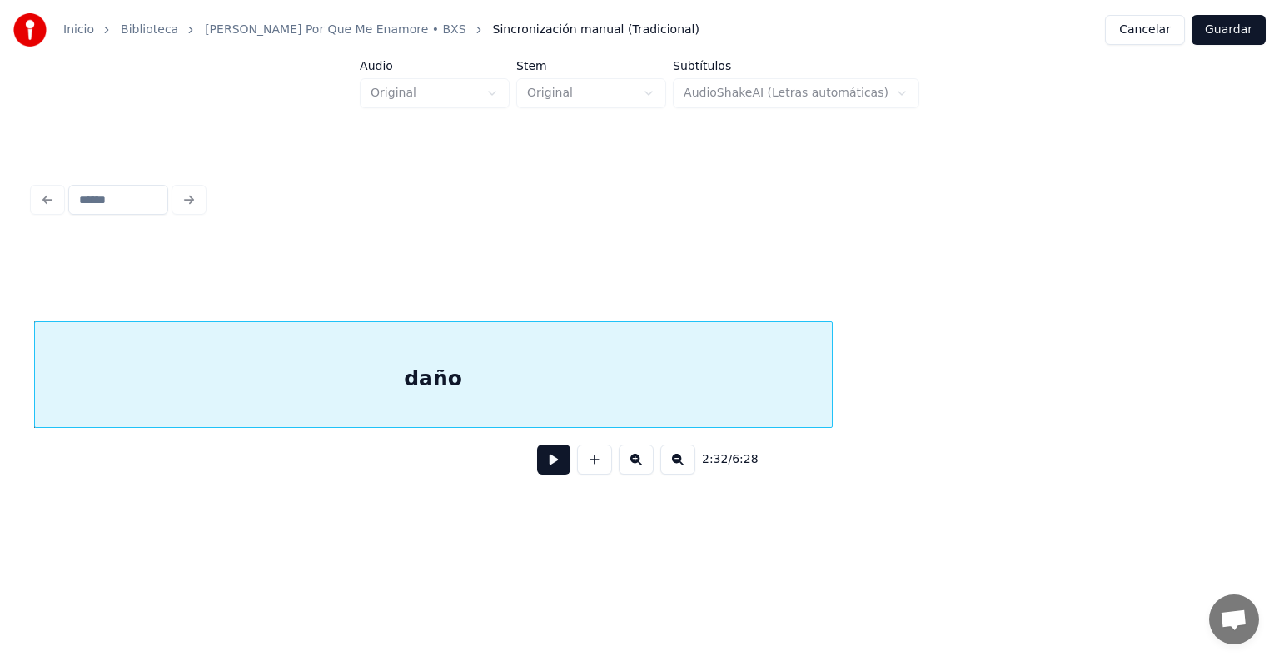
click at [554, 475] on button at bounding box center [553, 460] width 33 height 30
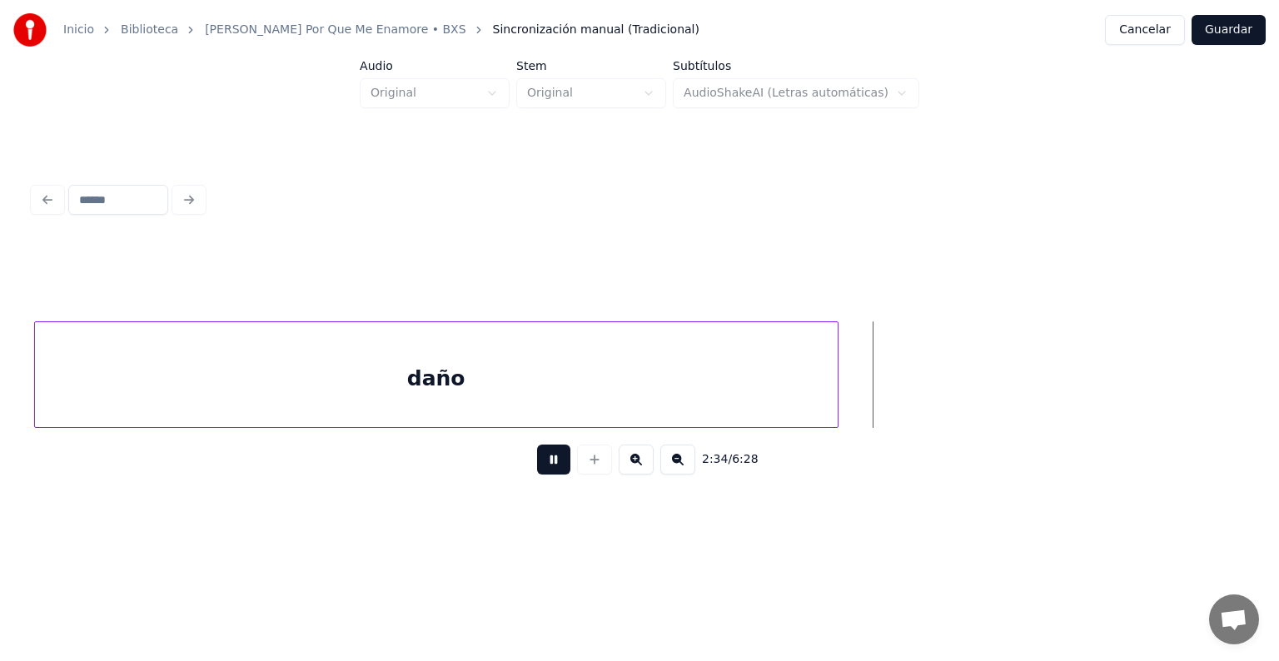
click at [837, 346] on div at bounding box center [835, 374] width 5 height 105
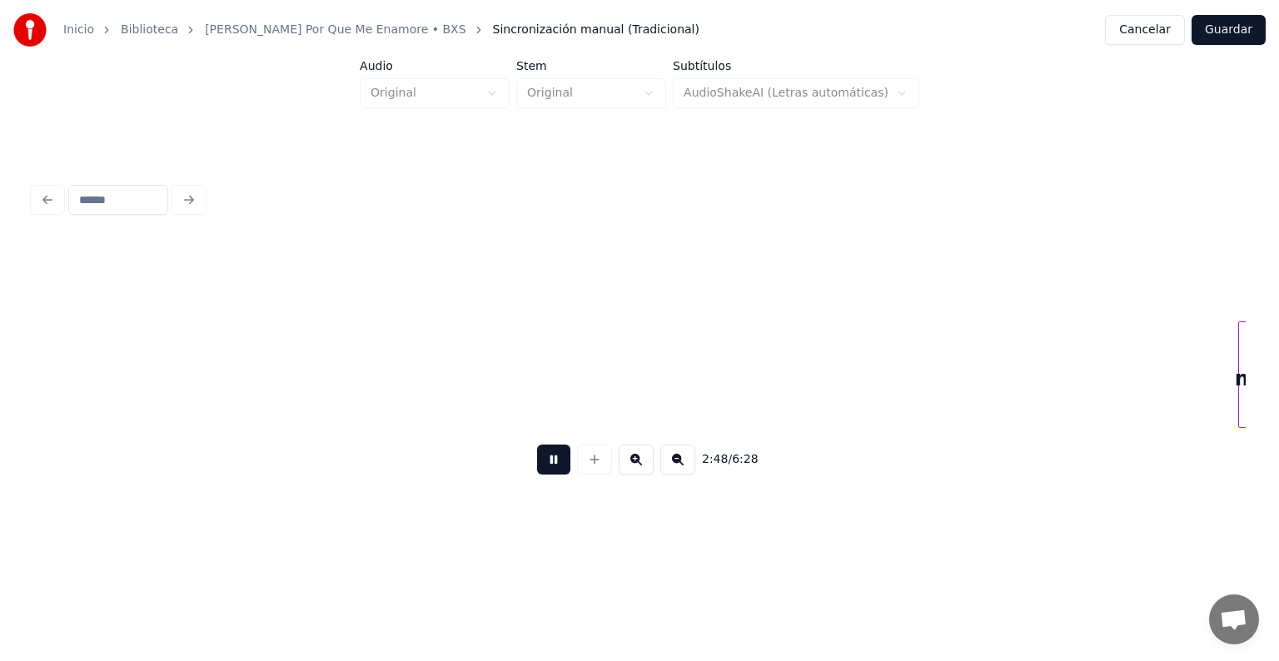
scroll to position [0, 63140]
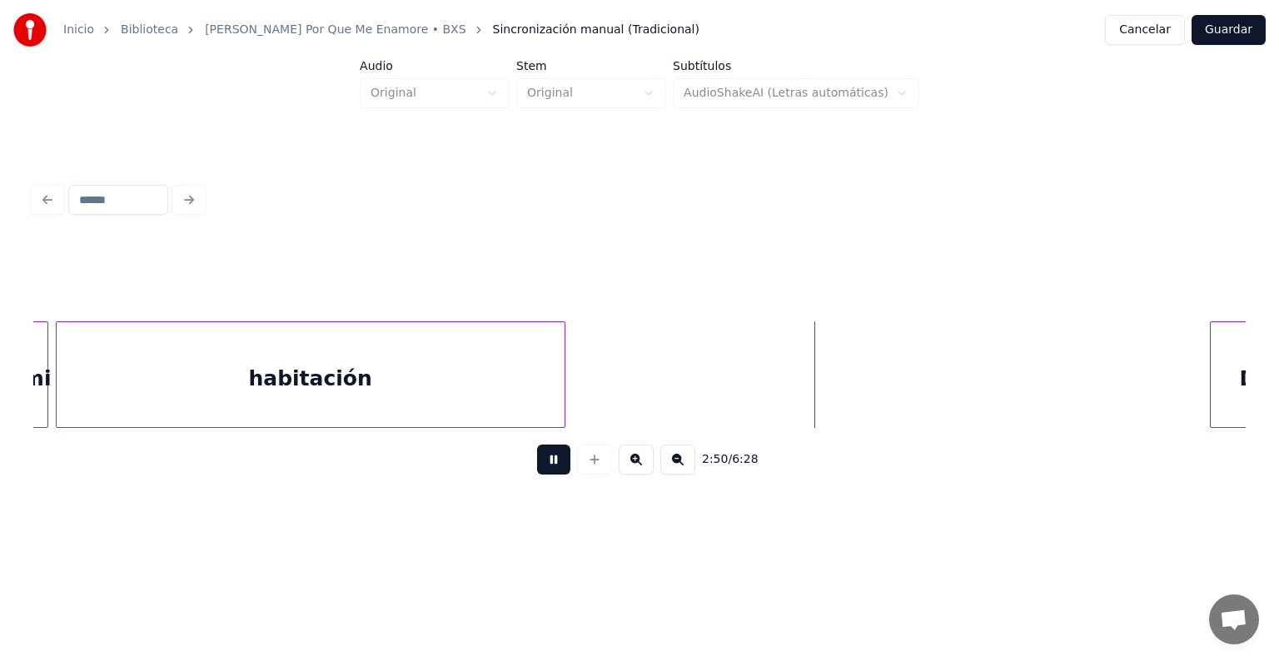
click at [559, 331] on div at bounding box center [561, 374] width 5 height 105
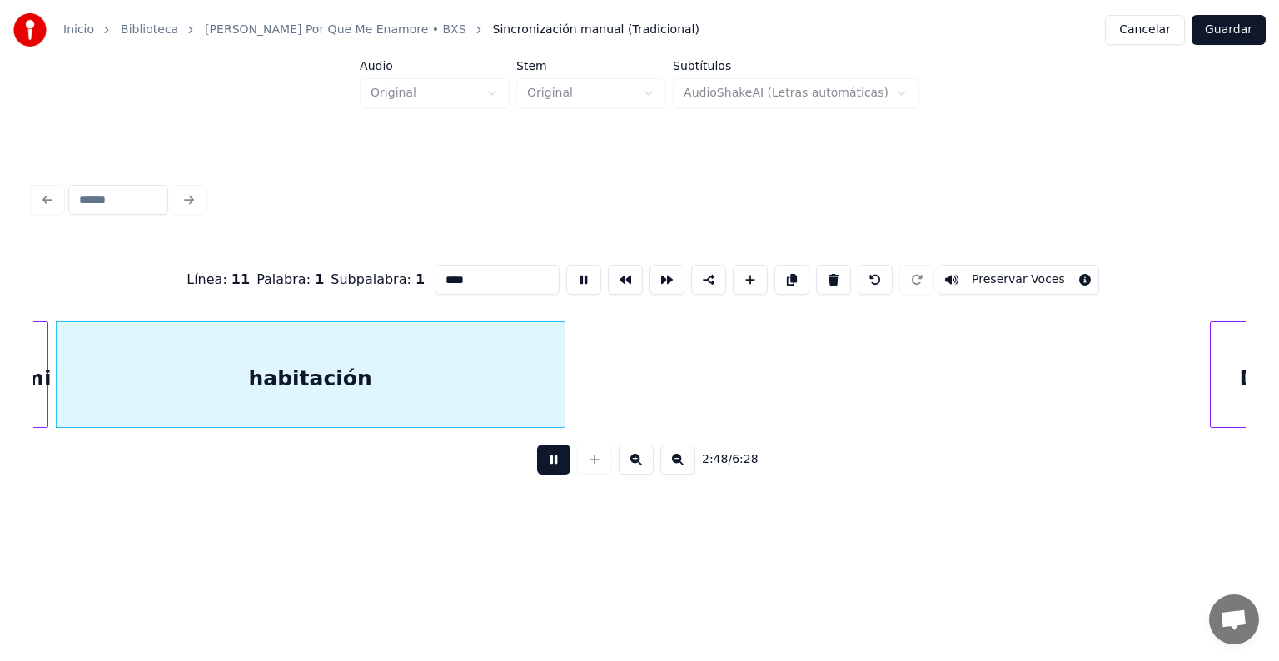
type input "**********"
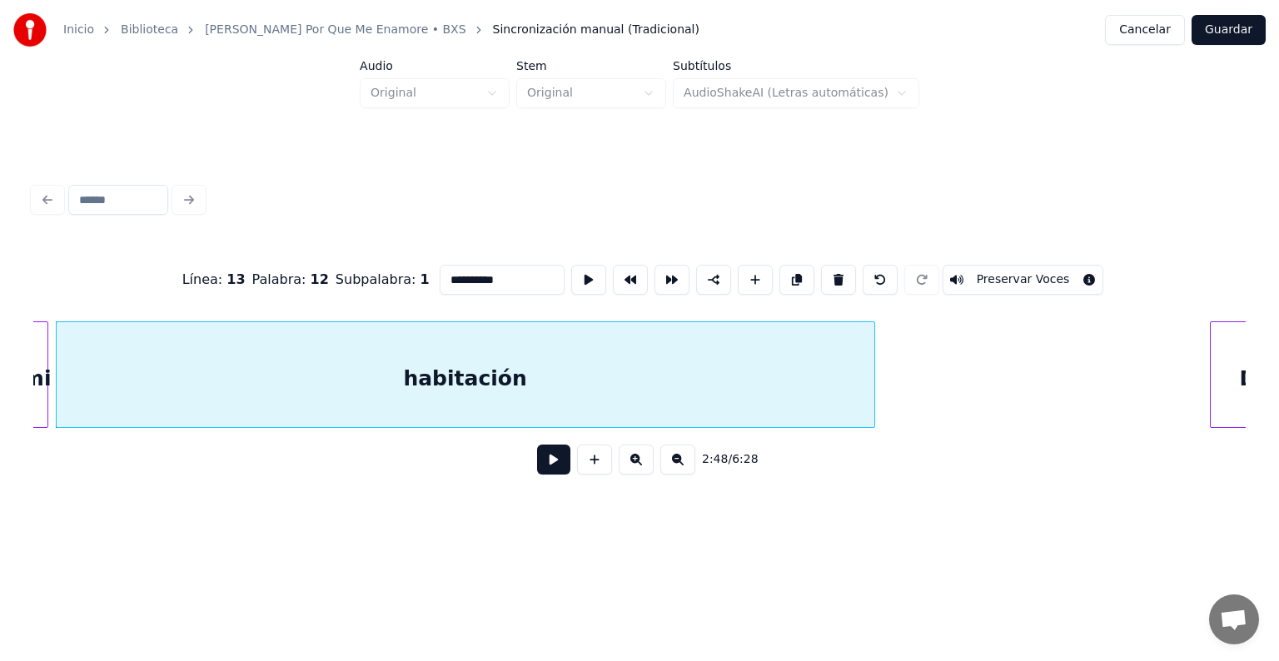
click at [874, 341] on div at bounding box center [871, 374] width 5 height 105
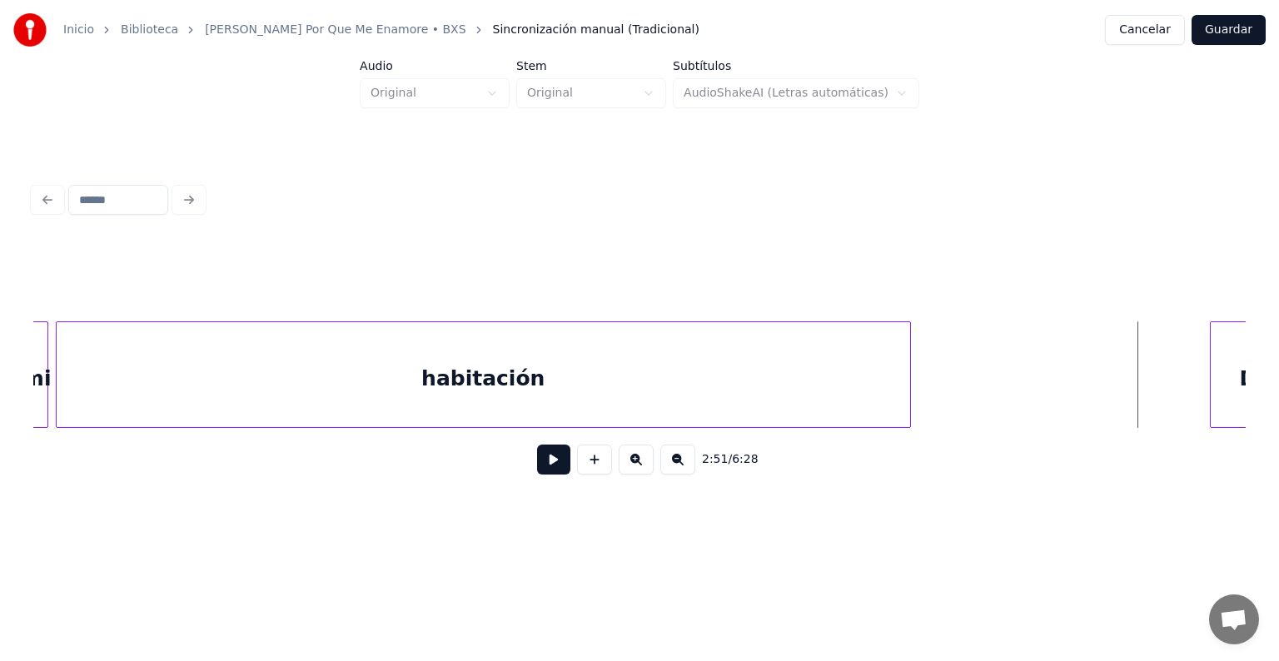
click at [563, 454] on button at bounding box center [553, 460] width 33 height 30
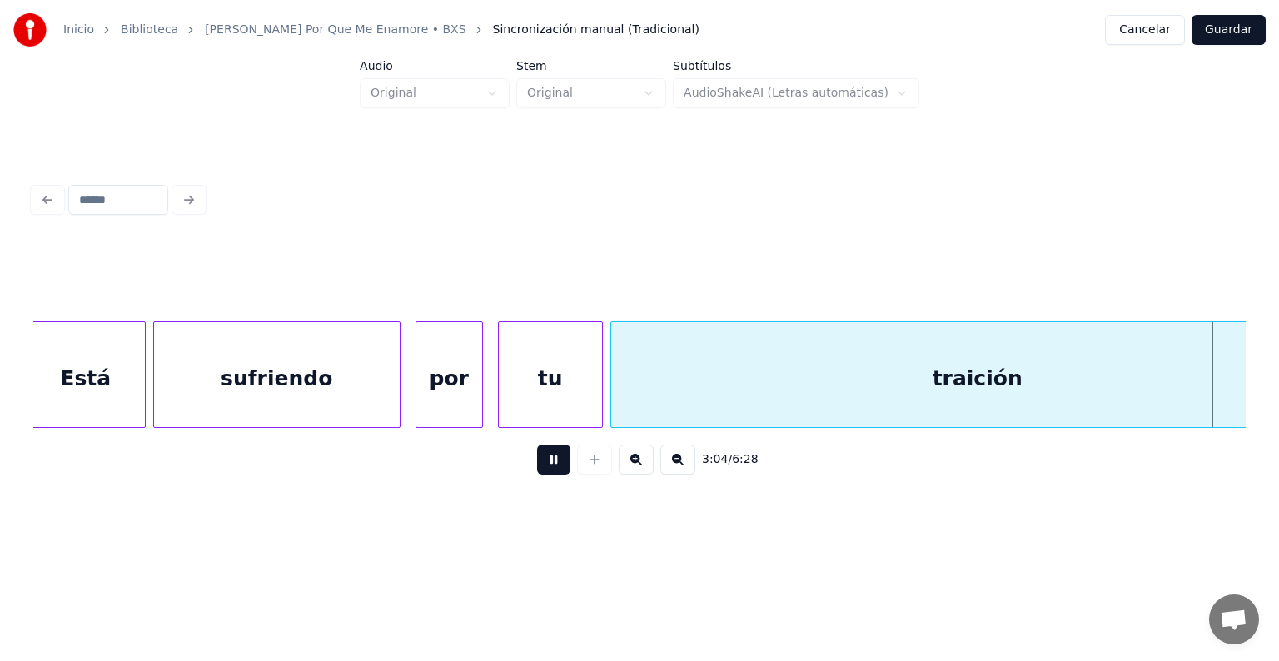
scroll to position [0, 69220]
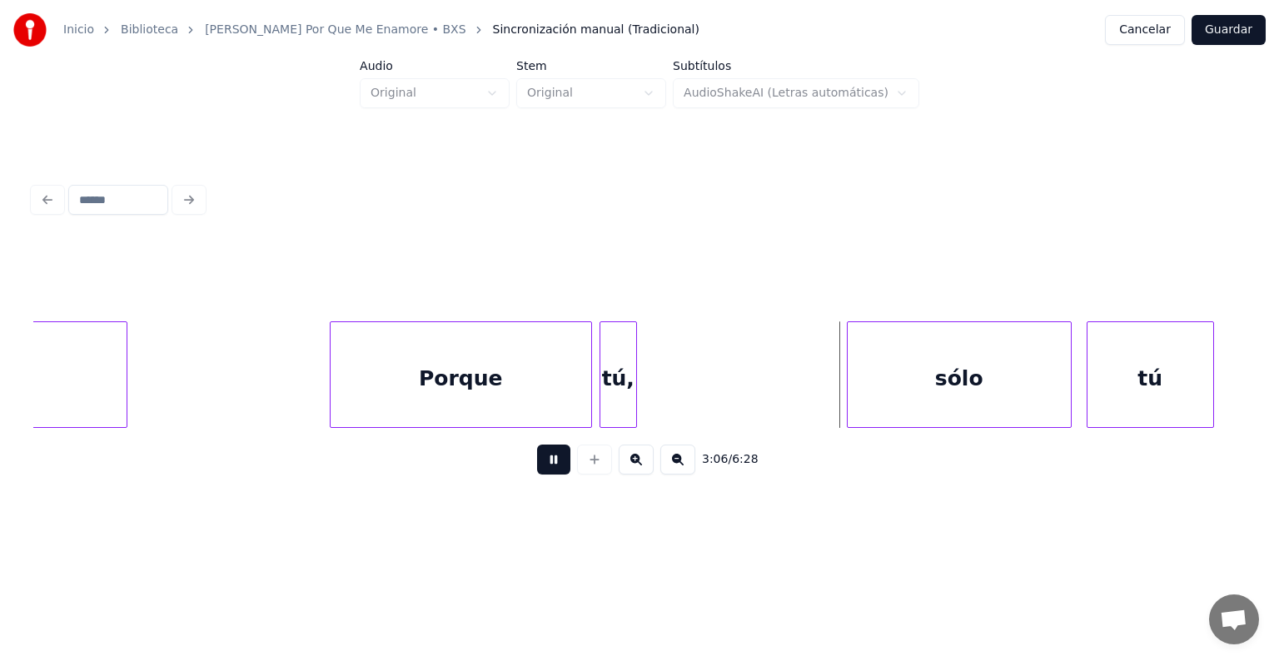
click at [539, 466] on button at bounding box center [553, 460] width 33 height 30
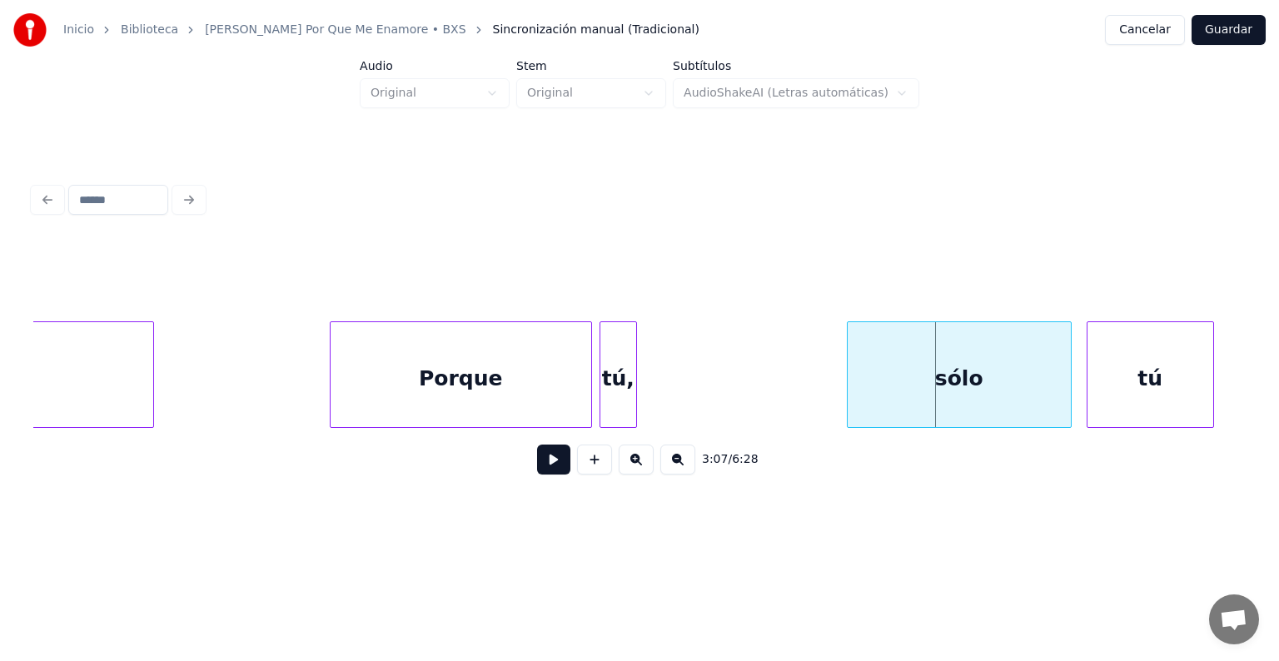
click at [153, 364] on div at bounding box center [150, 374] width 5 height 105
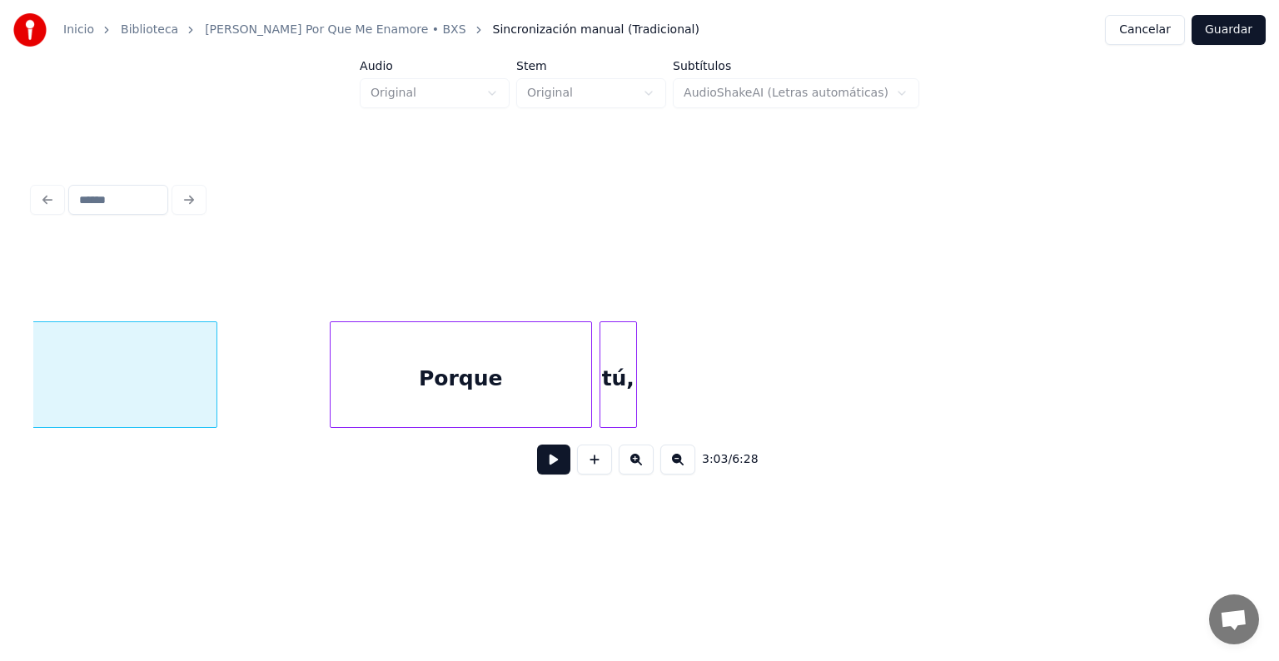
scroll to position [0, 68579]
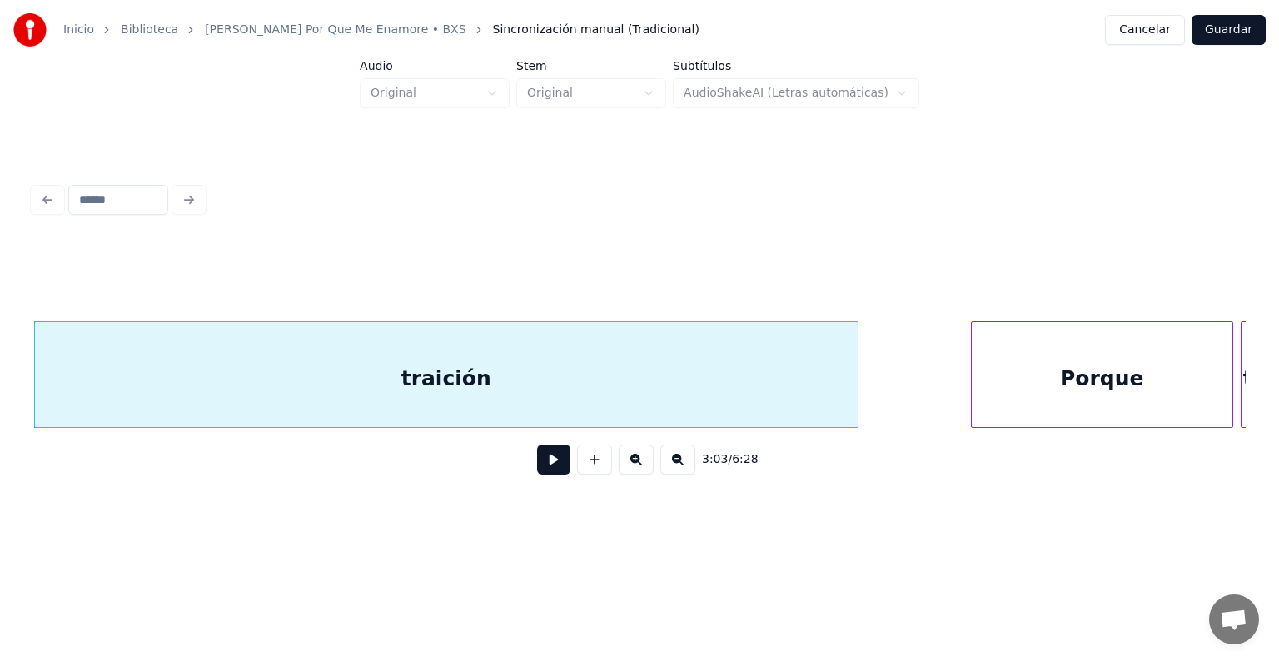
click at [554, 470] on button at bounding box center [553, 460] width 33 height 30
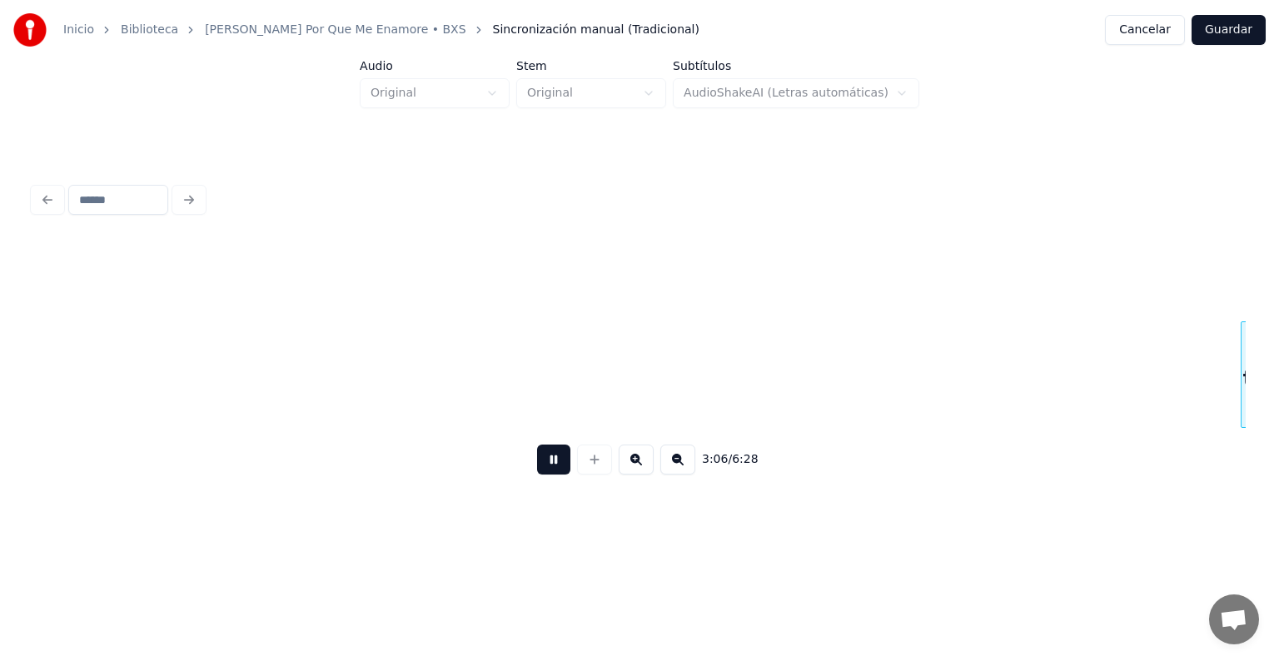
scroll to position [0, 69794]
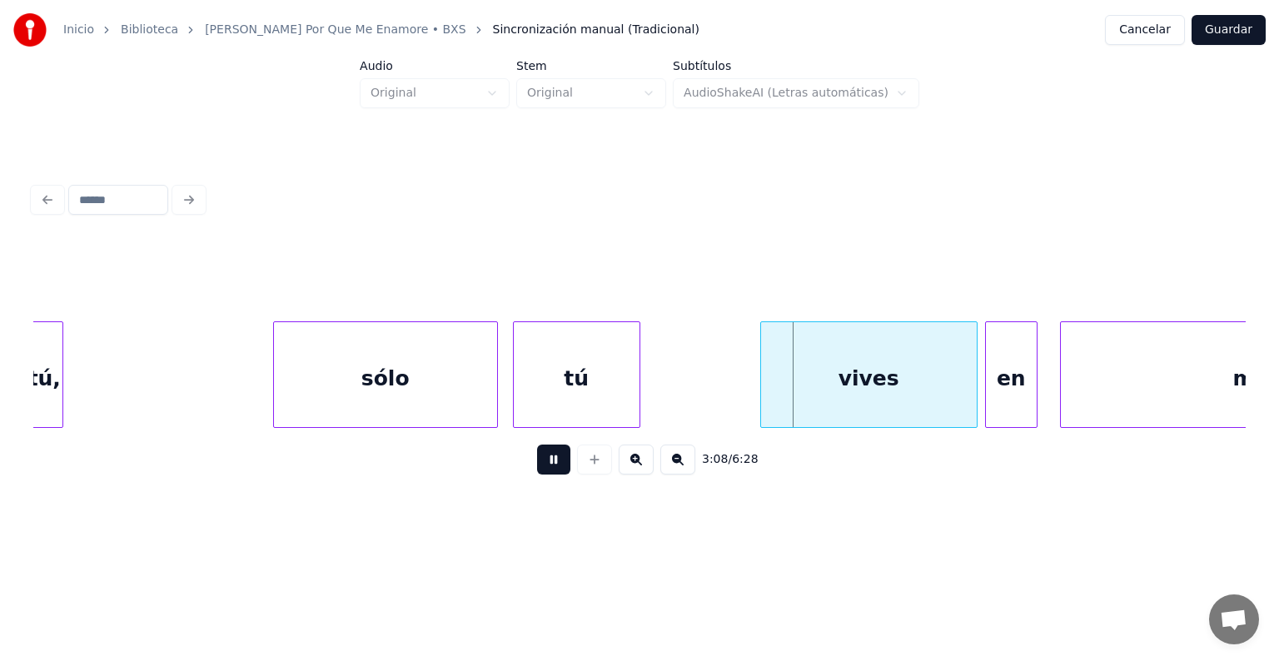
click at [549, 463] on button at bounding box center [553, 460] width 33 height 30
click at [245, 377] on div at bounding box center [245, 374] width 5 height 105
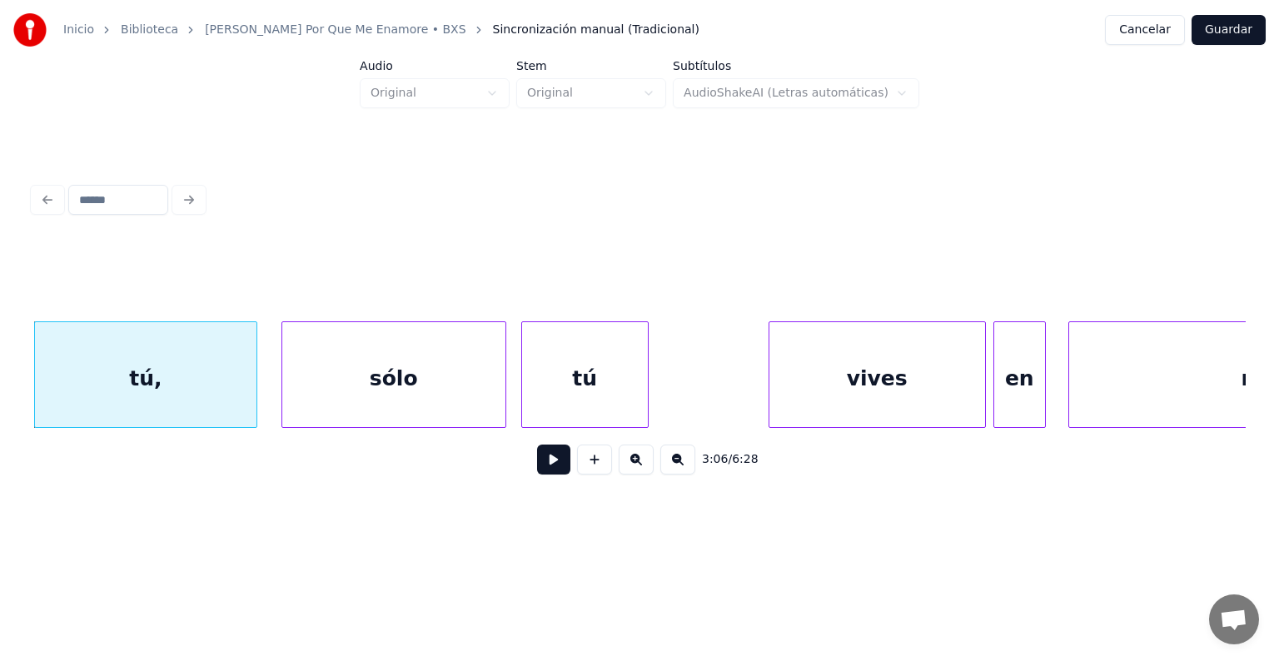
click at [549, 478] on div "3:06 / 6:28" at bounding box center [639, 459] width 1185 height 37
click at [549, 475] on button at bounding box center [553, 460] width 33 height 30
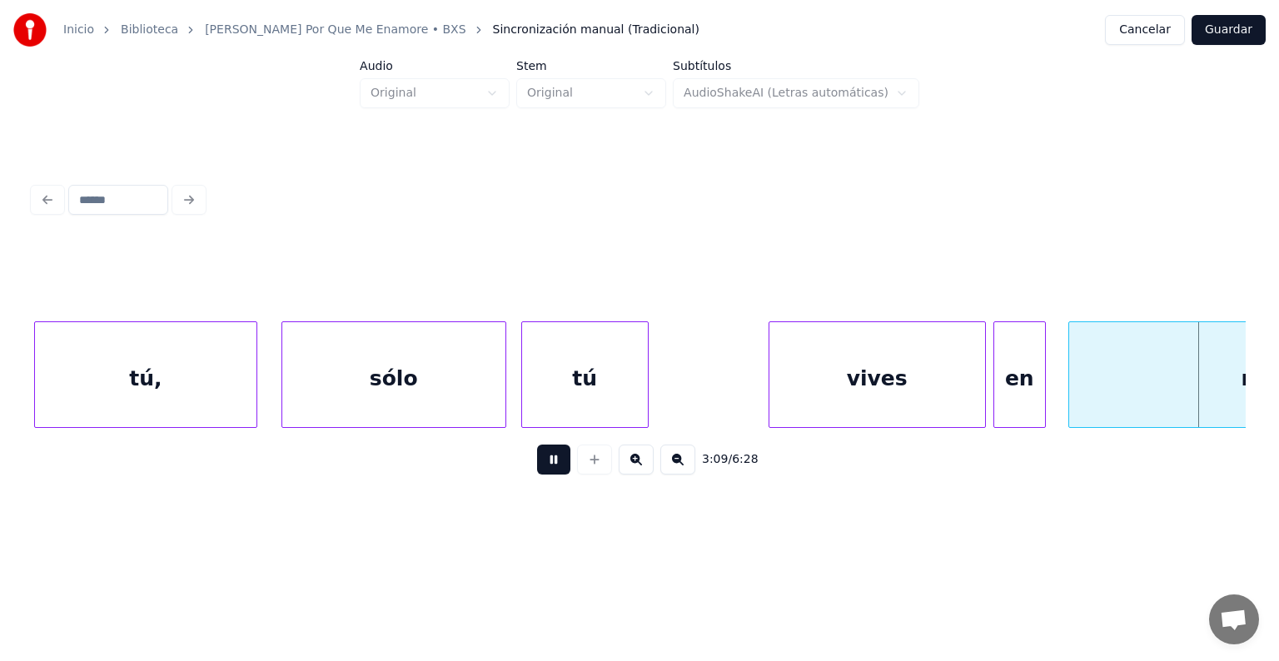
scroll to position [0, 70999]
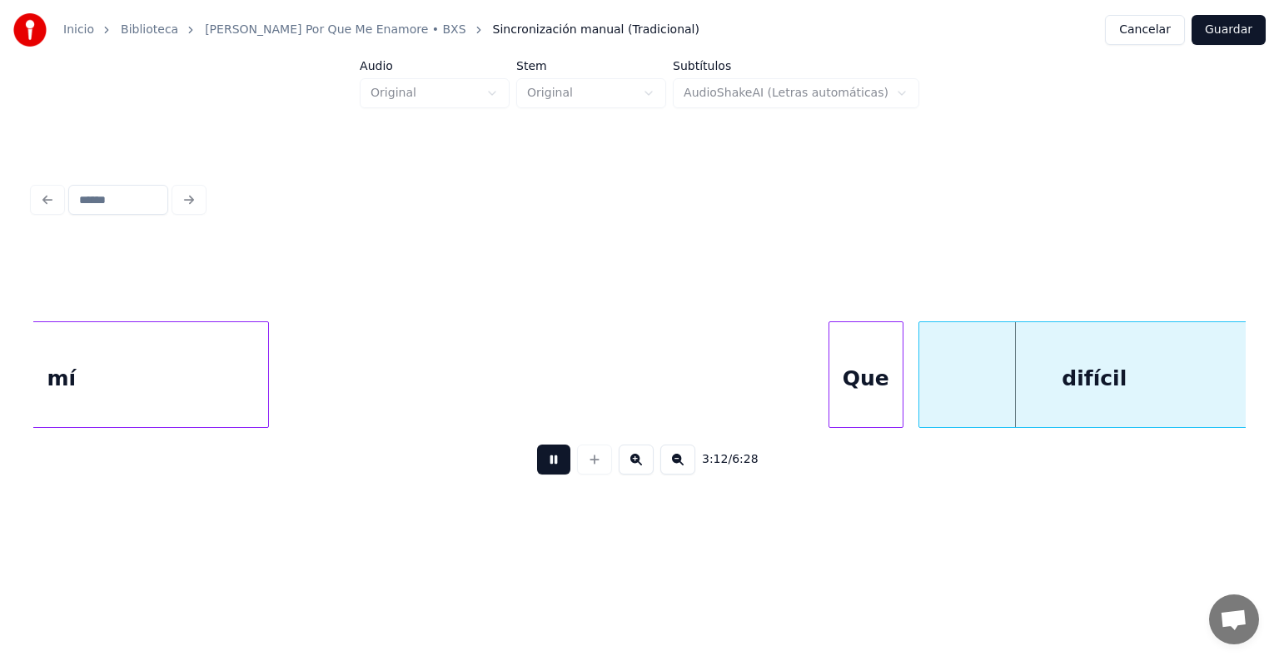
click at [268, 367] on div at bounding box center [265, 374] width 5 height 105
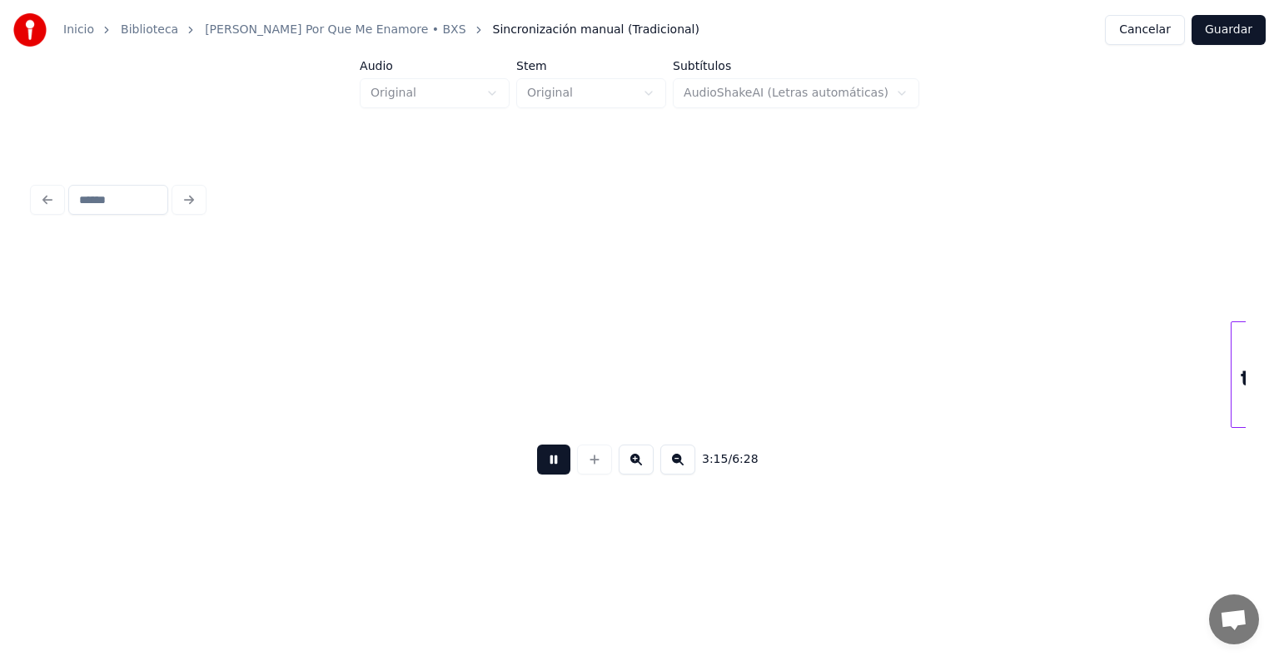
scroll to position [0, 73250]
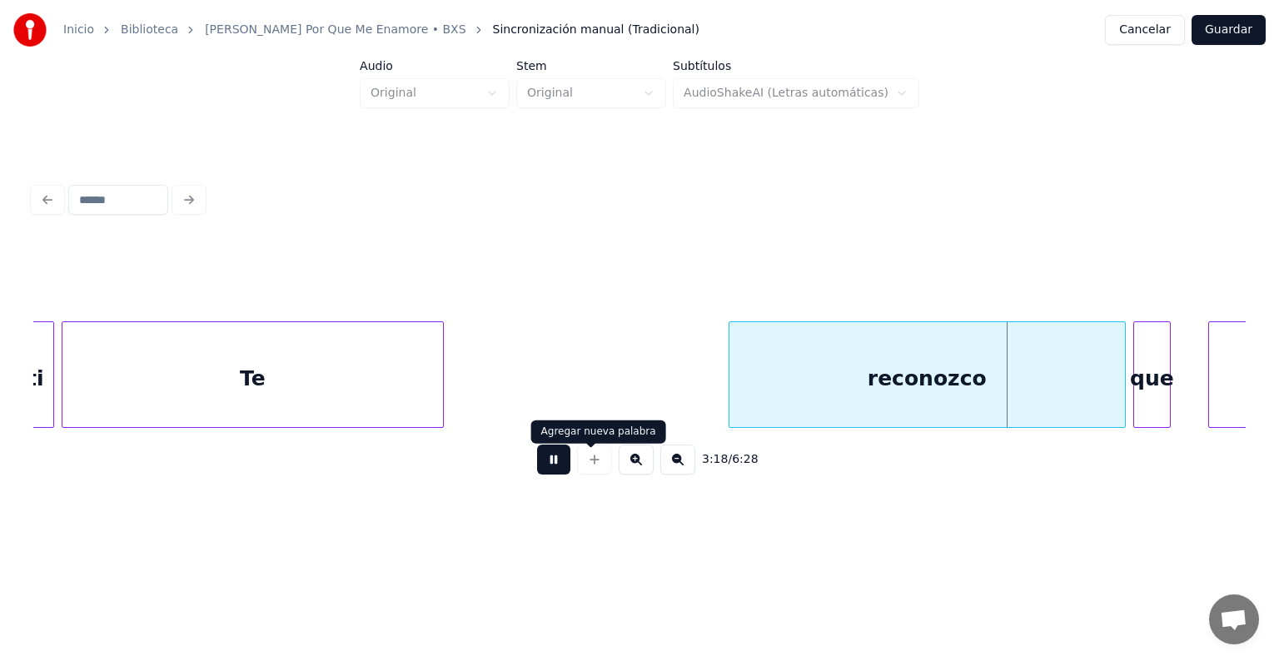
click at [539, 456] on button at bounding box center [553, 460] width 33 height 30
click at [174, 385] on div "Te" at bounding box center [252, 378] width 380 height 113
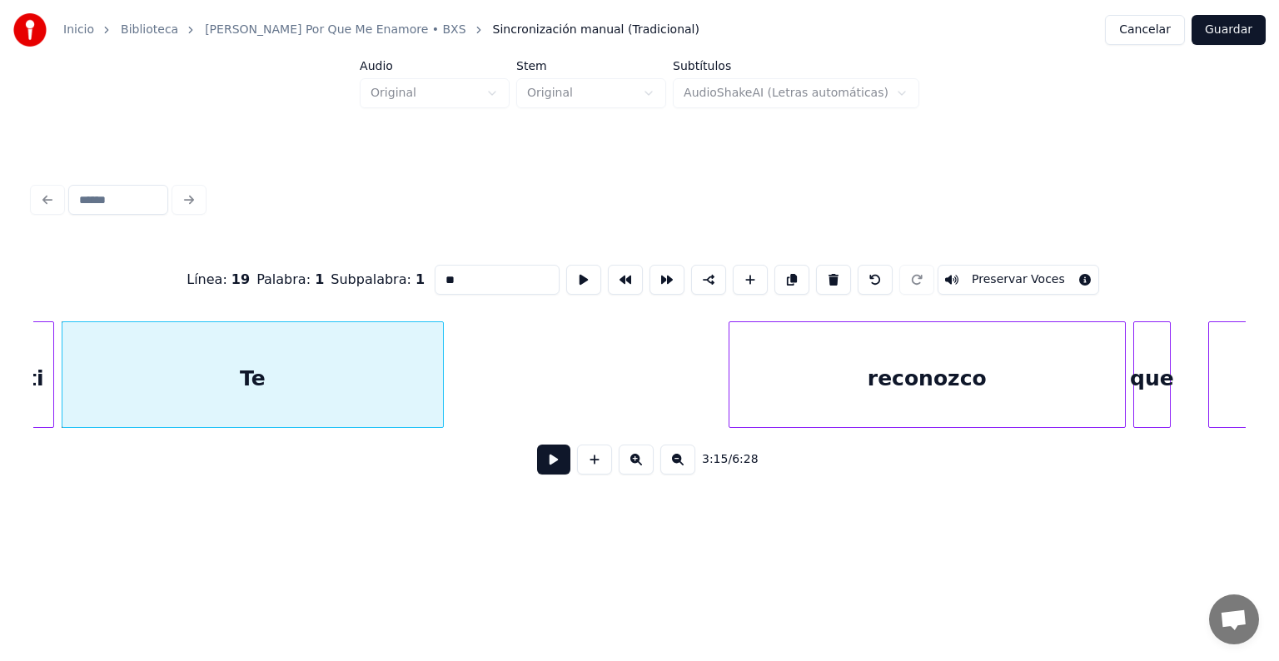
click at [444, 286] on input "**" at bounding box center [497, 280] width 125 height 30
type input "**"
click at [538, 460] on button at bounding box center [553, 460] width 33 height 30
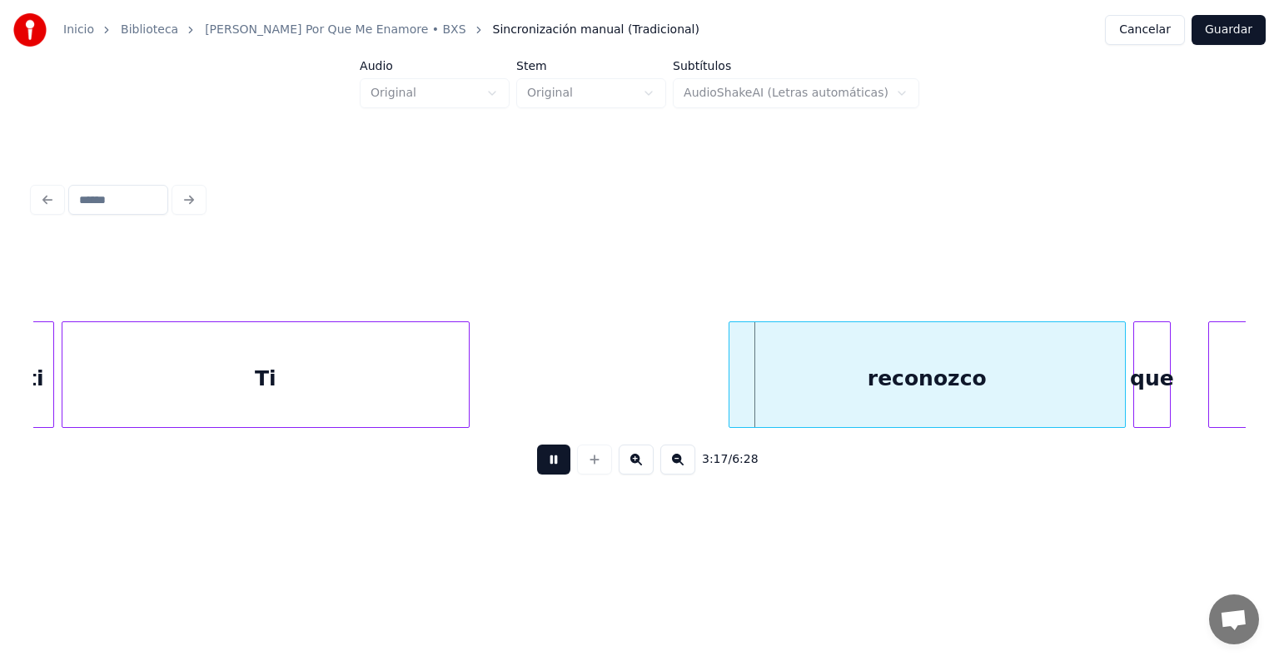
click at [469, 370] on div at bounding box center [466, 374] width 5 height 105
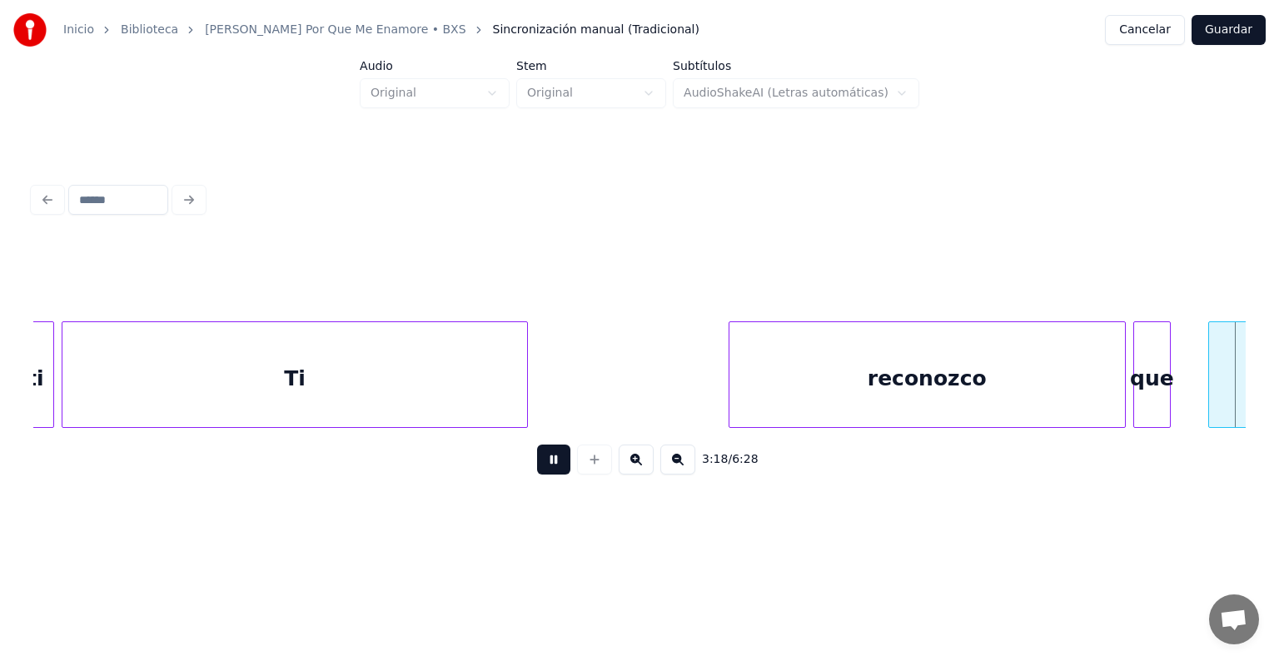
scroll to position [0, 74469]
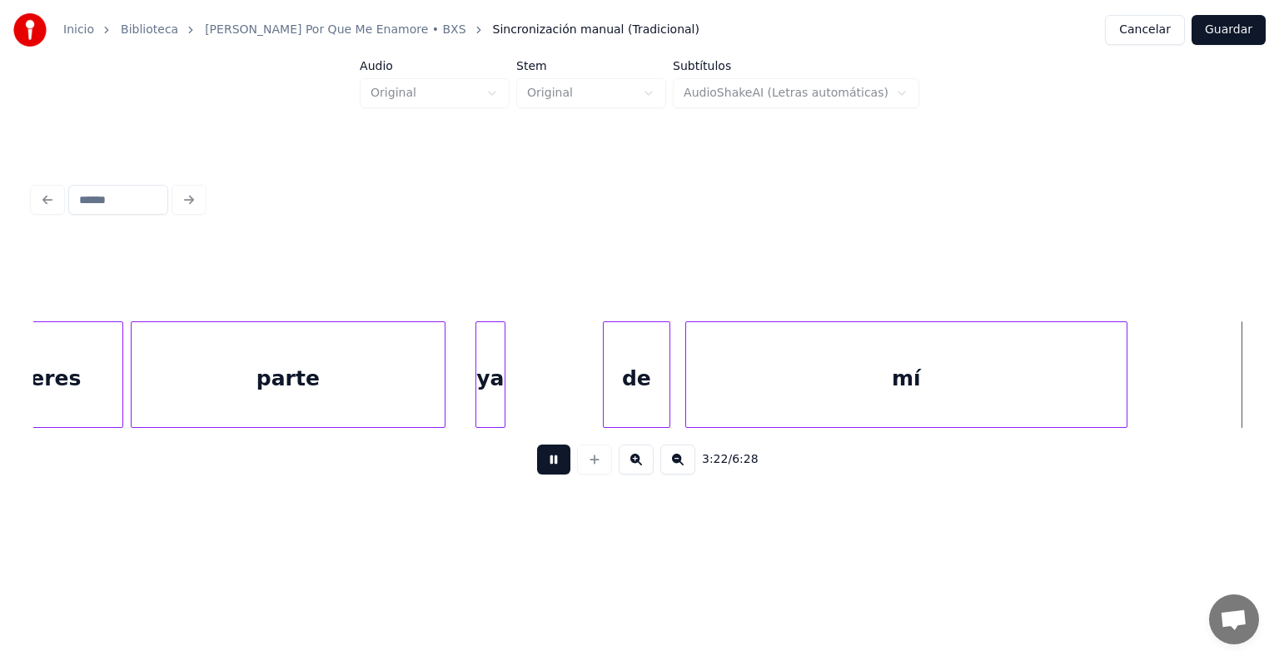
click at [540, 467] on button at bounding box center [553, 460] width 33 height 30
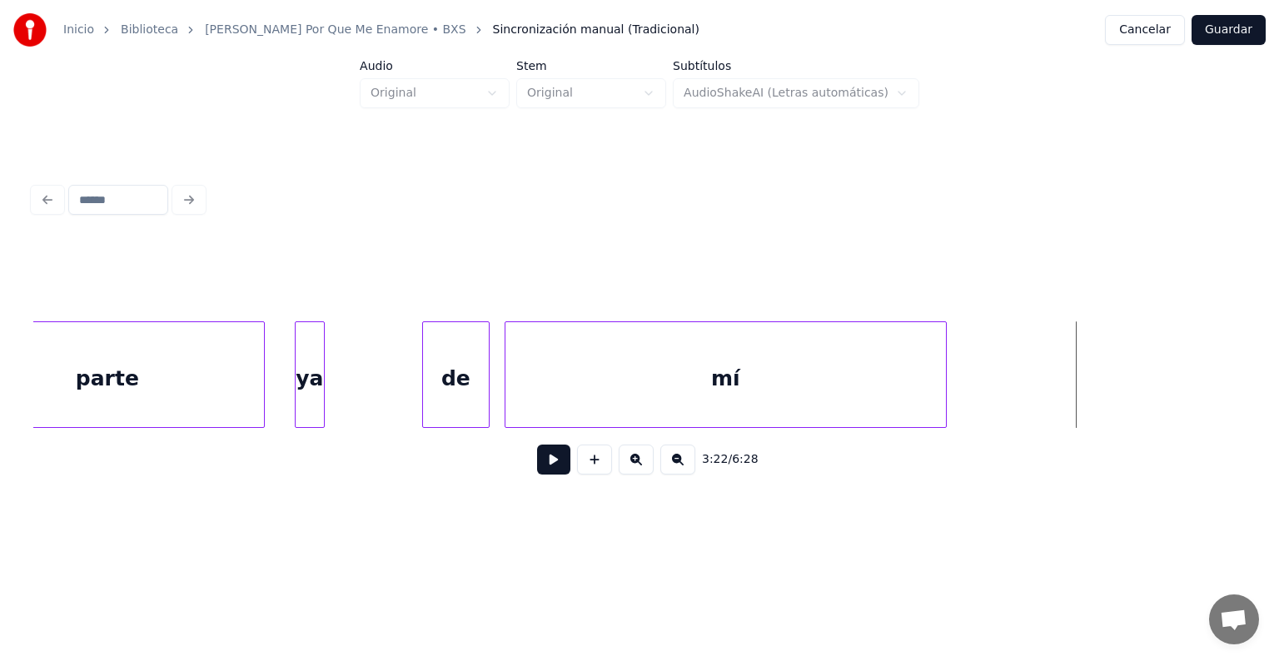
scroll to position [0, 74617]
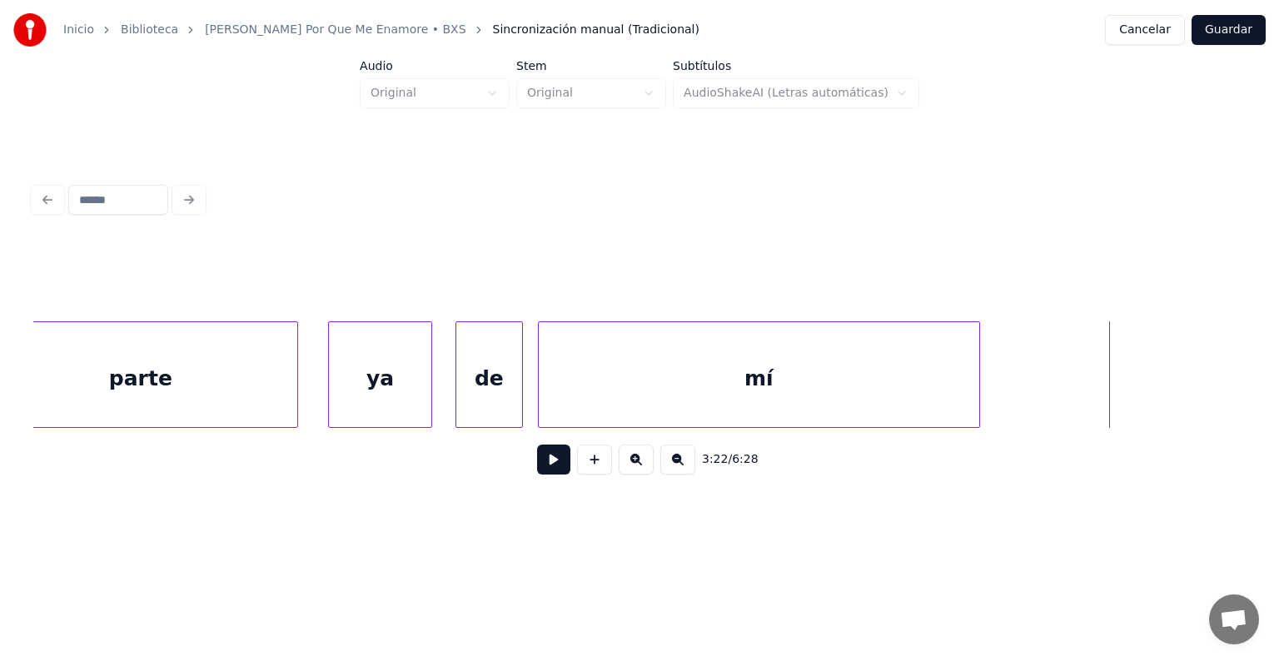
click at [431, 373] on div at bounding box center [428, 374] width 5 height 105
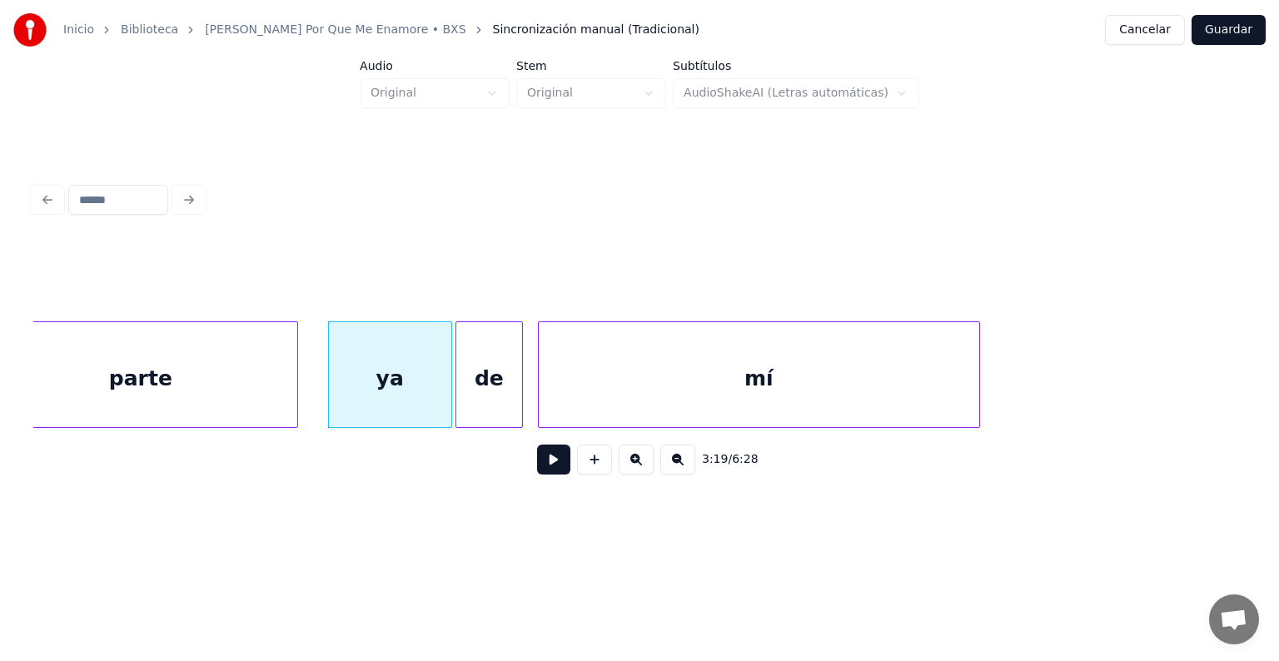
click at [119, 370] on div "parte" at bounding box center [140, 378] width 313 height 113
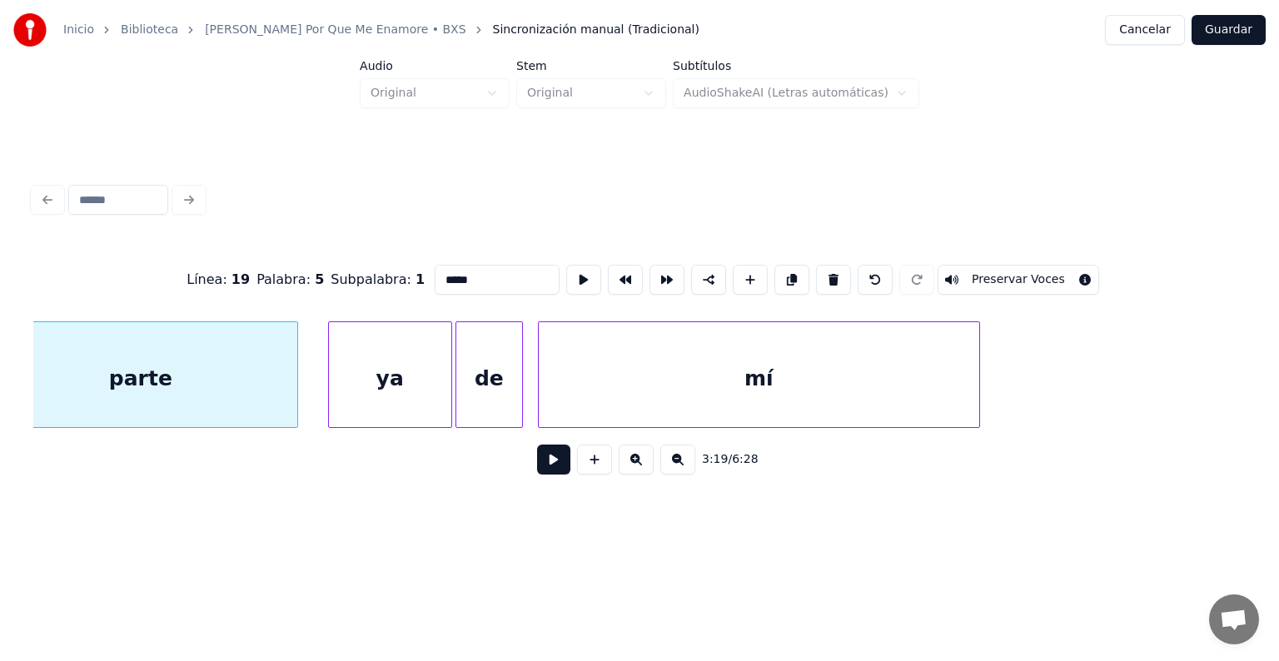
scroll to position [0, 74566]
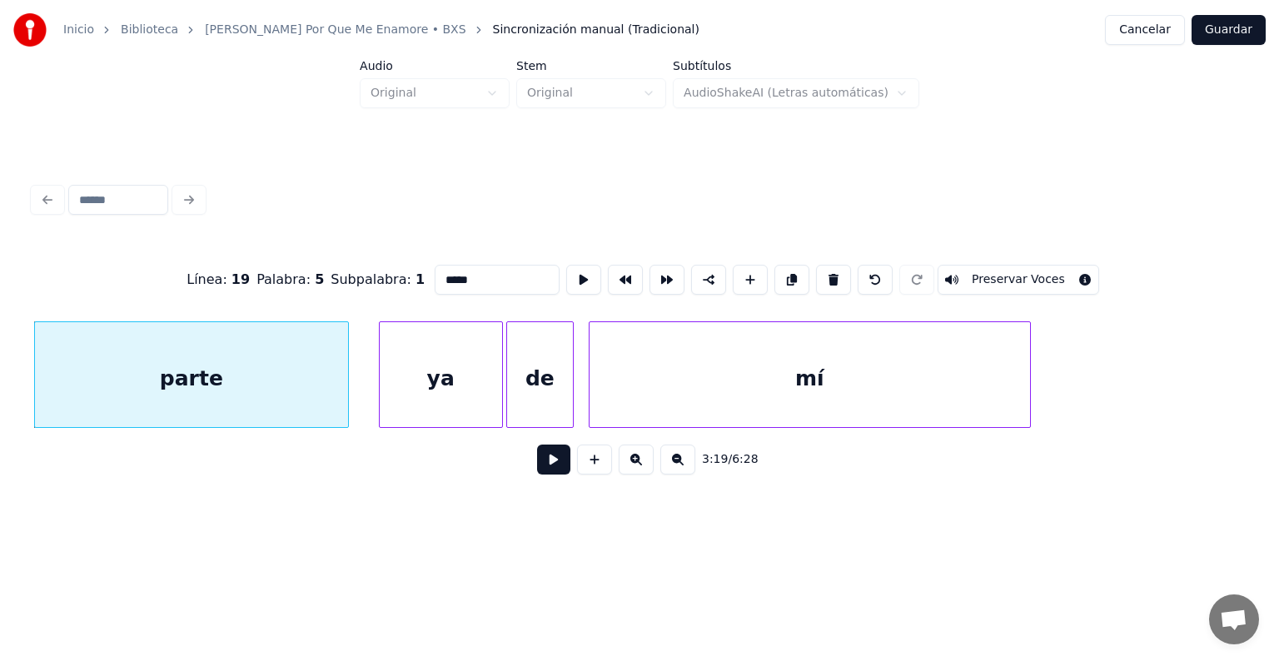
click at [537, 464] on button at bounding box center [553, 460] width 33 height 30
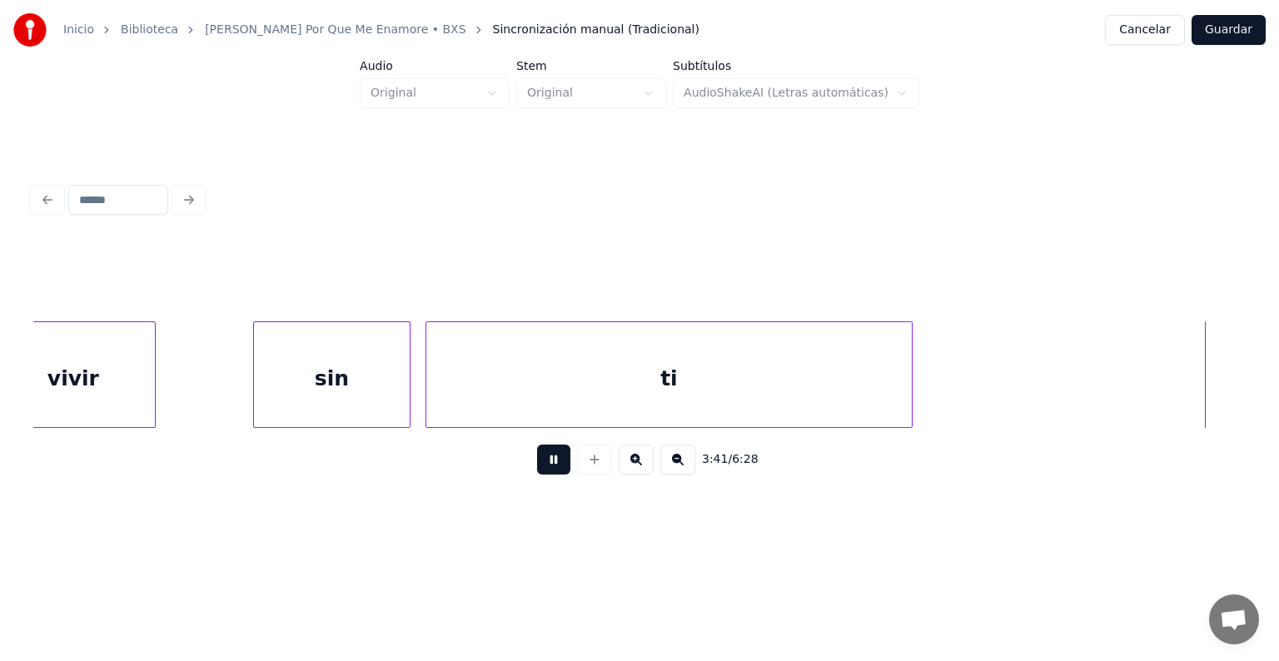
scroll to position [0, 83071]
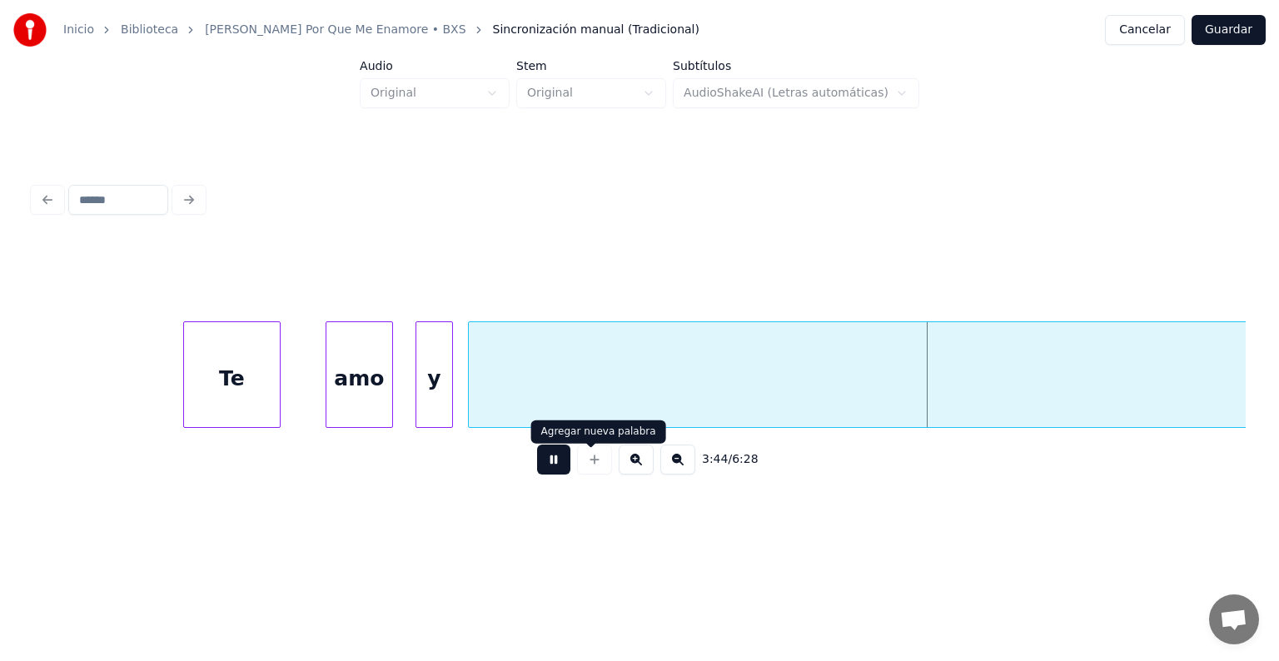
click at [546, 467] on button at bounding box center [553, 460] width 33 height 30
click at [256, 366] on div "Te" at bounding box center [232, 378] width 96 height 113
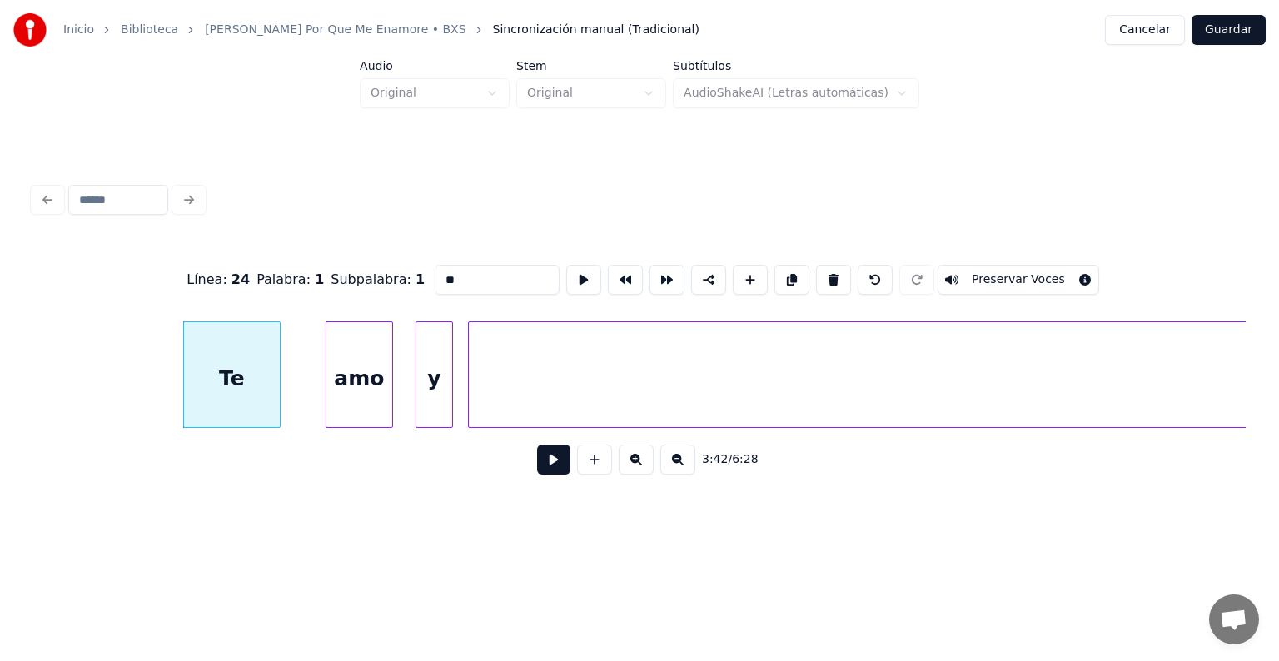
drag, startPoint x: 466, startPoint y: 275, endPoint x: 288, endPoint y: 259, distance: 178.9
click at [288, 259] on div "Línea : 24 Palabra : 1 Subpalabra : 1 ** Preservar Voces" at bounding box center [639, 279] width 1212 height 83
click at [360, 385] on div "amo" at bounding box center [359, 378] width 66 height 113
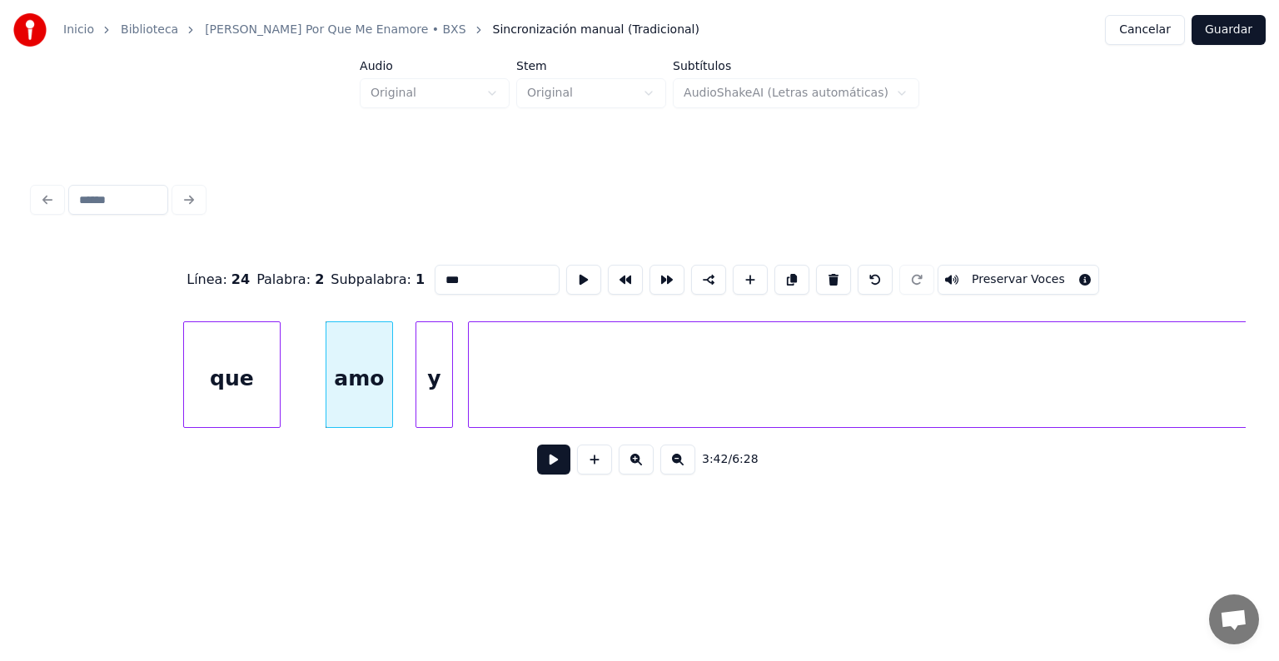
drag, startPoint x: 455, startPoint y: 275, endPoint x: 266, endPoint y: 256, distance: 190.8
click at [266, 256] on div "Línea : 24 Palabra : 2 Subpalabra : 1 *** Preservar Voces" at bounding box center [639, 279] width 1212 height 83
click at [430, 370] on div "y" at bounding box center [434, 378] width 36 height 113
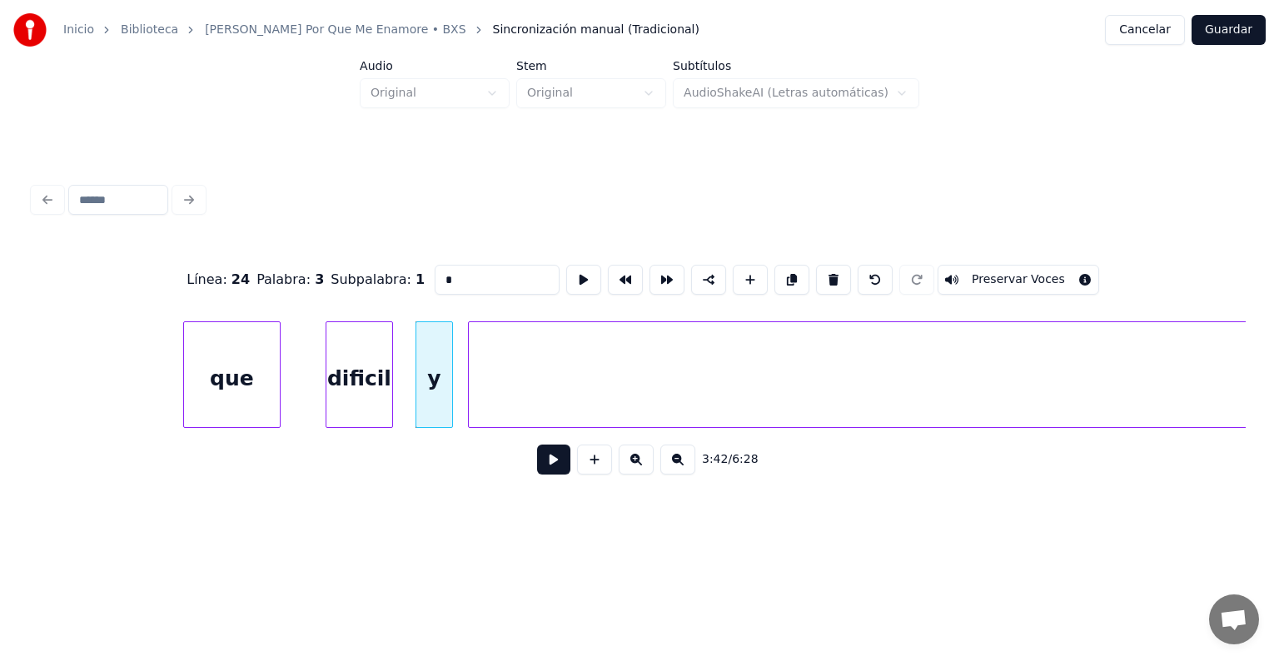
drag, startPoint x: 392, startPoint y: 264, endPoint x: 317, endPoint y: 244, distance: 77.5
click at [317, 244] on div "Línea : 24 Palabra : 3 Subpalabra : 1 * Preservar Voces" at bounding box center [639, 279] width 1212 height 83
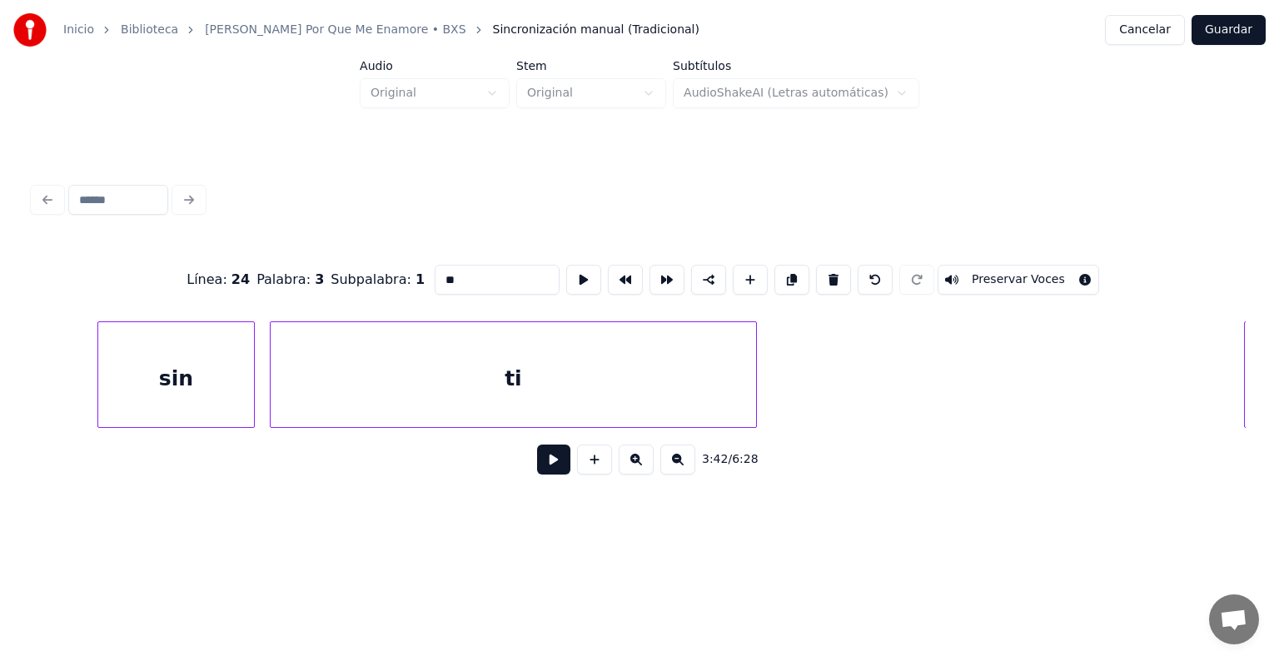
type input "**"
click at [540, 472] on button at bounding box center [553, 460] width 33 height 30
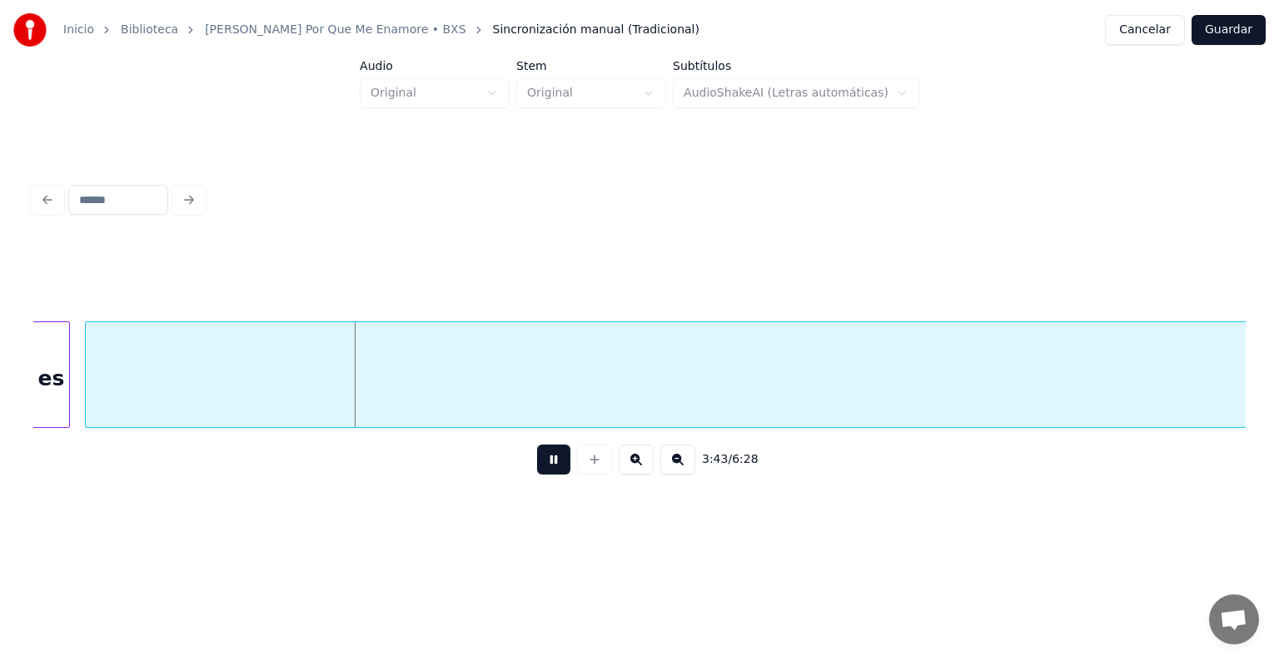
click at [540, 472] on button at bounding box center [553, 460] width 33 height 30
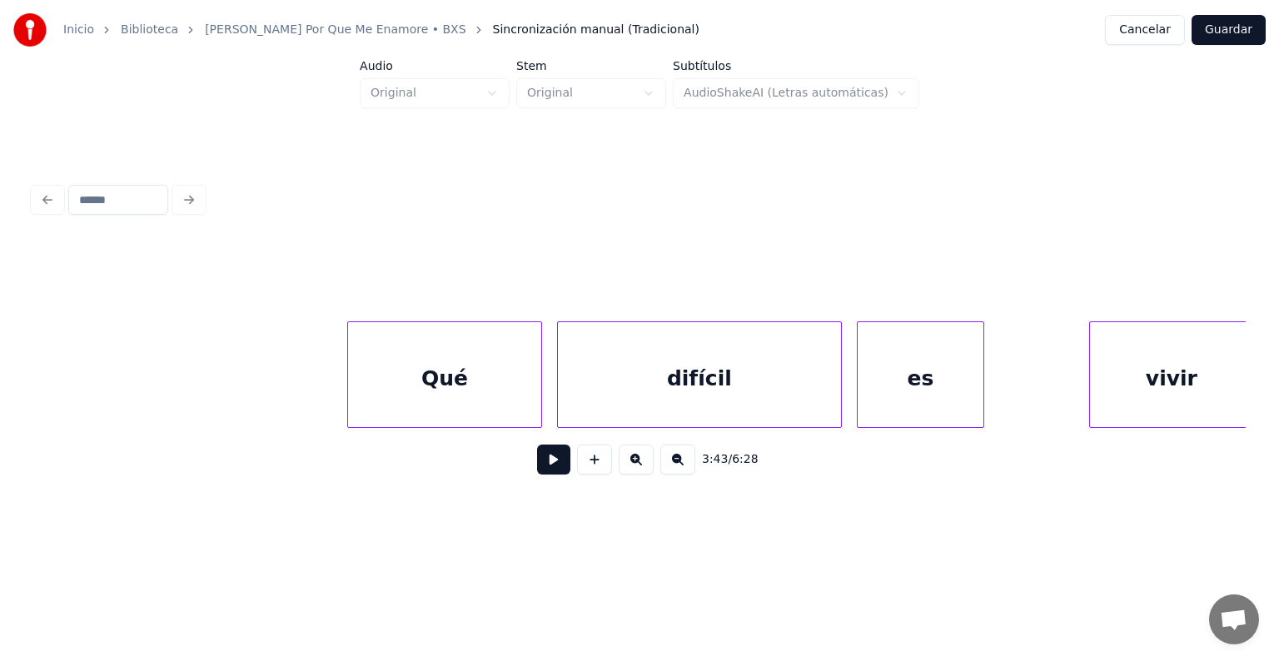
scroll to position [0, 80723]
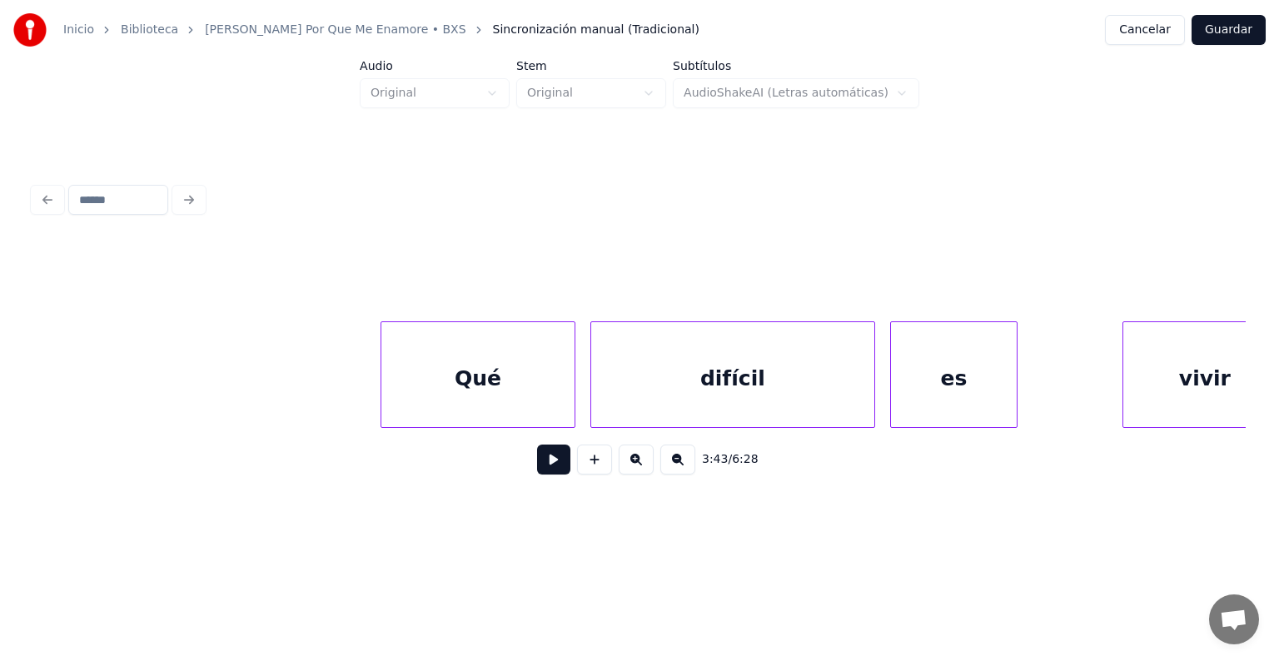
click at [537, 460] on button at bounding box center [553, 460] width 33 height 30
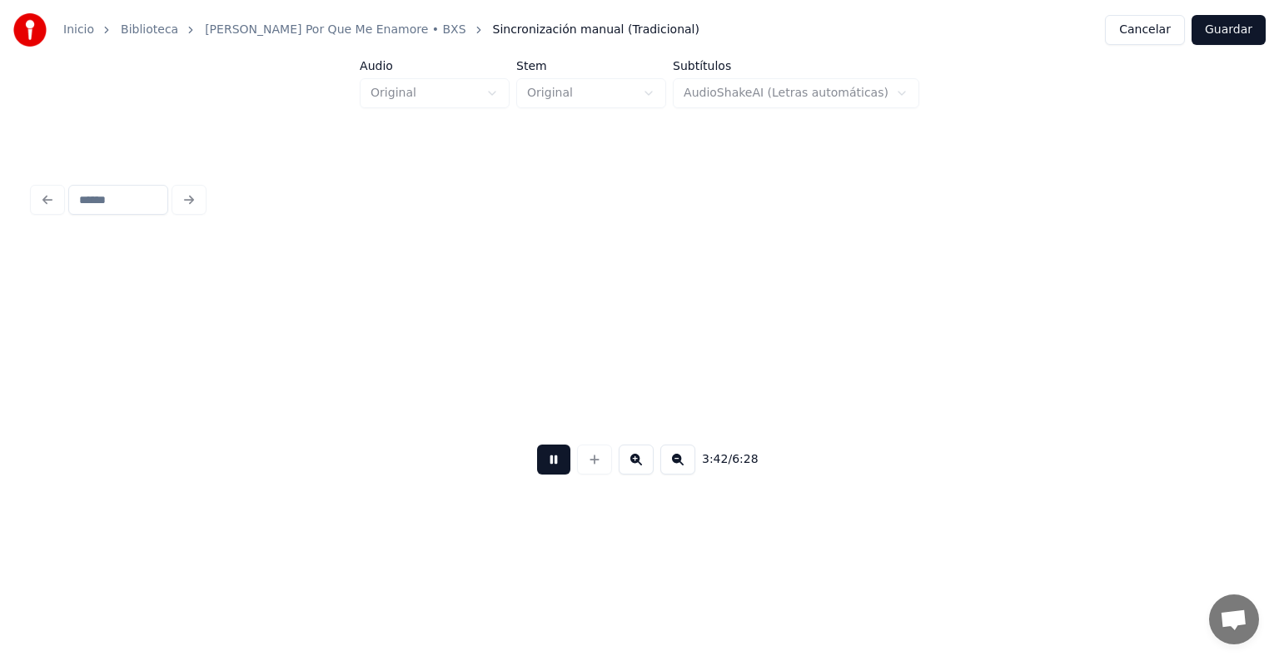
scroll to position [0, 83151]
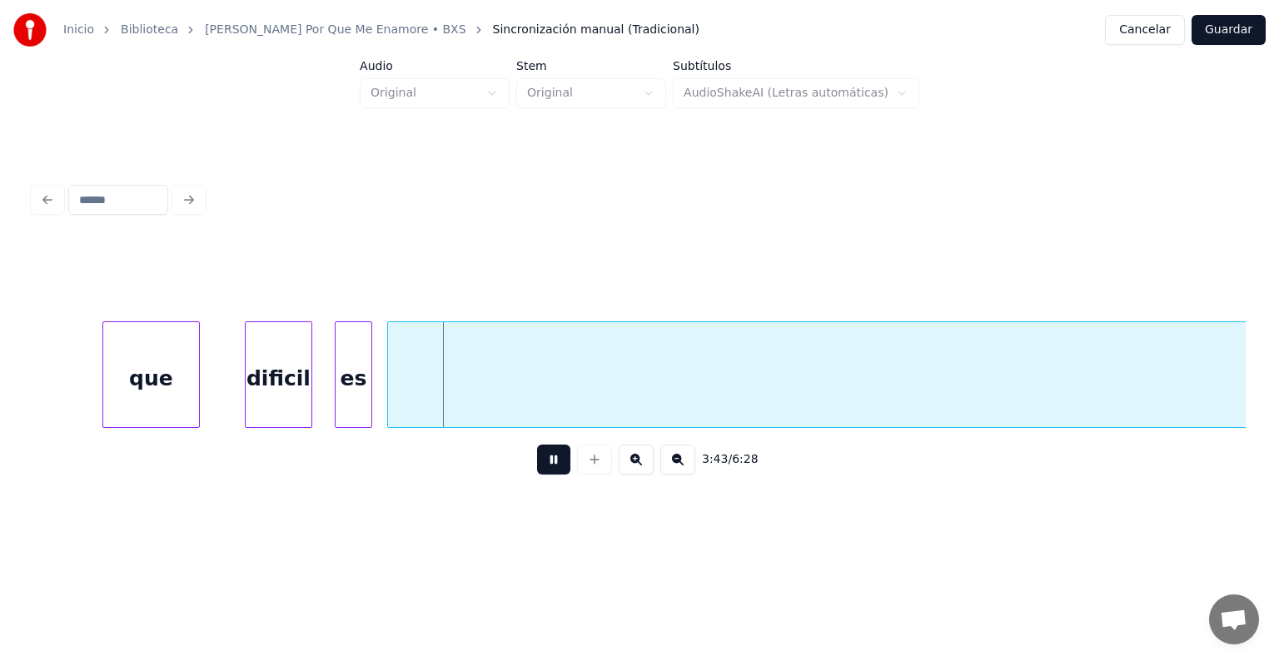
click at [537, 460] on button at bounding box center [553, 460] width 33 height 30
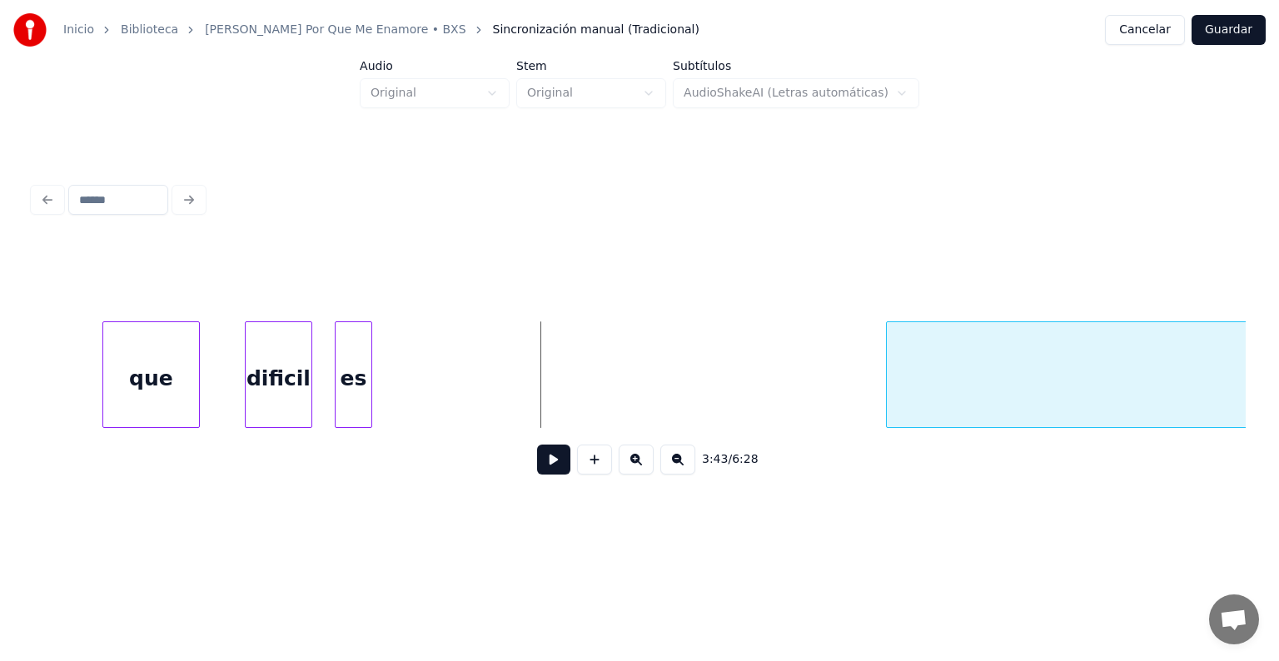
click at [887, 377] on div at bounding box center [889, 374] width 5 height 105
click at [731, 338] on div "es" at bounding box center [713, 378] width 36 height 113
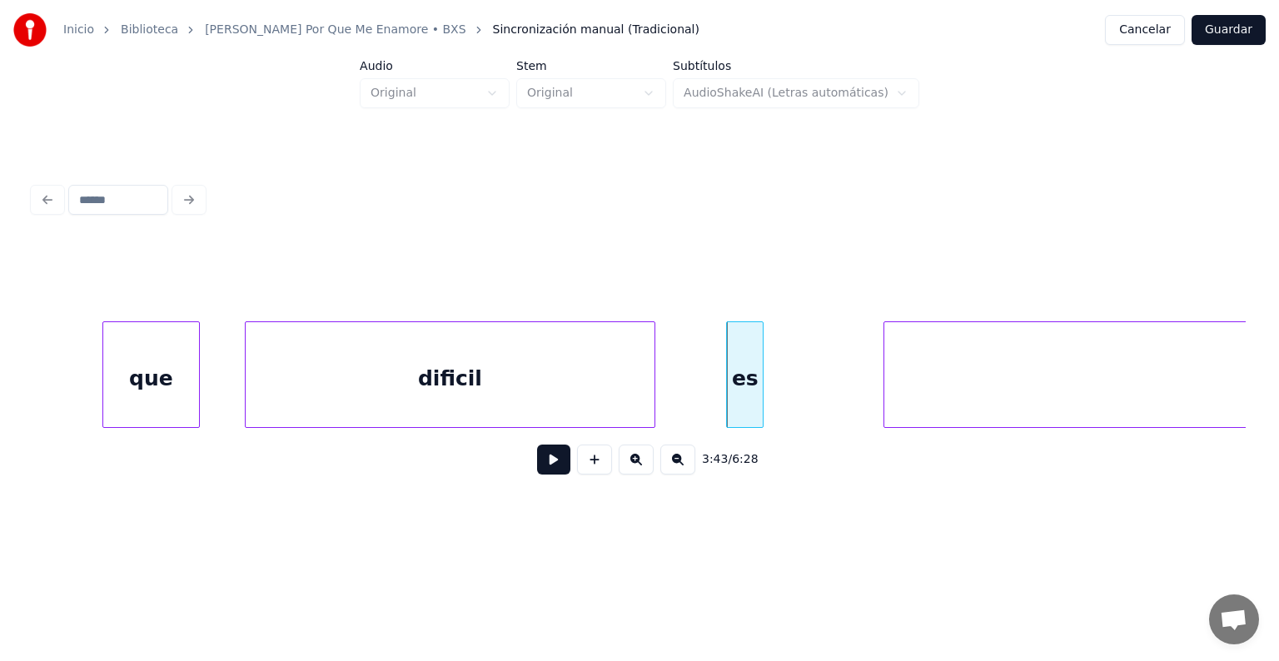
click at [654, 350] on div at bounding box center [651, 374] width 5 height 105
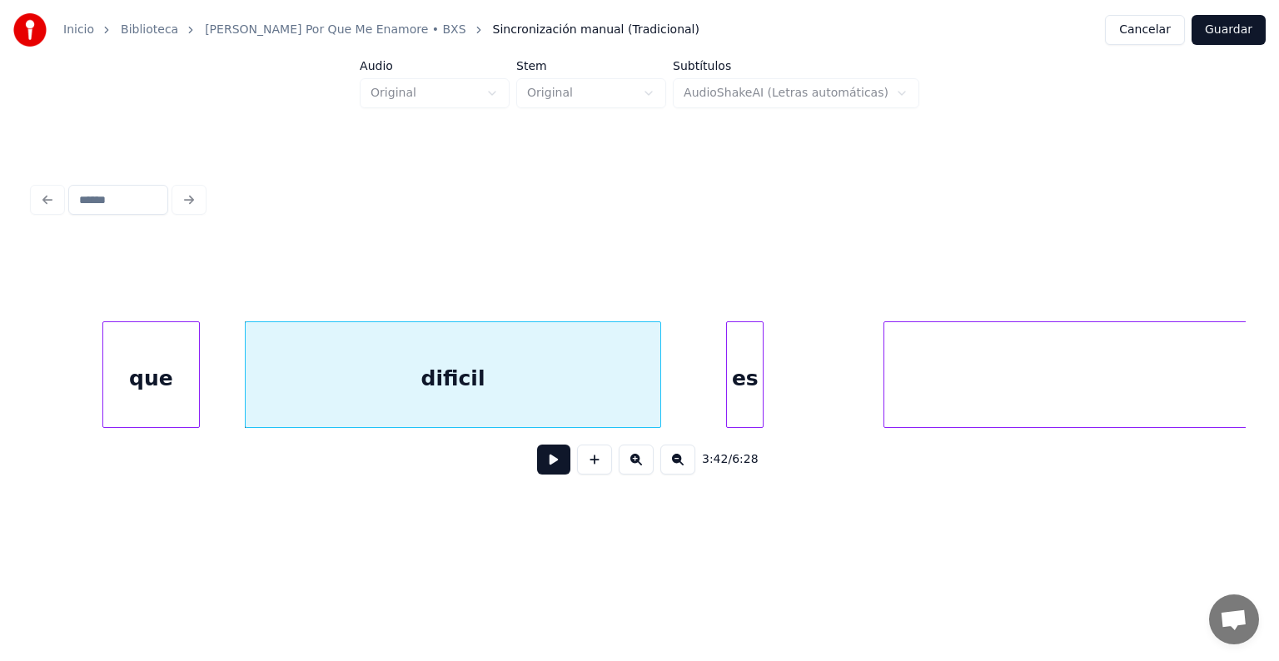
click at [166, 364] on div "que" at bounding box center [151, 378] width 96 height 113
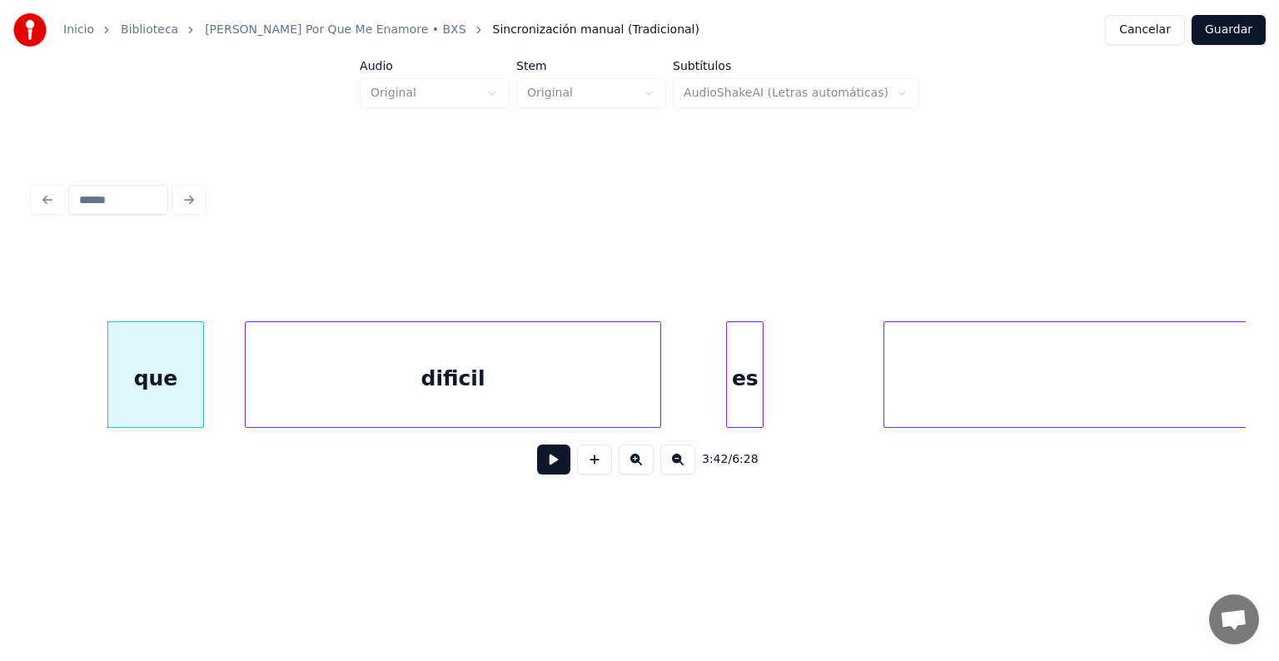
click at [552, 462] on button at bounding box center [553, 460] width 33 height 30
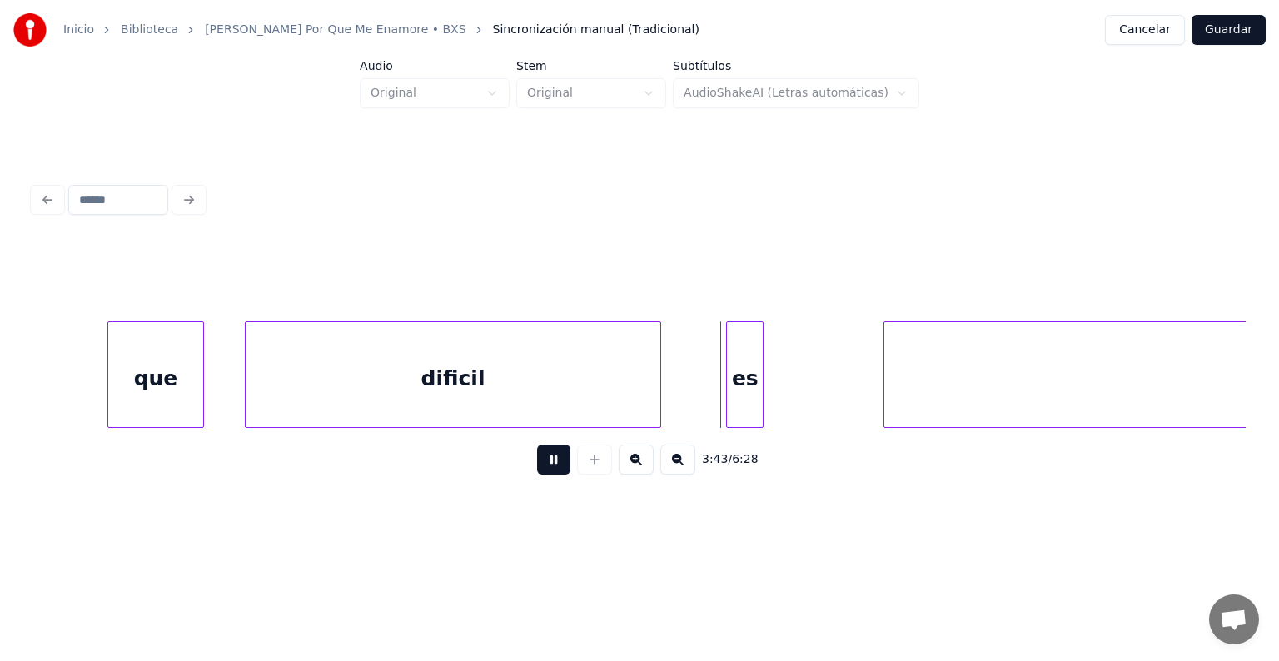
click at [552, 462] on button at bounding box center [553, 460] width 33 height 30
click at [732, 347] on div "es" at bounding box center [745, 378] width 36 height 113
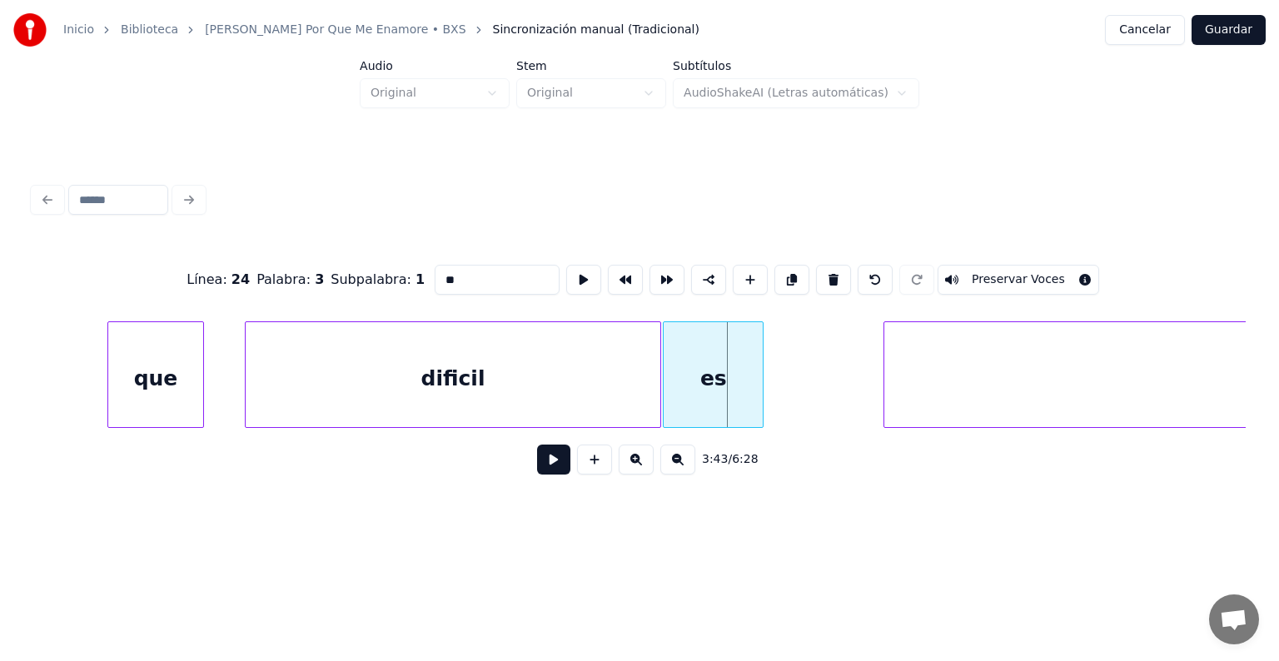
click at [664, 380] on div at bounding box center [666, 374] width 5 height 105
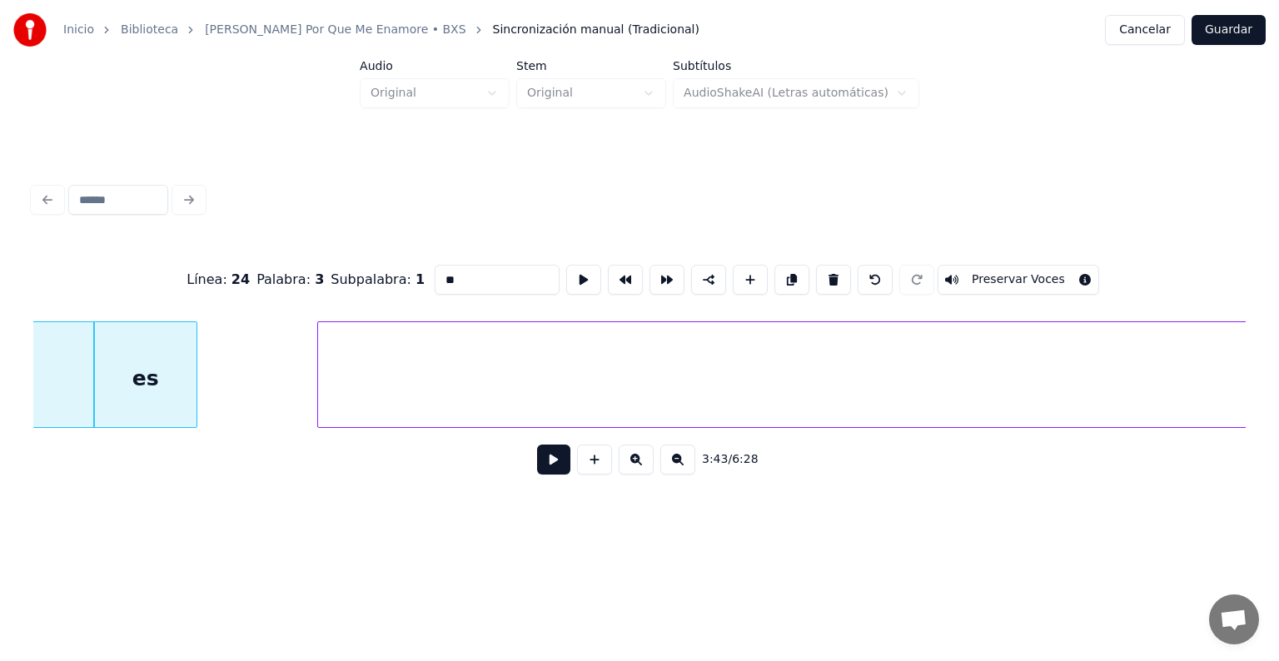
scroll to position [0, 83784]
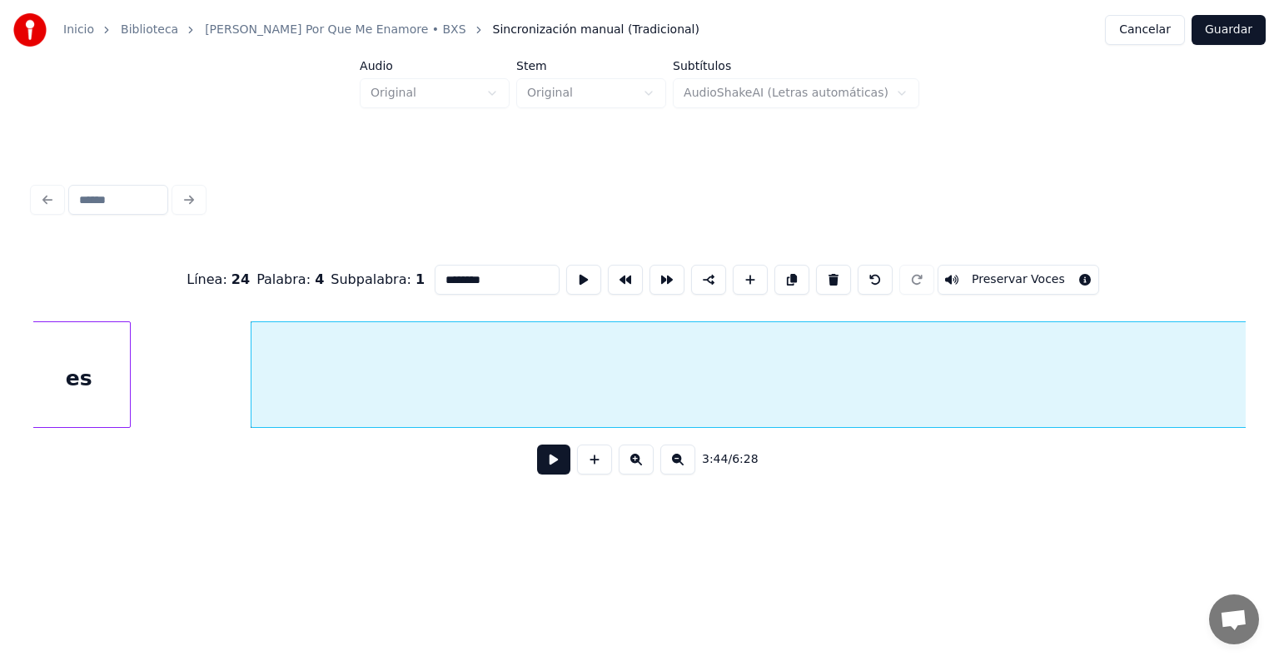
click at [683, 470] on button at bounding box center [677, 460] width 35 height 30
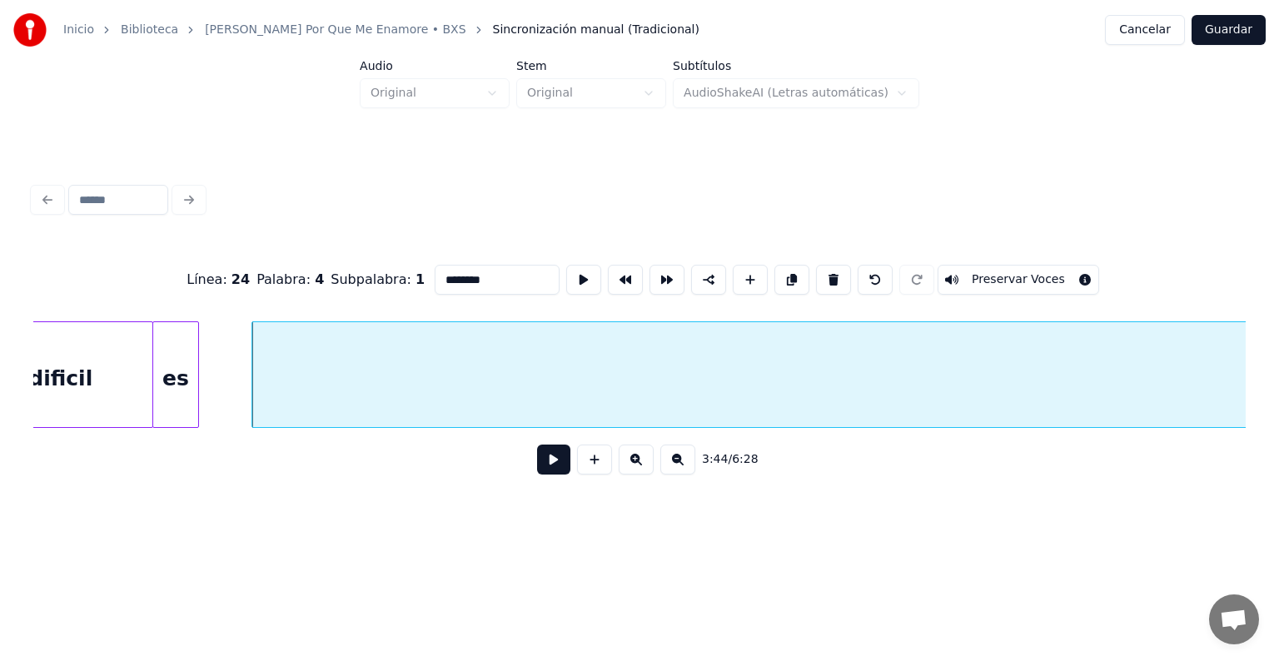
click at [683, 470] on button at bounding box center [677, 460] width 35 height 30
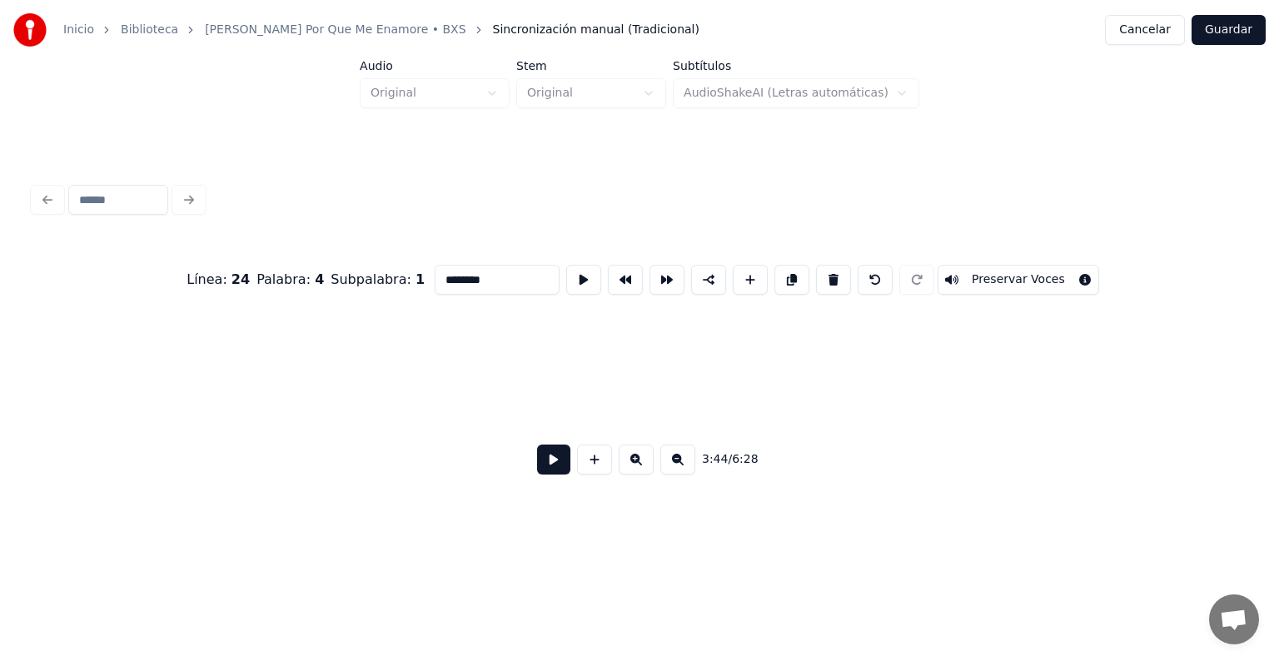
scroll to position [0, 9114]
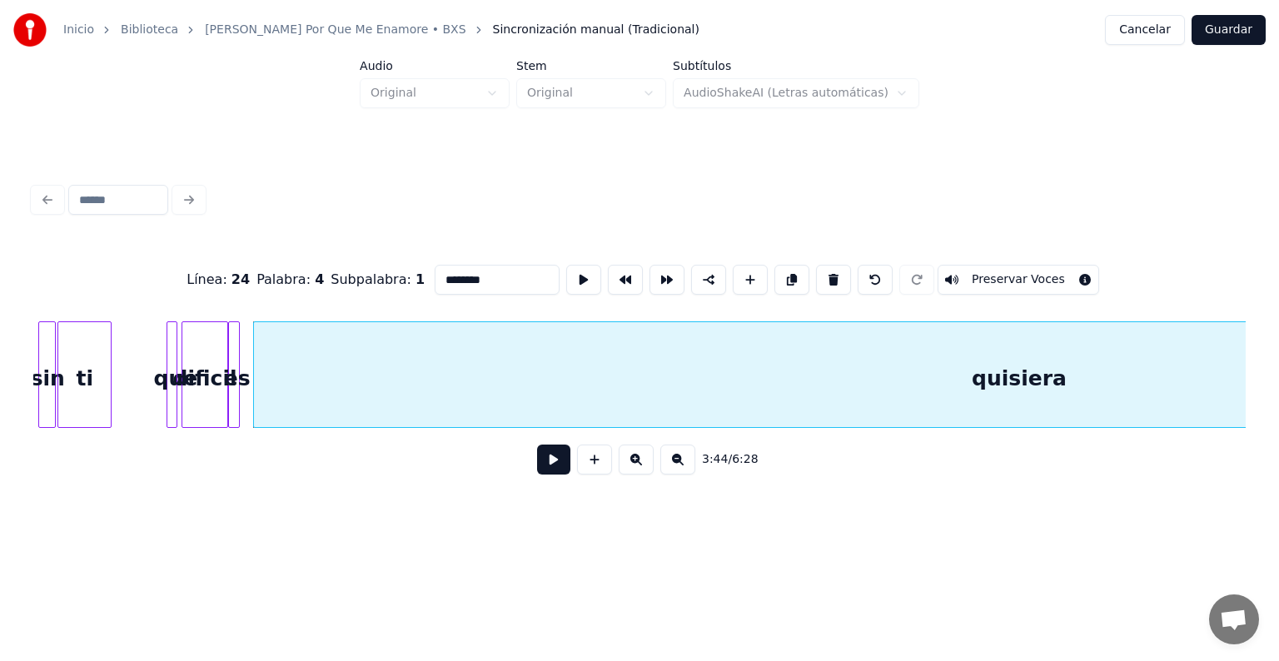
click at [692, 469] on button at bounding box center [677, 460] width 35 height 30
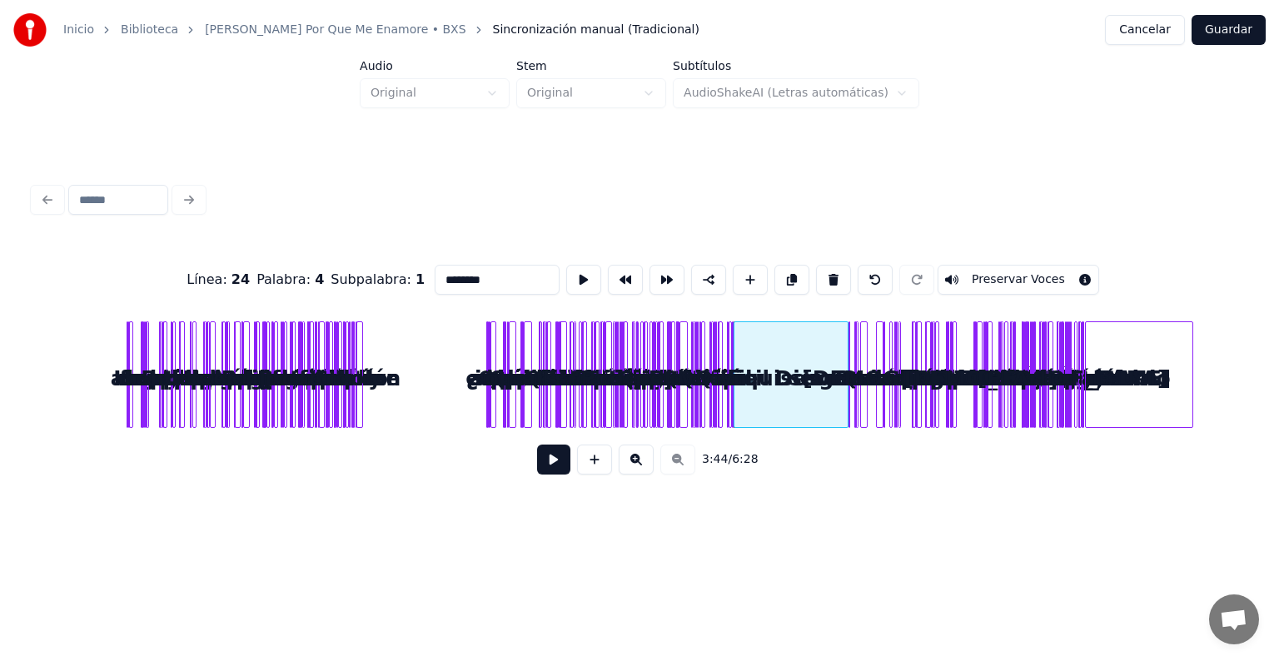
click at [633, 471] on button at bounding box center [636, 460] width 35 height 30
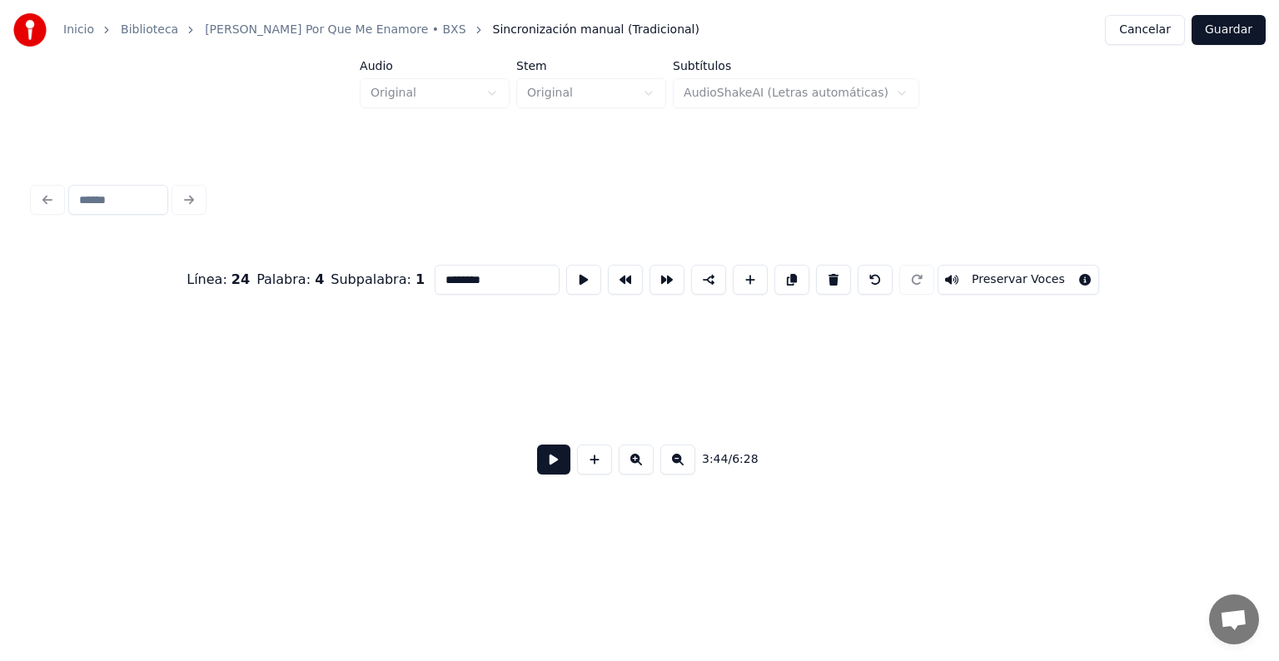
scroll to position [0, 8633]
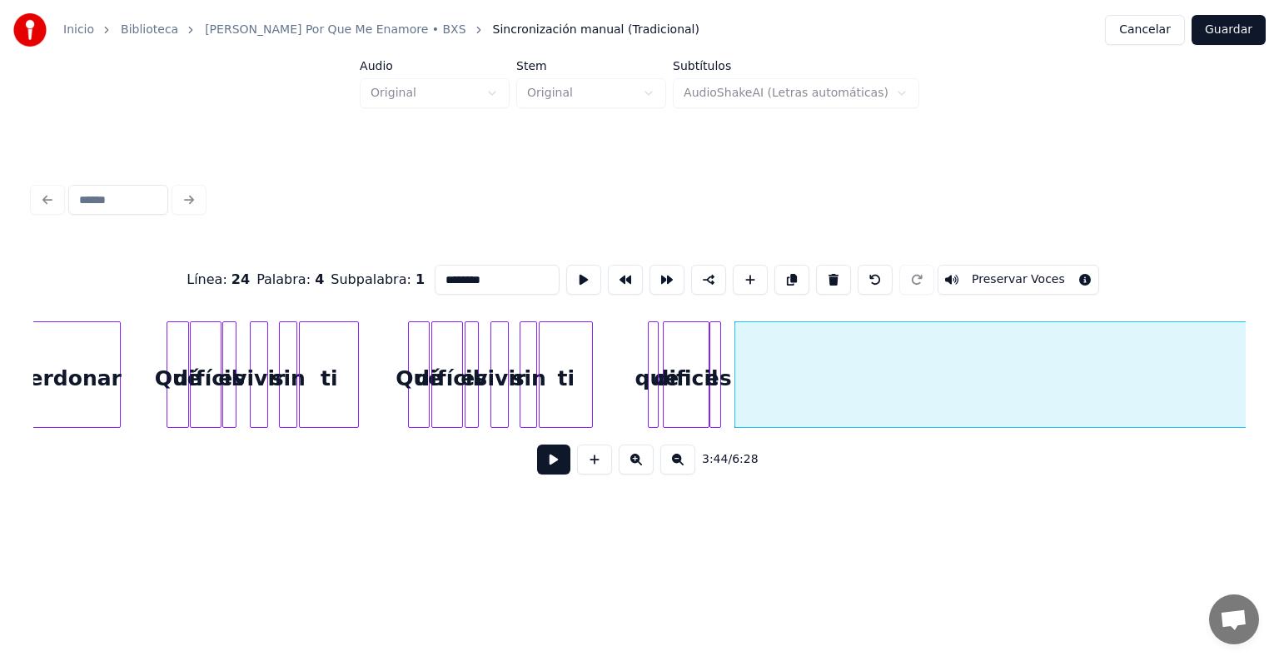
click at [649, 382] on div "que" at bounding box center [657, 378] width 17 height 113
type input "***"
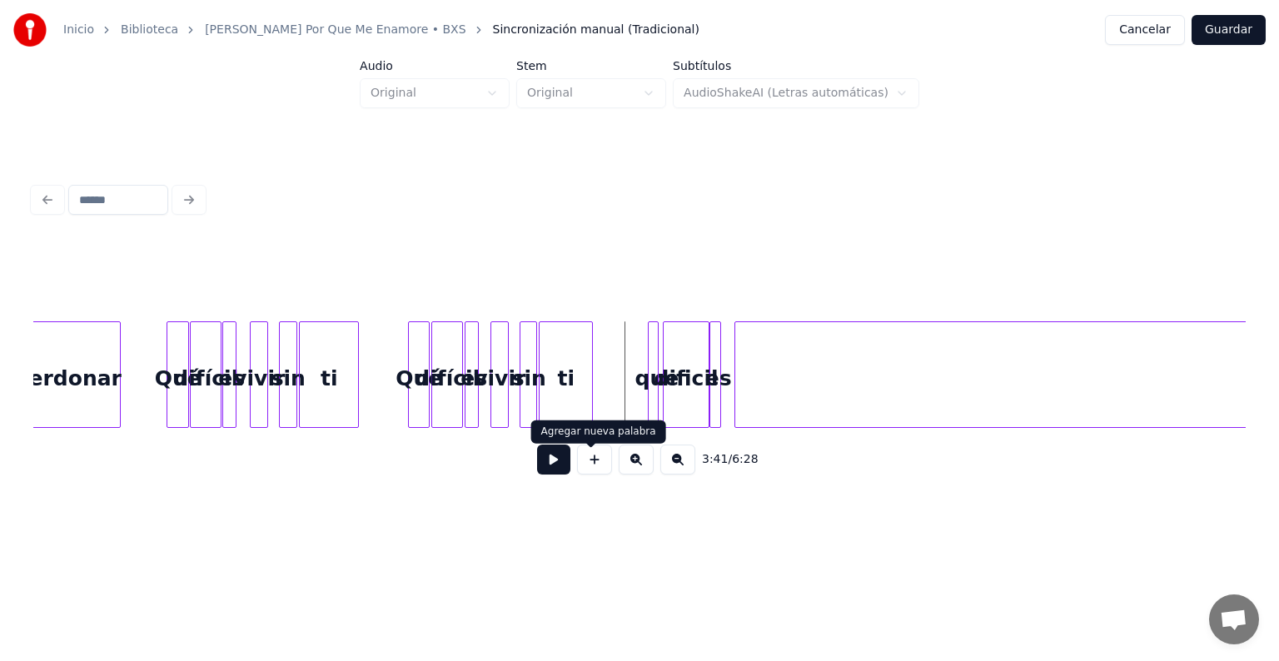
click at [547, 464] on button at bounding box center [553, 460] width 33 height 30
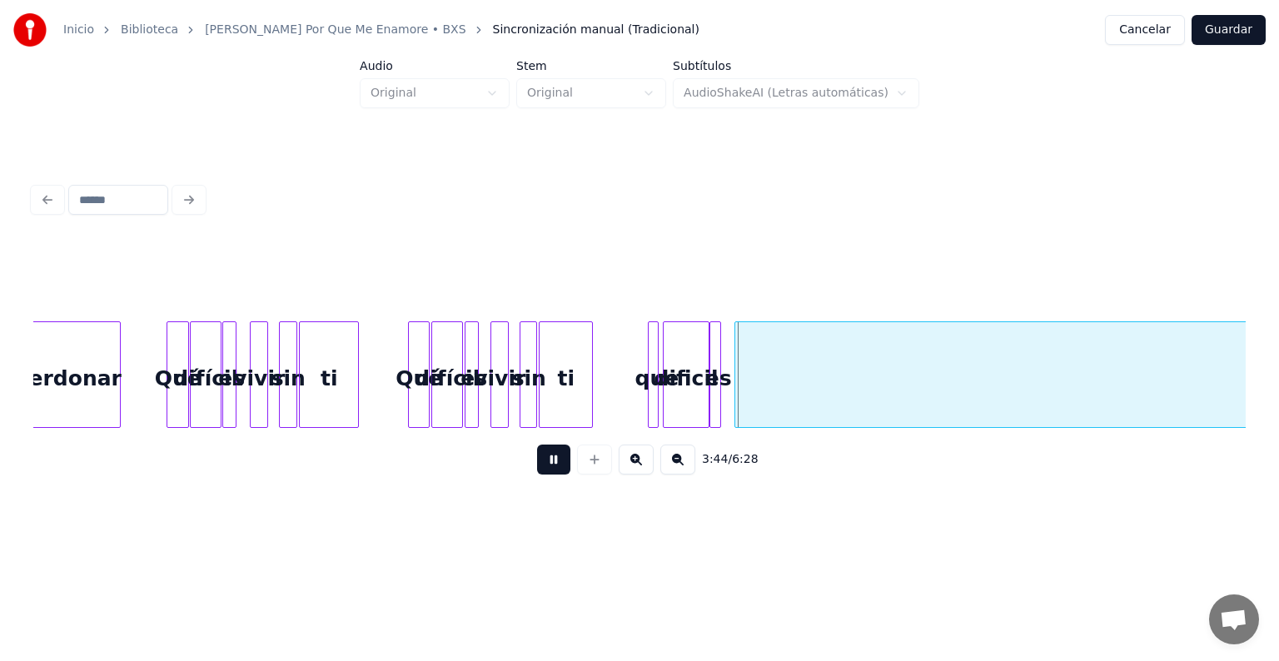
click at [547, 464] on button at bounding box center [553, 460] width 33 height 30
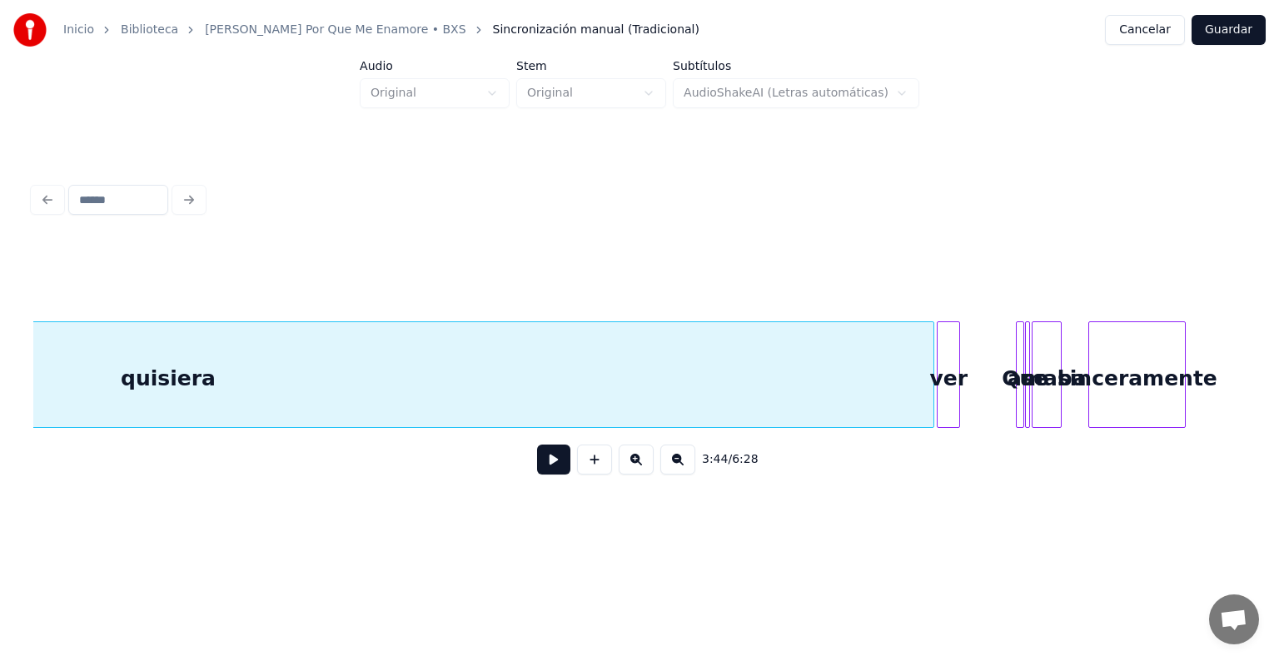
scroll to position [0, 9998]
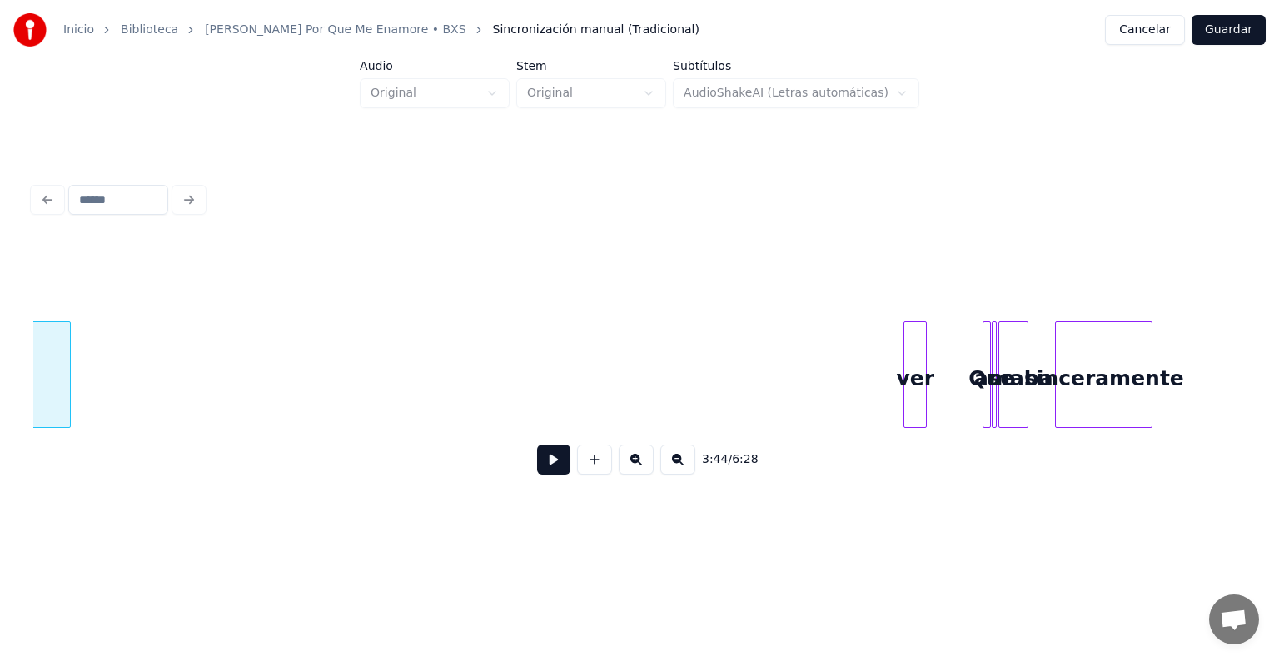
click at [65, 335] on div at bounding box center [67, 374] width 5 height 105
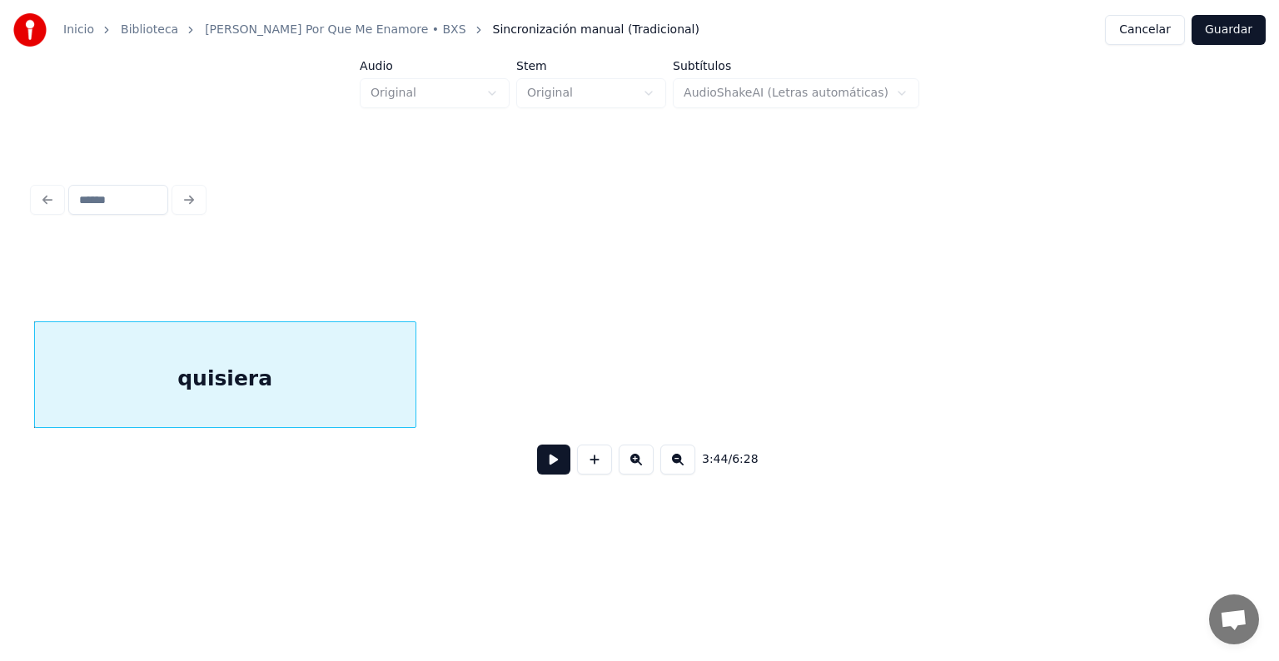
click at [410, 383] on div at bounding box center [412, 374] width 5 height 105
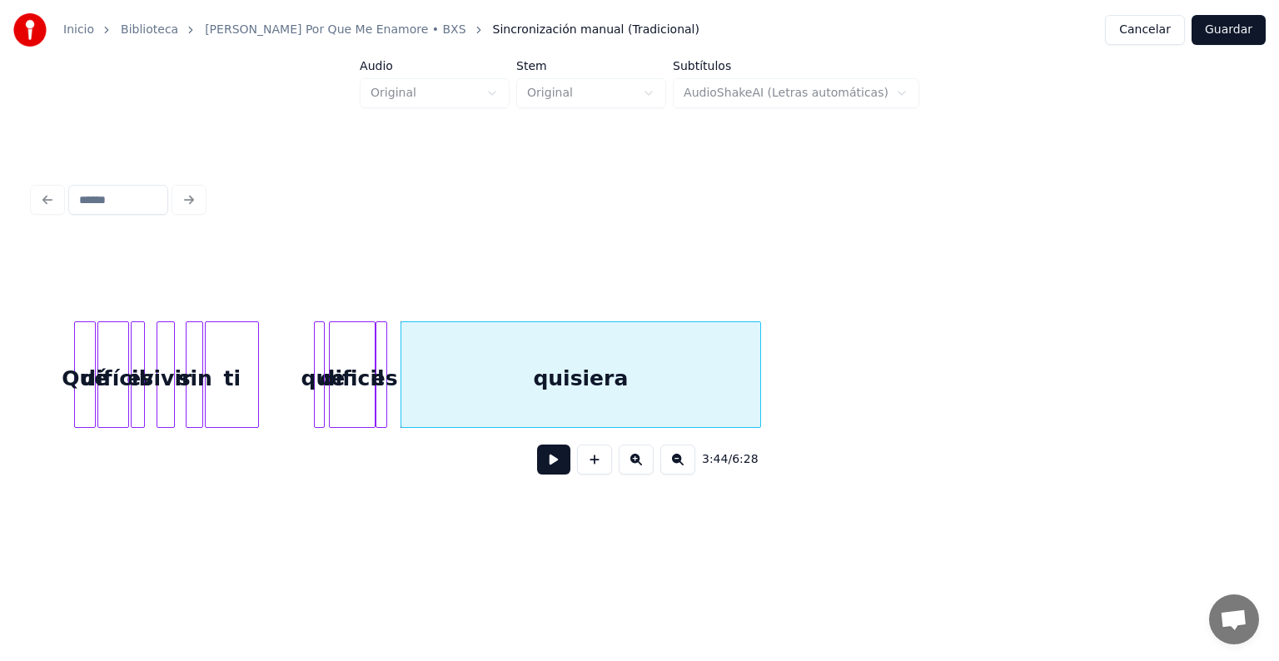
scroll to position [0, 8934]
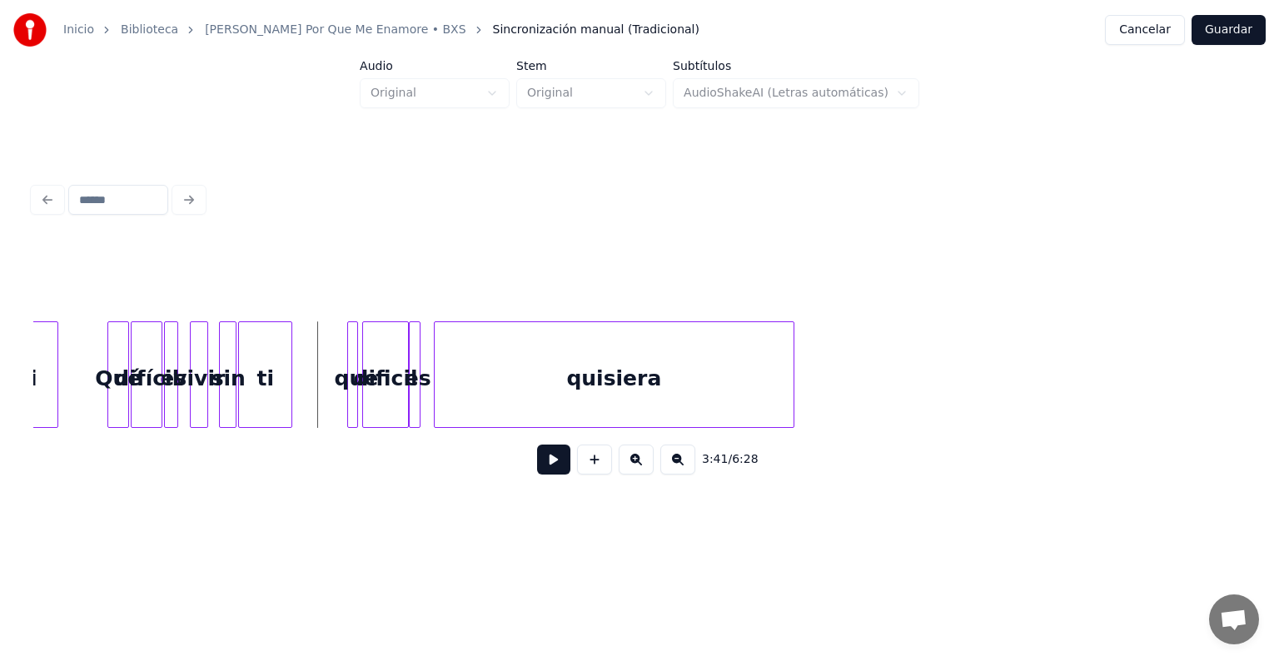
click at [638, 467] on button at bounding box center [636, 460] width 35 height 30
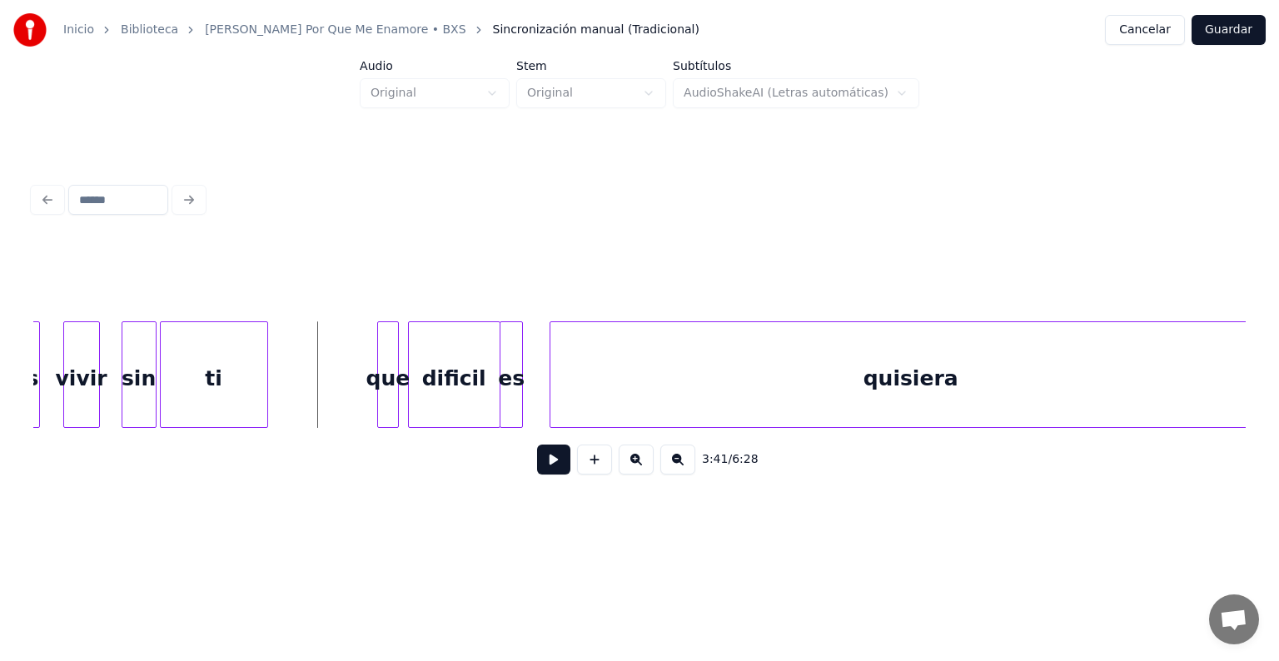
click at [638, 467] on button at bounding box center [636, 460] width 35 height 30
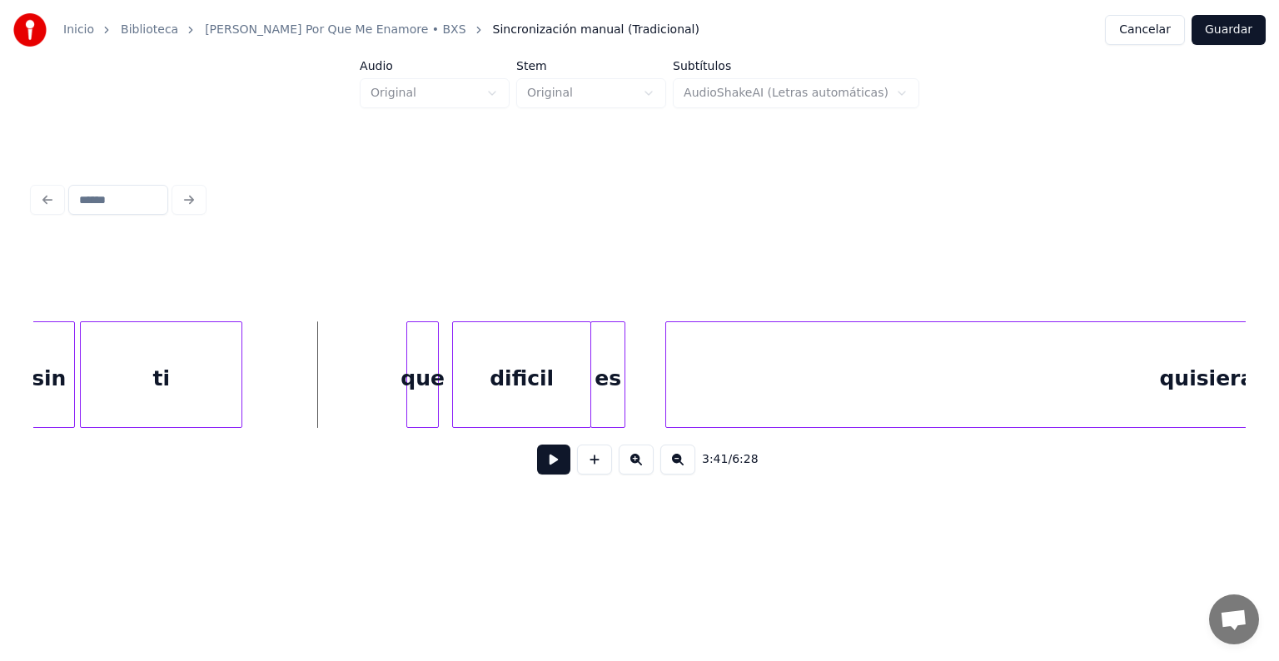
click at [638, 467] on button at bounding box center [636, 460] width 35 height 30
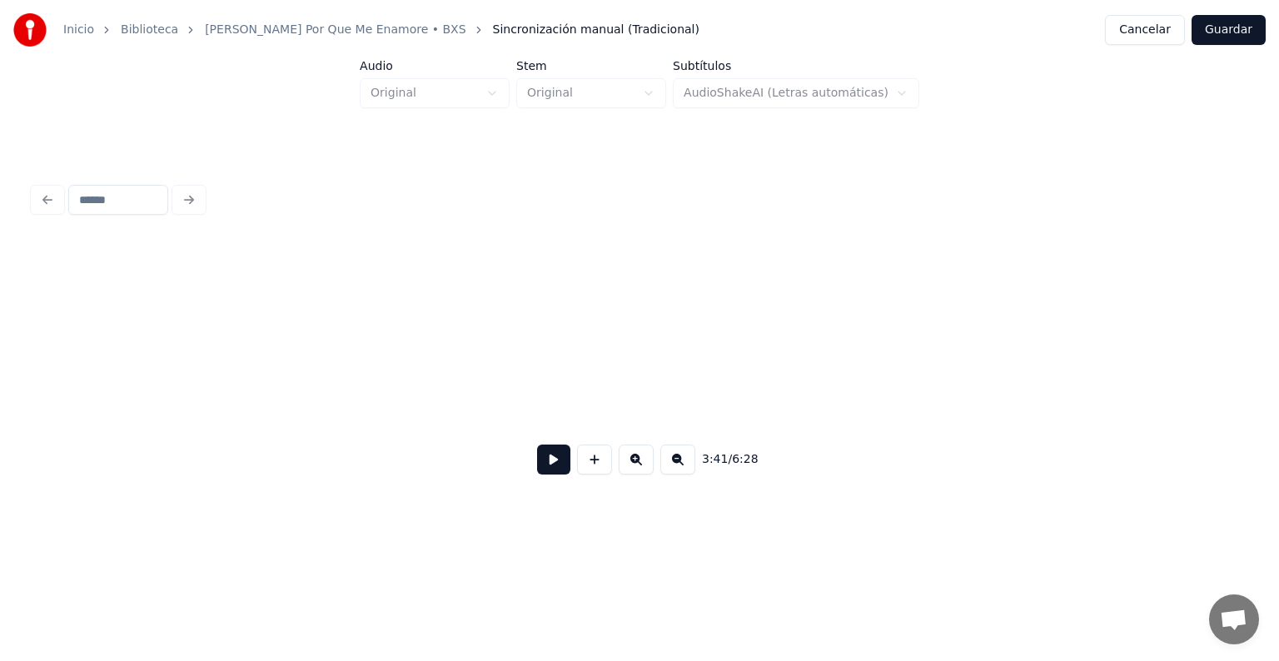
scroll to position [0, 36586]
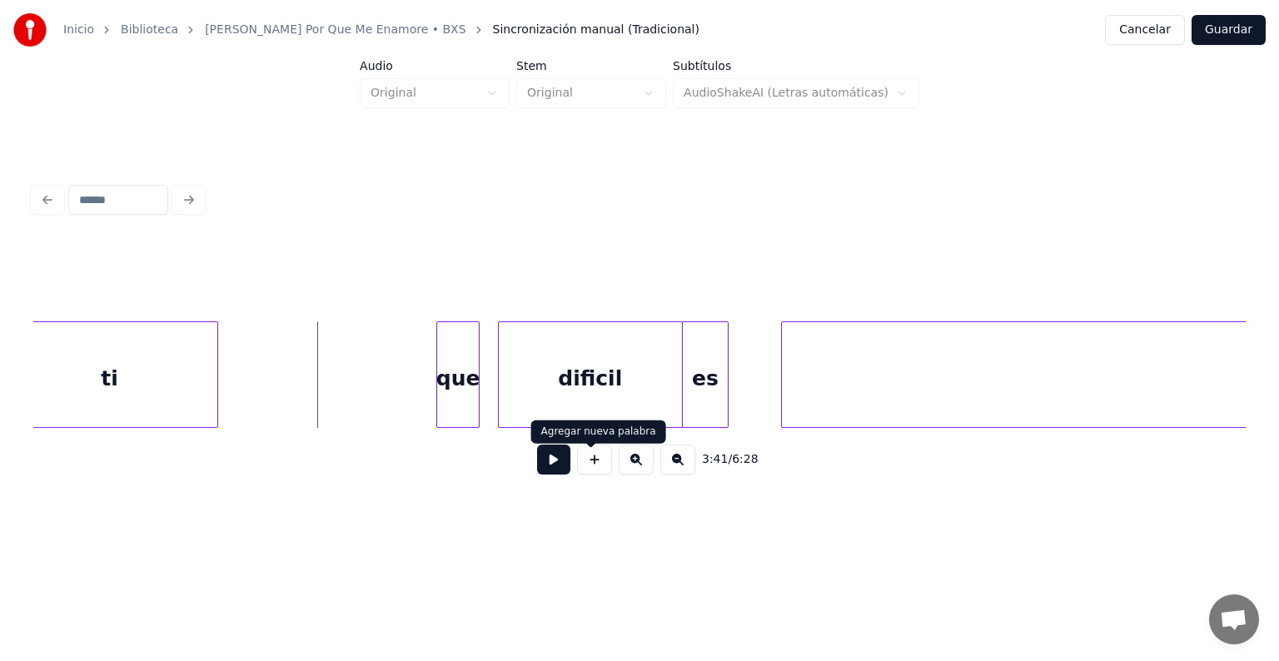
click at [537, 474] on button at bounding box center [553, 460] width 33 height 30
drag, startPoint x: 529, startPoint y: 474, endPoint x: 646, endPoint y: 366, distance: 159.1
click at [537, 474] on button at bounding box center [553, 460] width 33 height 30
click at [759, 381] on div at bounding box center [758, 374] width 5 height 105
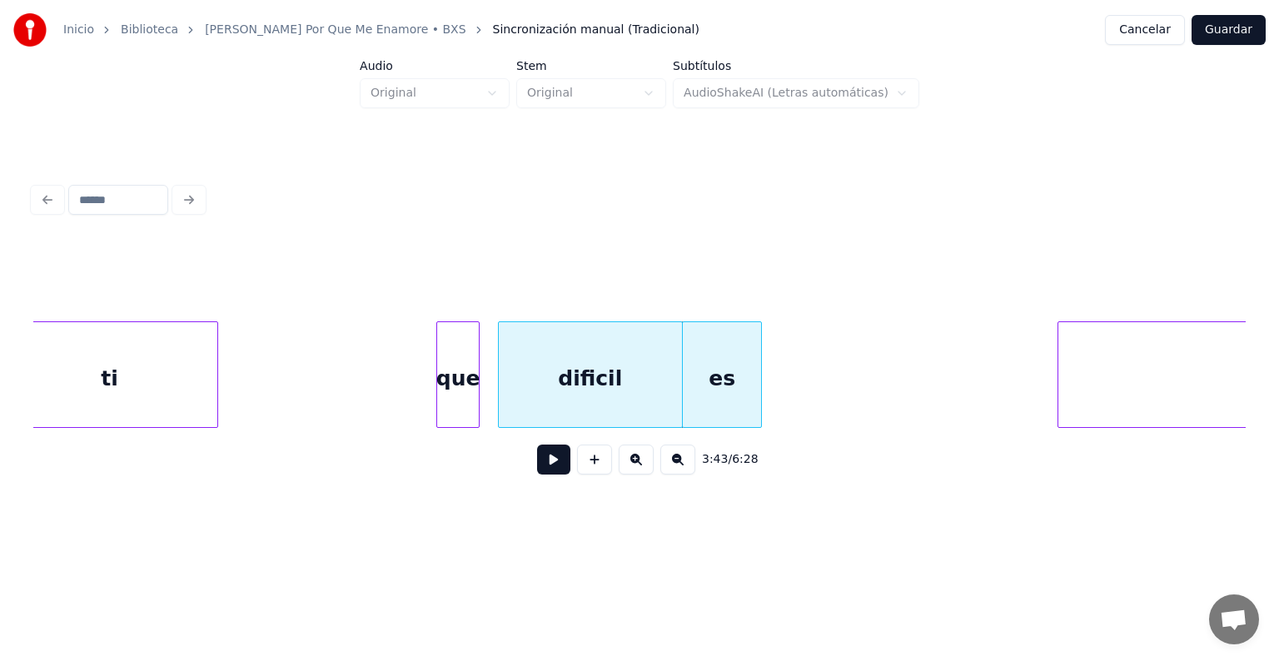
click at [1061, 390] on div at bounding box center [1060, 374] width 5 height 105
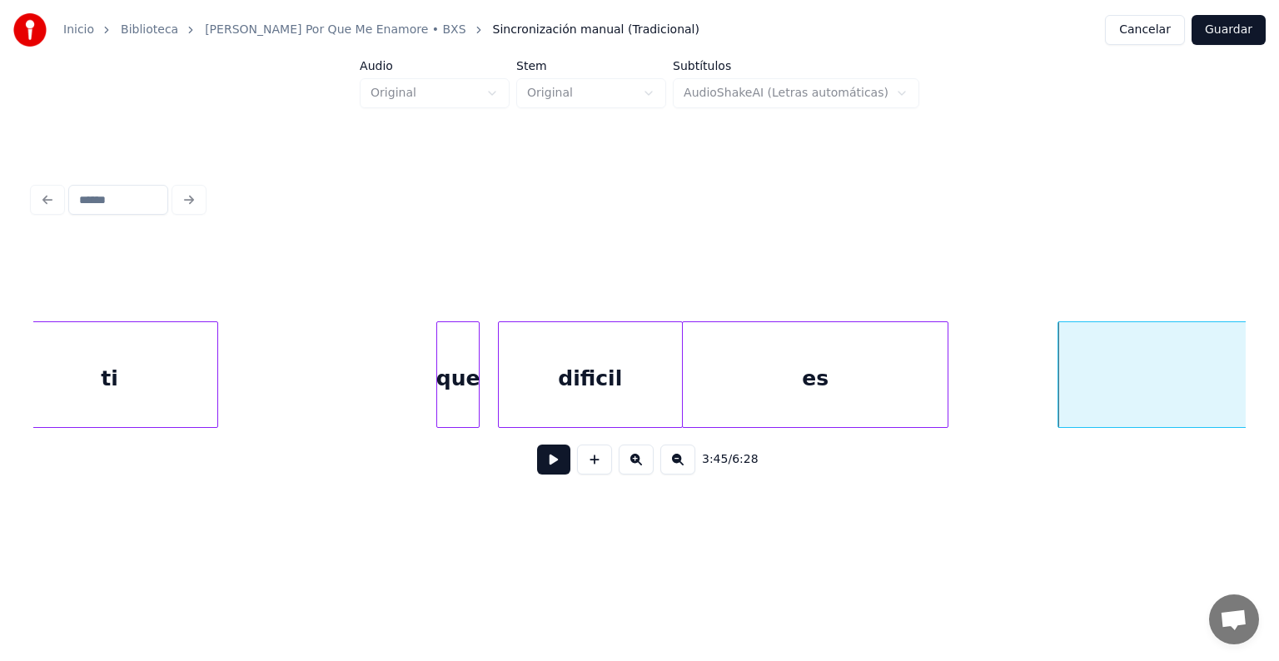
click at [947, 373] on div at bounding box center [944, 374] width 5 height 105
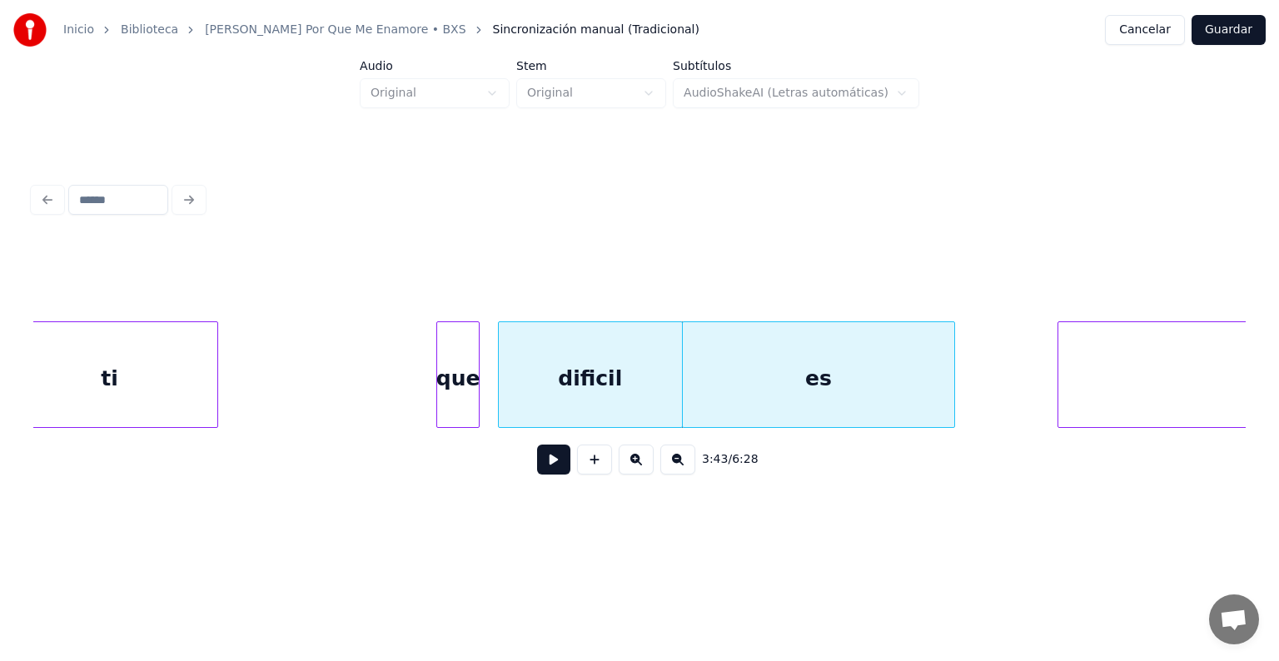
click at [543, 453] on button at bounding box center [553, 460] width 33 height 30
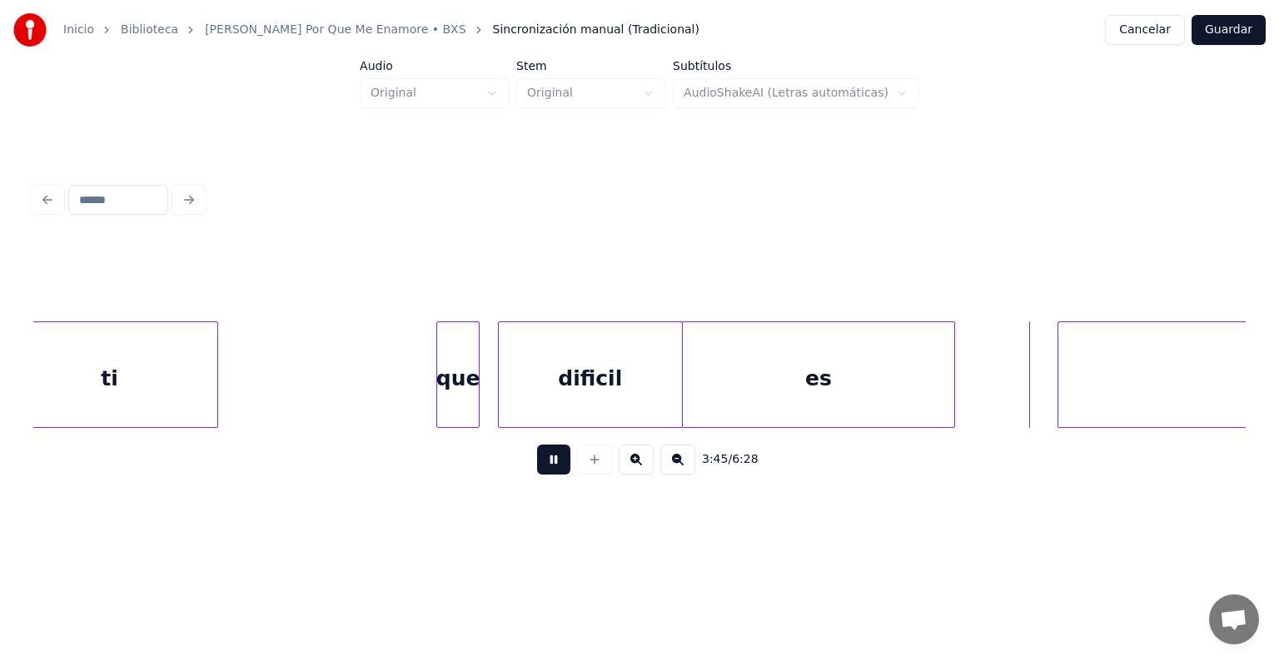
click at [543, 453] on button at bounding box center [553, 460] width 33 height 30
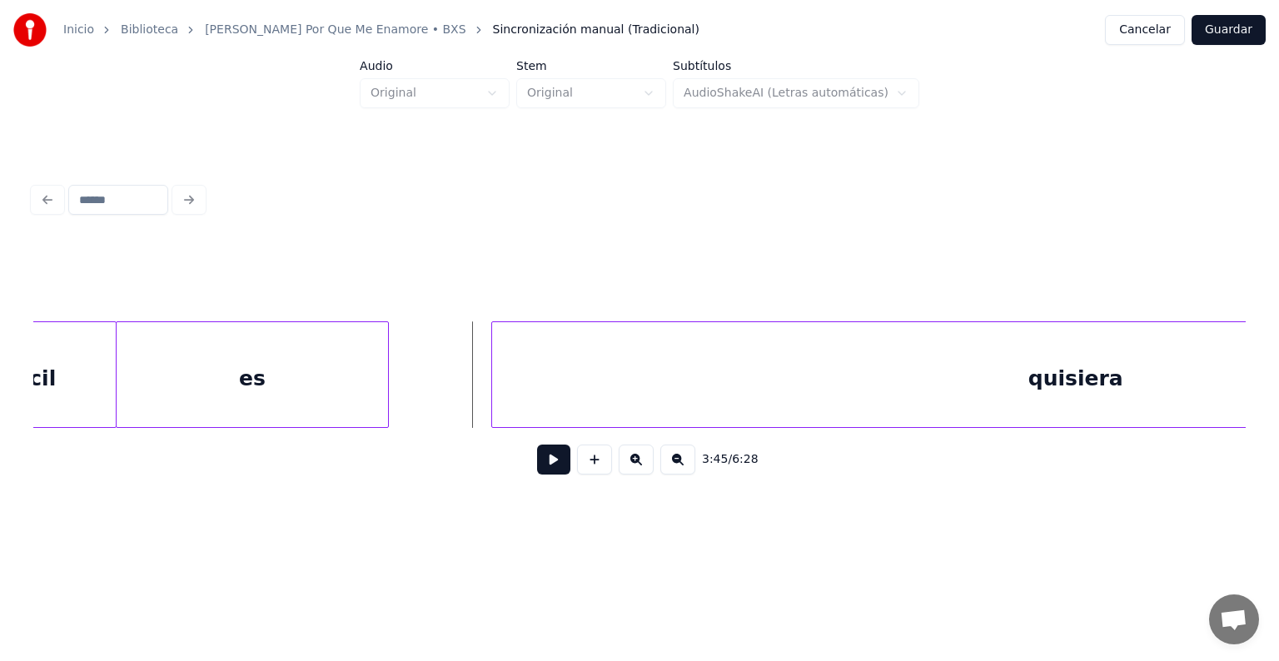
scroll to position [0, 37185]
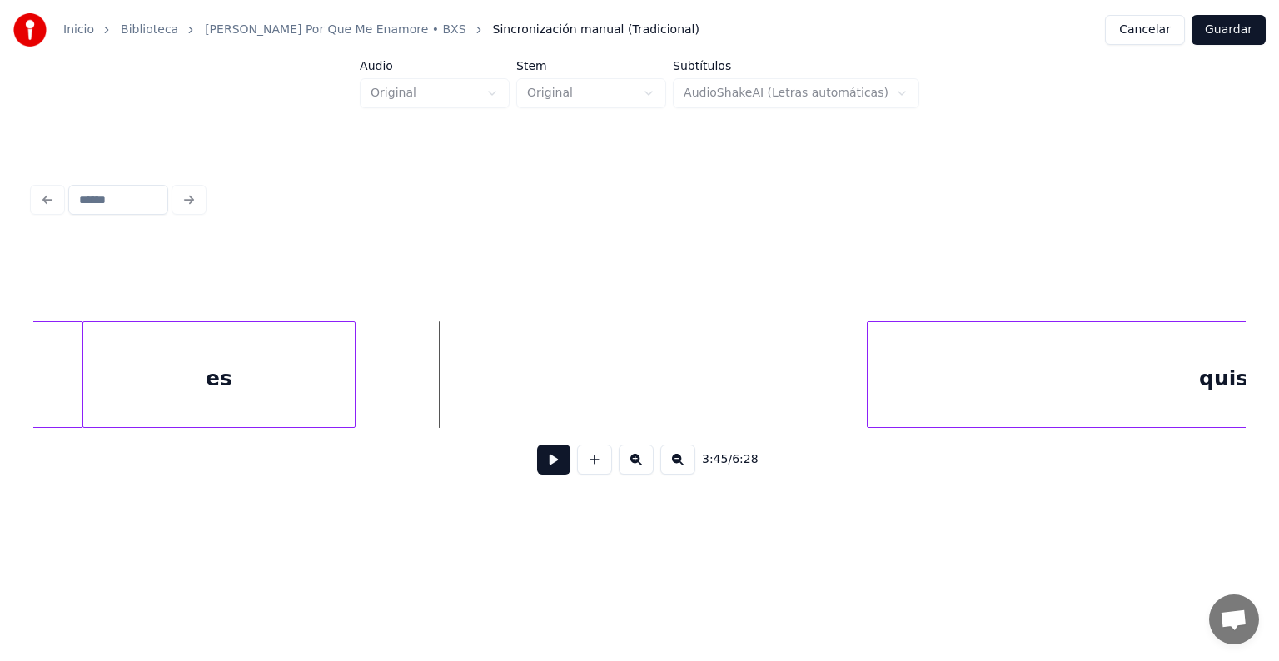
click at [872, 417] on div at bounding box center [869, 374] width 5 height 105
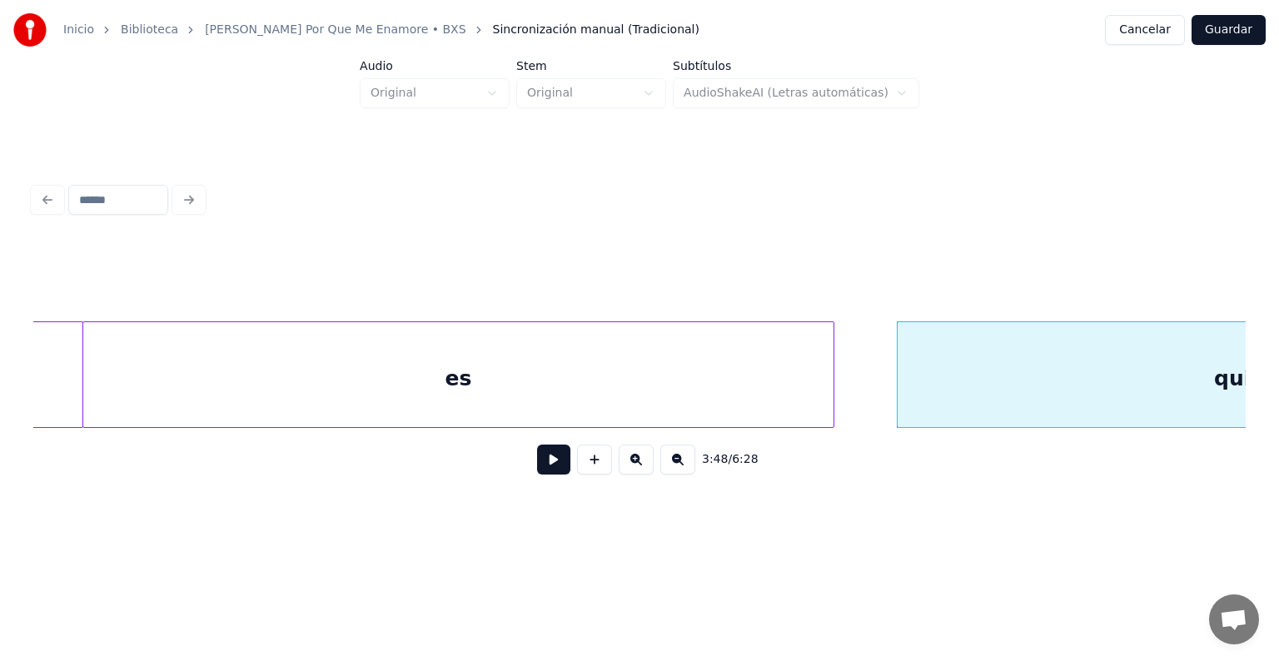
click at [833, 400] on div at bounding box center [830, 374] width 5 height 105
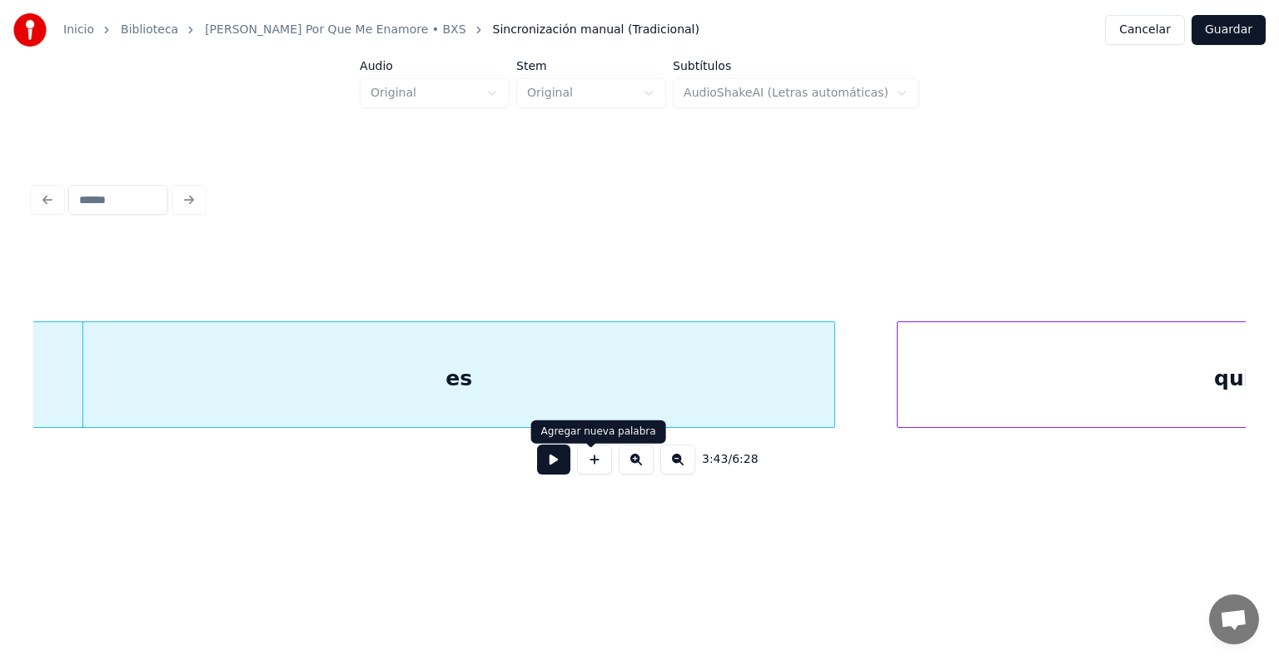
click at [537, 475] on button at bounding box center [553, 460] width 33 height 30
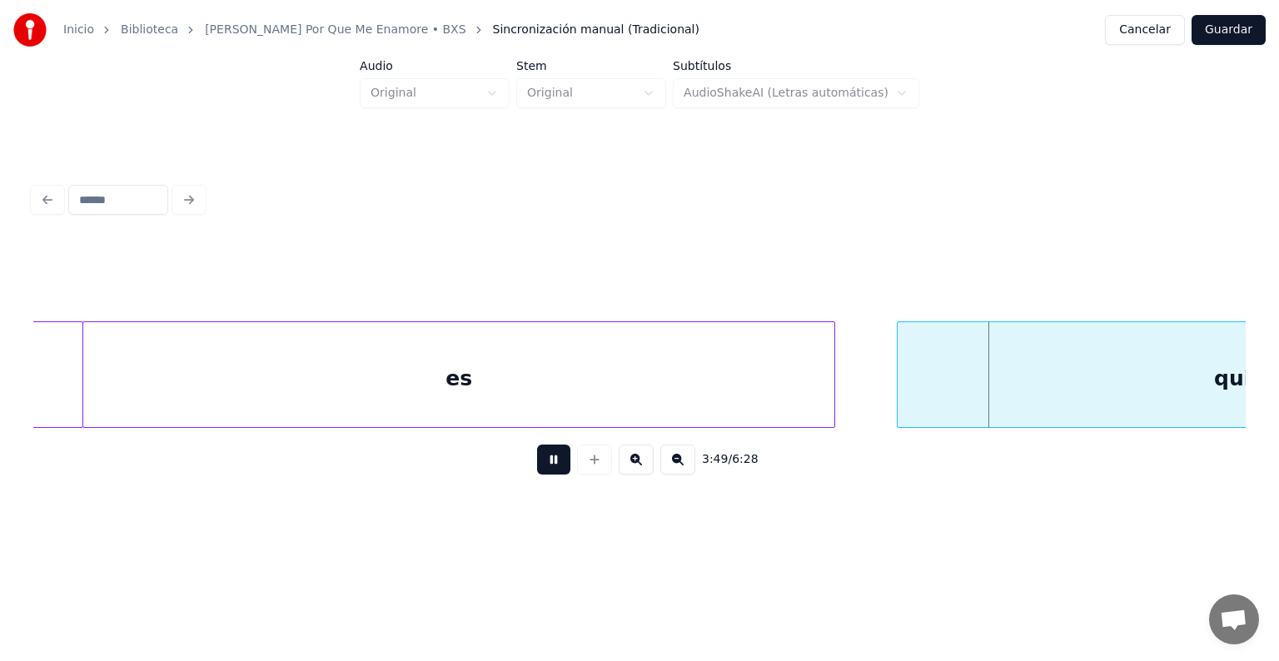
click at [537, 475] on button at bounding box center [553, 460] width 33 height 30
click at [678, 467] on button at bounding box center [677, 460] width 35 height 30
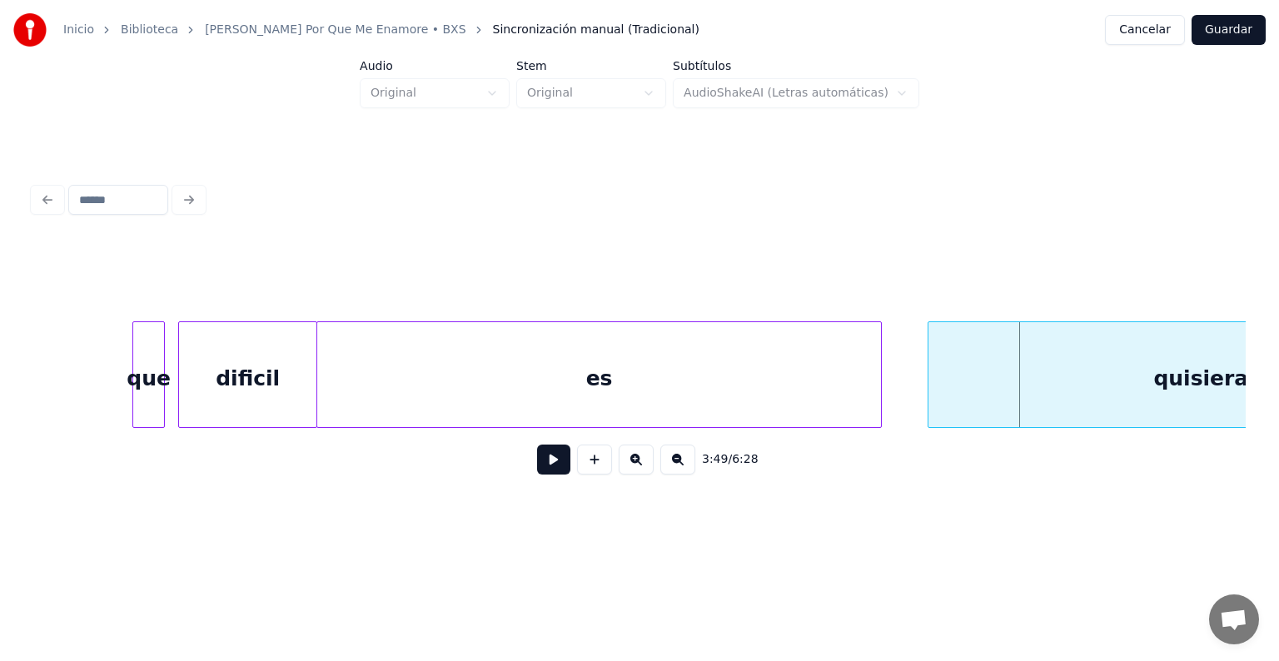
click at [678, 467] on button at bounding box center [677, 460] width 35 height 30
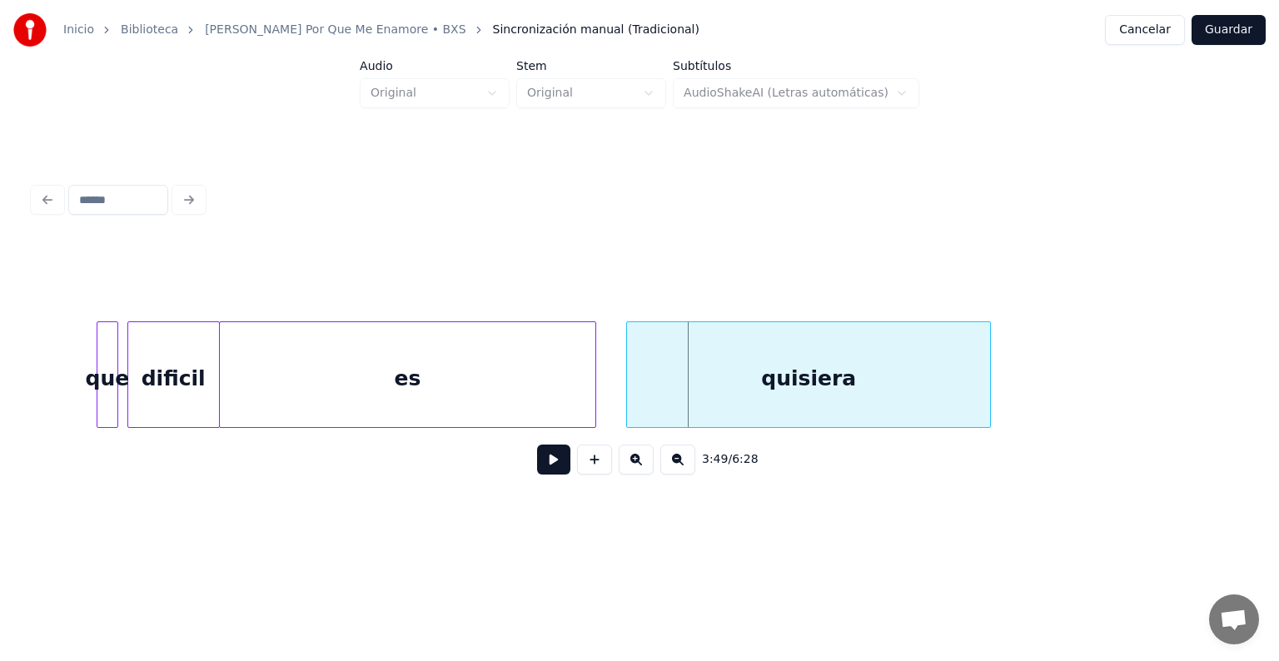
scroll to position [0, 18532]
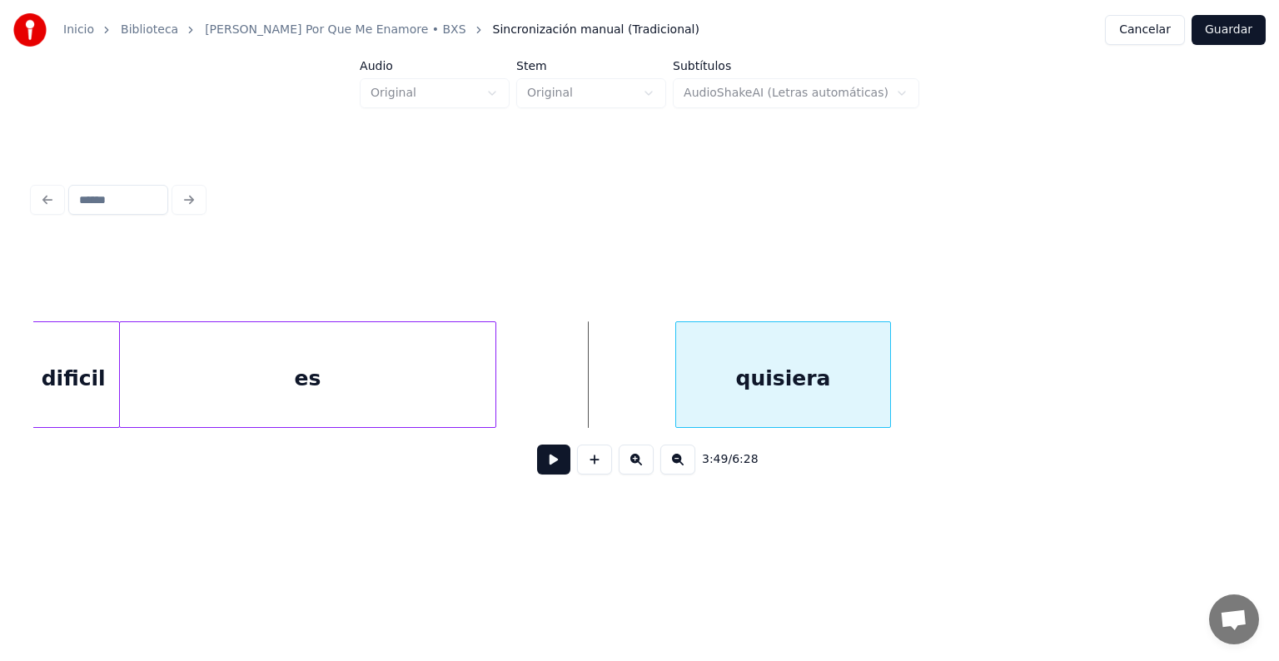
click at [681, 364] on div at bounding box center [678, 374] width 5 height 105
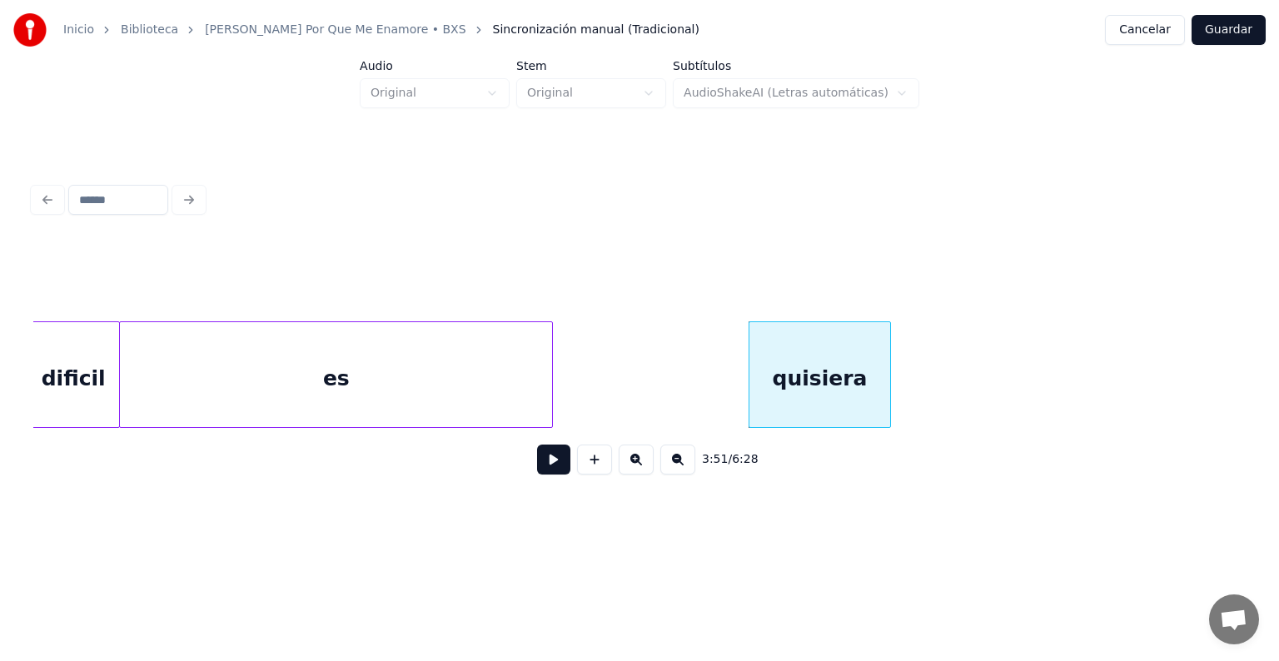
click at [552, 357] on div at bounding box center [549, 374] width 5 height 105
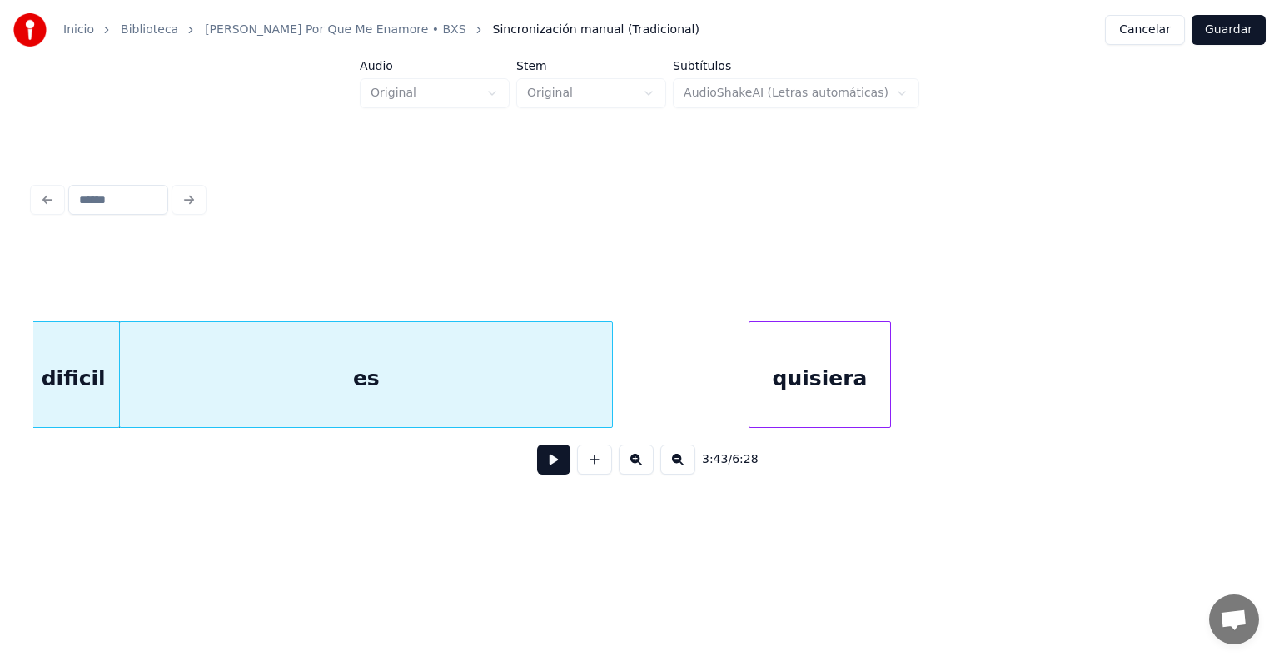
click at [553, 475] on button at bounding box center [553, 460] width 33 height 30
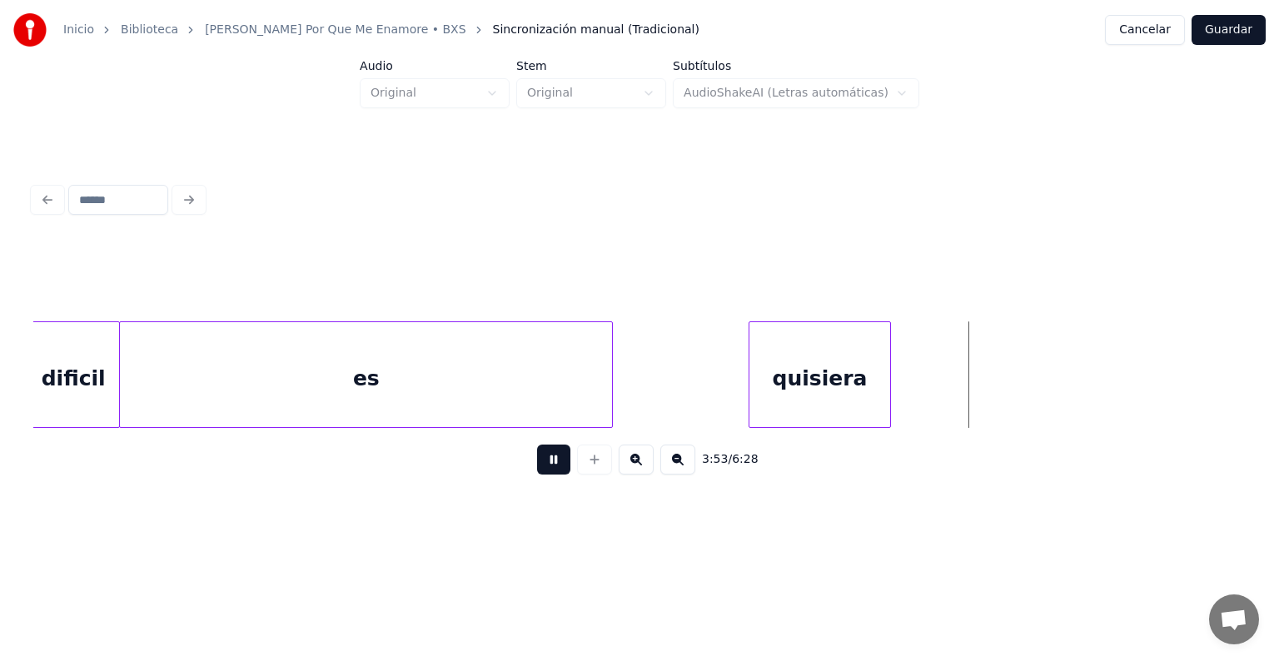
click at [553, 475] on button at bounding box center [553, 460] width 33 height 30
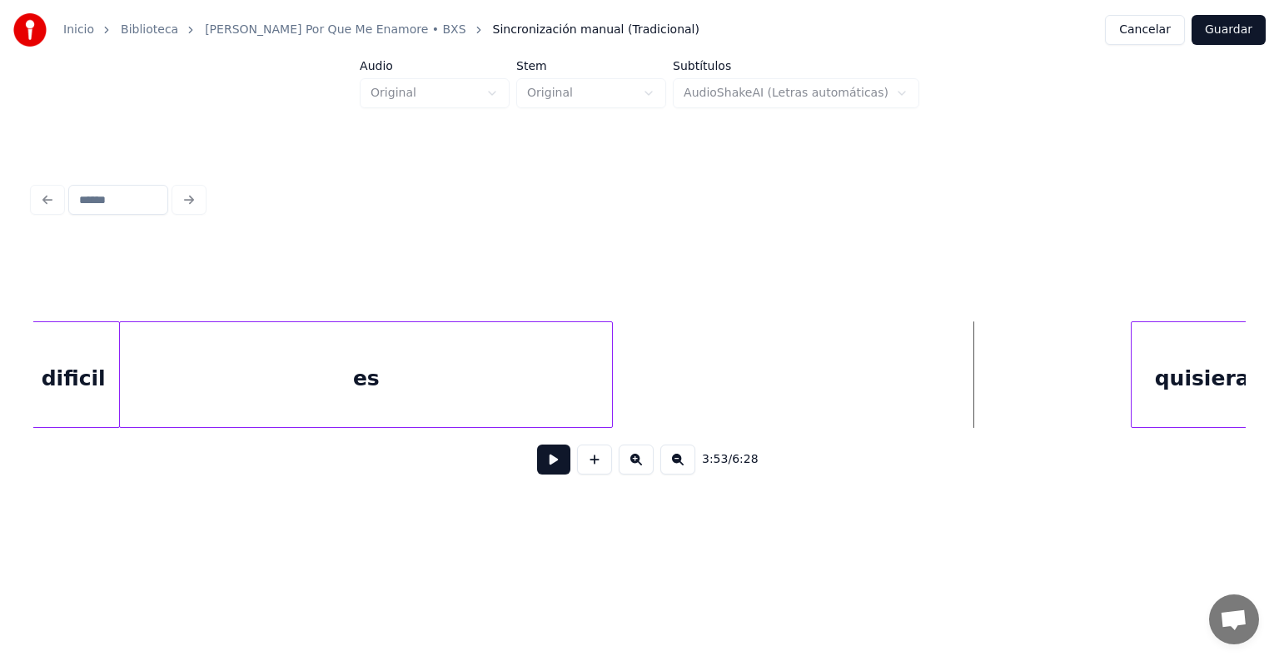
scroll to position [0, 18568]
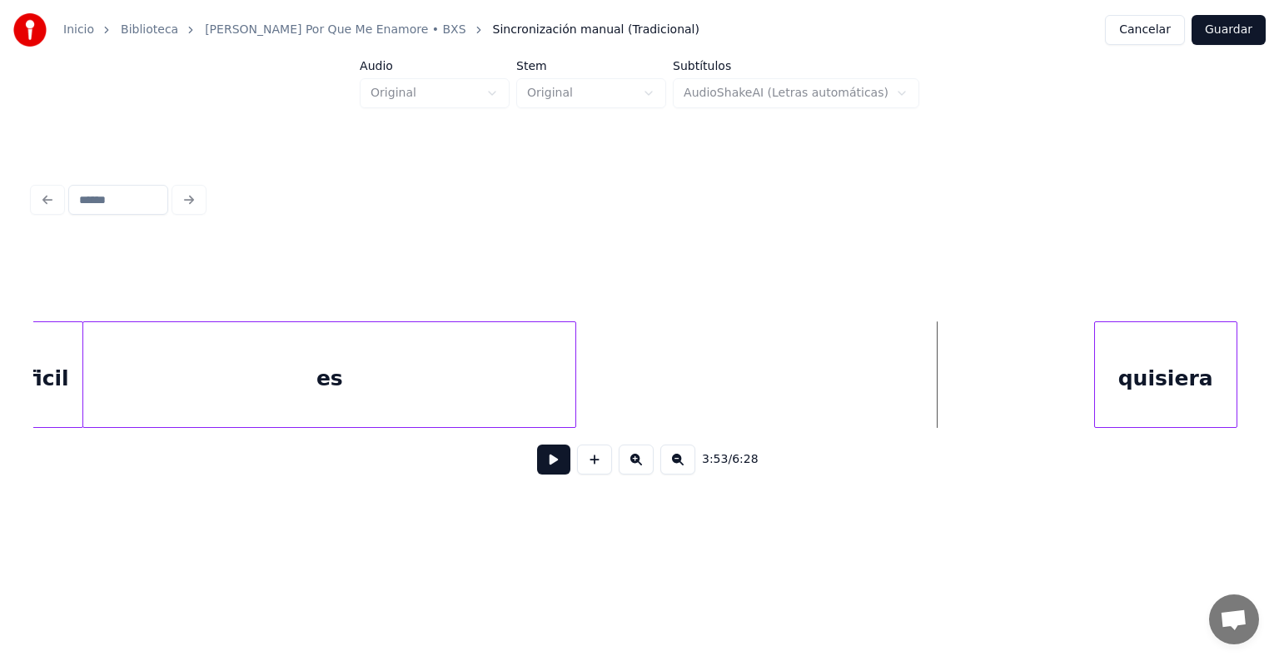
click at [1237, 340] on div "quisiera" at bounding box center [1165, 374] width 143 height 107
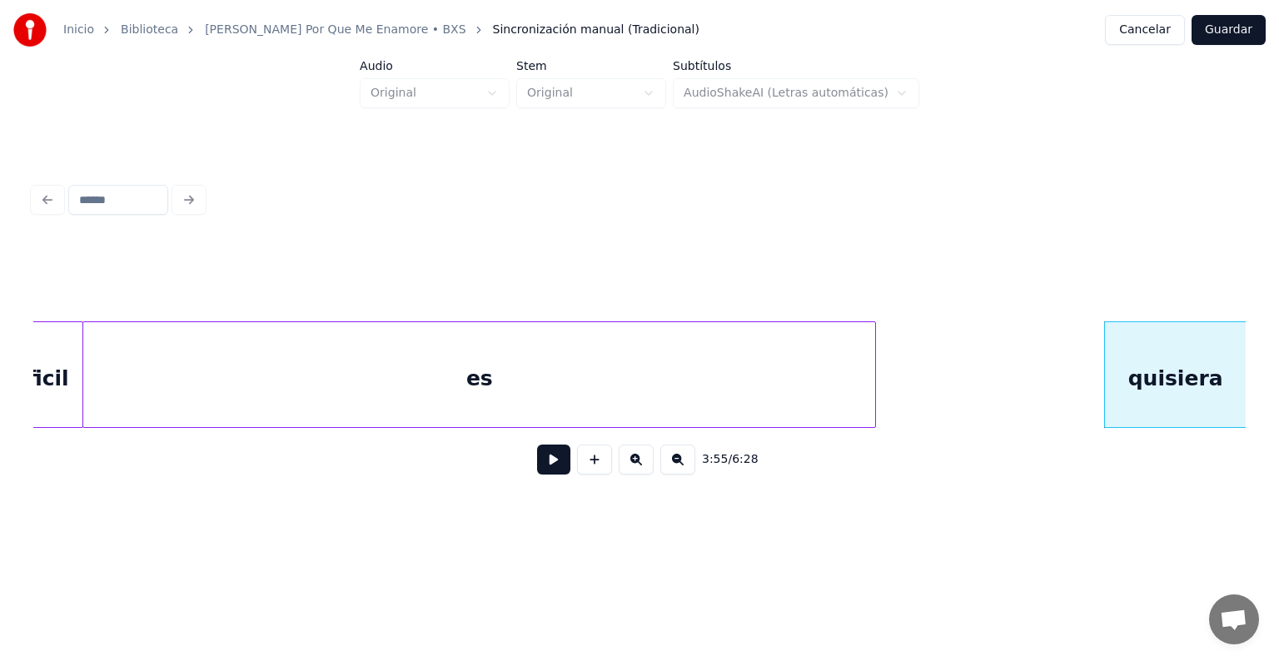
click at [872, 376] on div at bounding box center [872, 374] width 5 height 105
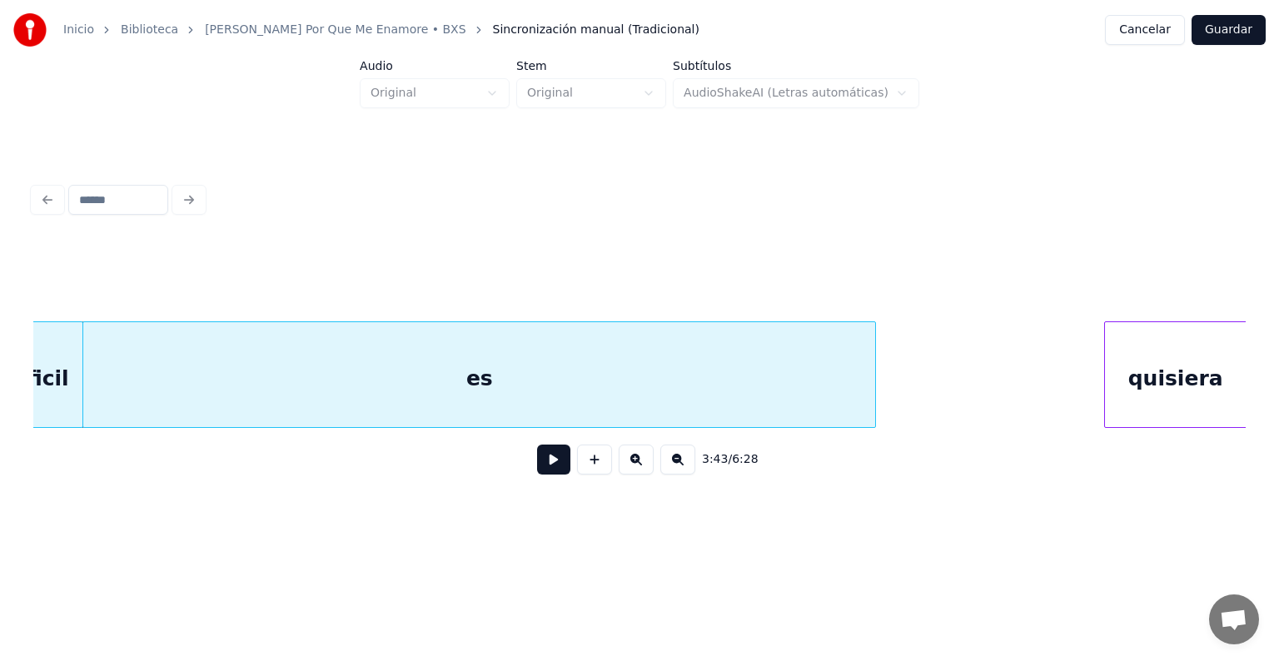
click at [554, 462] on button at bounding box center [553, 460] width 33 height 30
click at [537, 445] on button at bounding box center [553, 460] width 33 height 30
click at [549, 462] on button at bounding box center [553, 460] width 33 height 30
click at [537, 453] on button at bounding box center [553, 460] width 33 height 30
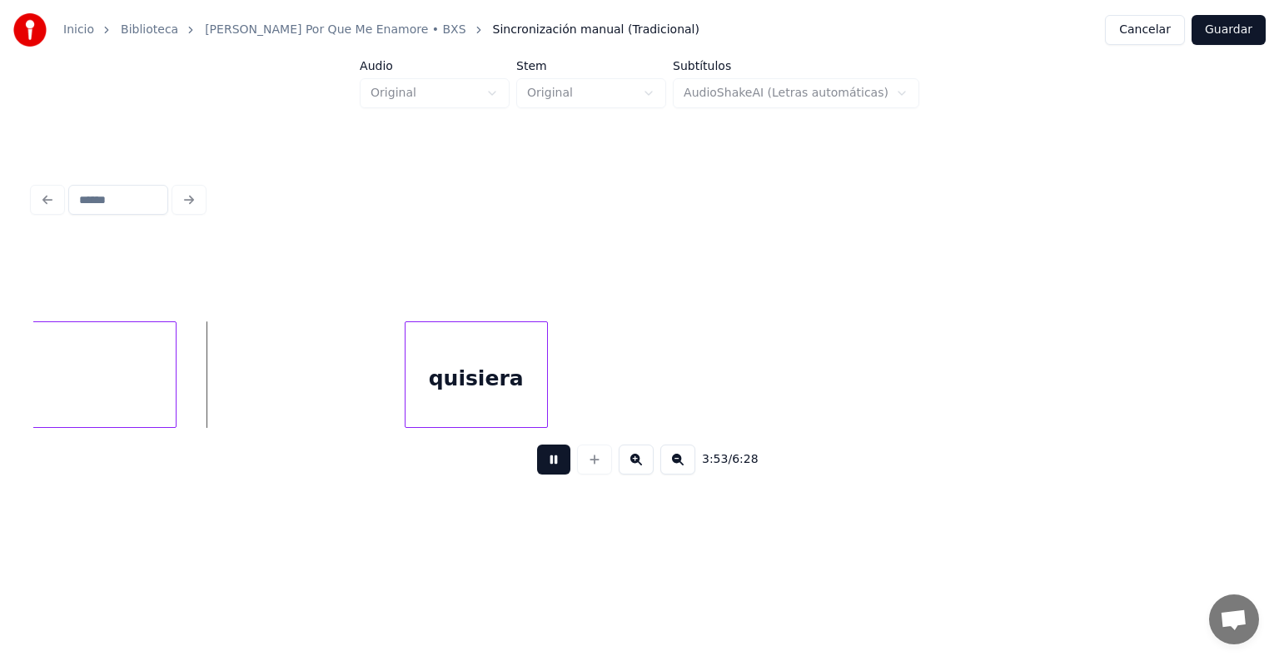
scroll to position [0, 19367]
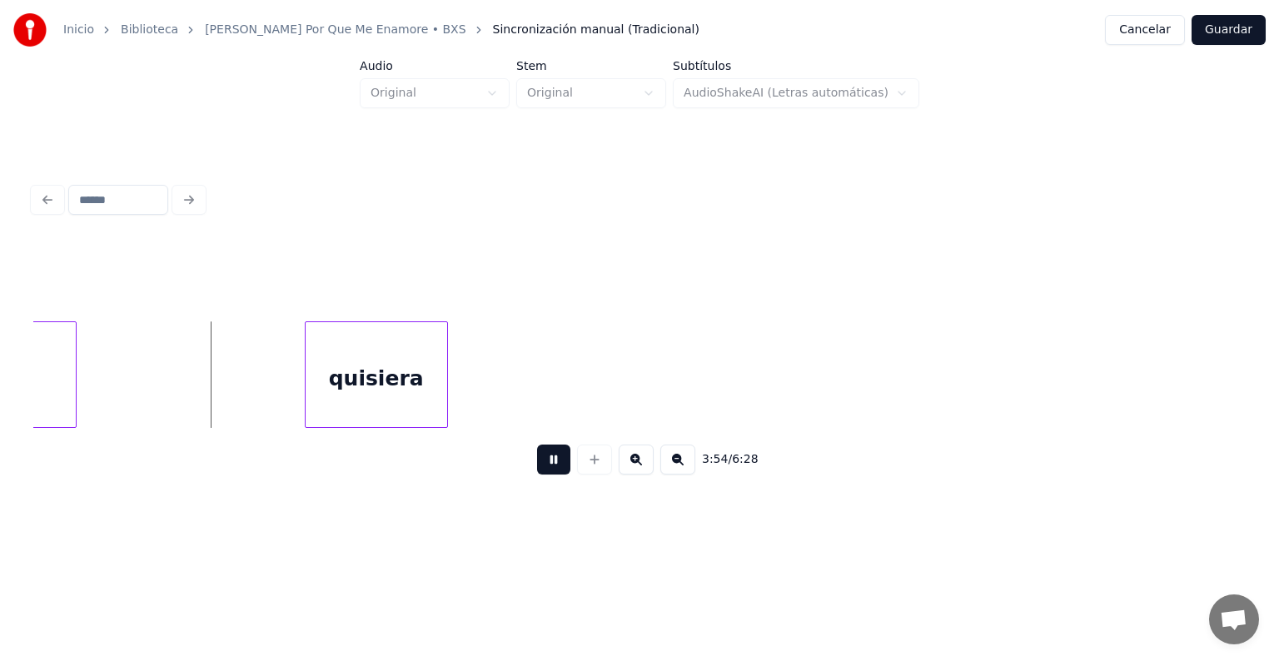
click at [676, 472] on button at bounding box center [677, 460] width 35 height 30
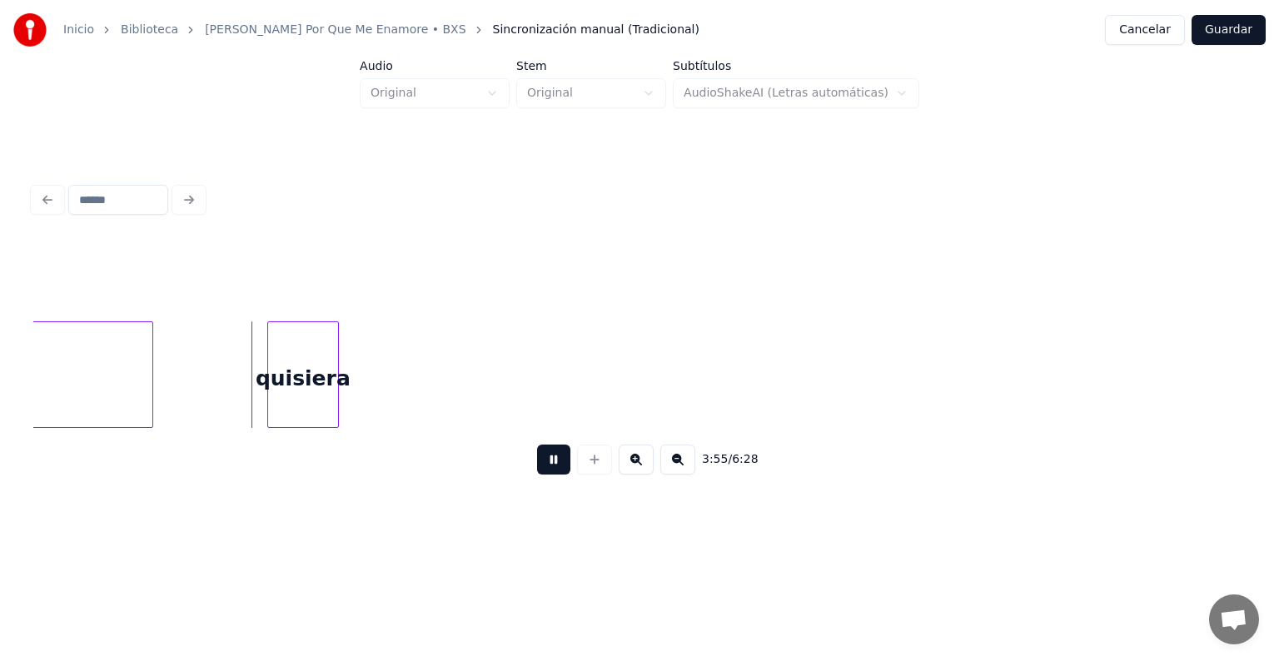
click at [676, 472] on button at bounding box center [677, 460] width 35 height 30
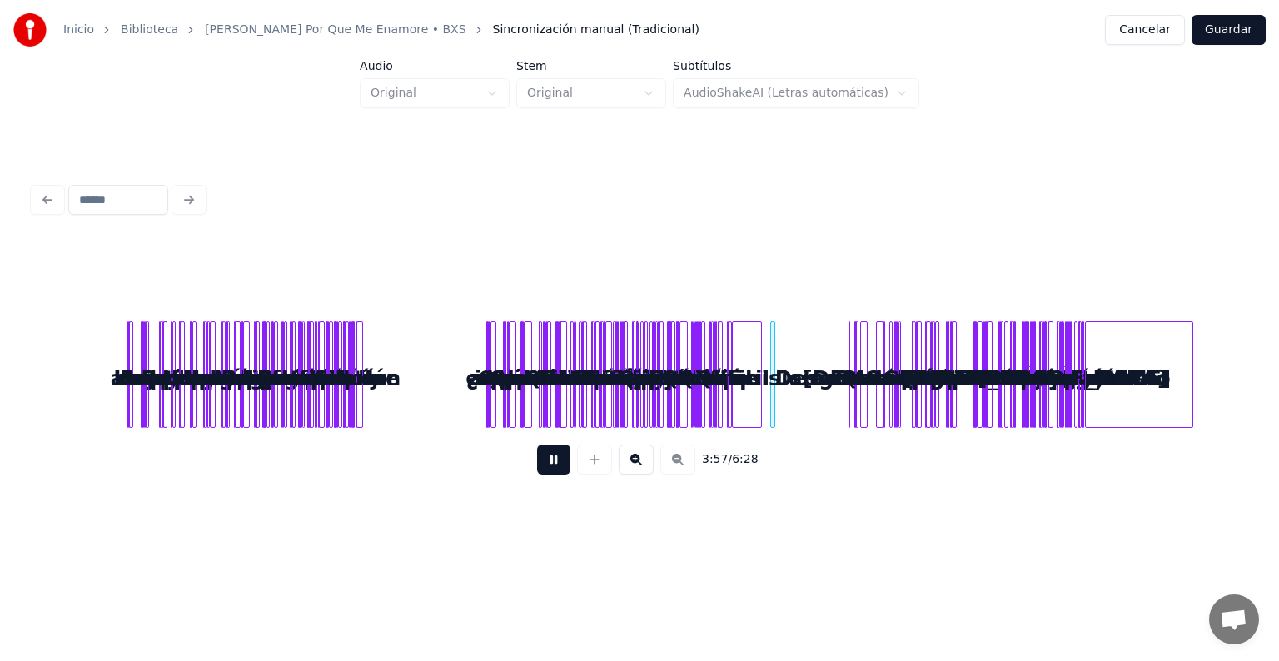
click at [642, 463] on button at bounding box center [636, 460] width 35 height 30
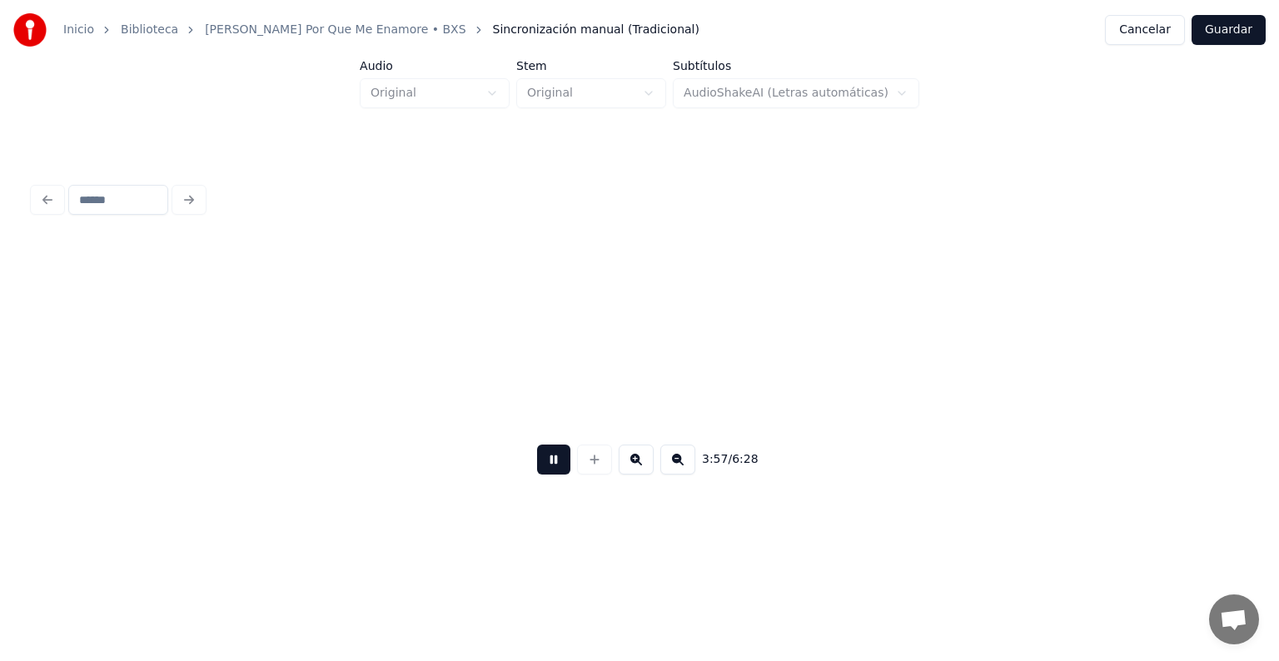
scroll to position [0, 9131]
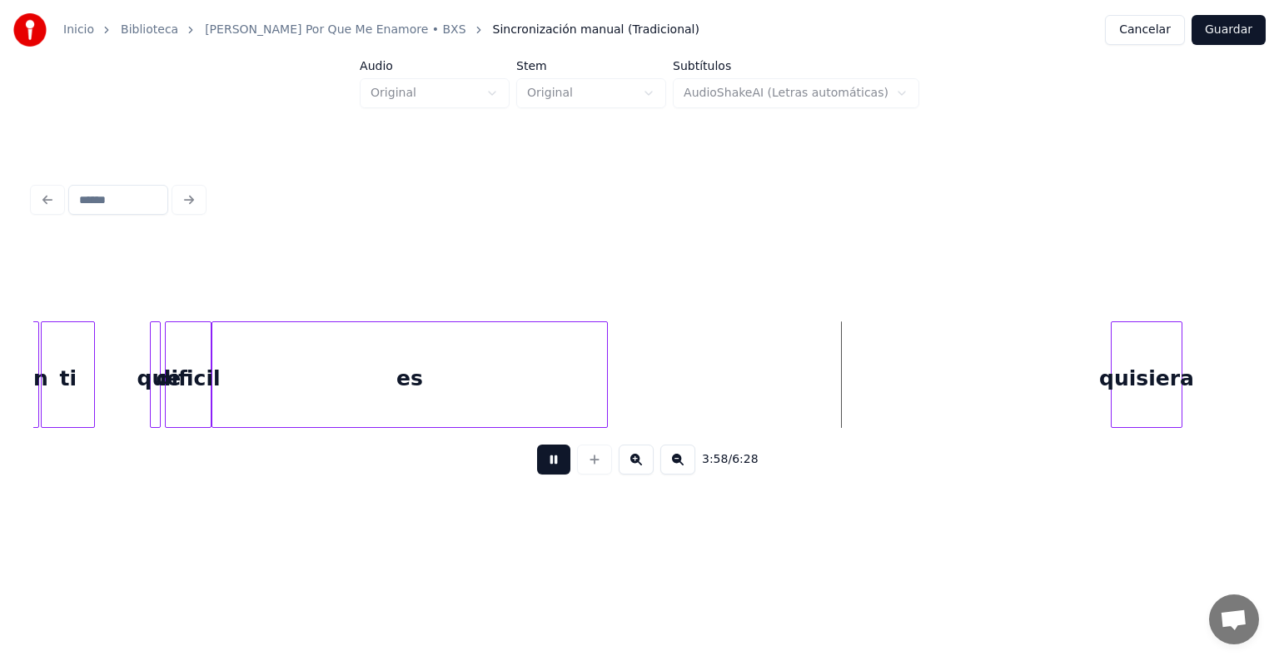
click at [1146, 376] on div "quisiera" at bounding box center [1146, 378] width 70 height 113
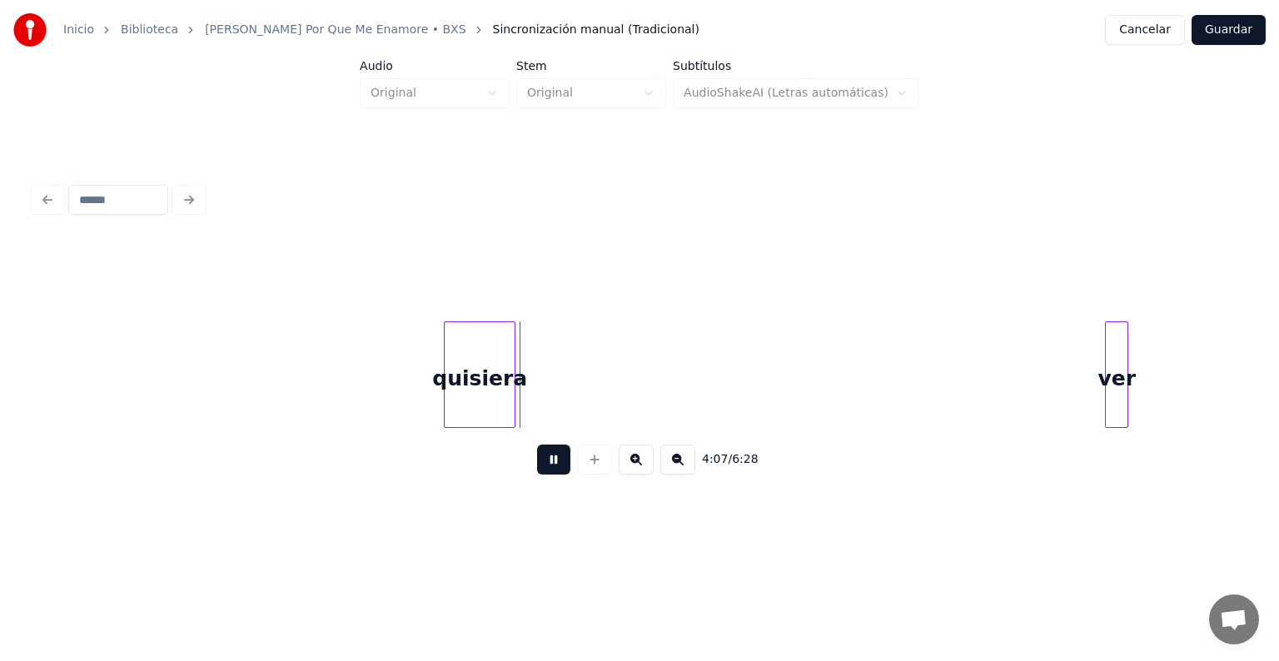
scroll to position [0, 9897]
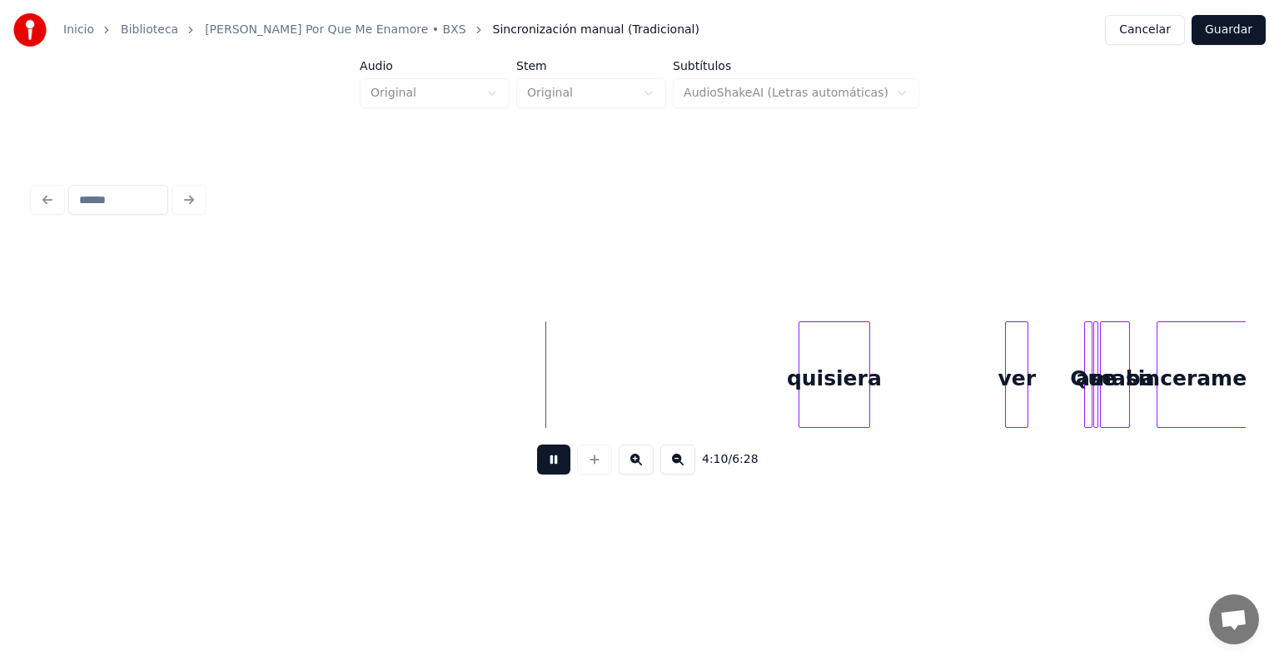
click at [867, 345] on div "quisiera" at bounding box center [834, 378] width 70 height 113
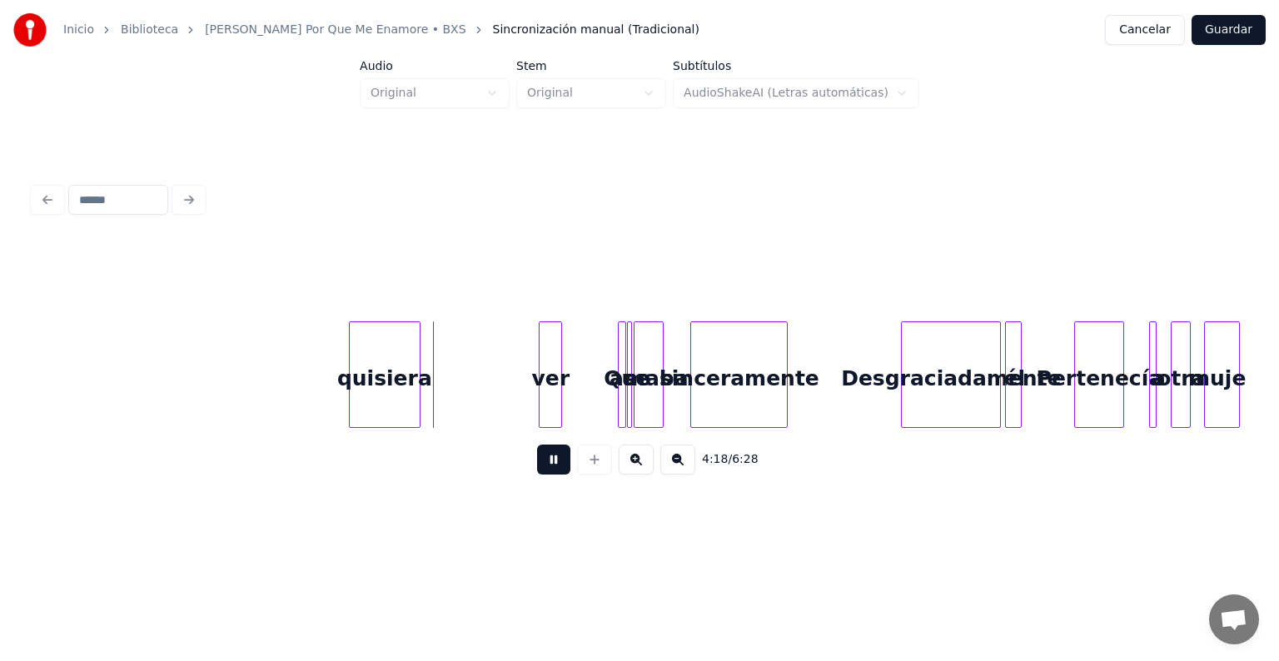
scroll to position [0, 10430]
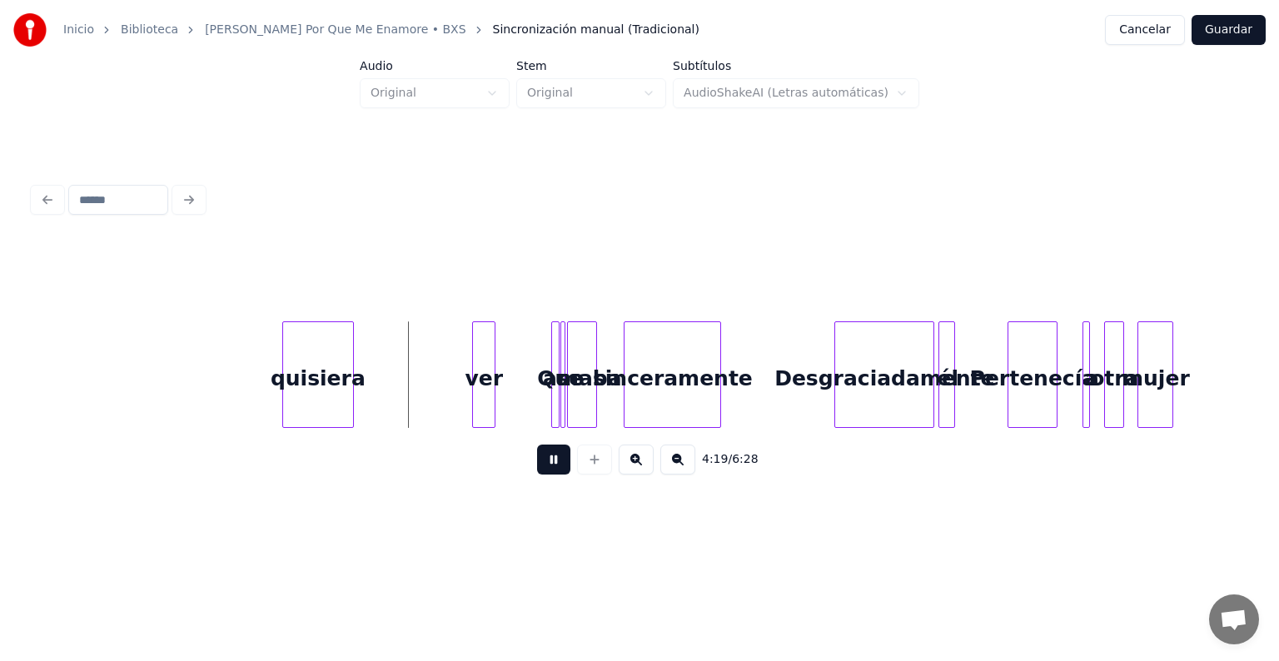
click at [633, 475] on button at bounding box center [636, 460] width 35 height 30
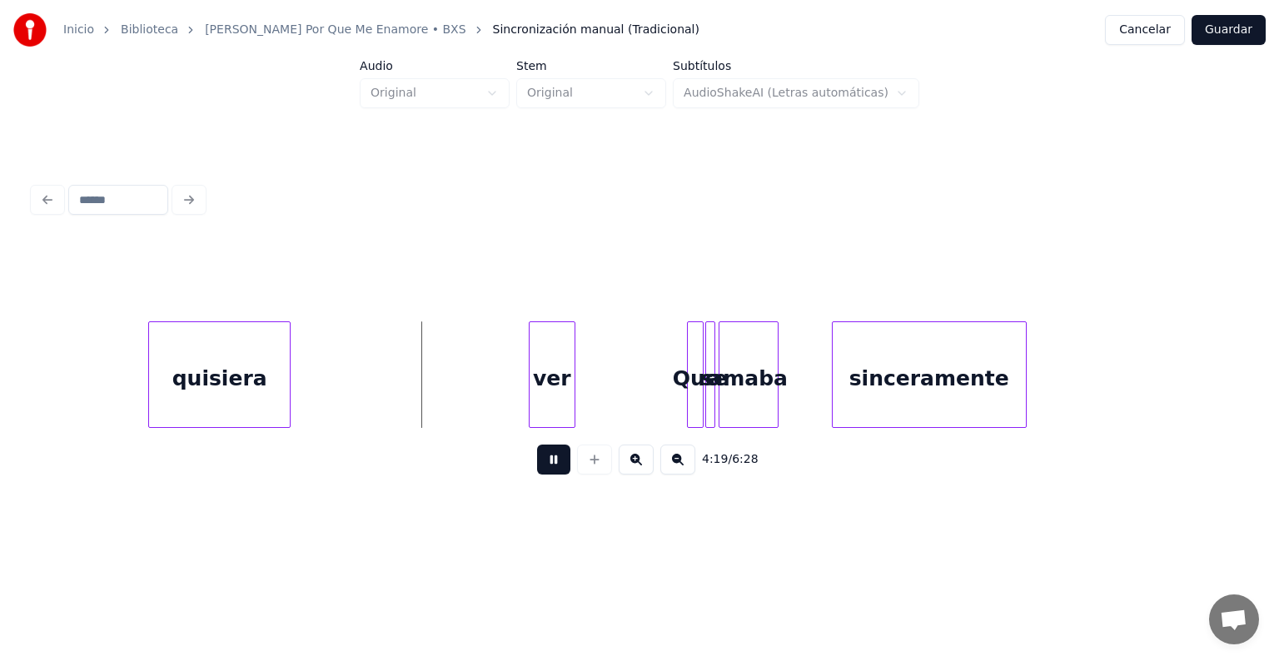
click at [633, 475] on button at bounding box center [636, 460] width 35 height 30
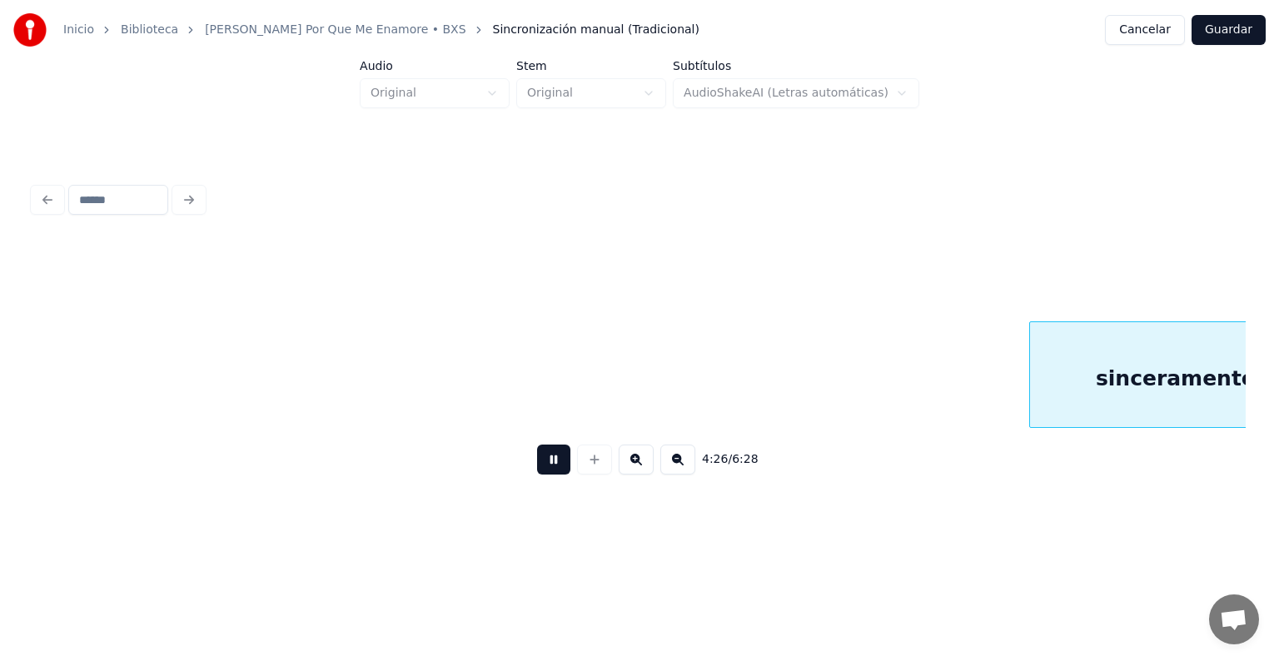
scroll to position [0, 33276]
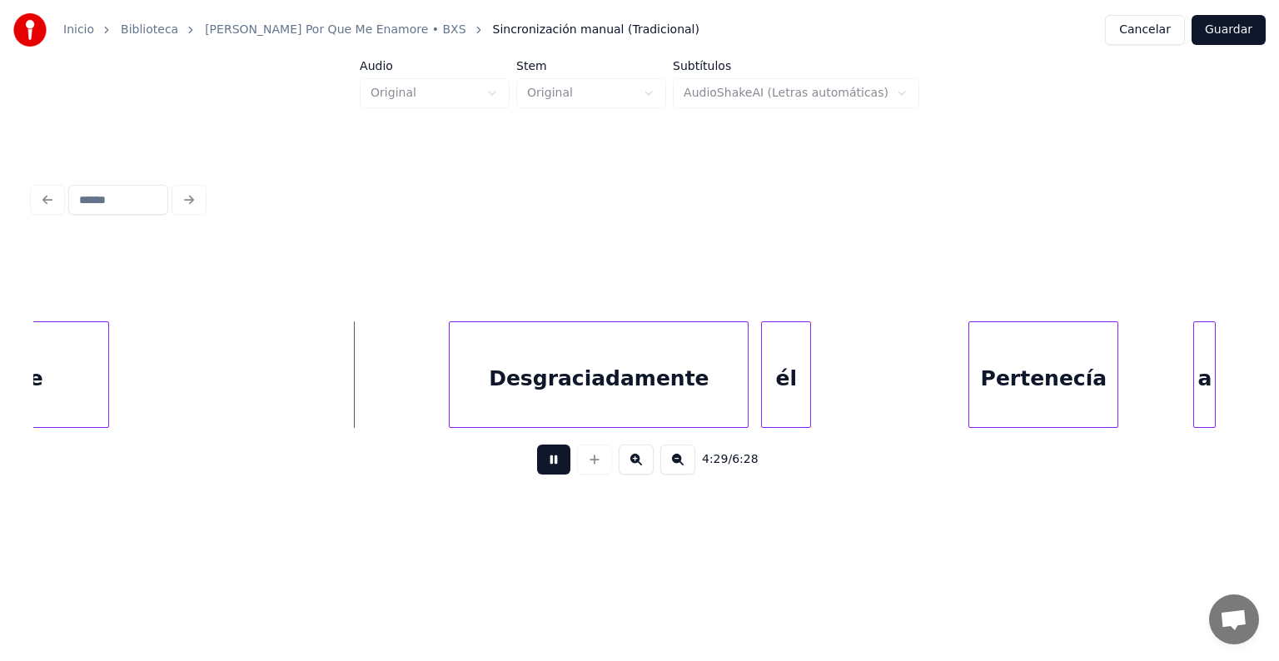
click at [633, 475] on button at bounding box center [636, 460] width 35 height 30
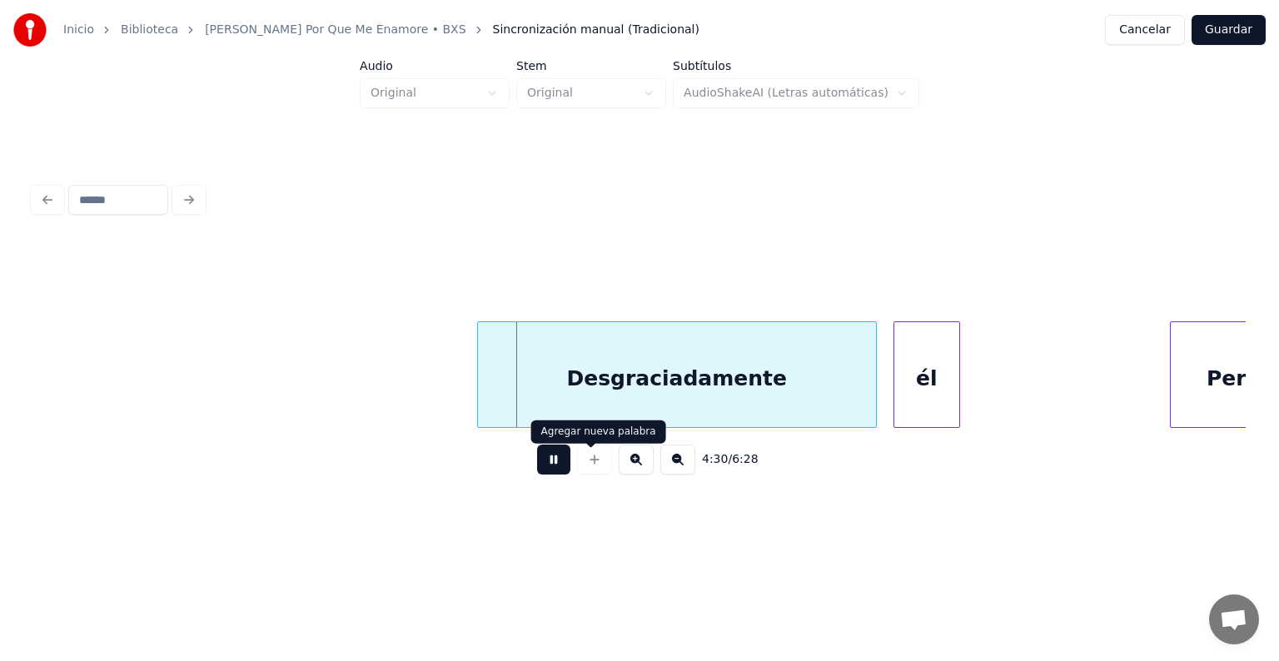
click at [537, 463] on button at bounding box center [553, 460] width 33 height 30
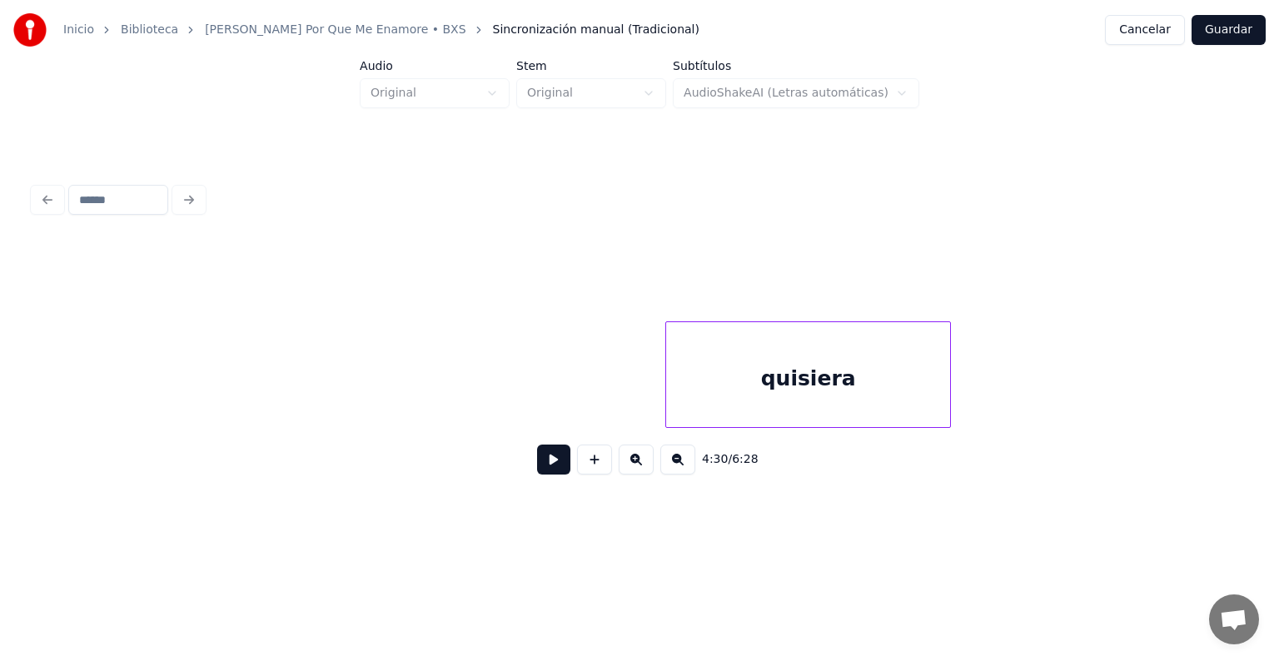
scroll to position [0, 42015]
click at [829, 374] on div "quisiera" at bounding box center [875, 378] width 284 height 113
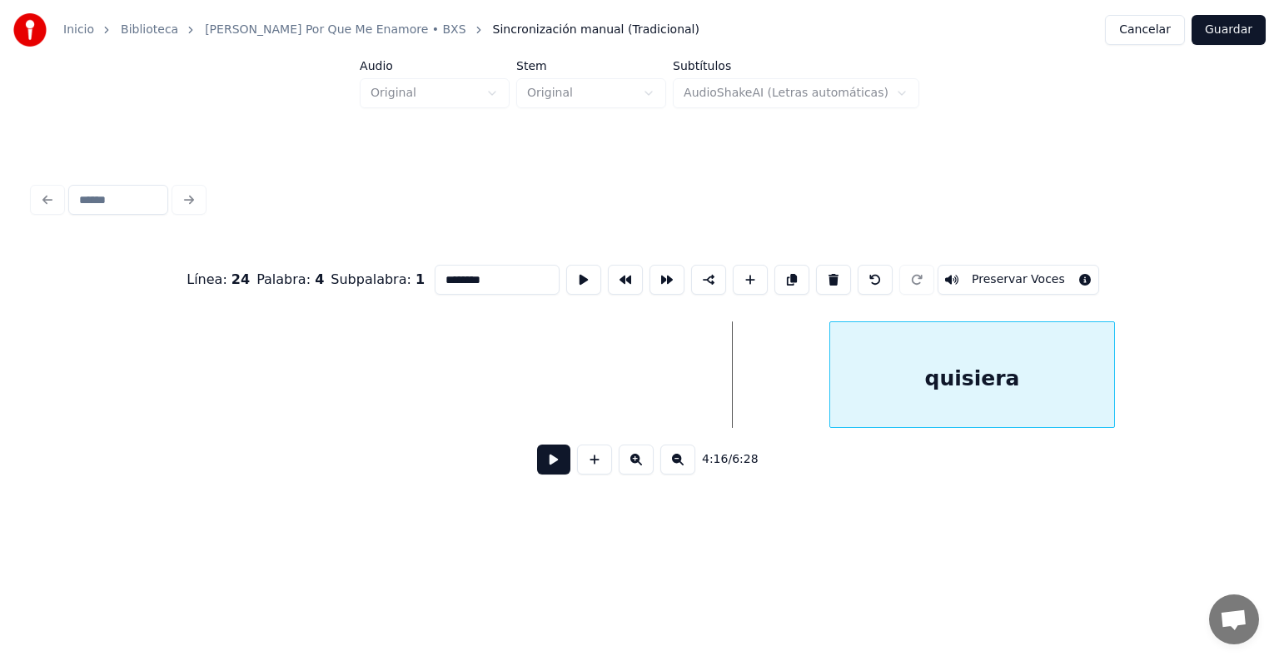
click at [936, 367] on div "quisiera" at bounding box center [972, 378] width 284 height 113
click at [545, 449] on div "4:17 / 6:28" at bounding box center [639, 459] width 1185 height 37
click at [544, 473] on button at bounding box center [553, 460] width 33 height 30
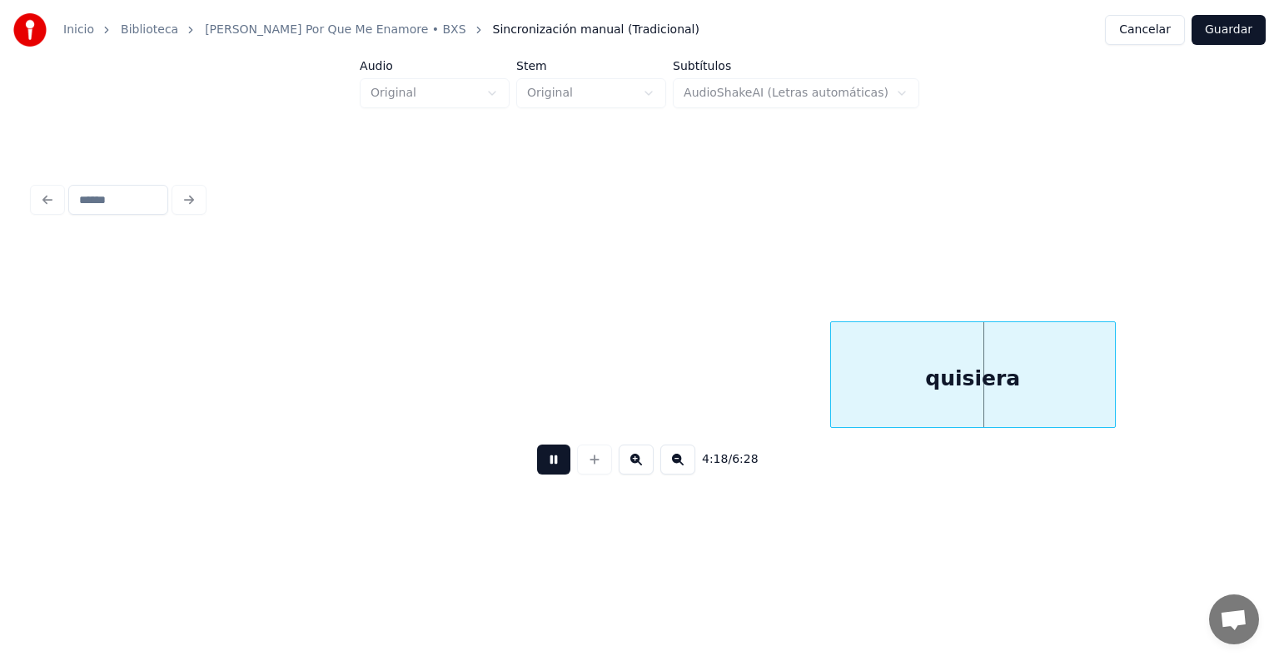
click at [544, 473] on button at bounding box center [553, 460] width 33 height 30
click at [971, 345] on div "quisiera" at bounding box center [973, 378] width 284 height 113
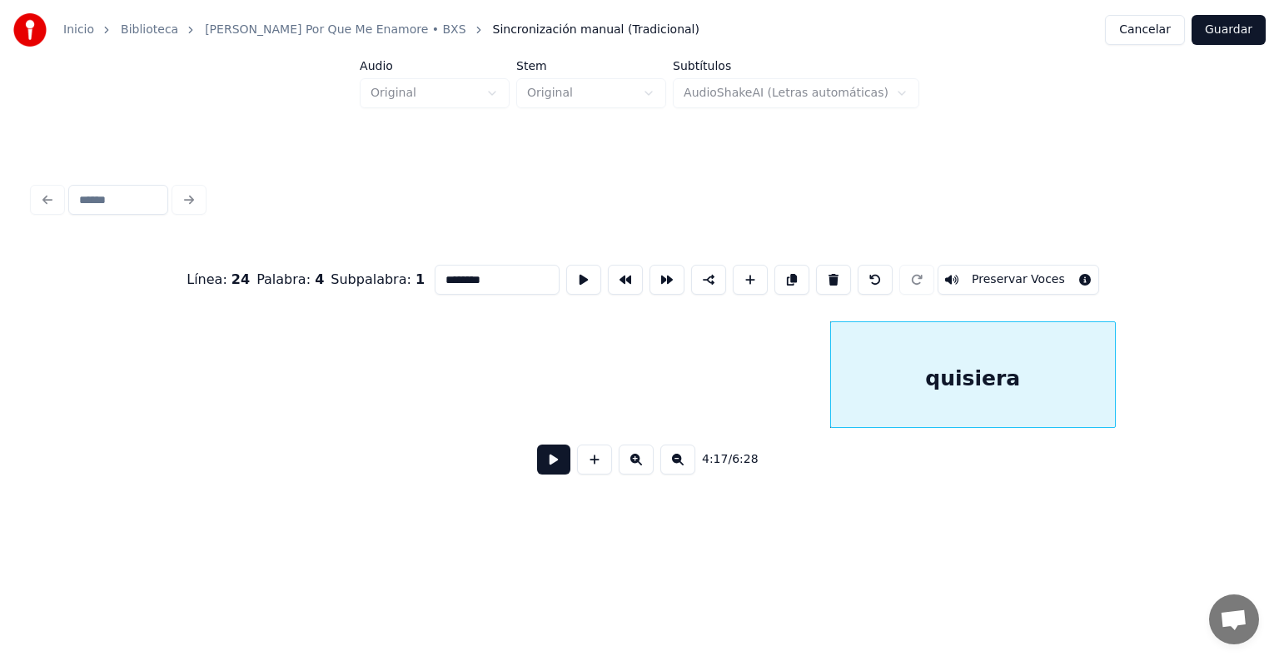
drag, startPoint x: 497, startPoint y: 273, endPoint x: 232, endPoint y: 290, distance: 265.3
click at [232, 290] on div "Línea : 24 Palabra : 4 Subpalabra : 1 ******** Preservar Voces" at bounding box center [639, 279] width 1212 height 83
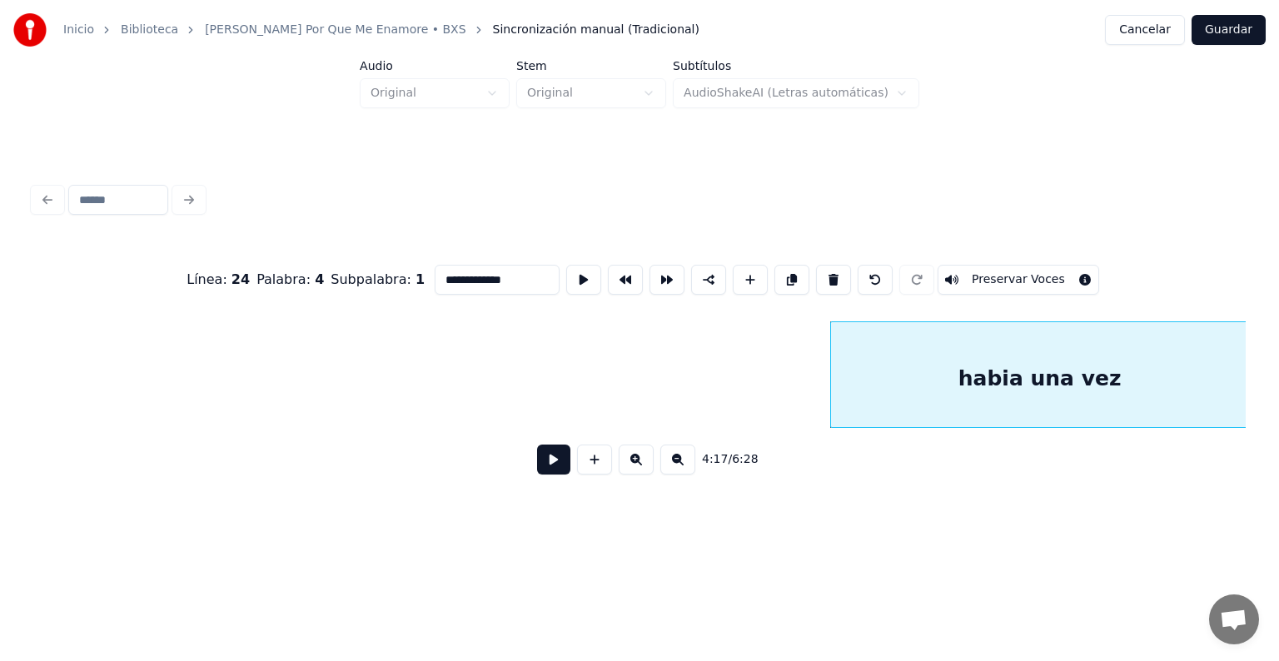
click at [1245, 388] on div "**********" at bounding box center [639, 333] width 1225 height 330
type input "**********"
click at [551, 469] on button at bounding box center [553, 460] width 33 height 30
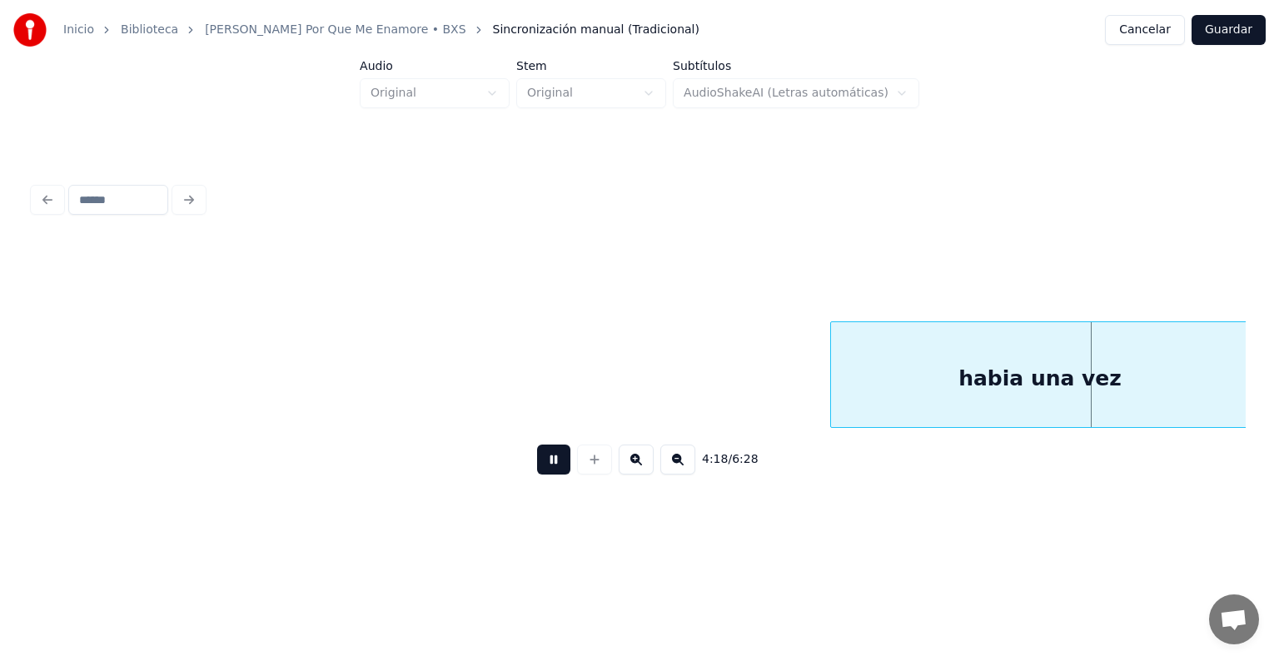
click at [551, 469] on button at bounding box center [553, 460] width 33 height 30
click at [1243, 442] on div "4:18 / 6:28" at bounding box center [639, 459] width 1212 height 63
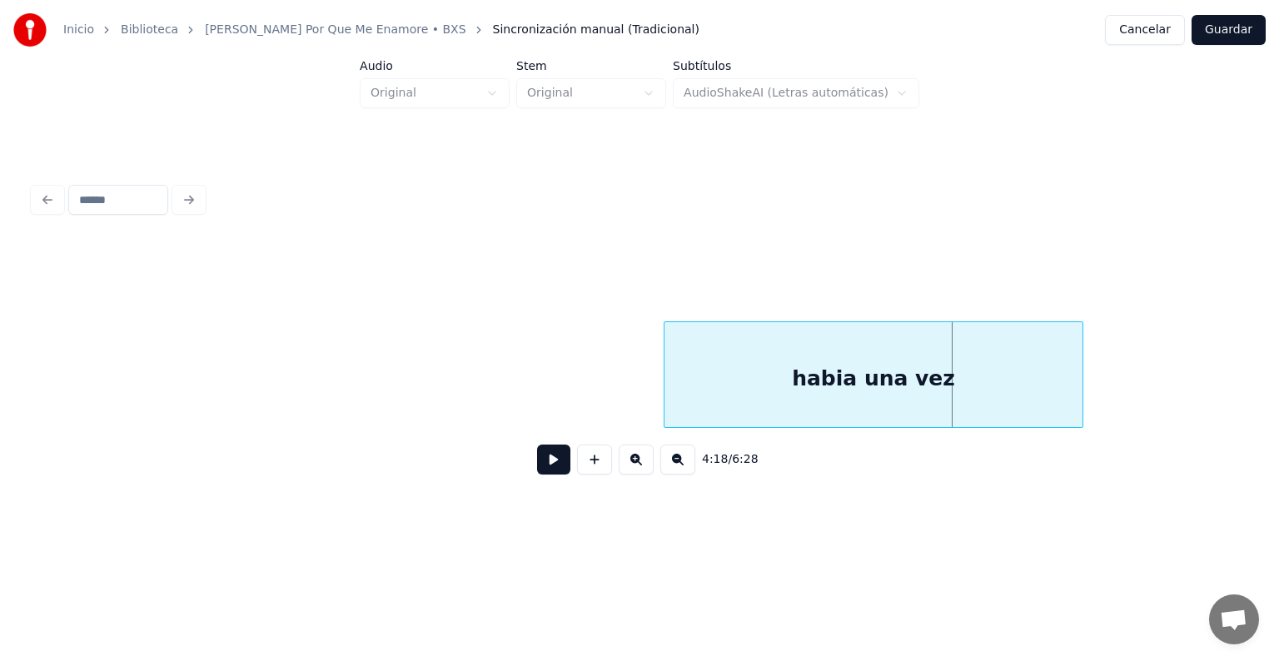
scroll to position [0, 42248]
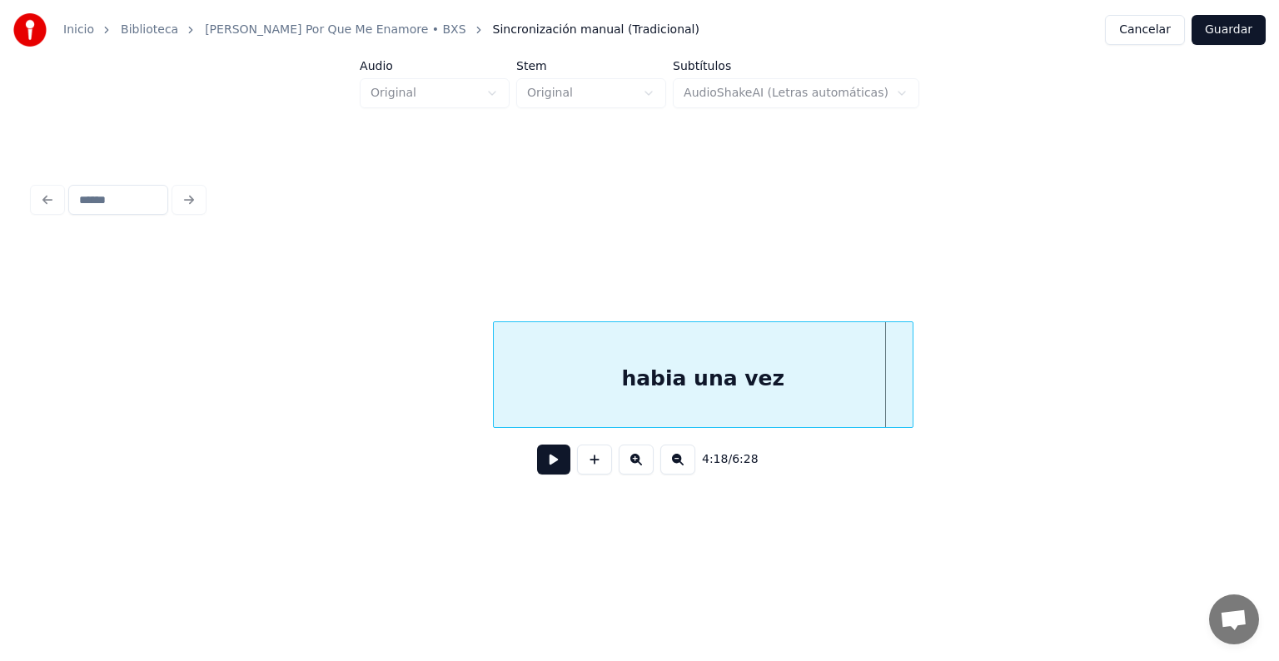
click at [893, 349] on div "habia una vez" at bounding box center [703, 374] width 420 height 107
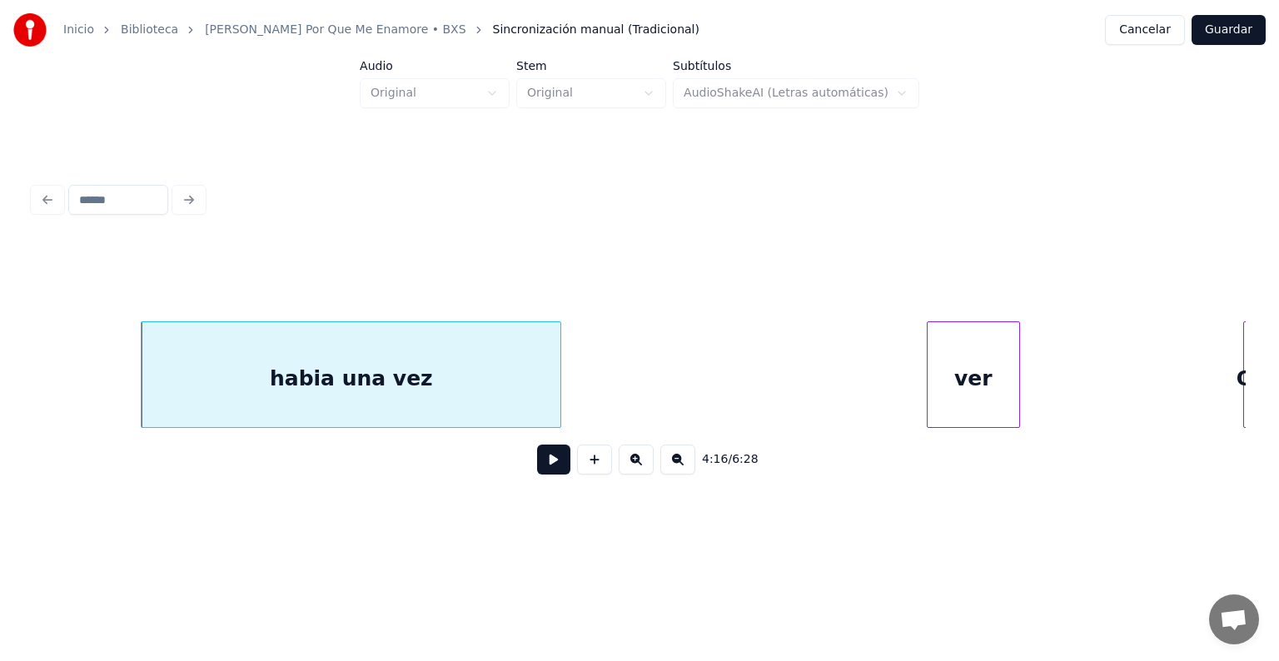
scroll to position [0, 42614]
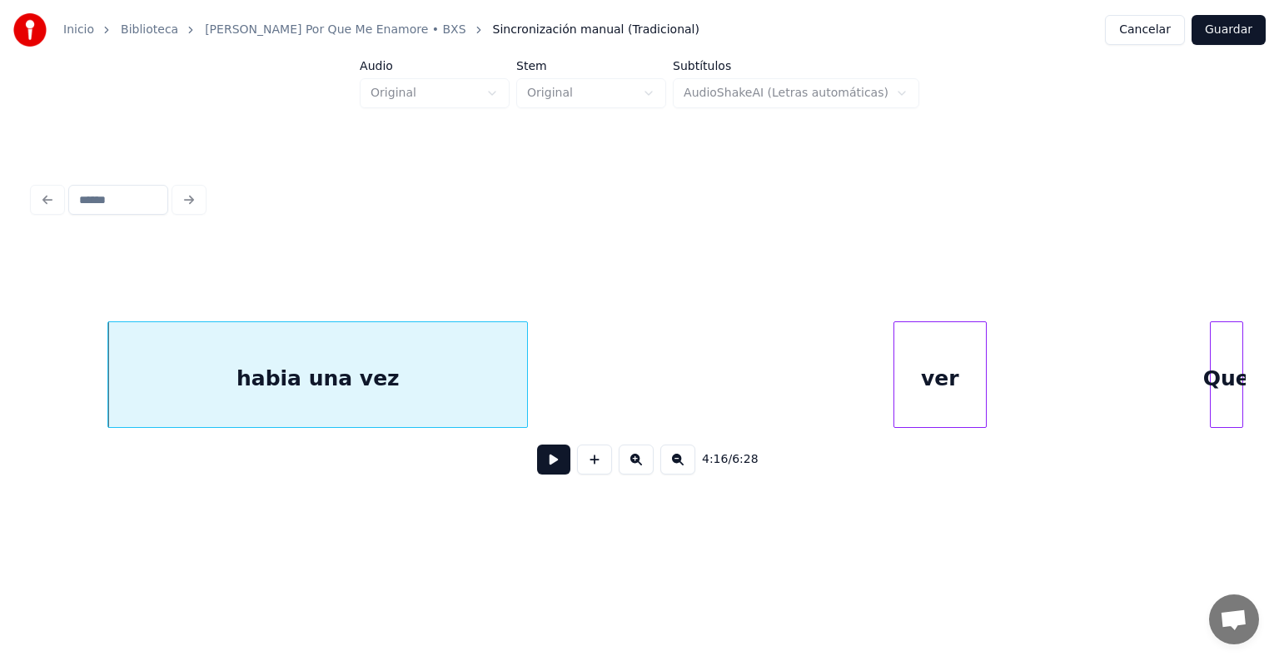
click at [539, 466] on button at bounding box center [553, 460] width 33 height 30
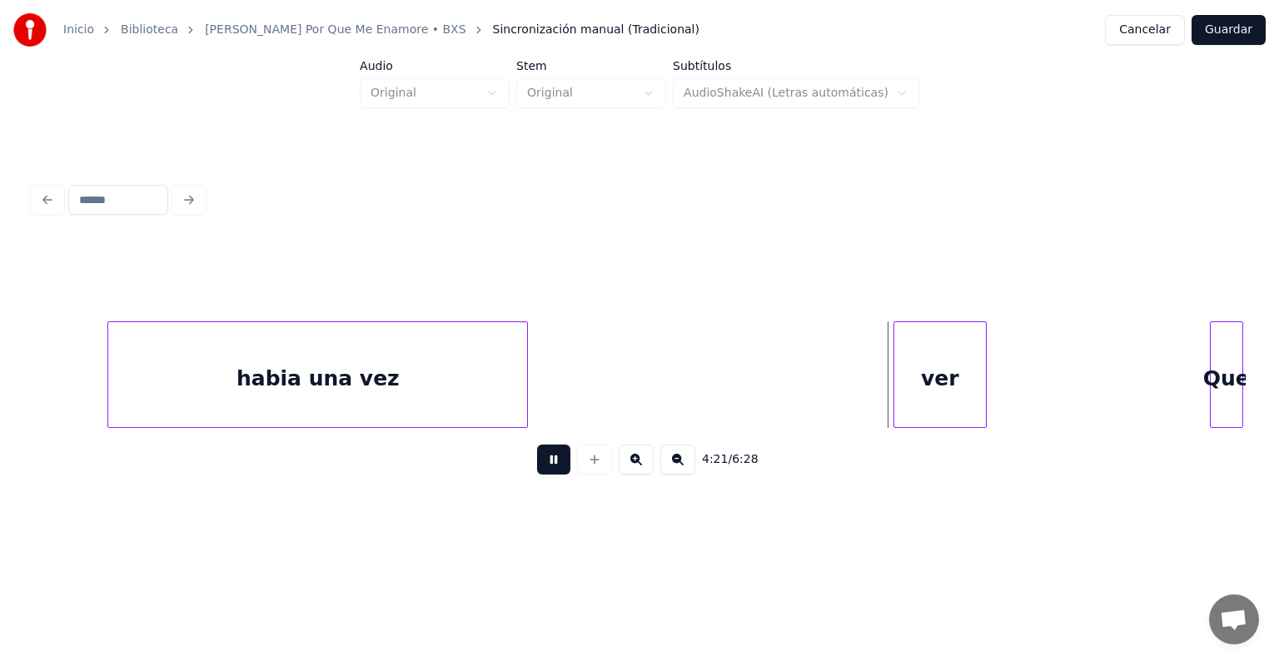
click at [543, 466] on button at bounding box center [553, 460] width 33 height 30
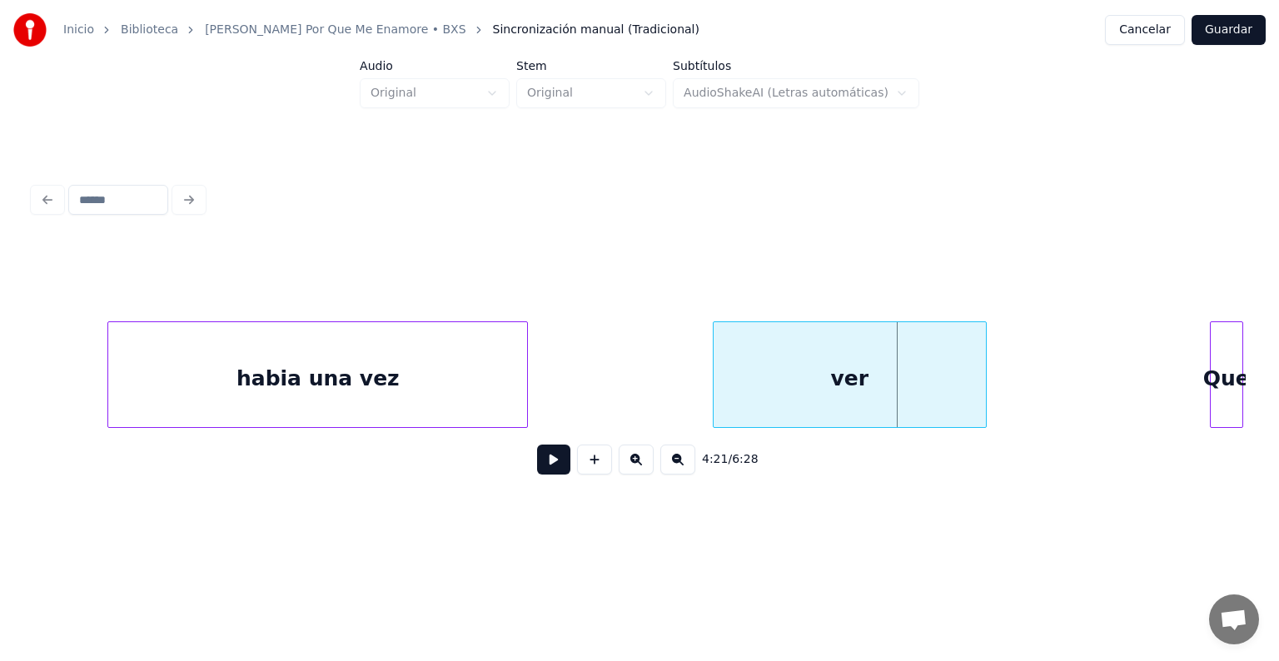
click at [713, 375] on div at bounding box center [715, 374] width 5 height 105
click at [767, 375] on div "ver" at bounding box center [844, 378] width 281 height 113
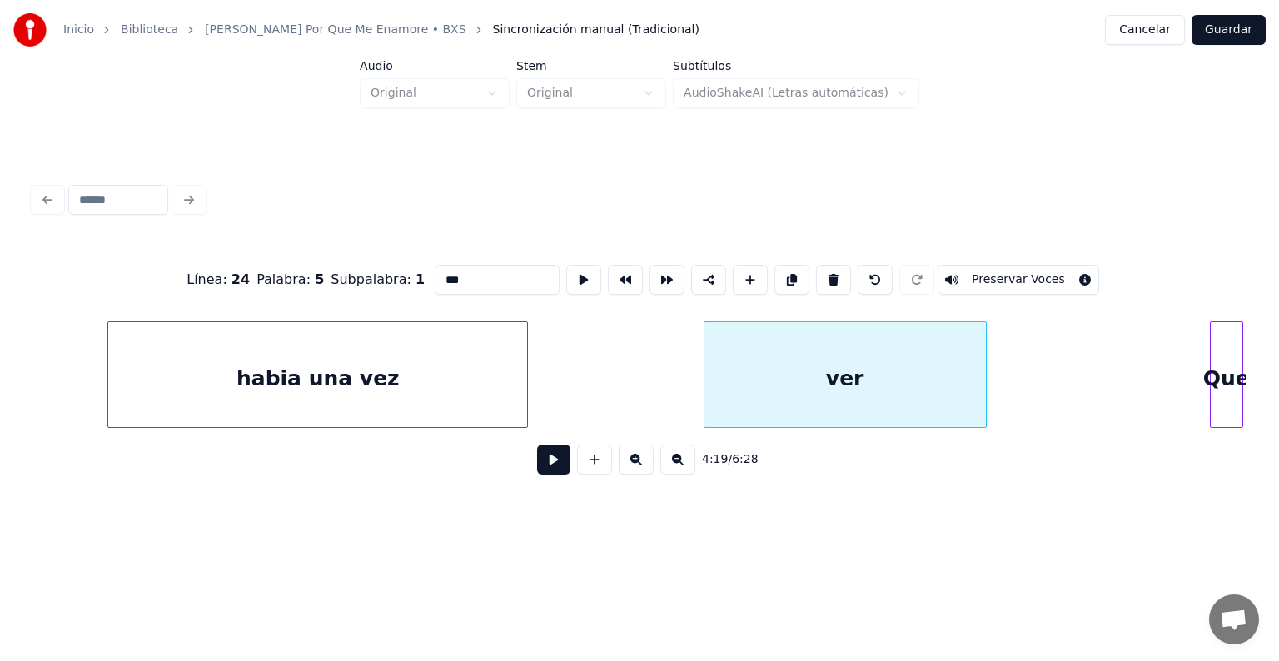
drag, startPoint x: 425, startPoint y: 266, endPoint x: 210, endPoint y: 232, distance: 217.5
click at [210, 238] on div "Línea : 24 Palabra : 5 Subpalabra : 1 *** Preservar Voces" at bounding box center [639, 279] width 1212 height 83
type input "**********"
click at [539, 465] on button at bounding box center [553, 460] width 33 height 30
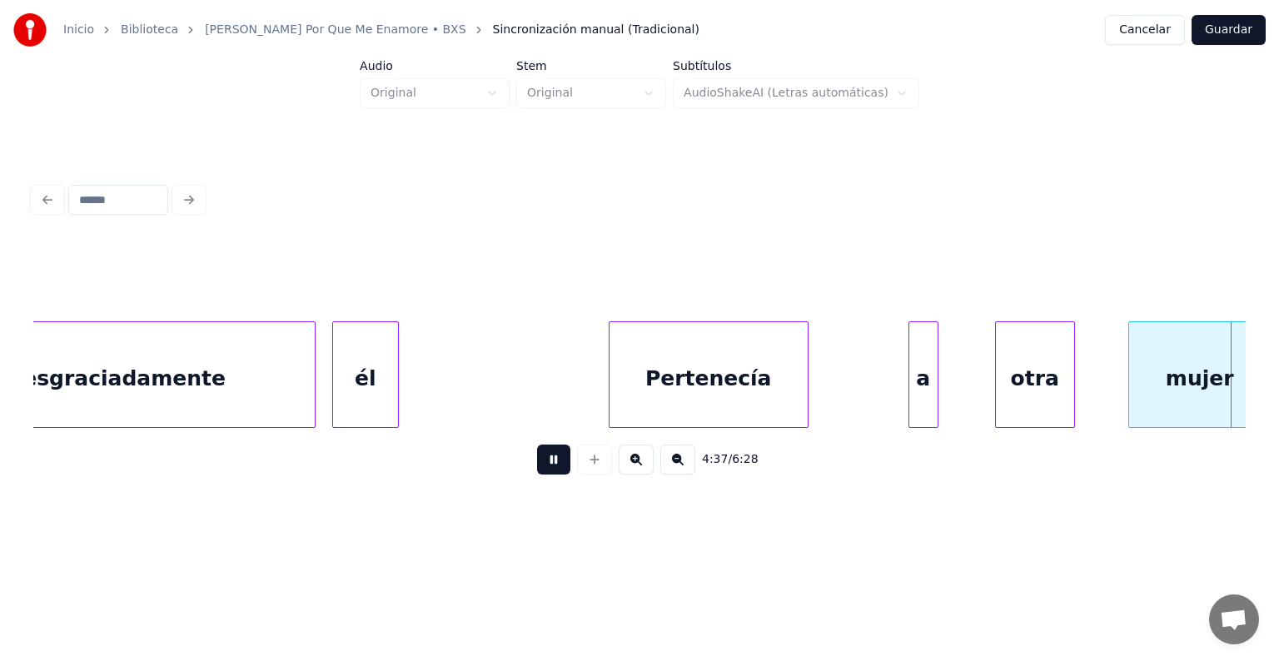
scroll to position [0, 46254]
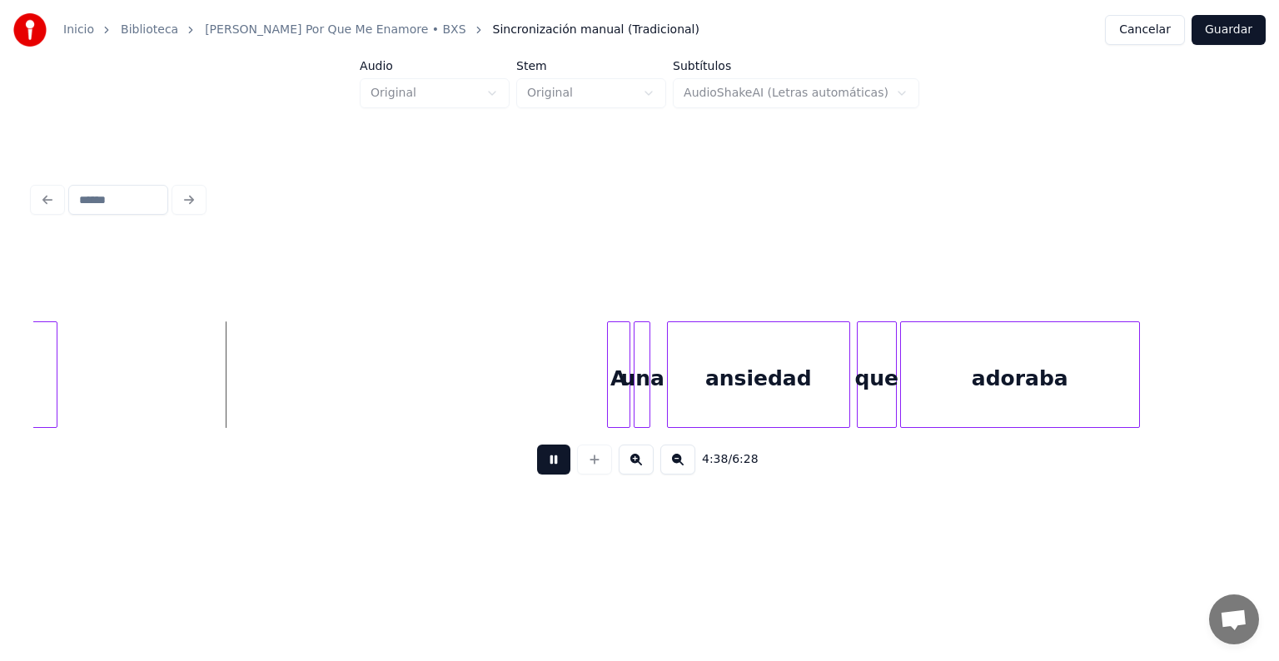
click at [558, 303] on div at bounding box center [639, 279] width 1212 height 83
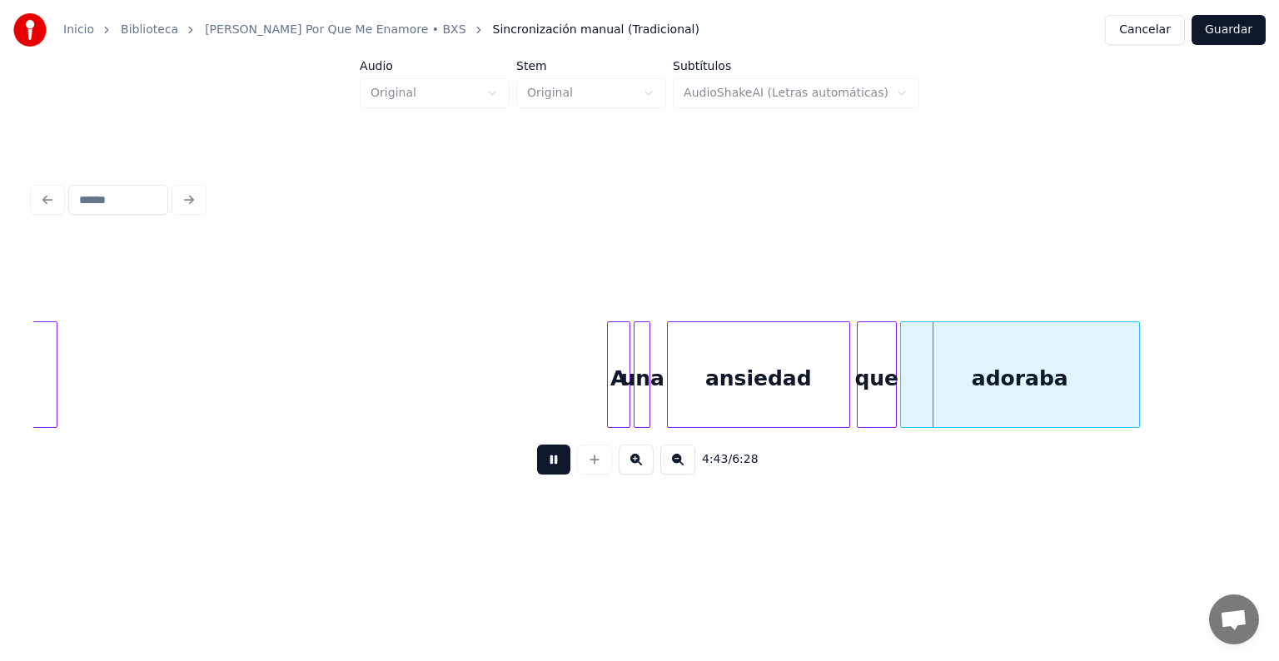
click at [537, 475] on button at bounding box center [553, 460] width 33 height 30
click at [639, 363] on div "una" at bounding box center [642, 378] width 17 height 113
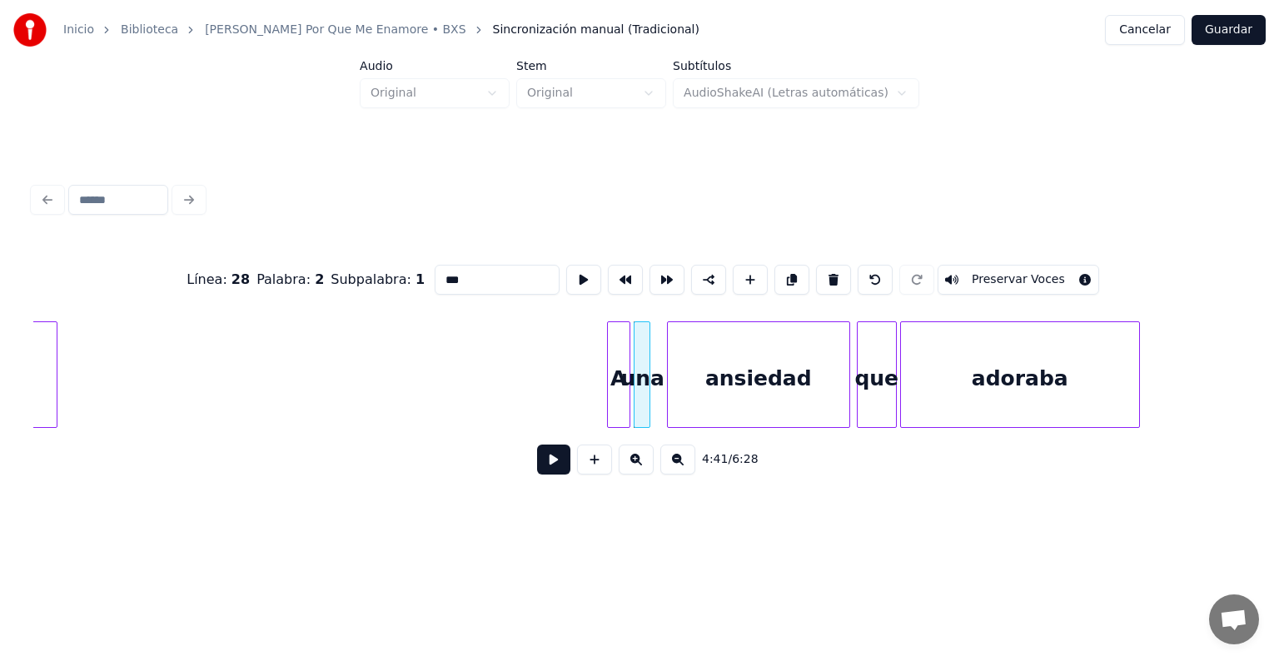
click at [470, 313] on div "Línea : 28 Palabra : 2 Subpalabra : 1 *** Preservar Voces" at bounding box center [639, 279] width 1212 height 83
click at [469, 282] on input "***" at bounding box center [497, 280] width 125 height 30
type input "*"
drag, startPoint x: 833, startPoint y: 269, endPoint x: 763, endPoint y: 293, distance: 74.8
click at [828, 271] on button at bounding box center [833, 280] width 35 height 30
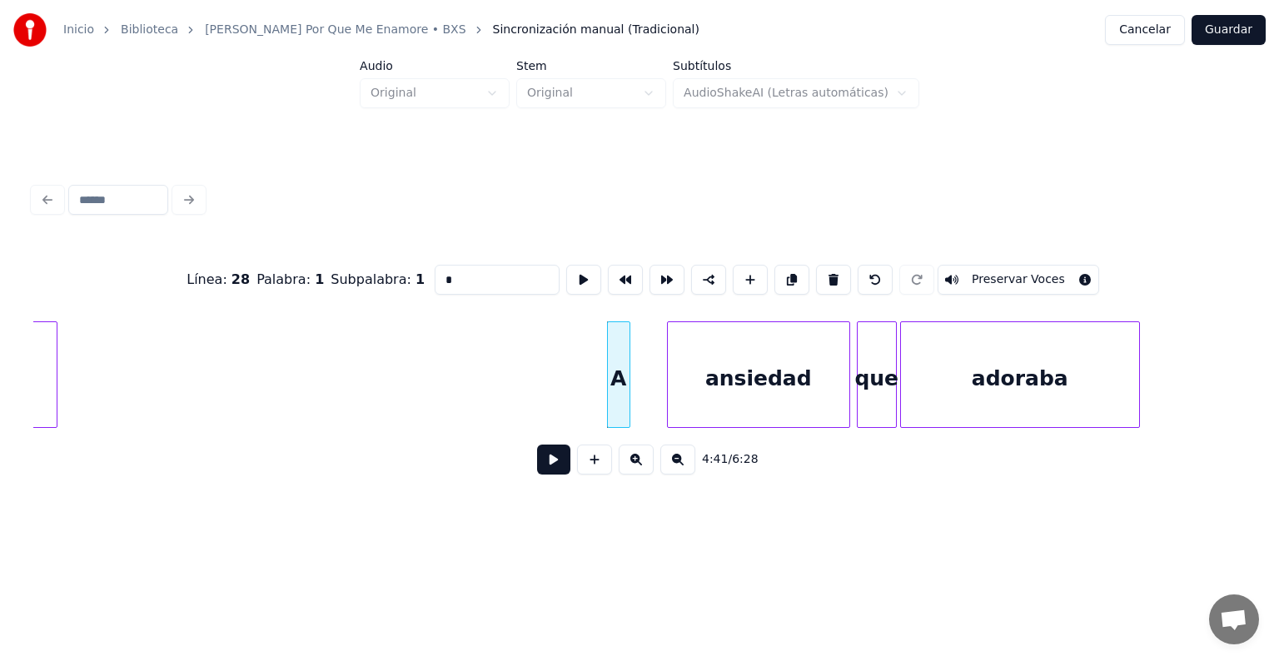
click at [624, 340] on div "A" at bounding box center [618, 374] width 23 height 107
click at [661, 363] on div at bounding box center [660, 374] width 5 height 105
click at [638, 362] on div "A" at bounding box center [637, 378] width 58 height 113
click at [461, 277] on input "*" at bounding box center [497, 280] width 125 height 30
click at [743, 400] on div "ansiedad" at bounding box center [758, 378] width 181 height 113
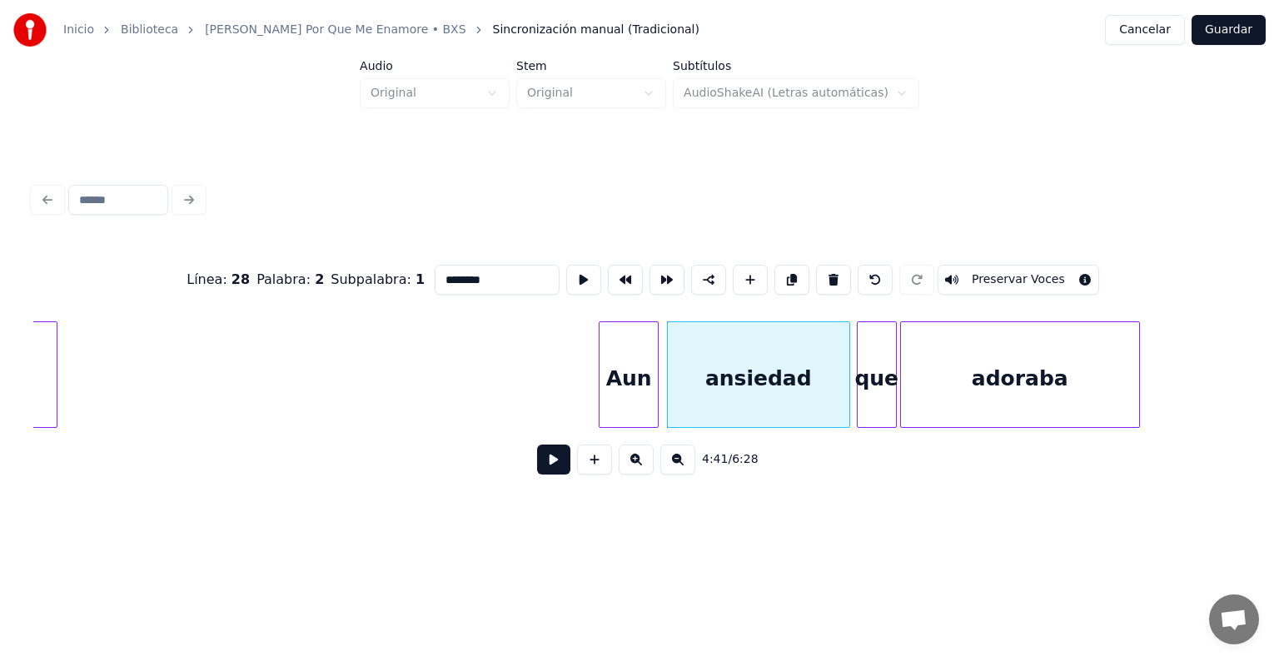
click at [623, 360] on div "Aun" at bounding box center [628, 378] width 58 height 113
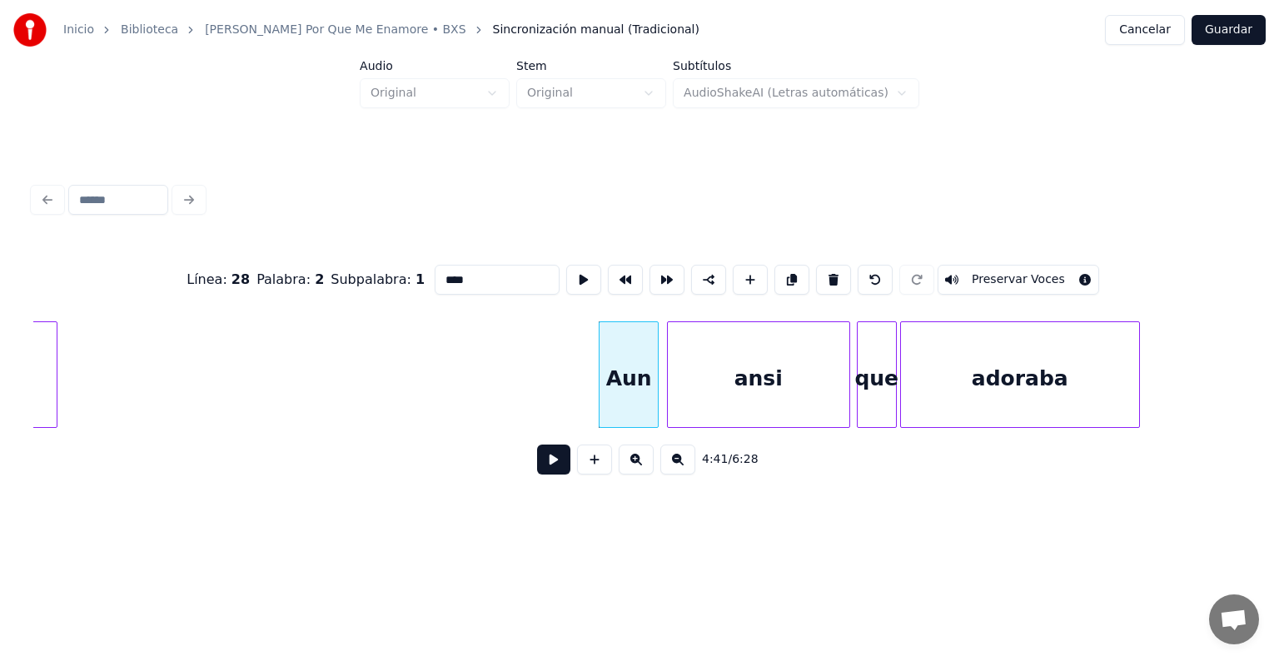
click at [633, 359] on div "Aun" at bounding box center [628, 378] width 58 height 113
click at [708, 359] on div at bounding box center [705, 374] width 5 height 105
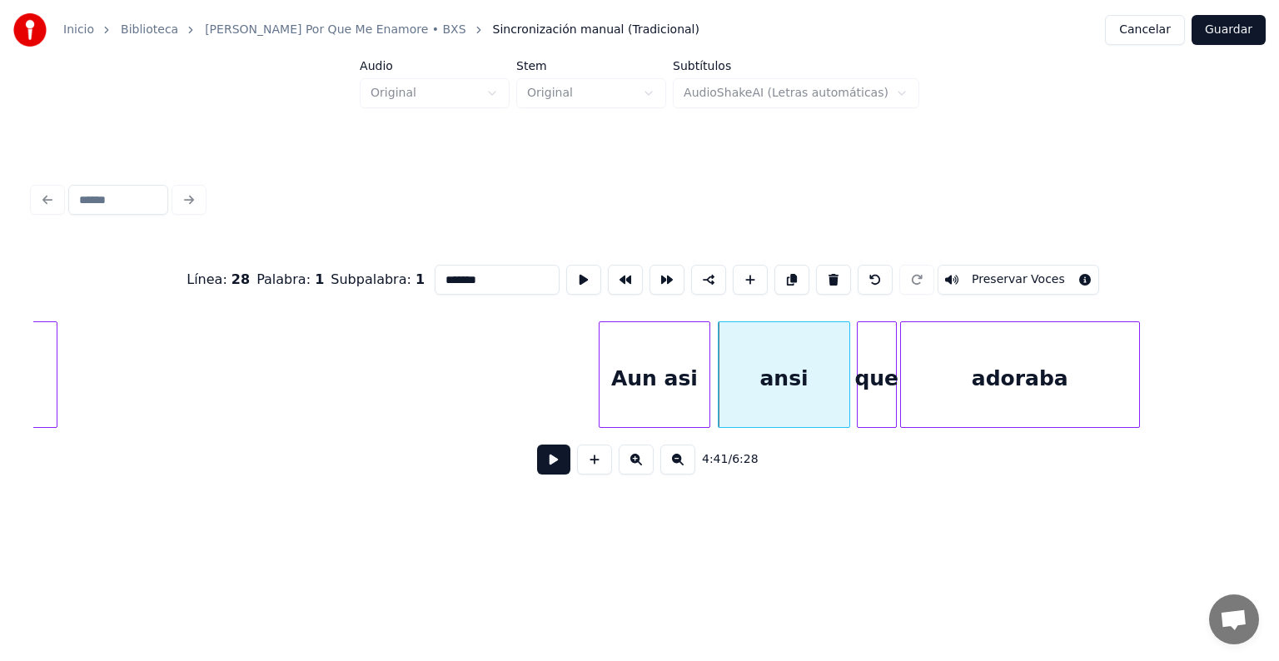
click at [709, 377] on div at bounding box center [706, 374] width 5 height 105
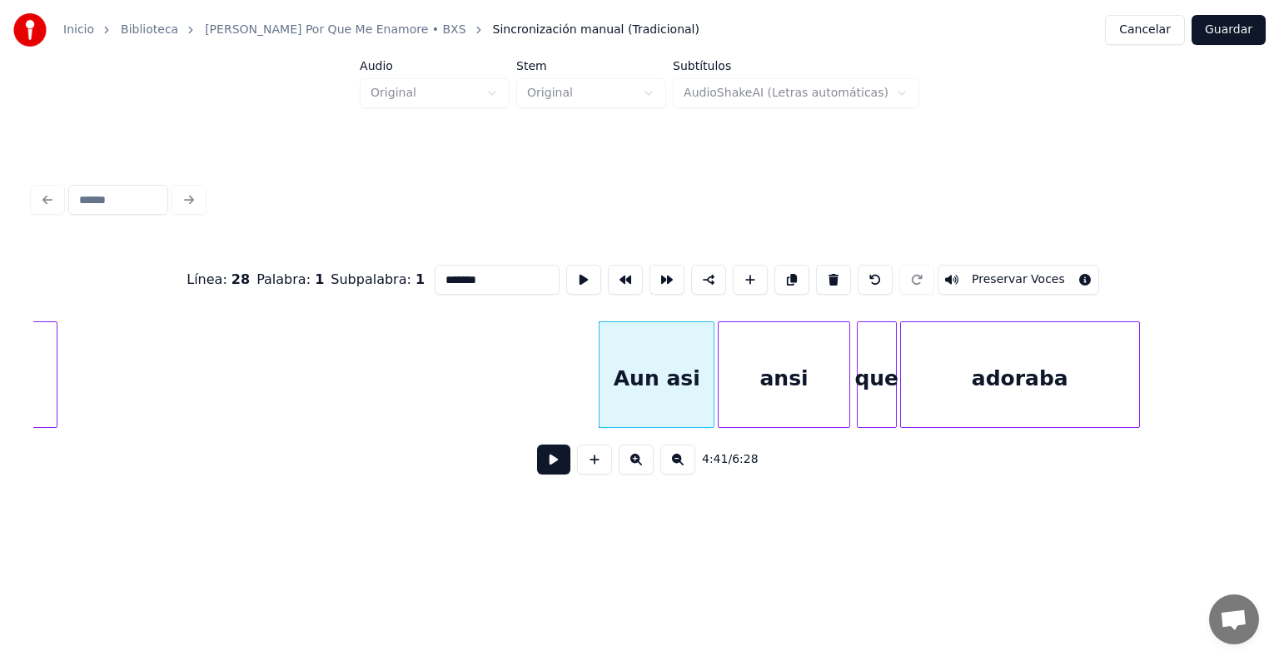
type input "*******"
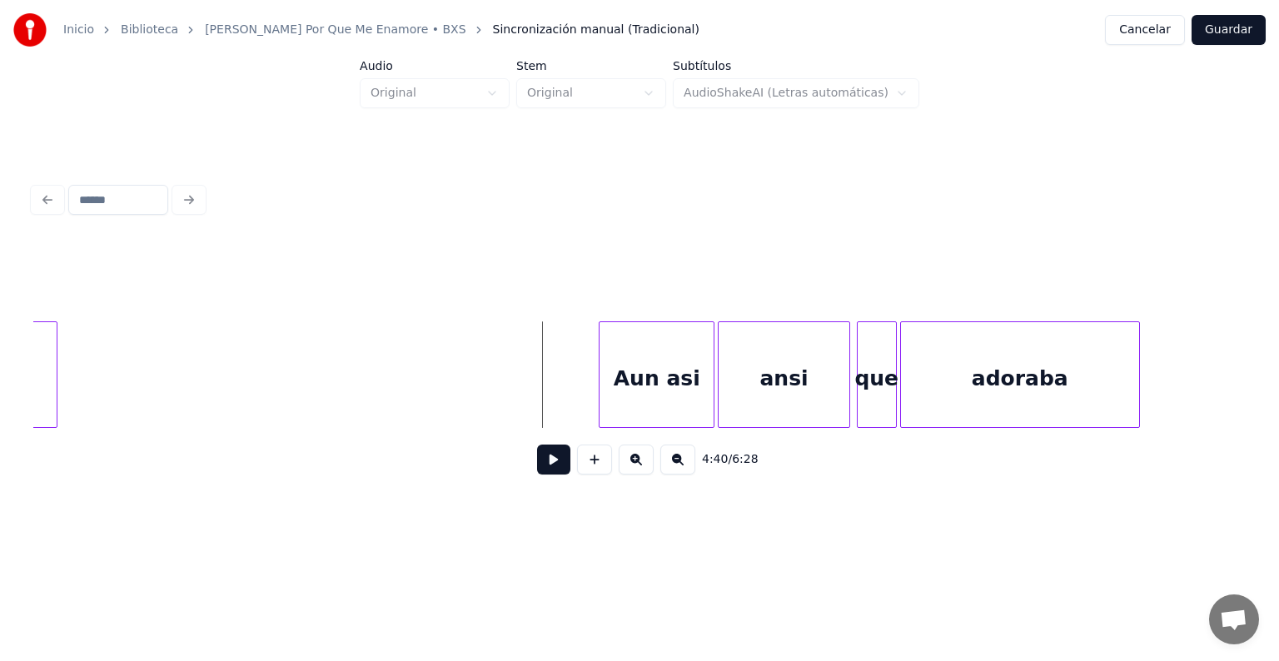
click at [550, 475] on button at bounding box center [553, 460] width 33 height 30
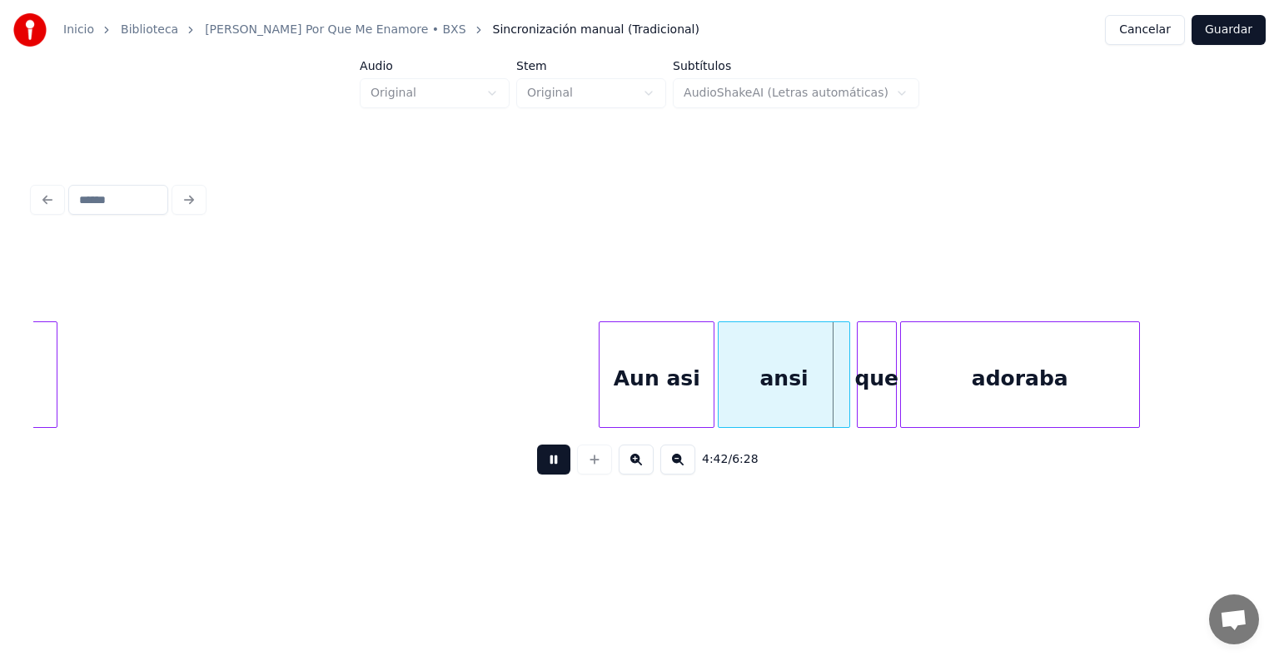
click at [550, 475] on button at bounding box center [553, 460] width 33 height 30
click at [799, 375] on div at bounding box center [800, 374] width 5 height 105
click at [818, 356] on div "ansi" at bounding box center [823, 378] width 51 height 113
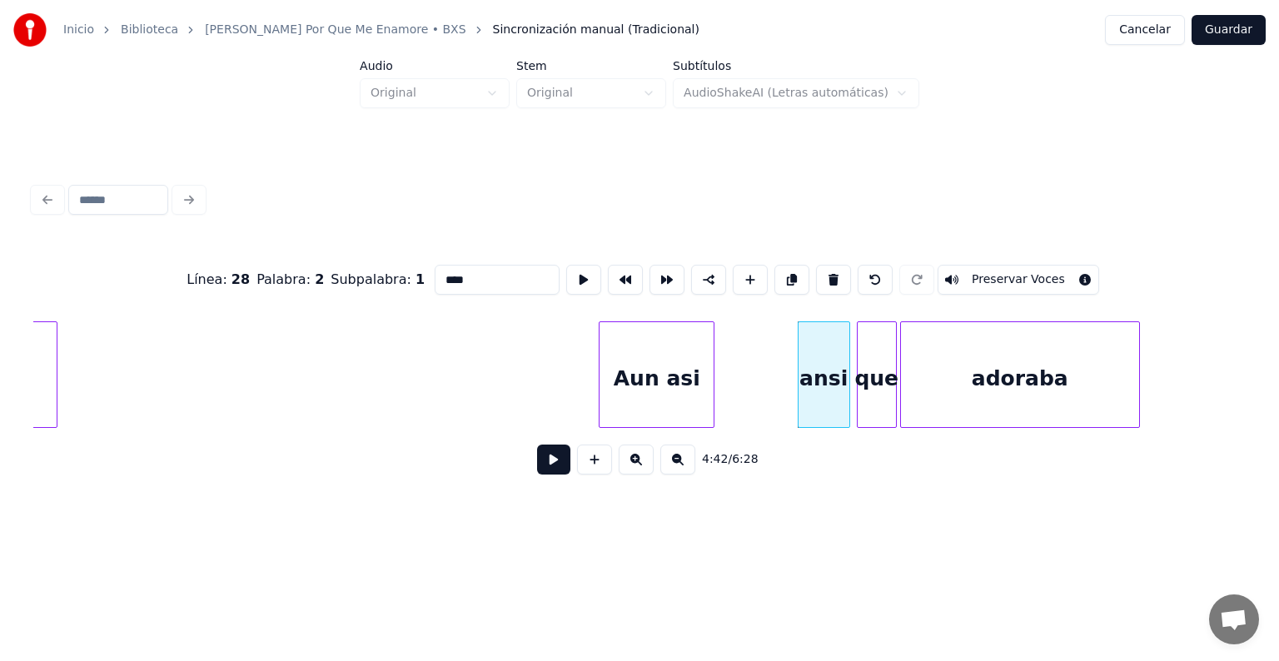
drag, startPoint x: 331, startPoint y: 271, endPoint x: 303, endPoint y: 270, distance: 27.5
click at [303, 270] on div "Línea : 28 Palabra : 2 Subpalabra : 1 **** Preservar Voces" at bounding box center [639, 279] width 1212 height 83
click at [879, 369] on div "que" at bounding box center [876, 378] width 38 height 113
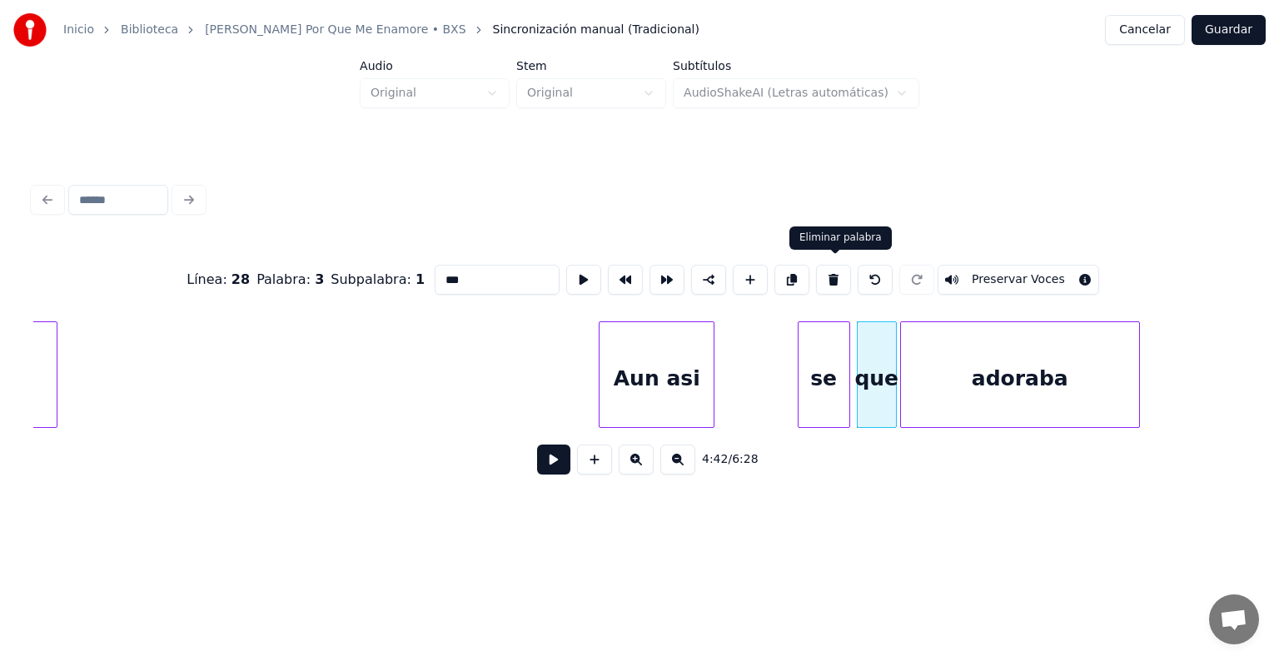
click at [837, 276] on button at bounding box center [833, 280] width 35 height 30
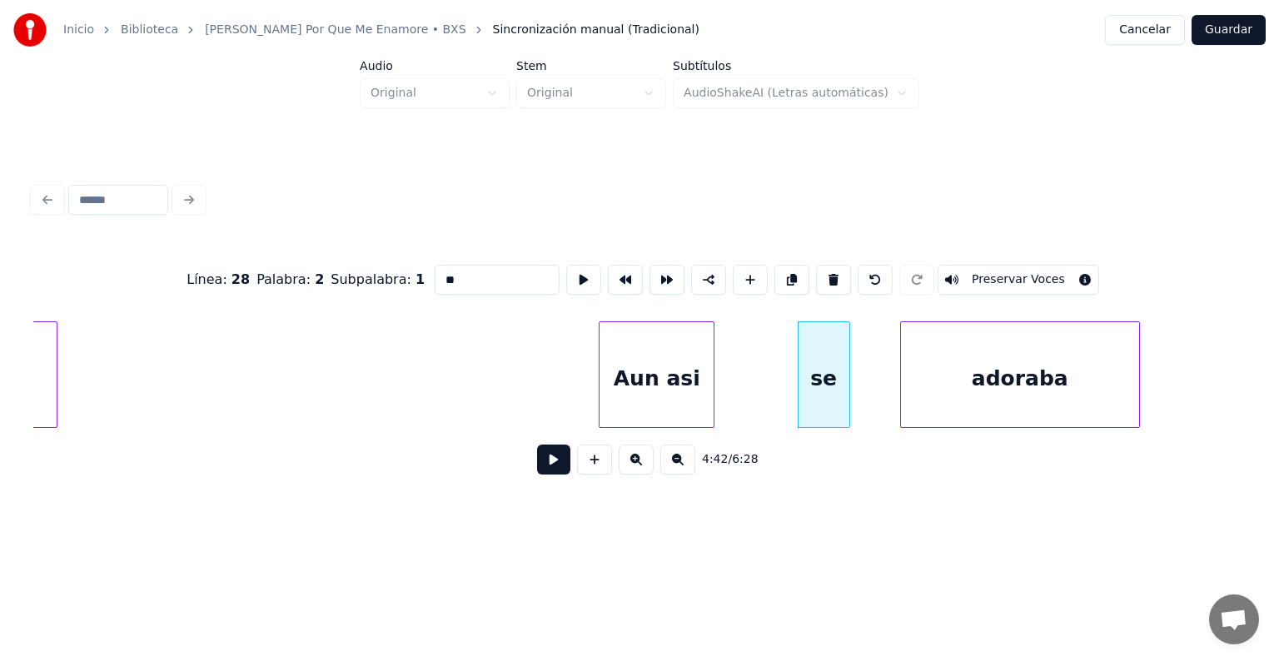
click at [842, 342] on div "se" at bounding box center [823, 378] width 51 height 113
click at [869, 386] on div at bounding box center [866, 374] width 5 height 105
click at [708, 336] on div "Aun asi" at bounding box center [657, 374] width 116 height 107
type input "*******"
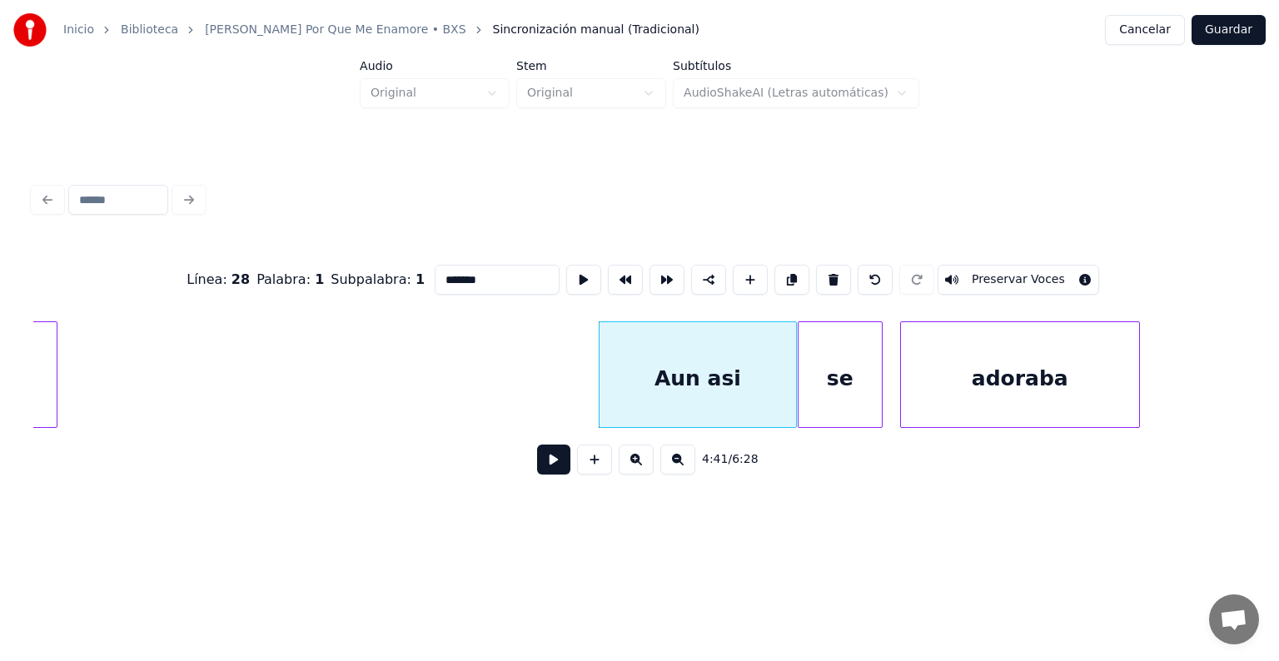
click at [792, 402] on div at bounding box center [793, 374] width 5 height 105
click at [563, 468] on button at bounding box center [553, 460] width 33 height 30
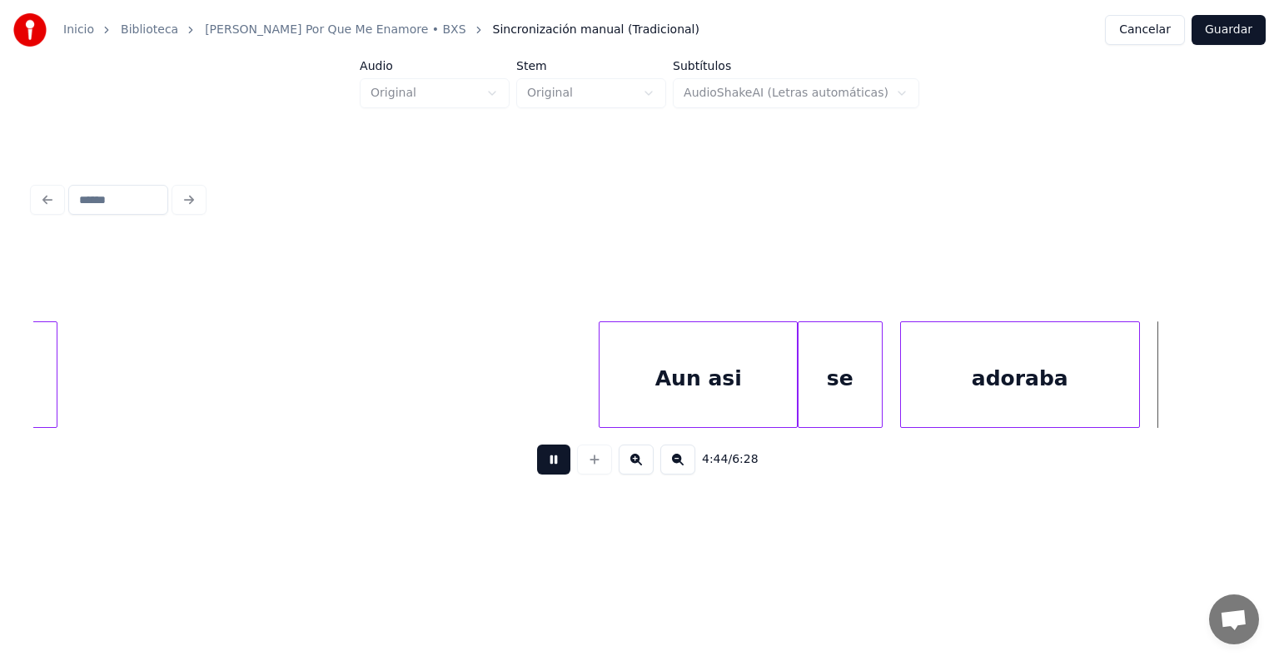
click at [541, 463] on button at bounding box center [553, 460] width 33 height 30
click at [992, 365] on div "adoraba" at bounding box center [1020, 378] width 238 height 113
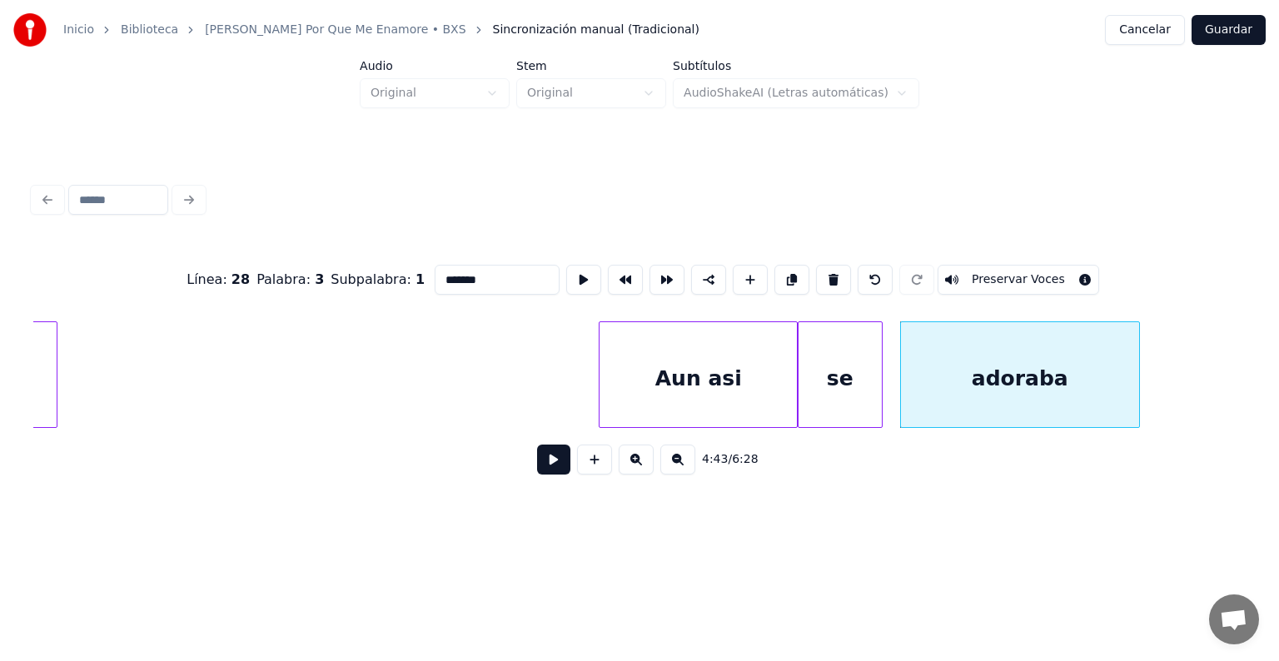
click at [504, 310] on div "Línea : 28 Palabra : 3 Subpalabra : 1 ******* Preservar Voces" at bounding box center [639, 279] width 1212 height 83
click at [483, 276] on input "*******" at bounding box center [497, 280] width 125 height 30
type input "********"
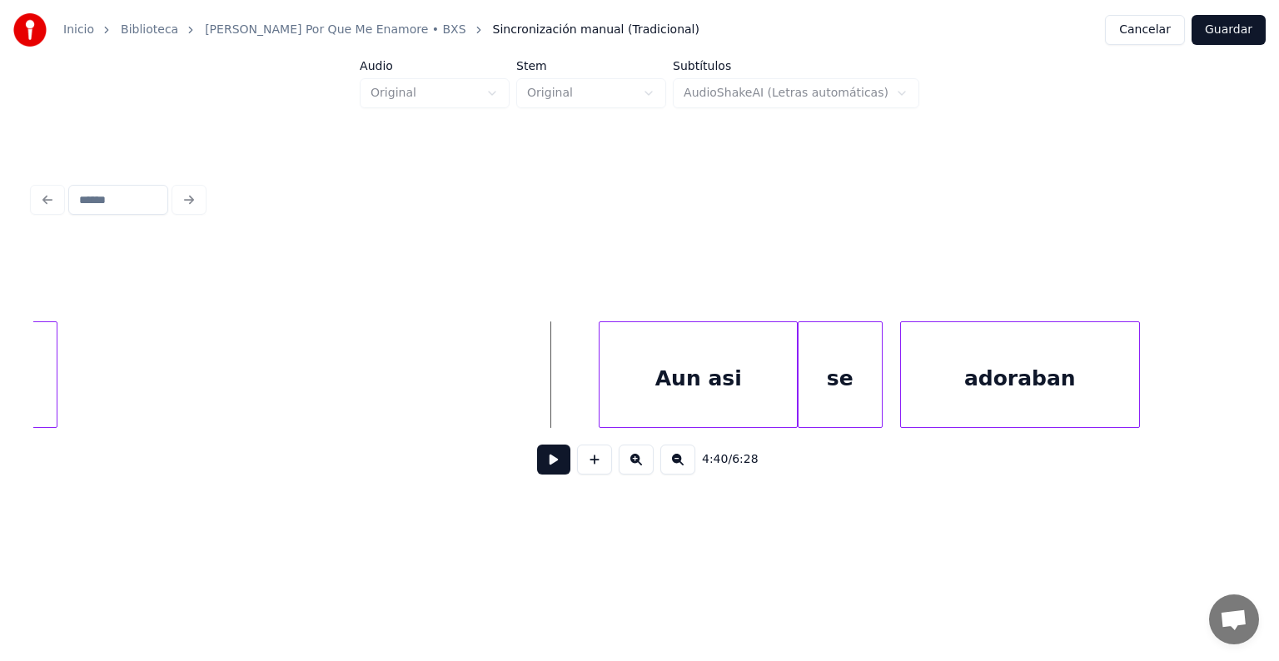
click at [554, 465] on button at bounding box center [553, 460] width 33 height 30
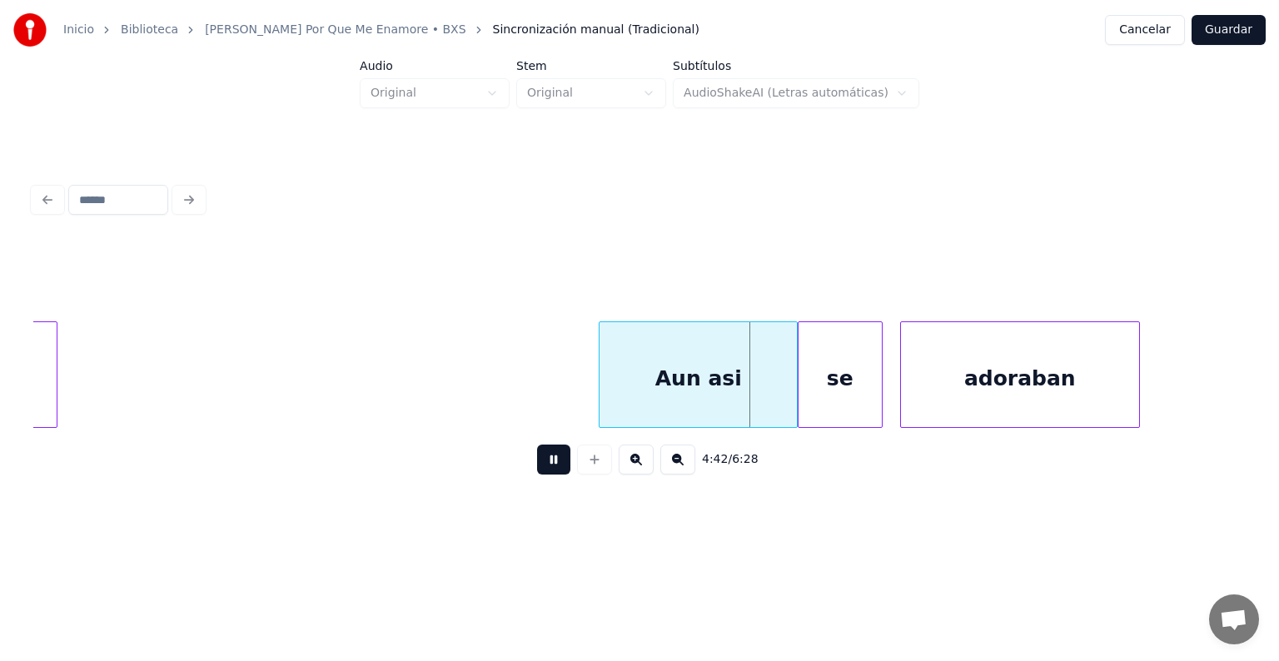
click at [1255, 356] on div "Inicio Biblioteca [PERSON_NAME] Por Que Me Enamore • BXS Sincronización manual …" at bounding box center [639, 265] width 1279 height 531
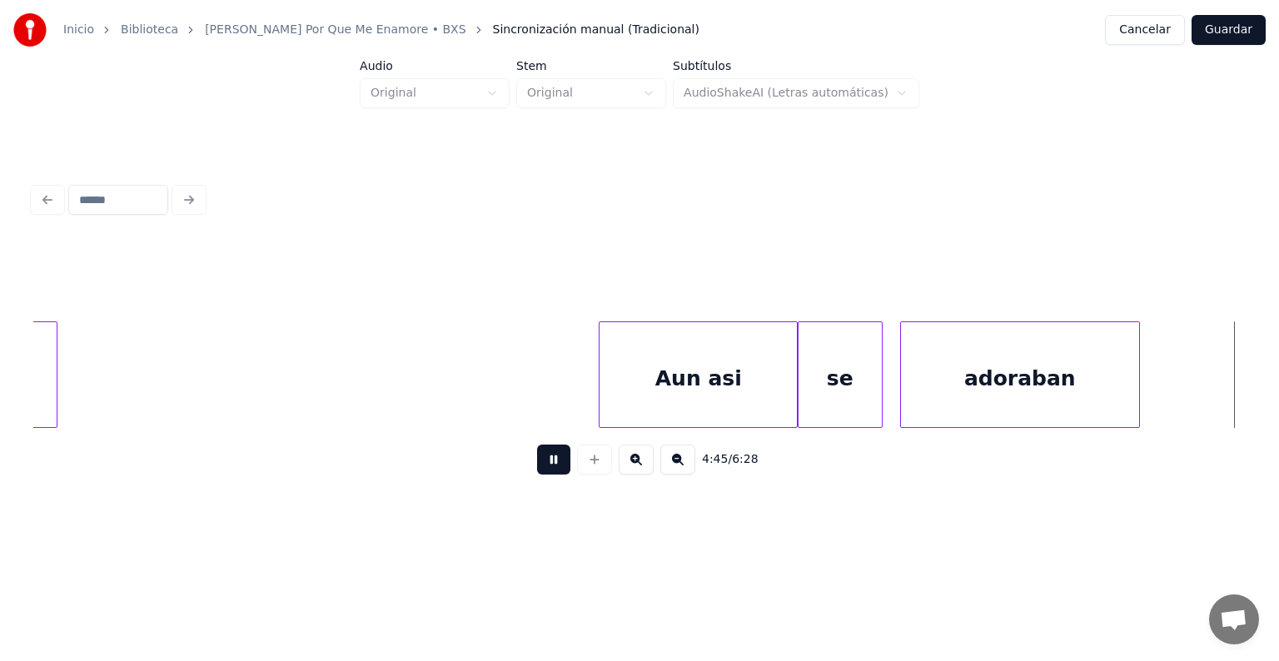
scroll to position [0, 47467]
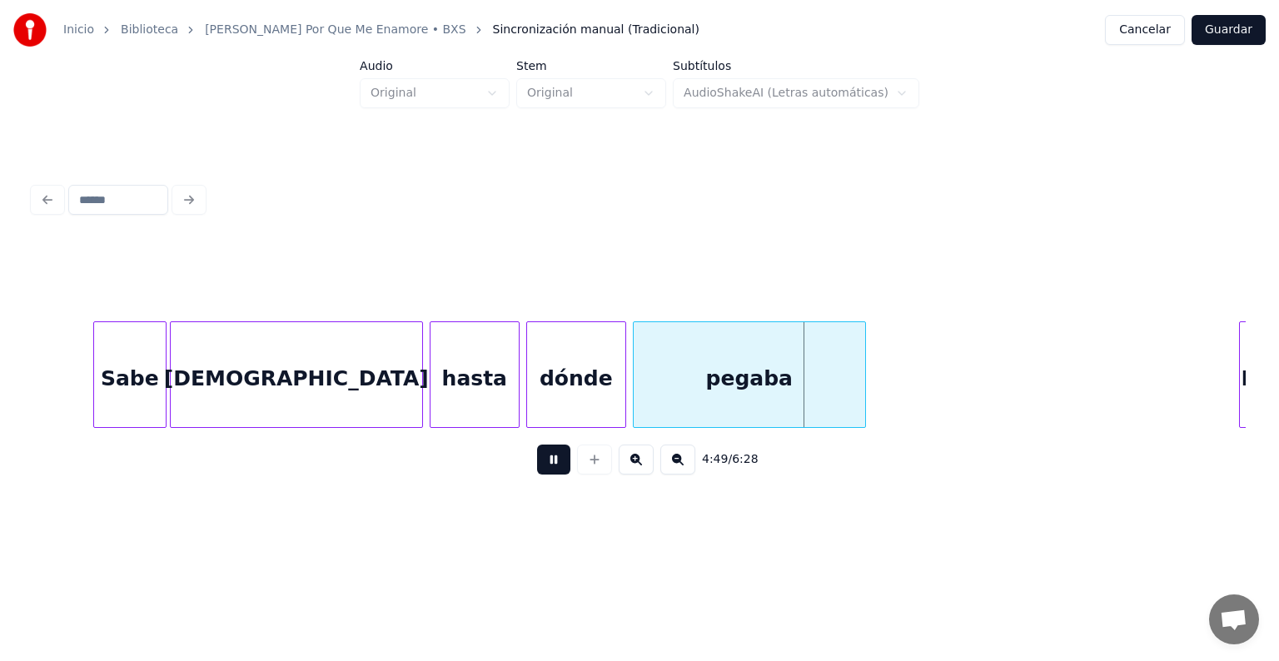
click at [546, 463] on button at bounding box center [553, 460] width 33 height 30
click at [713, 377] on div "pegaba" at bounding box center [749, 378] width 231 height 113
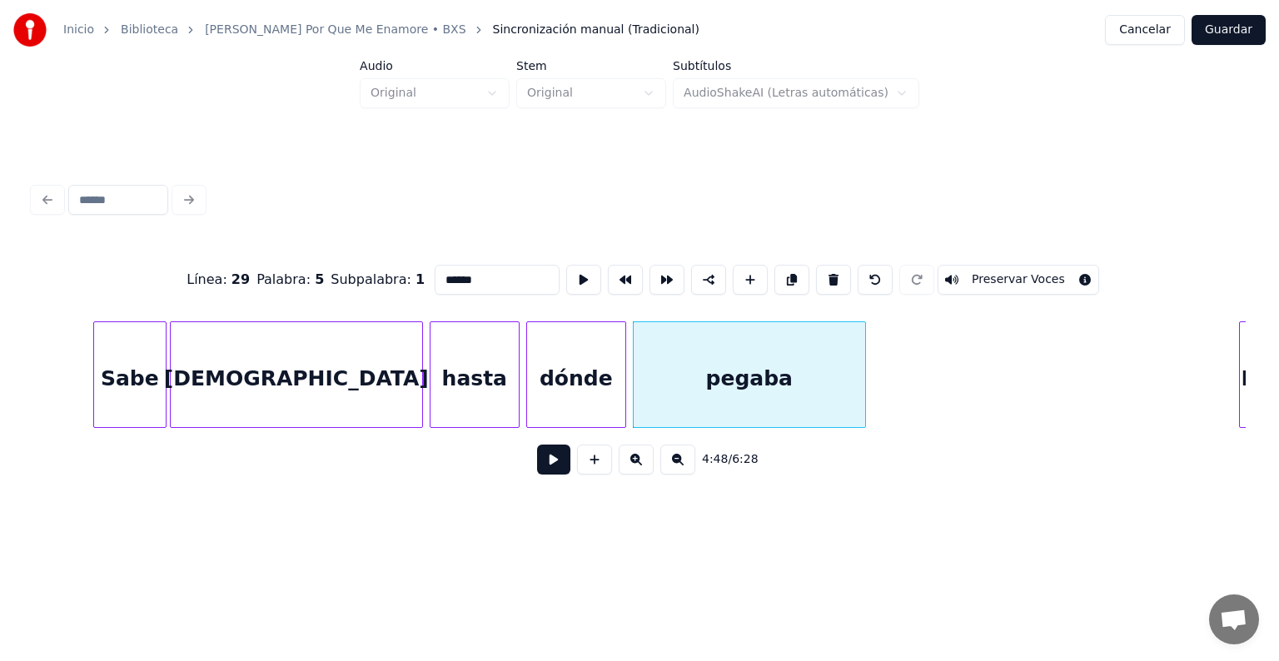
drag, startPoint x: 457, startPoint y: 273, endPoint x: 296, endPoint y: 277, distance: 160.7
click at [296, 277] on div "Línea : 29 Palabra : 5 Subpalabra : 1 ****** Preservar Voces" at bounding box center [639, 279] width 1212 height 83
type input "********"
click at [538, 461] on button at bounding box center [553, 460] width 33 height 30
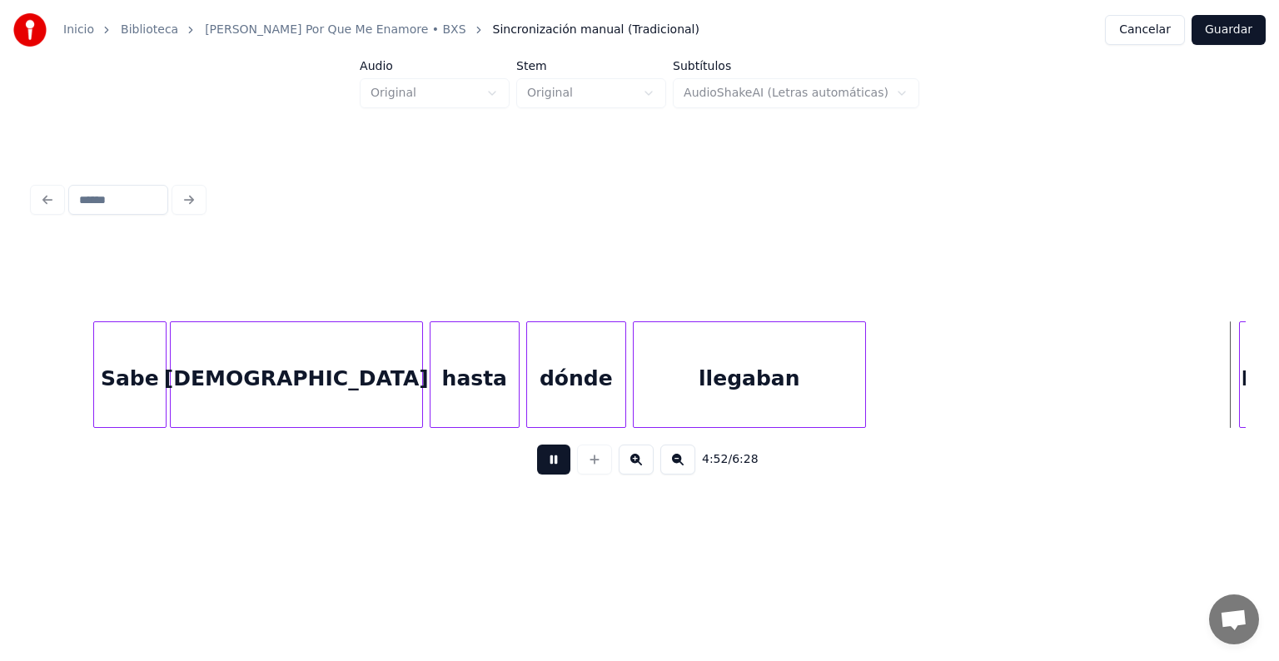
scroll to position [0, 48680]
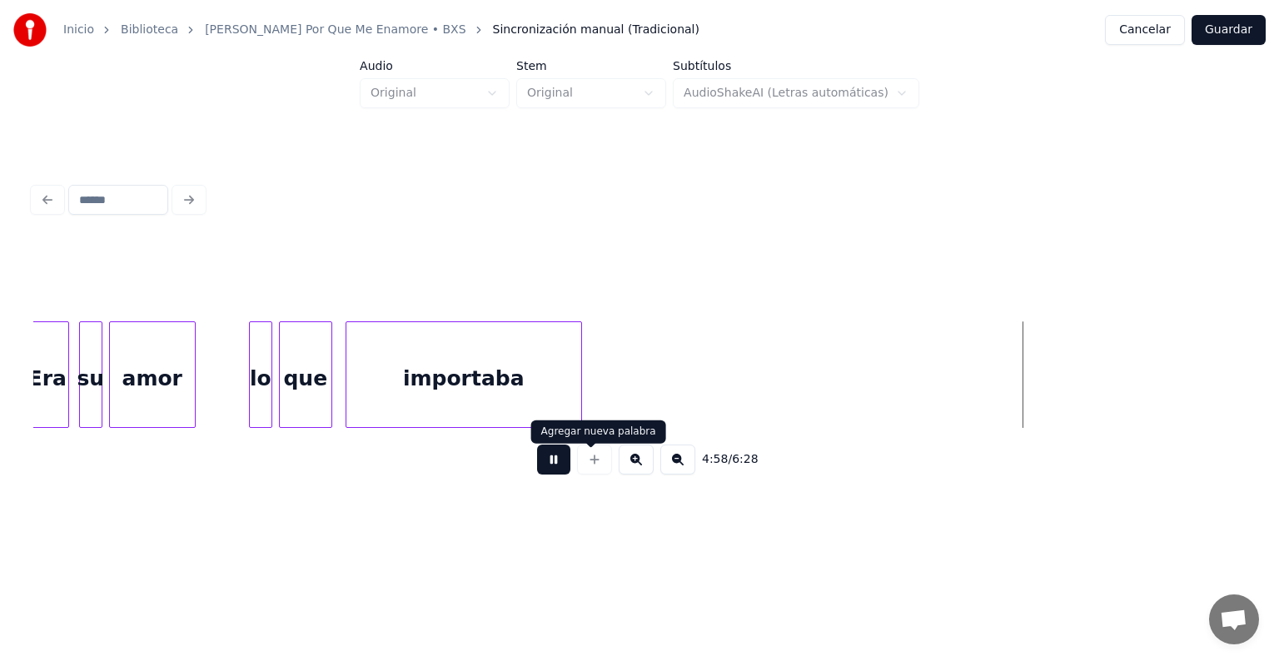
click at [537, 469] on button at bounding box center [553, 460] width 33 height 30
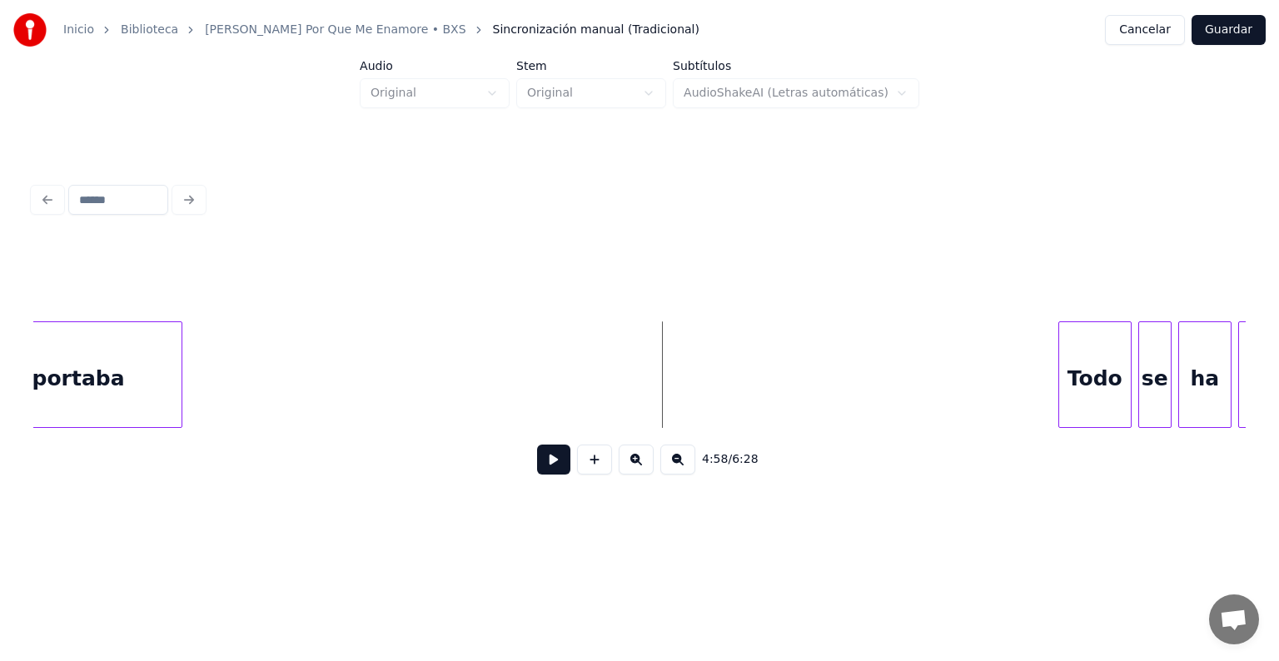
scroll to position [0, 49179]
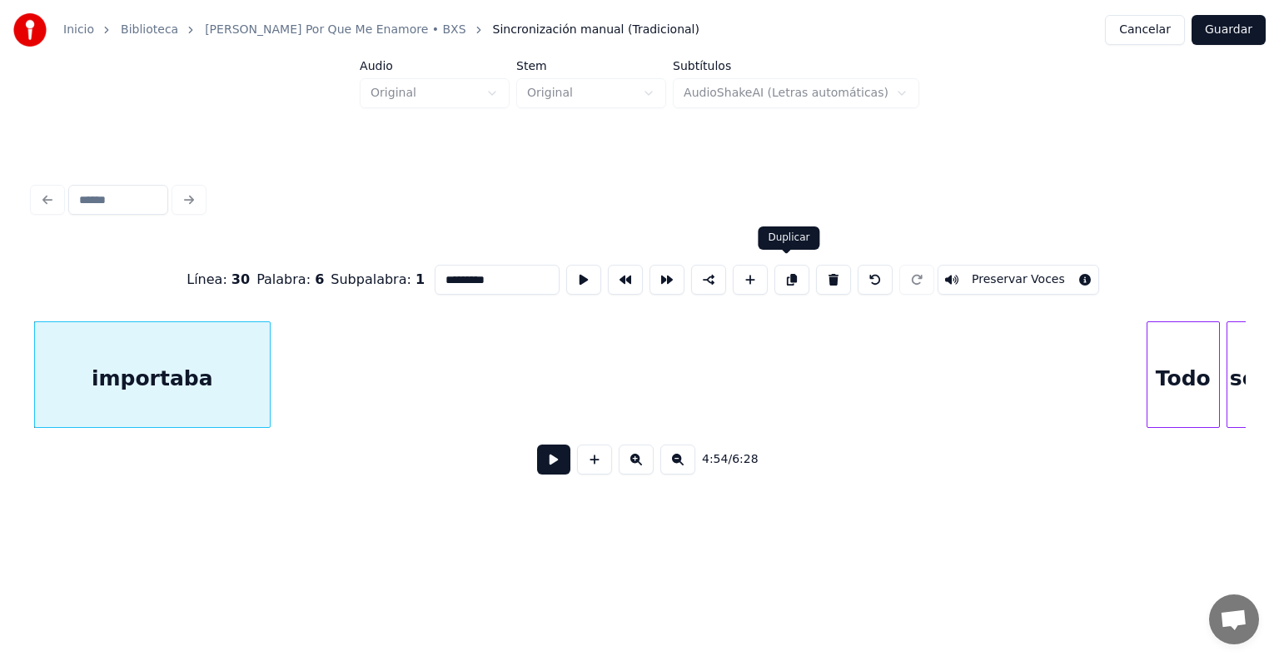
click at [784, 268] on button at bounding box center [791, 280] width 35 height 30
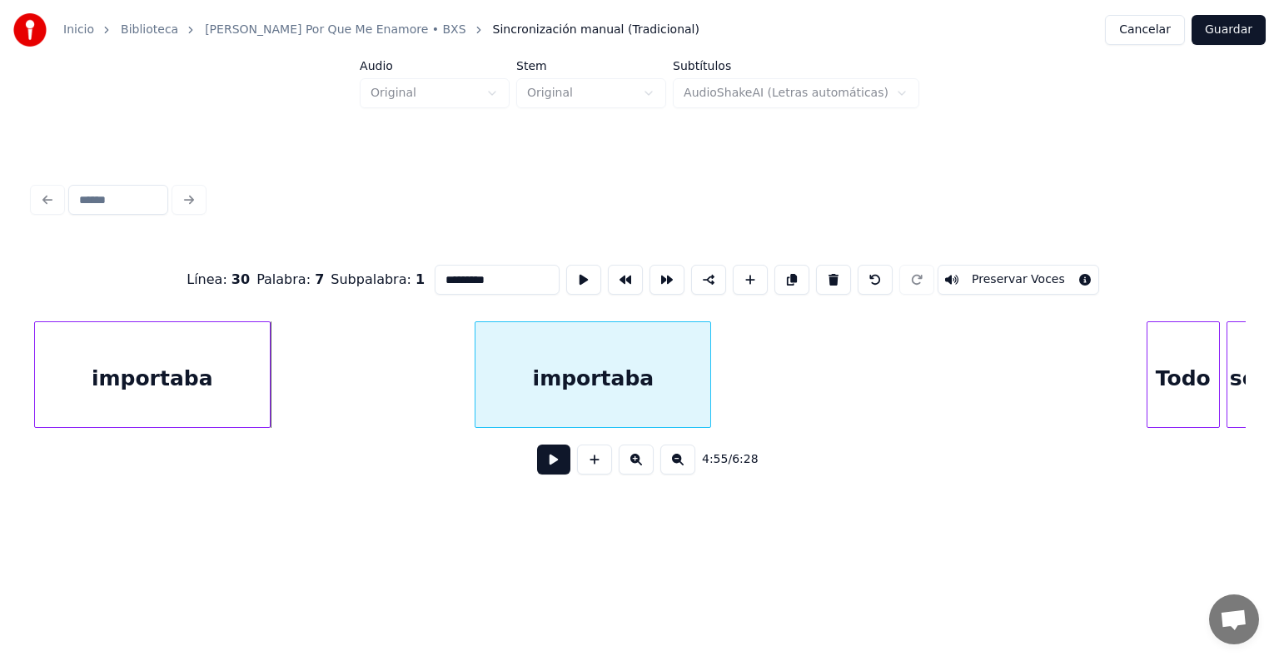
click at [661, 391] on div "importaba" at bounding box center [592, 378] width 235 height 113
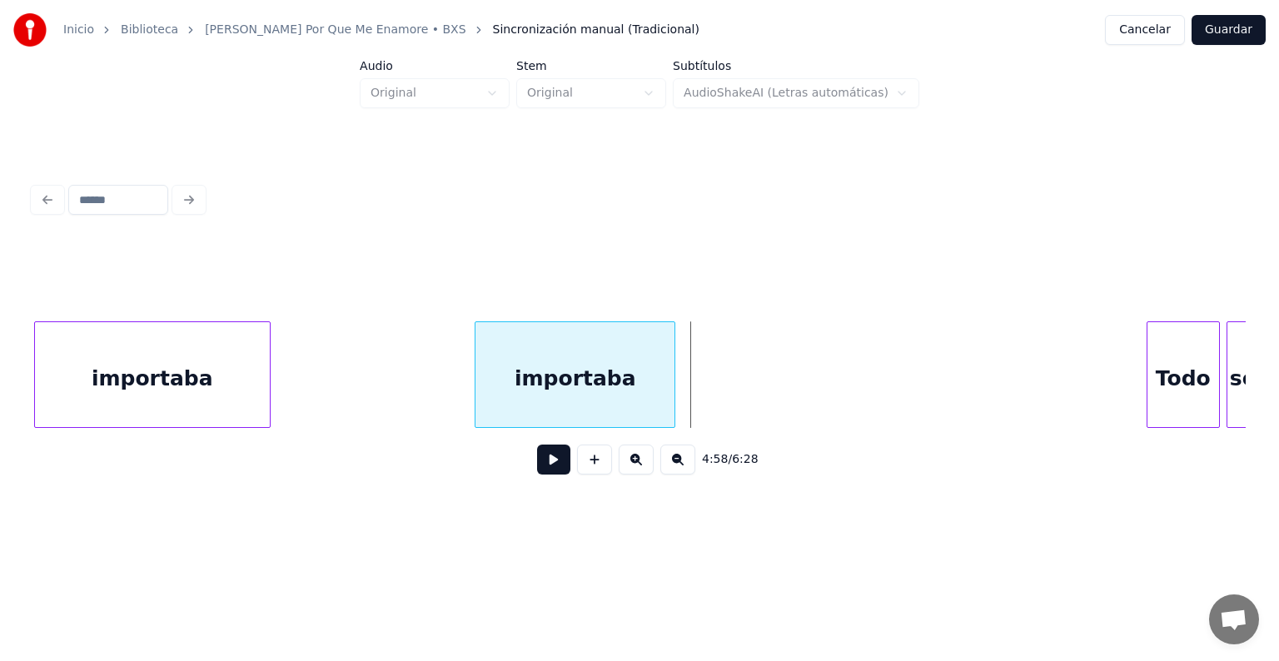
click at [669, 376] on div at bounding box center [671, 374] width 5 height 105
click at [548, 395] on div "importaba" at bounding box center [568, 378] width 186 height 113
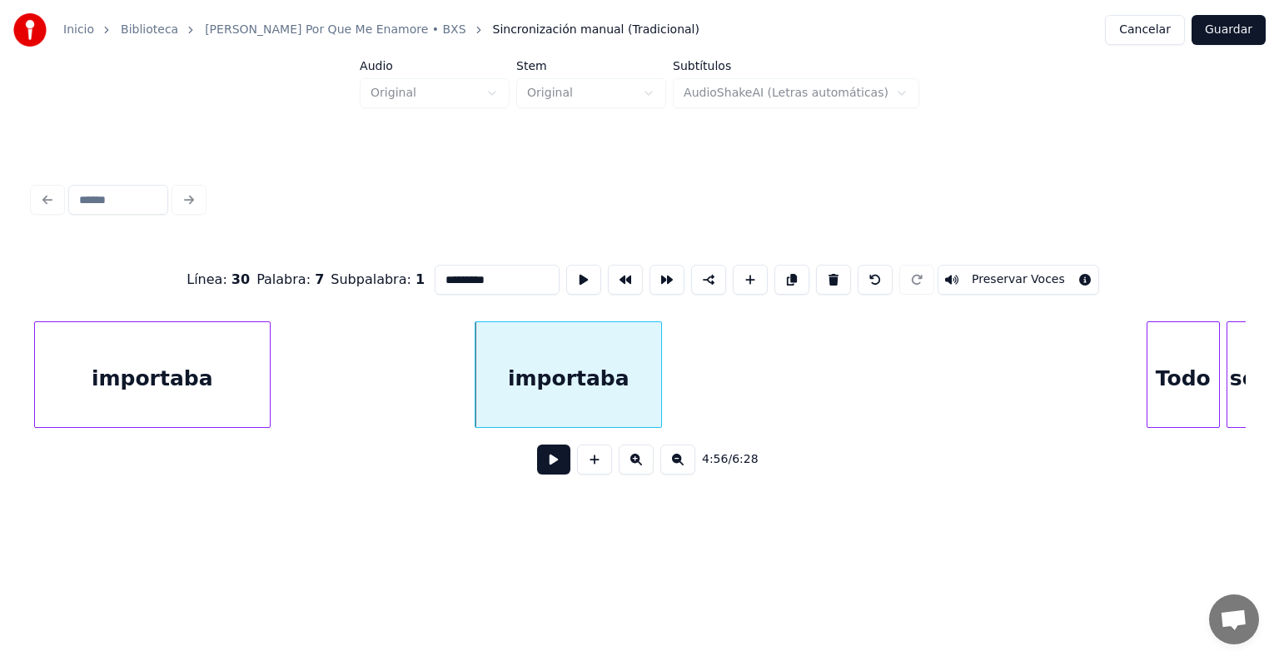
drag, startPoint x: 479, startPoint y: 269, endPoint x: 231, endPoint y: 279, distance: 247.5
click at [231, 279] on div "Línea : 30 Palabra : 7 Subpalabra : 1 ********* Preservar Voces" at bounding box center [639, 279] width 1212 height 83
type input "***"
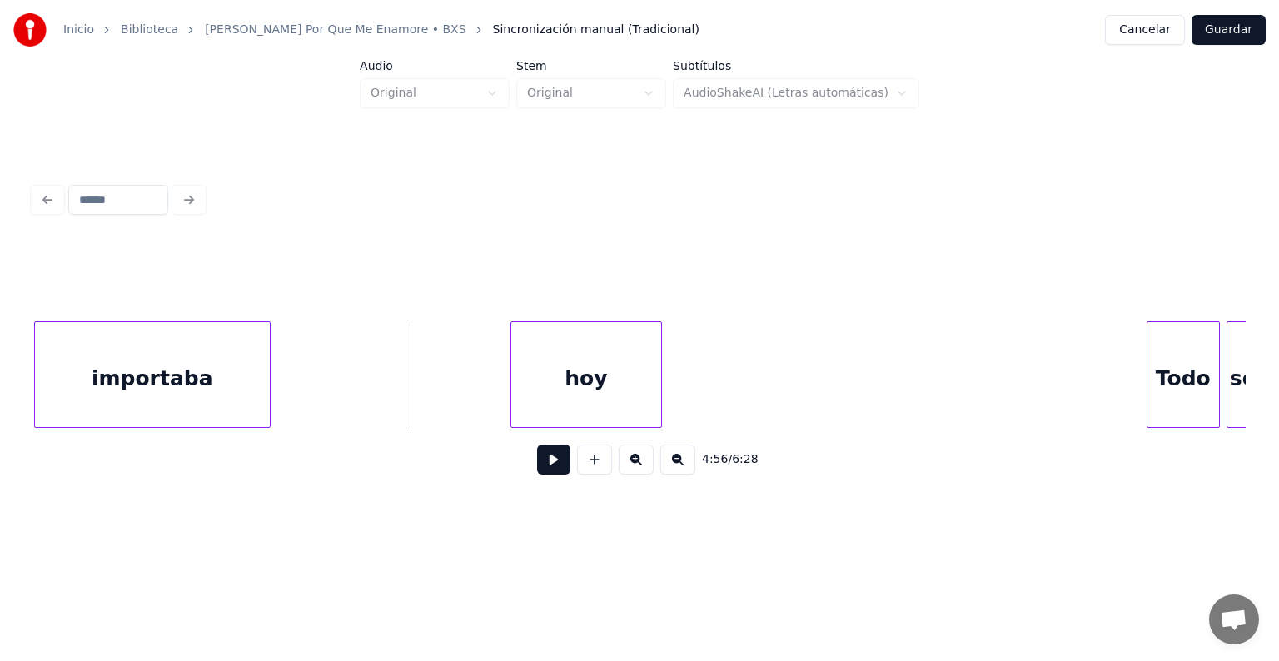
click at [513, 380] on div at bounding box center [513, 374] width 5 height 105
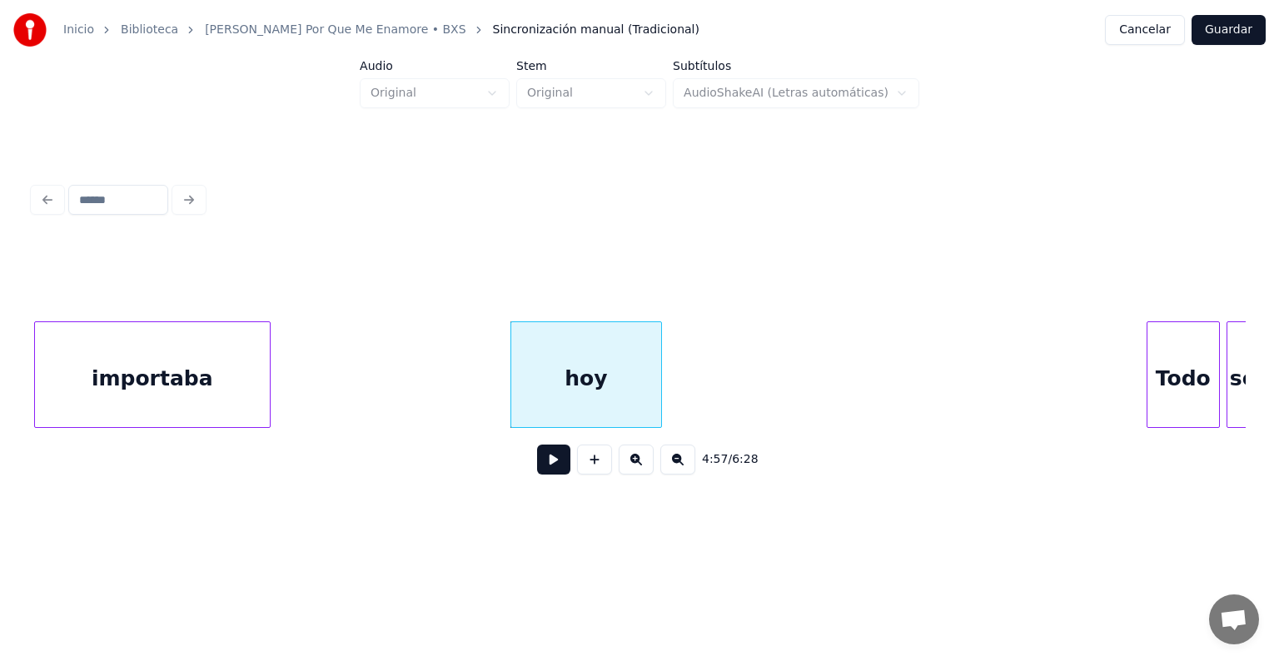
click at [537, 473] on button at bounding box center [553, 460] width 33 height 30
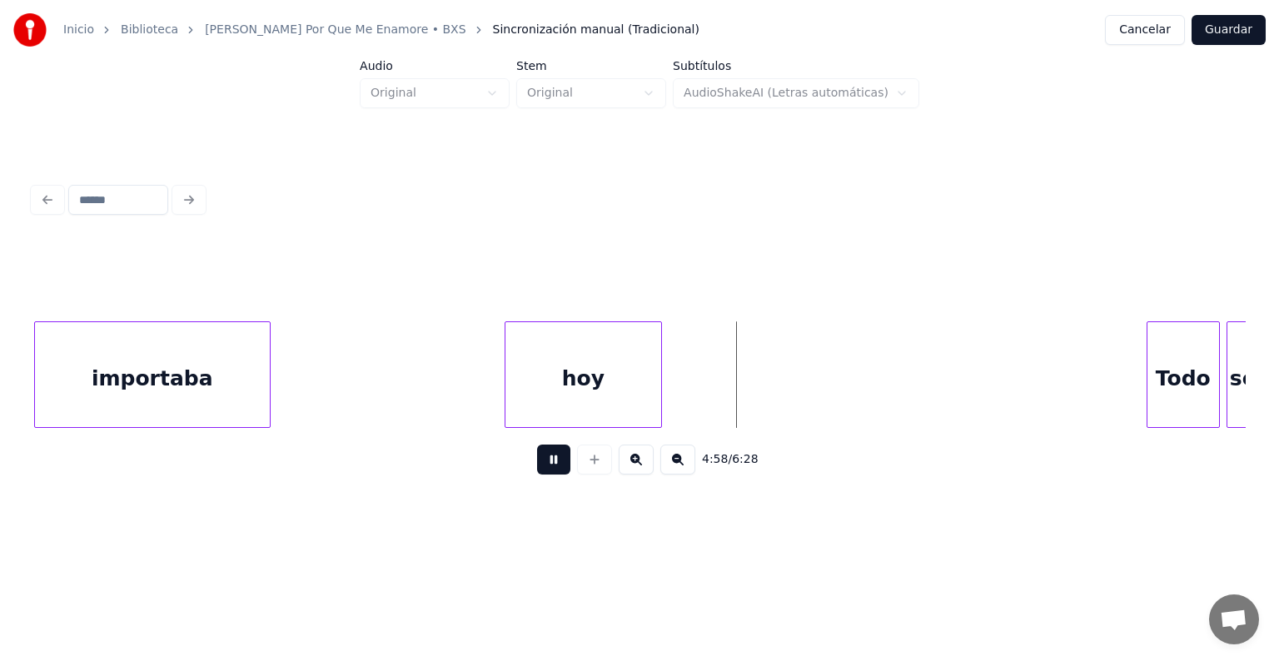
click at [505, 370] on div at bounding box center [507, 374] width 5 height 105
click at [546, 475] on button at bounding box center [553, 460] width 33 height 30
click at [544, 464] on button at bounding box center [553, 460] width 33 height 30
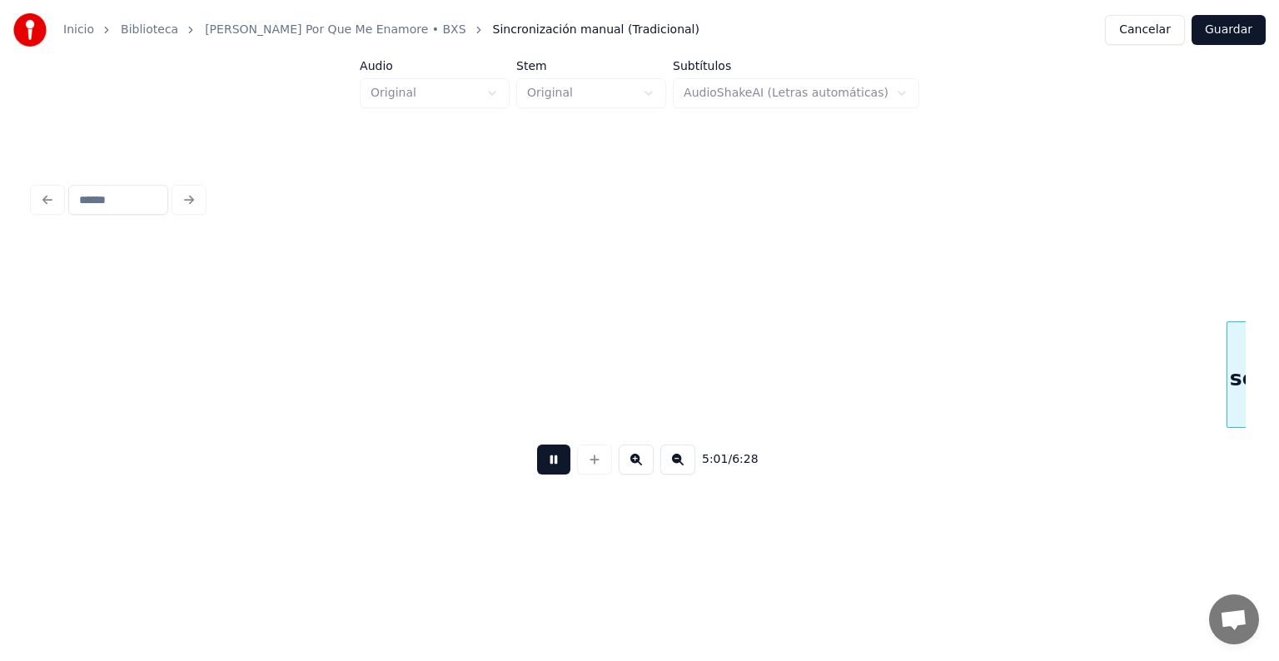
scroll to position [0, 50207]
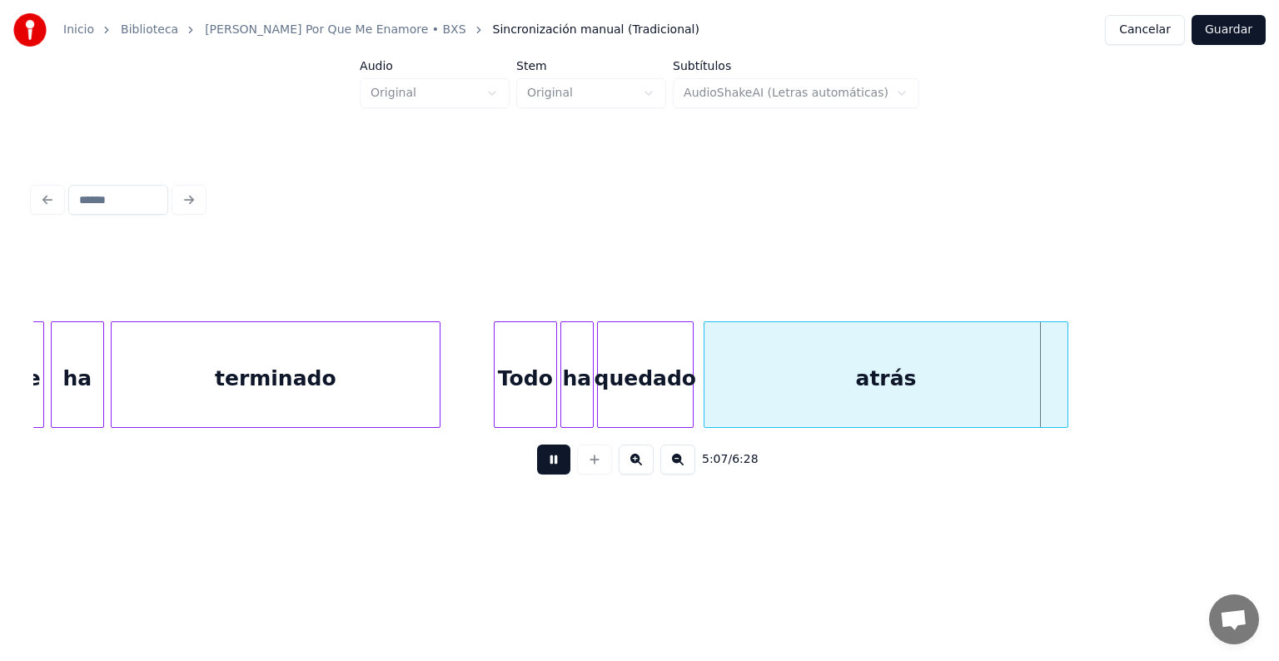
click at [1066, 384] on div at bounding box center [1064, 374] width 5 height 105
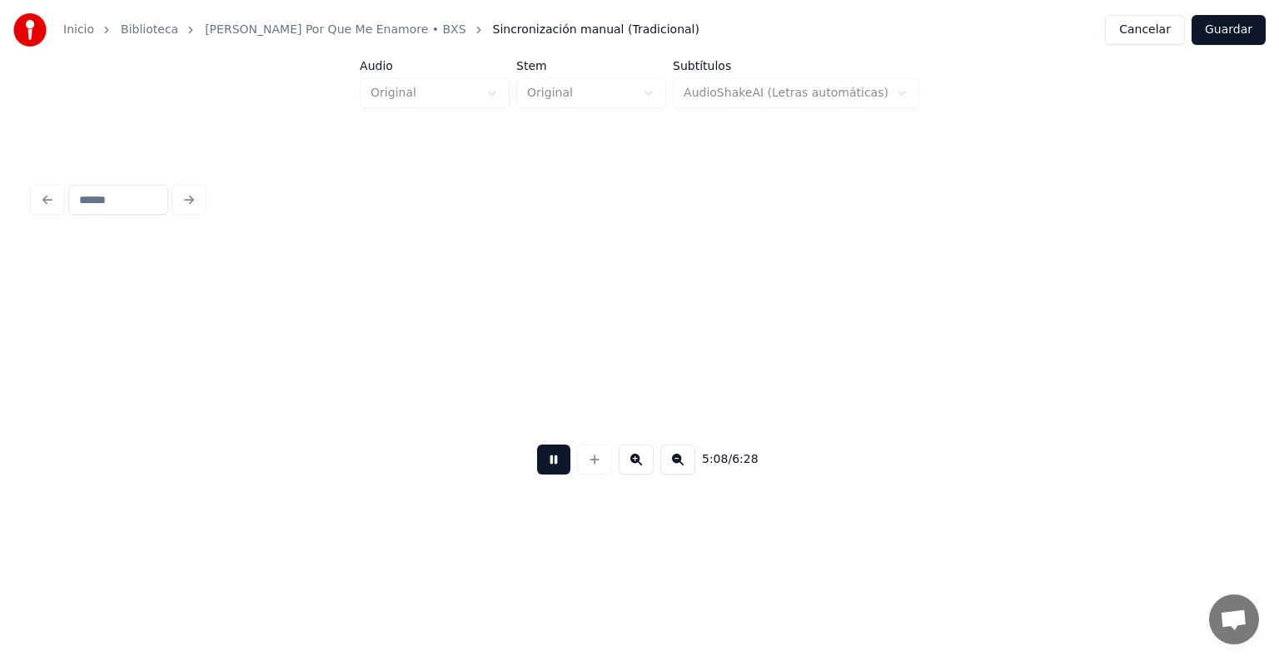
scroll to position [0, 51421]
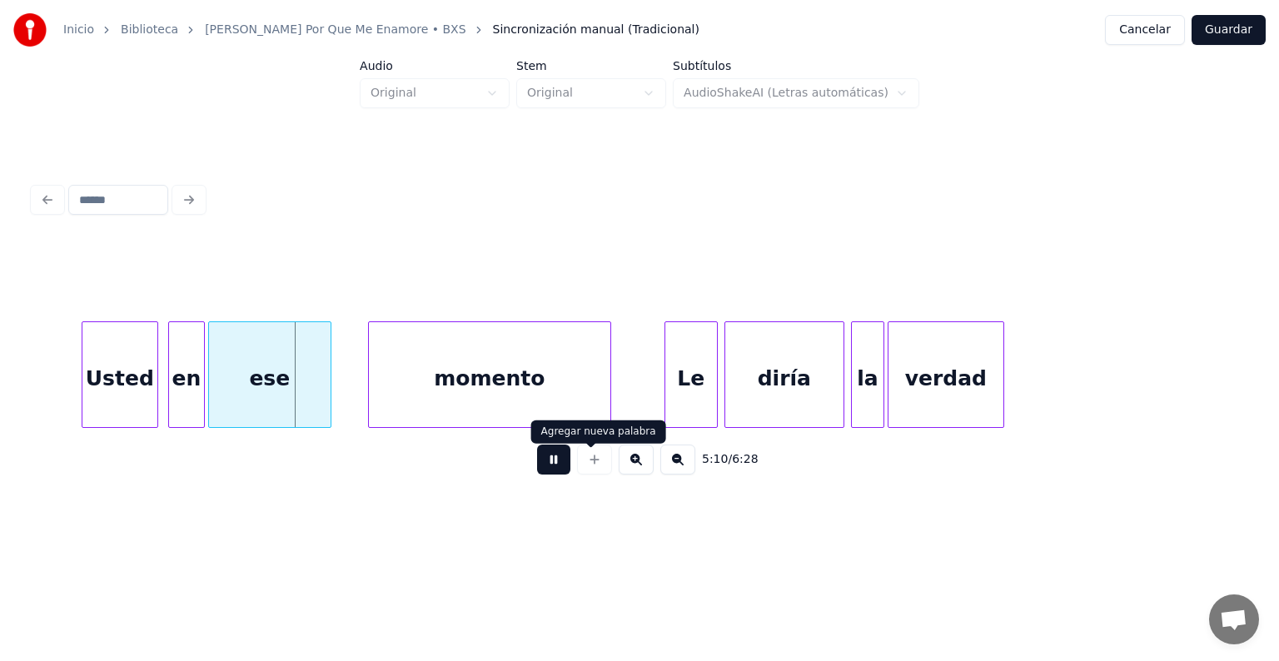
click at [553, 465] on button at bounding box center [553, 460] width 33 height 30
click at [141, 348] on div "Usted" at bounding box center [119, 378] width 75 height 113
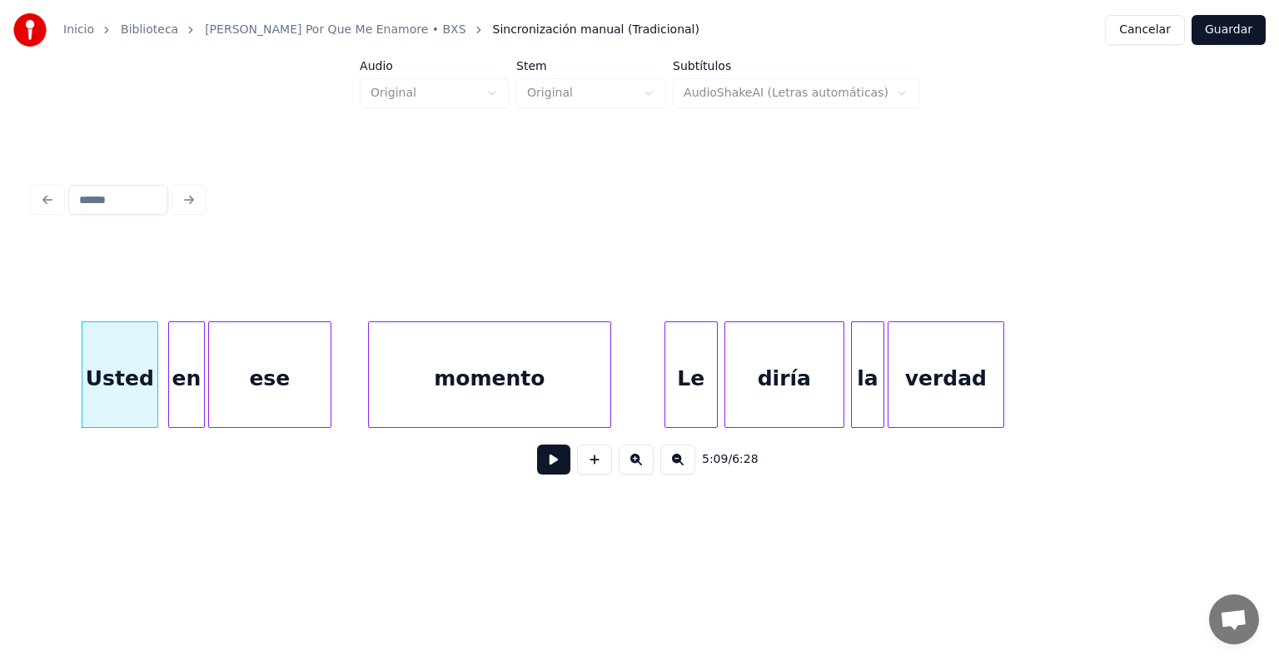
click at [120, 370] on div "Usted" at bounding box center [119, 378] width 75 height 113
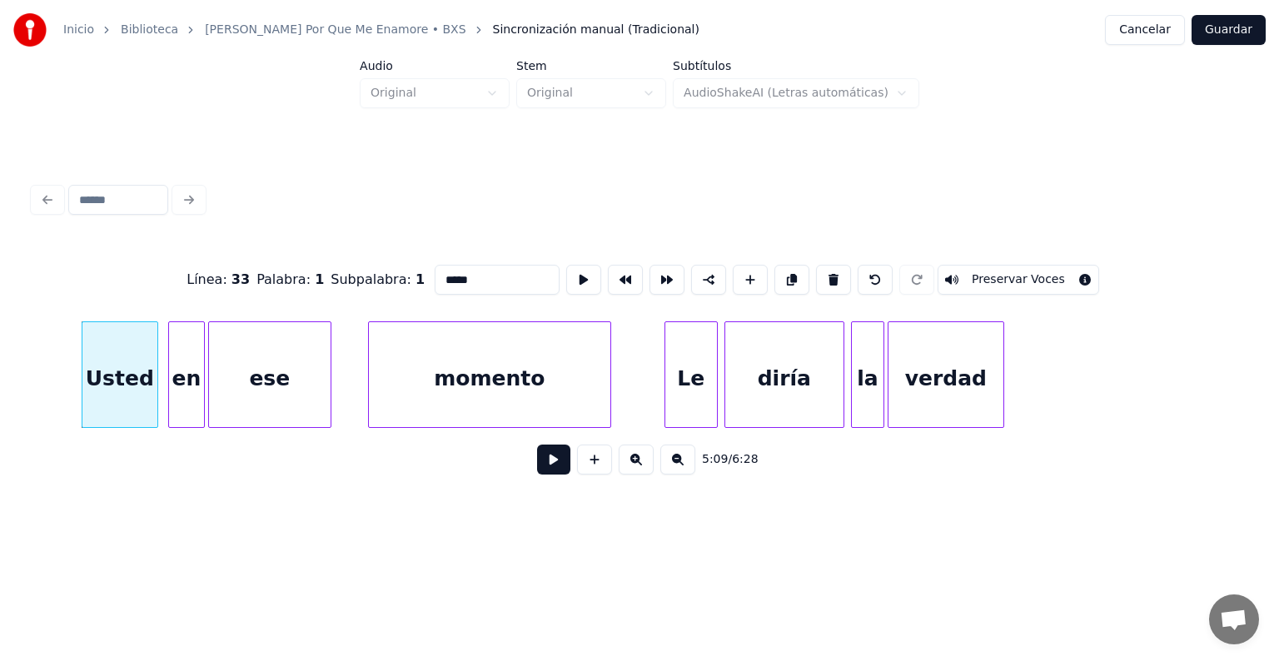
drag, startPoint x: 439, startPoint y: 276, endPoint x: 286, endPoint y: 221, distance: 161.7
click at [286, 221] on div "Línea : 33 Palabra : 1 Subpalabra : 1 ***** Preservar Voces 5:09 / 6:28" at bounding box center [639, 333] width 1225 height 330
type input "****"
click at [537, 465] on button at bounding box center [553, 460] width 33 height 30
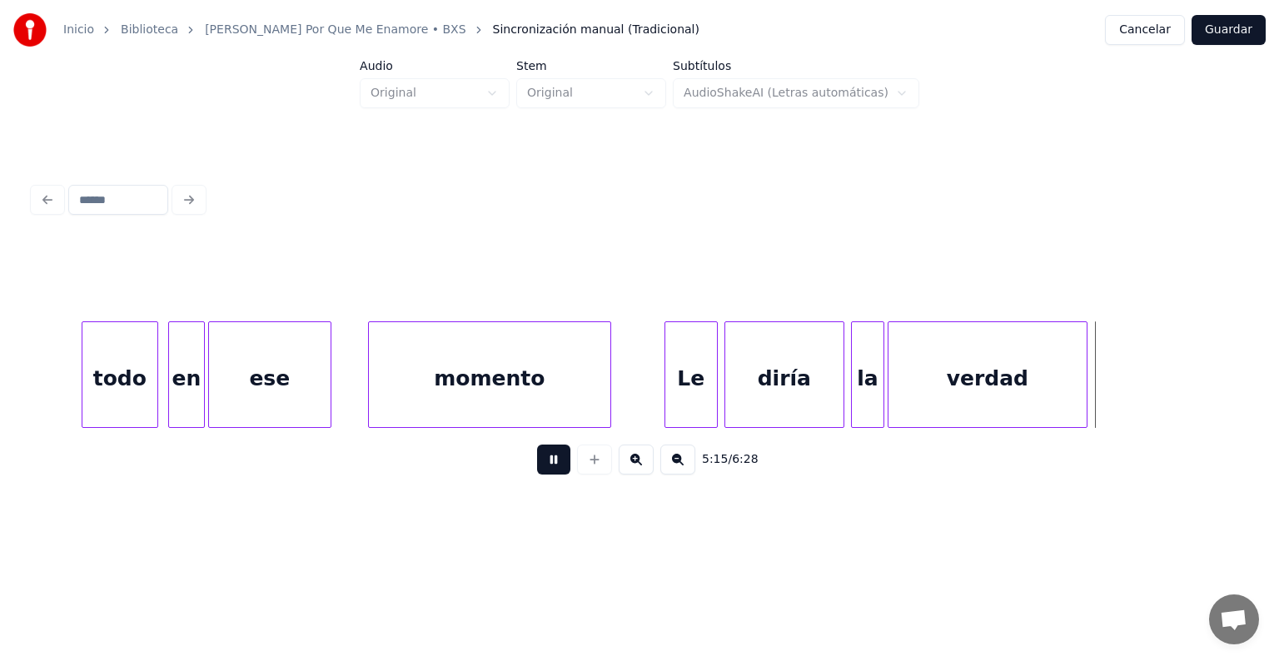
click at [1086, 353] on div at bounding box center [1083, 374] width 5 height 105
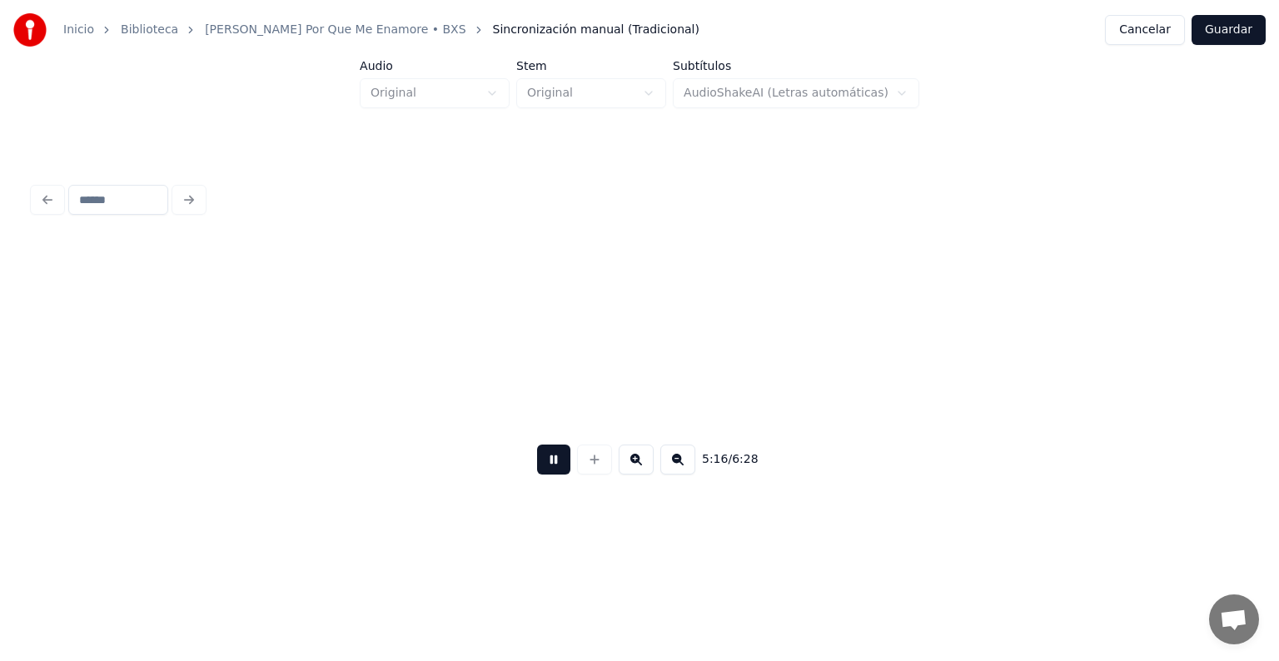
scroll to position [0, 52634]
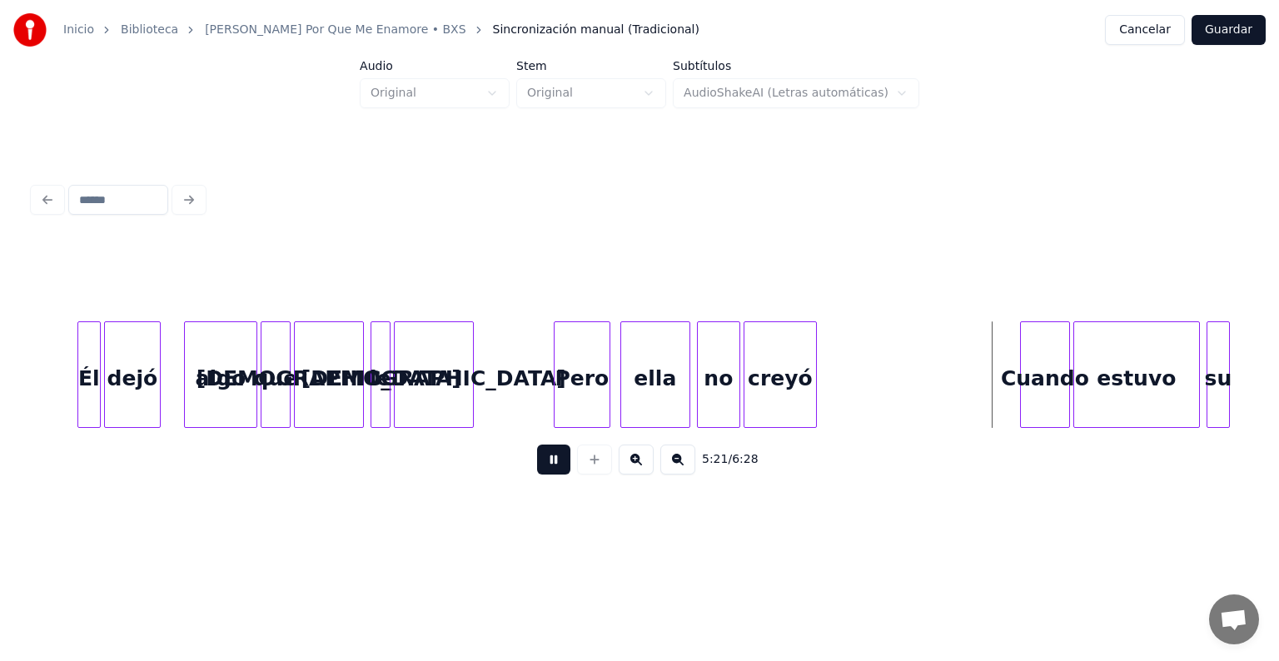
click at [548, 460] on button at bounding box center [553, 460] width 33 height 30
click at [714, 361] on div "no" at bounding box center [719, 378] width 42 height 113
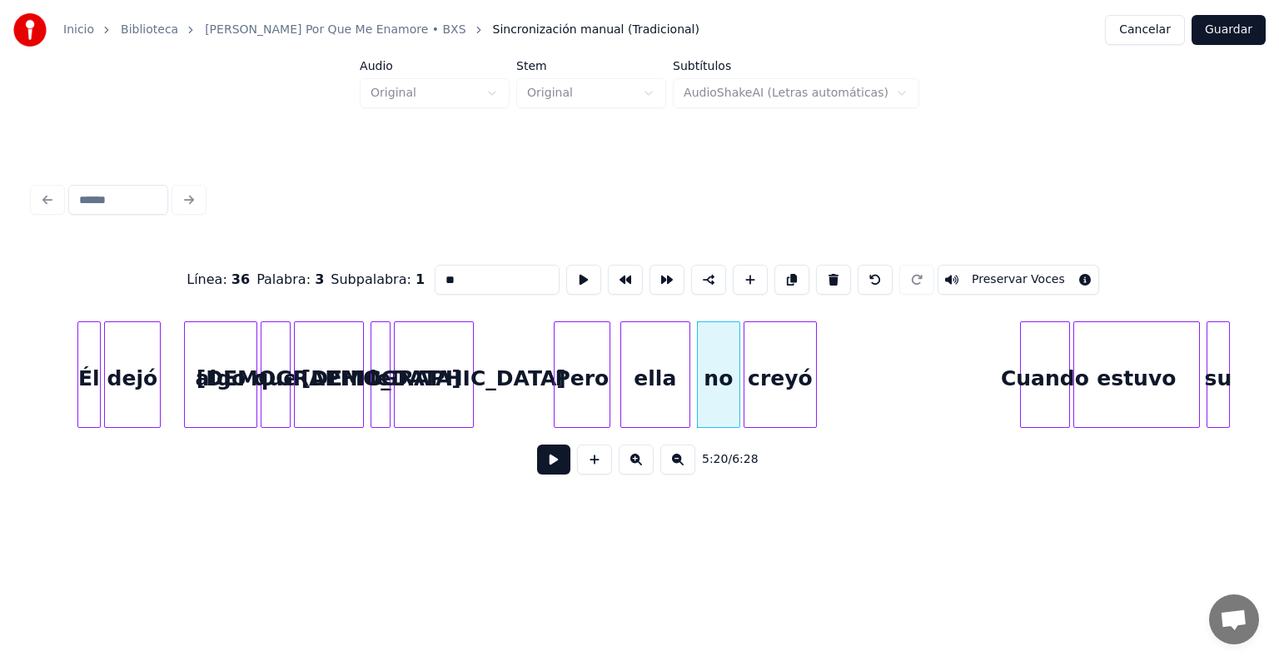
drag, startPoint x: 477, startPoint y: 266, endPoint x: 208, endPoint y: 281, distance: 269.3
click at [208, 281] on div "Línea : 36 Palabra : 3 Subpalabra : 1 ** Preservar Voces" at bounding box center [639, 279] width 1212 height 83
click at [754, 370] on div "creyó" at bounding box center [780, 378] width 72 height 113
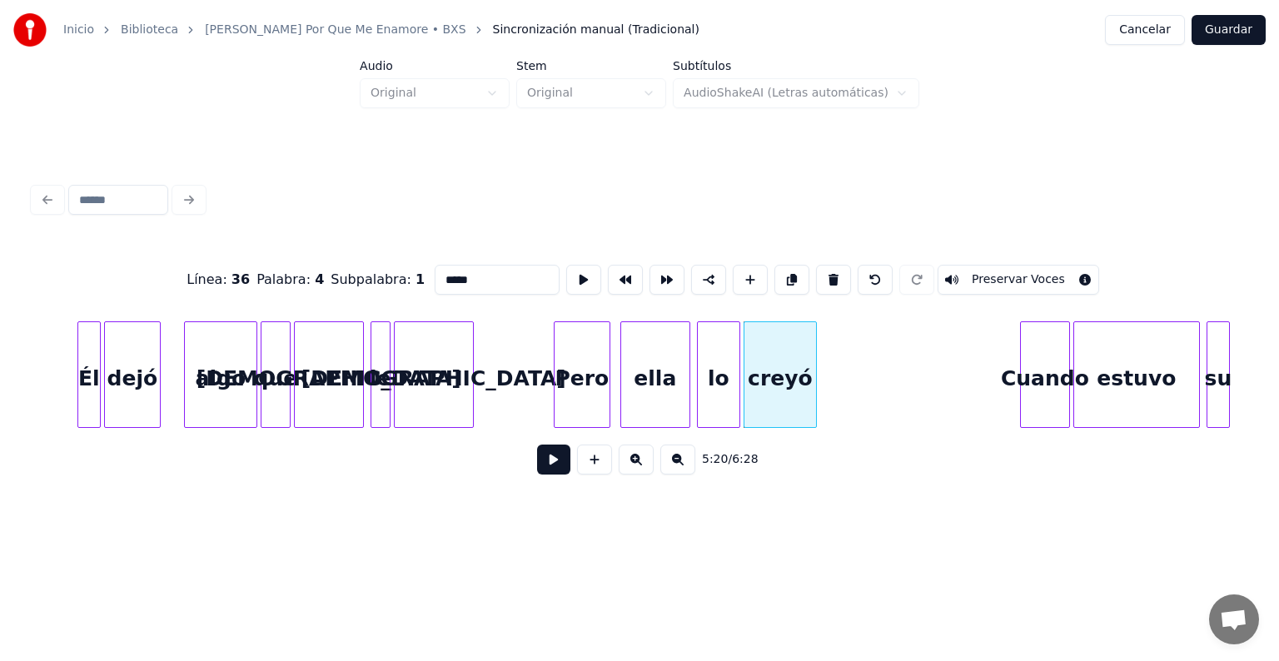
drag, startPoint x: 445, startPoint y: 271, endPoint x: 236, endPoint y: 280, distance: 208.3
click at [236, 280] on div "Línea : 36 Palabra : 4 Subpalabra : 1 ***** Preservar Voces" at bounding box center [639, 279] width 1212 height 83
type input "********"
click at [537, 470] on button at bounding box center [553, 460] width 33 height 30
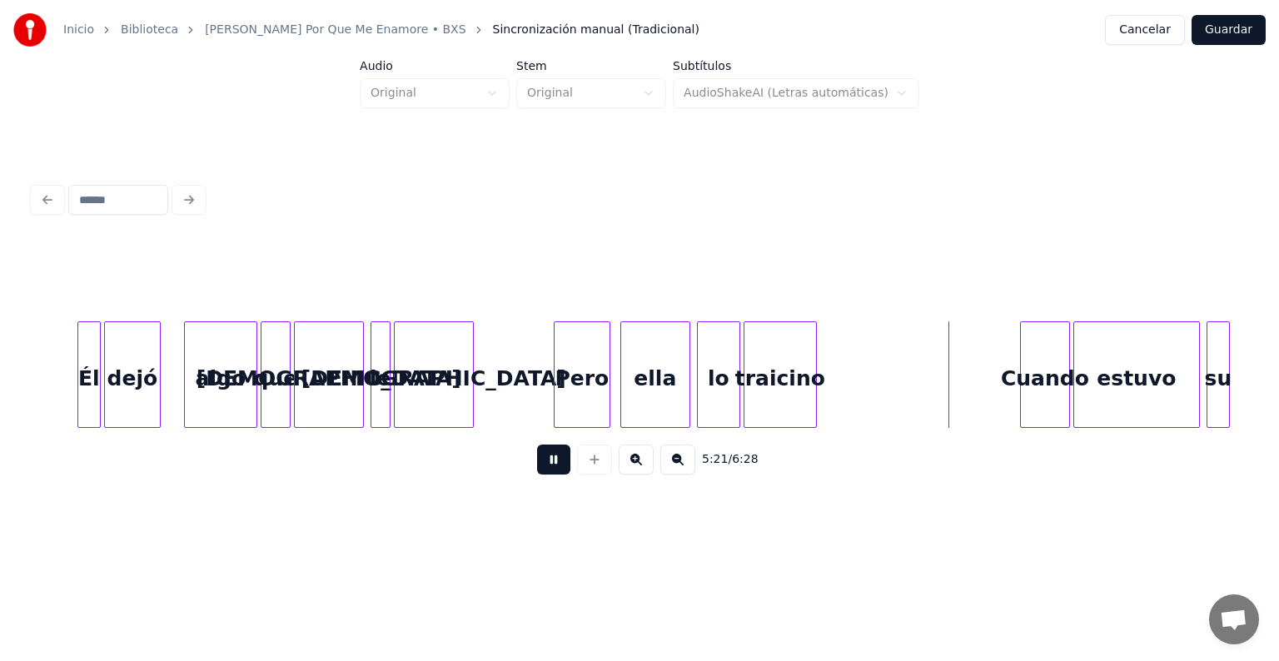
click at [537, 470] on button at bounding box center [553, 460] width 33 height 30
click at [537, 475] on button at bounding box center [553, 460] width 33 height 30
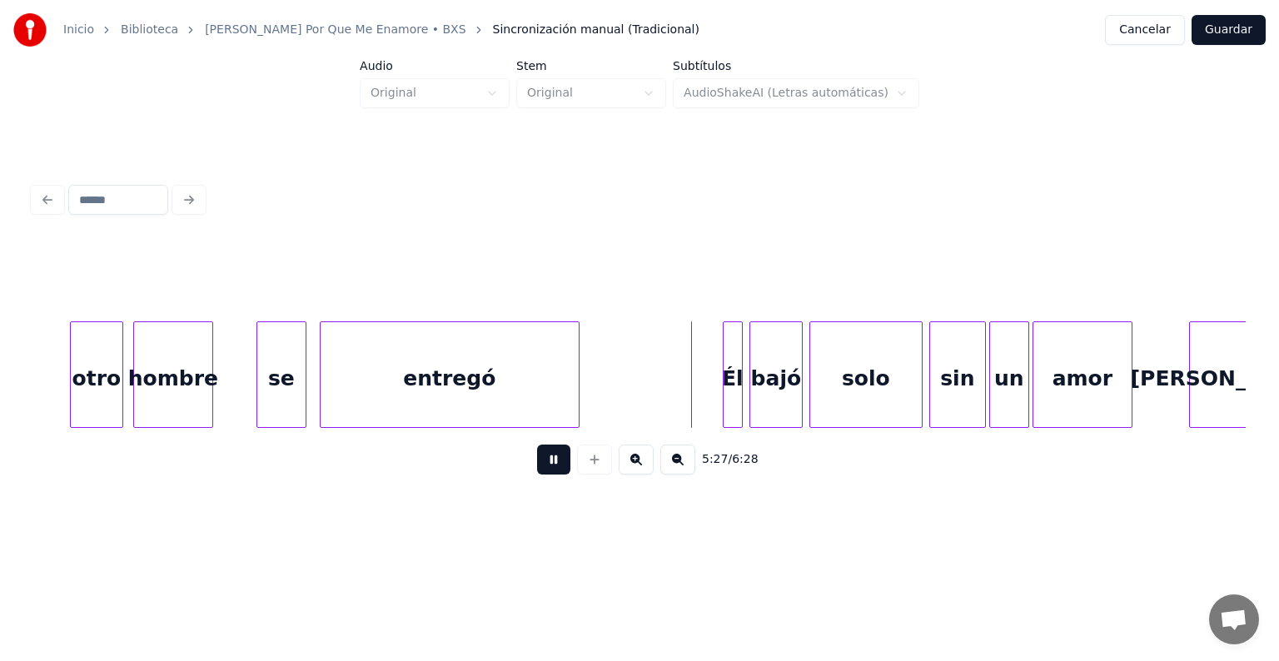
click at [537, 466] on button at bounding box center [553, 460] width 33 height 30
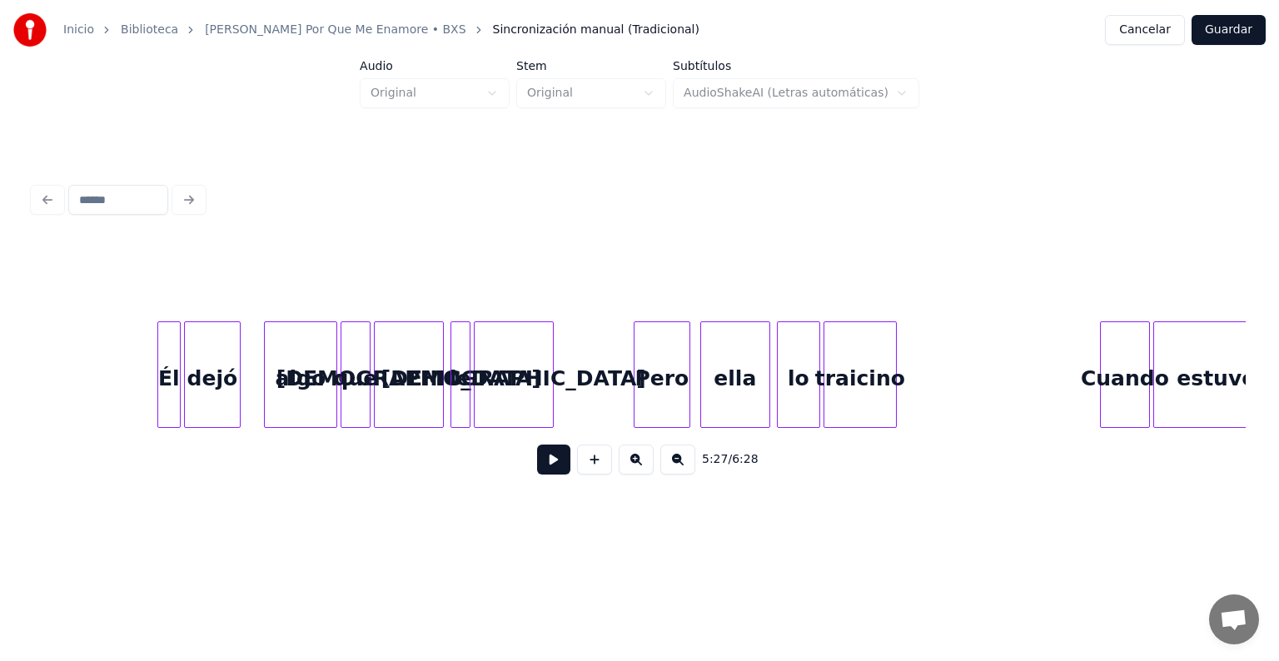
scroll to position [0, 52482]
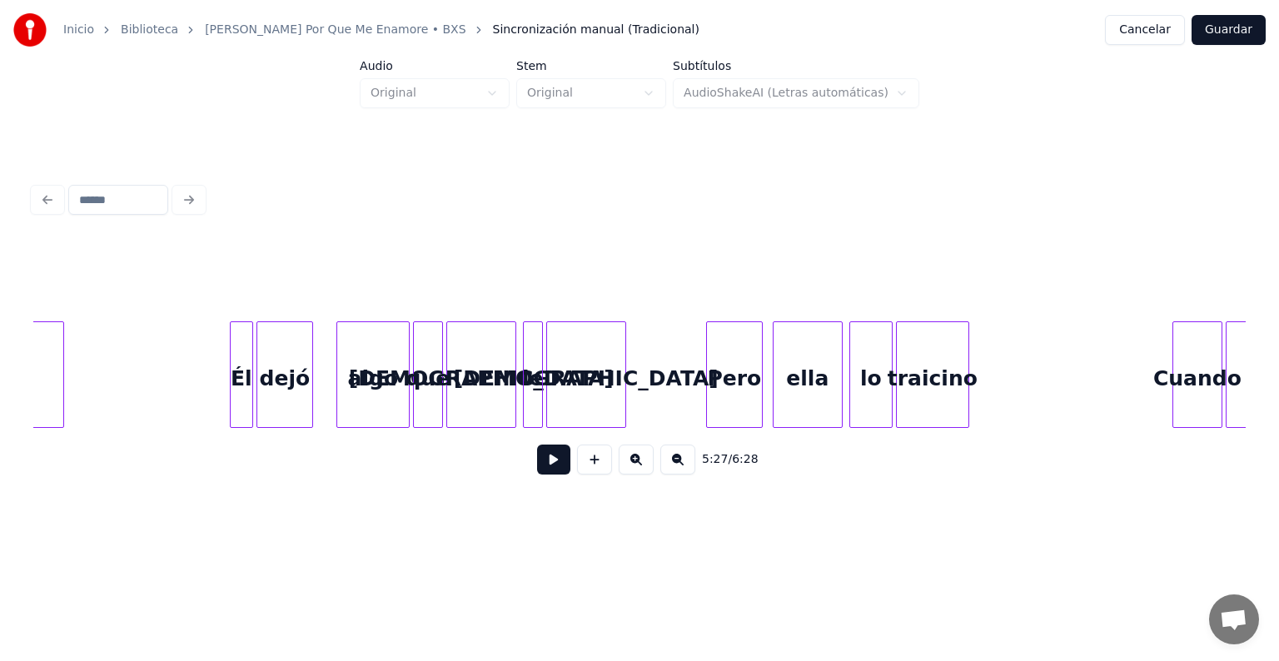
drag, startPoint x: 193, startPoint y: 373, endPoint x: 229, endPoint y: 397, distance: 43.2
click at [523, 468] on div "5:16 / 6:28" at bounding box center [639, 459] width 1185 height 37
click at [38, 439] on div "5:16 / 6:28" at bounding box center [639, 459] width 1212 height 63
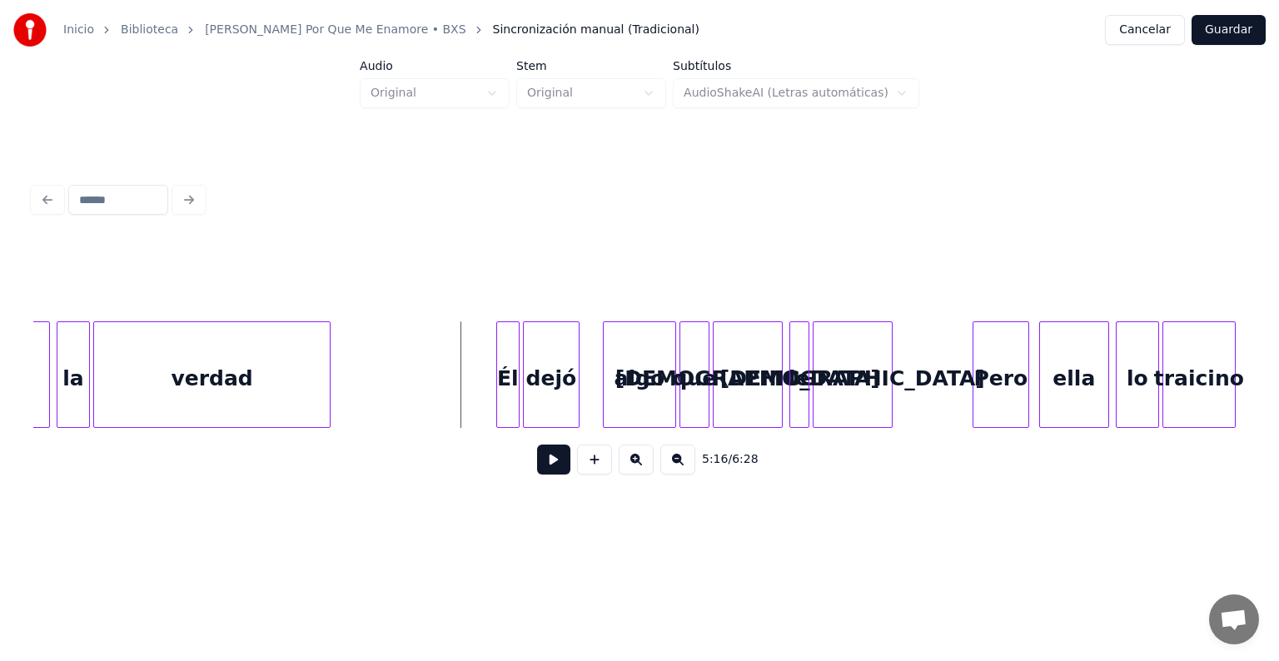
scroll to position [0, 52149]
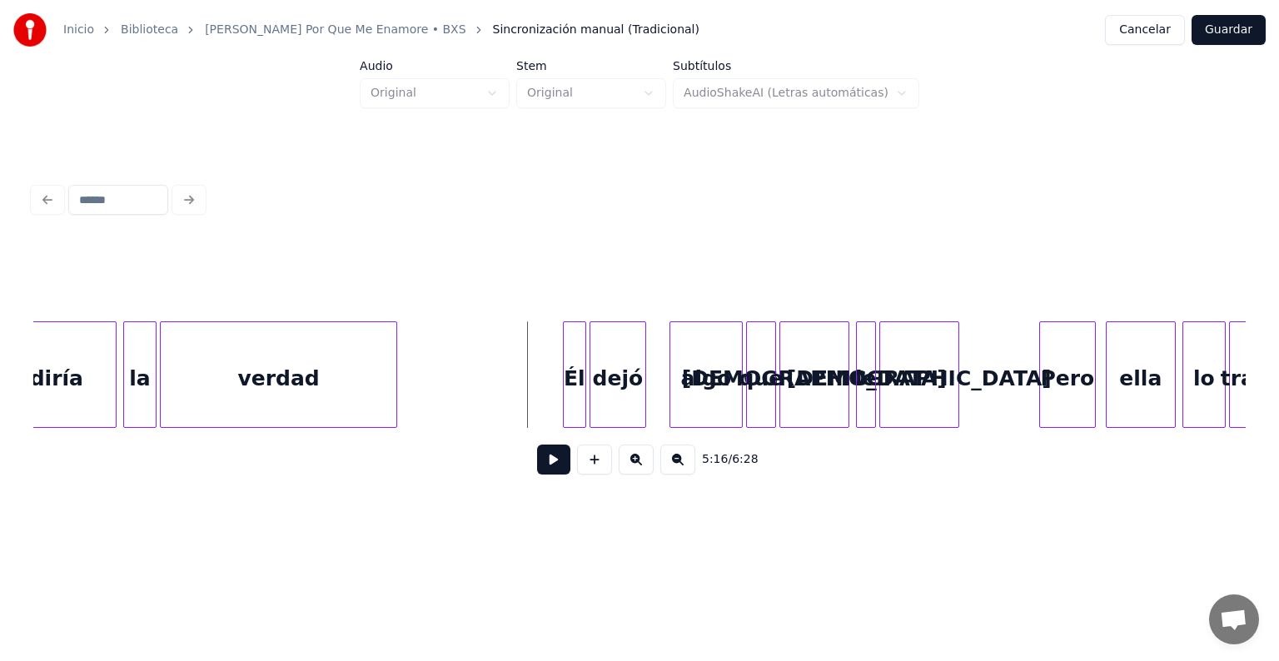
click at [153, 380] on div "la" at bounding box center [140, 378] width 32 height 113
click at [548, 460] on button at bounding box center [553, 460] width 33 height 30
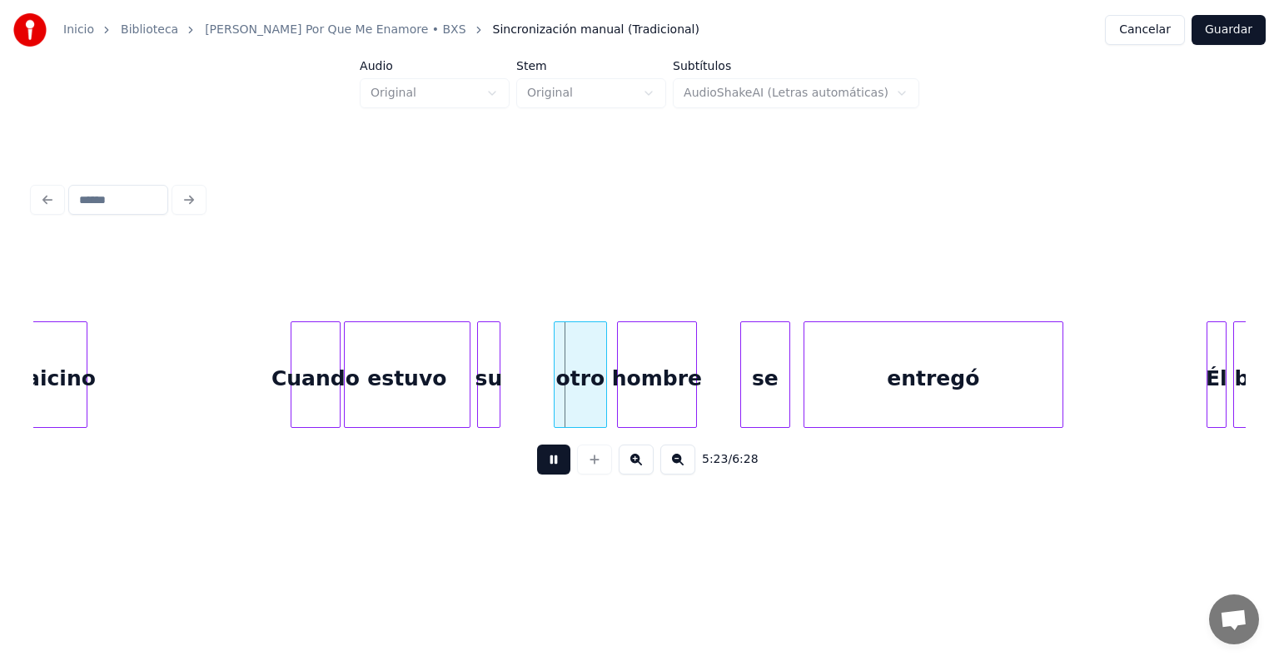
click at [125, 360] on div at bounding box center [122, 374] width 5 height 105
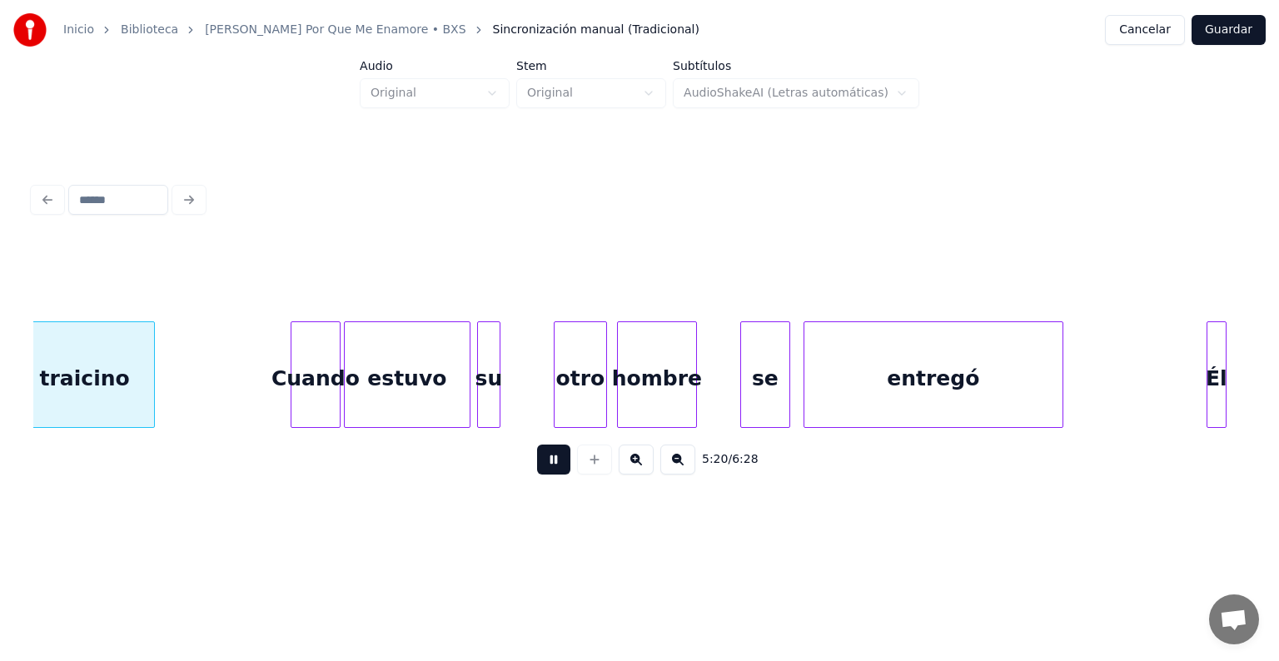
scroll to position [0, 53344]
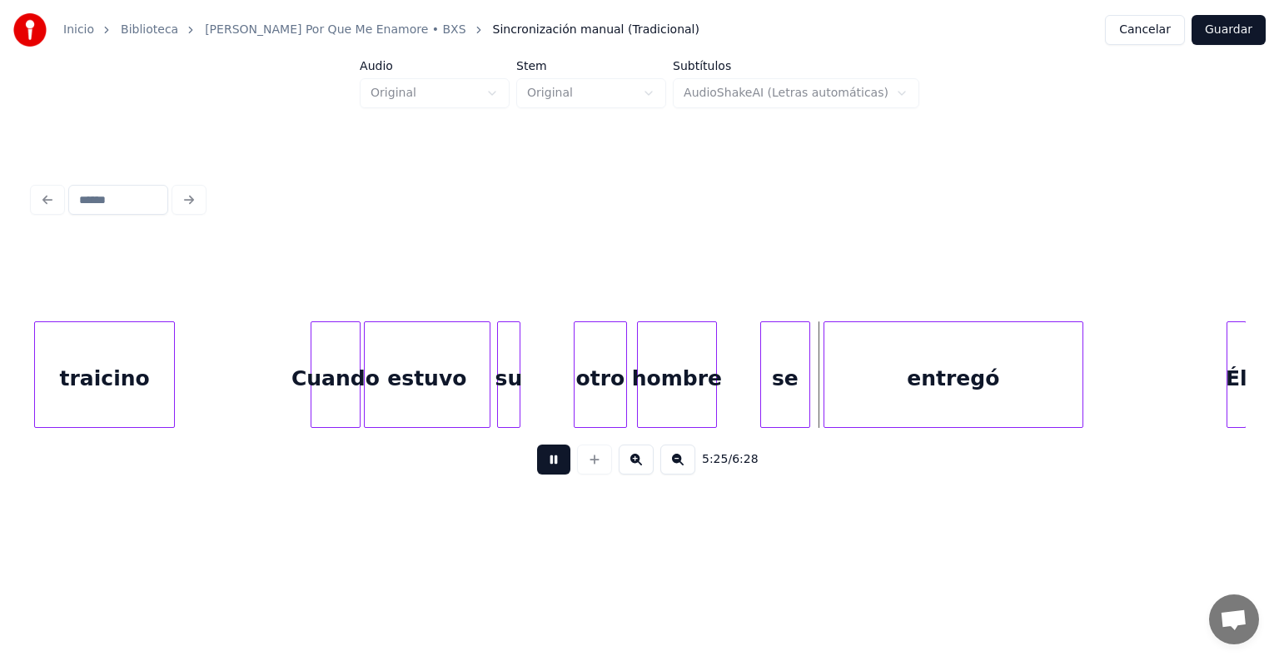
click at [556, 474] on button at bounding box center [553, 460] width 33 height 30
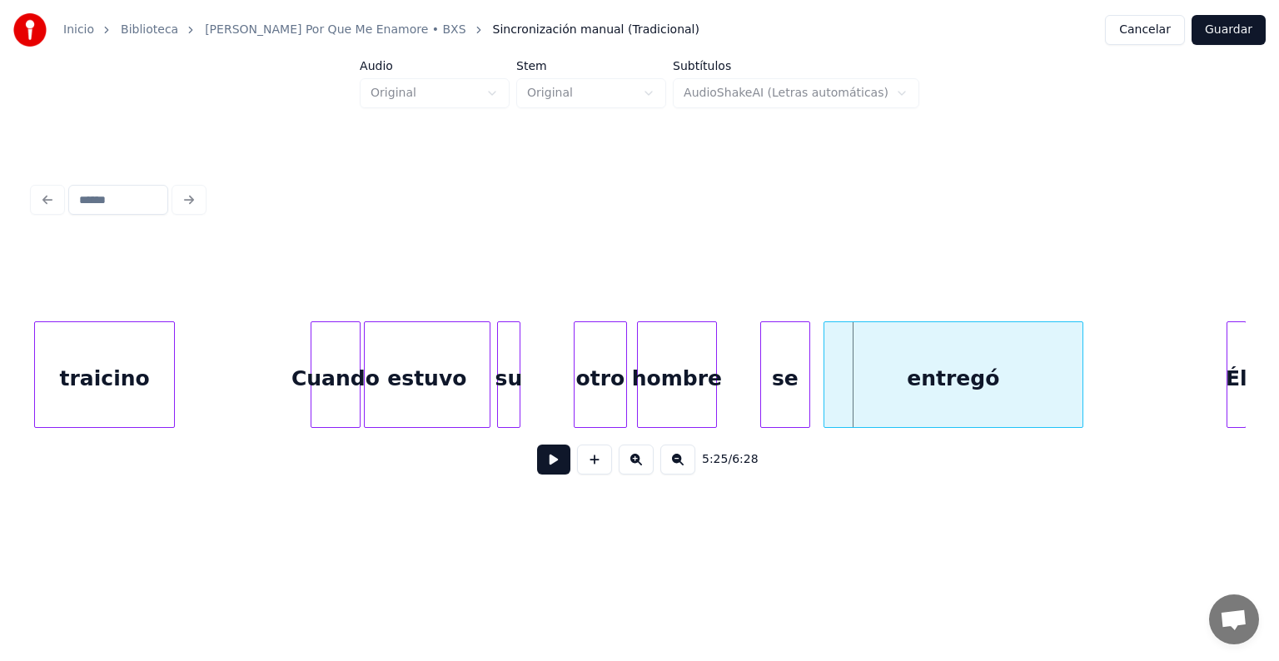
click at [500, 363] on div at bounding box center [500, 374] width 5 height 105
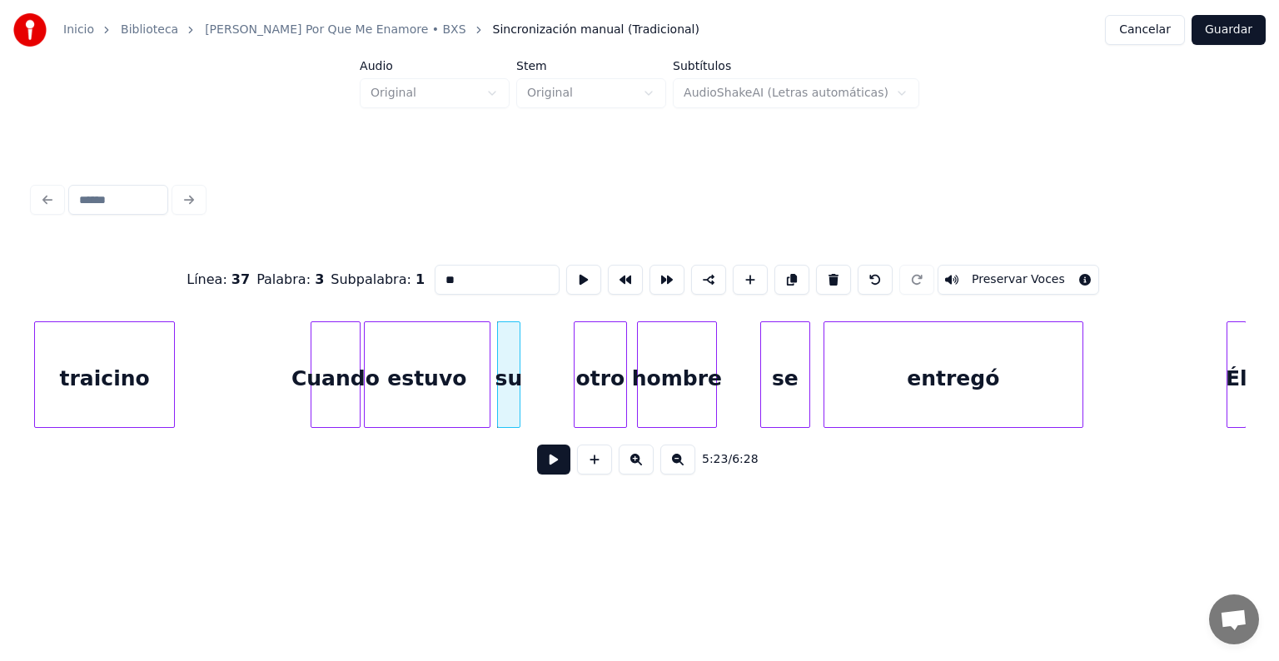
click at [446, 277] on input "**" at bounding box center [497, 280] width 125 height 30
click at [557, 370] on div "solo" at bounding box center [546, 378] width 22 height 113
click at [497, 393] on div at bounding box center [499, 374] width 5 height 105
type input "****"
click at [537, 473] on button at bounding box center [553, 460] width 33 height 30
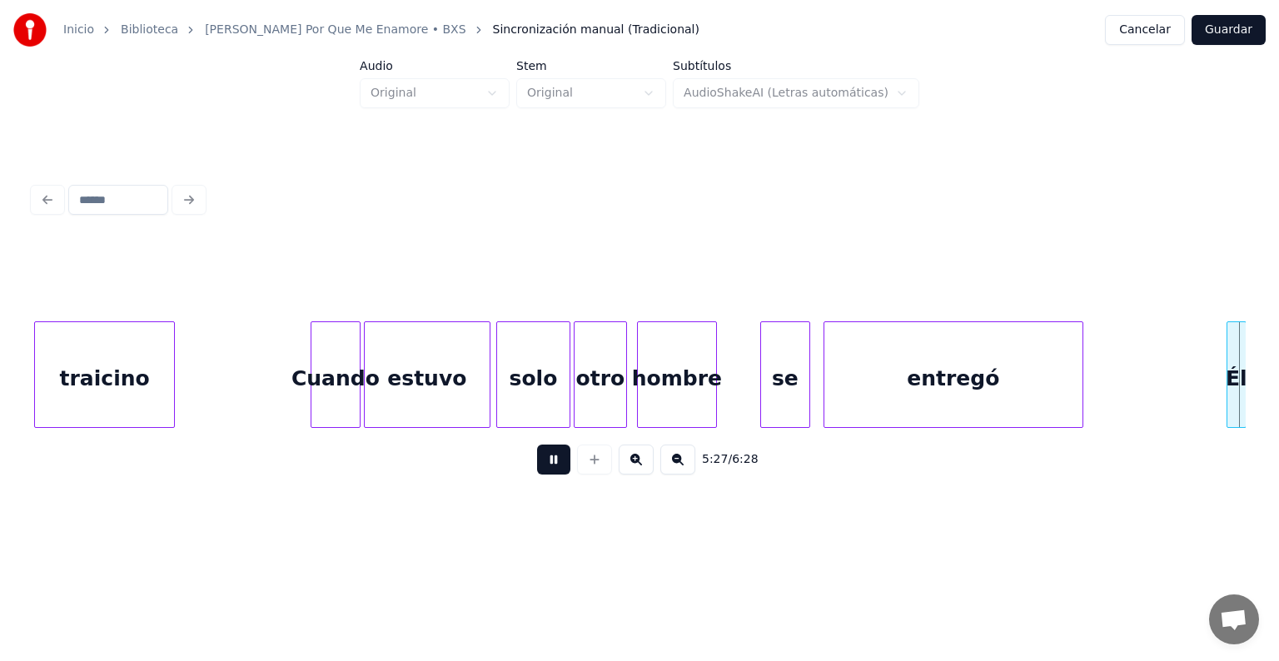
scroll to position [0, 54556]
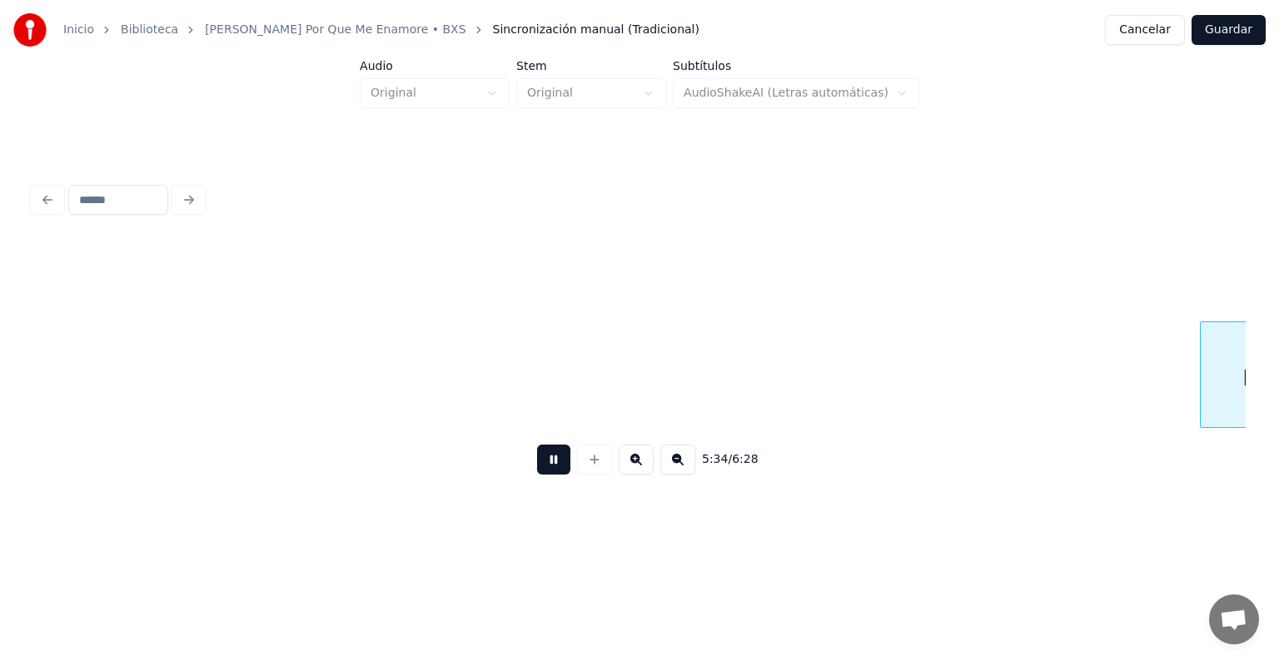
scroll to position [0, 55769]
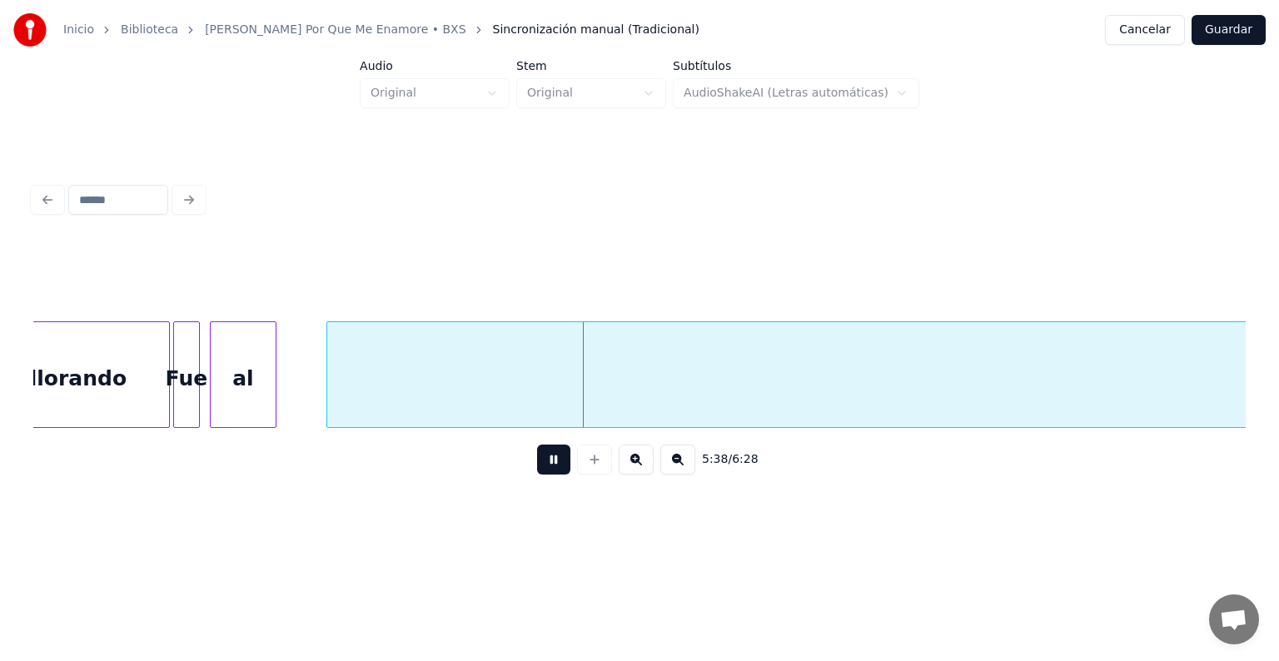
click at [537, 460] on button at bounding box center [553, 460] width 33 height 30
click at [191, 356] on div "Fue" at bounding box center [186, 378] width 25 height 113
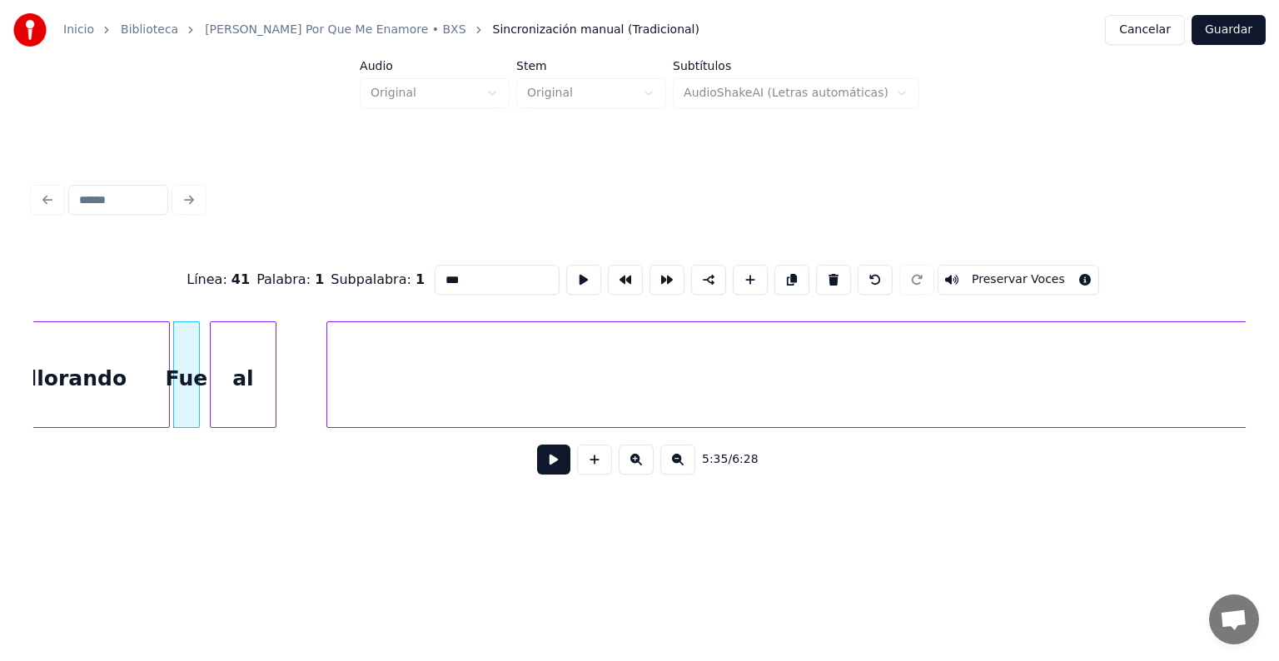
drag, startPoint x: 441, startPoint y: 268, endPoint x: 359, endPoint y: 276, distance: 82.8
click at [359, 276] on div "Línea : 41 Palabra : 1 Subpalabra : 1 *** Preservar Voces" at bounding box center [639, 279] width 1212 height 83
click at [242, 390] on div "al" at bounding box center [243, 378] width 65 height 113
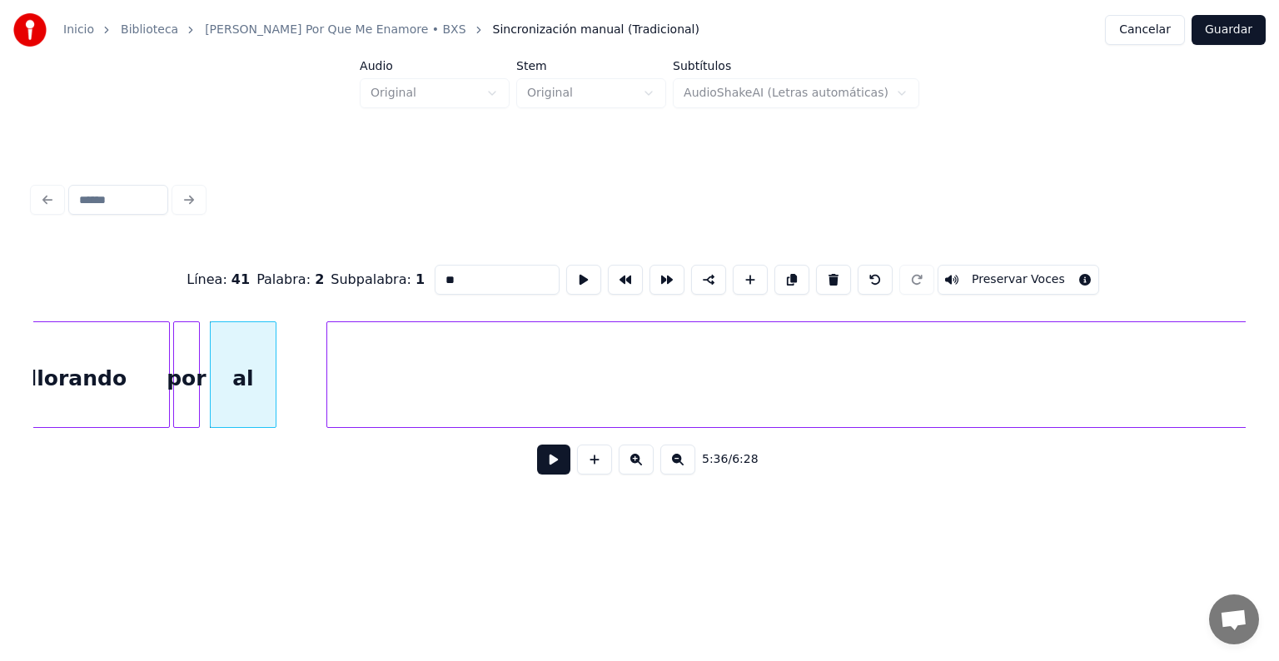
drag, startPoint x: 340, startPoint y: 285, endPoint x: 326, endPoint y: 286, distance: 13.4
click at [326, 286] on div "Línea : 41 Palabra : 2 Subpalabra : 1 ** Preservar Voces" at bounding box center [639, 279] width 1212 height 83
click at [695, 469] on button at bounding box center [677, 460] width 35 height 30
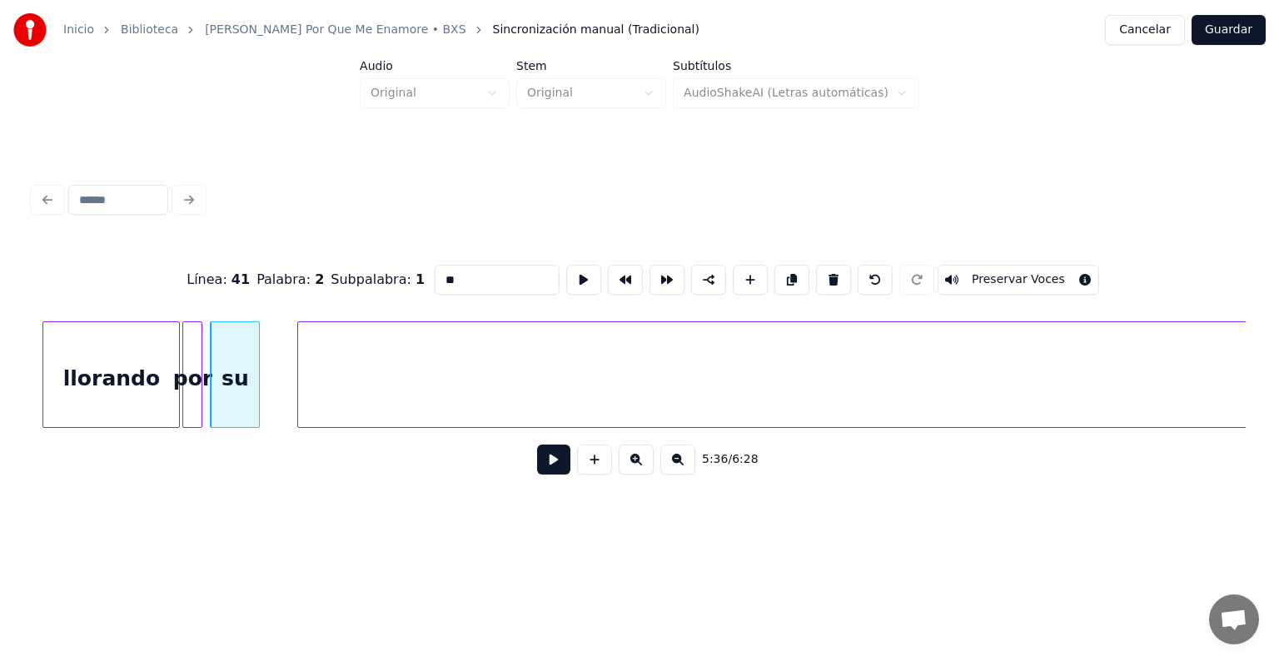
click at [695, 469] on button at bounding box center [677, 460] width 35 height 30
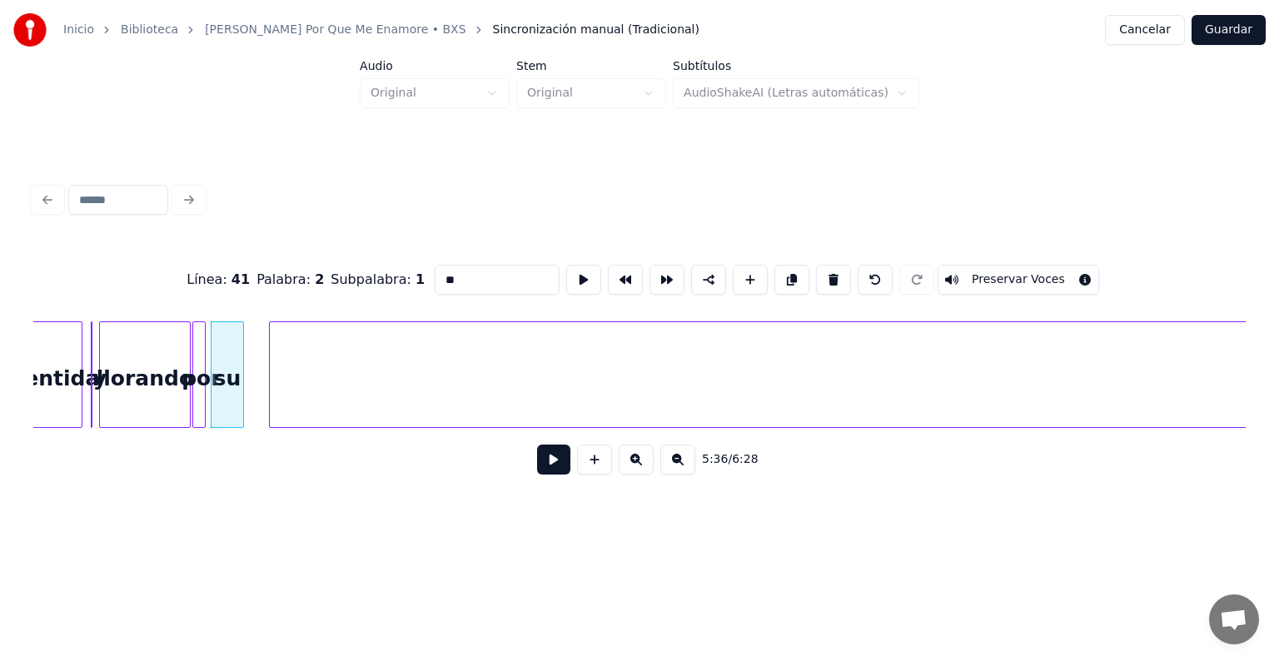
click at [695, 469] on button at bounding box center [677, 460] width 35 height 30
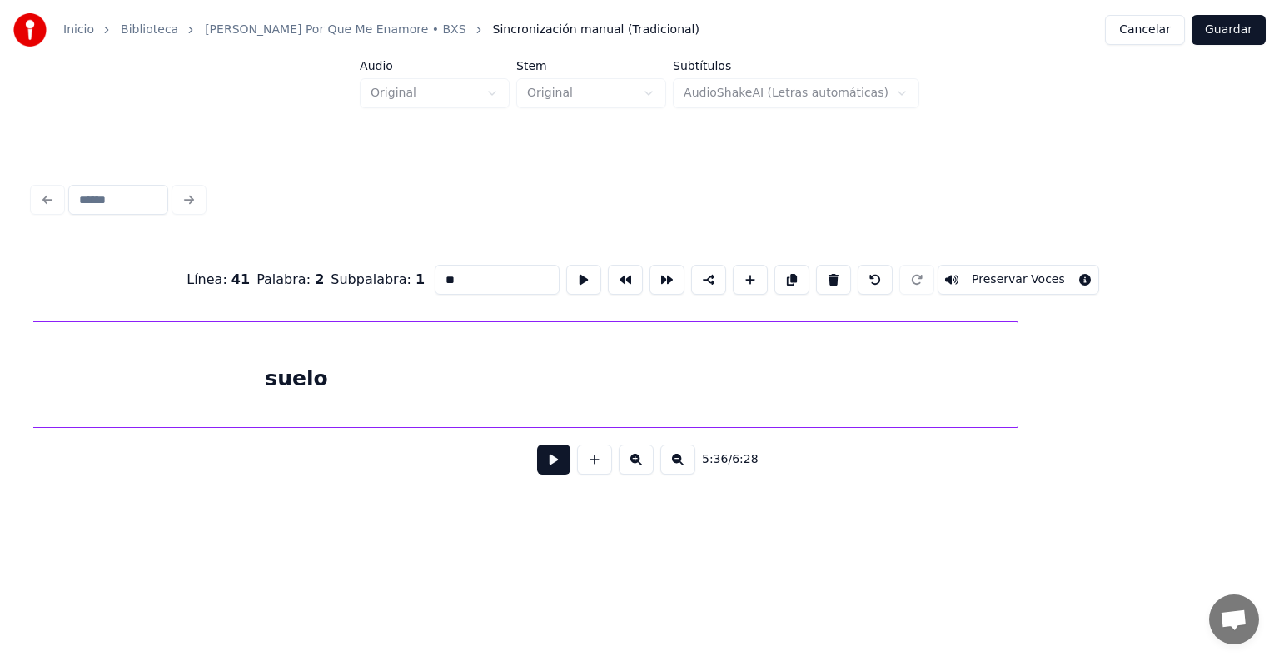
scroll to position [0, 14575]
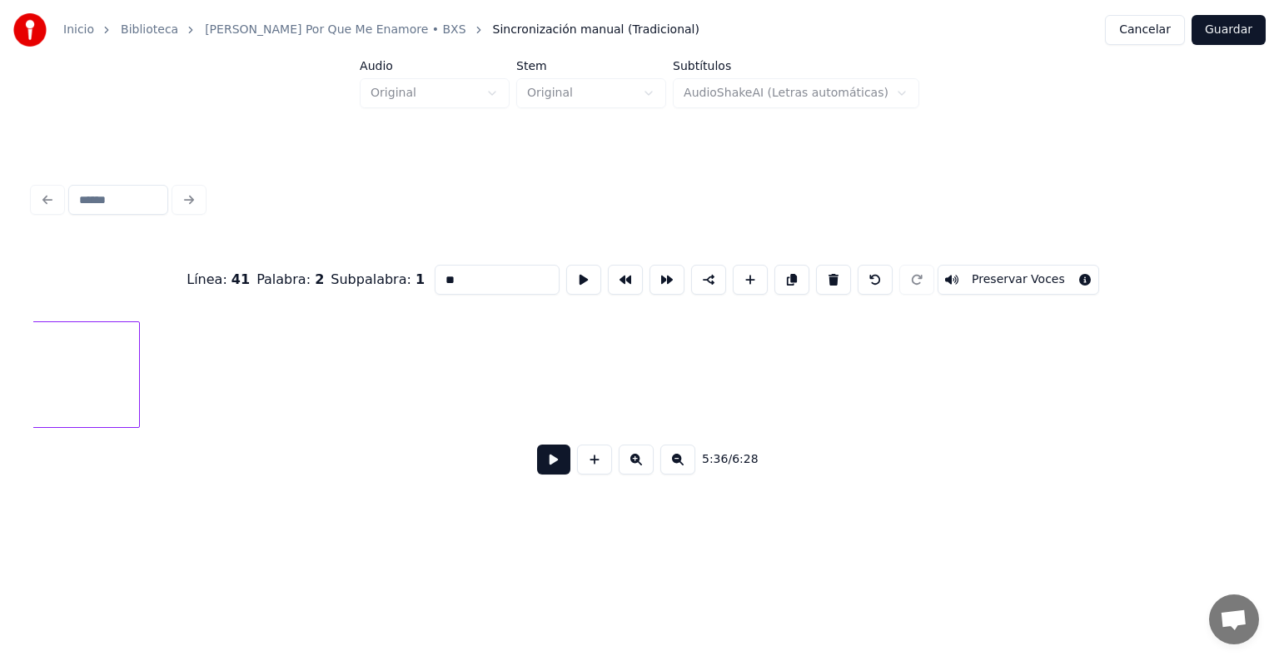
click at [126, 301] on div "Línea : 41 Palabra : 2 Subpalabra : 1 ** Preservar Voces 5:36 / 6:28" at bounding box center [639, 364] width 1212 height 253
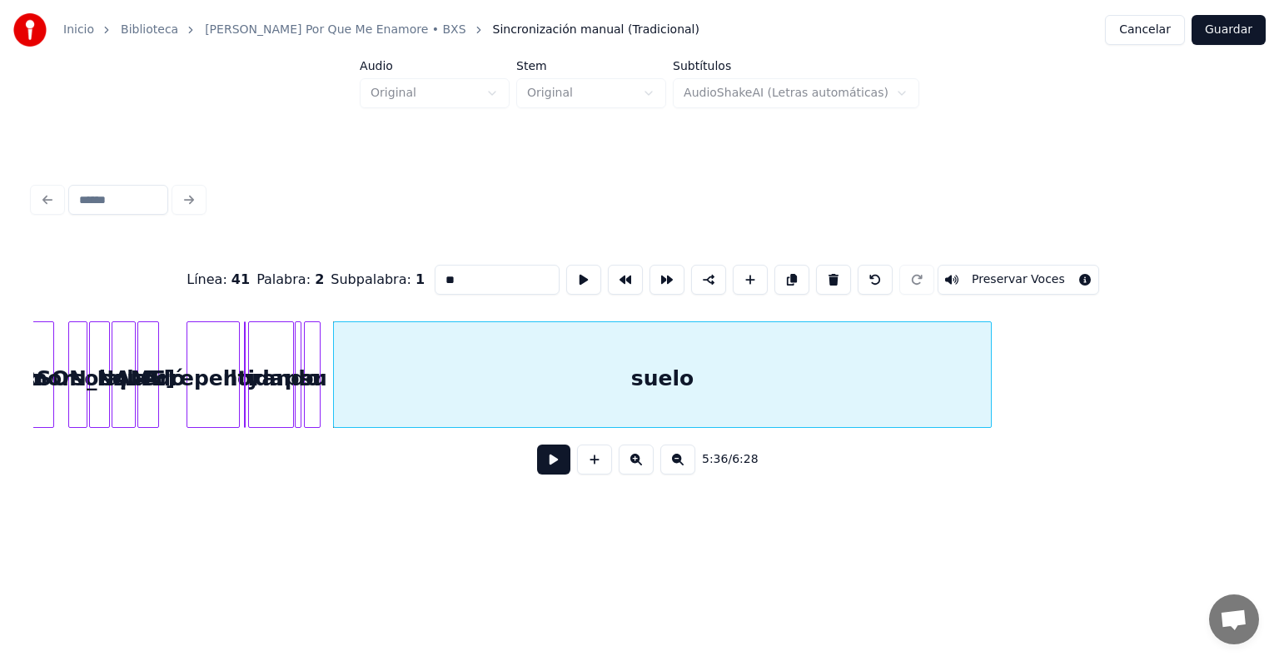
scroll to position [0, 13649]
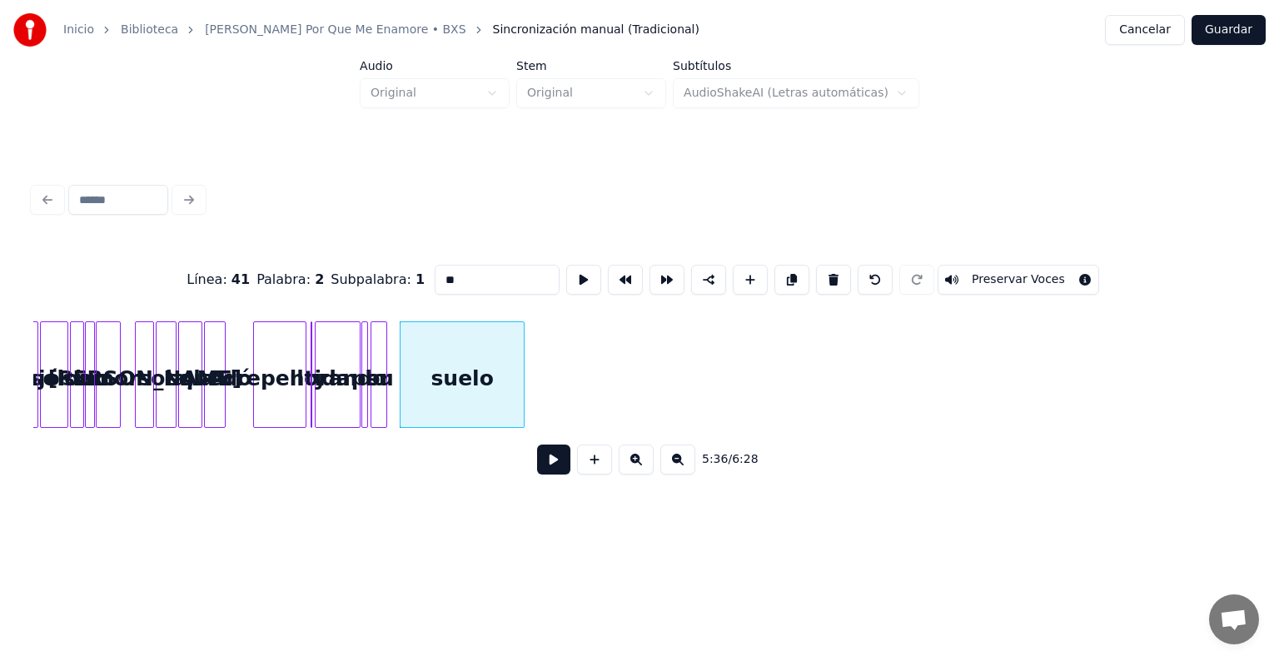
click at [519, 353] on div at bounding box center [521, 374] width 5 height 105
click at [420, 376] on div "suelo" at bounding box center [461, 378] width 122 height 113
drag, startPoint x: 429, startPoint y: 270, endPoint x: 261, endPoint y: 279, distance: 167.6
click at [261, 279] on div "Línea : 41 Palabra : 3 Subpalabra : 1 ***** Preservar Voces" at bounding box center [639, 279] width 1212 height 83
click at [306, 360] on div "Arrepentida" at bounding box center [280, 378] width 52 height 113
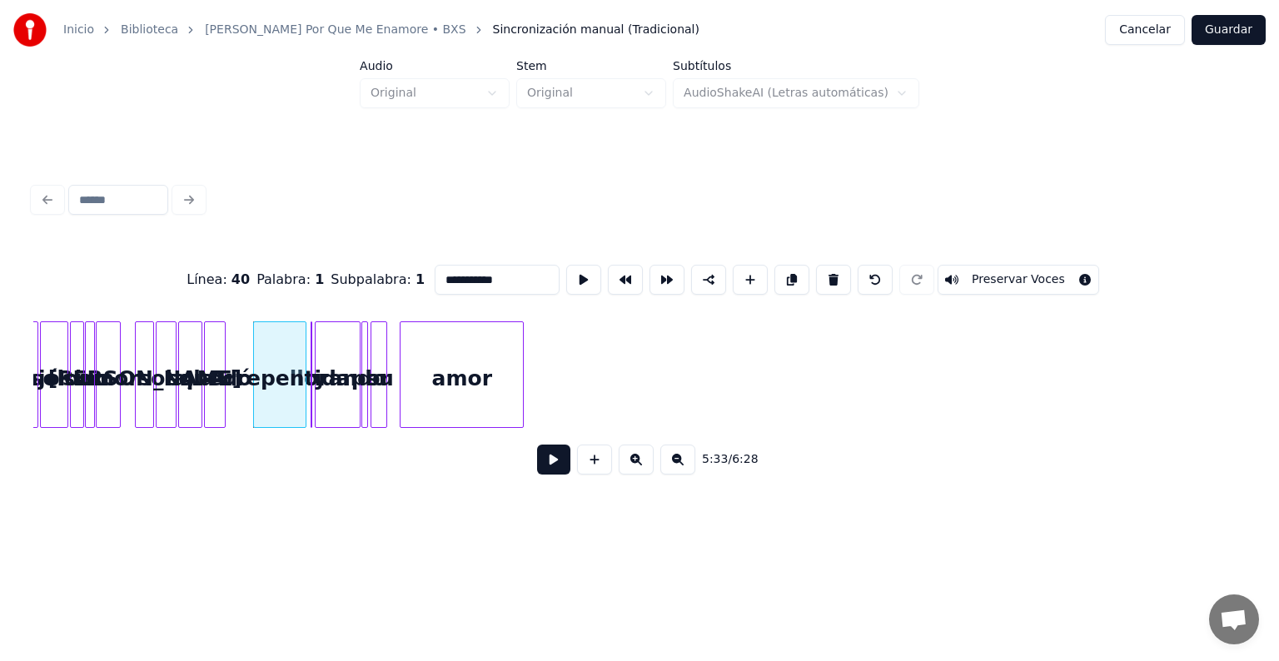
type input "**********"
click at [651, 466] on button at bounding box center [636, 460] width 35 height 30
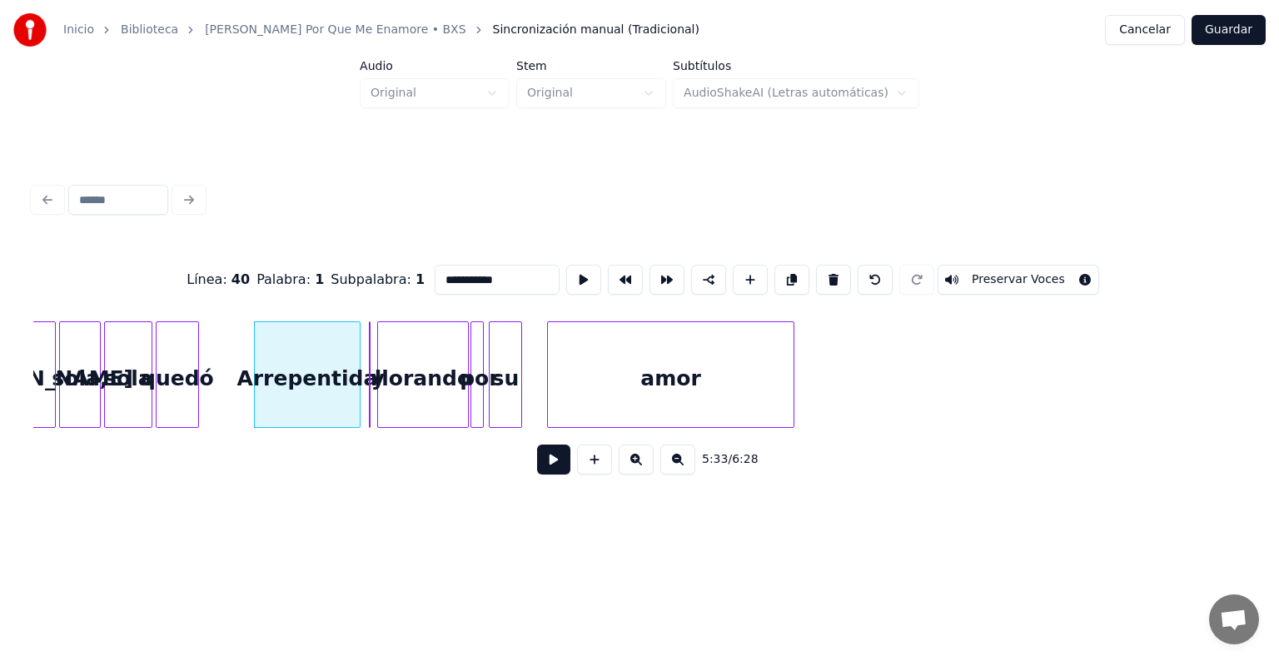
click at [651, 466] on button at bounding box center [636, 460] width 35 height 30
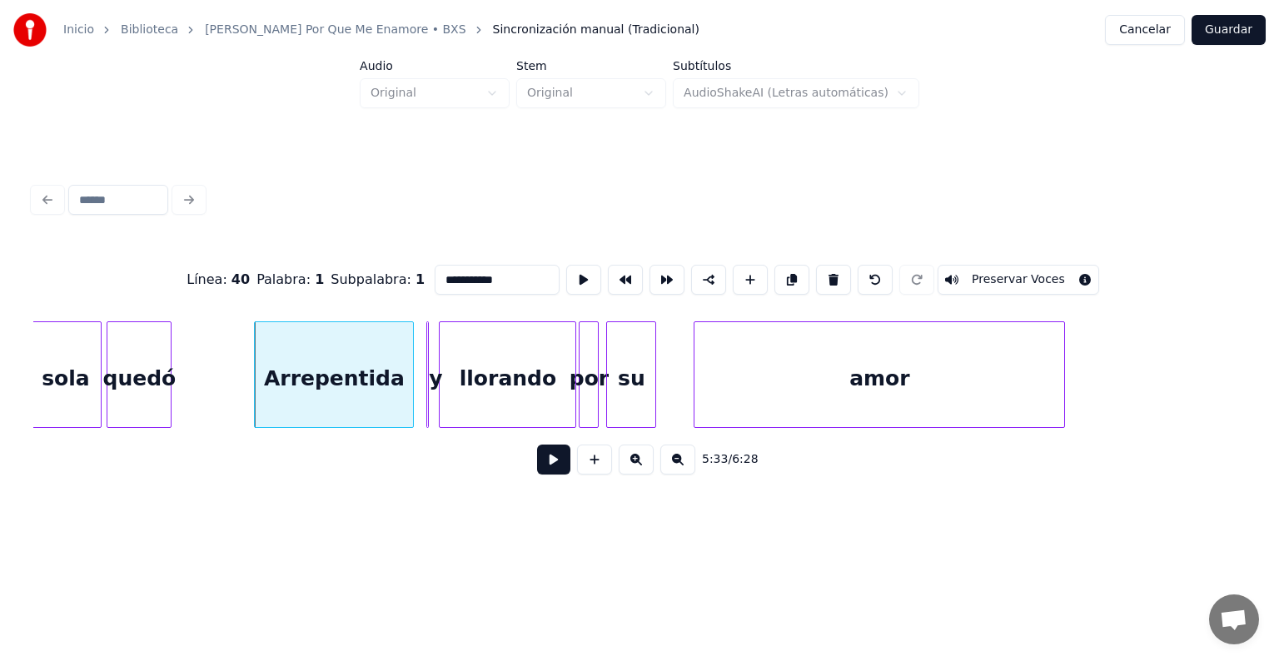
click at [651, 466] on button at bounding box center [636, 460] width 35 height 30
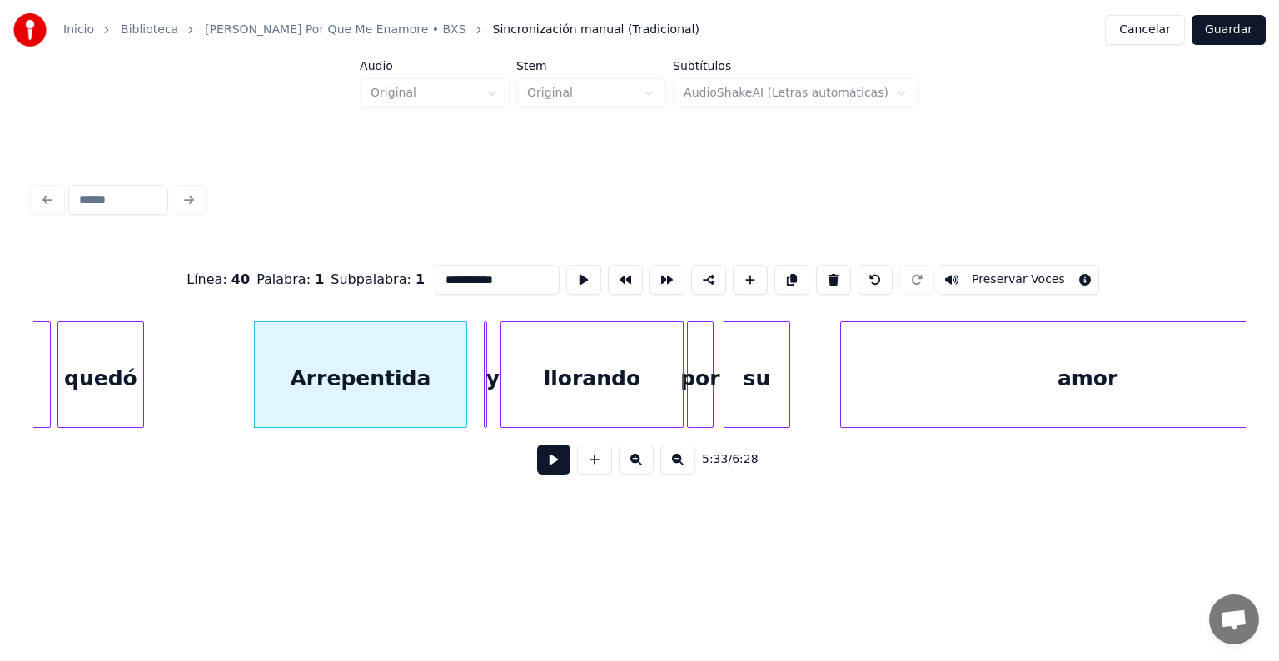
click at [539, 466] on button at bounding box center [553, 460] width 33 height 30
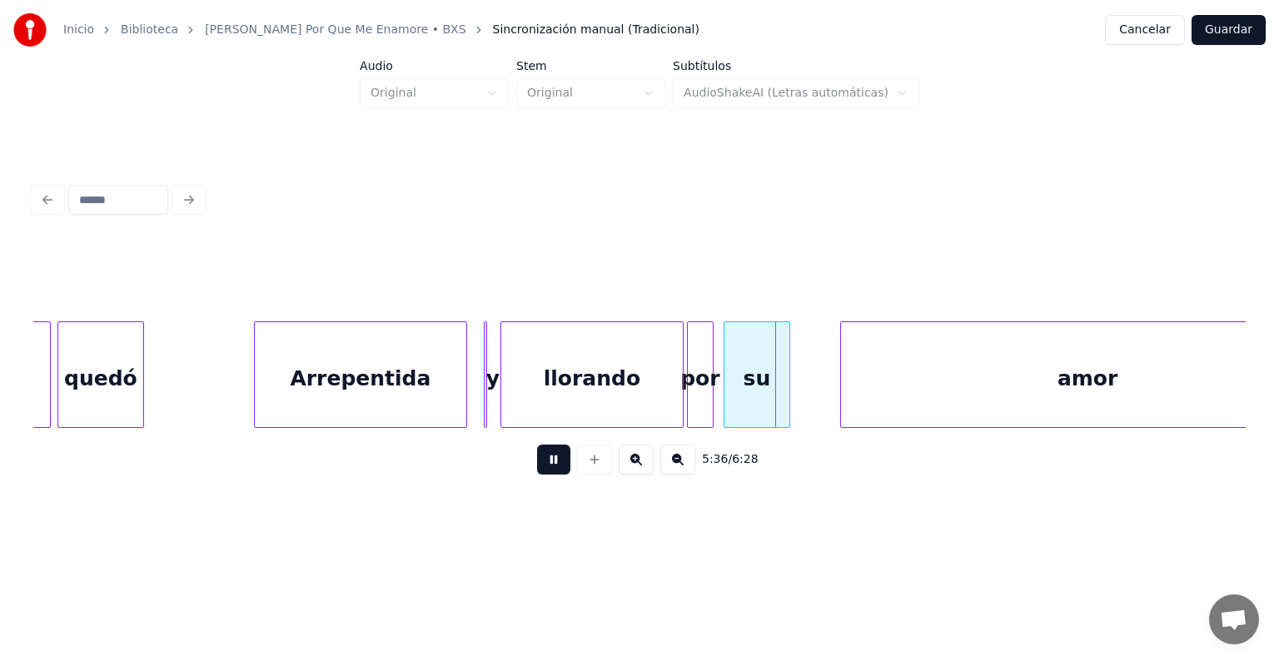
click at [539, 466] on button at bounding box center [553, 460] width 33 height 30
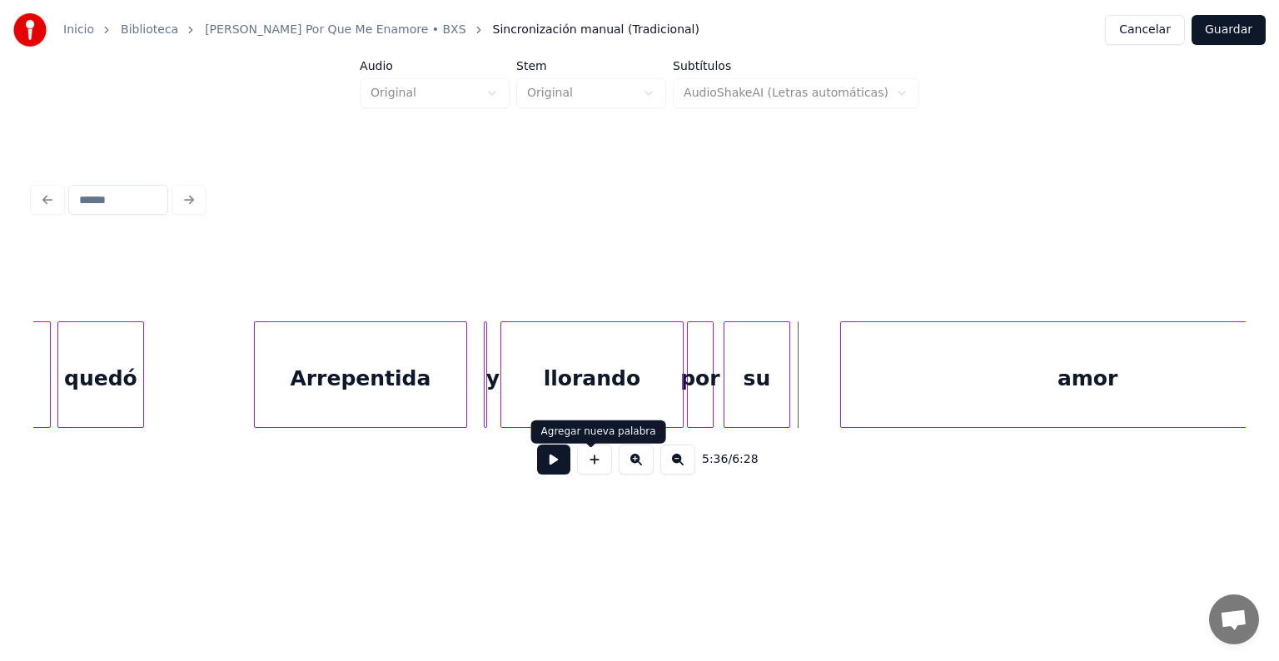
click at [537, 458] on button at bounding box center [553, 460] width 33 height 30
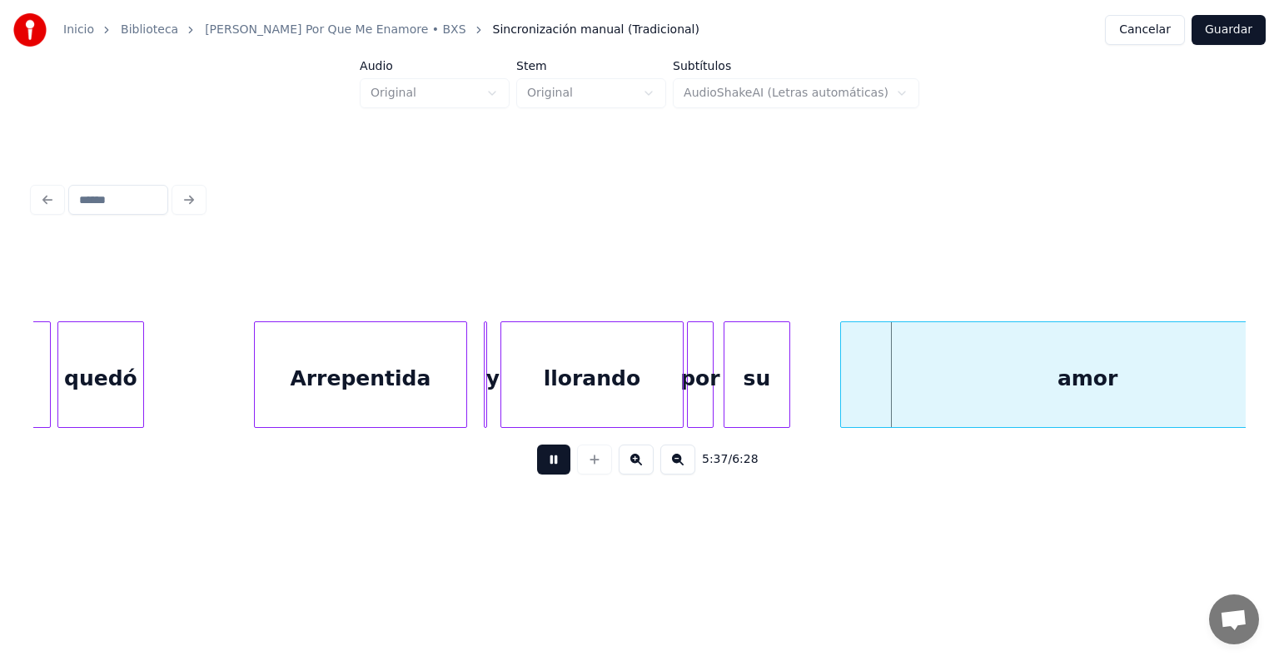
drag, startPoint x: 534, startPoint y: 458, endPoint x: 836, endPoint y: 339, distance: 324.8
click at [537, 456] on button at bounding box center [553, 460] width 33 height 30
click at [879, 360] on div at bounding box center [877, 374] width 5 height 105
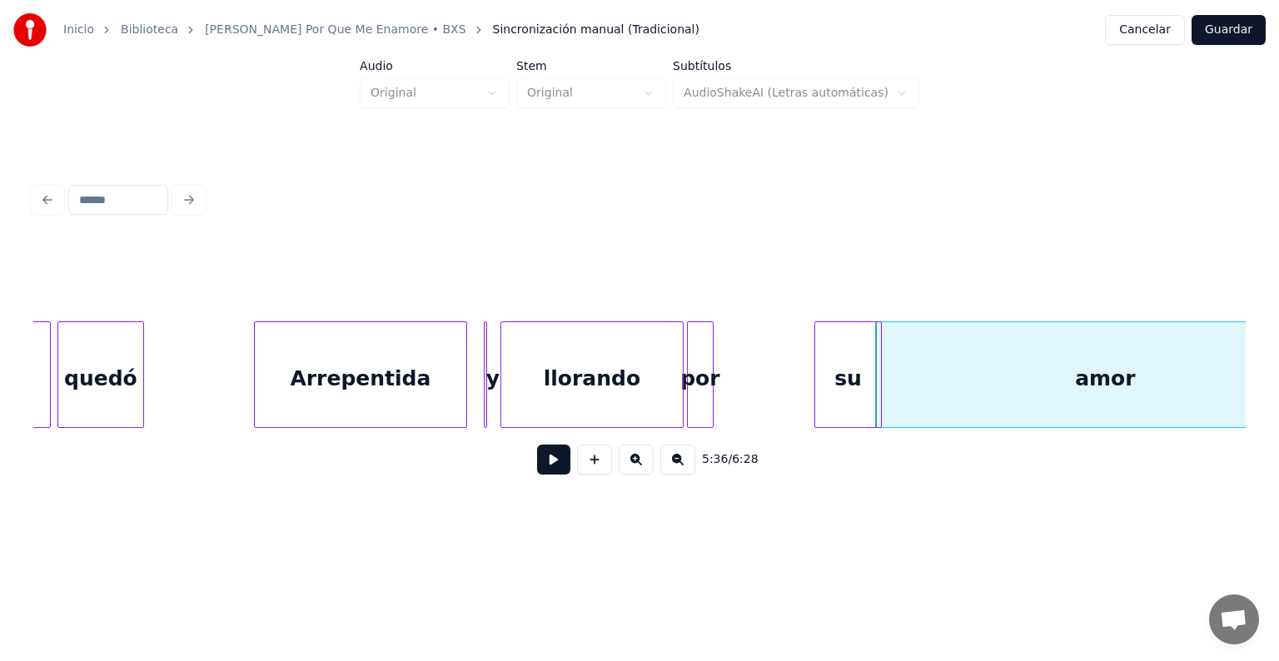
click at [859, 352] on div "su" at bounding box center [847, 378] width 65 height 113
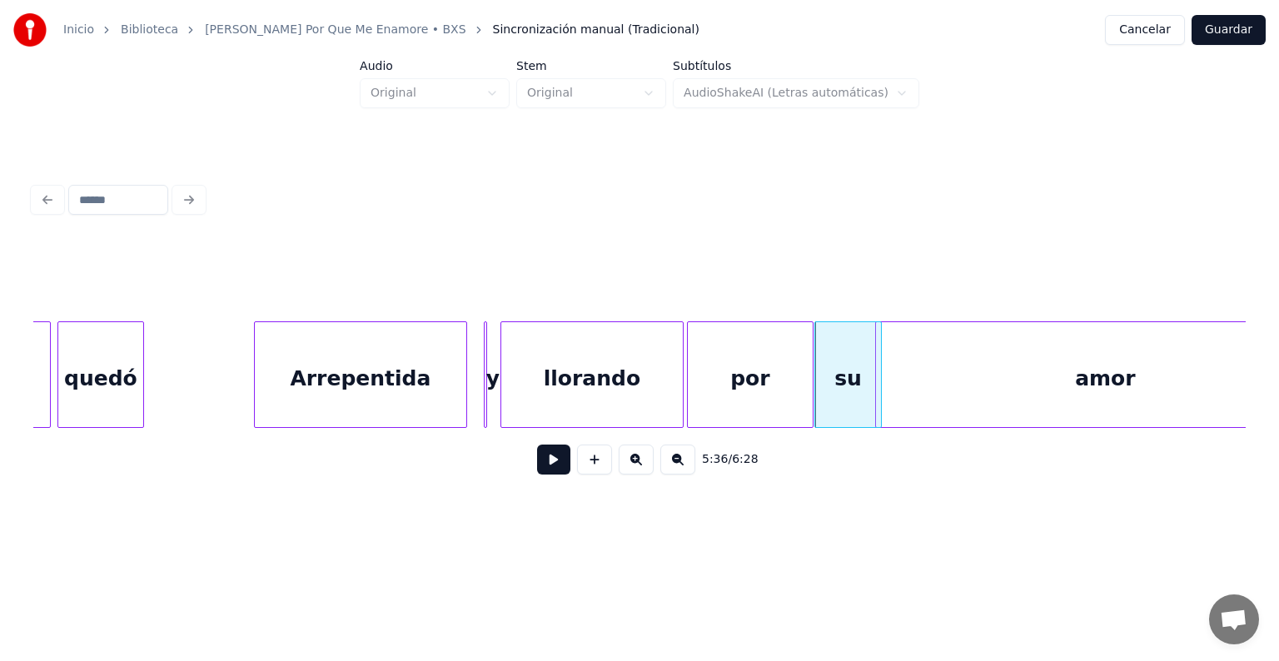
click at [809, 375] on div at bounding box center [810, 374] width 5 height 105
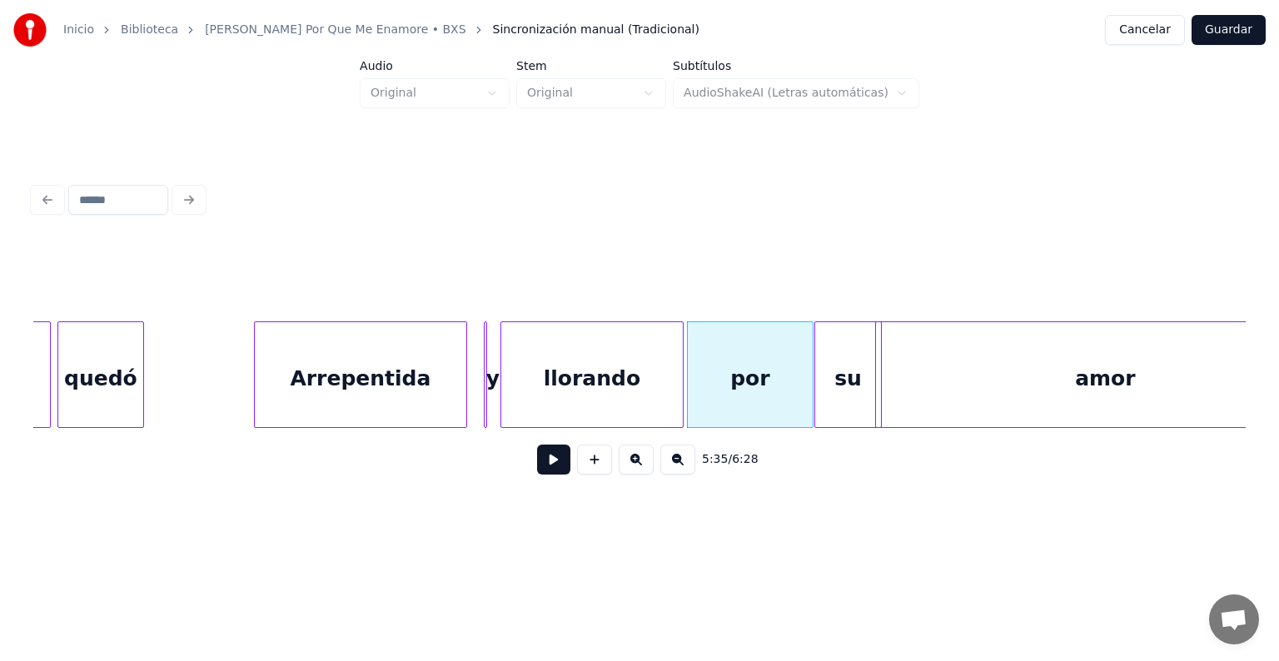
click at [522, 463] on div "5:35 / 6:28" at bounding box center [639, 459] width 1185 height 37
click at [539, 468] on button at bounding box center [553, 460] width 33 height 30
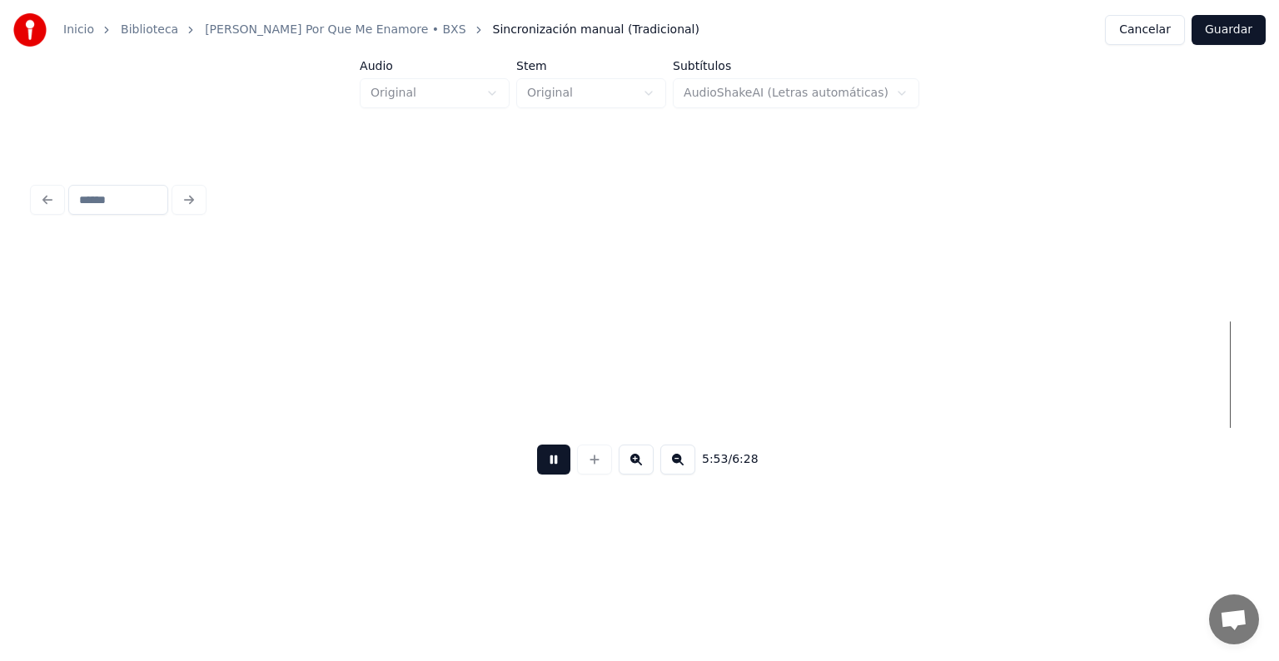
scroll to position [0, 58895]
click at [1235, 29] on button "Guardar" at bounding box center [1228, 30] width 74 height 30
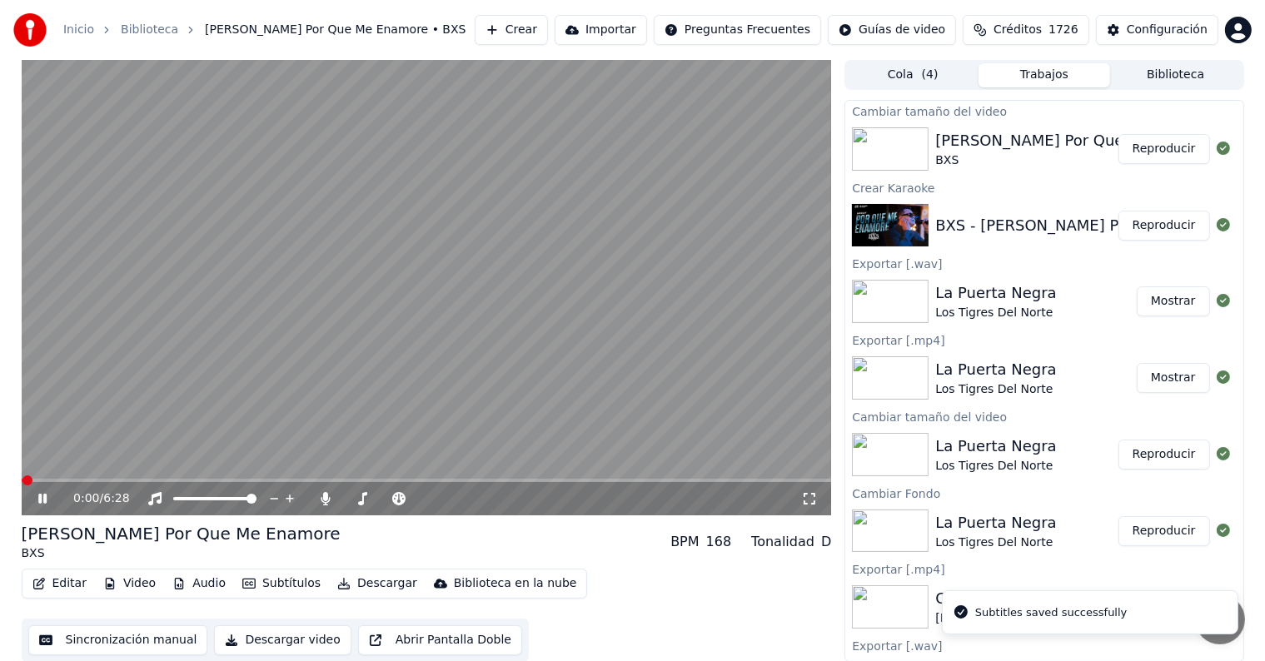
click at [61, 584] on button "Editar" at bounding box center [59, 583] width 67 height 23
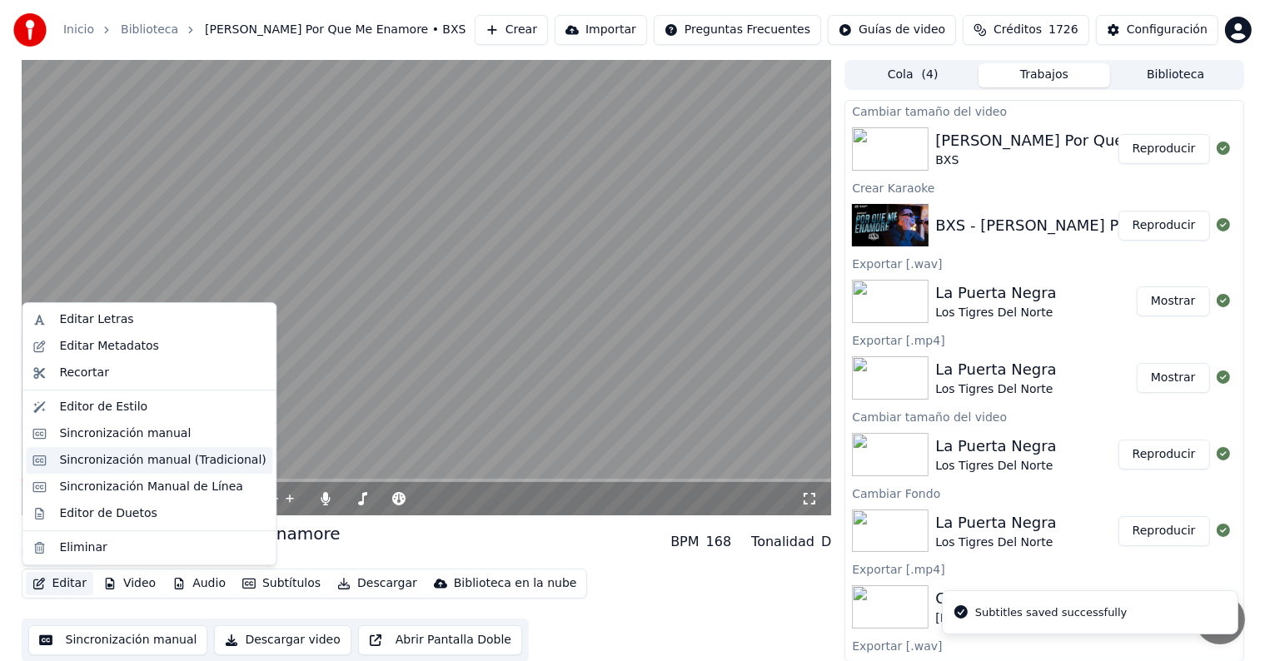
click at [168, 450] on div "Sincronización manual (Tradicional)" at bounding box center [149, 460] width 246 height 27
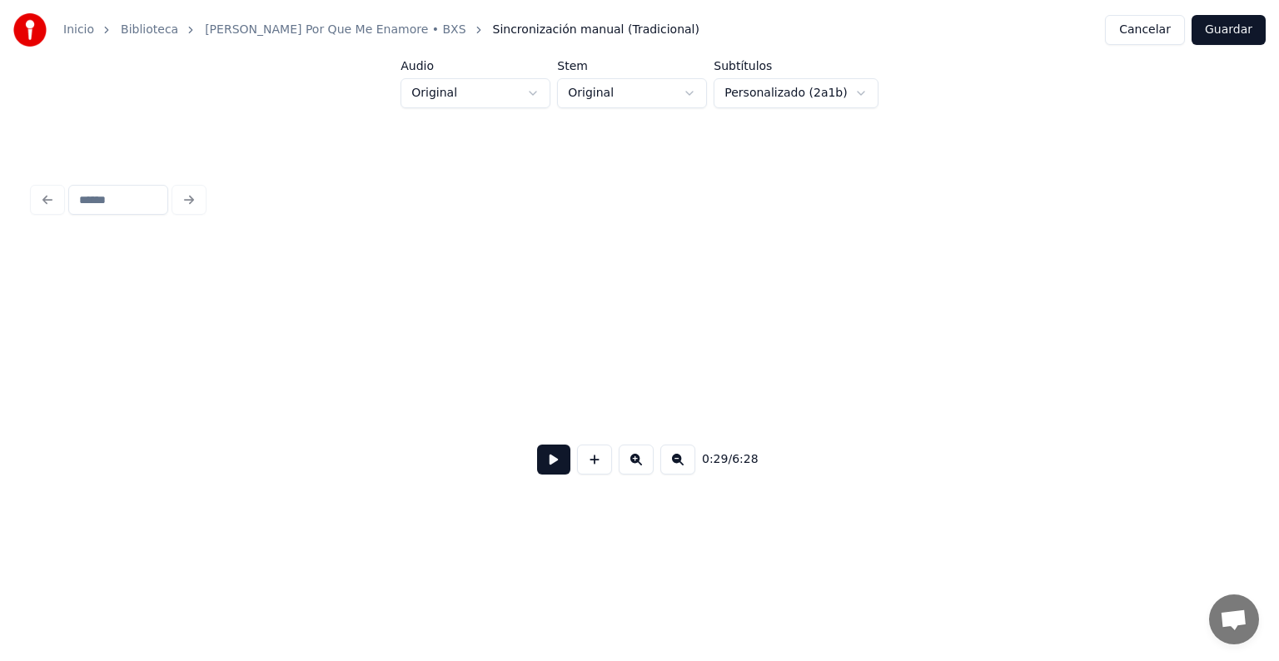
scroll to position [0, 4990]
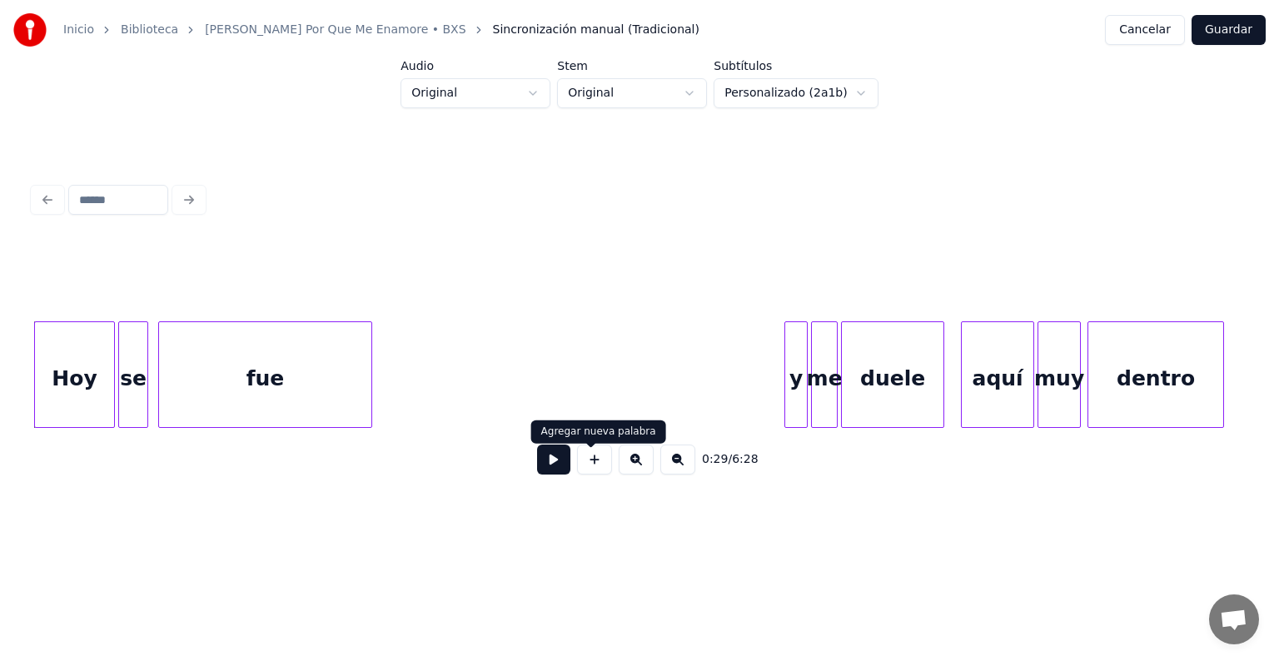
click at [558, 463] on button at bounding box center [553, 460] width 33 height 30
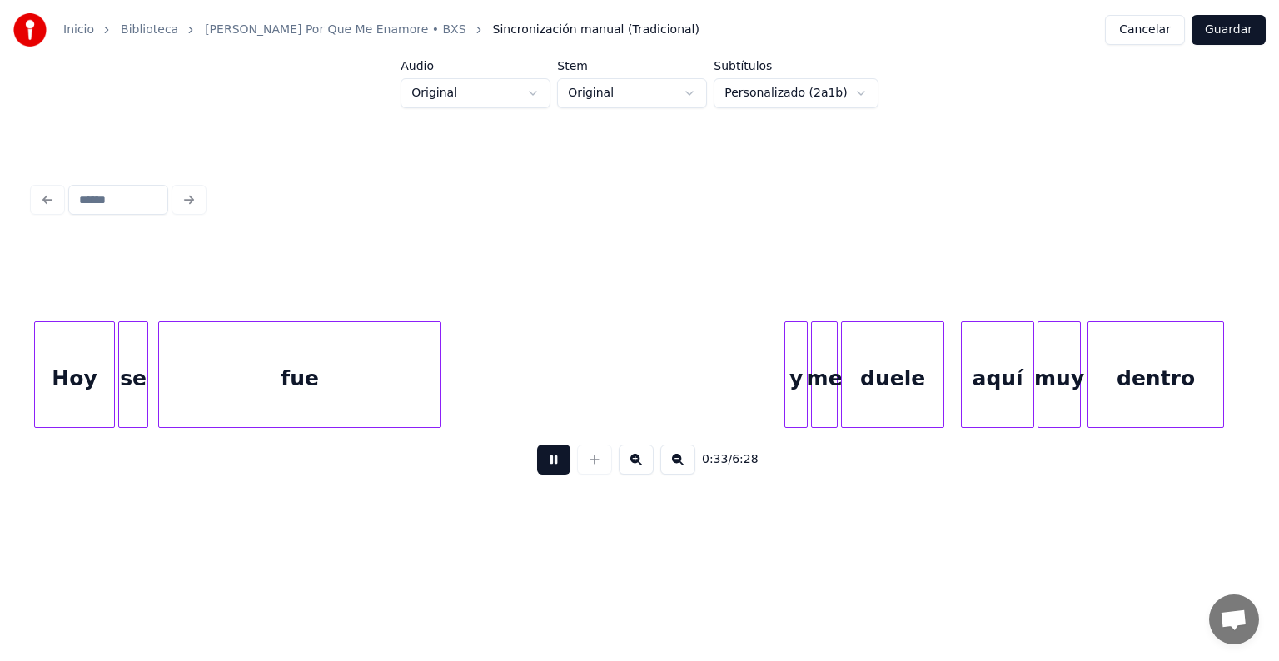
click at [440, 376] on div at bounding box center [437, 374] width 5 height 105
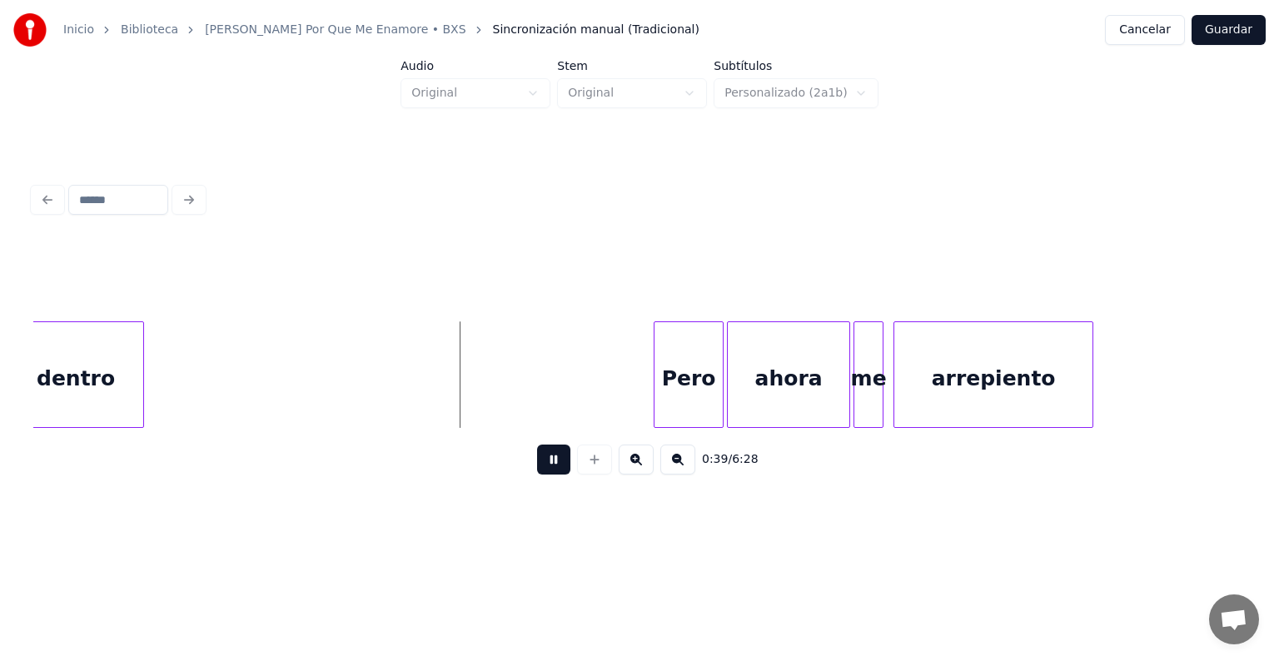
scroll to position [0, 6036]
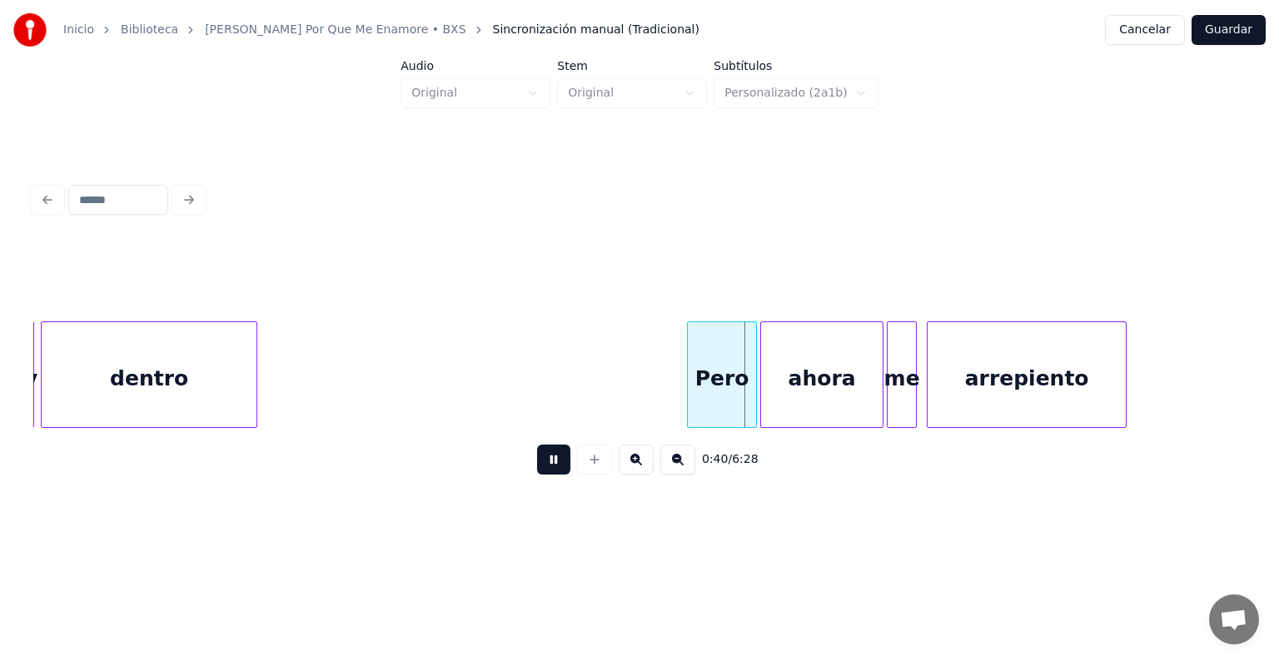
click at [256, 365] on div at bounding box center [253, 374] width 5 height 105
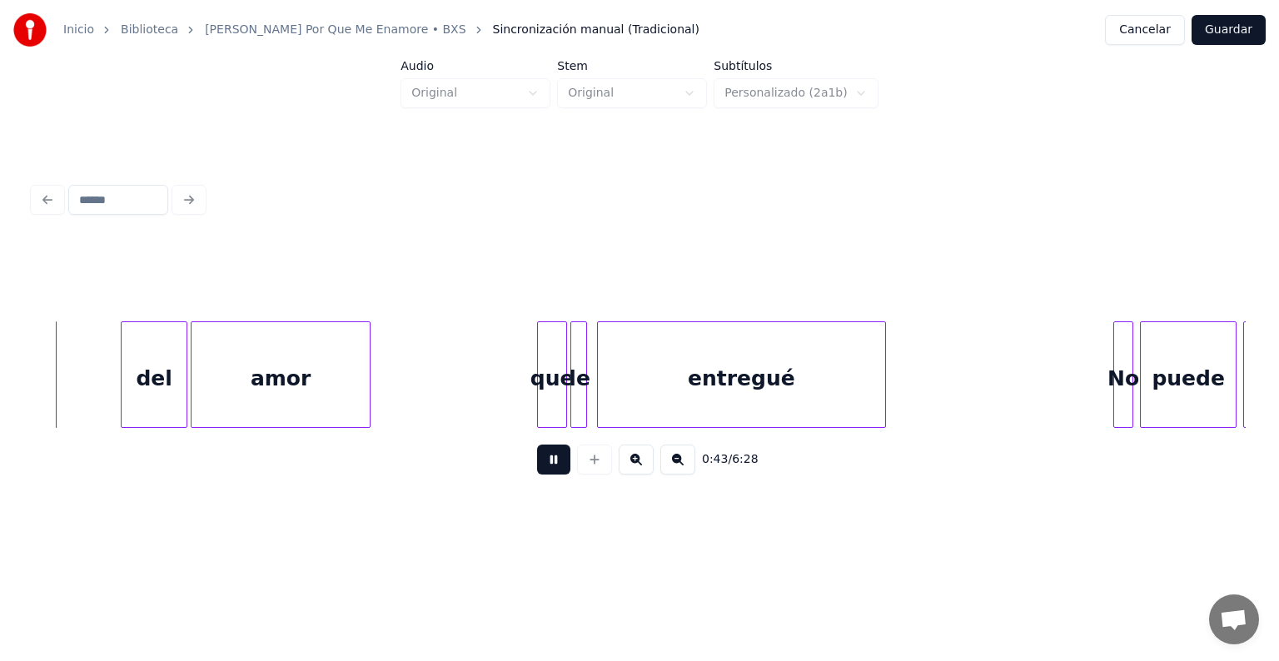
click at [1116, 332] on div at bounding box center [1116, 374] width 5 height 105
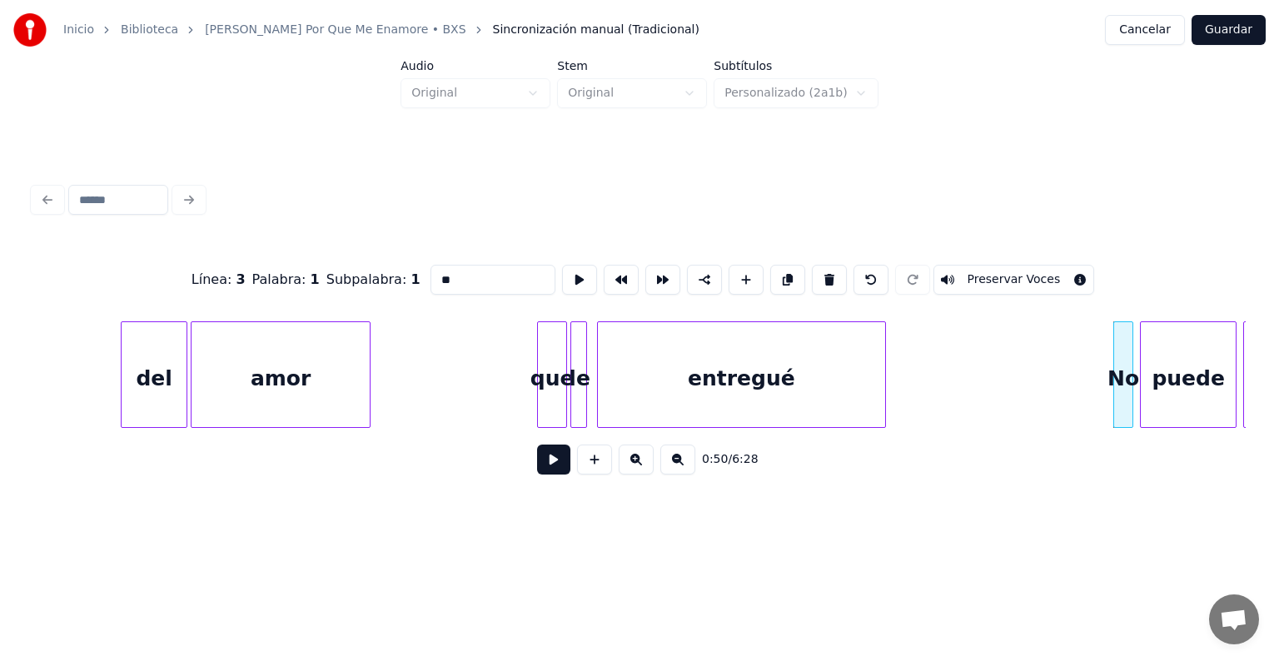
click at [554, 473] on button at bounding box center [553, 460] width 33 height 30
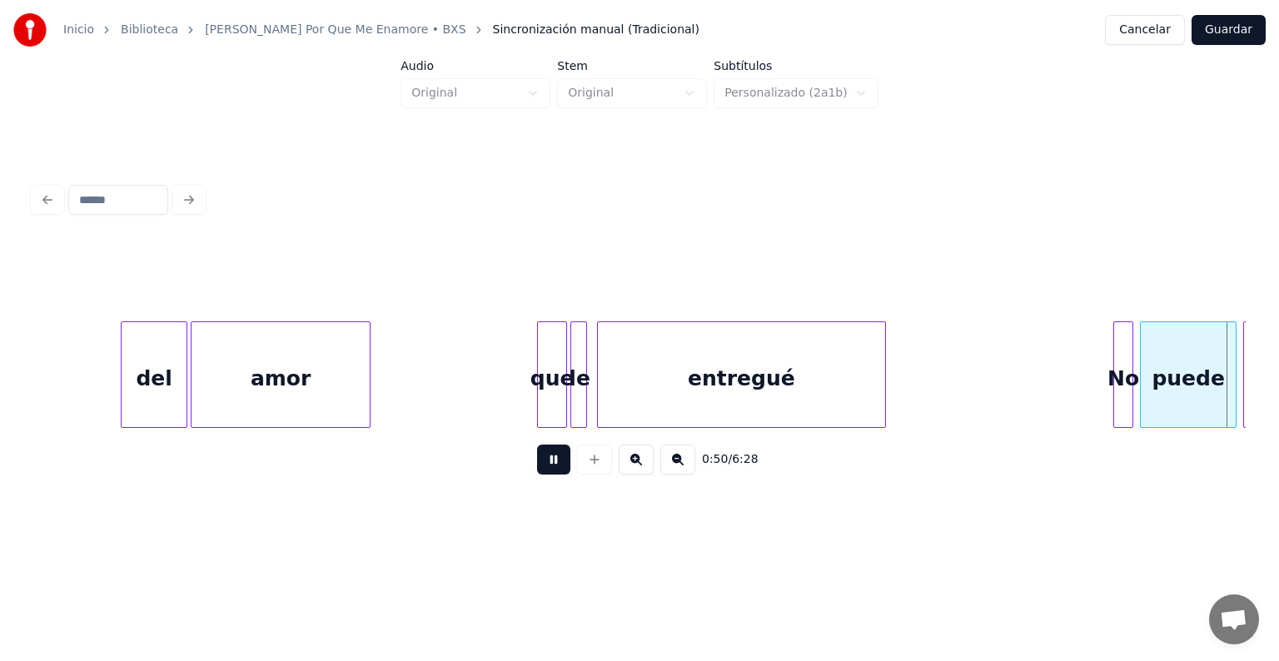
scroll to position [0, 8463]
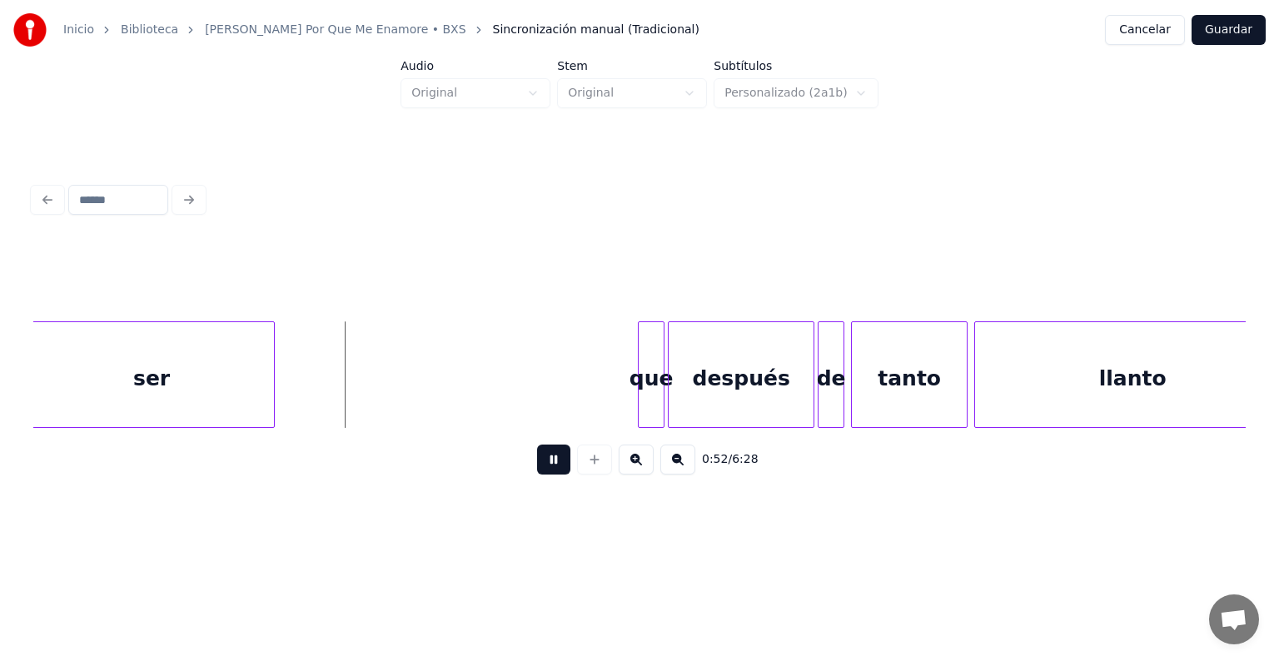
click at [36, 438] on div "0:52 / 6:28" at bounding box center [639, 459] width 1212 height 63
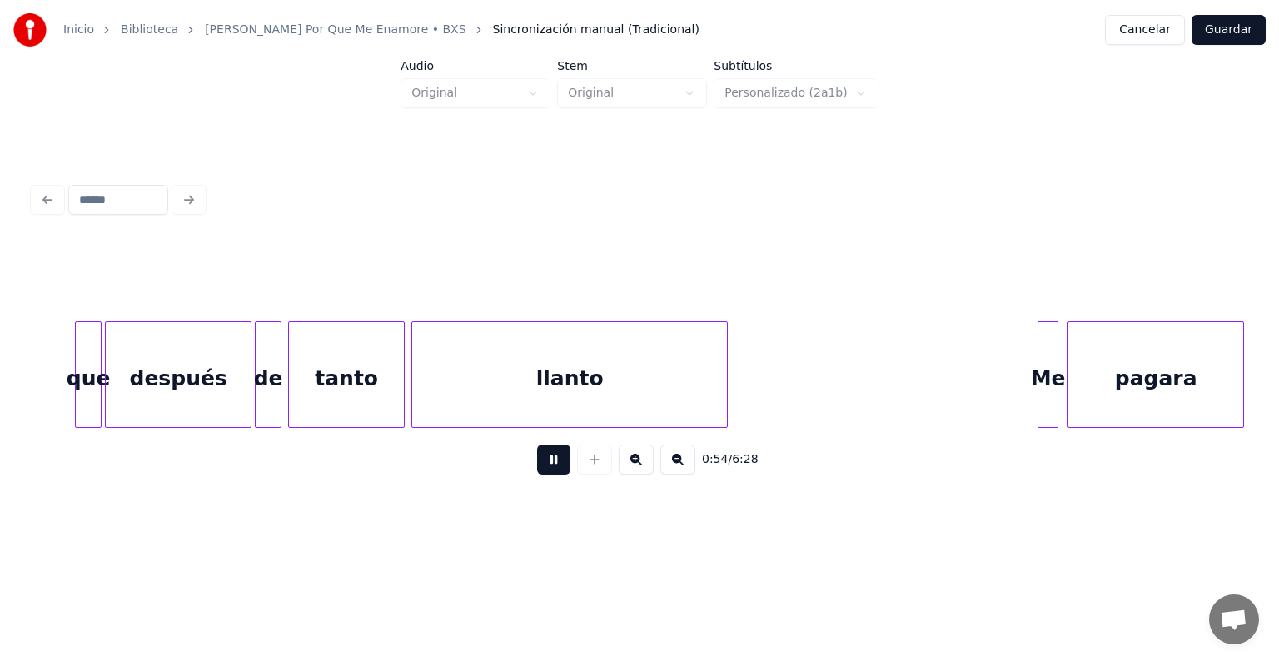
scroll to position [0, 8959]
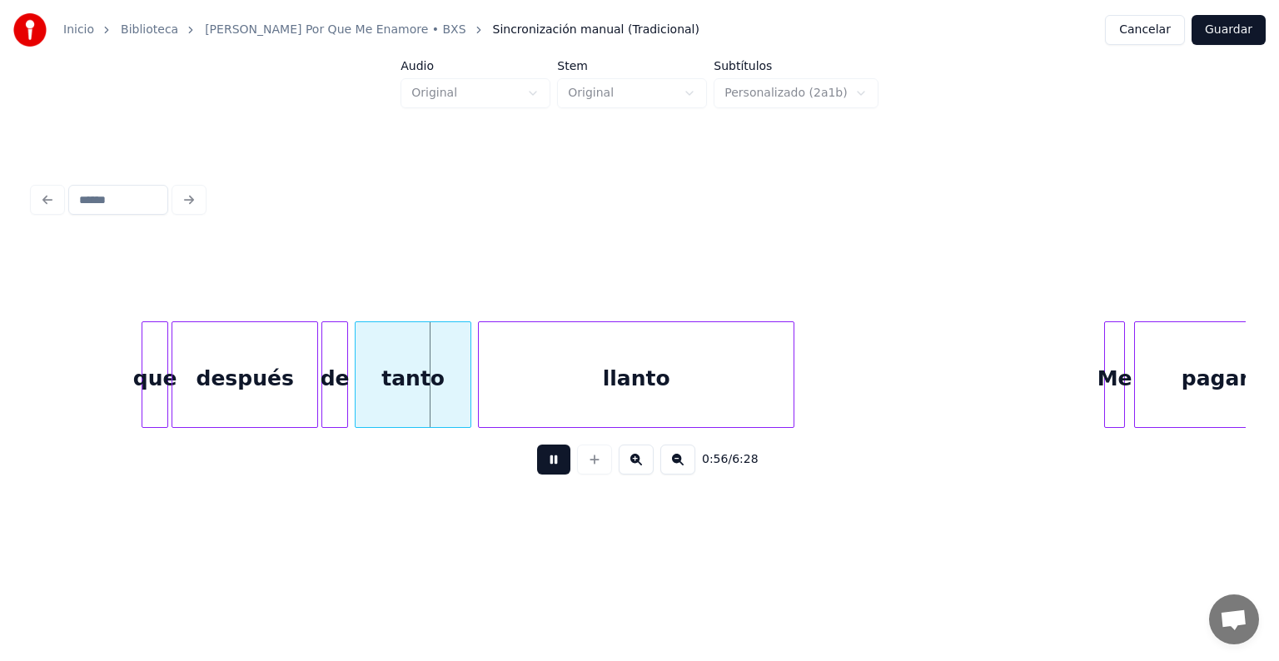
click at [553, 470] on button at bounding box center [553, 460] width 33 height 30
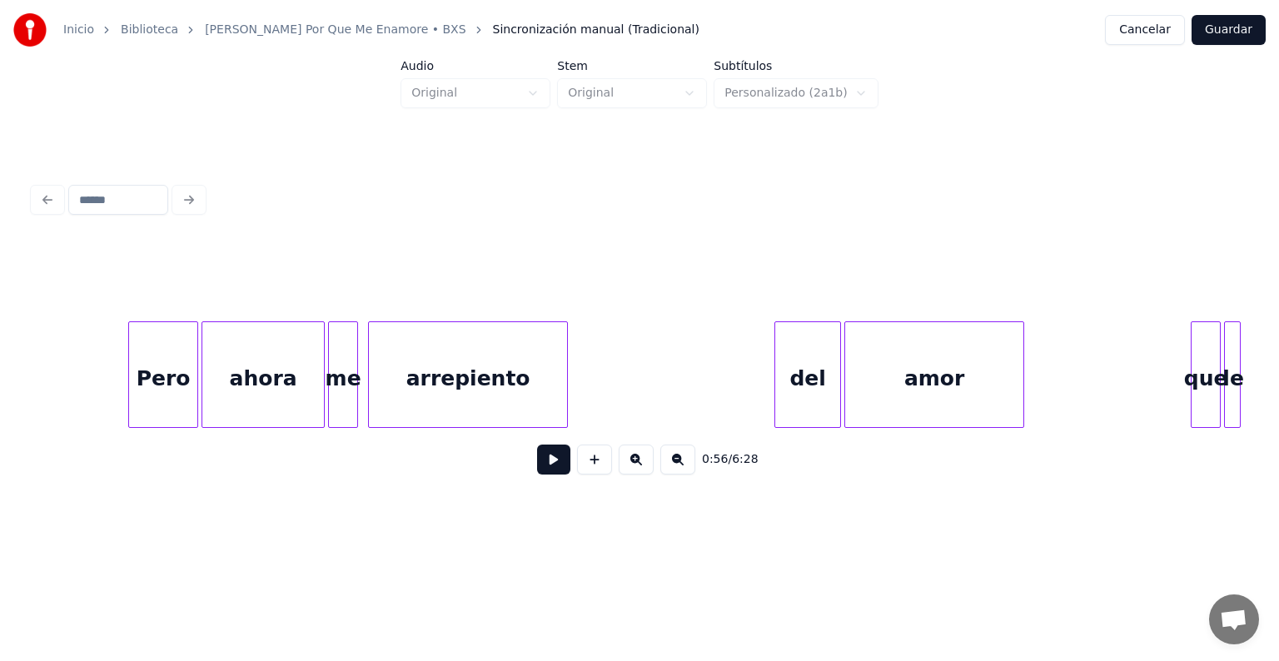
scroll to position [0, 6562]
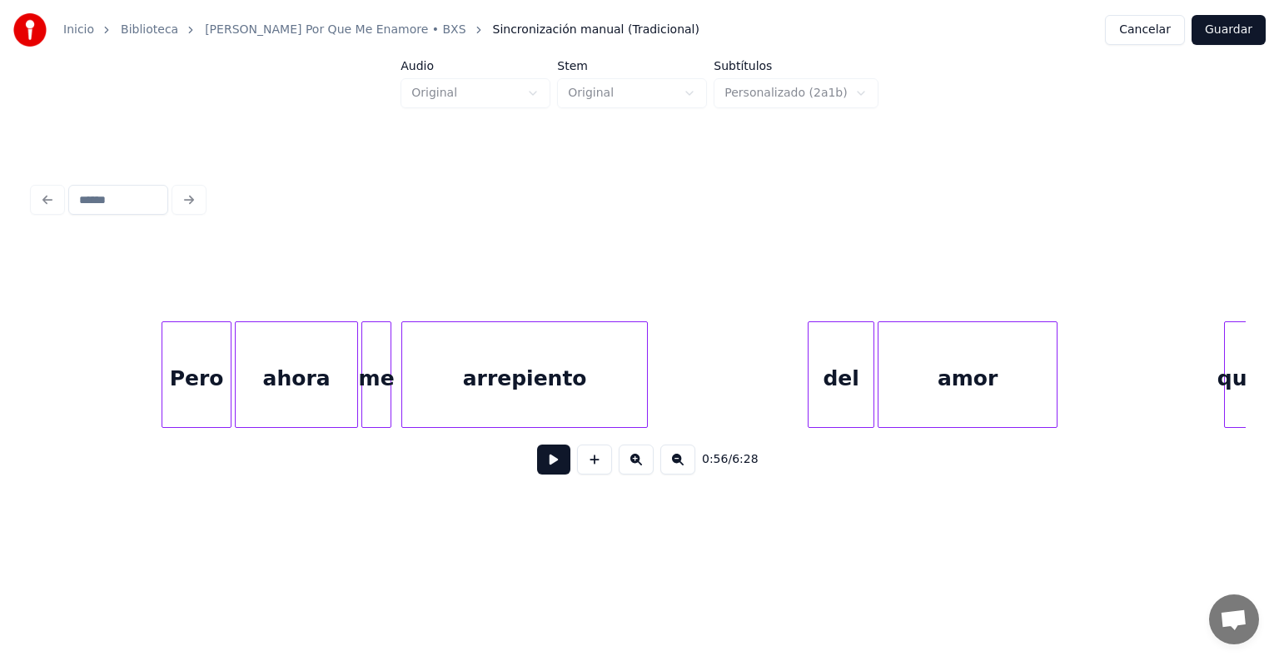
click at [647, 378] on div at bounding box center [644, 374] width 5 height 105
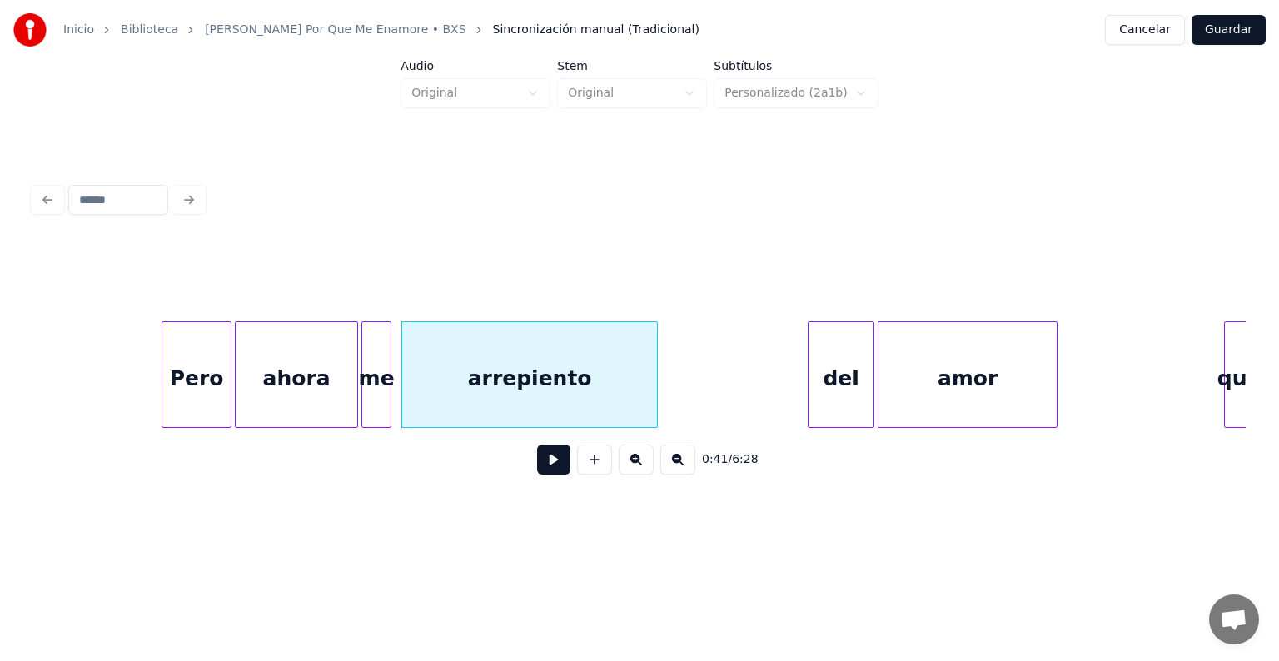
click at [564, 381] on div "arrepiento" at bounding box center [529, 378] width 255 height 113
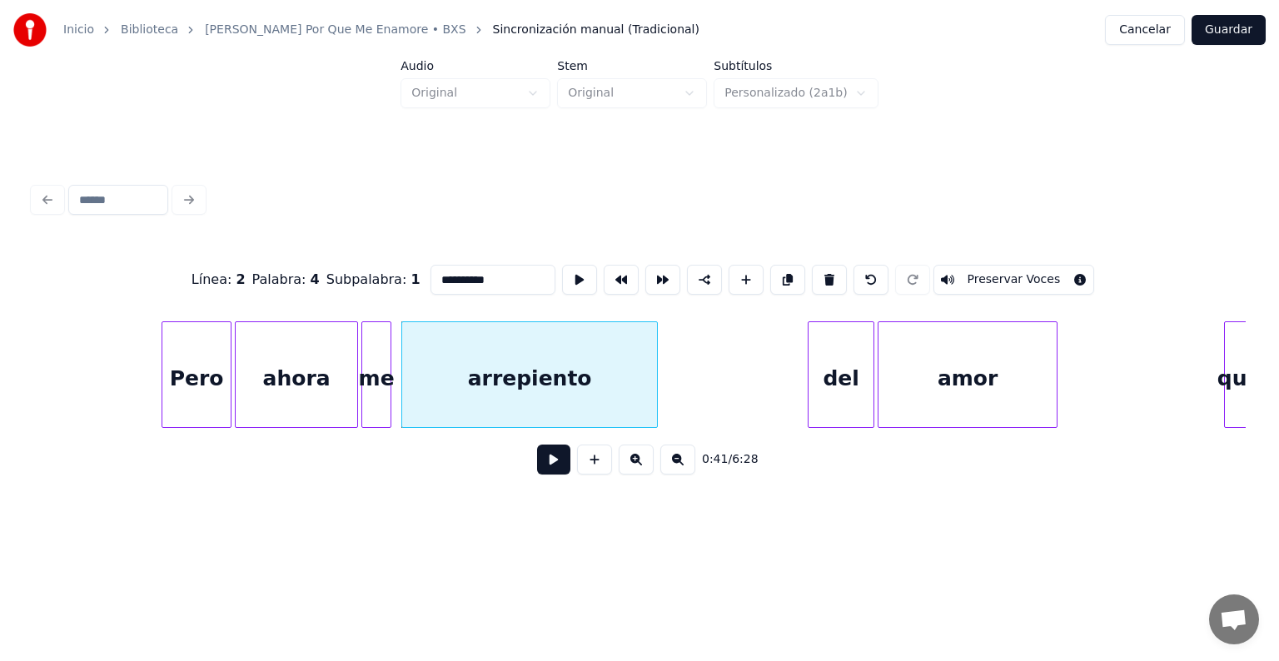
click at [539, 460] on button at bounding box center [553, 460] width 33 height 30
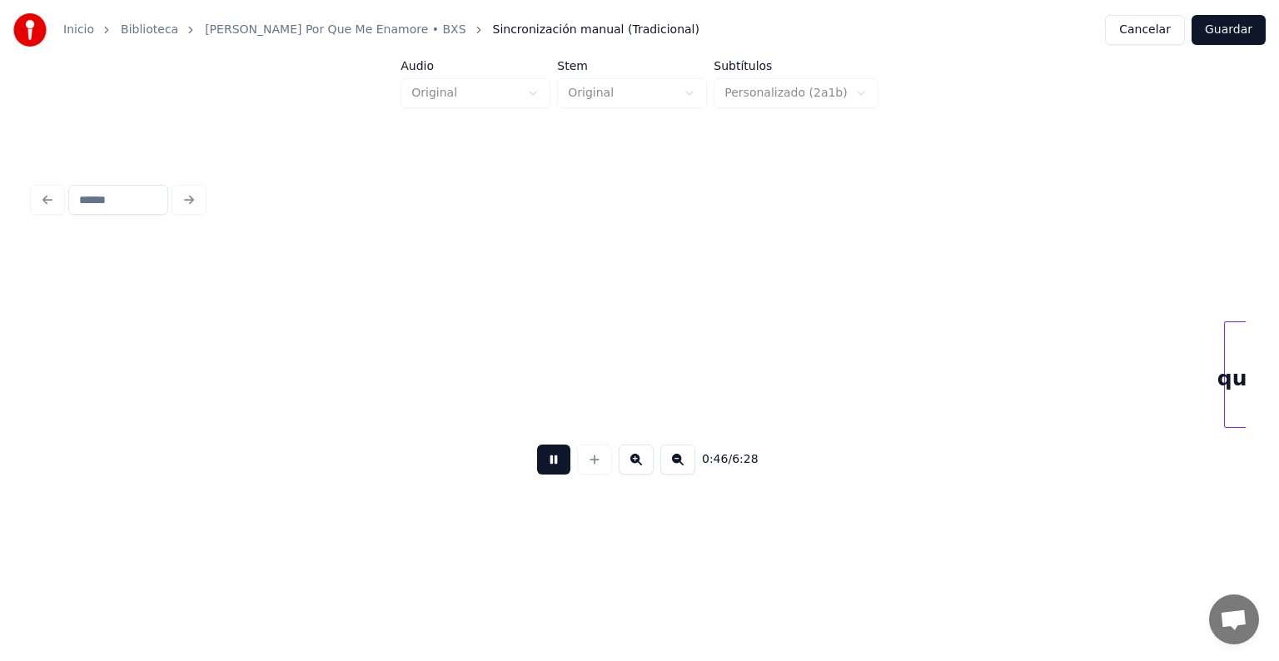
scroll to position [0, 7776]
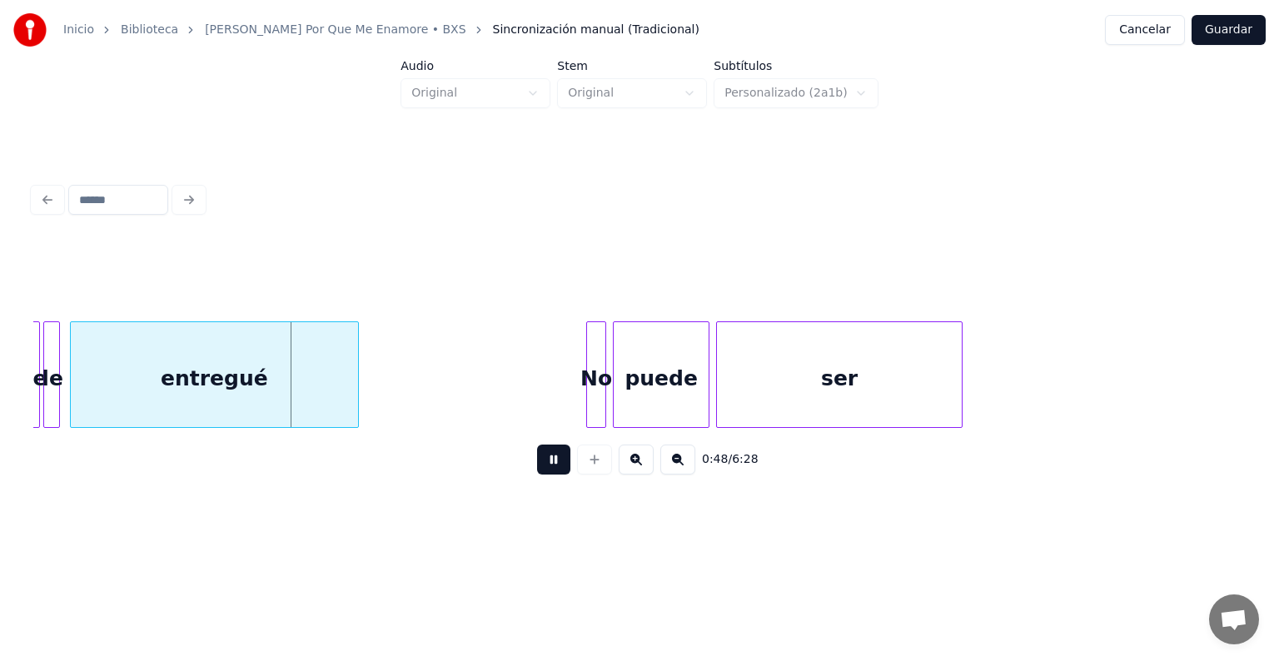
click at [592, 382] on div "No" at bounding box center [596, 378] width 18 height 113
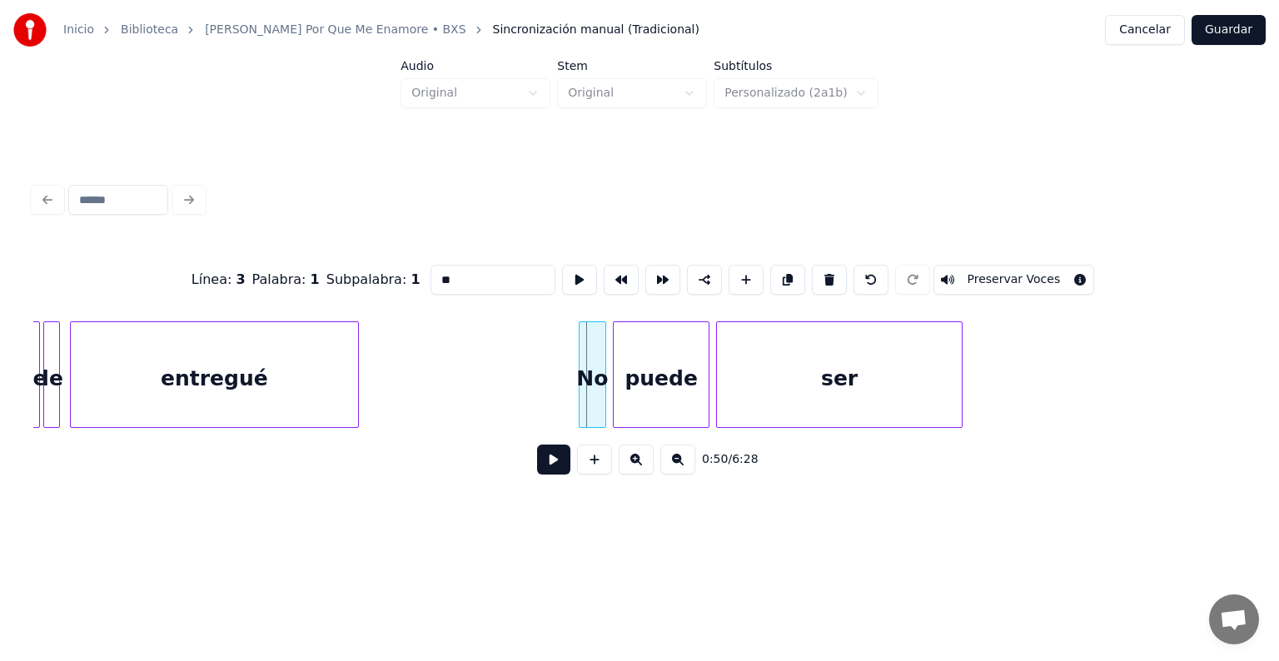
click at [581, 366] on div at bounding box center [581, 374] width 5 height 105
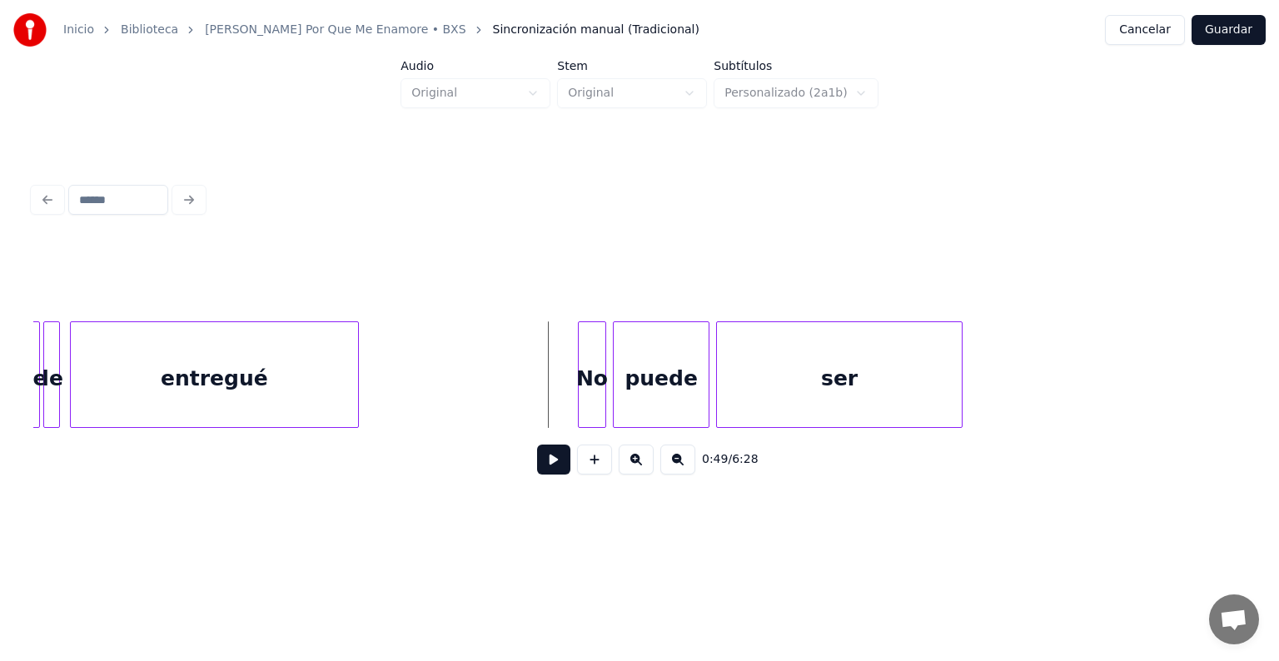
drag, startPoint x: 544, startPoint y: 446, endPoint x: 544, endPoint y: 456, distance: 10.0
click at [544, 456] on div "0:49 / 6:28" at bounding box center [639, 459] width 1212 height 63
click at [544, 466] on button at bounding box center [553, 460] width 33 height 30
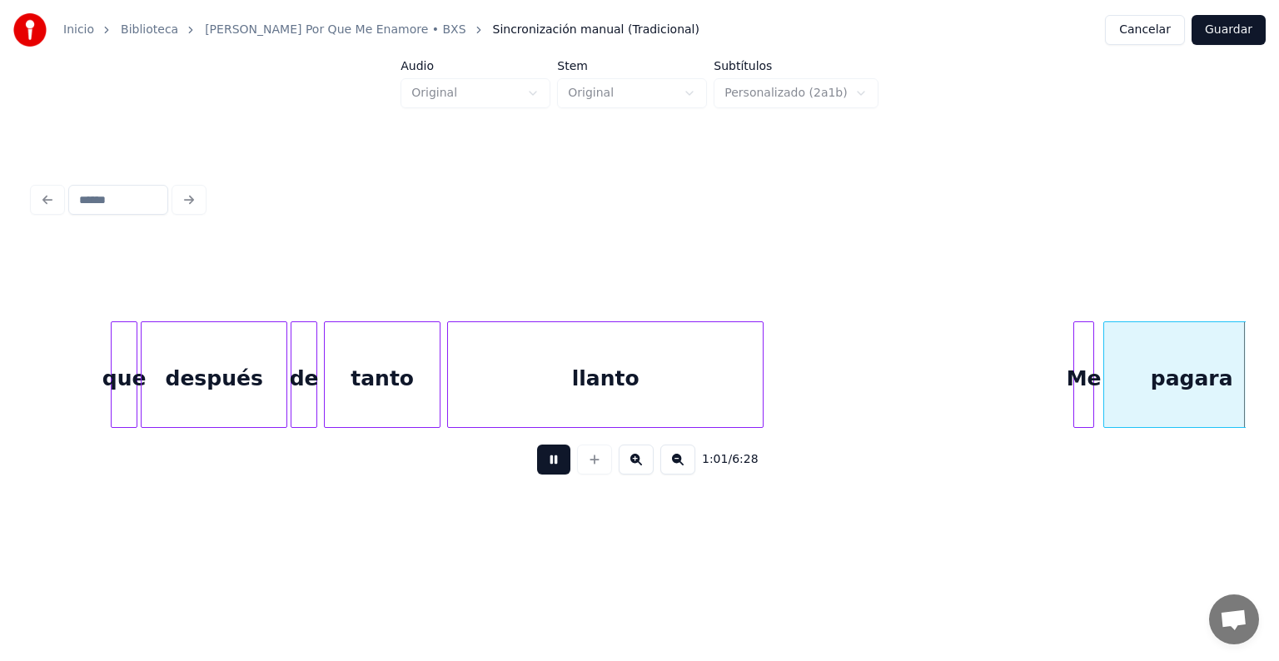
scroll to position [0, 10205]
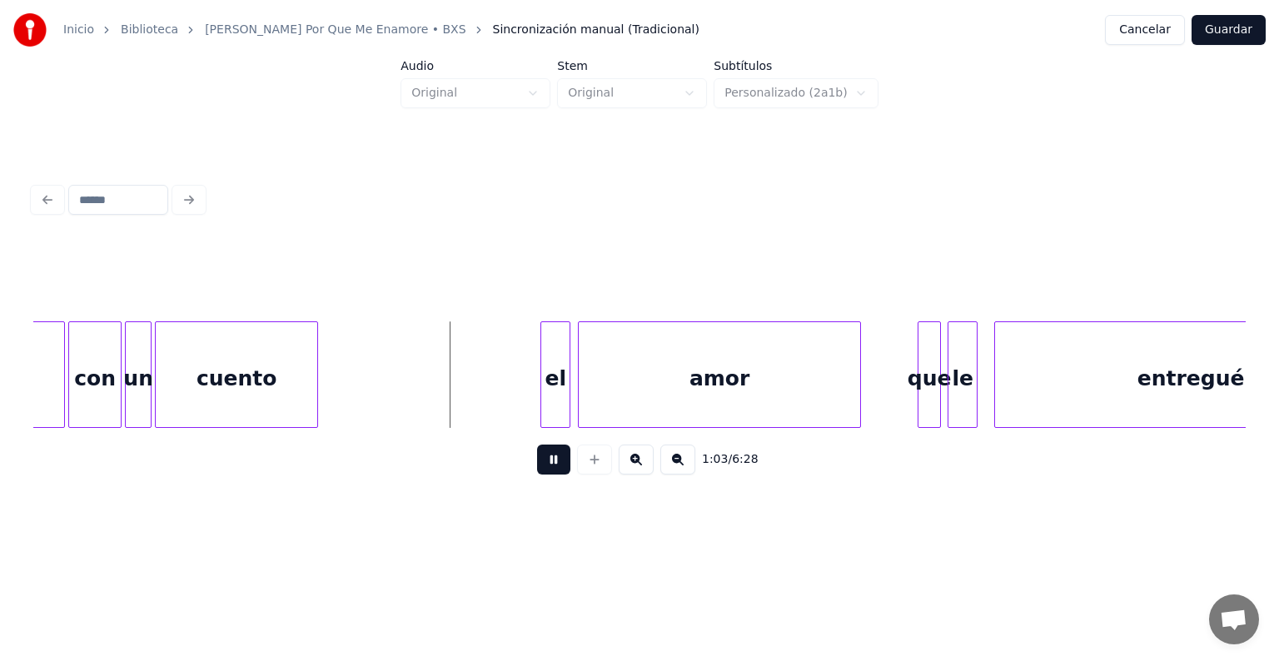
click at [540, 353] on div "el" at bounding box center [555, 374] width 30 height 107
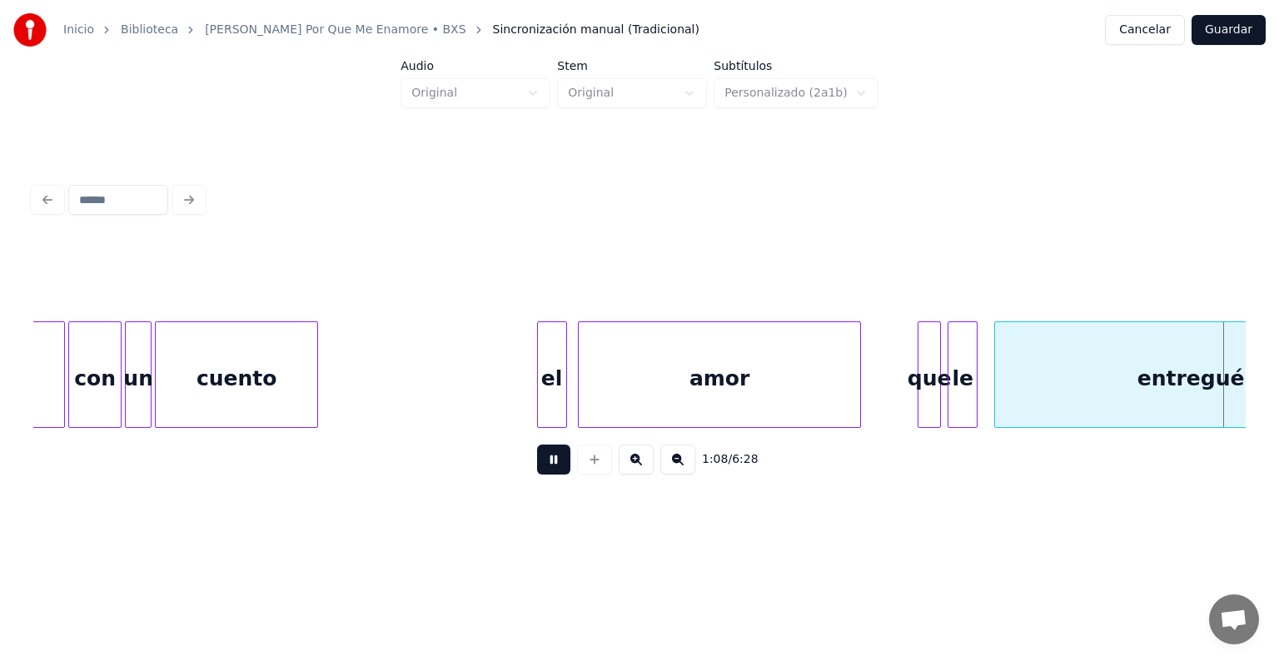
scroll to position [0, 11417]
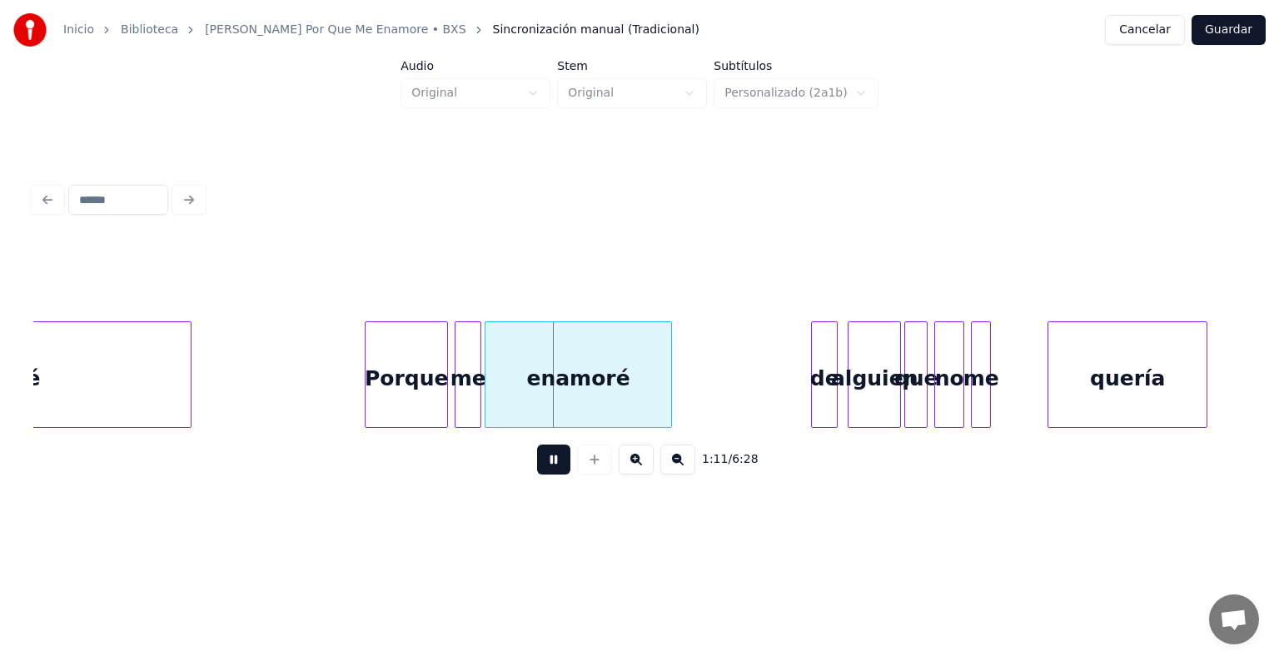
click at [191, 352] on div at bounding box center [188, 374] width 5 height 105
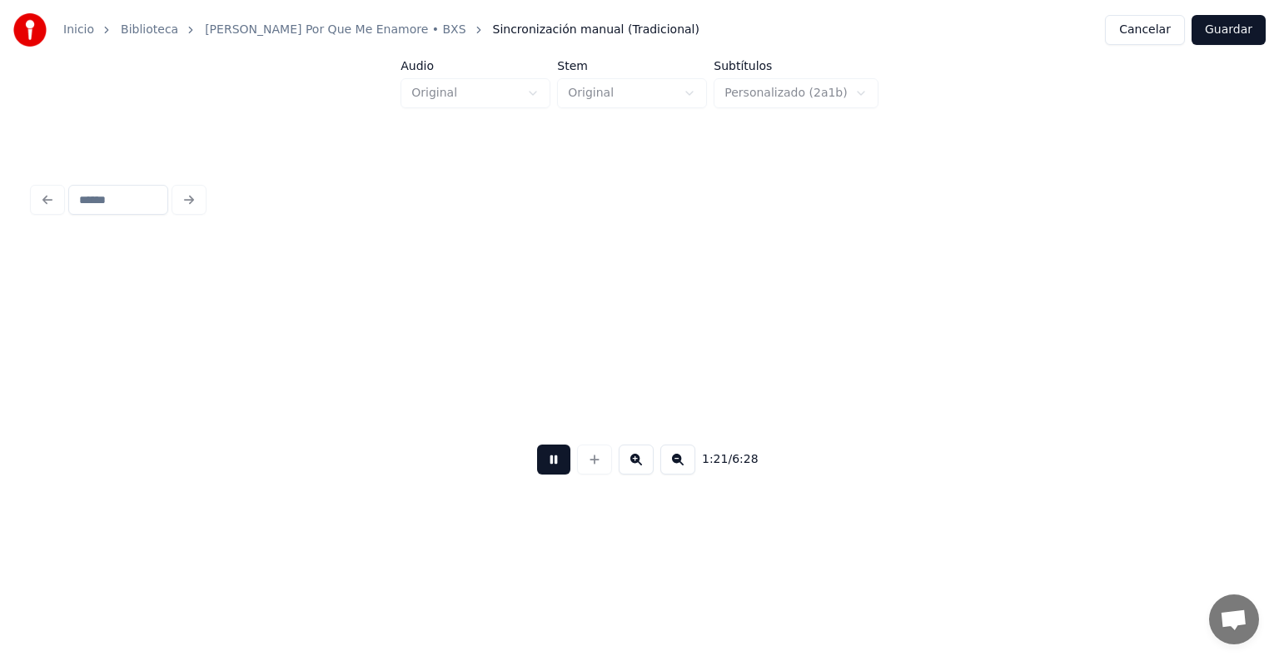
scroll to position [0, 13591]
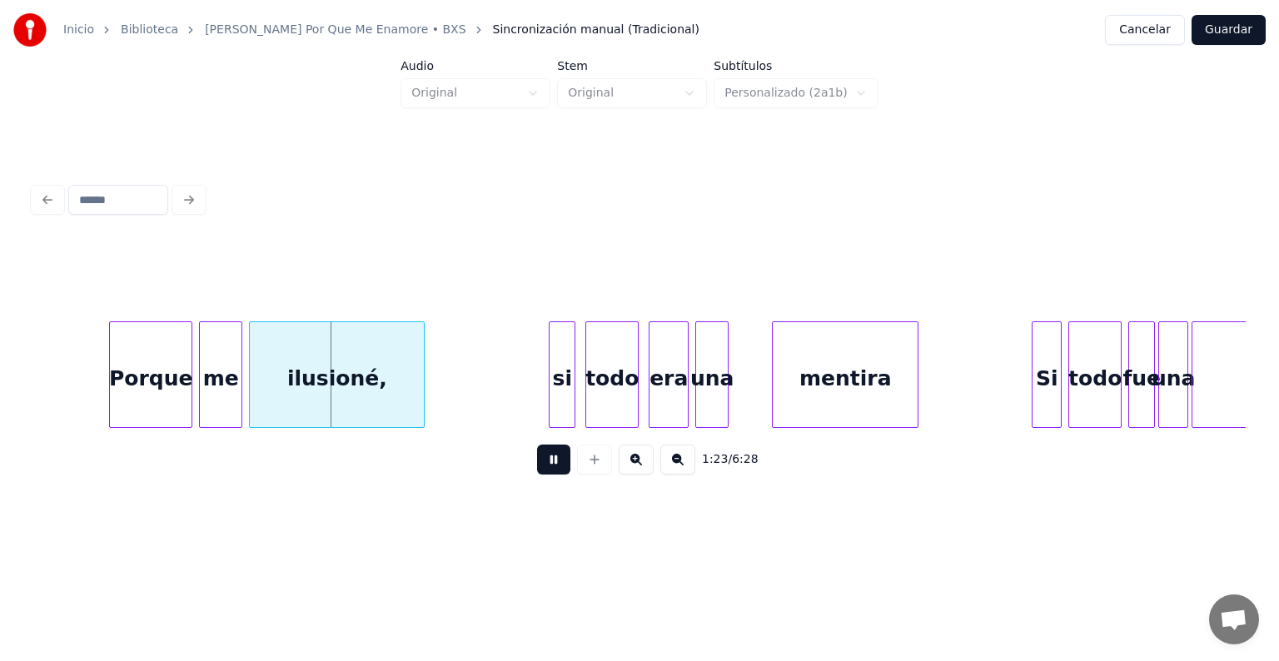
click at [549, 475] on button at bounding box center [553, 460] width 33 height 30
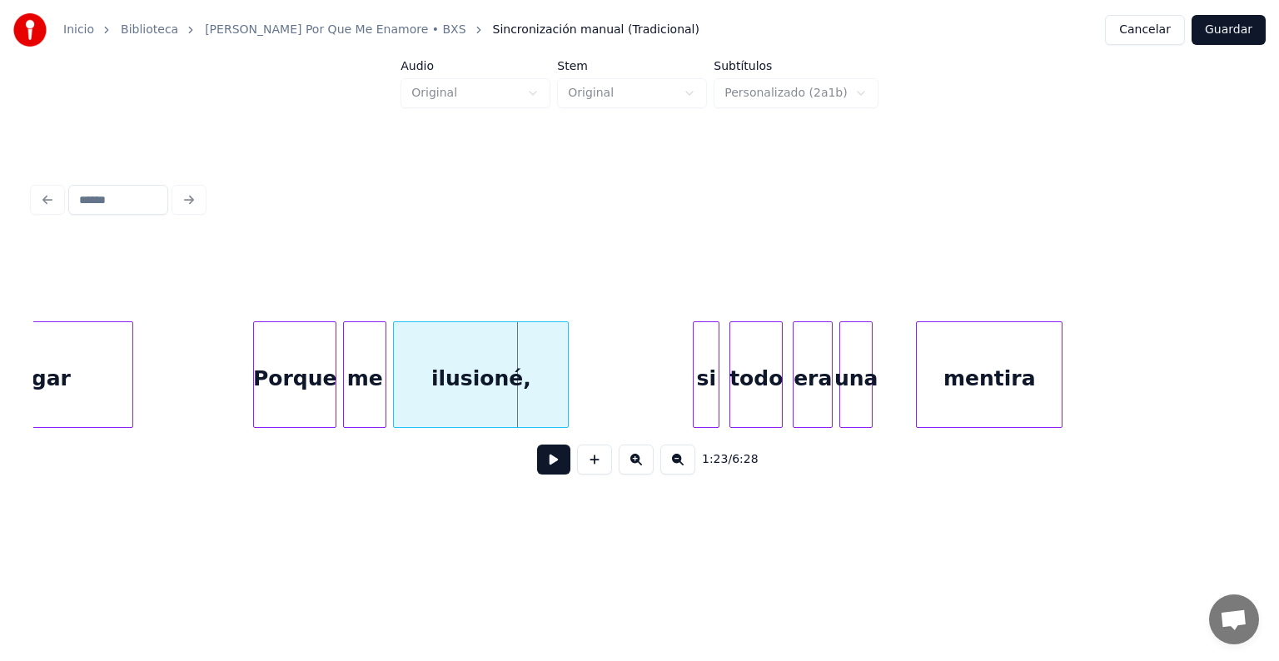
scroll to position [0, 13084]
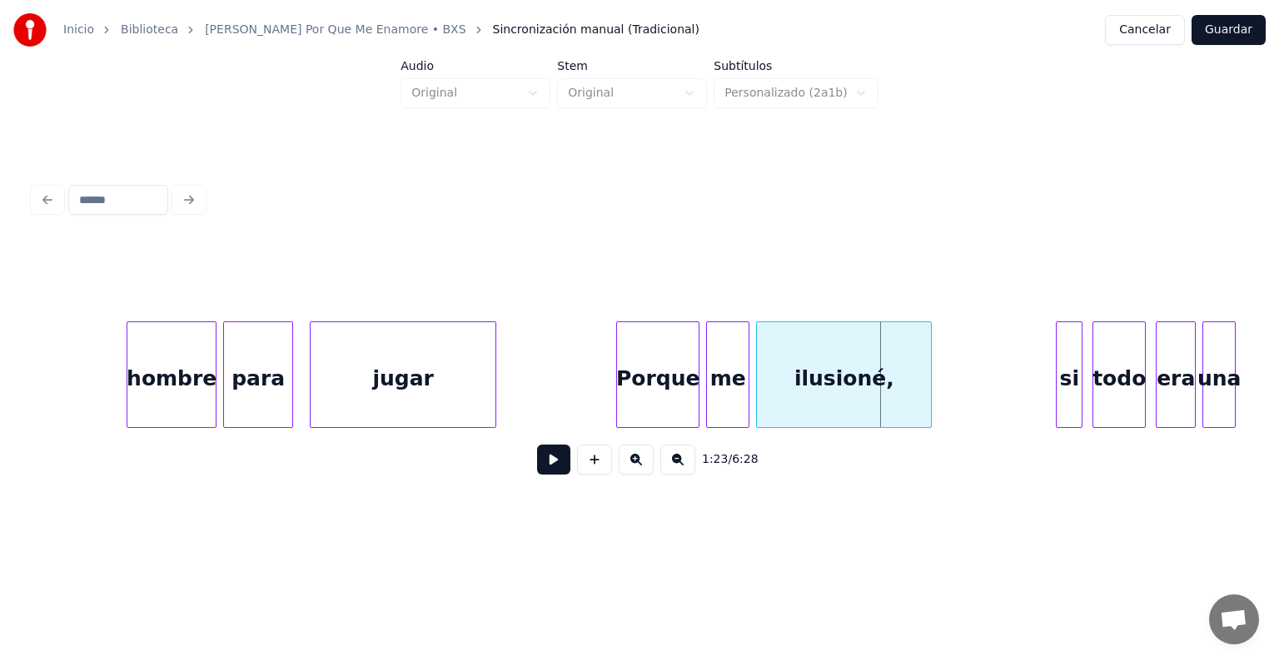
drag, startPoint x: 112, startPoint y: 370, endPoint x: 174, endPoint y: 400, distance: 68.9
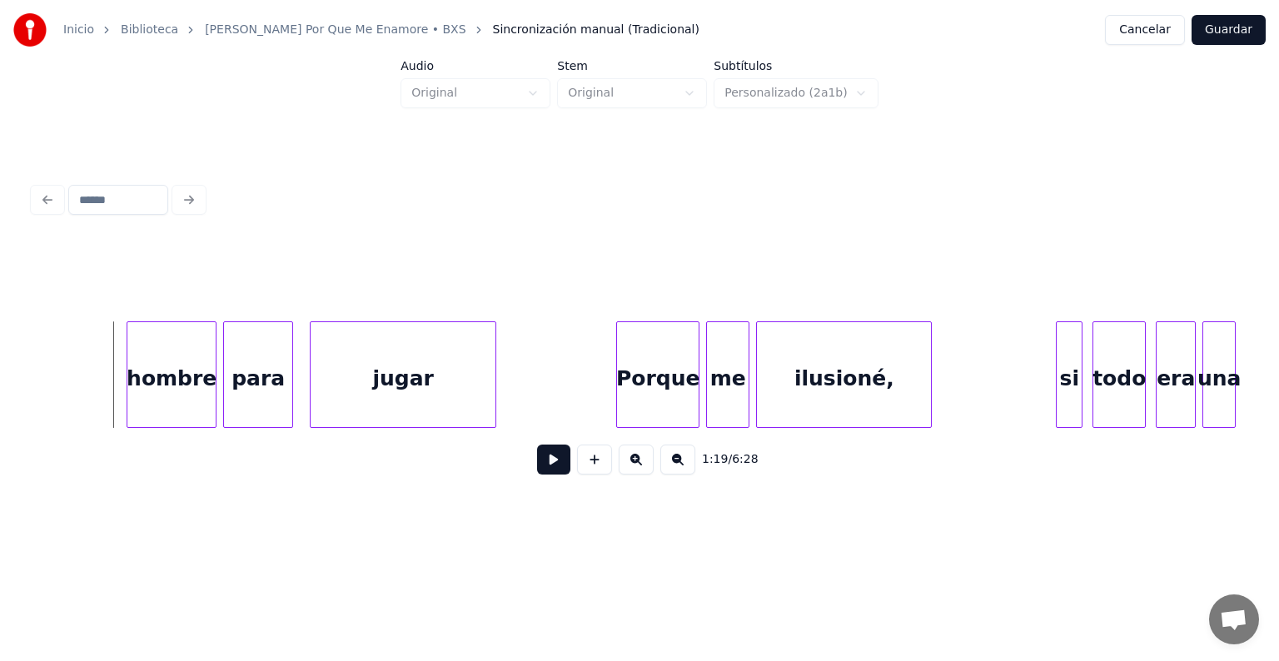
click at [541, 470] on button at bounding box center [553, 460] width 33 height 30
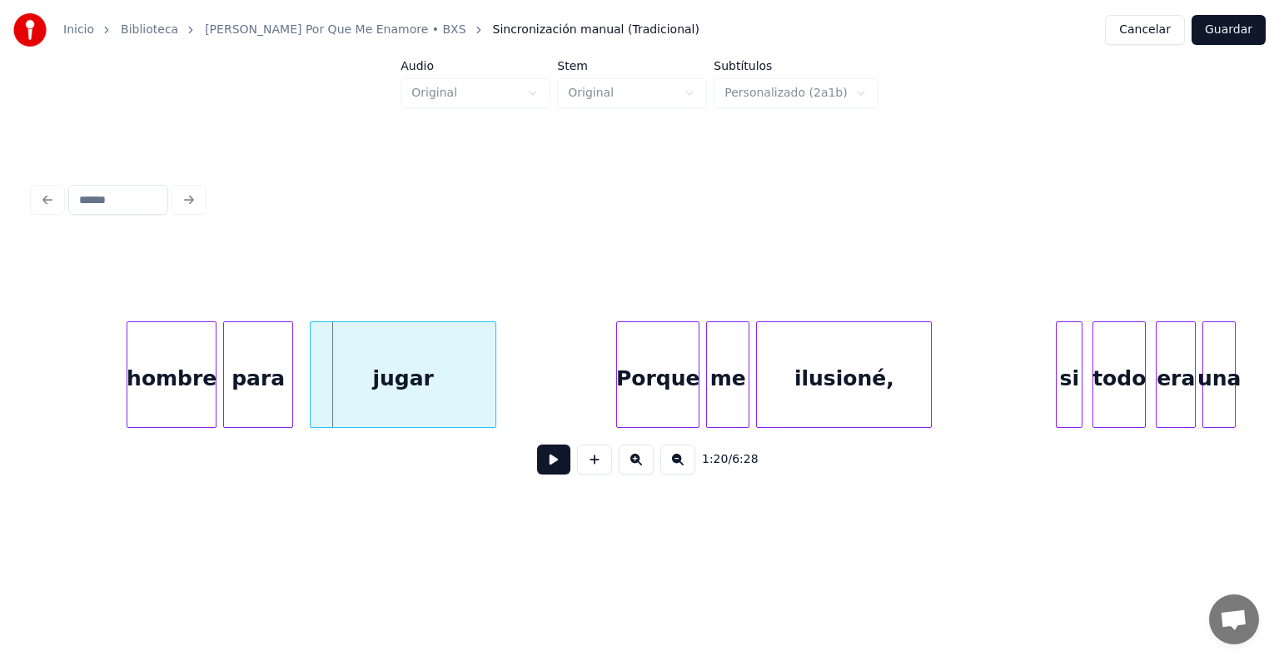
click at [186, 392] on div "hombre" at bounding box center [171, 378] width 88 height 113
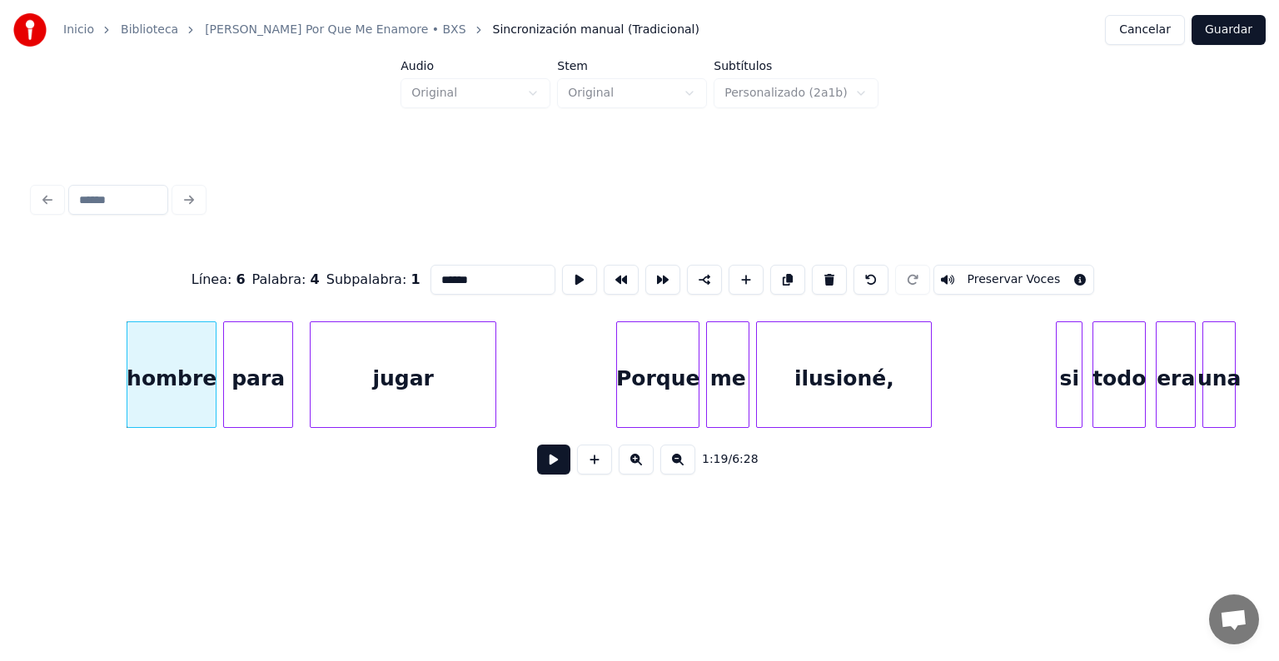
click at [430, 272] on input "******" at bounding box center [492, 280] width 125 height 30
type input "******"
click at [539, 475] on button at bounding box center [553, 460] width 33 height 30
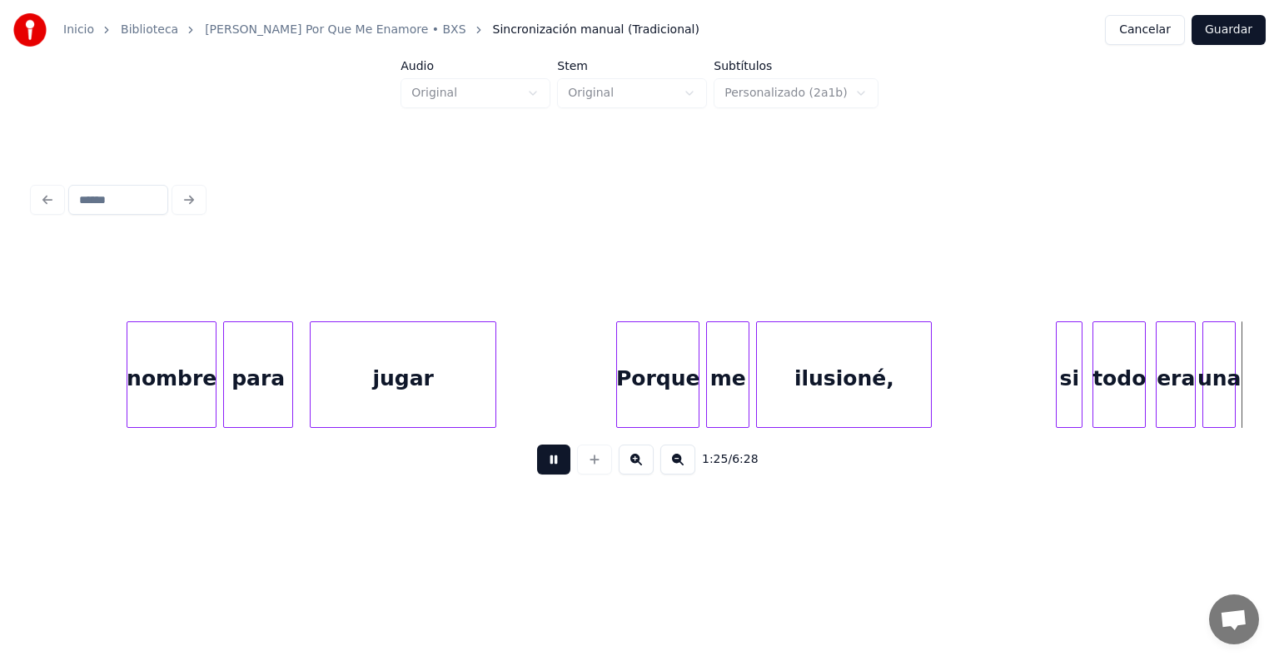
scroll to position [0, 14296]
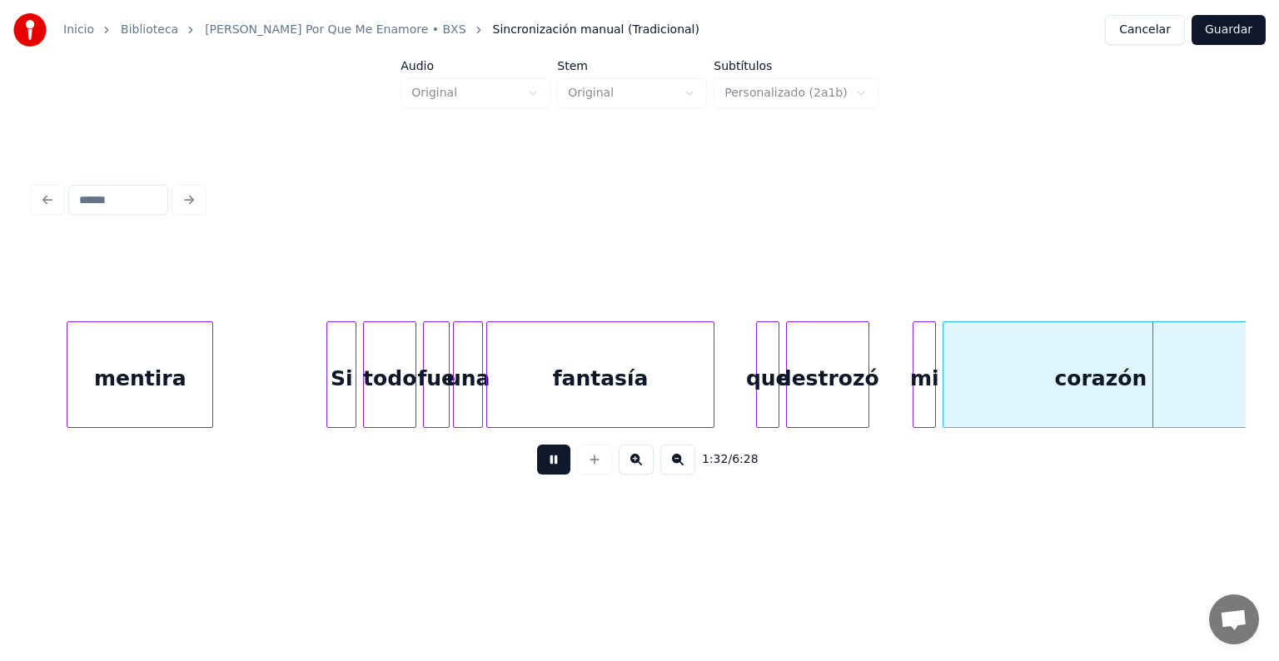
click at [537, 454] on button at bounding box center [553, 460] width 33 height 30
click at [886, 353] on div at bounding box center [888, 374] width 5 height 105
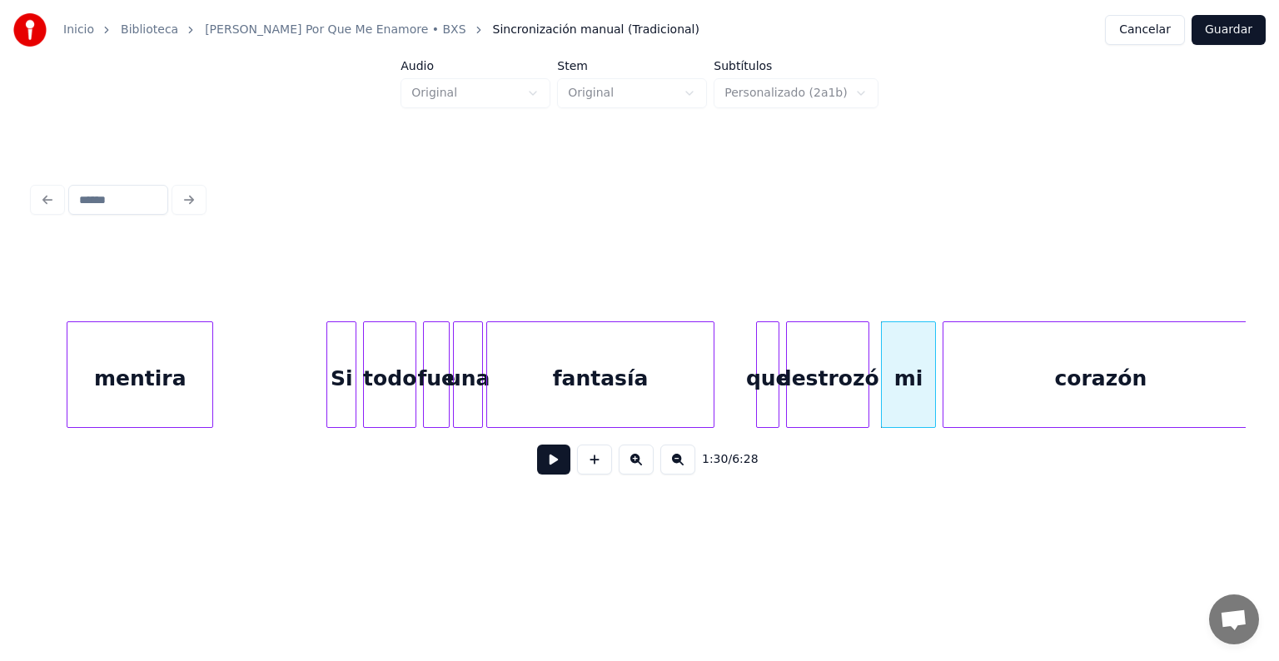
click at [867, 350] on div "destrozó" at bounding box center [828, 378] width 82 height 113
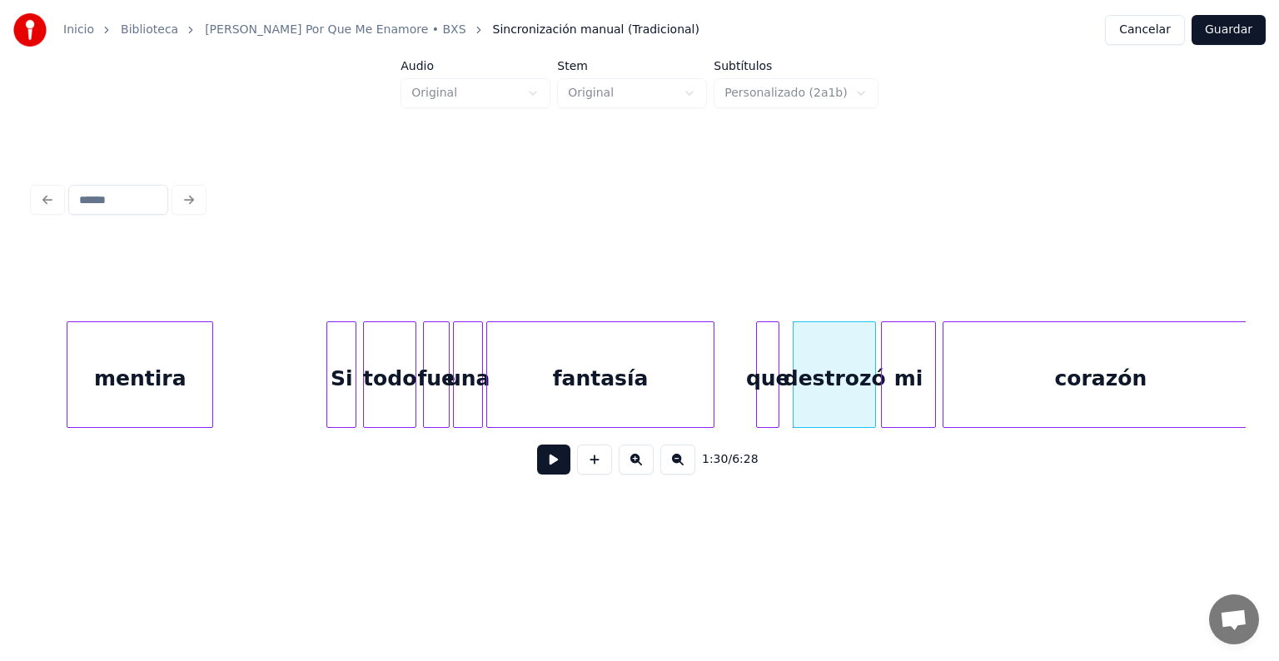
click at [537, 470] on button at bounding box center [553, 460] width 33 height 30
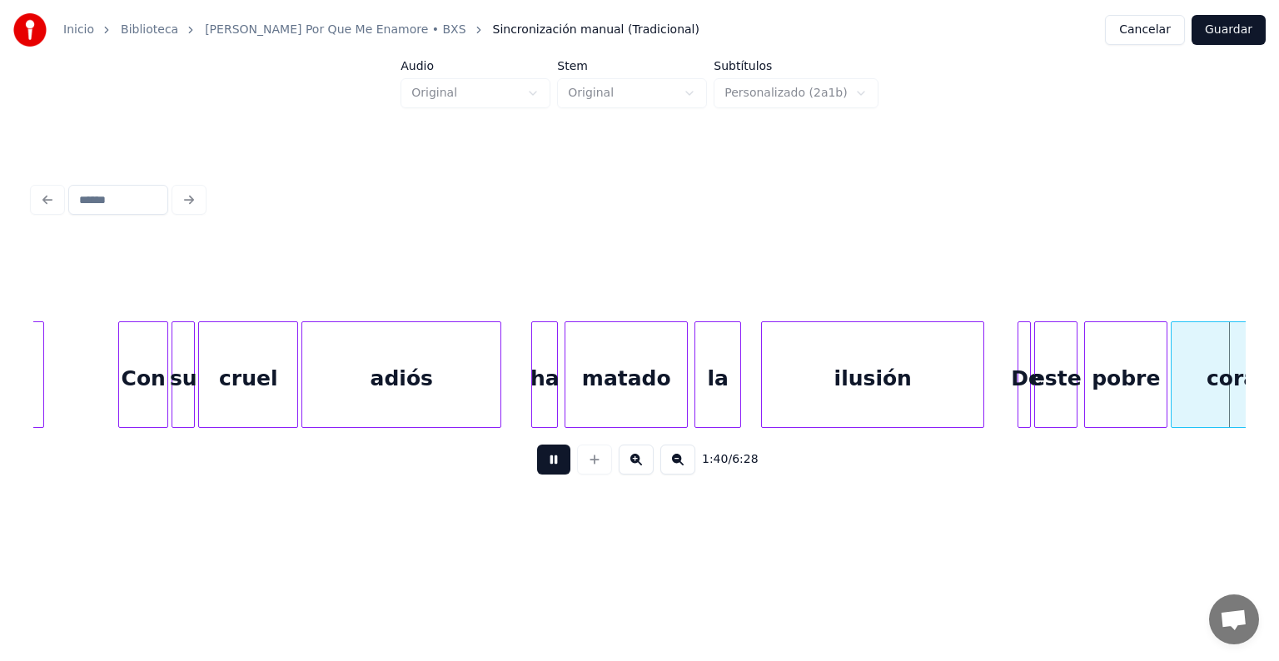
scroll to position [0, 16722]
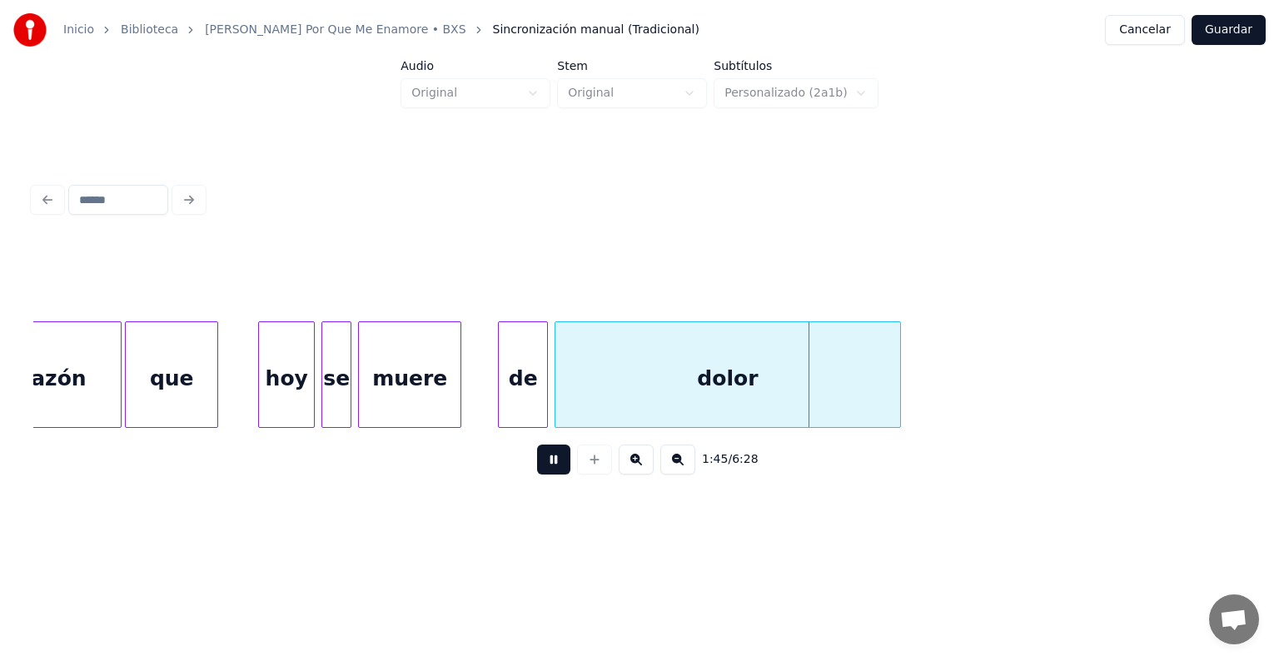
click at [898, 346] on div at bounding box center [897, 374] width 5 height 105
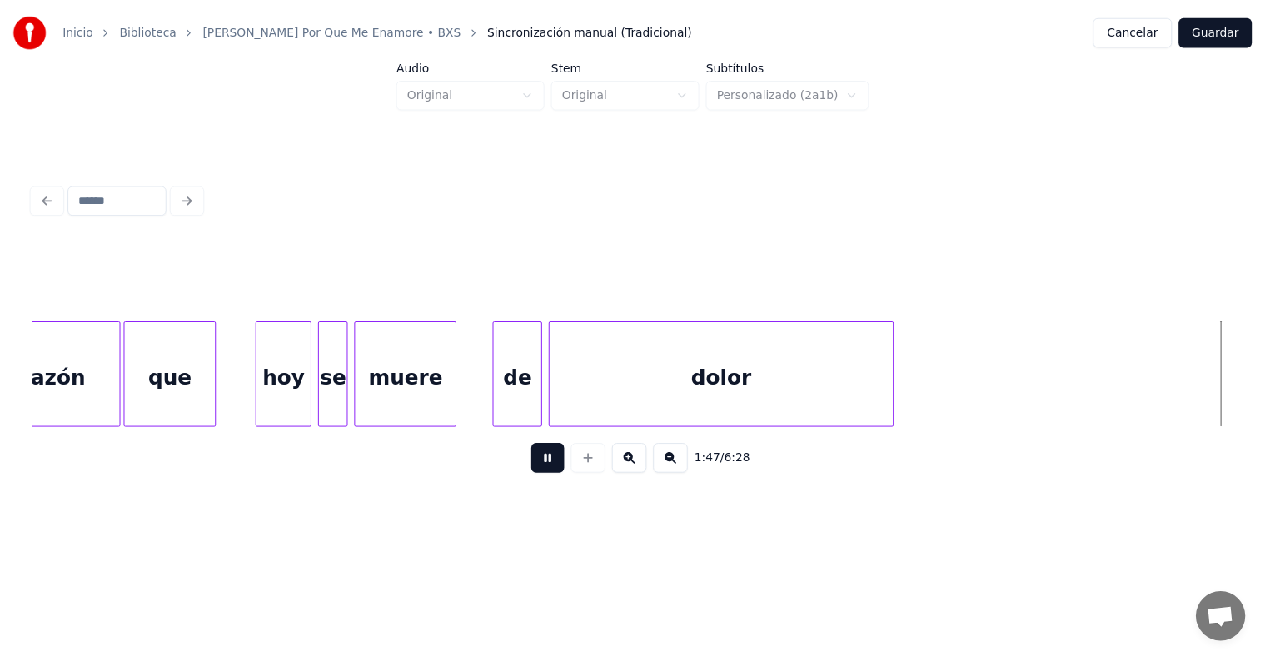
scroll to position [0, 17935]
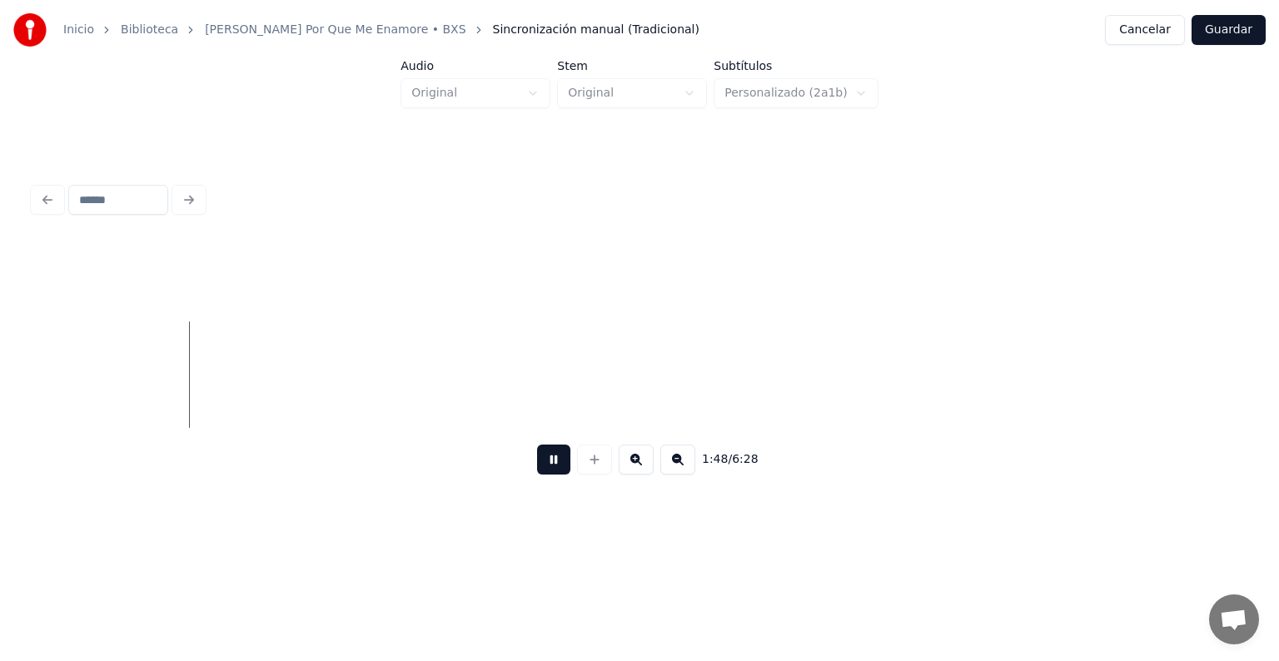
click at [549, 460] on button at bounding box center [553, 460] width 33 height 30
click at [1216, 22] on button "Guardar" at bounding box center [1228, 30] width 74 height 30
